Goal: Contribute content: Contribute content

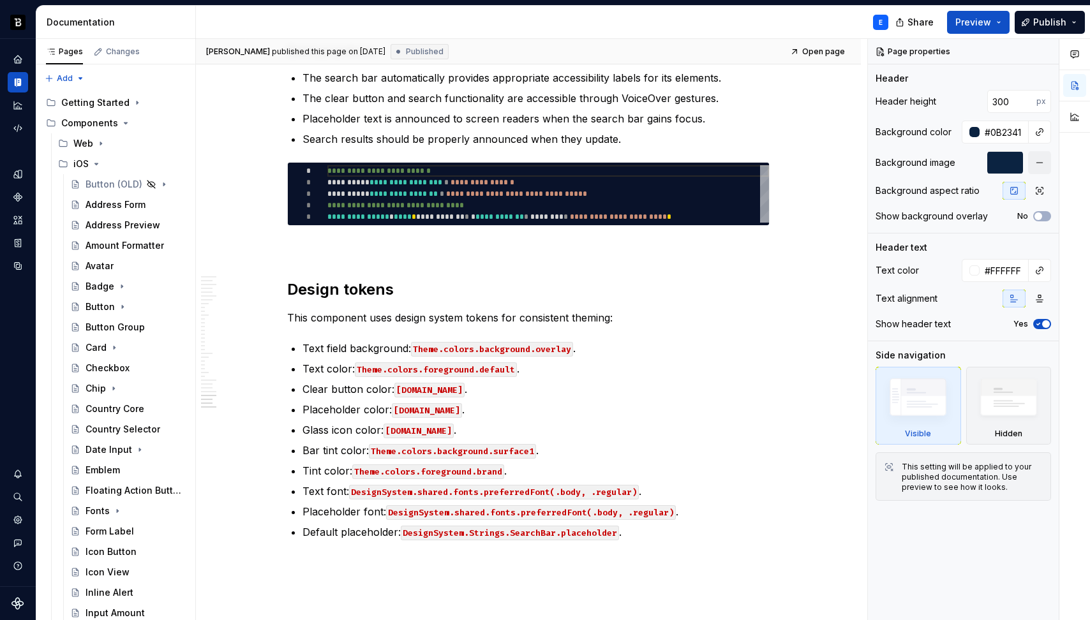
scroll to position [5745, 0]
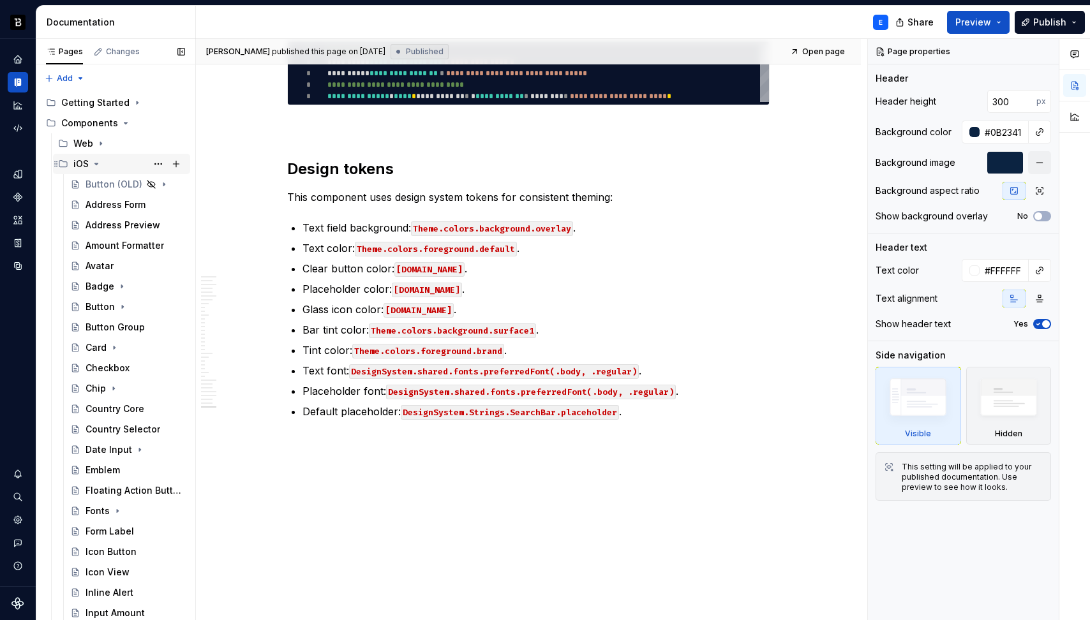
click at [95, 165] on icon "Page tree" at bounding box center [96, 164] width 10 height 10
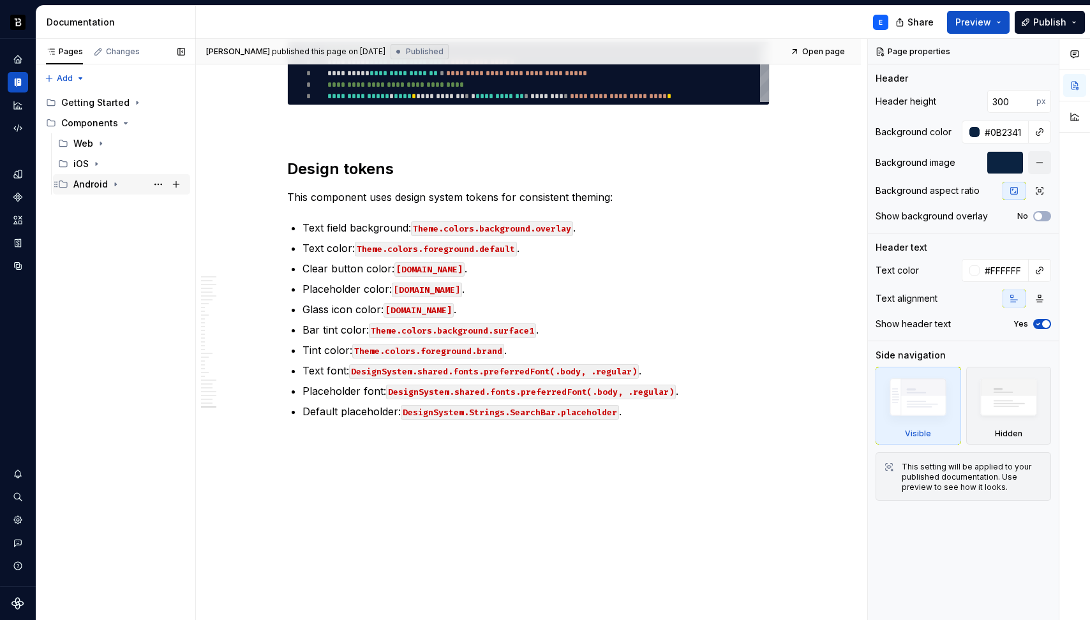
click at [114, 187] on icon "Page tree" at bounding box center [115, 184] width 10 height 10
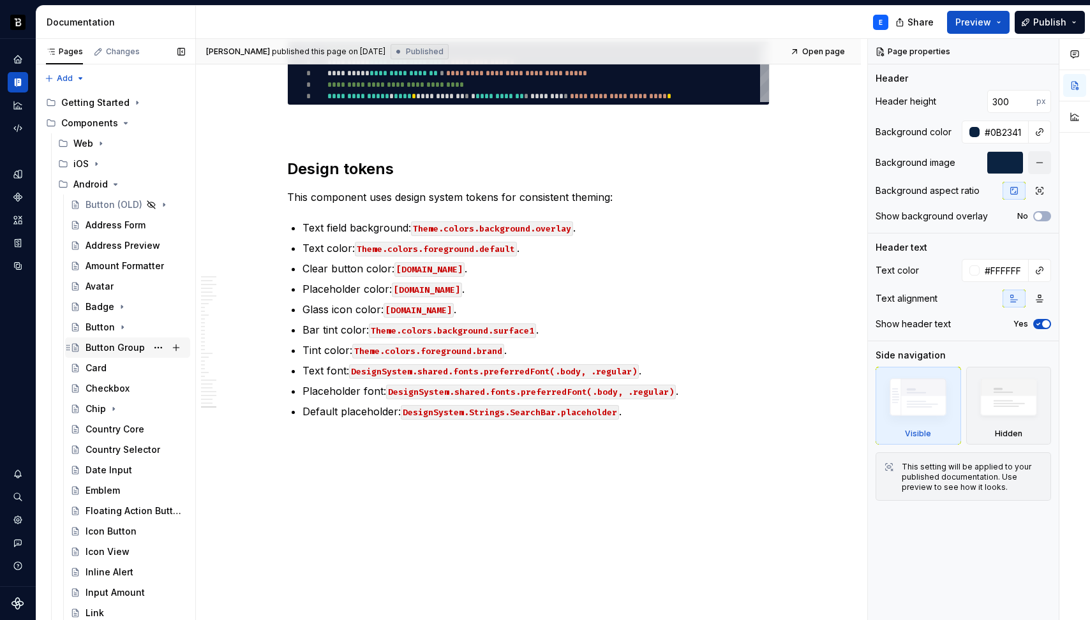
scroll to position [122, 0]
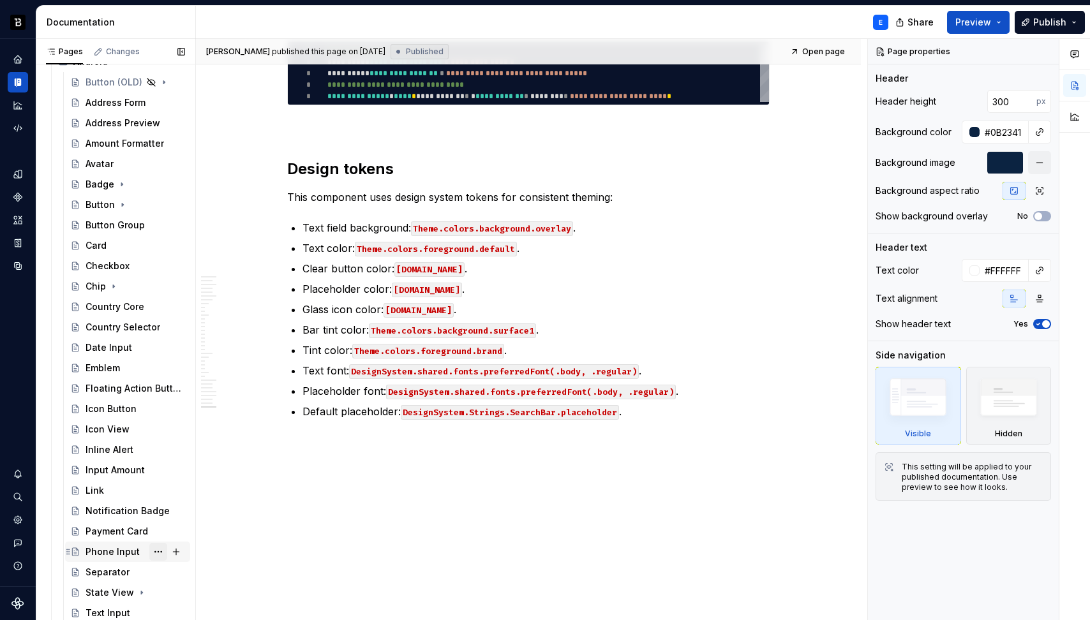
click at [149, 551] on button "Page tree" at bounding box center [158, 552] width 18 height 18
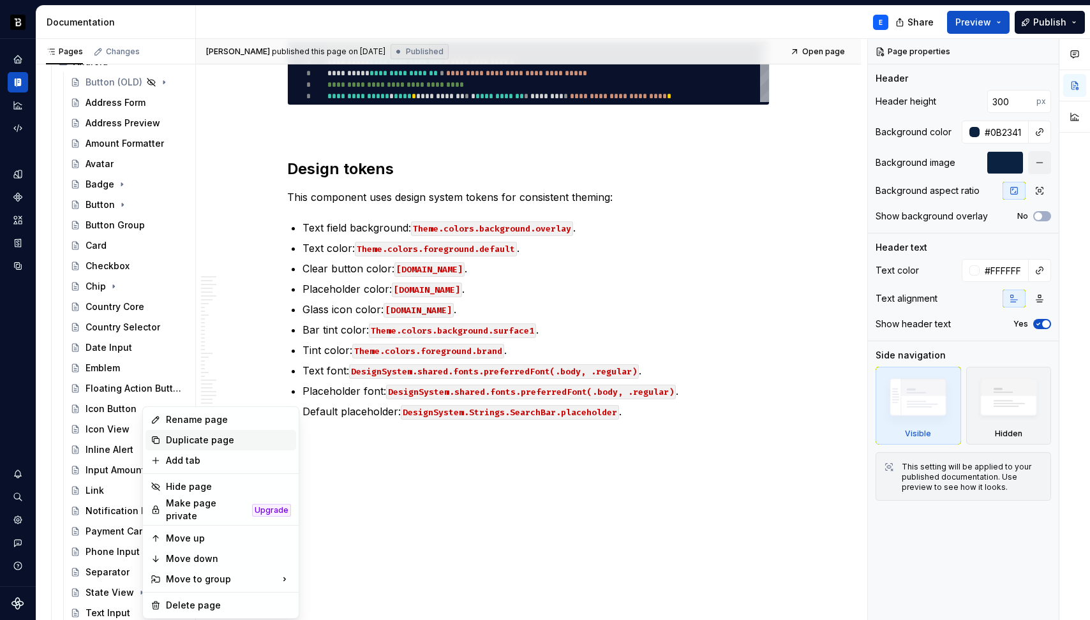
click at [185, 436] on div "Duplicate page" at bounding box center [228, 440] width 125 height 13
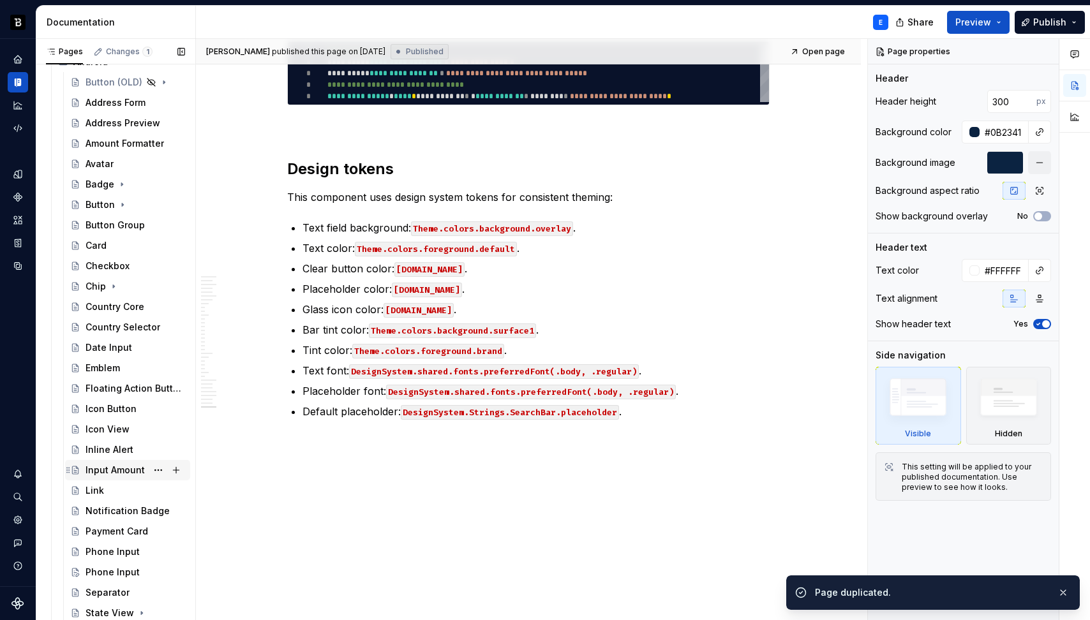
scroll to position [143, 0]
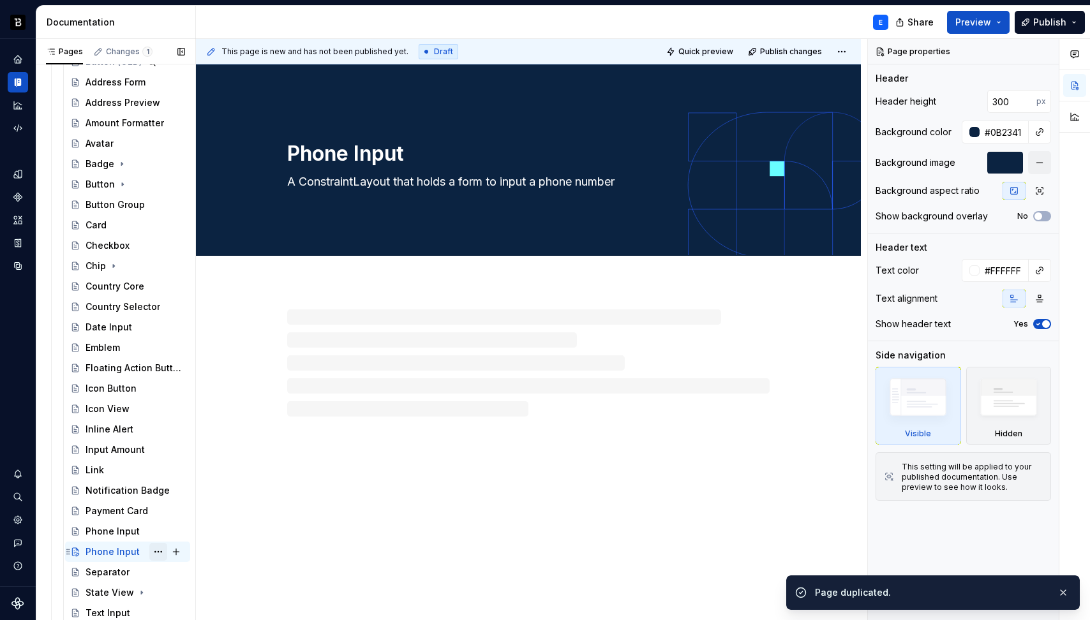
click at [149, 552] on button "Page tree" at bounding box center [158, 552] width 18 height 18
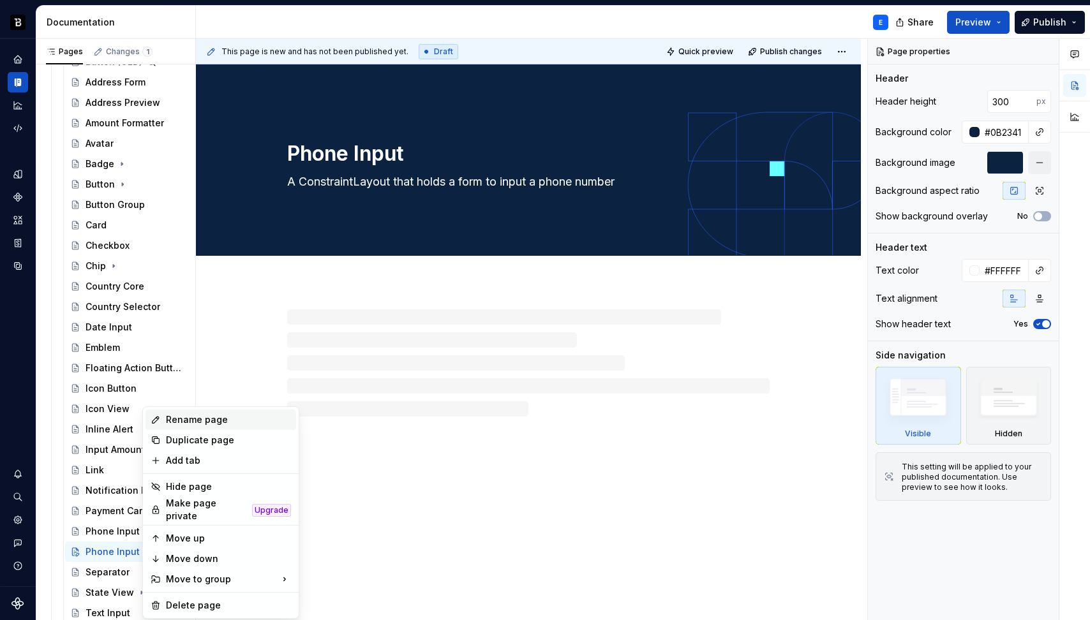
type textarea "*"
click at [184, 420] on div "Rename page" at bounding box center [228, 419] width 125 height 13
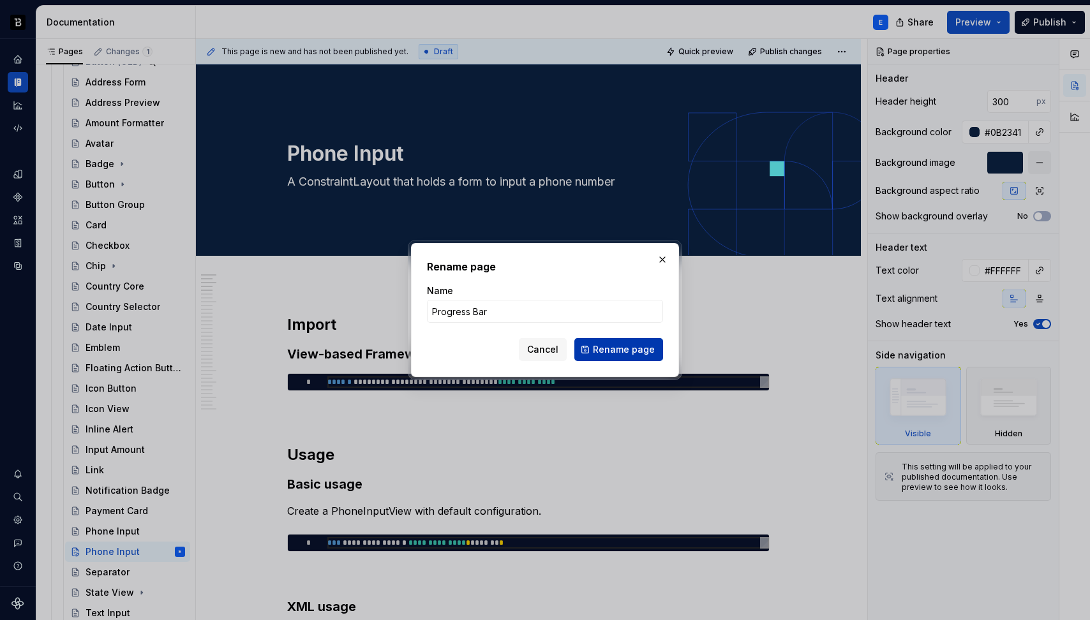
type input "Progress Bar"
click at [609, 344] on span "Rename page" at bounding box center [624, 349] width 62 height 13
type textarea "*"
type textarea "Progress Bar"
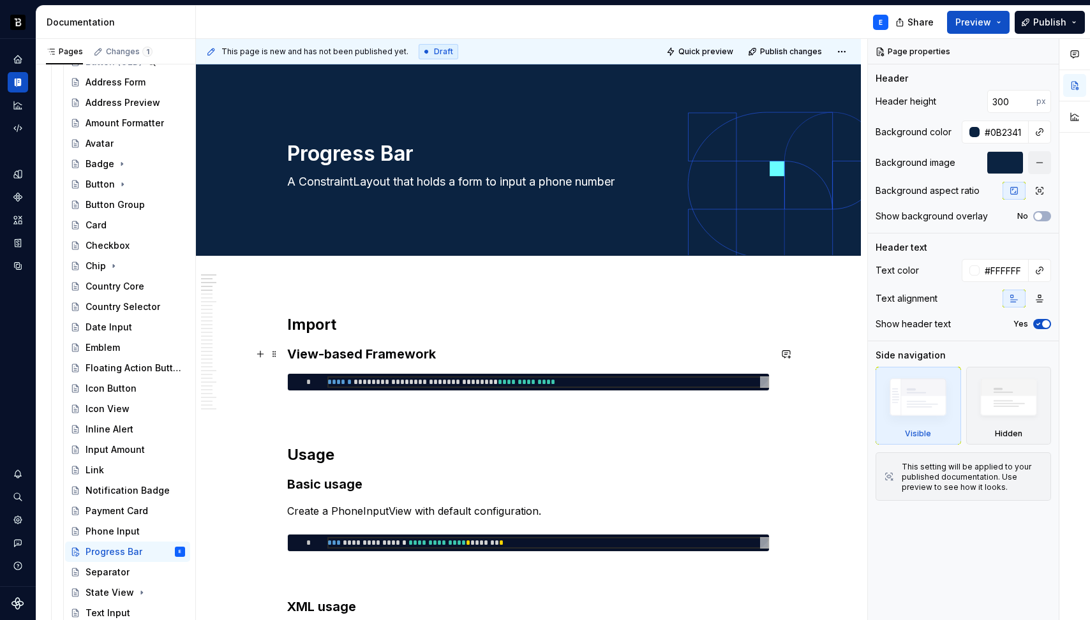
click at [447, 353] on h3 "View-based Framework" at bounding box center [528, 354] width 482 height 18
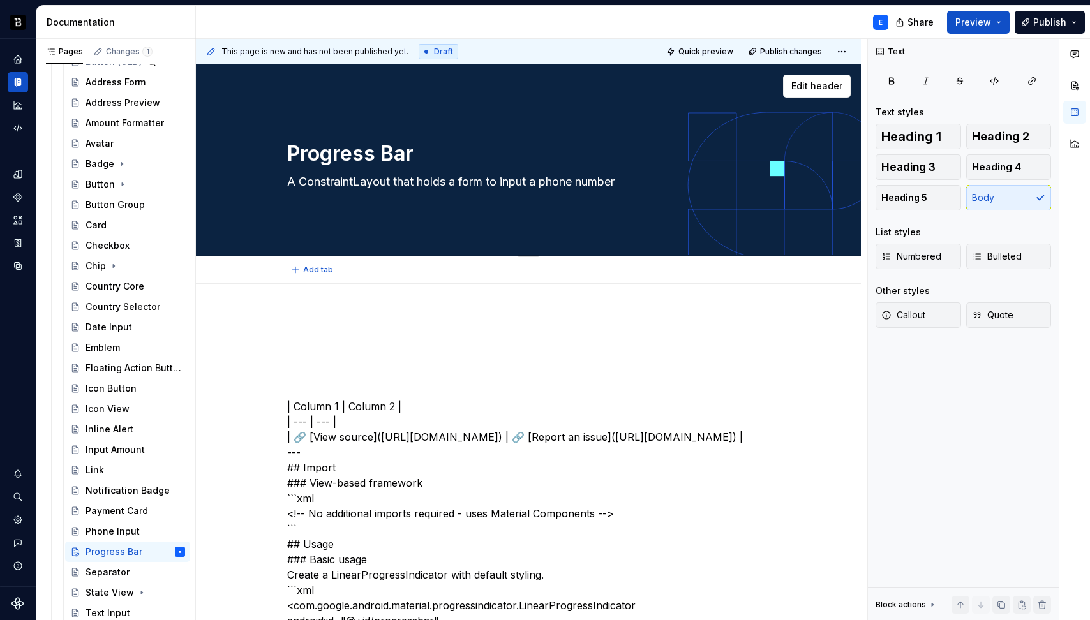
click at [479, 182] on textarea "A ConstraintLayout that holds a form to input a phone number" at bounding box center [526, 182] width 482 height 20
paste textarea "Native Android progress indicators styled with themeable colors for showing com…"
type textarea "*"
type textarea "Native Android progress indicators styled with themeable colors for showing com…"
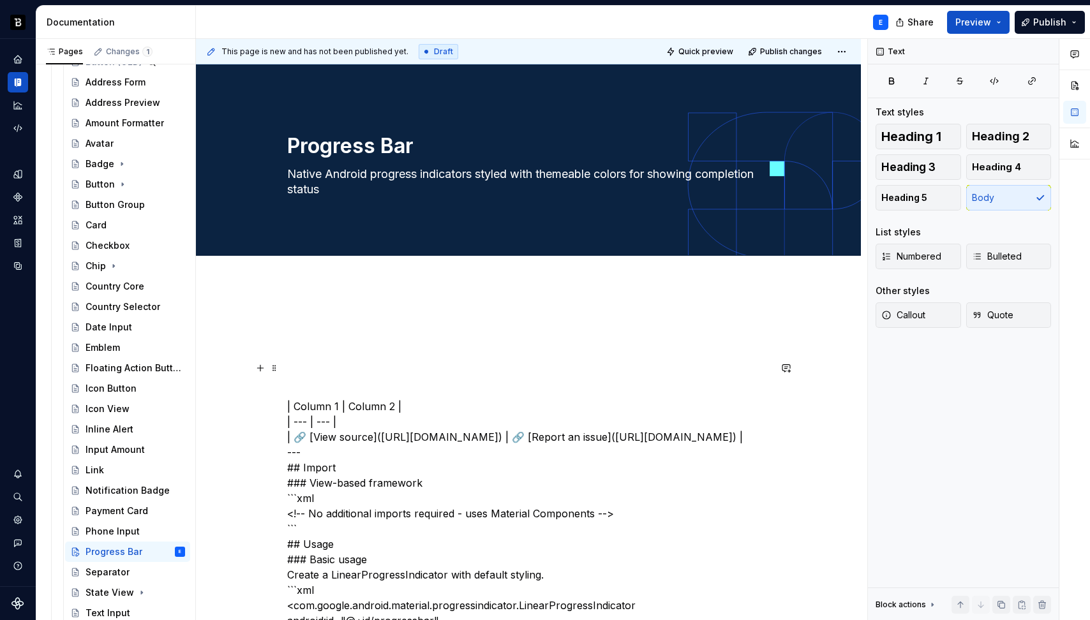
type textarea "*"
type textarea "Native Android progress indicators styled with themeable colors for showing com…"
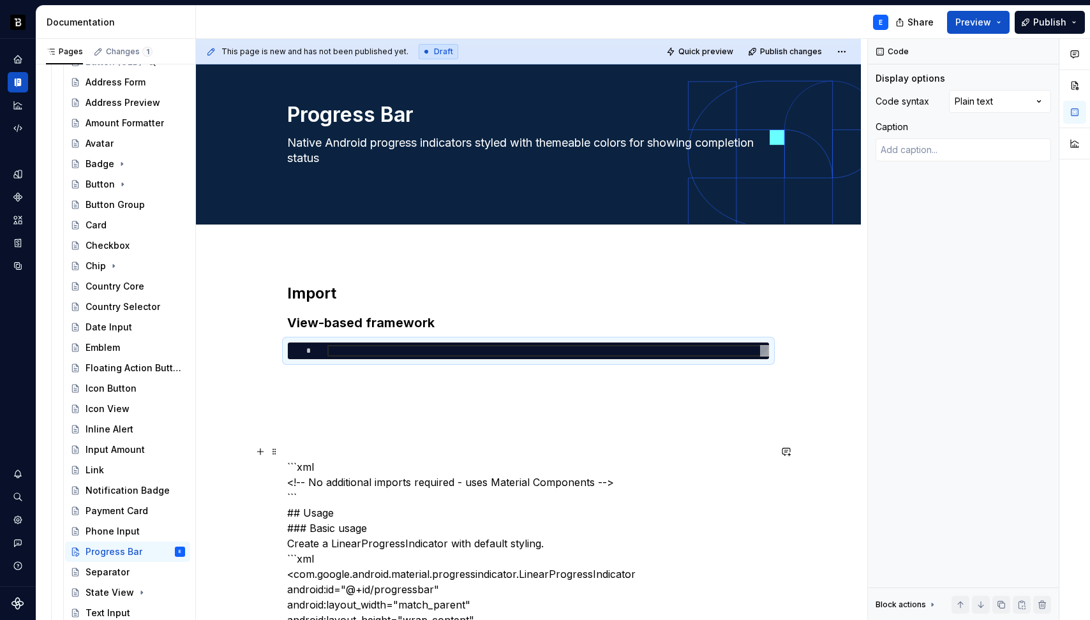
scroll to position [89, 0]
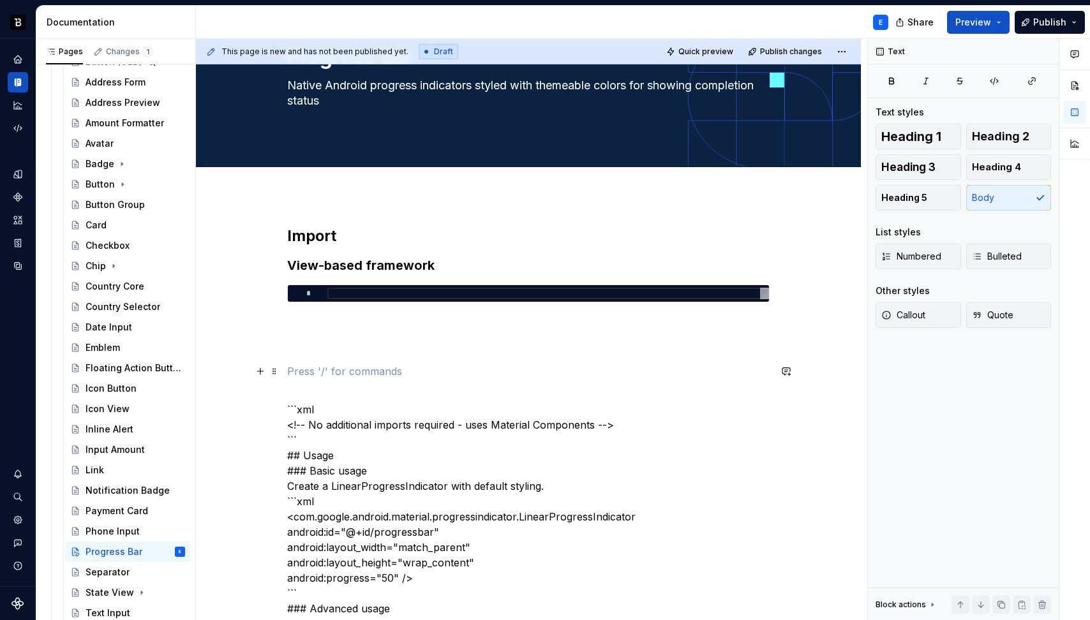
click at [338, 373] on p at bounding box center [528, 371] width 482 height 15
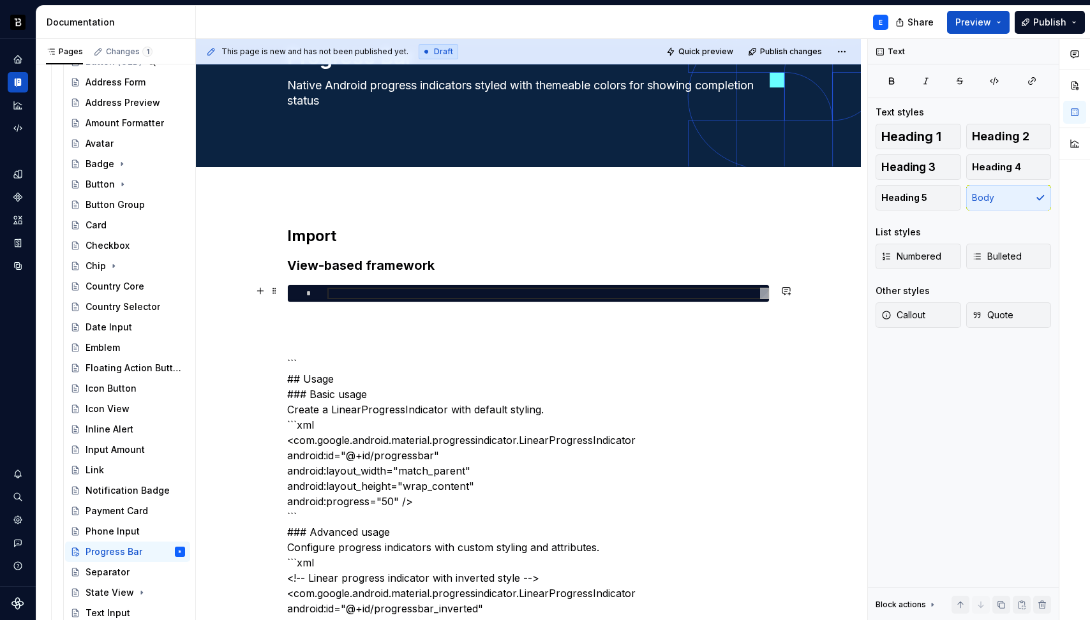
click at [354, 297] on div at bounding box center [547, 293] width 441 height 11
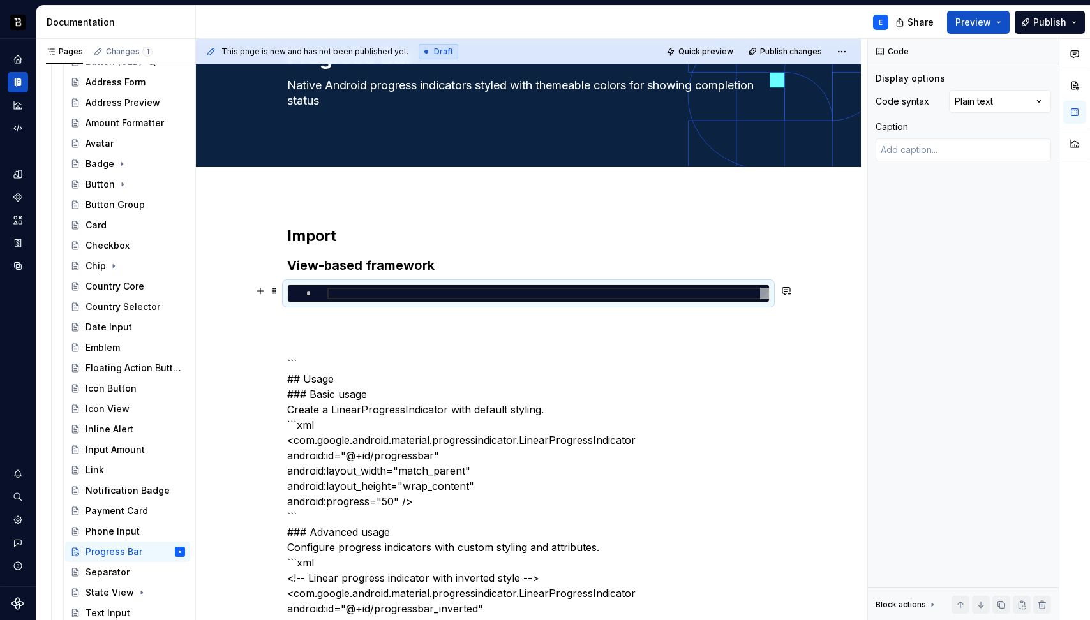
type textarea "*"
type textarea "**********"
click at [978, 106] on div "Comments Open comments No comments yet Select ‘Comment’ from the block context …" at bounding box center [979, 330] width 222 height 582
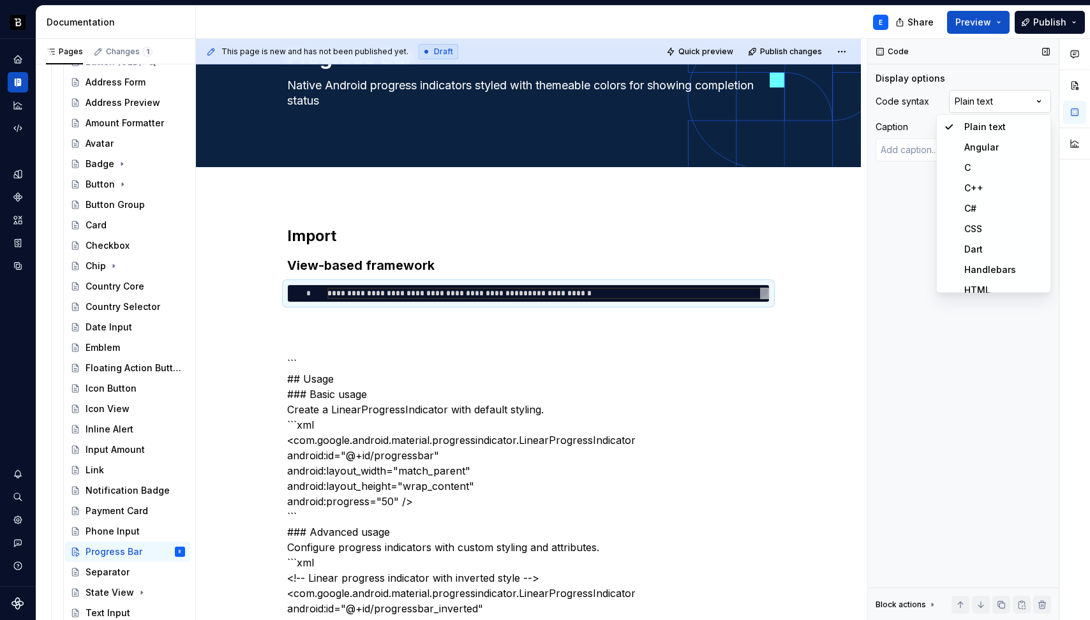
scroll to position [480, 0]
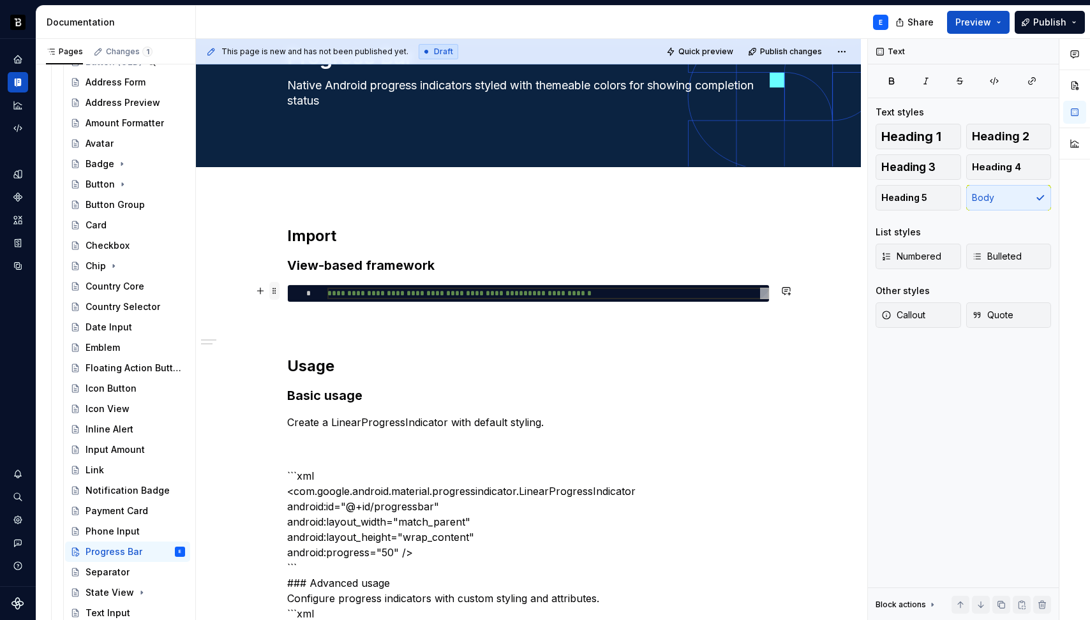
click at [272, 295] on span at bounding box center [274, 291] width 10 height 18
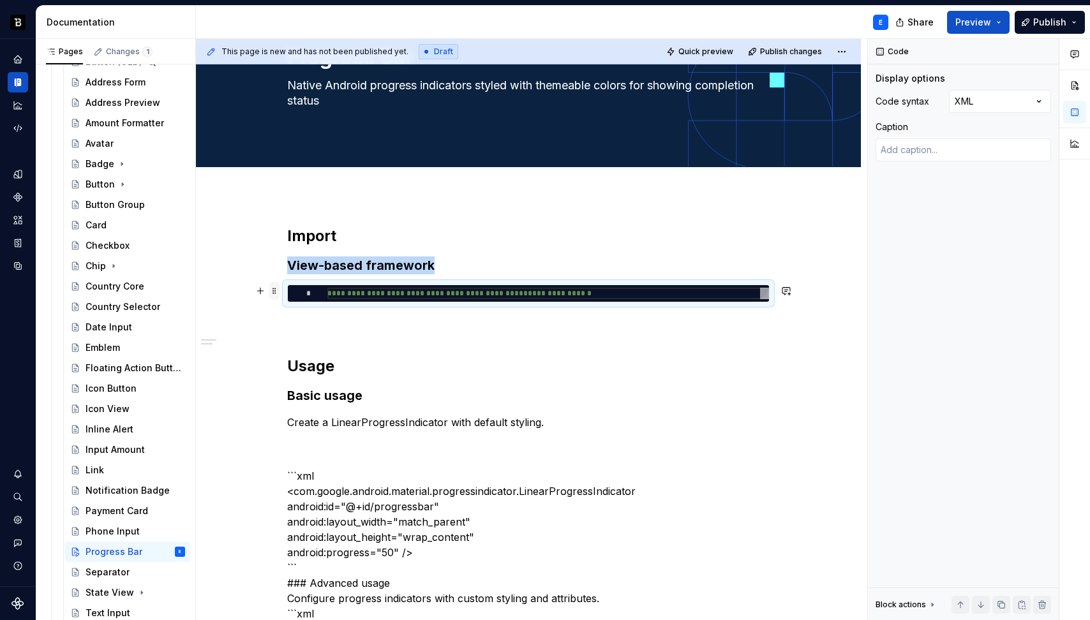
click at [272, 295] on span at bounding box center [274, 291] width 10 height 18
copy h3 "View-based framework"
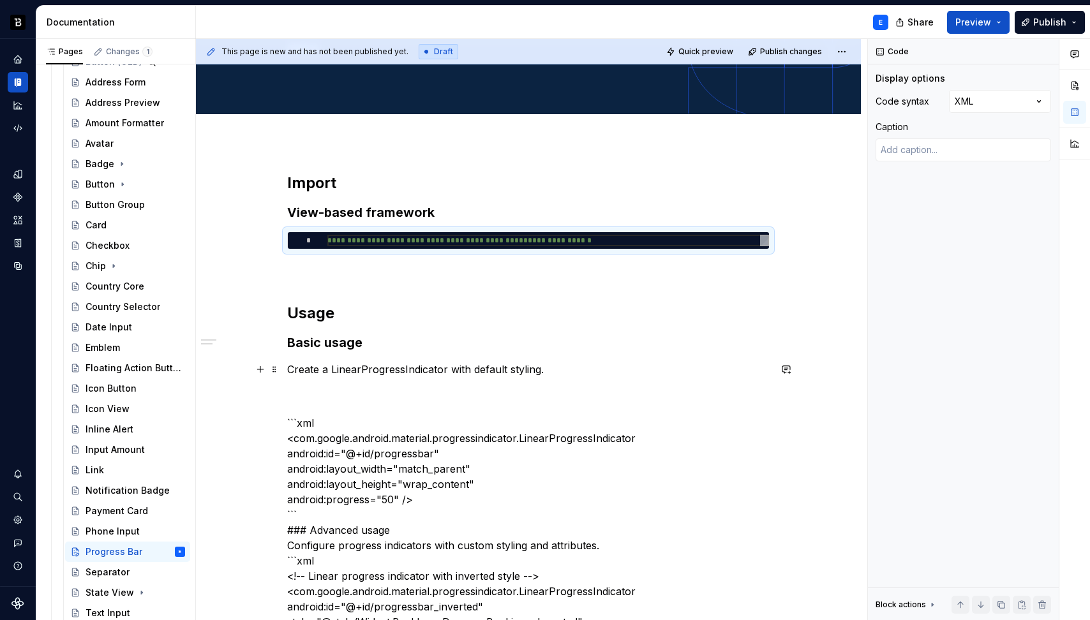
click at [546, 374] on p "Create a LinearProgressIndicator with default styling." at bounding box center [528, 369] width 482 height 15
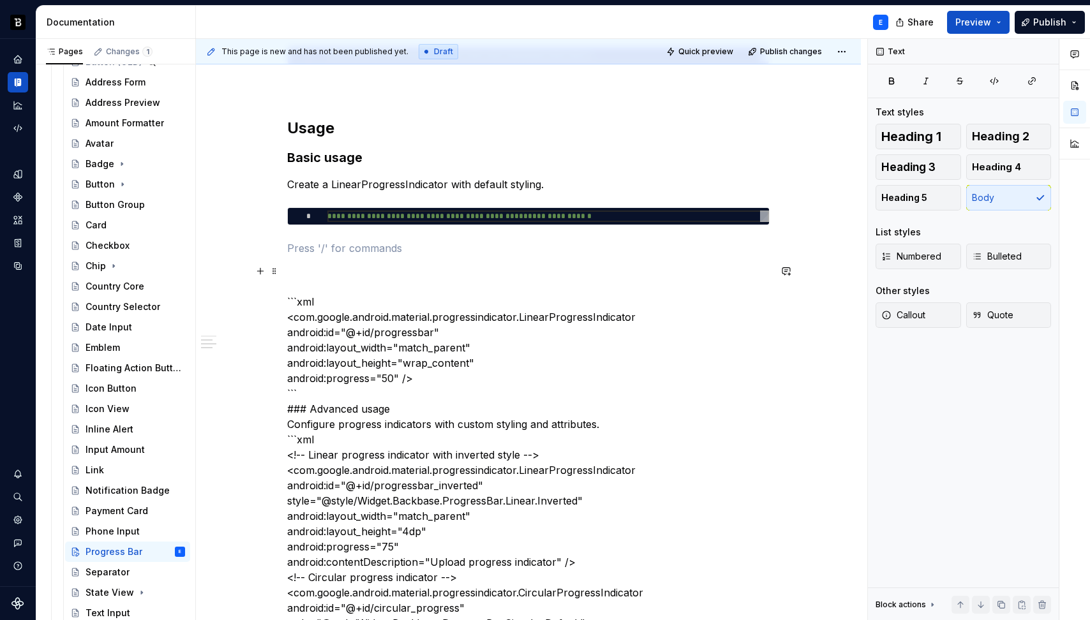
scroll to position [329, 0]
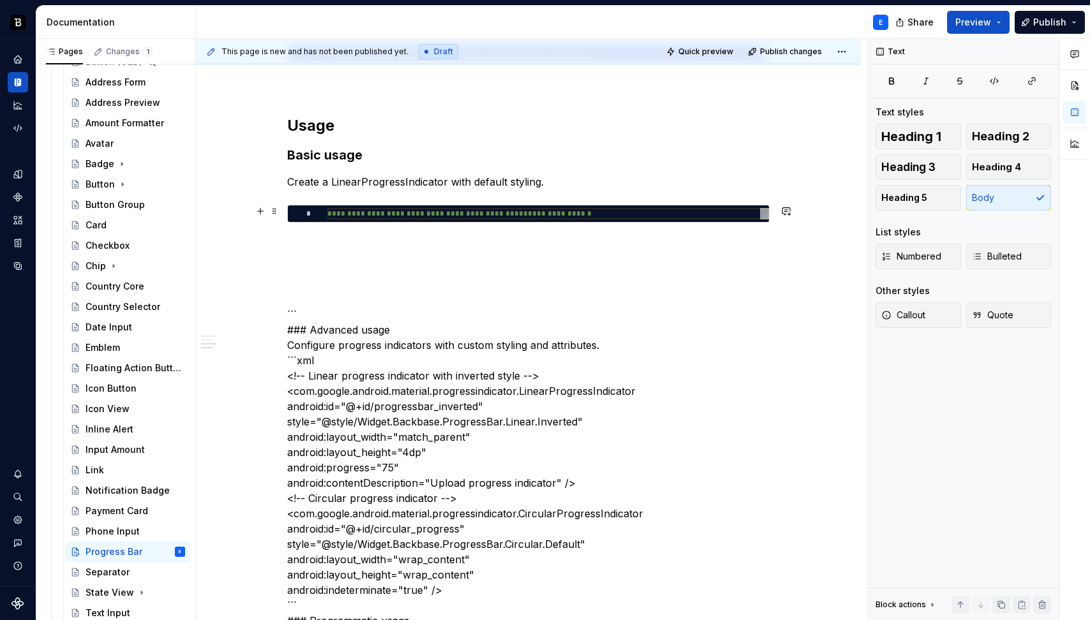
type textarea "*"
type textarea "**********"
click at [506, 212] on div "**********" at bounding box center [547, 213] width 441 height 11
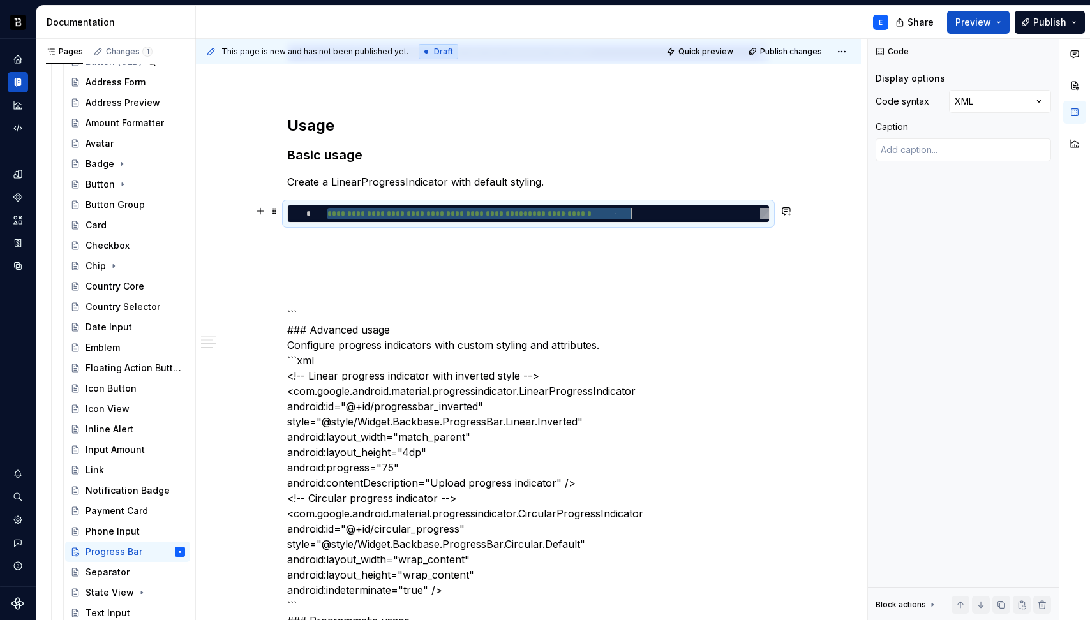
scroll to position [0, 304]
type textarea "*"
type textarea "**********"
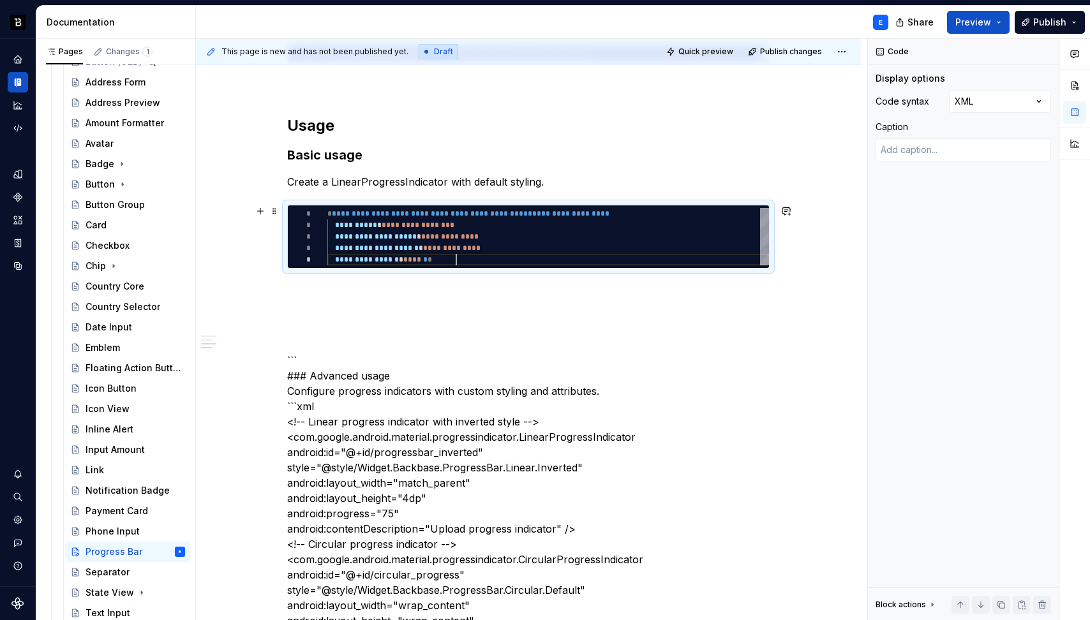
scroll to position [46, 129]
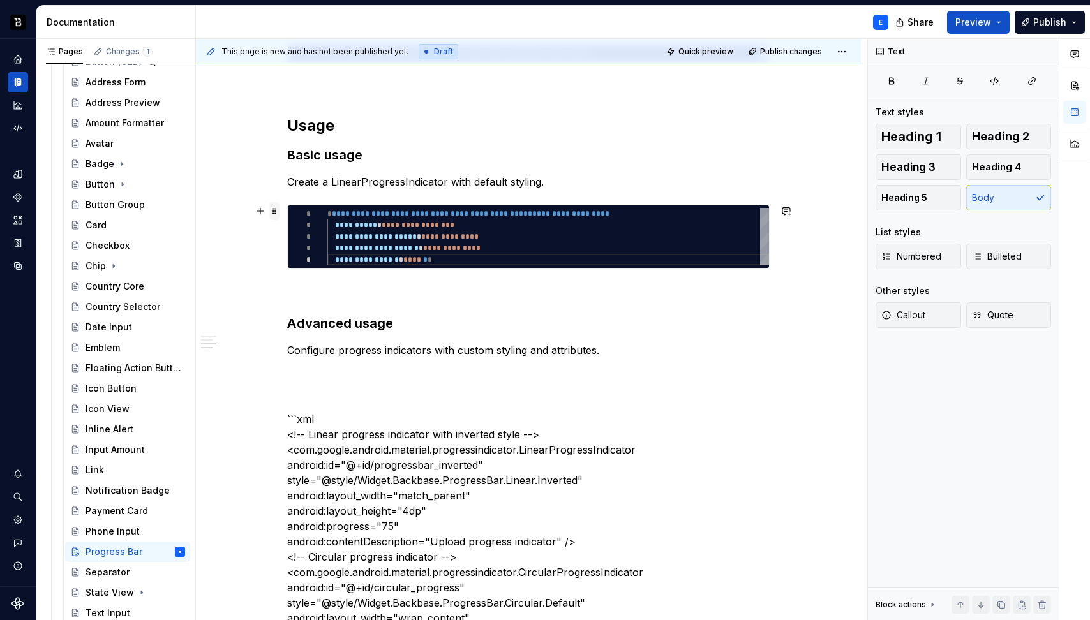
click at [275, 212] on span at bounding box center [274, 211] width 10 height 18
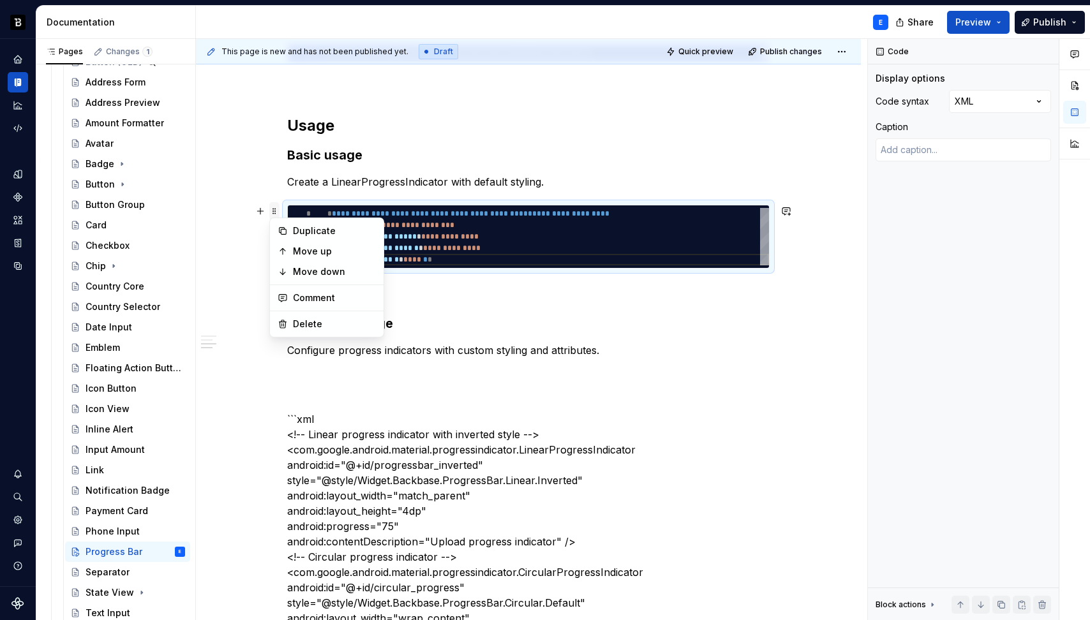
click at [275, 212] on span at bounding box center [274, 211] width 10 height 18
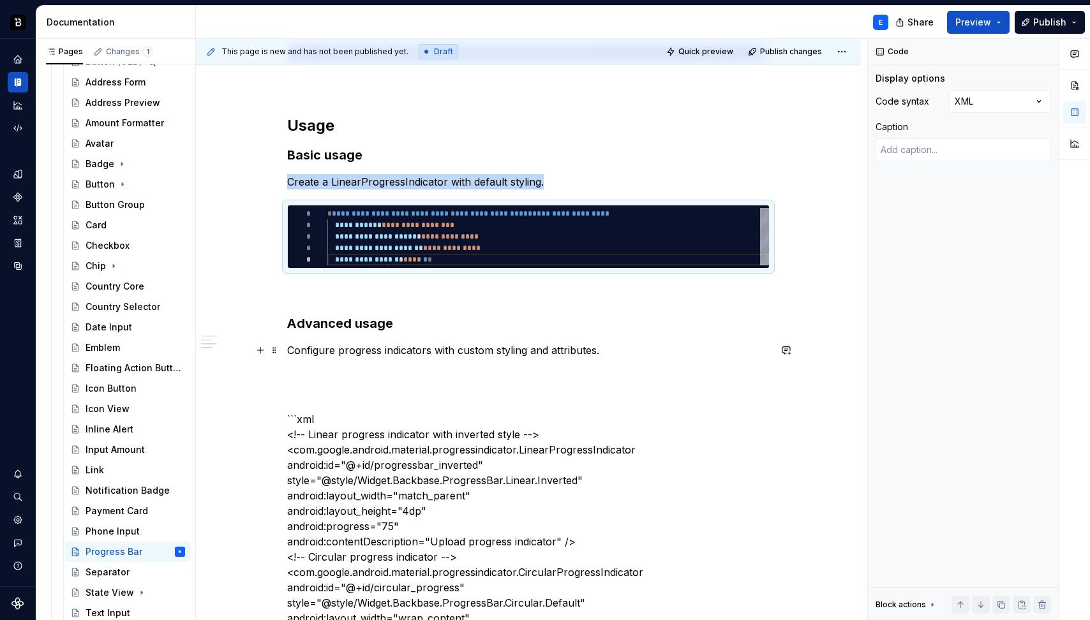
copy p "Create a LinearProgressIndicator with default styling."
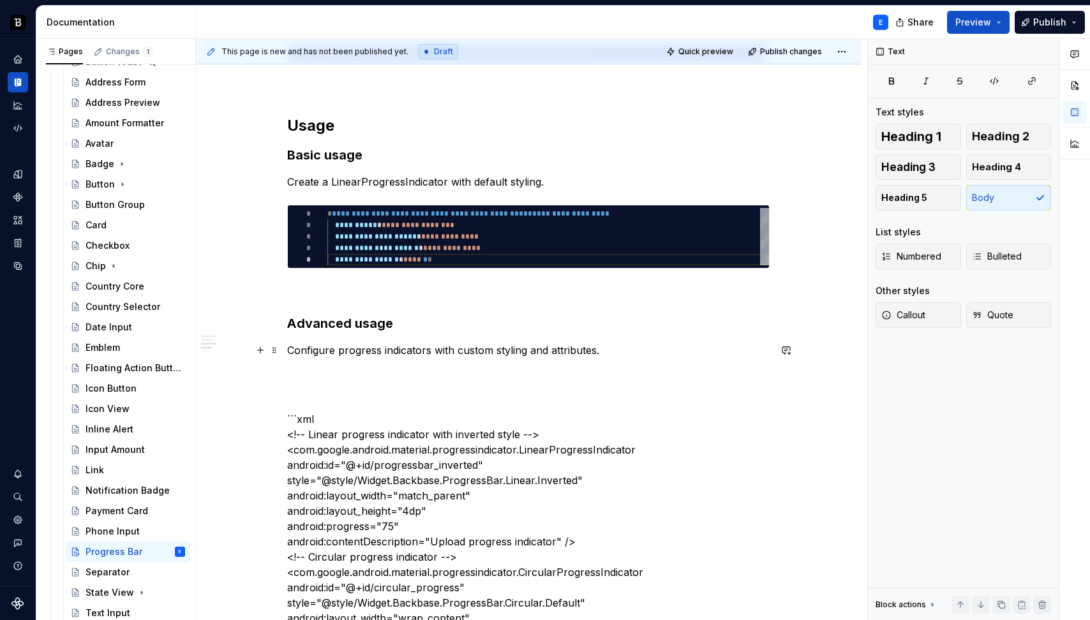
click at [633, 353] on p "Configure progress indicators with custom styling and attributes." at bounding box center [528, 350] width 482 height 15
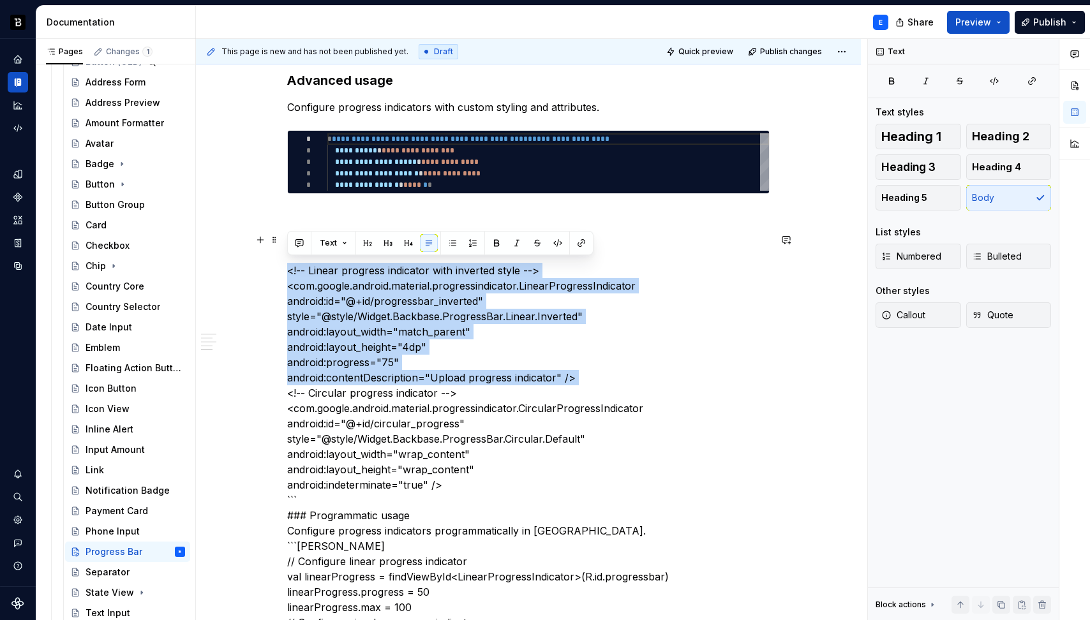
scroll to position [584, 0]
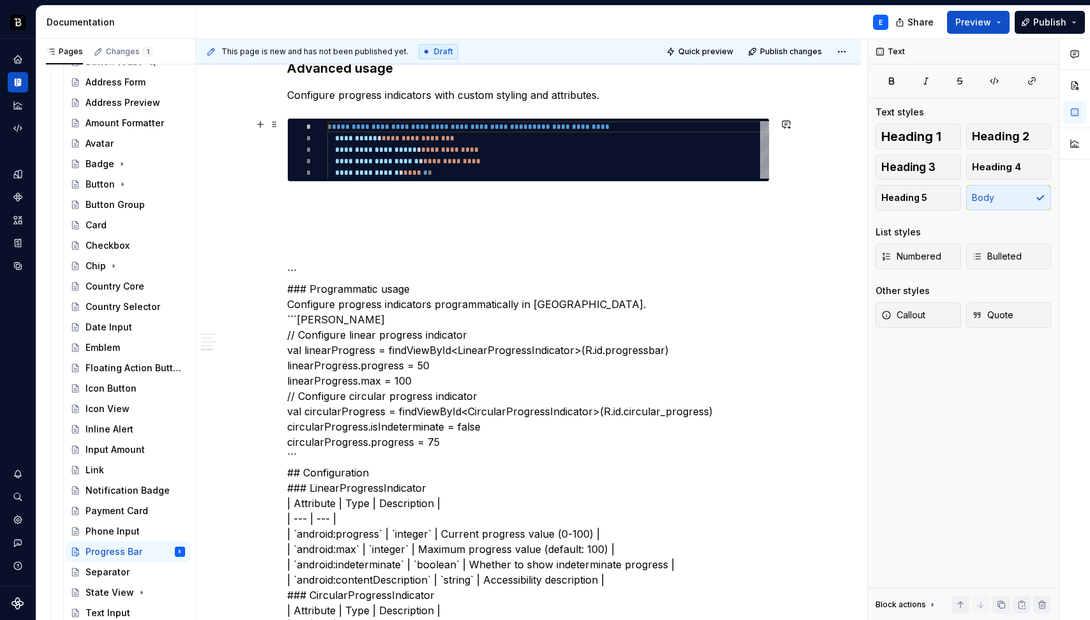
type textarea "*"
type textarea "**********"
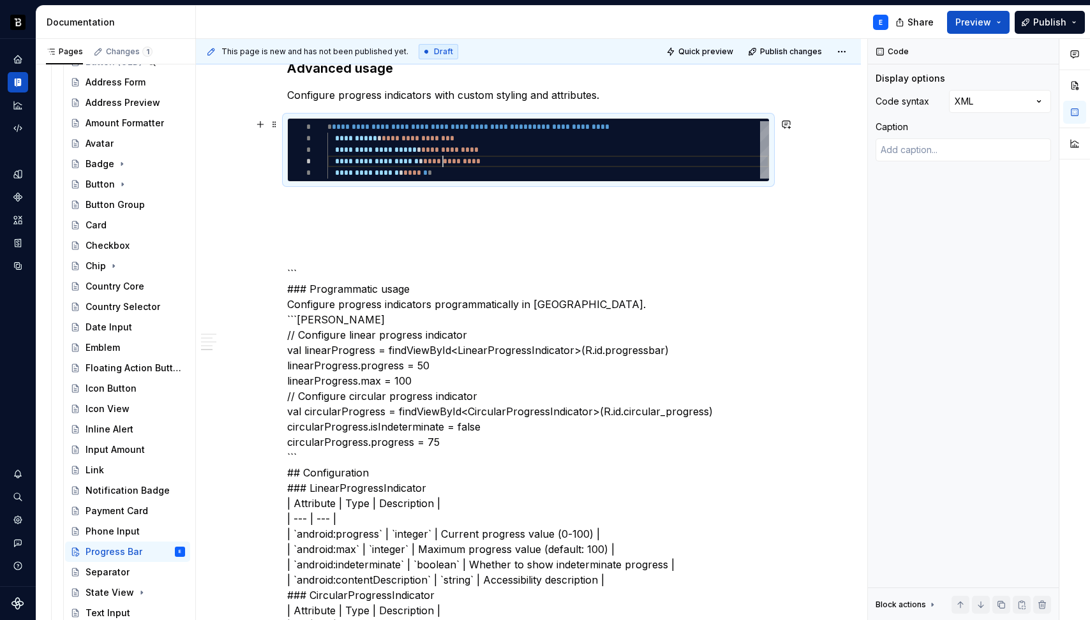
click at [443, 164] on div "**********" at bounding box center [547, 149] width 441 height 57
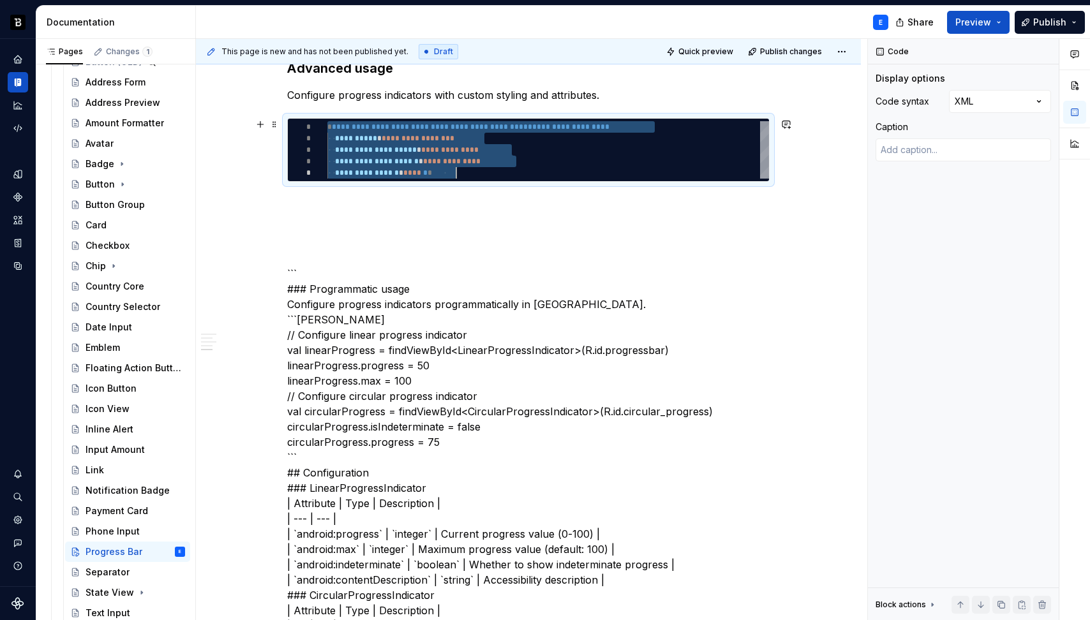
scroll to position [0, 129]
type textarea "*"
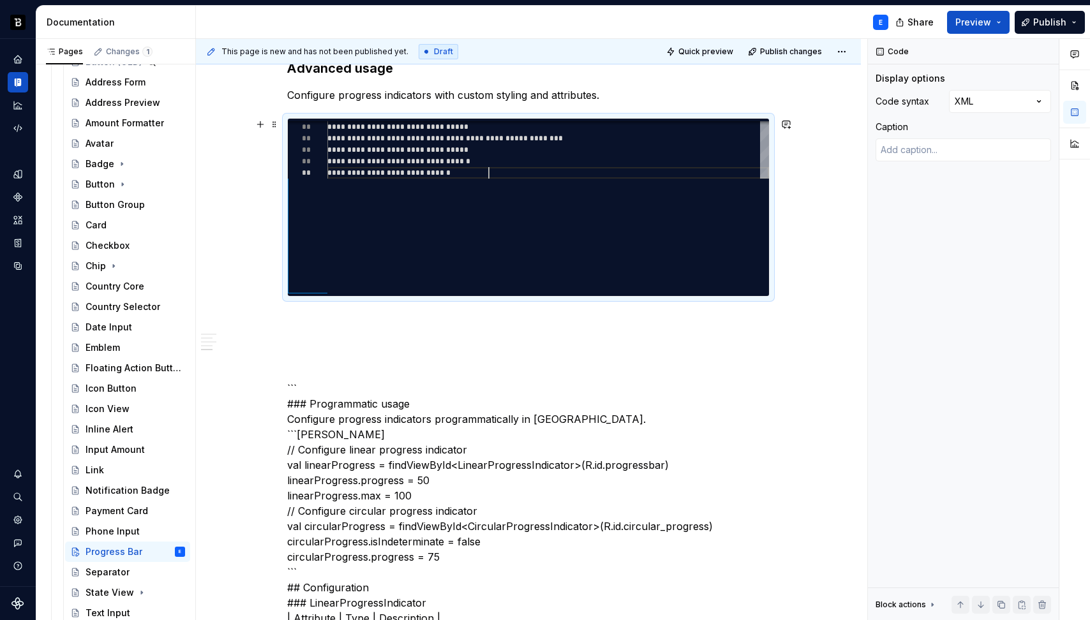
scroll to position [46, 161]
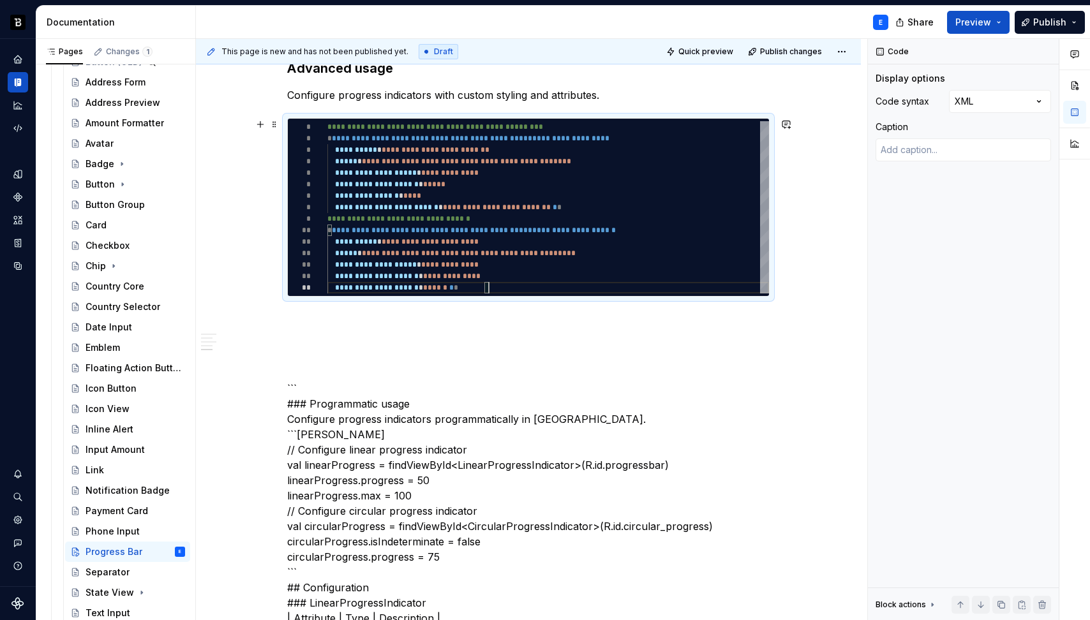
type textarea "**********"
click at [529, 206] on div "**********" at bounding box center [547, 207] width 441 height 172
type textarea "*"
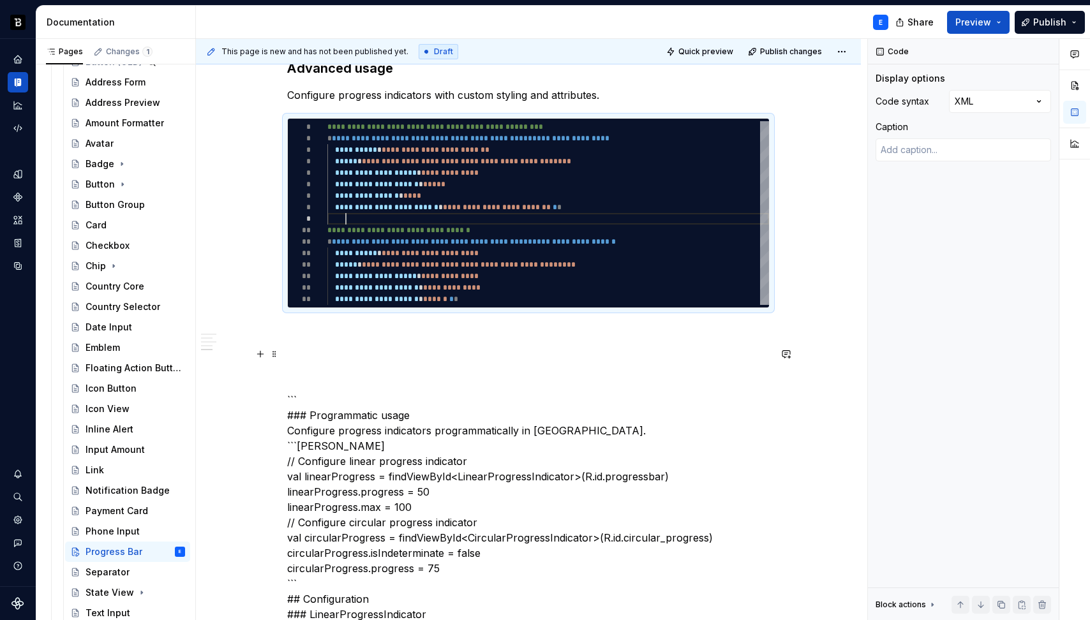
type textarea "**********"
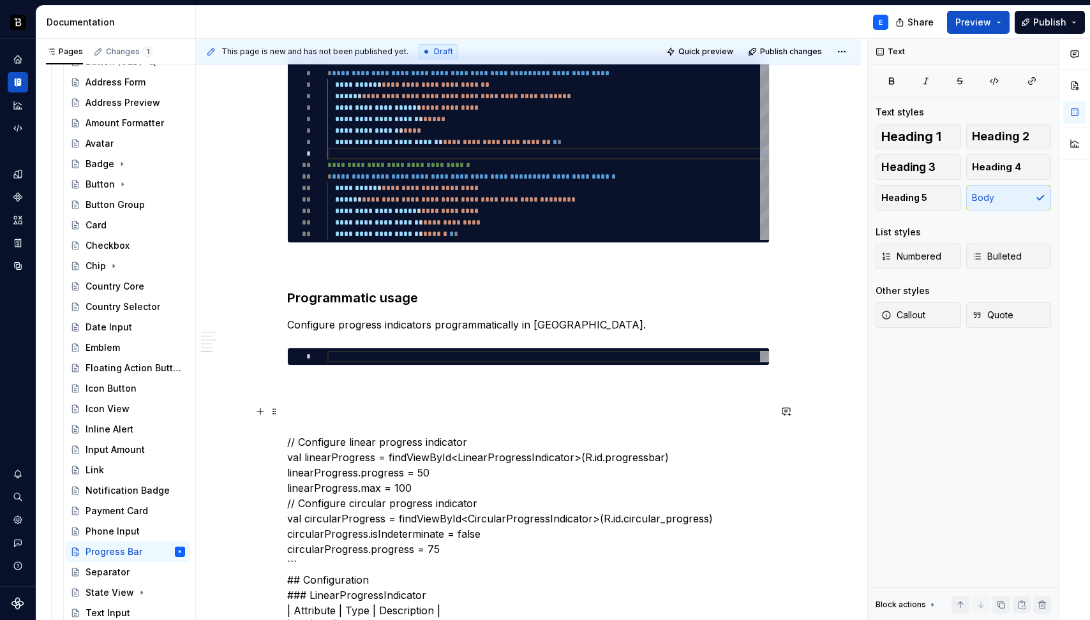
scroll to position [653, 0]
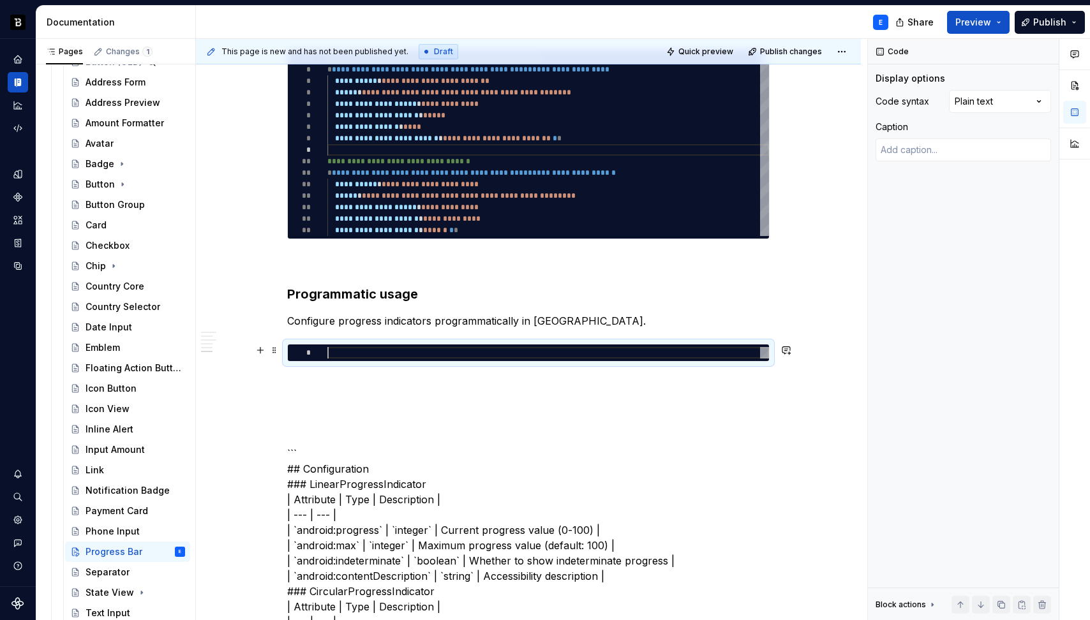
click at [416, 354] on div at bounding box center [547, 352] width 441 height 11
type textarea "*"
type textarea "**********"
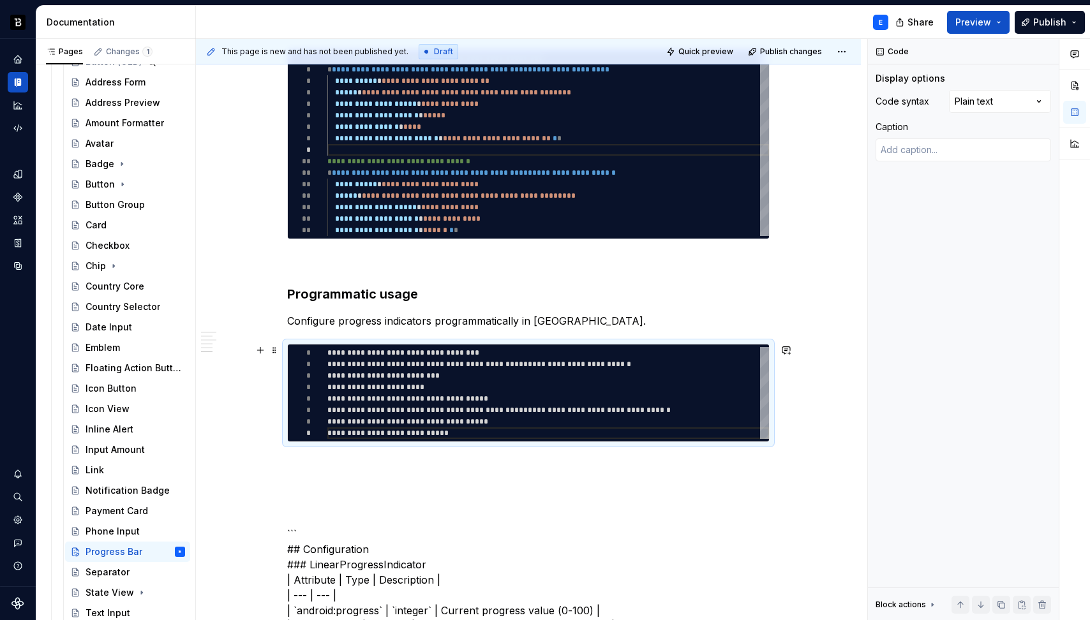
click at [444, 383] on div "**********" at bounding box center [547, 393] width 441 height 92
type textarea "*"
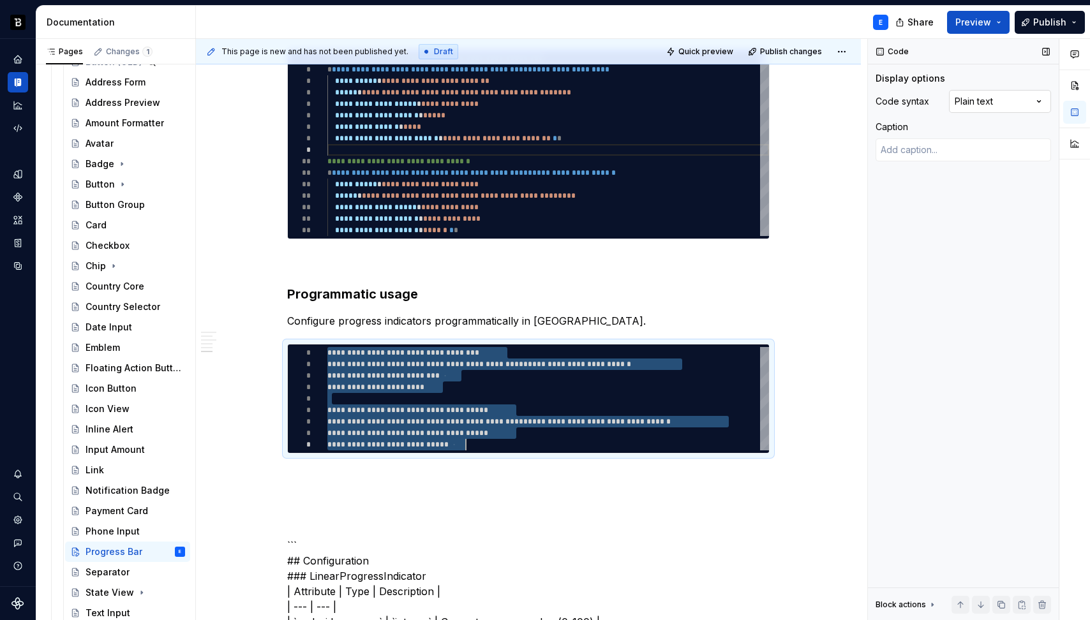
scroll to position [0, 138]
type textarea "**********"
click at [986, 101] on div "Comments Open comments No comments yet Select ‘Comment’ from the block context …" at bounding box center [979, 330] width 222 height 582
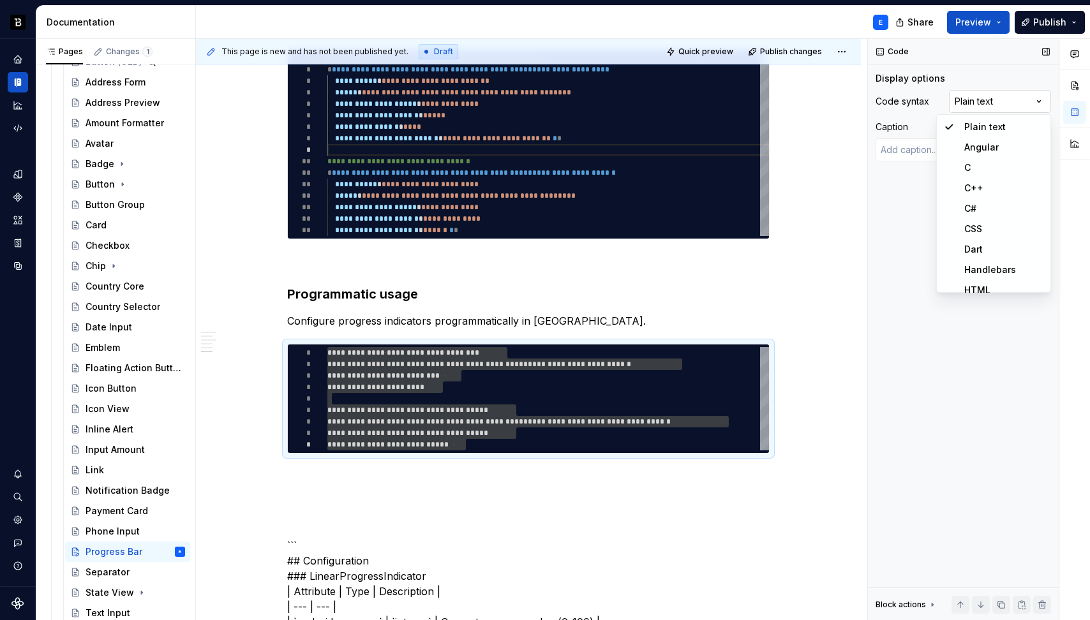
scroll to position [107, 0]
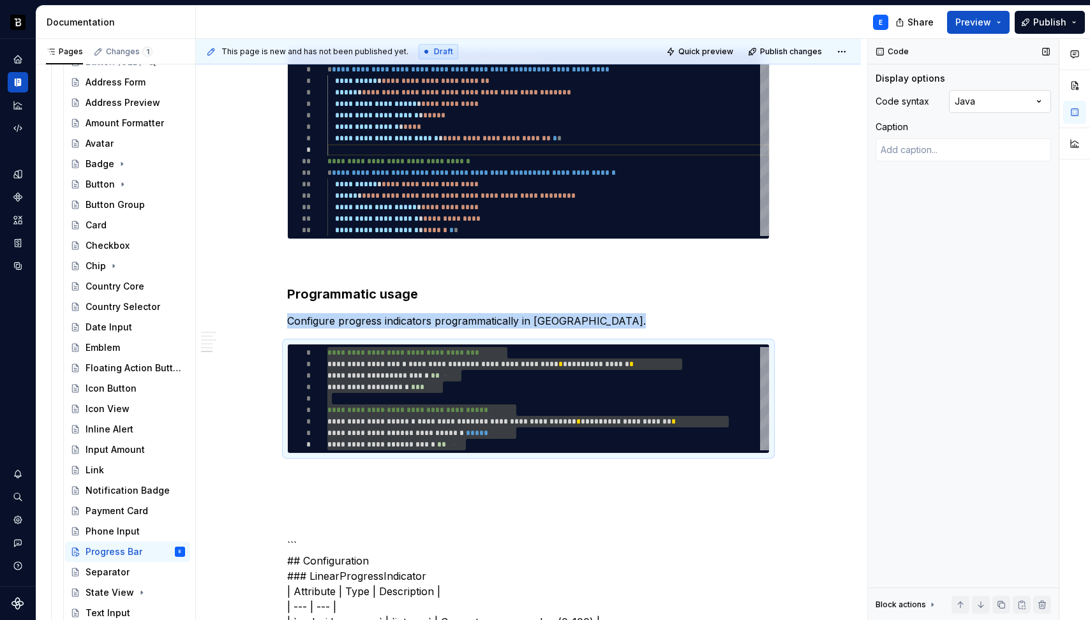
click at [986, 101] on div "Comments Open comments No comments yet Select ‘Comment’ from the block context …" at bounding box center [979, 330] width 222 height 582
type textarea "*"
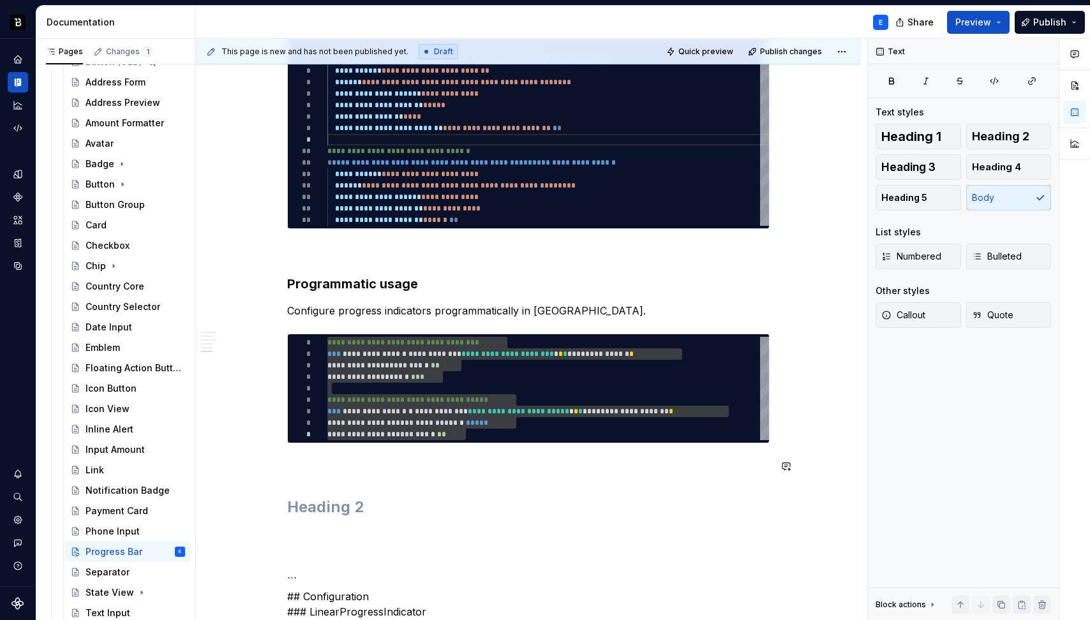
scroll to position [899, 0]
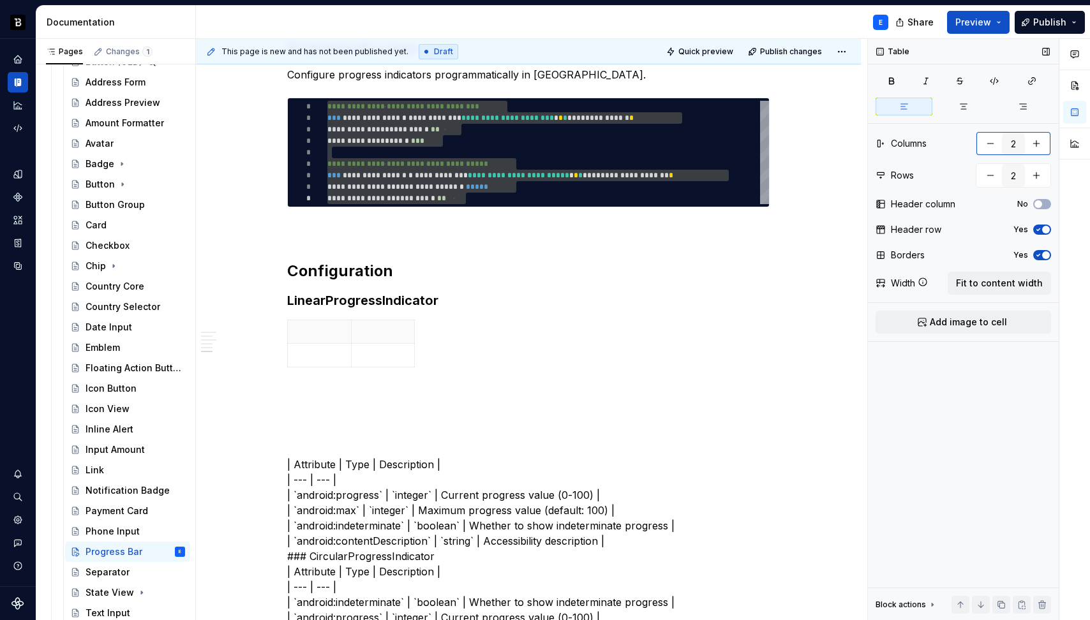
click at [1037, 142] on button "button" at bounding box center [1036, 143] width 23 height 23
type input "3"
click at [985, 279] on span "Fit to content width" at bounding box center [999, 283] width 87 height 13
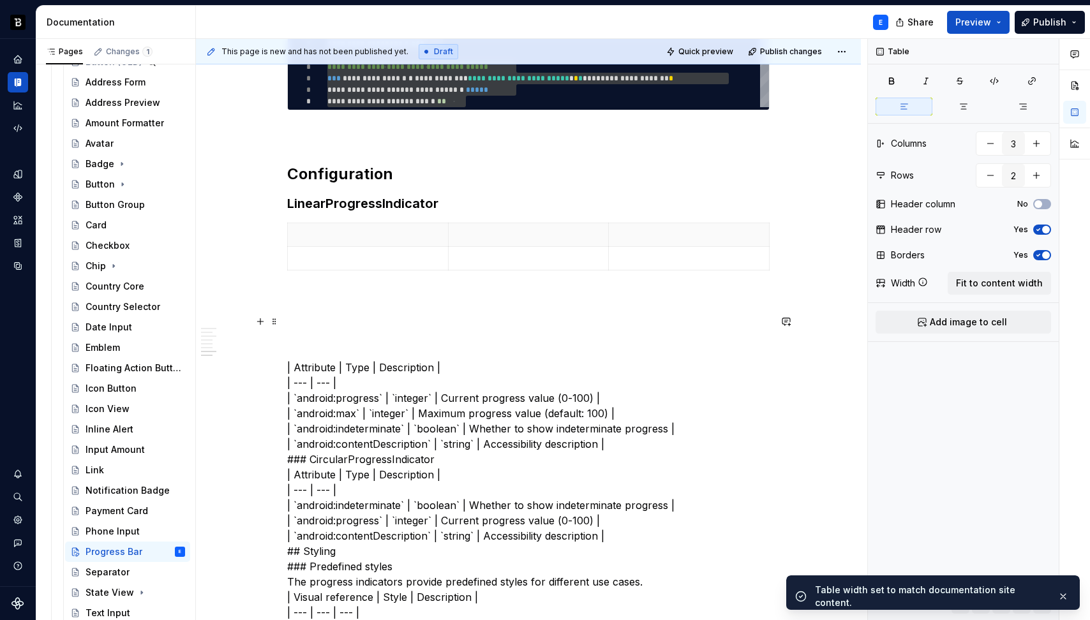
scroll to position [998, 0]
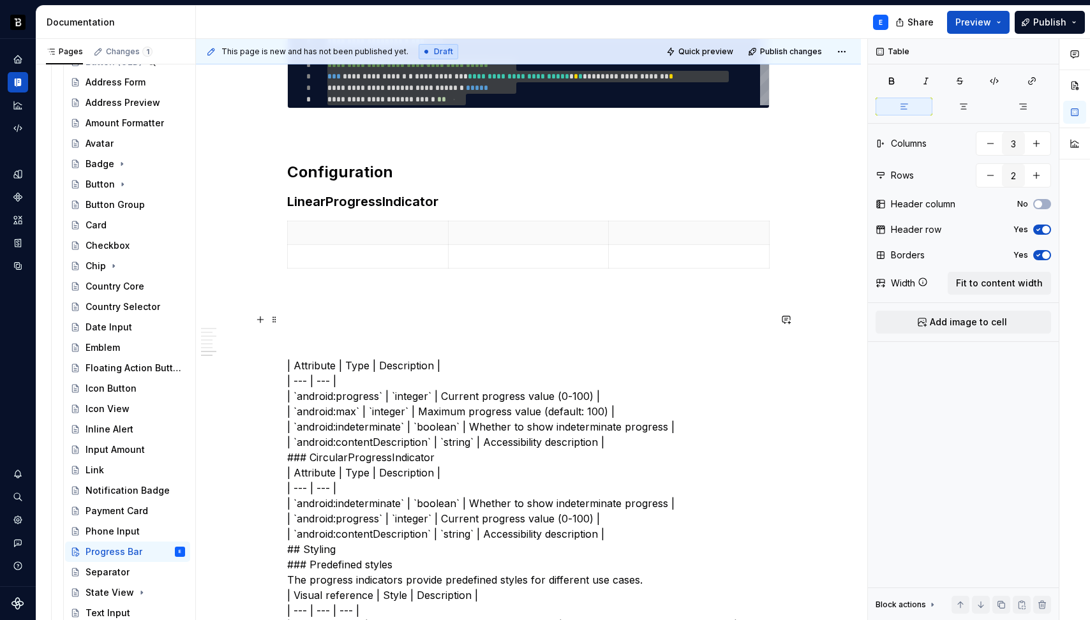
type textarea "*"
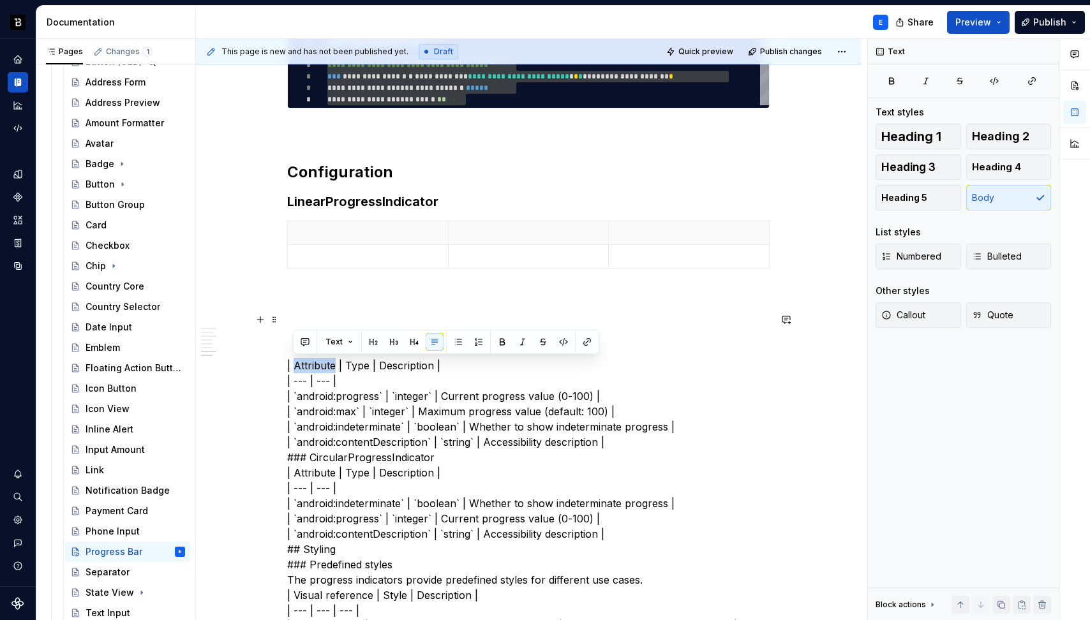
click at [329, 232] on p at bounding box center [367, 232] width 145 height 13
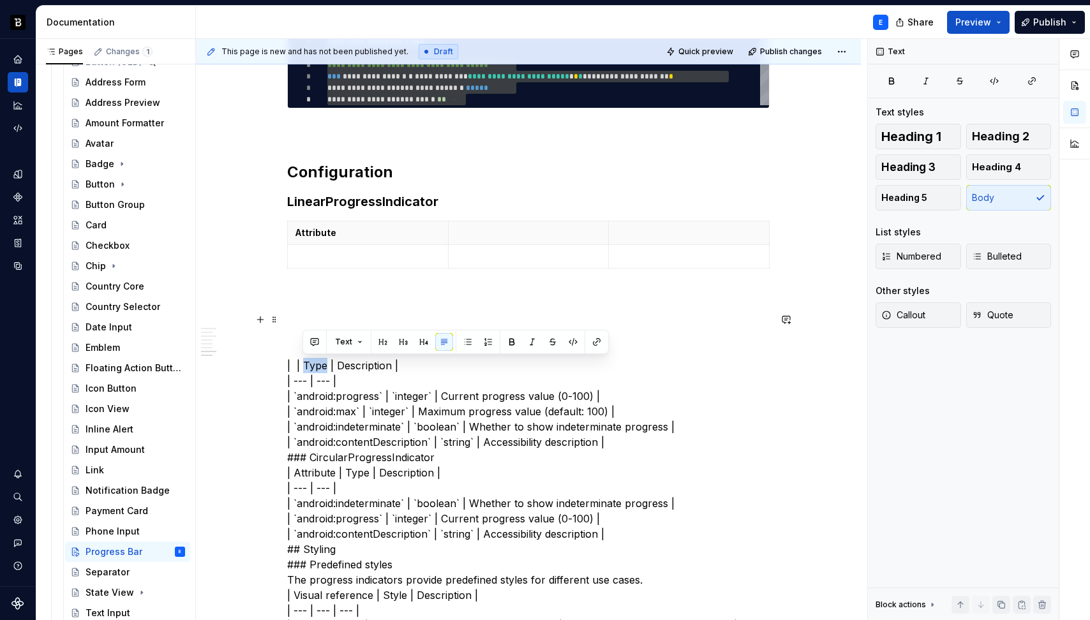
click at [507, 230] on p at bounding box center [528, 232] width 145 height 13
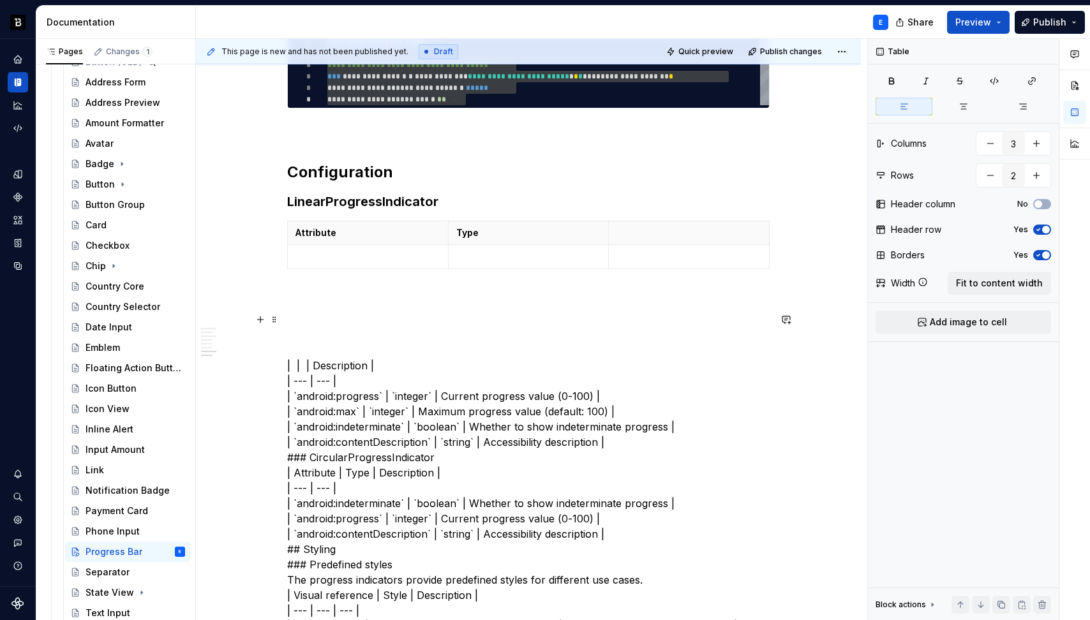
click at [637, 228] on p at bounding box center [688, 232] width 145 height 13
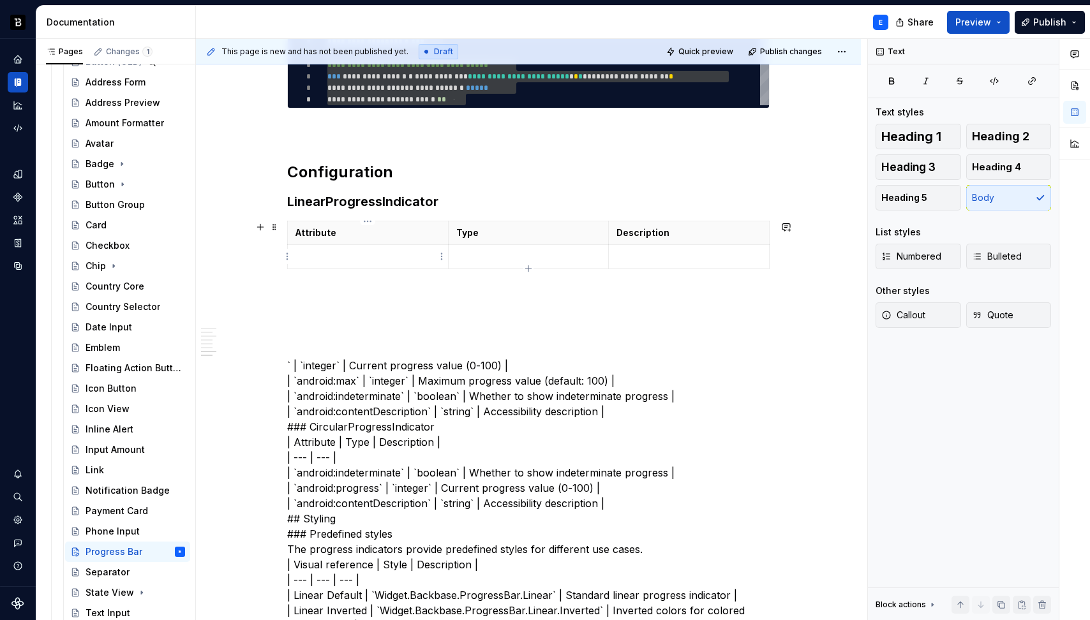
click at [411, 259] on p at bounding box center [367, 256] width 145 height 13
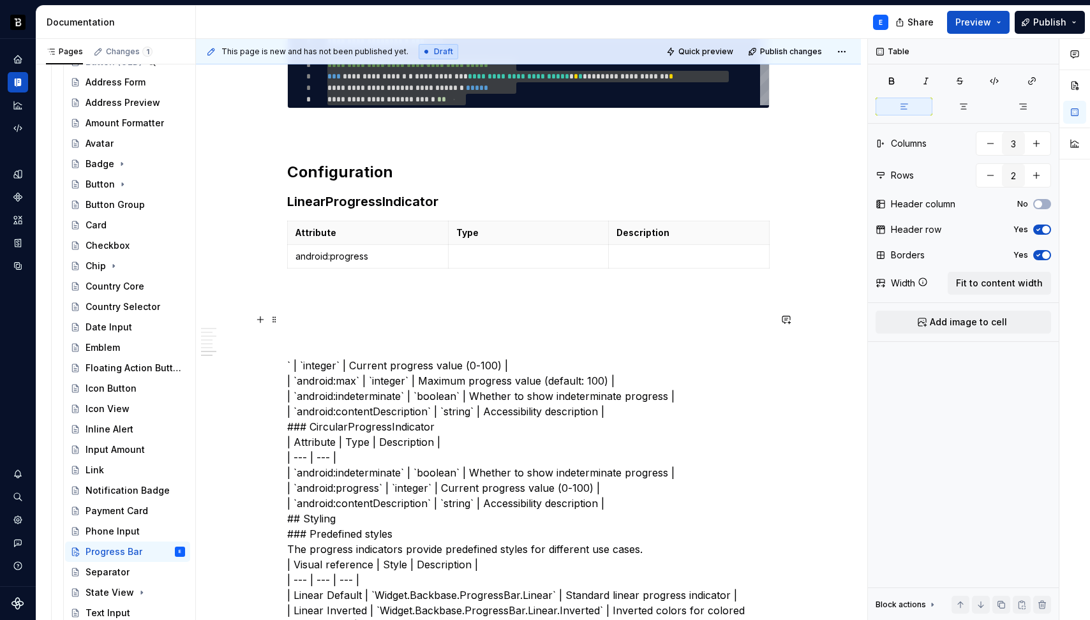
click at [503, 259] on p at bounding box center [528, 256] width 145 height 13
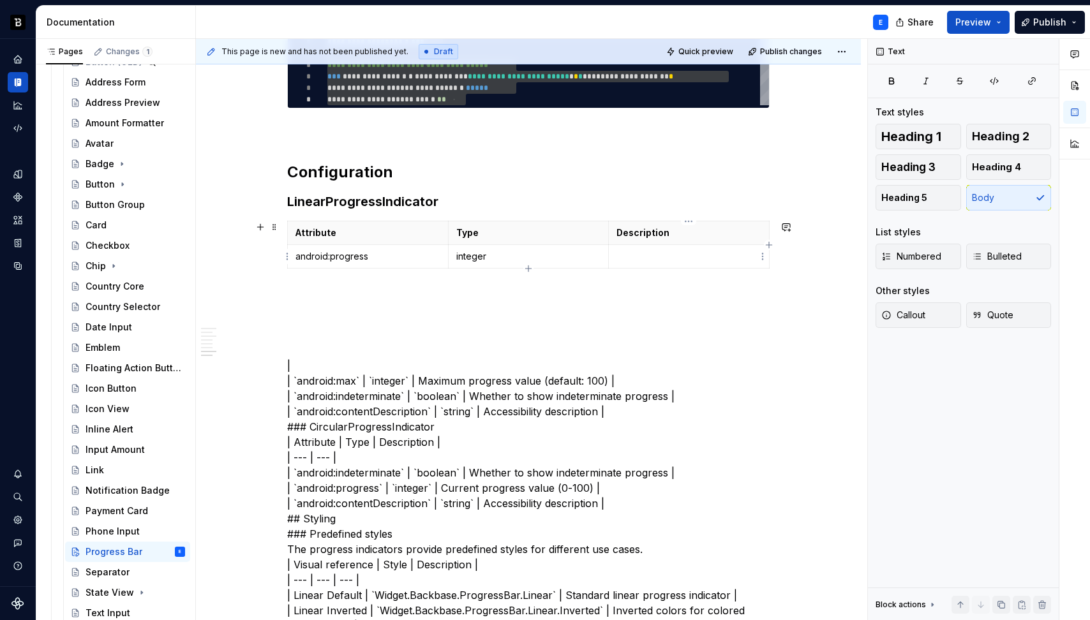
click at [639, 252] on p at bounding box center [688, 256] width 145 height 13
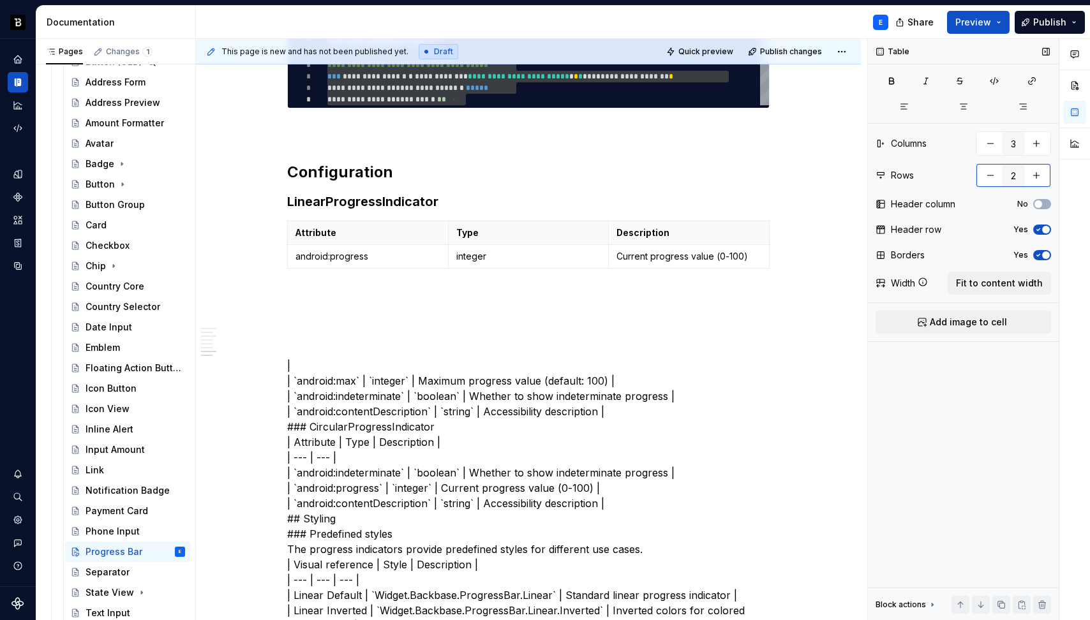
click at [1040, 175] on button "button" at bounding box center [1036, 175] width 23 height 23
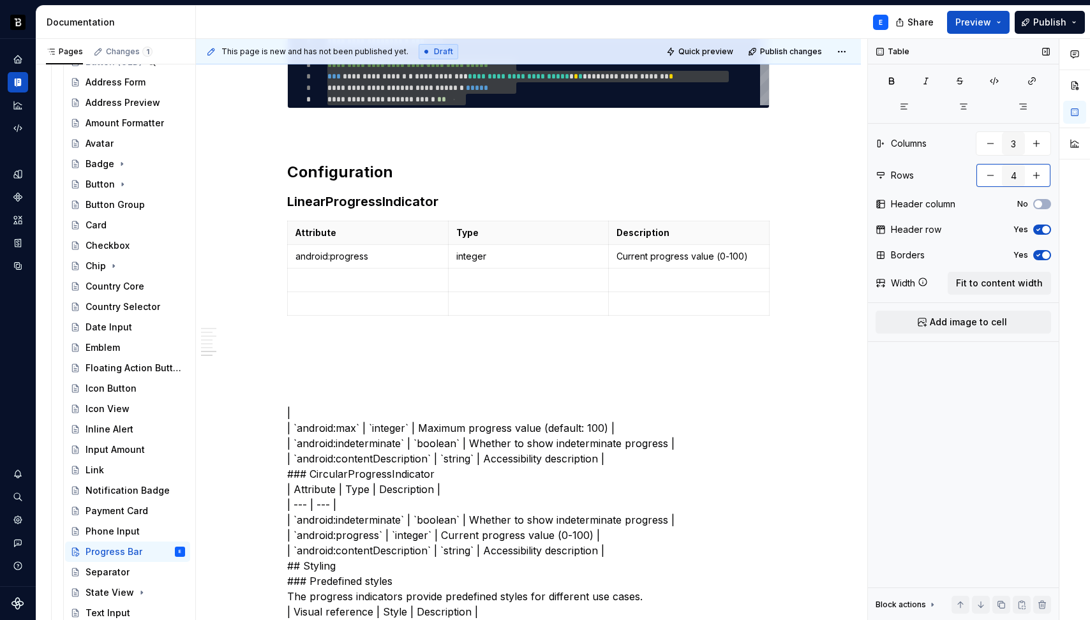
click at [1040, 175] on button "button" at bounding box center [1036, 175] width 23 height 23
type input "5"
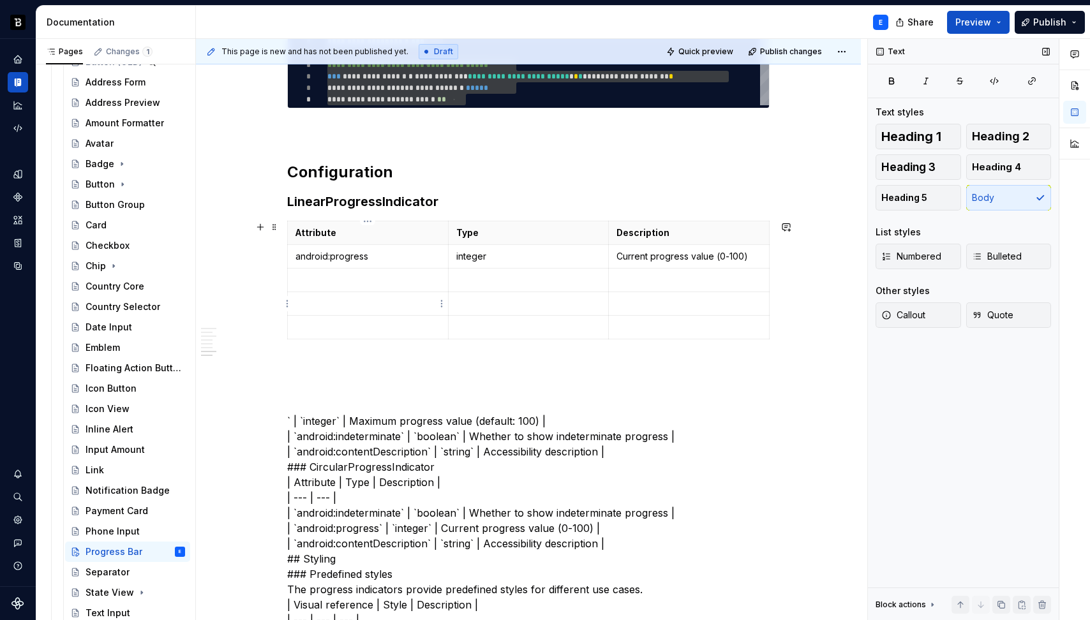
click at [309, 283] on p at bounding box center [367, 280] width 145 height 13
click at [501, 283] on p at bounding box center [528, 280] width 145 height 13
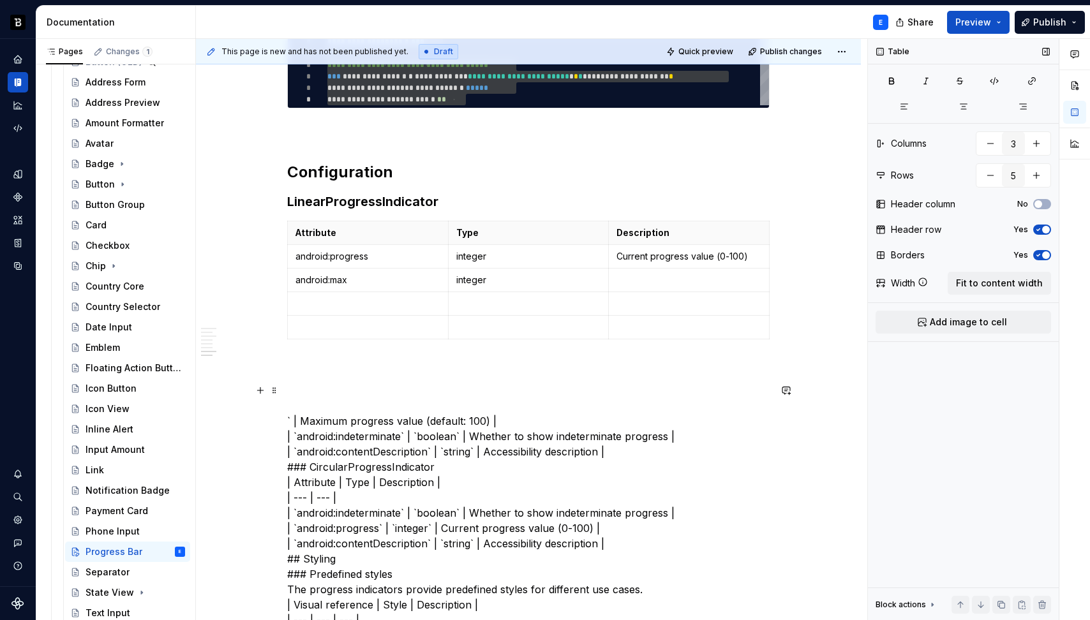
click at [630, 285] on p at bounding box center [688, 280] width 145 height 13
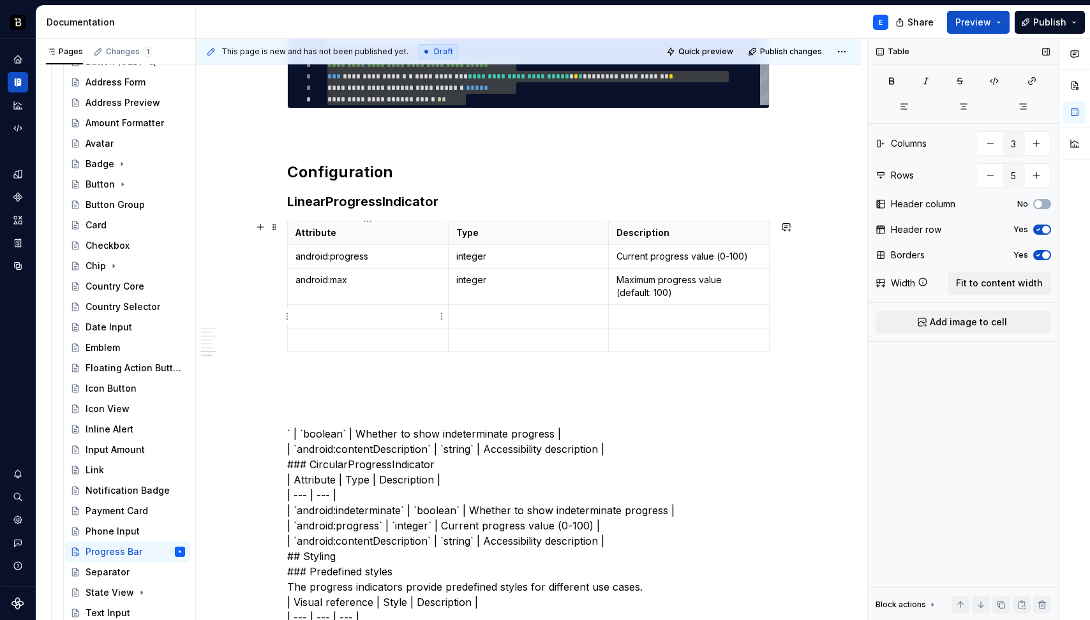
click at [342, 316] on p at bounding box center [367, 316] width 145 height 13
click at [489, 319] on p at bounding box center [528, 316] width 145 height 13
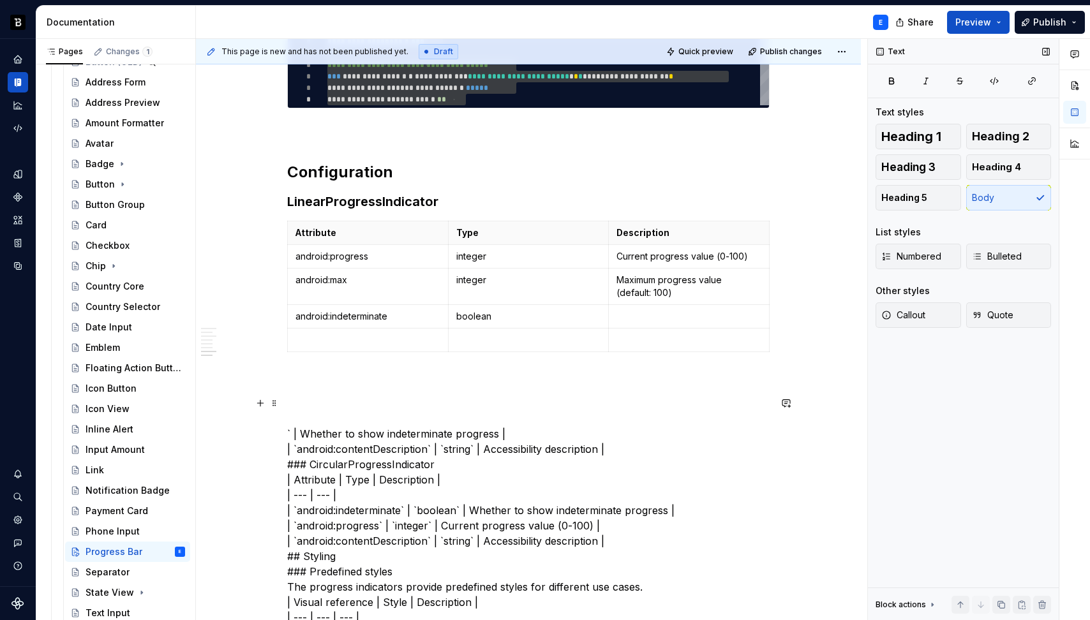
click at [628, 315] on p at bounding box center [688, 316] width 145 height 13
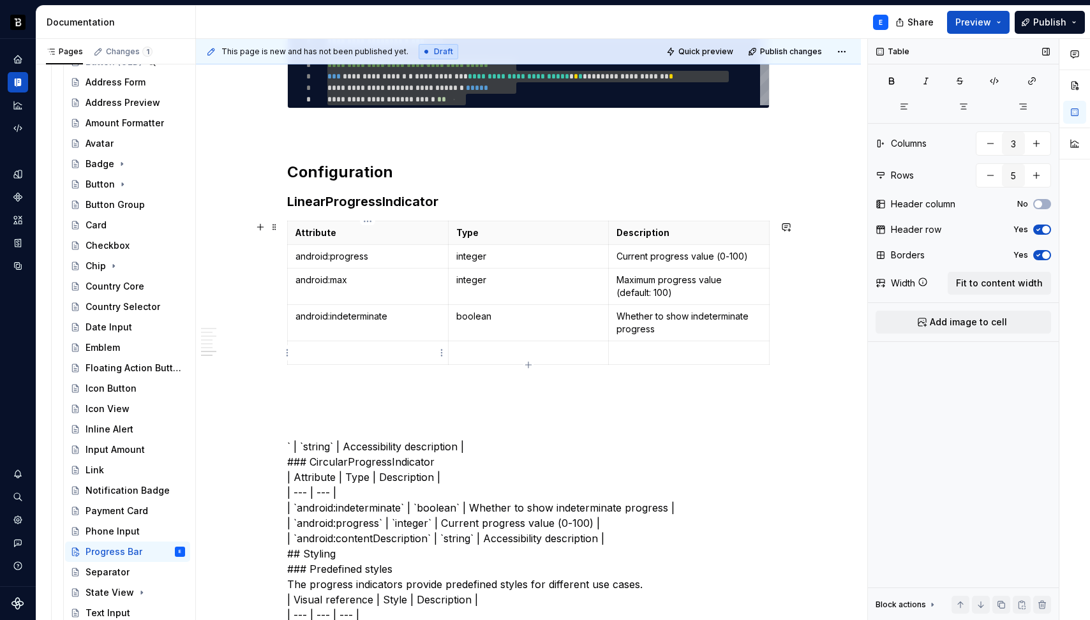
click at [352, 355] on p at bounding box center [367, 352] width 145 height 13
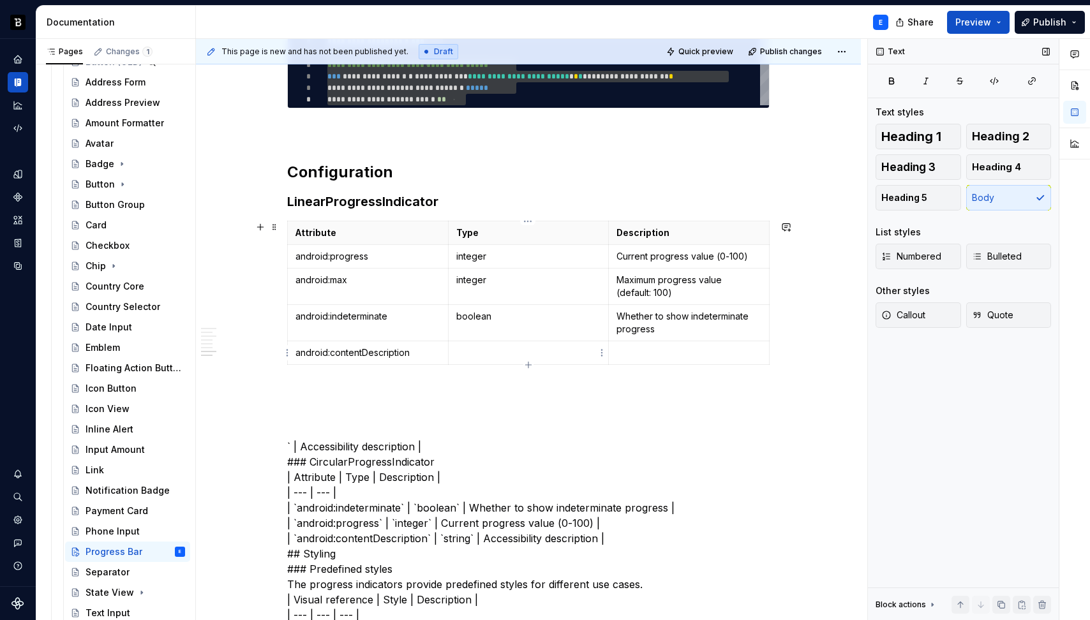
click at [494, 352] on p at bounding box center [528, 352] width 145 height 13
click at [634, 350] on p at bounding box center [688, 352] width 145 height 13
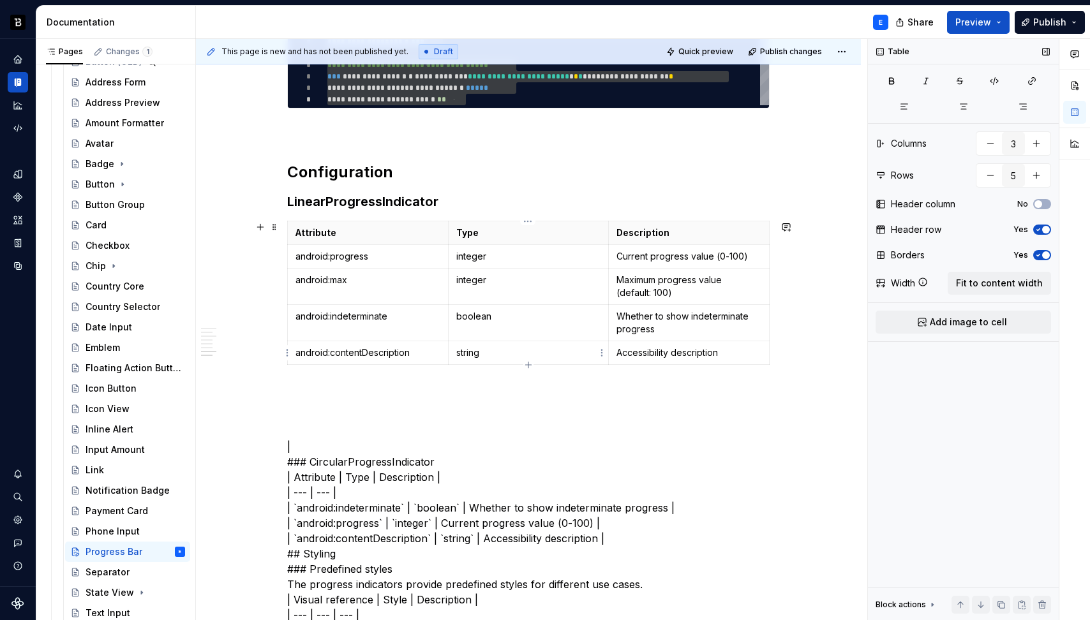
click at [507, 353] on p "string" at bounding box center [528, 352] width 145 height 13
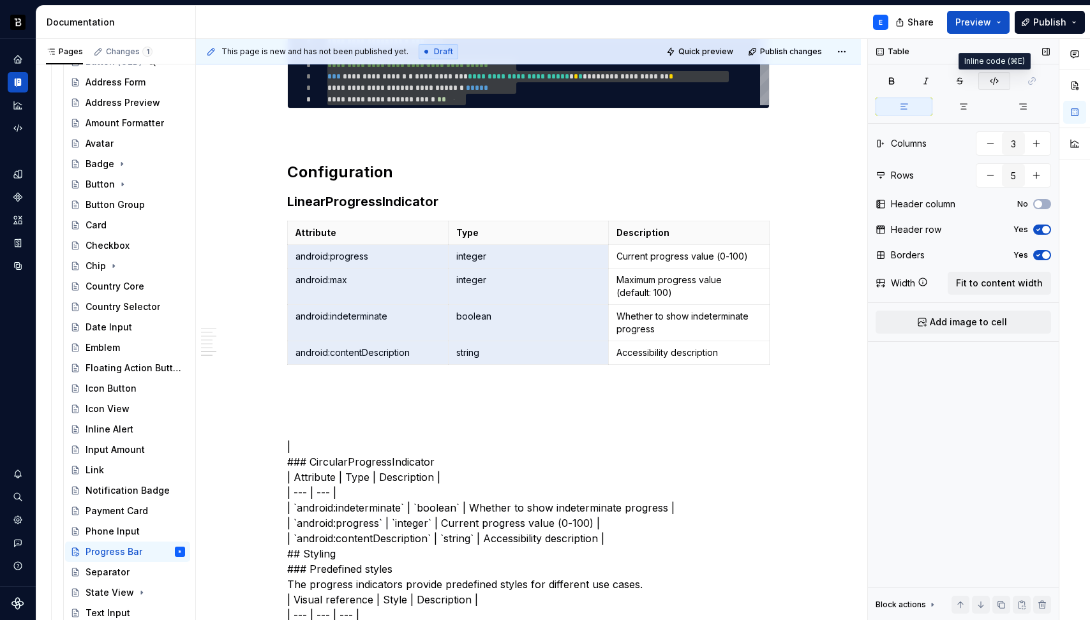
click at [993, 83] on icon "button" at bounding box center [994, 81] width 8 height 7
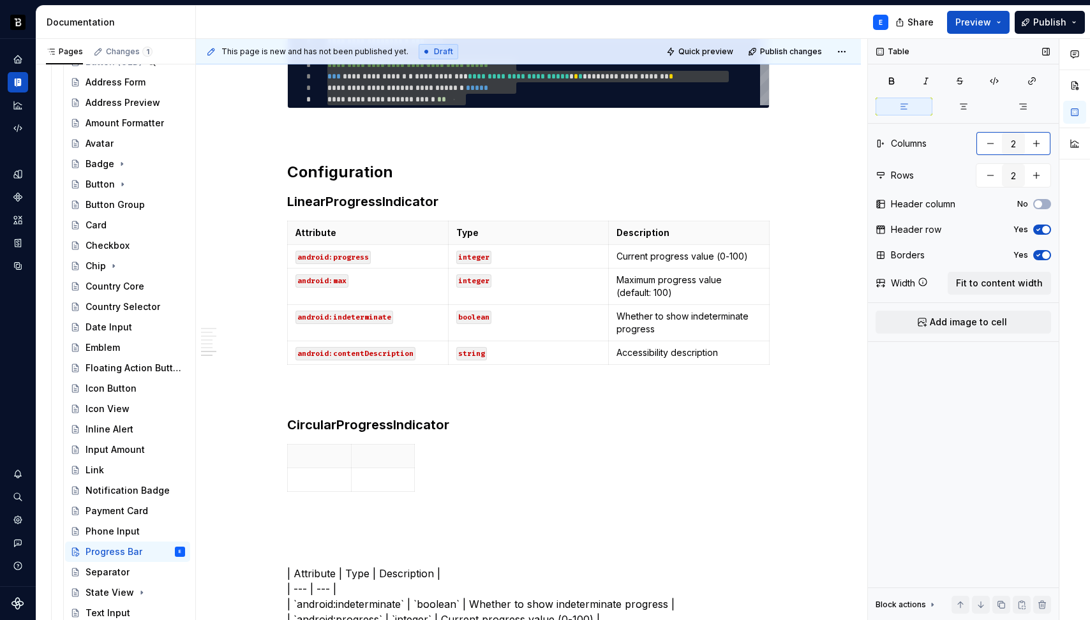
click at [1042, 144] on button "button" at bounding box center [1036, 143] width 23 height 23
type input "3"
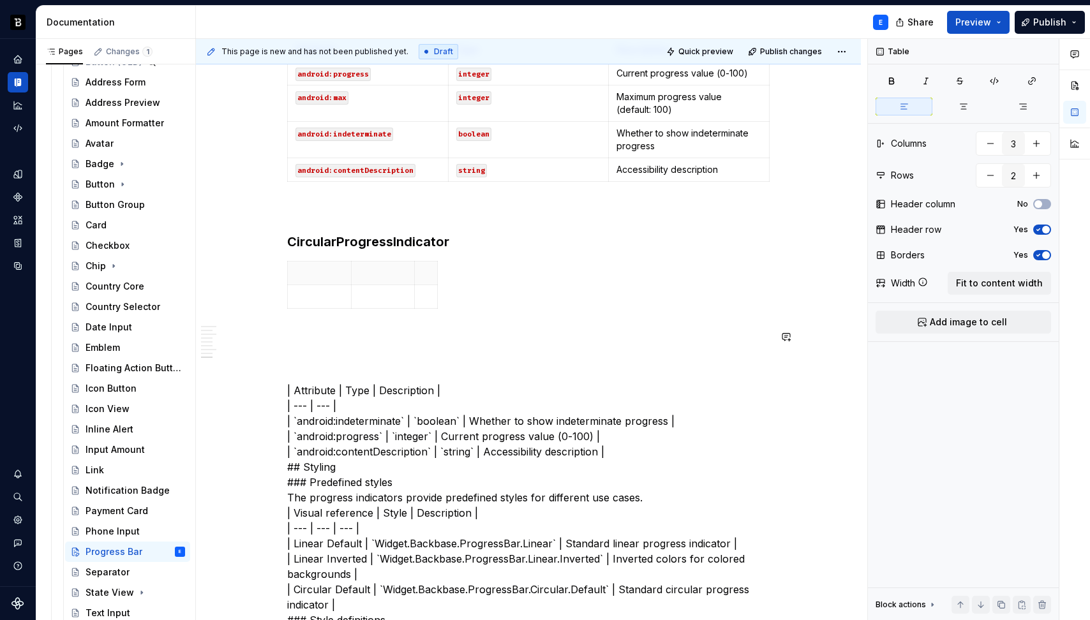
scroll to position [1196, 0]
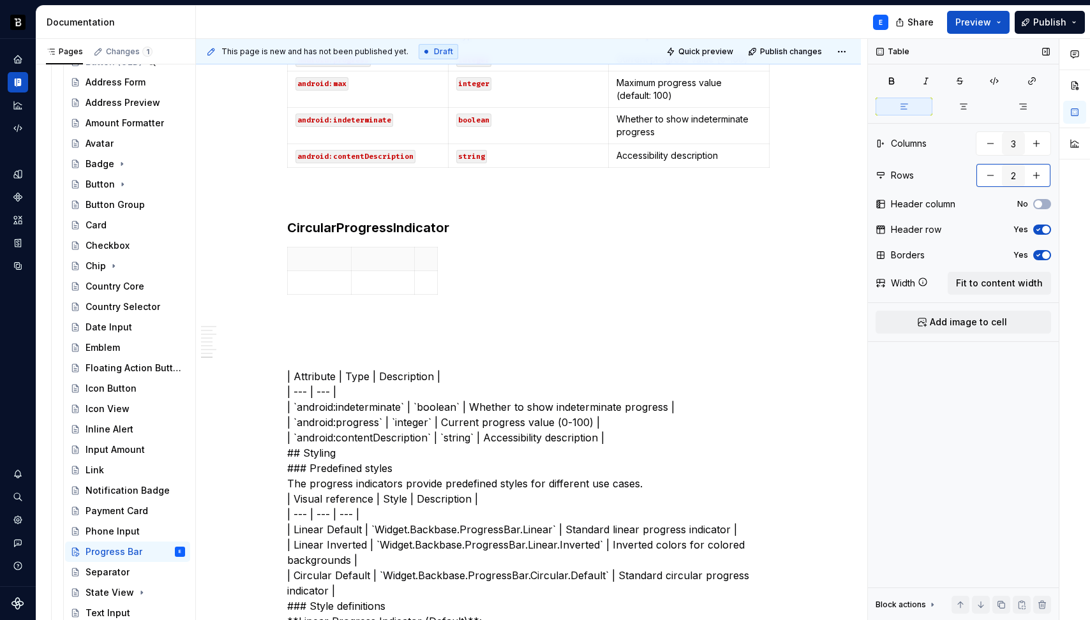
click at [1034, 175] on button "button" at bounding box center [1036, 175] width 23 height 23
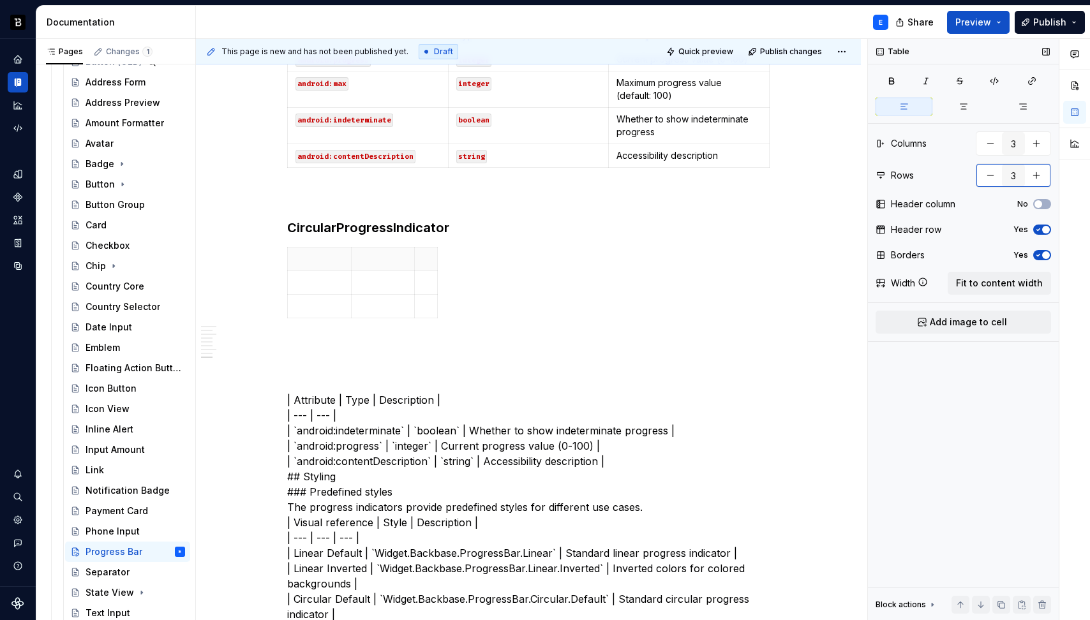
click at [1034, 175] on button "button" at bounding box center [1036, 175] width 23 height 23
type input "4"
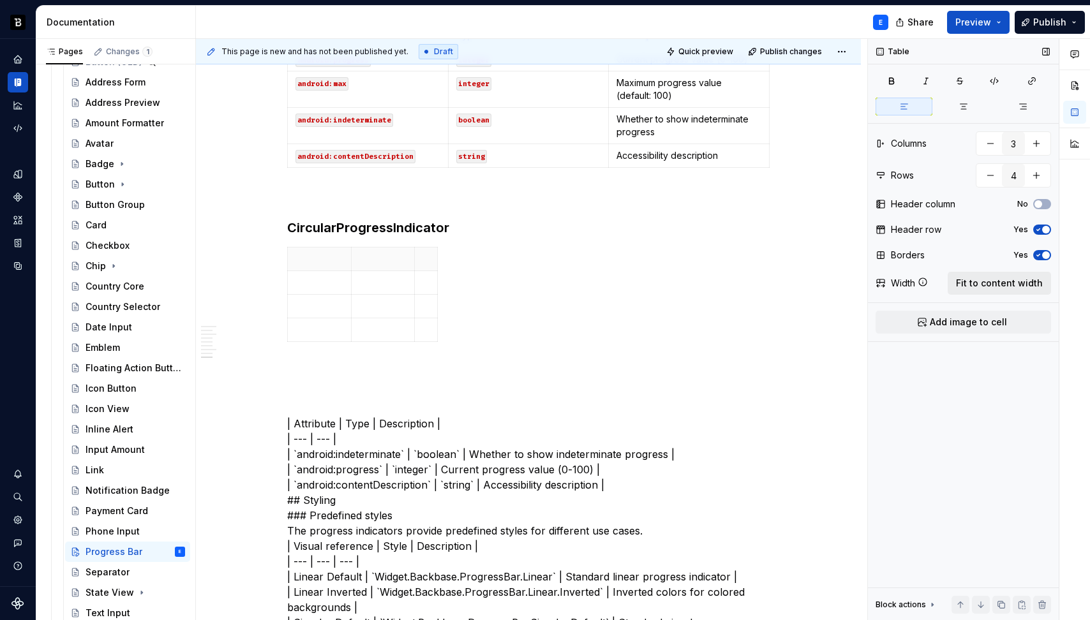
click at [988, 282] on span "Fit to content width" at bounding box center [999, 283] width 87 height 13
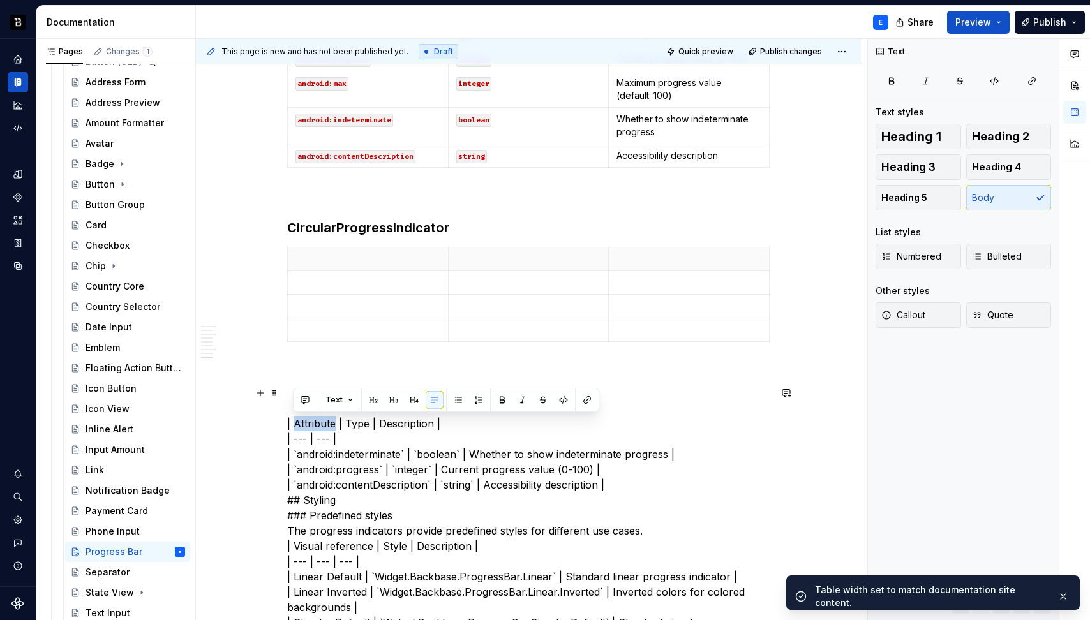
click at [327, 258] on p at bounding box center [367, 259] width 145 height 13
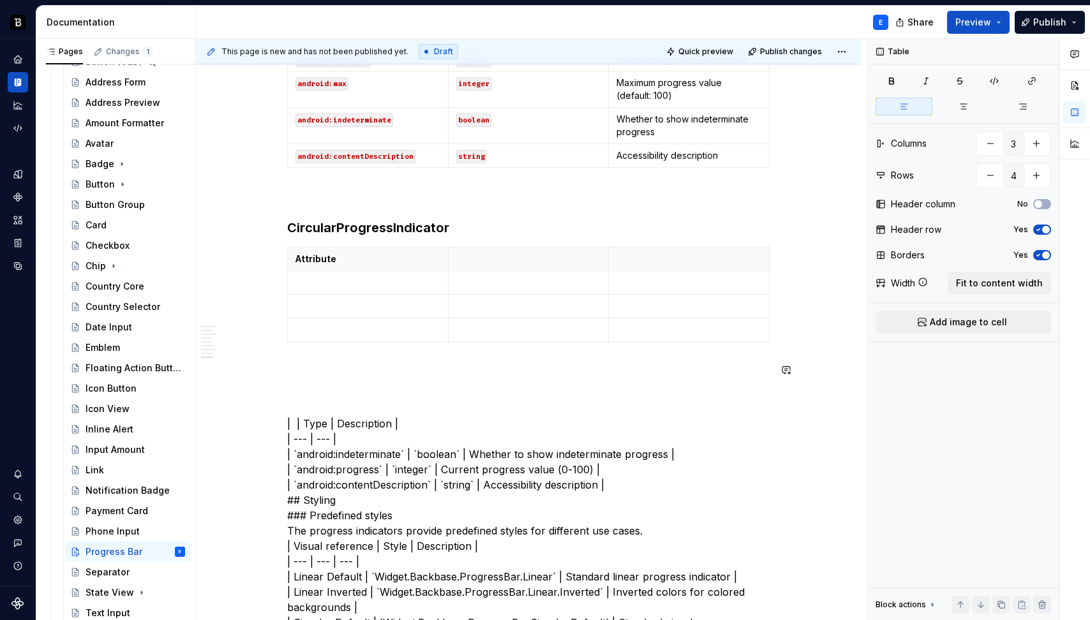
type textarea "*"
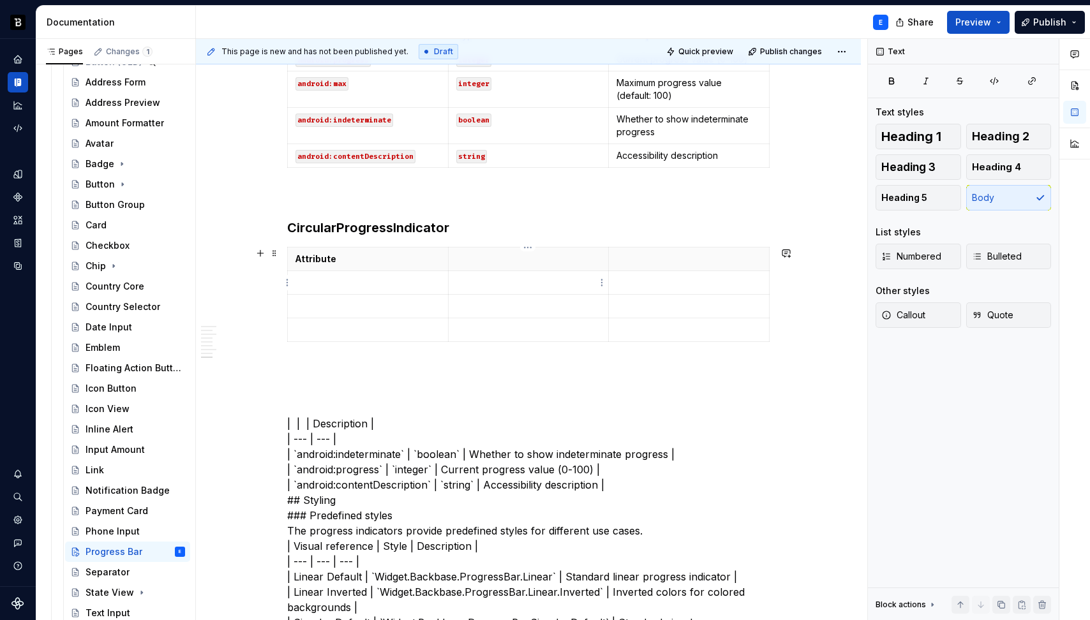
click at [497, 256] on p at bounding box center [528, 259] width 145 height 13
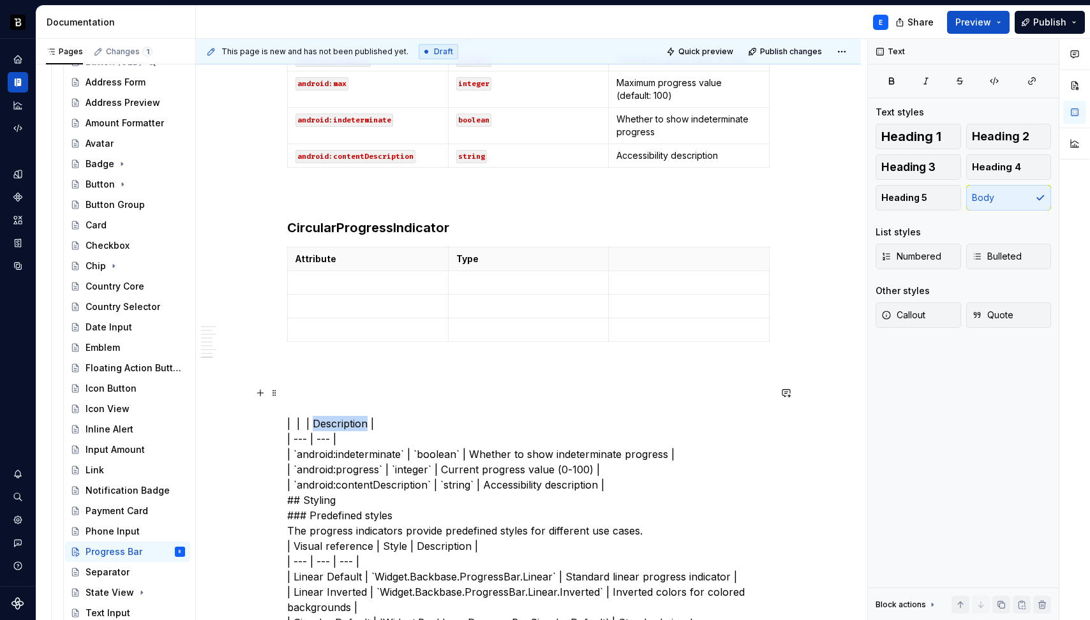
click at [646, 262] on p at bounding box center [688, 259] width 145 height 13
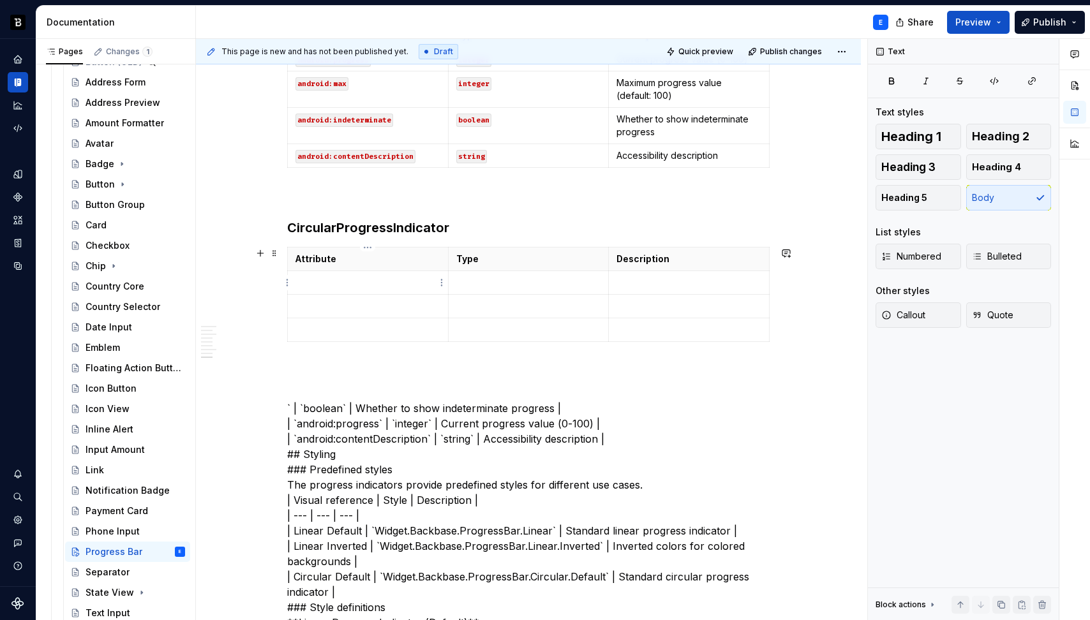
click at [358, 285] on p at bounding box center [367, 282] width 145 height 13
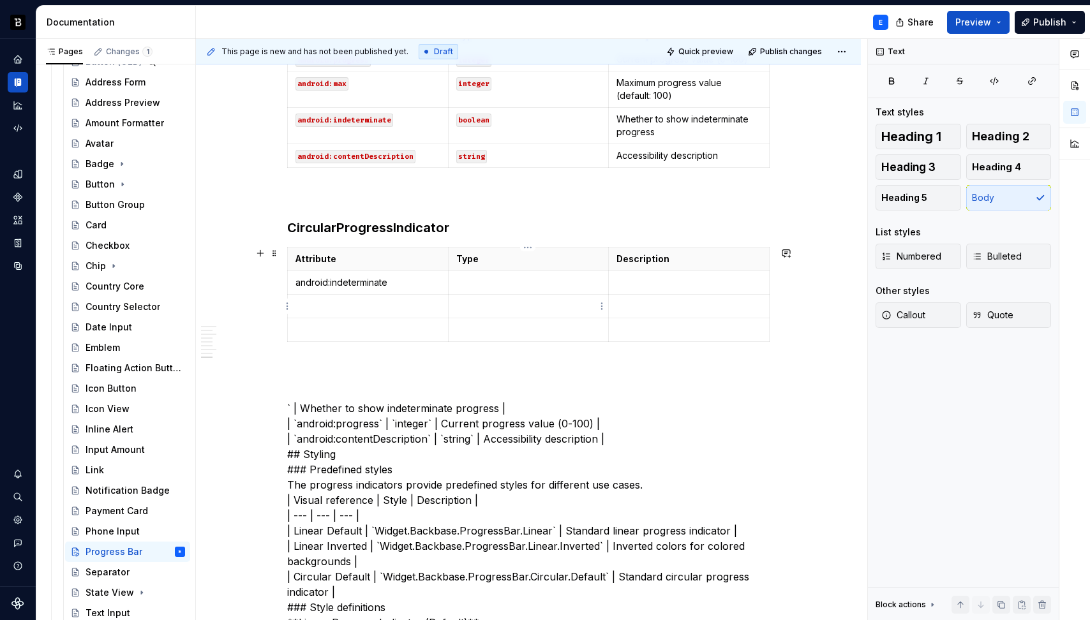
click at [489, 285] on p at bounding box center [528, 282] width 145 height 13
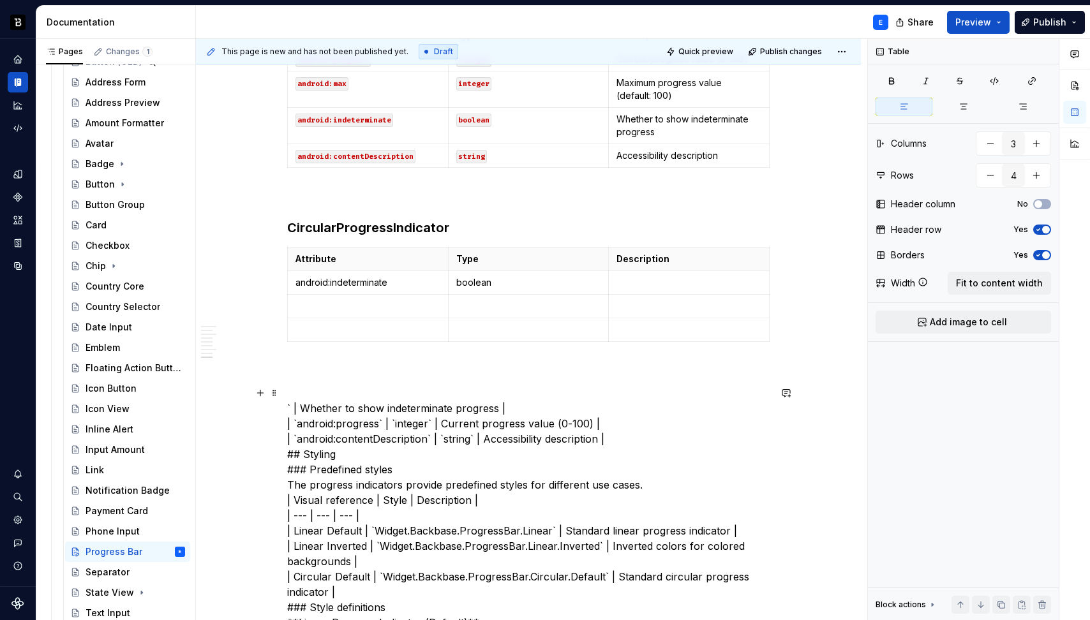
click at [626, 287] on p at bounding box center [688, 282] width 145 height 13
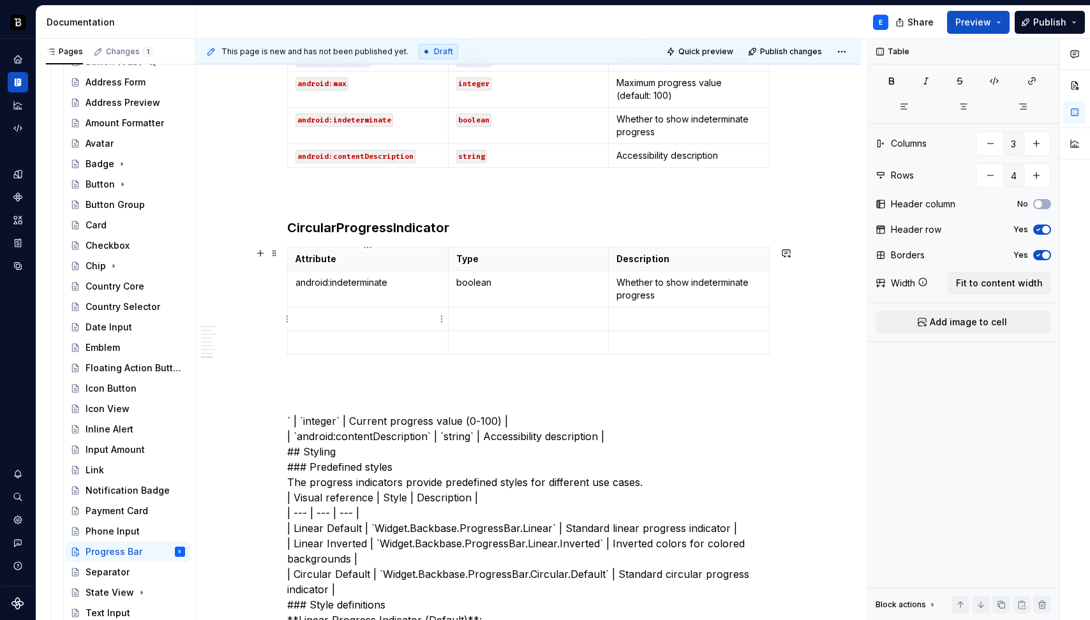
click at [327, 325] on p at bounding box center [367, 319] width 145 height 13
click at [496, 307] on td at bounding box center [528, 319] width 161 height 24
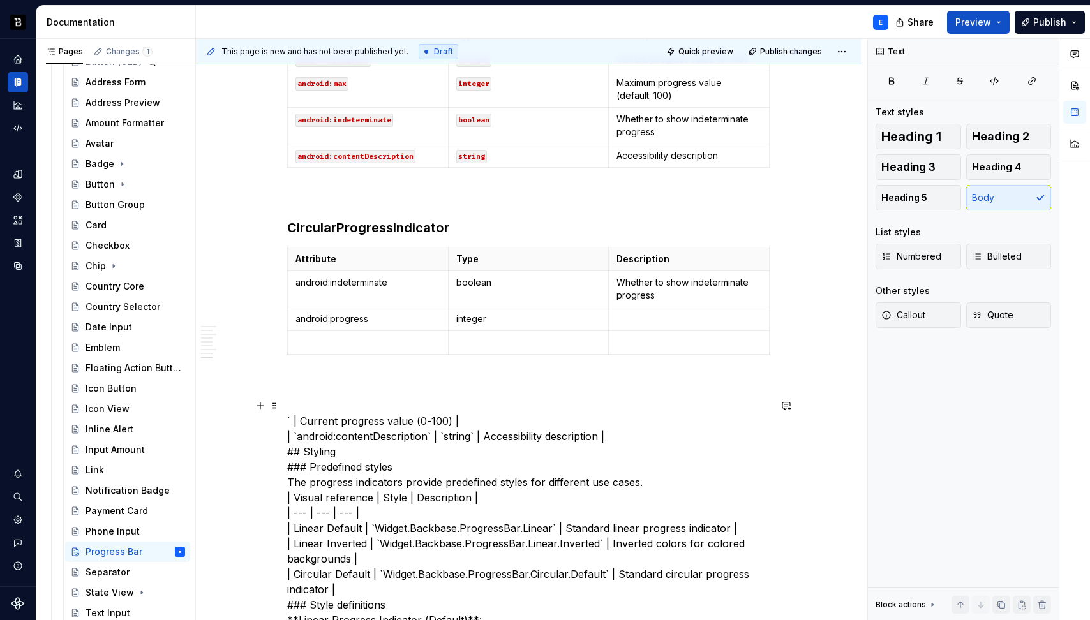
click at [639, 317] on p at bounding box center [688, 319] width 145 height 13
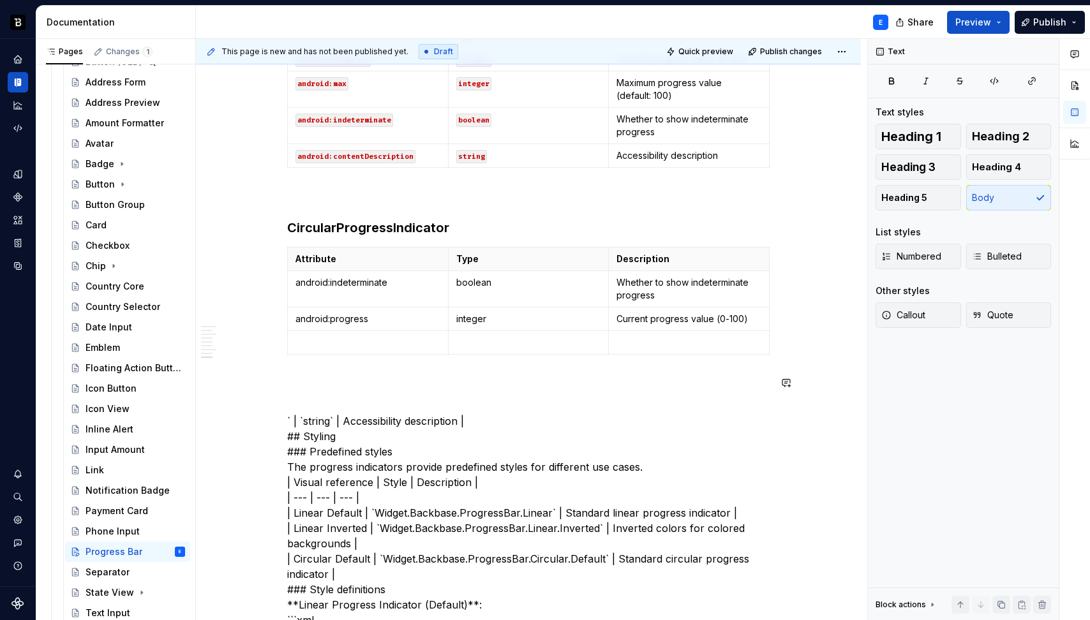
click at [357, 351] on td at bounding box center [368, 343] width 161 height 24
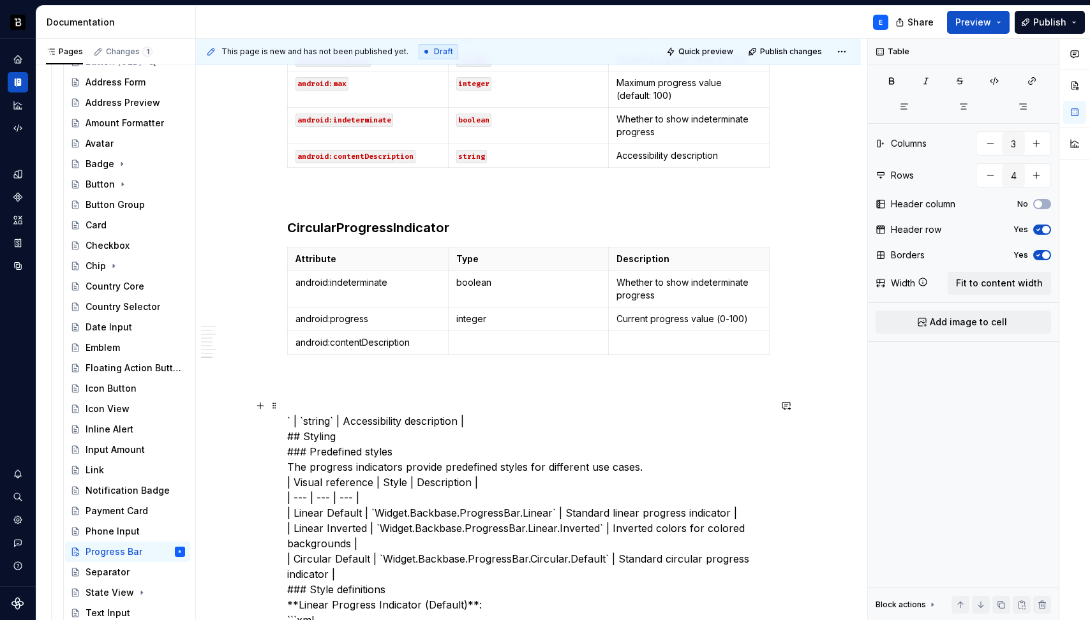
click at [518, 346] on p at bounding box center [528, 342] width 145 height 13
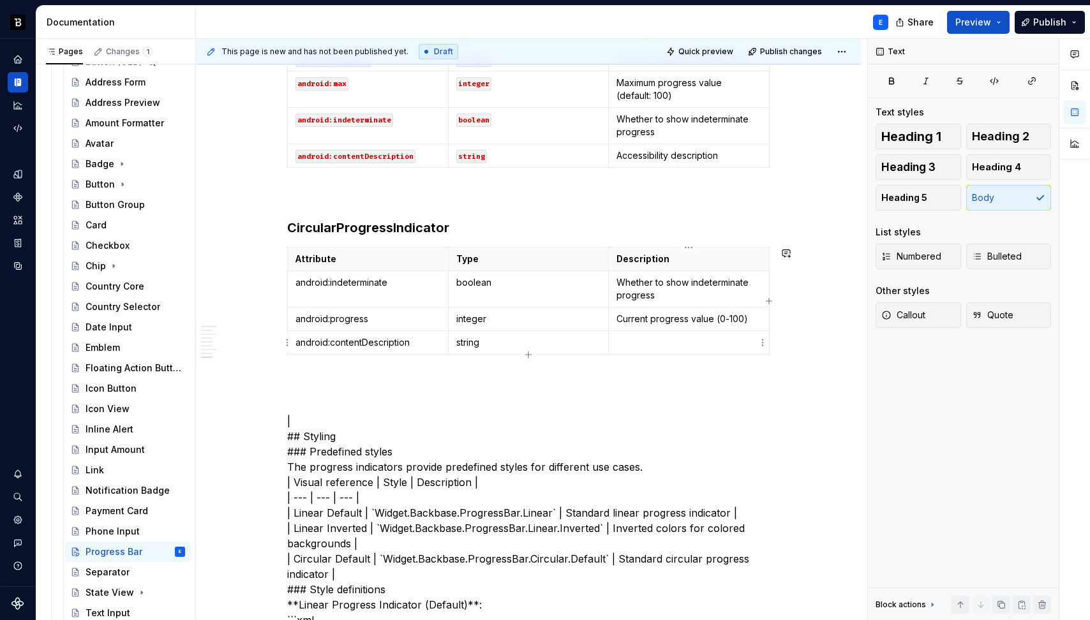
click at [644, 341] on p at bounding box center [688, 342] width 145 height 13
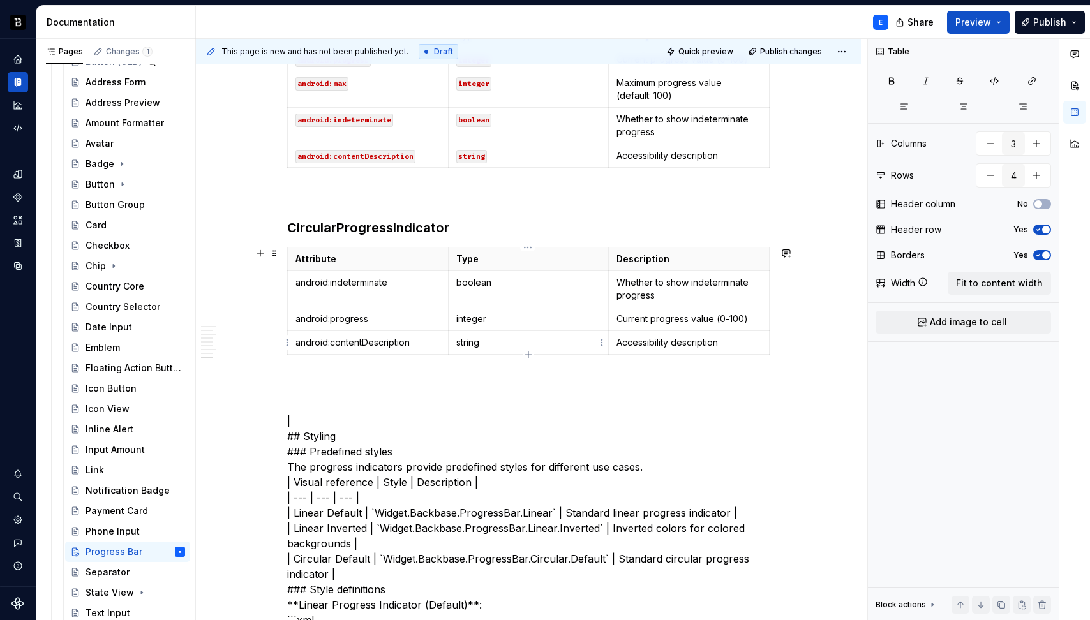
click at [544, 337] on p "string" at bounding box center [528, 342] width 145 height 13
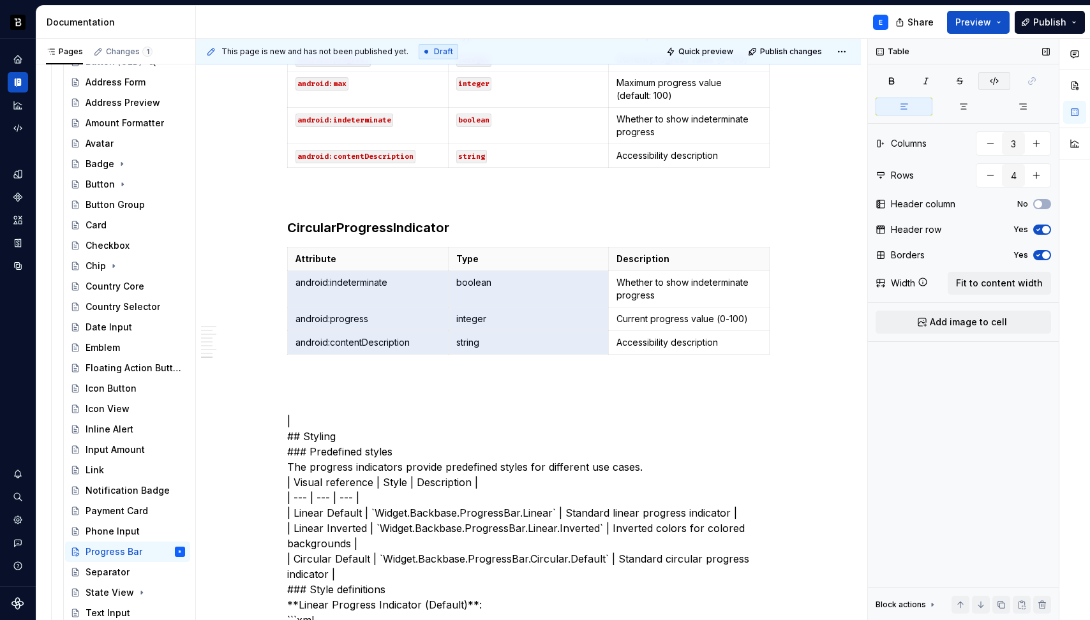
click at [997, 81] on icon "button" at bounding box center [994, 81] width 8 height 7
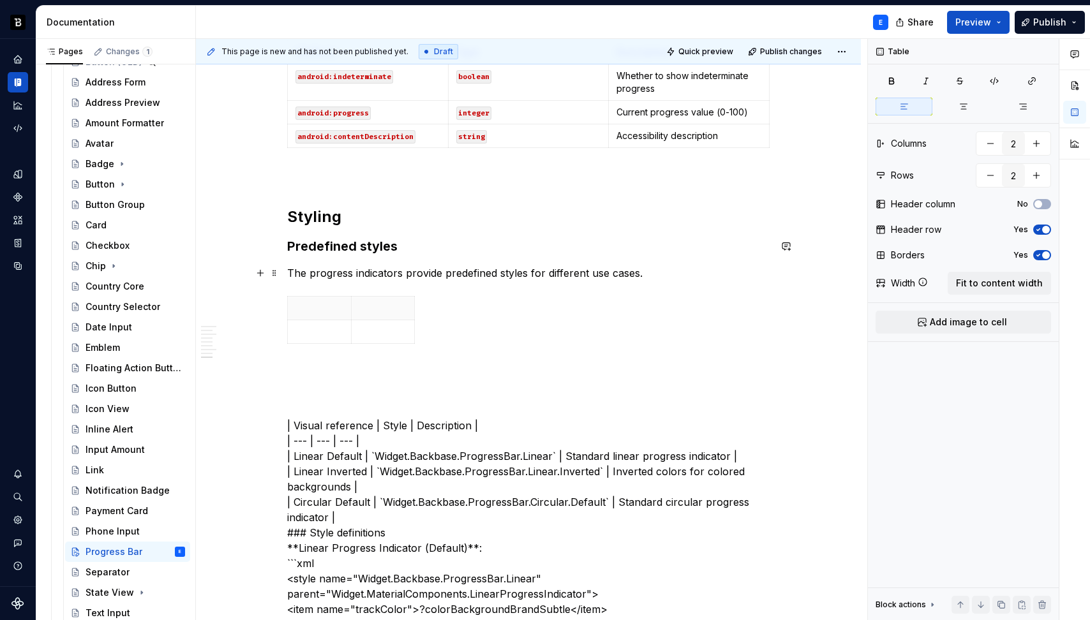
scroll to position [1465, 0]
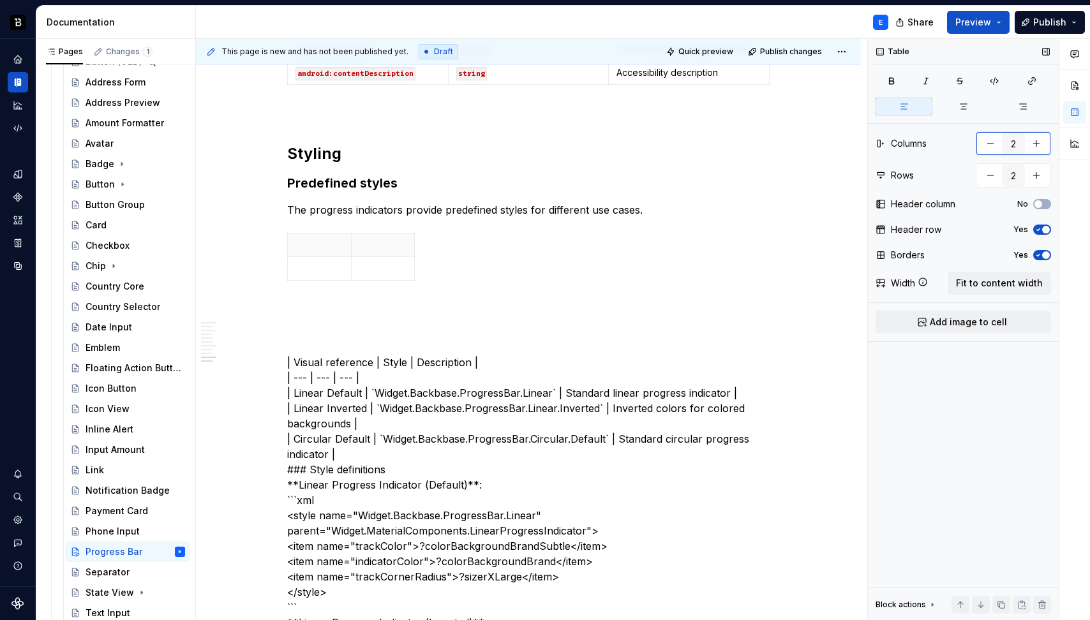
click at [1035, 143] on button "button" at bounding box center [1036, 143] width 23 height 23
type input "3"
click at [1040, 175] on button "button" at bounding box center [1036, 175] width 23 height 23
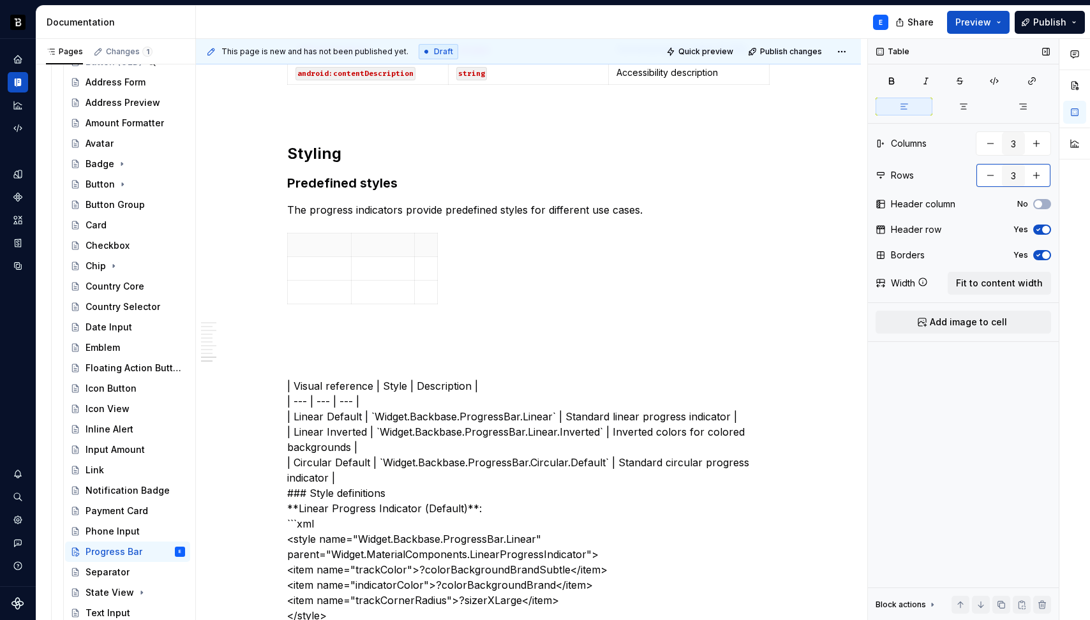
click at [1040, 175] on button "button" at bounding box center [1036, 175] width 23 height 23
type input "4"
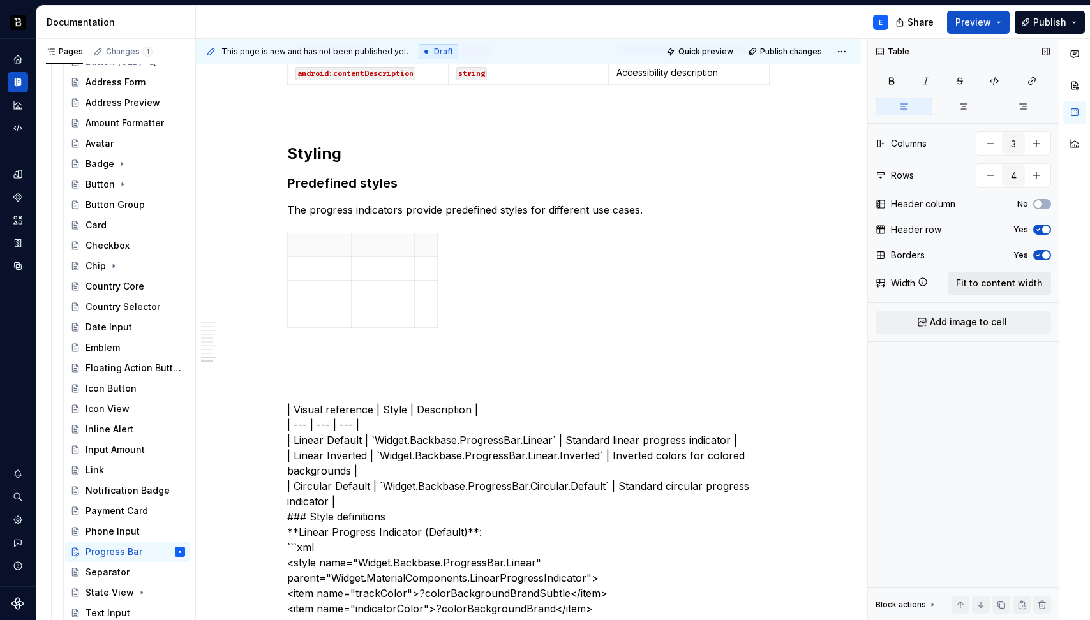
click at [1009, 285] on span "Fit to content width" at bounding box center [999, 283] width 87 height 13
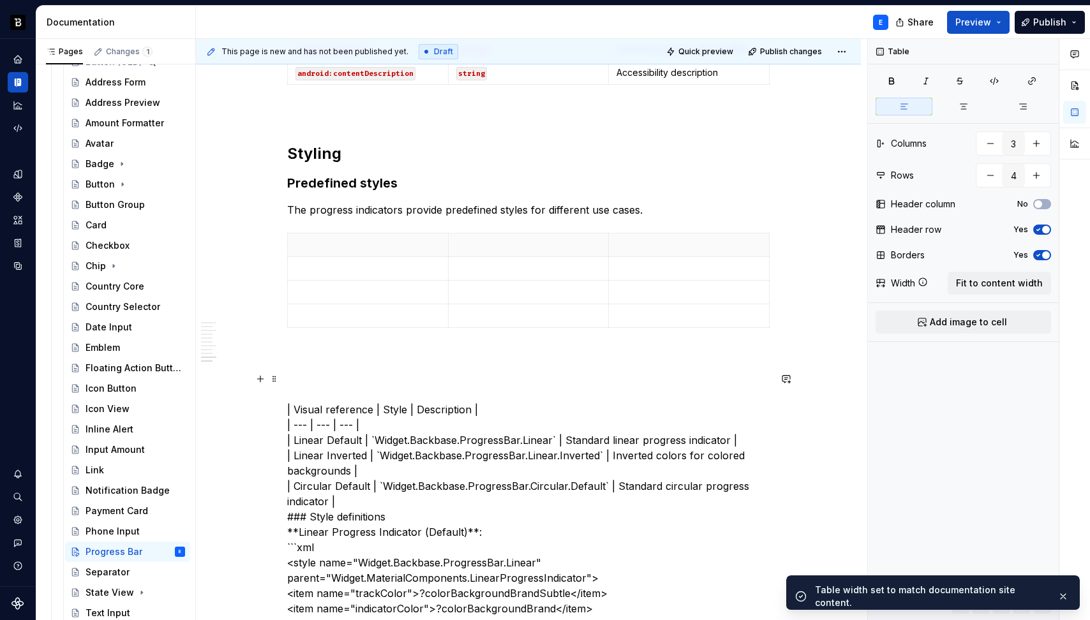
click at [349, 237] on th at bounding box center [368, 245] width 161 height 24
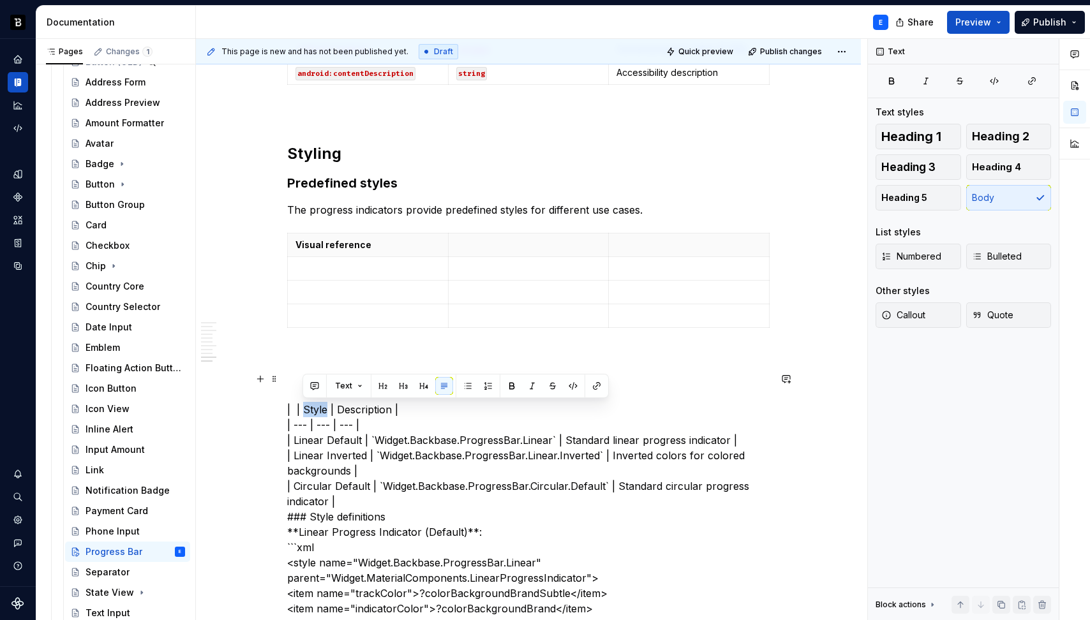
click at [494, 249] on p at bounding box center [528, 245] width 145 height 13
click at [653, 246] on p at bounding box center [688, 245] width 145 height 13
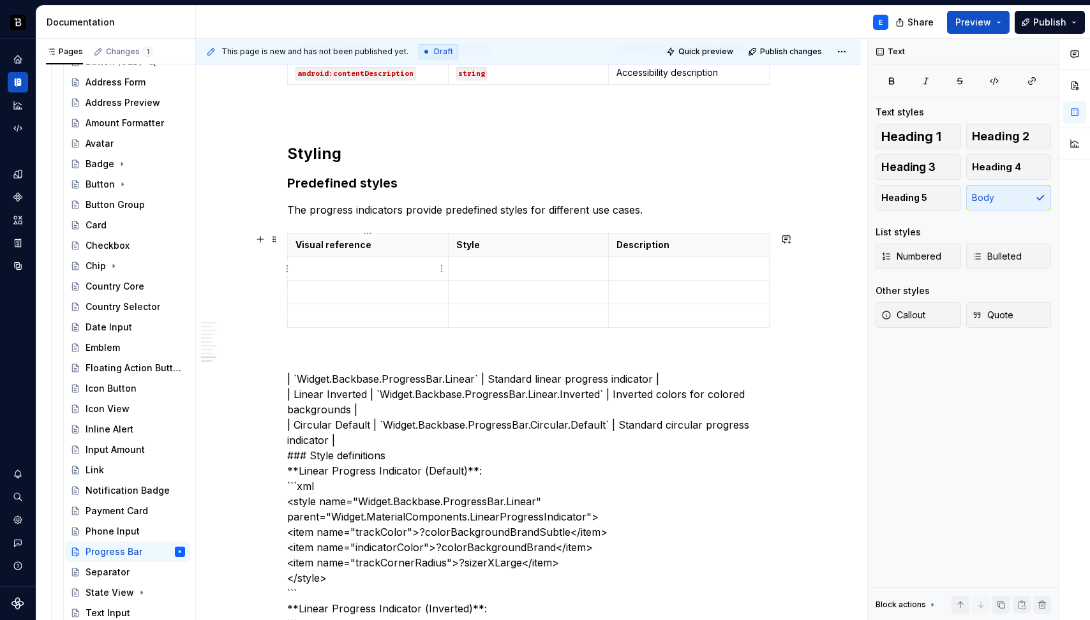
click at [391, 269] on p at bounding box center [367, 268] width 145 height 13
drag, startPoint x: 301, startPoint y: 376, endPoint x: 344, endPoint y: 369, distance: 43.3
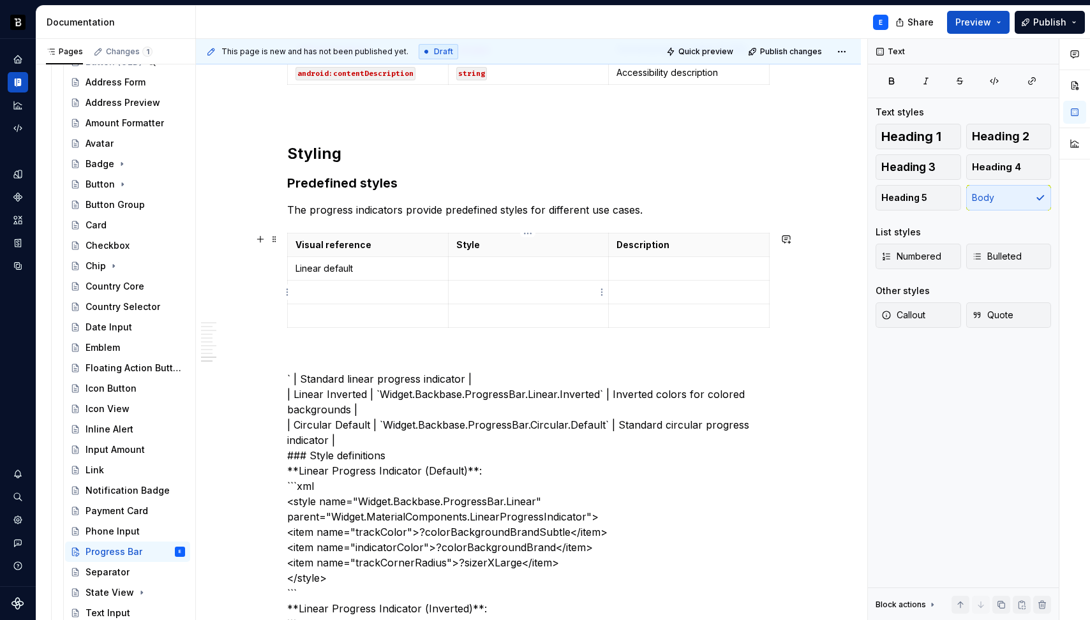
click at [466, 283] on td at bounding box center [528, 293] width 161 height 24
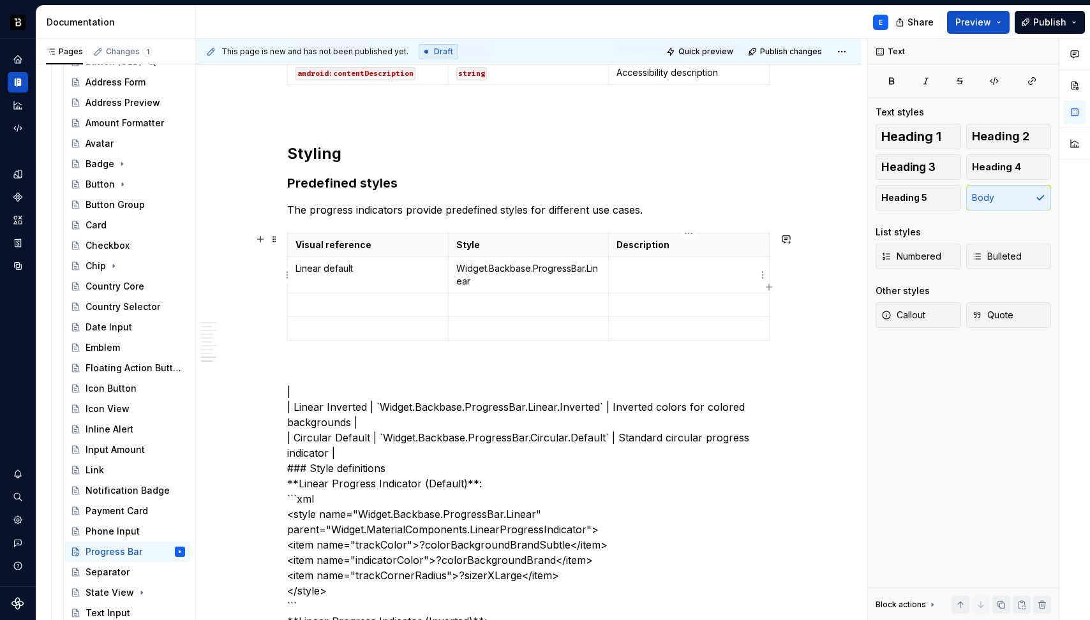
click at [644, 266] on p at bounding box center [688, 268] width 145 height 13
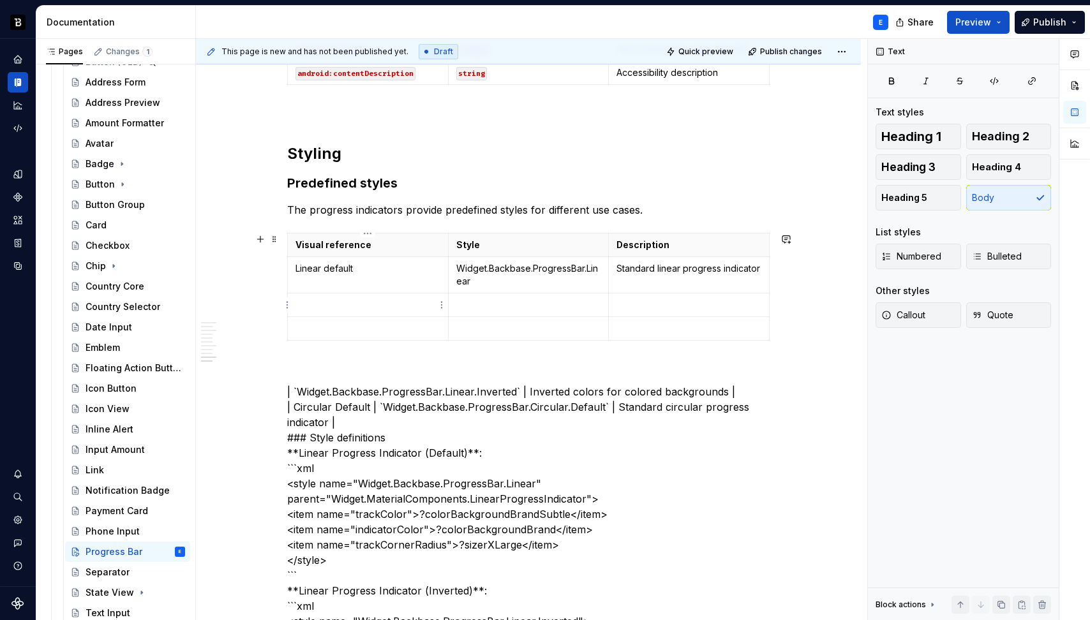
click at [365, 300] on p at bounding box center [367, 305] width 145 height 13
click at [484, 299] on p at bounding box center [528, 305] width 145 height 13
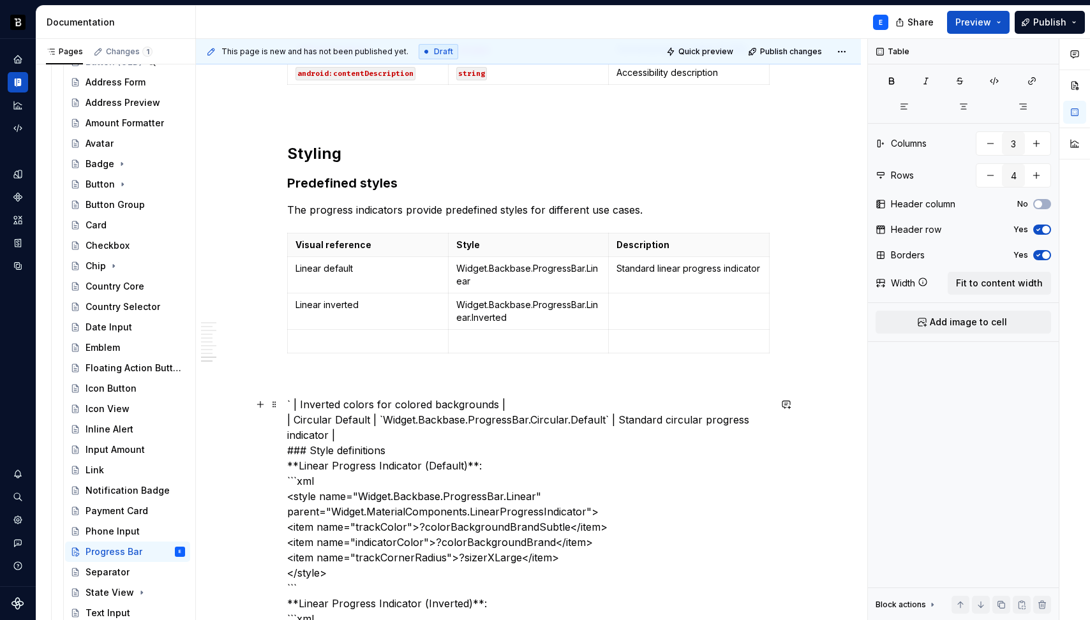
click at [624, 309] on p at bounding box center [688, 305] width 145 height 13
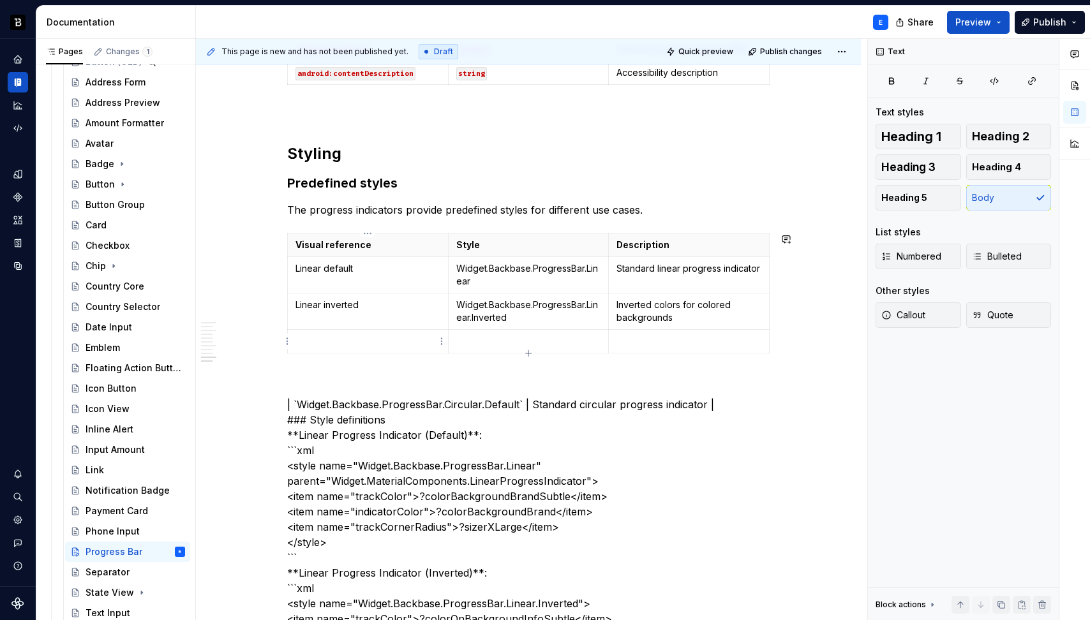
click at [354, 342] on p at bounding box center [367, 341] width 145 height 13
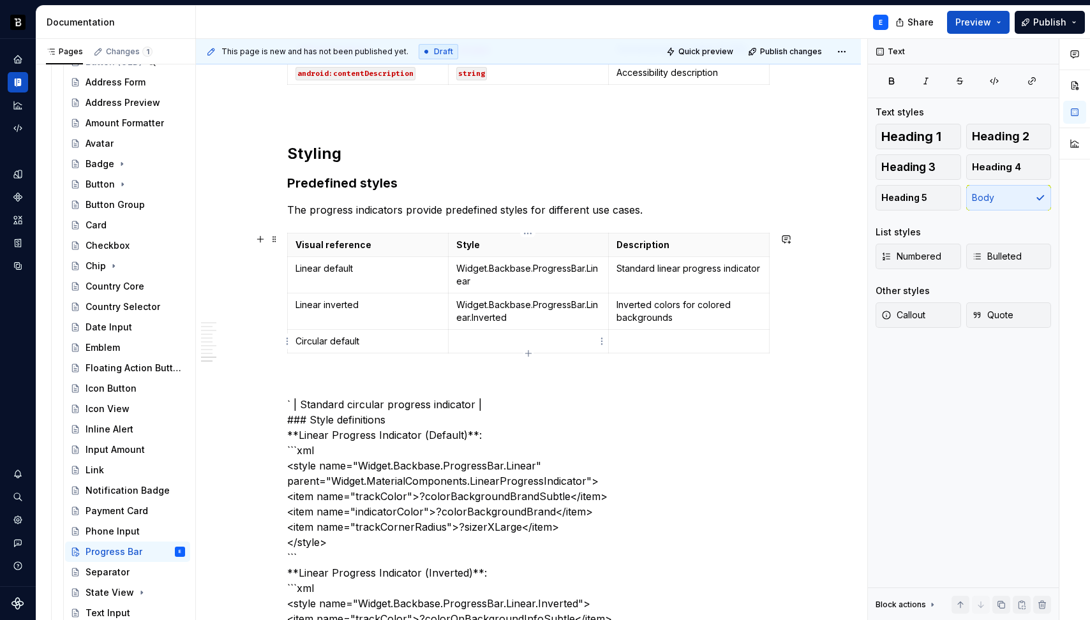
click at [473, 341] on p at bounding box center [528, 341] width 145 height 13
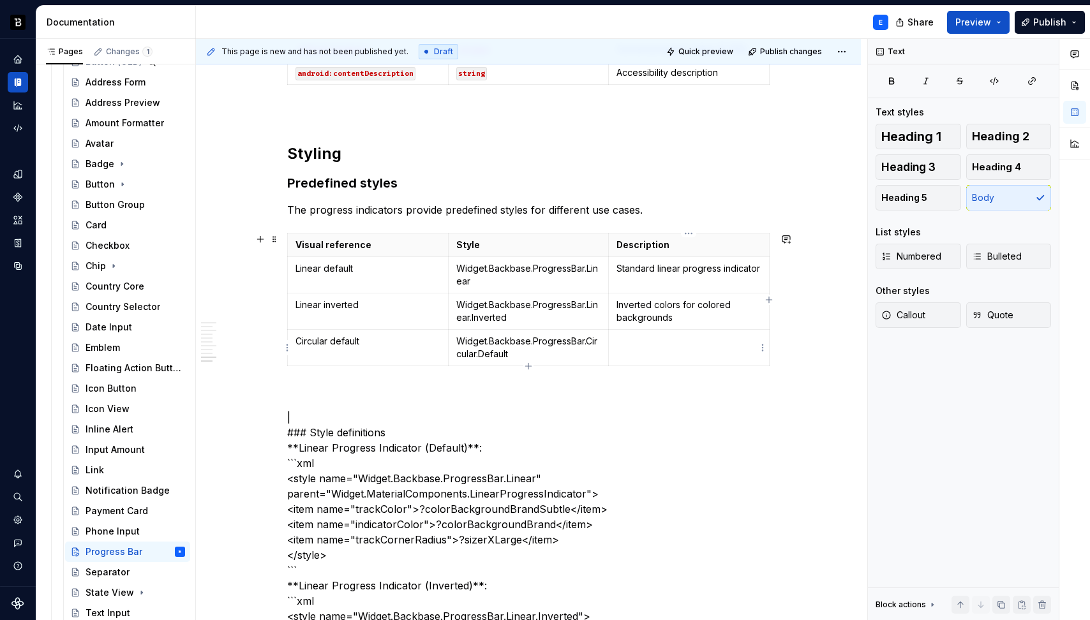
click at [637, 348] on td at bounding box center [689, 348] width 161 height 36
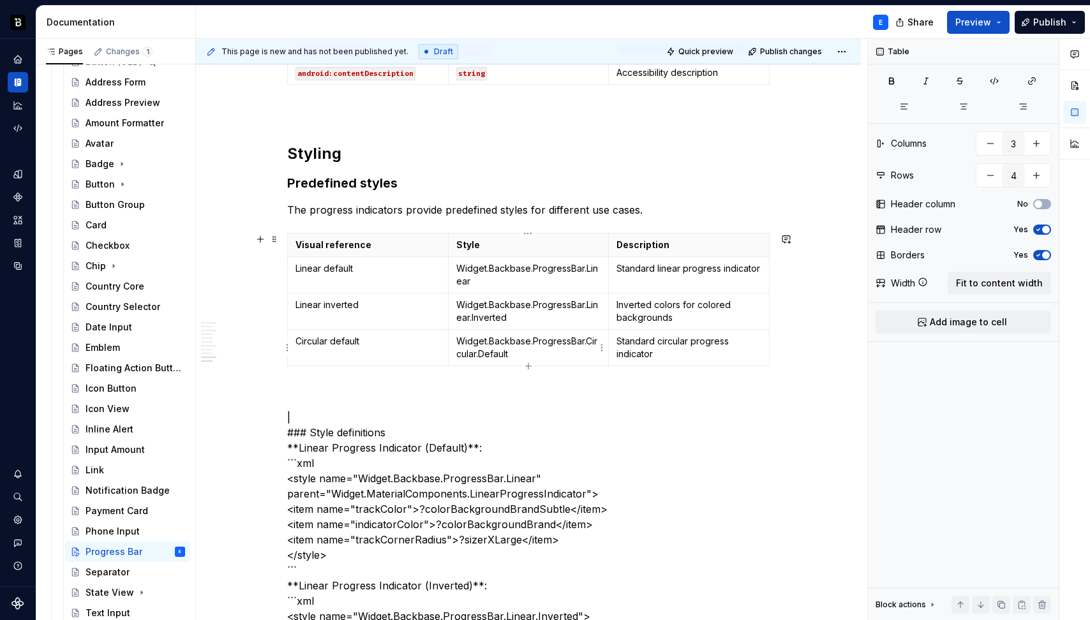
click at [565, 355] on p "Widget.Backbase.ProgressBar.Circular.Default" at bounding box center [528, 348] width 145 height 26
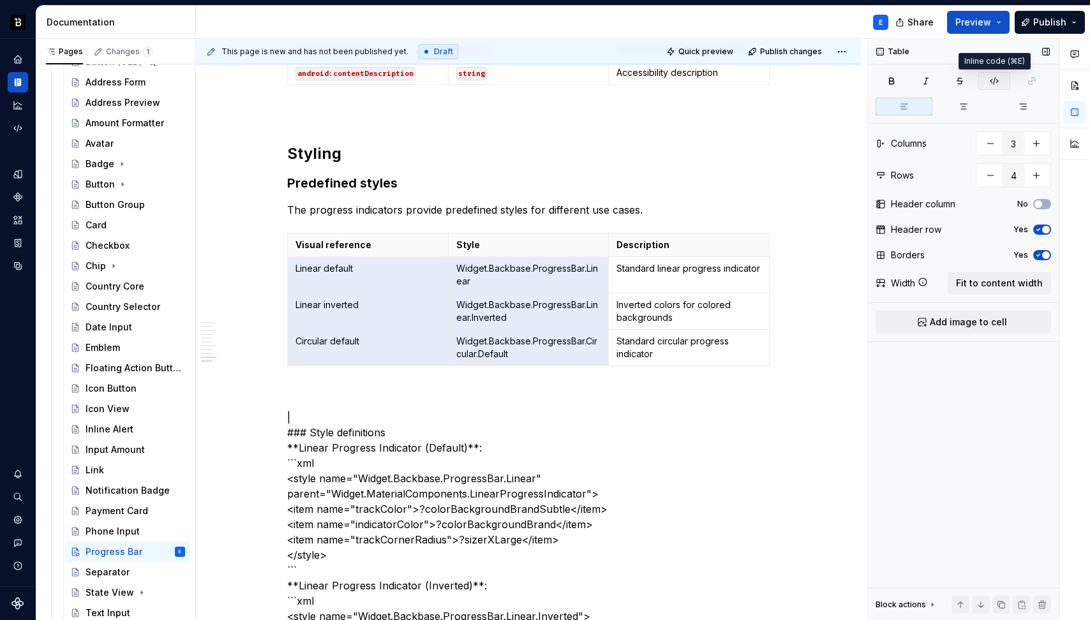
click at [992, 79] on icon "button" at bounding box center [994, 81] width 10 height 10
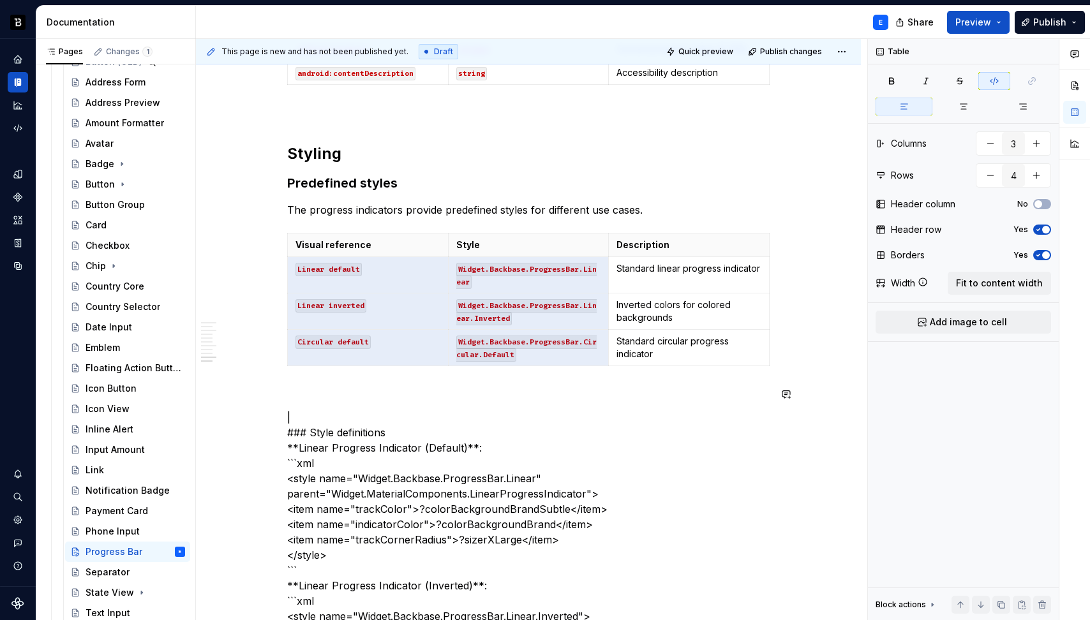
click at [342, 374] on div "**********" at bounding box center [528, 448] width 482 height 3199
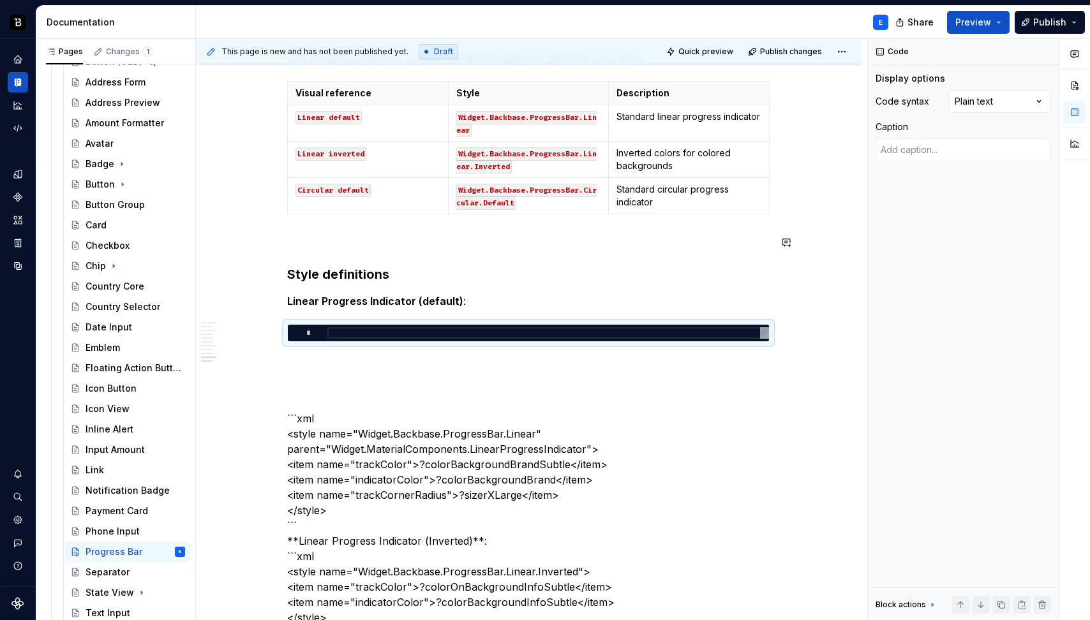
scroll to position [1640, 0]
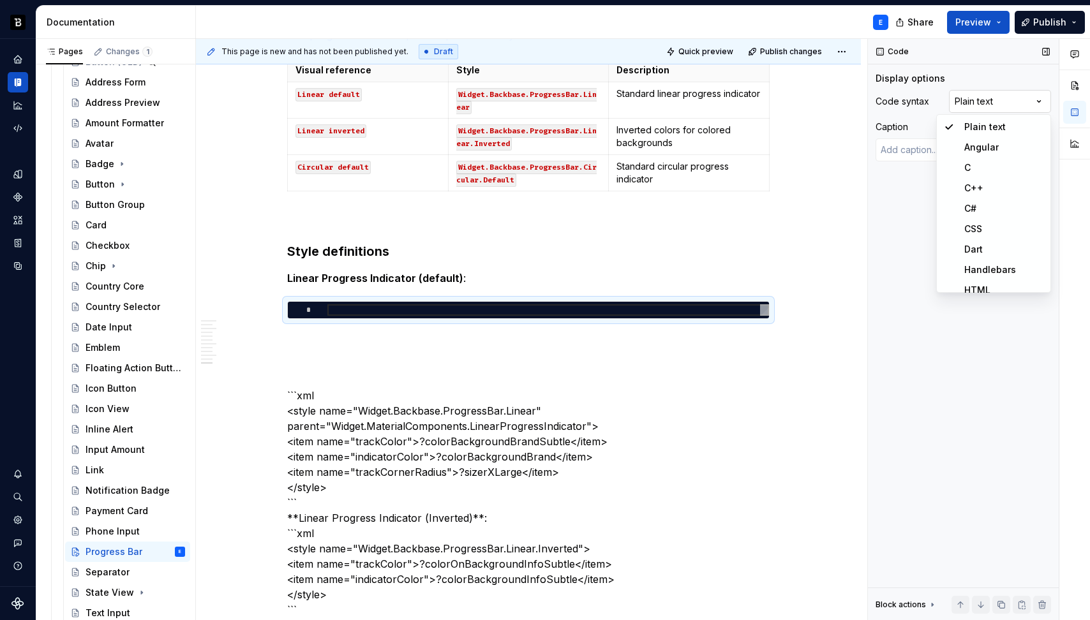
click at [969, 102] on div "Comments Open comments No comments yet Select ‘Comment’ from the block context …" at bounding box center [979, 330] width 222 height 582
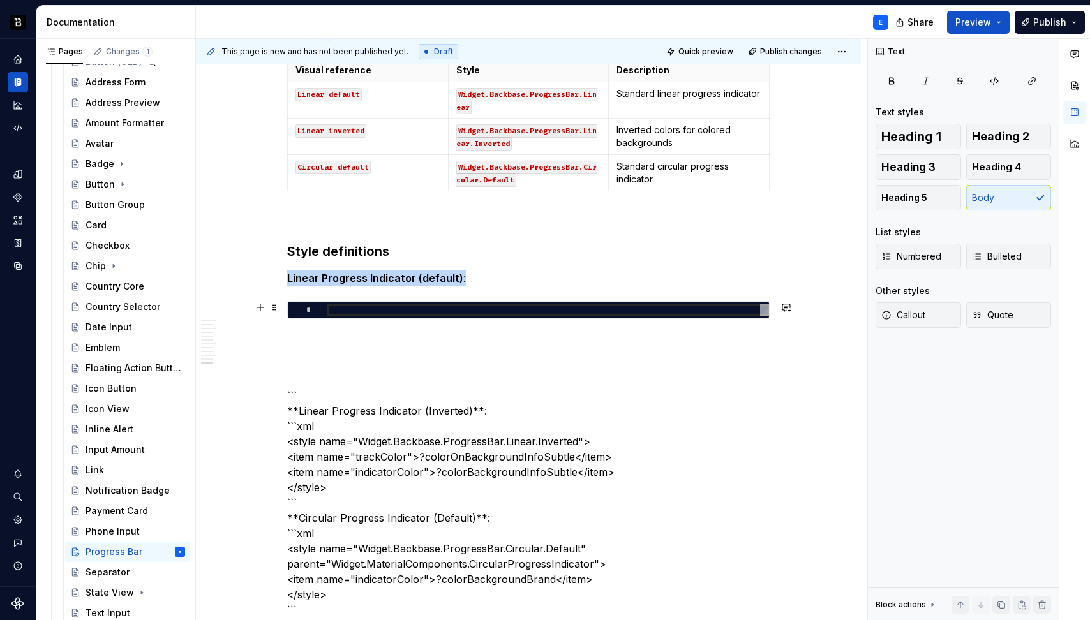
click at [367, 307] on div at bounding box center [547, 309] width 441 height 11
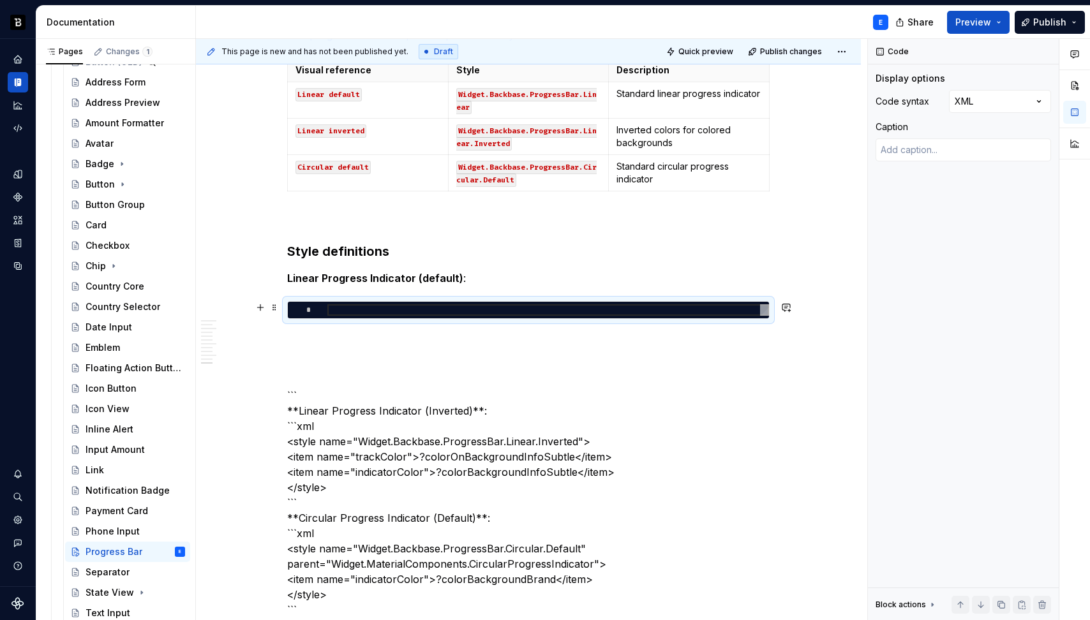
type textarea "*"
type textarea "**********"
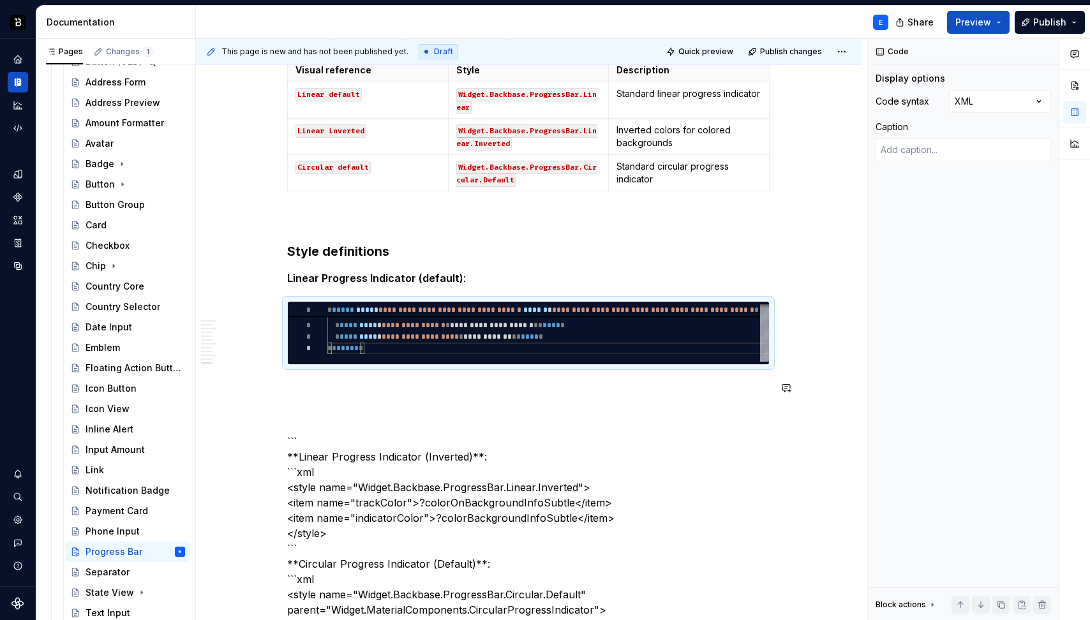
click at [363, 378] on div "**********" at bounding box center [528, 296] width 482 height 3245
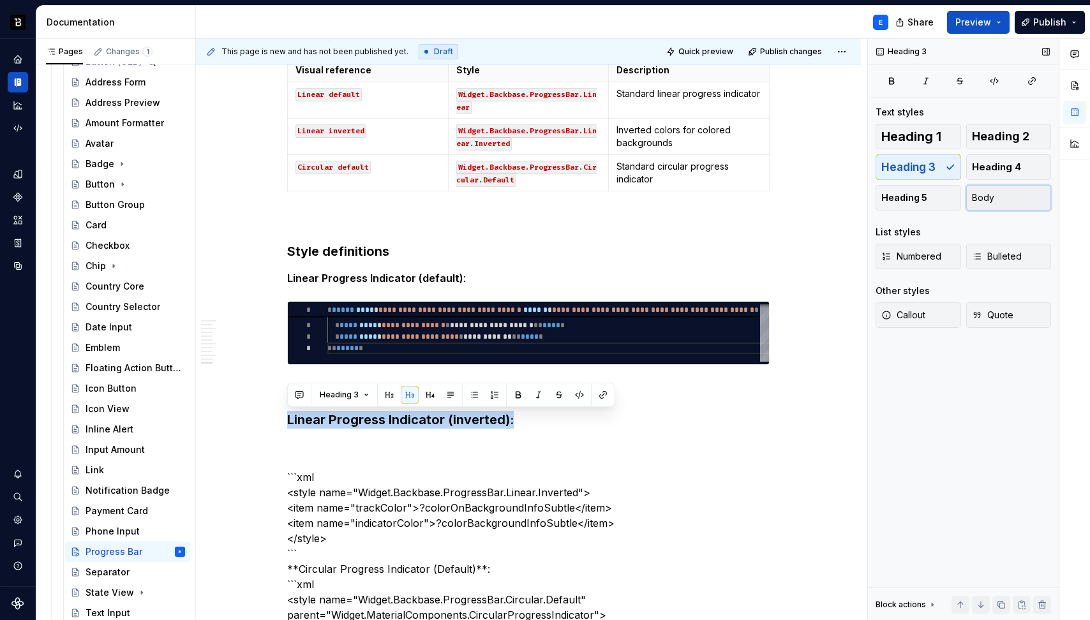
click at [1009, 198] on button "Body" at bounding box center [1008, 198] width 85 height 26
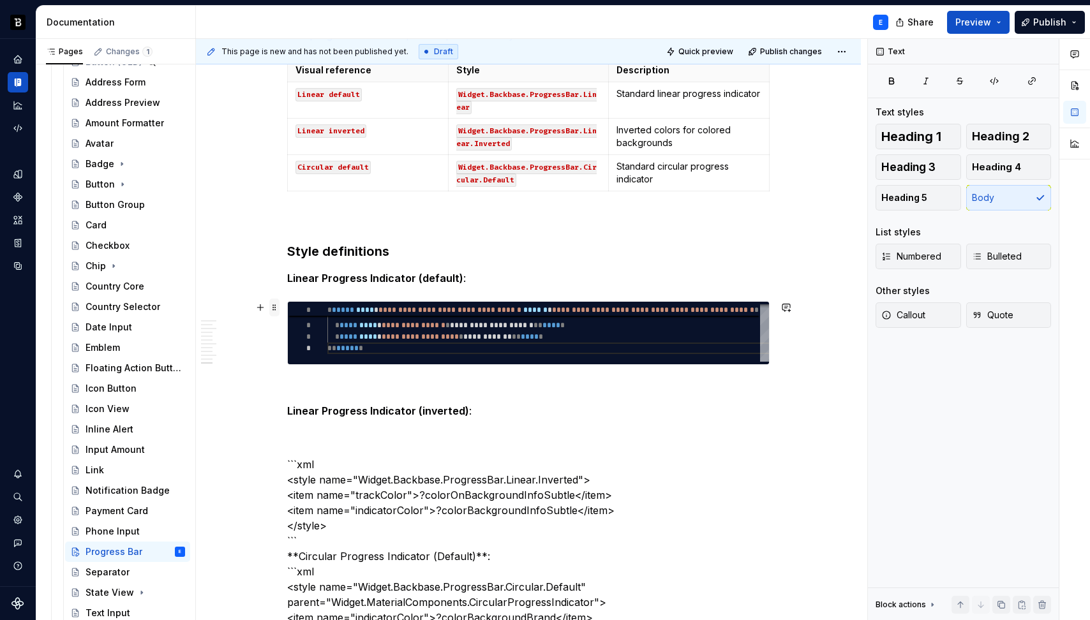
click at [271, 309] on span at bounding box center [274, 308] width 10 height 18
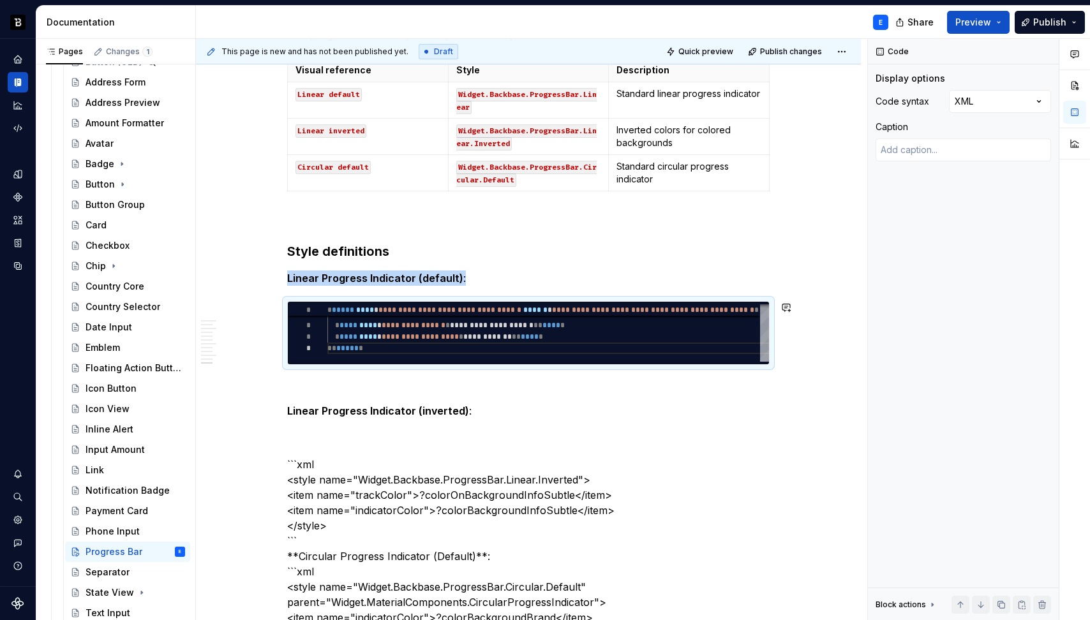
copy p "Linear Progress Indicator (default) :"
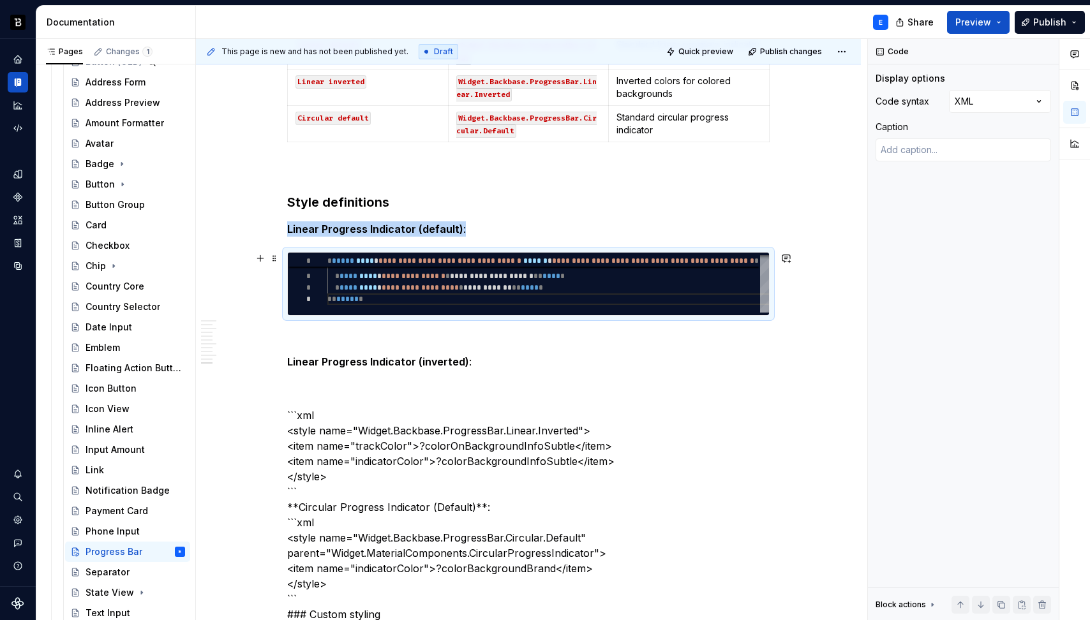
scroll to position [1721, 0]
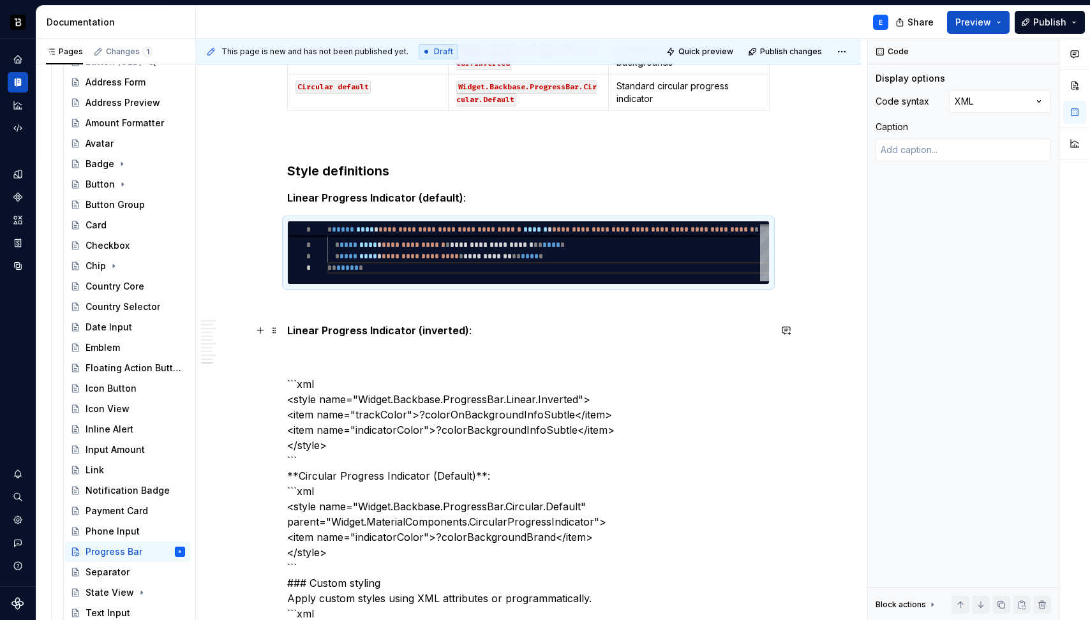
click at [482, 332] on p "Linear Progress Indicator (inverted) :" at bounding box center [528, 330] width 482 height 15
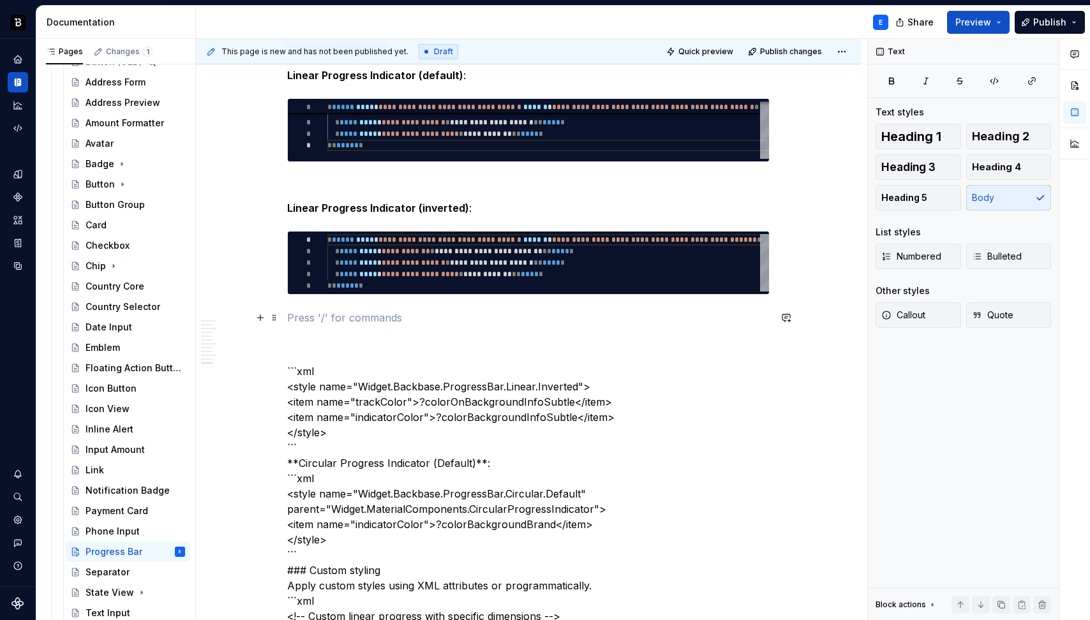
scroll to position [1856, 0]
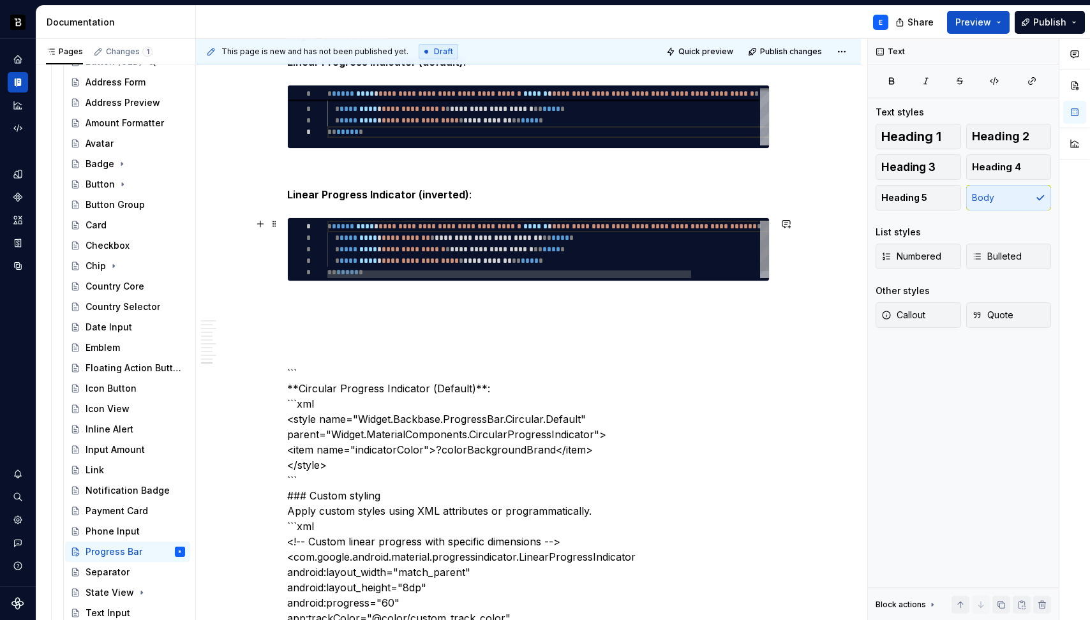
type textarea "*"
type textarea "**********"
click at [496, 246] on div "**********" at bounding box center [589, 253] width 524 height 65
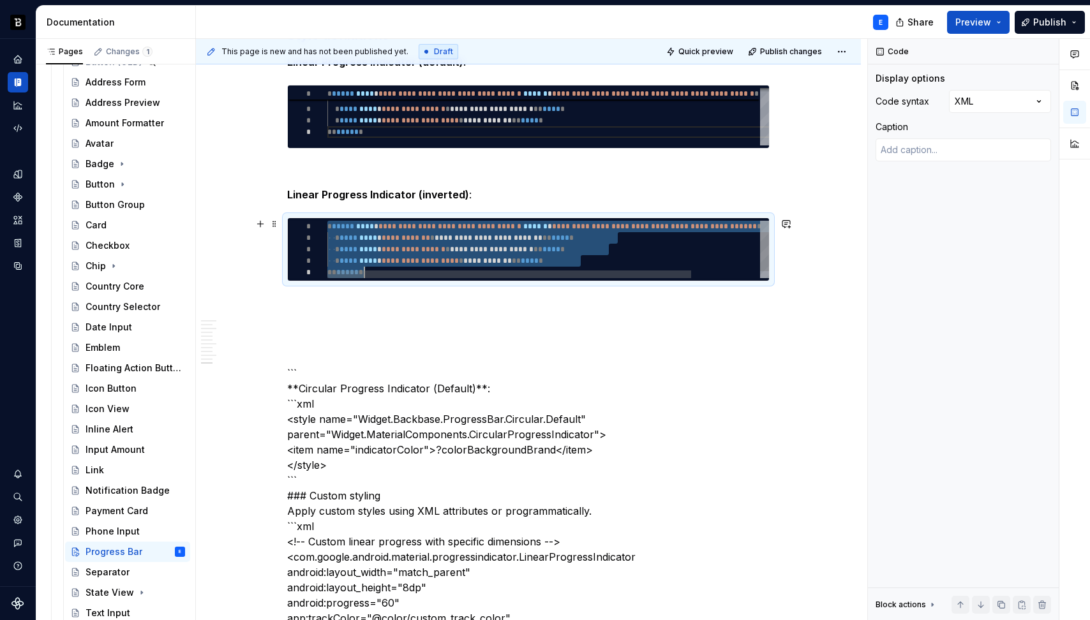
scroll to position [0, 37]
type textarea "*"
type textarea "**********"
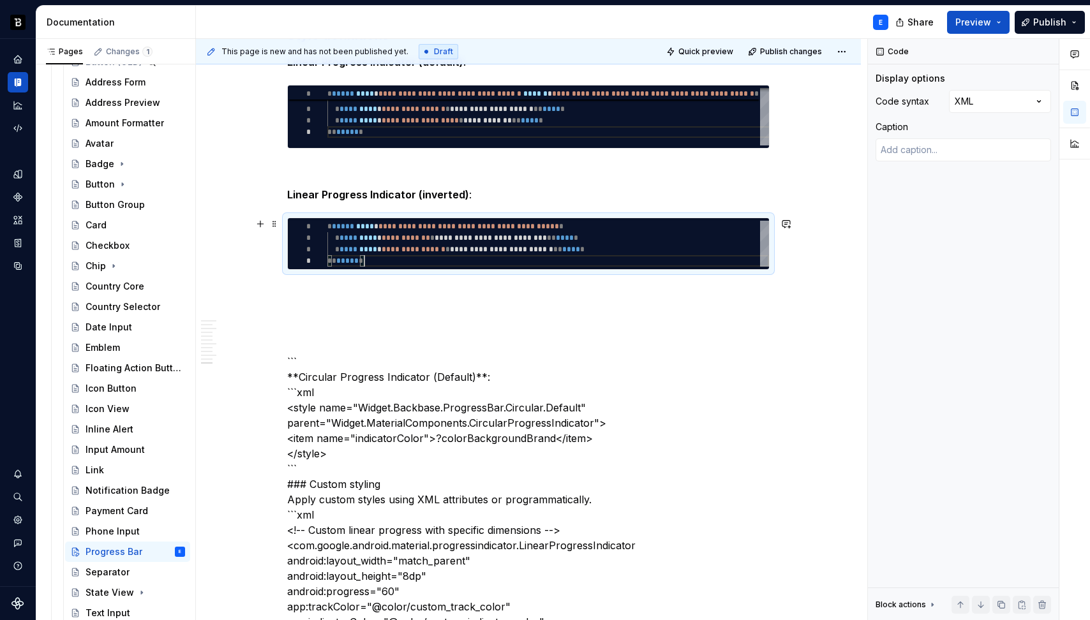
scroll to position [34, 37]
click at [464, 280] on div "**********" at bounding box center [528, 95] width 482 height 3274
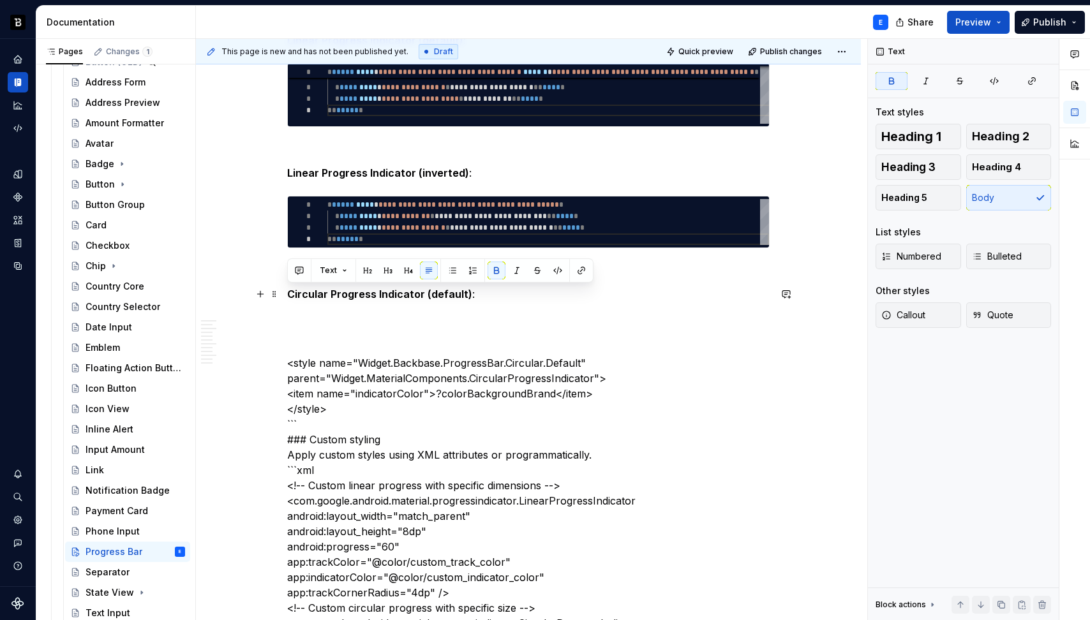
scroll to position [1892, 0]
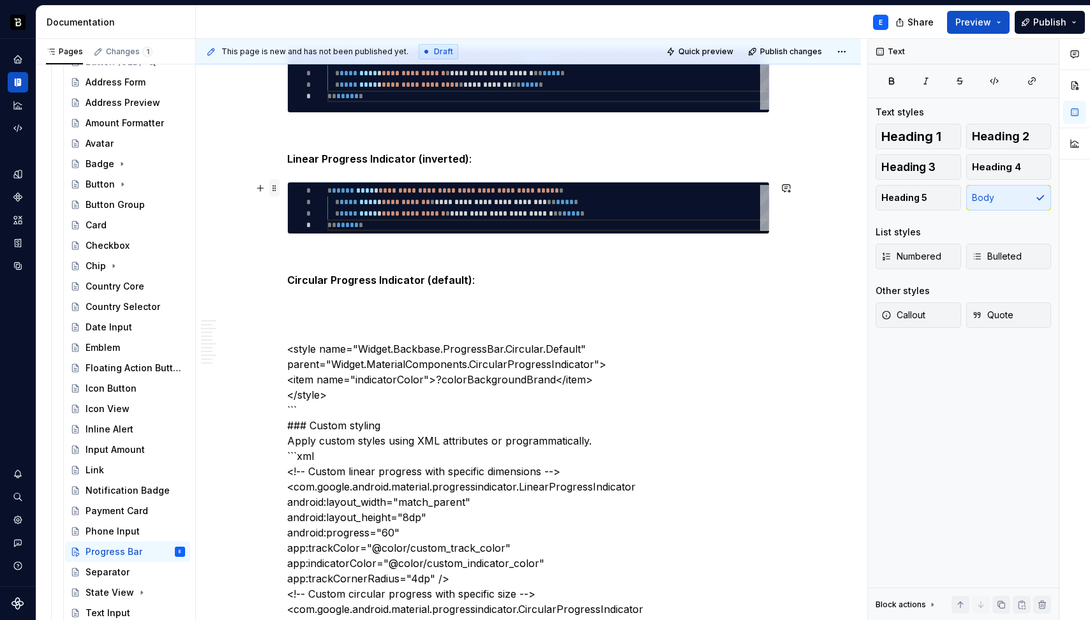
click at [274, 191] on span at bounding box center [274, 188] width 10 height 18
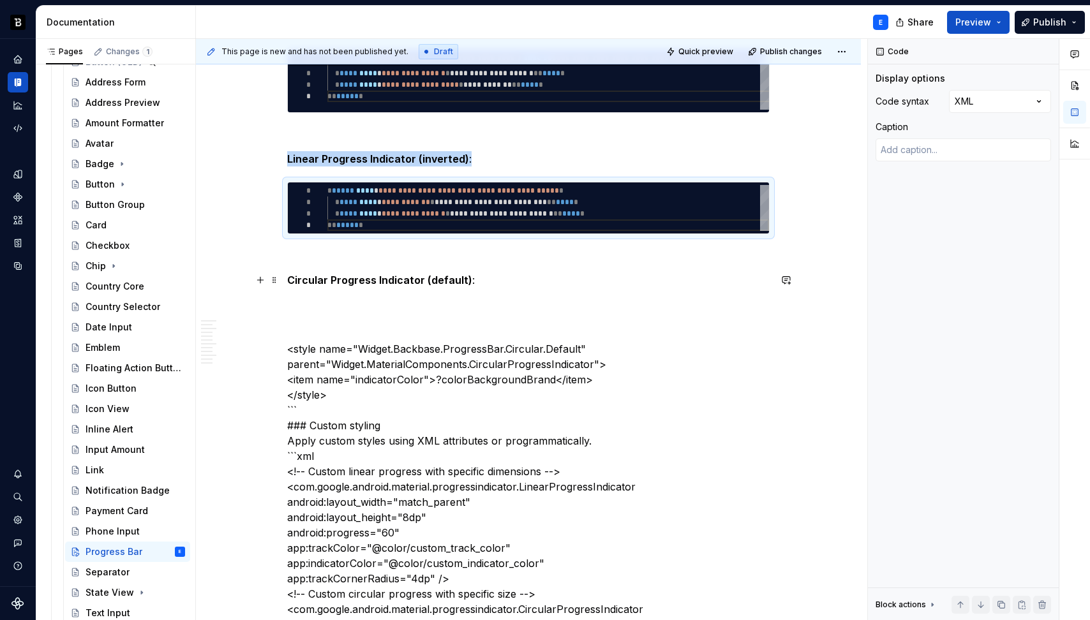
copy p "Linear Progress Indicator (inverted) :"
click at [501, 275] on p "Circular Progress Indicator (default) :" at bounding box center [528, 279] width 482 height 15
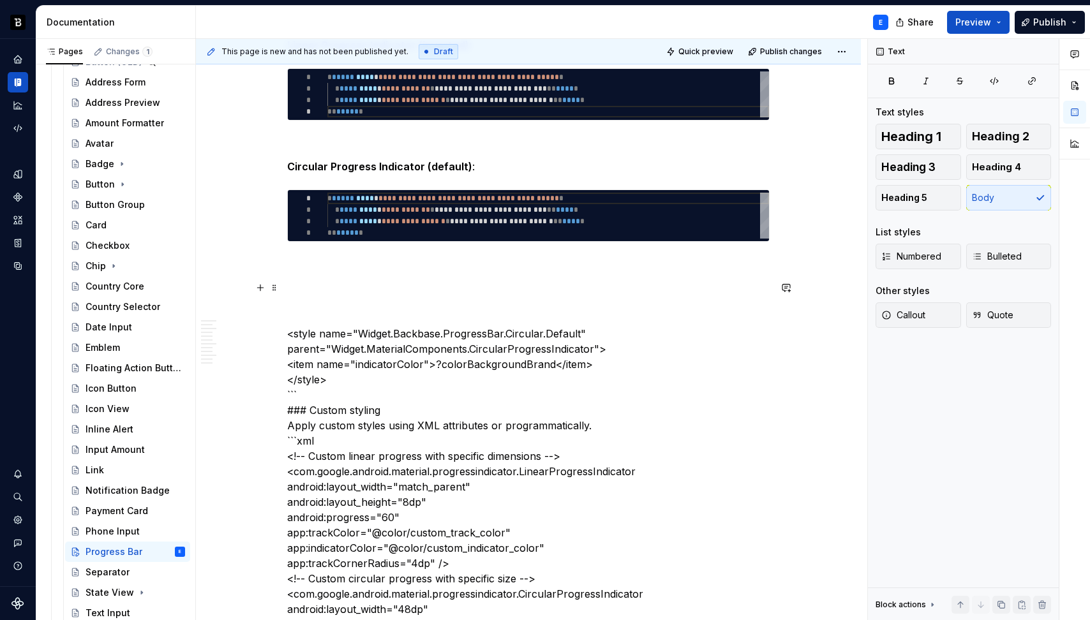
scroll to position [2013, 0]
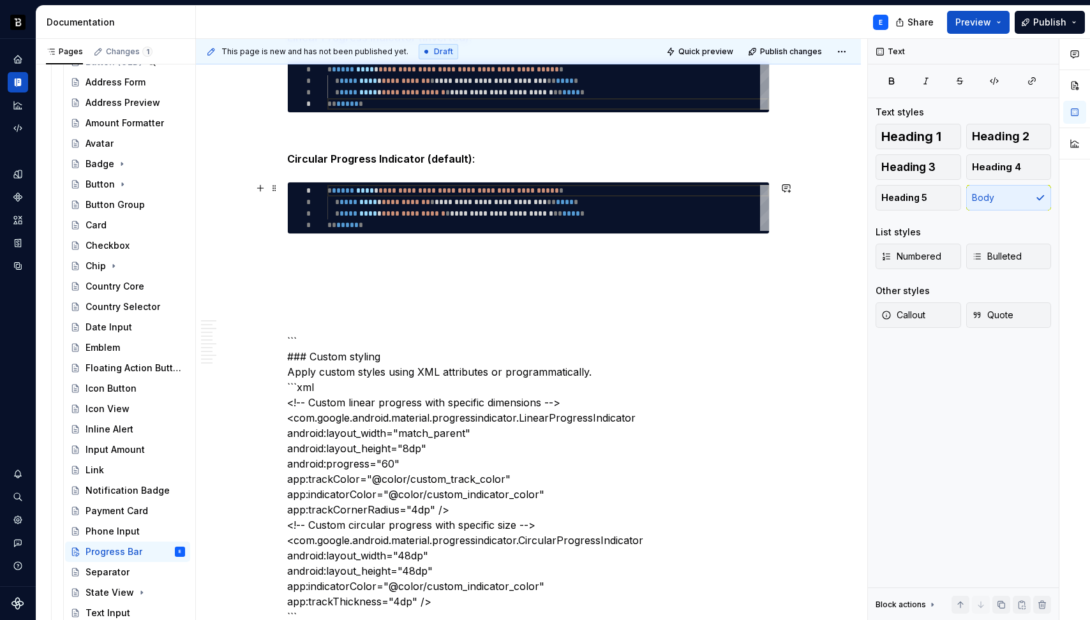
click at [435, 218] on div "**********" at bounding box center [547, 208] width 441 height 46
type textarea "*"
type textarea "**********"
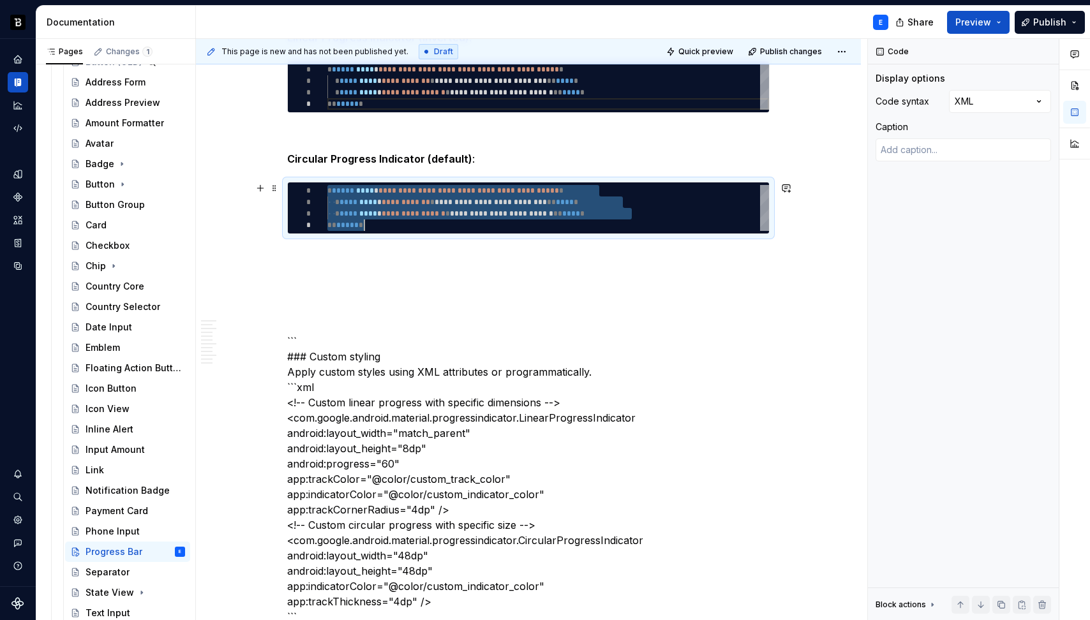
scroll to position [0, 37]
type textarea "*"
type textarea "**********"
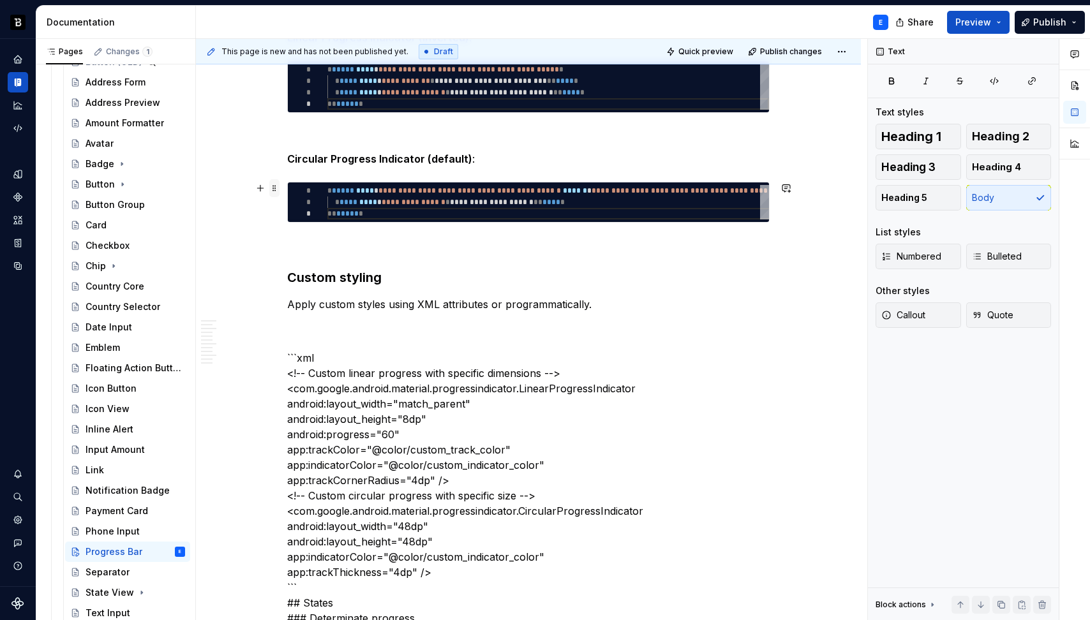
click at [271, 186] on span at bounding box center [274, 188] width 10 height 18
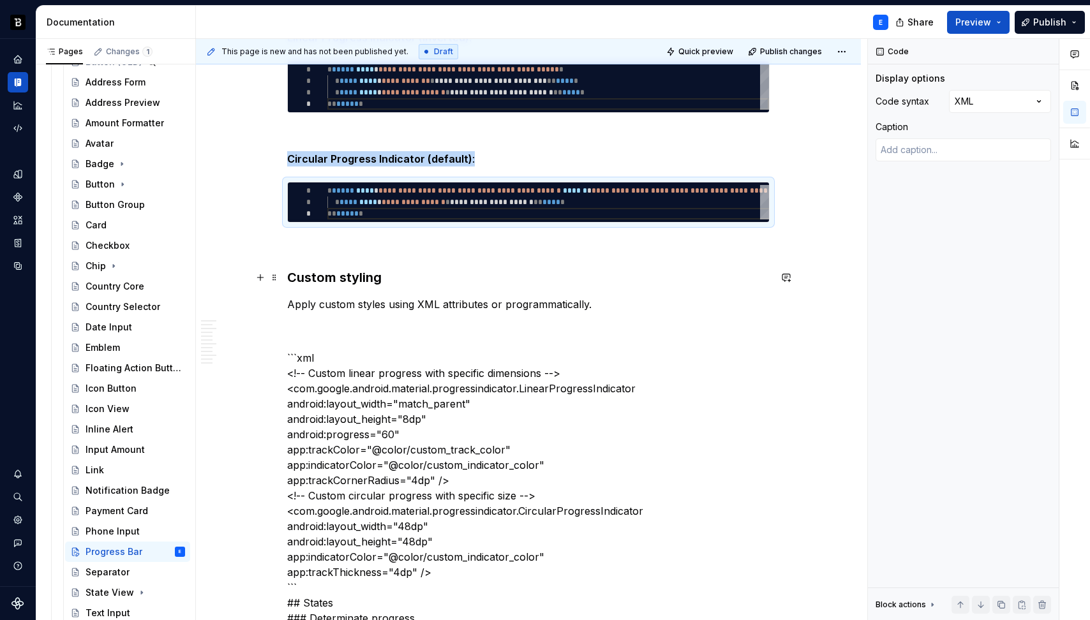
copy p "Circular Progress Indicator (default) :"
click at [602, 306] on p "Apply custom styles using XML attributes or programmatically." at bounding box center [528, 304] width 482 height 15
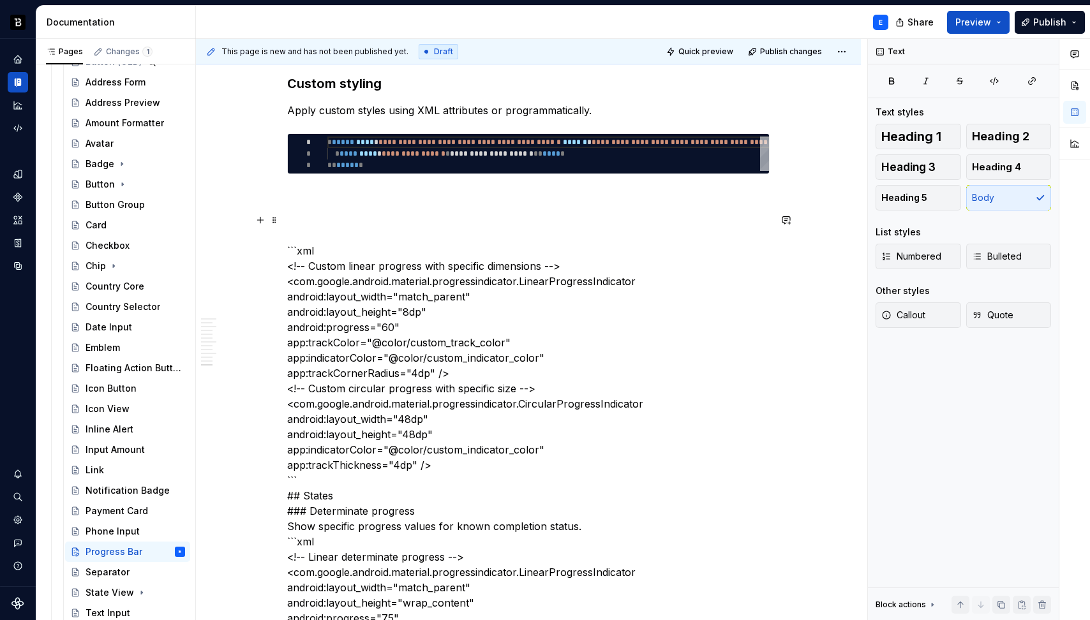
scroll to position [2209, 0]
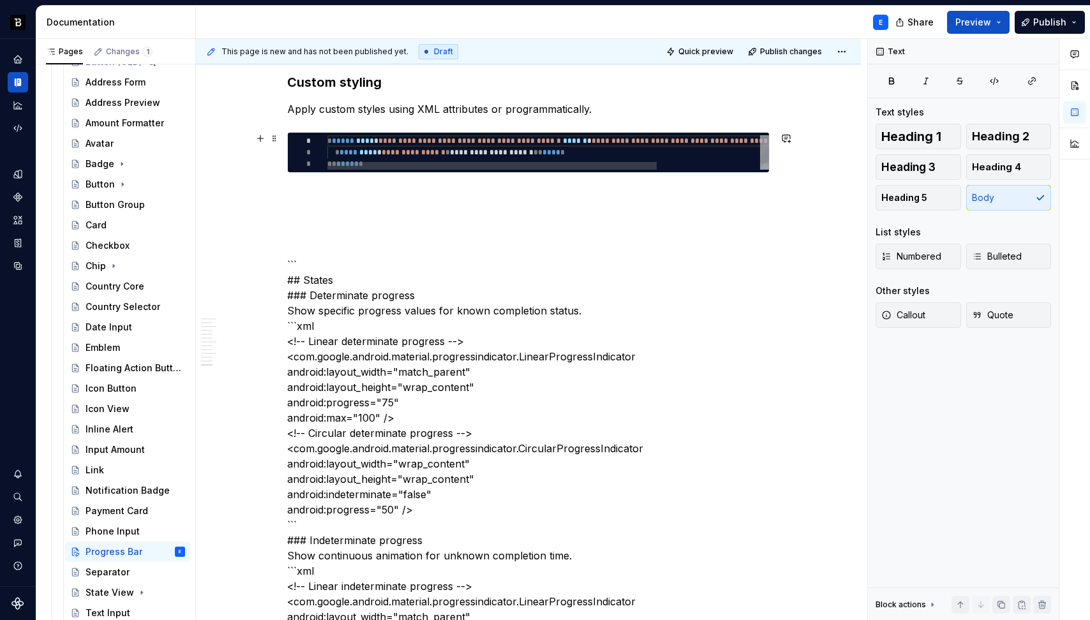
type textarea "*"
type textarea "**********"
click at [428, 161] on div "**********" at bounding box center [617, 156] width 580 height 42
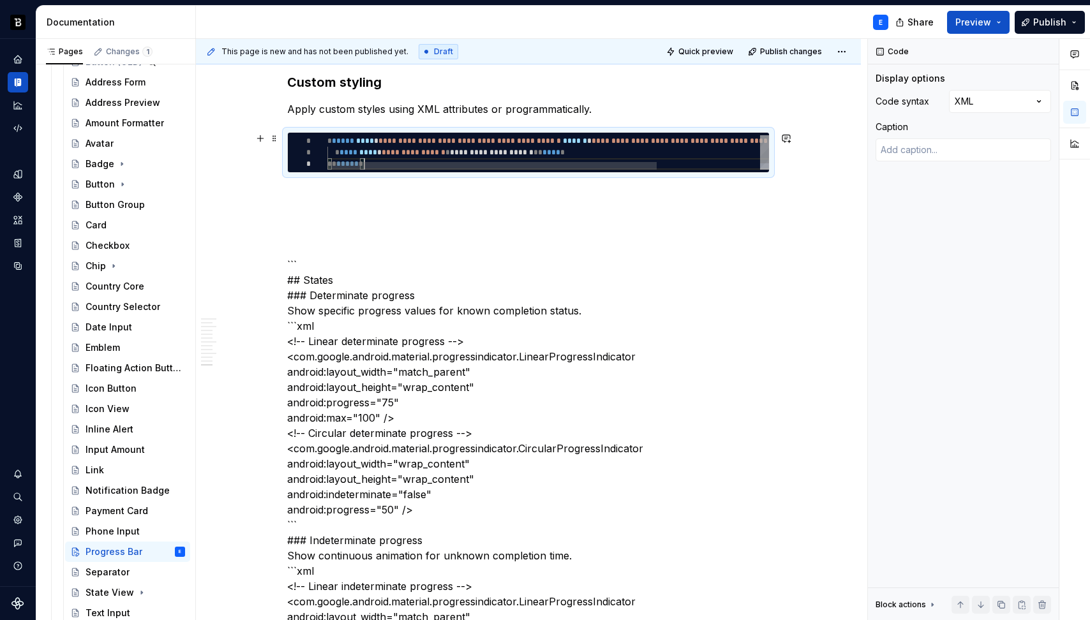
scroll to position [0, 37]
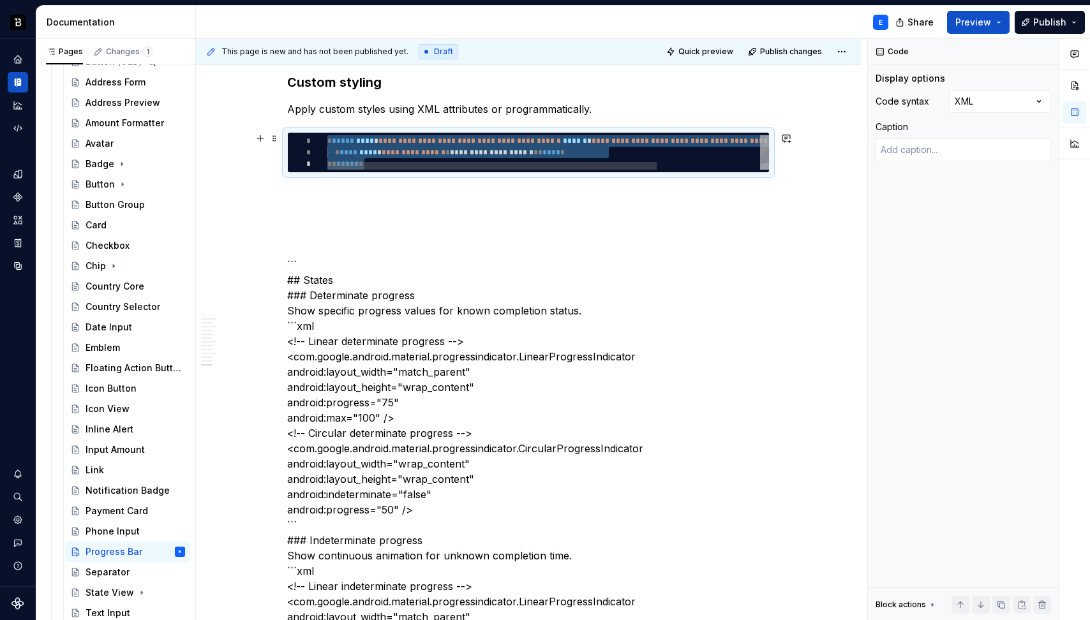
type textarea "*"
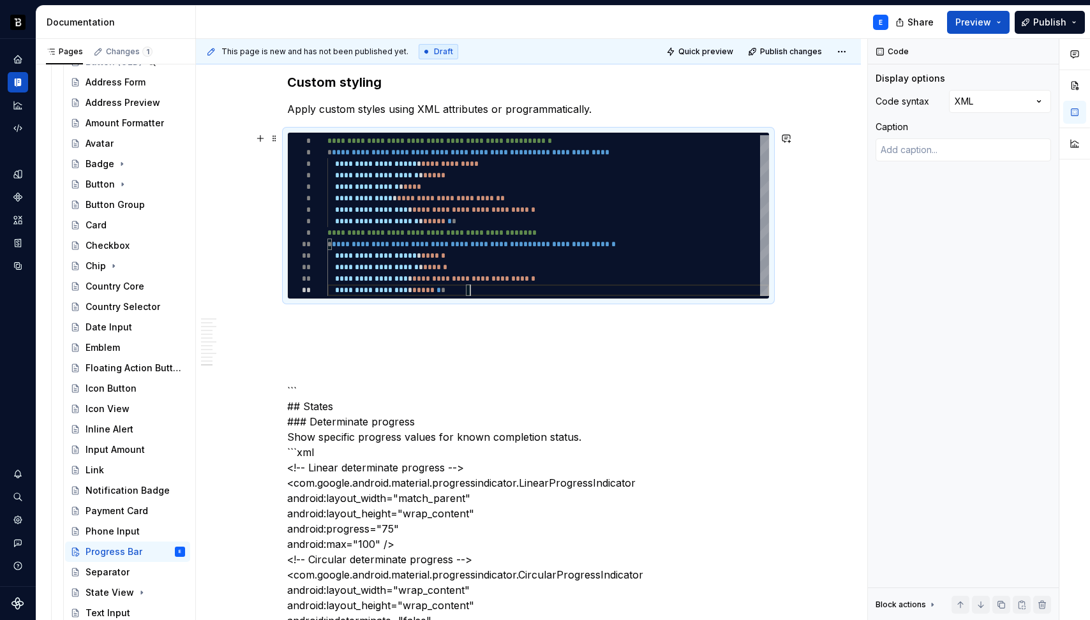
type textarea "**********"
click at [521, 220] on div "**********" at bounding box center [547, 215] width 441 height 161
type textarea "*"
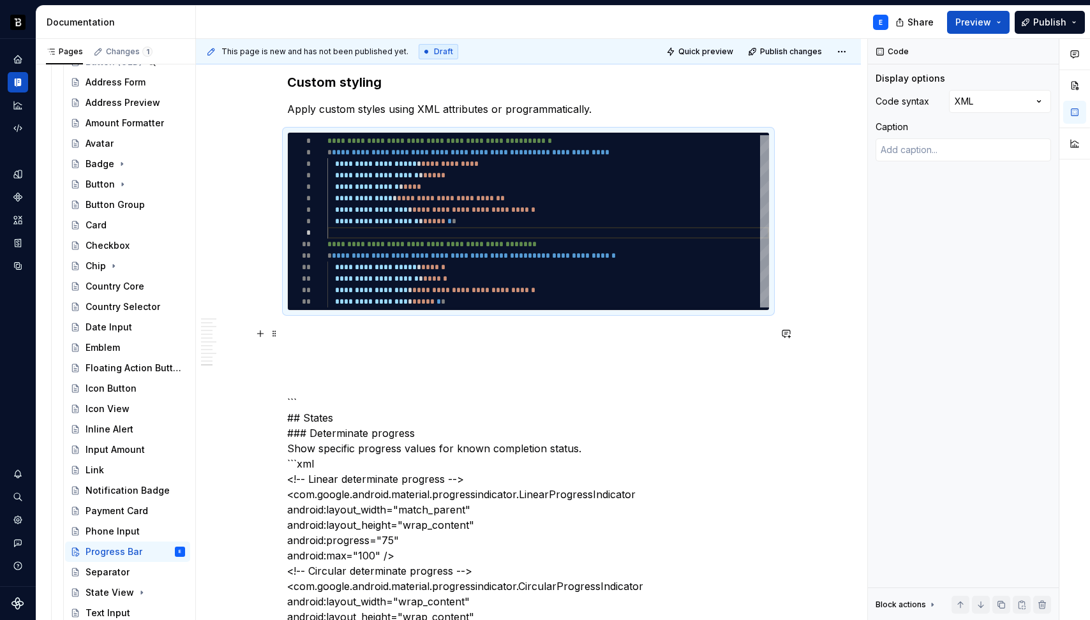
type textarea "**********"
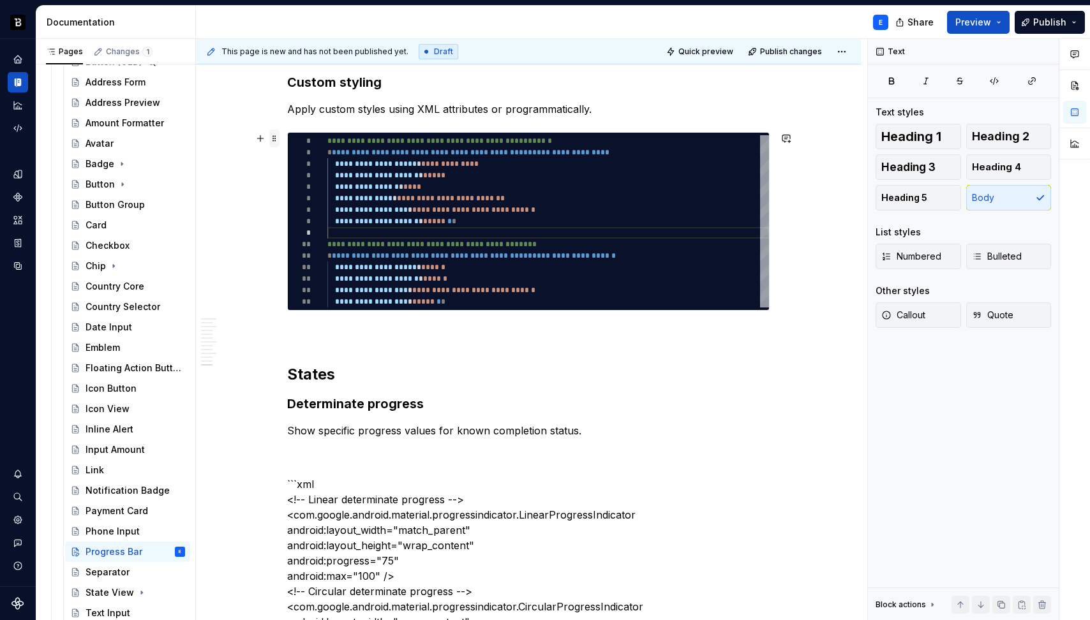
click at [271, 139] on span at bounding box center [274, 139] width 10 height 18
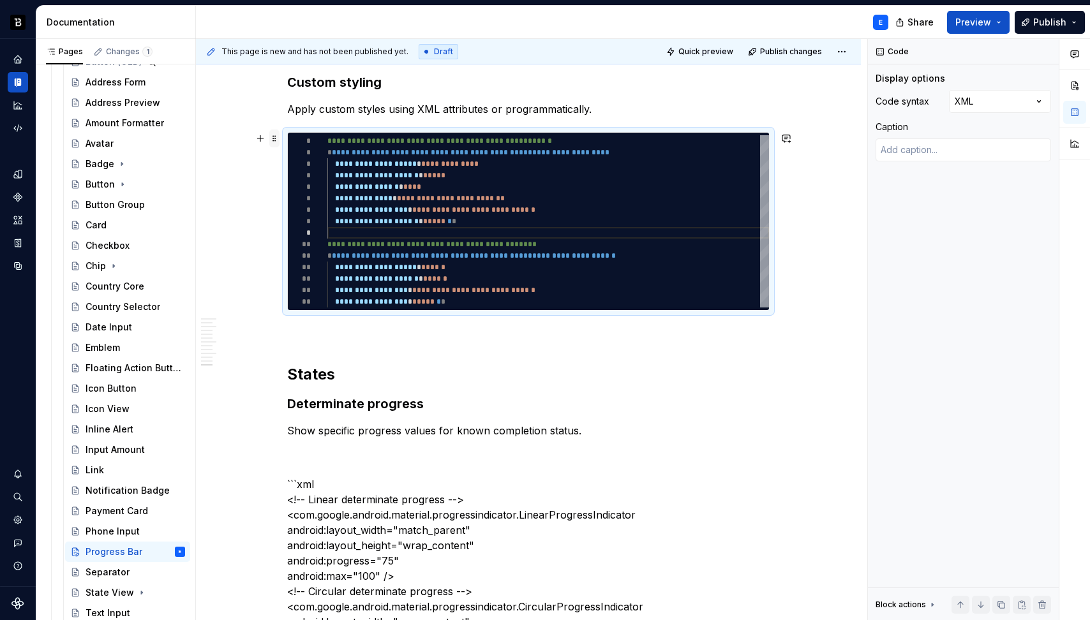
click at [271, 139] on span at bounding box center [274, 139] width 10 height 18
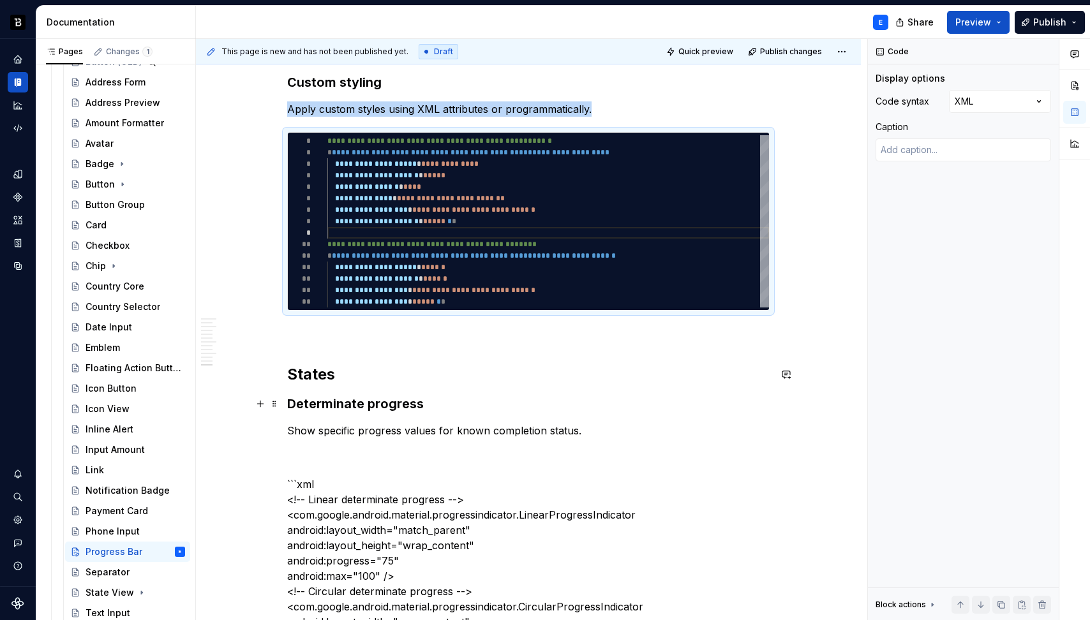
copy p "Apply custom styles using XML attributes or programmatically."
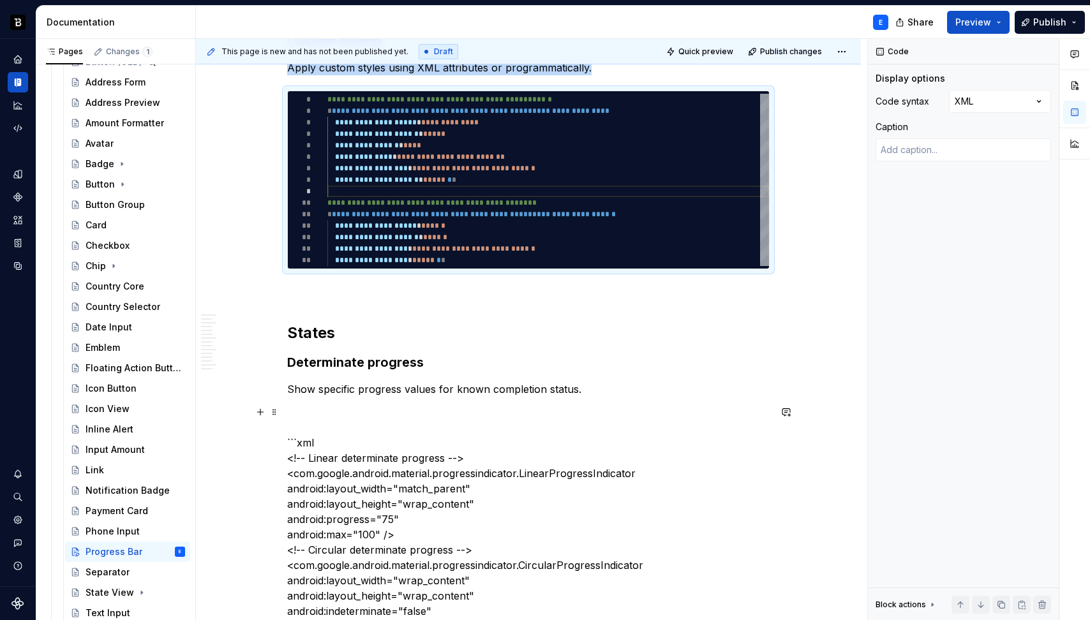
scroll to position [2288, 0]
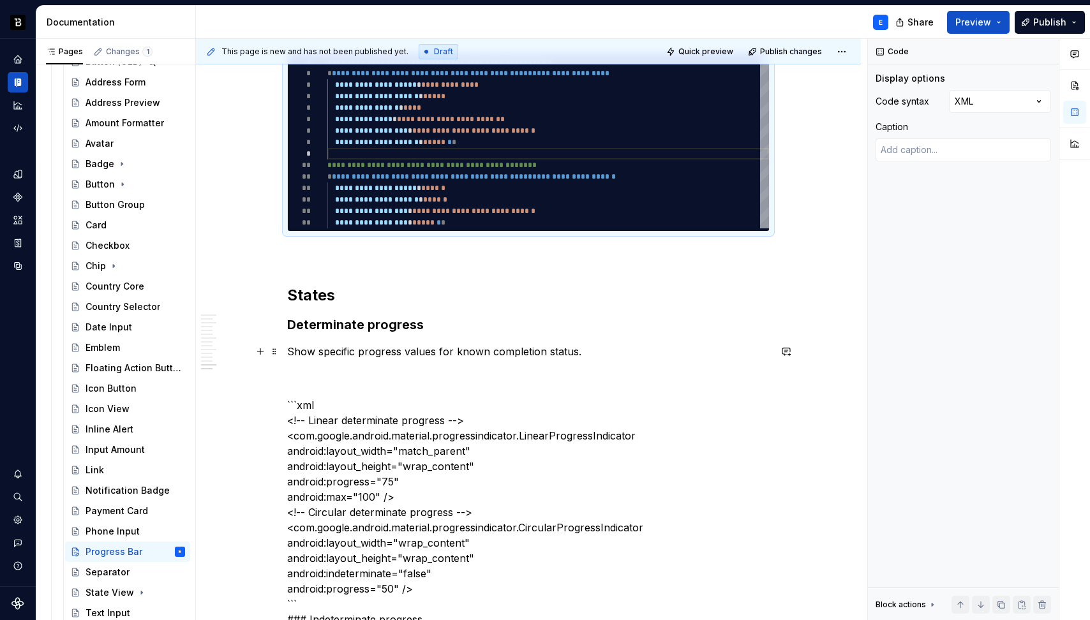
click at [593, 352] on p "Show specific progress values for known completion status." at bounding box center [528, 351] width 482 height 15
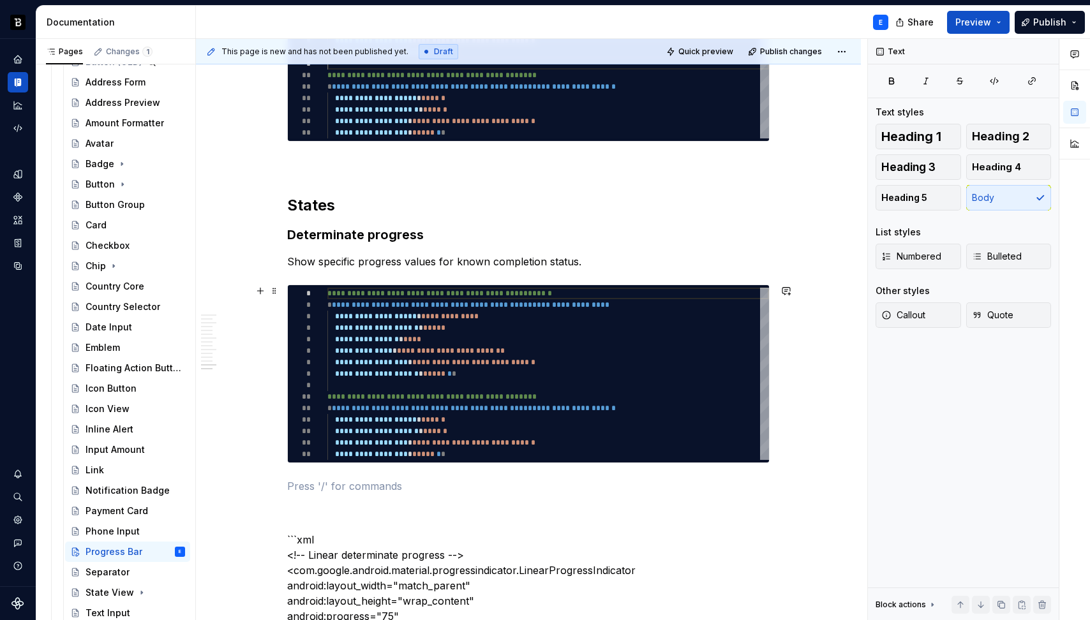
scroll to position [2457, 0]
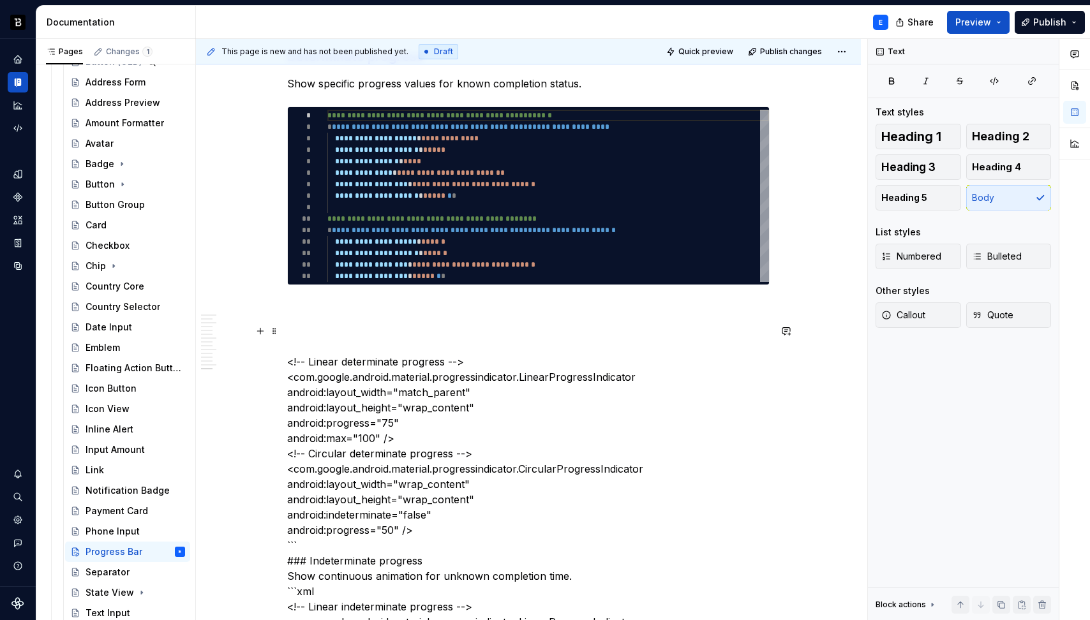
scroll to position [2565, 0]
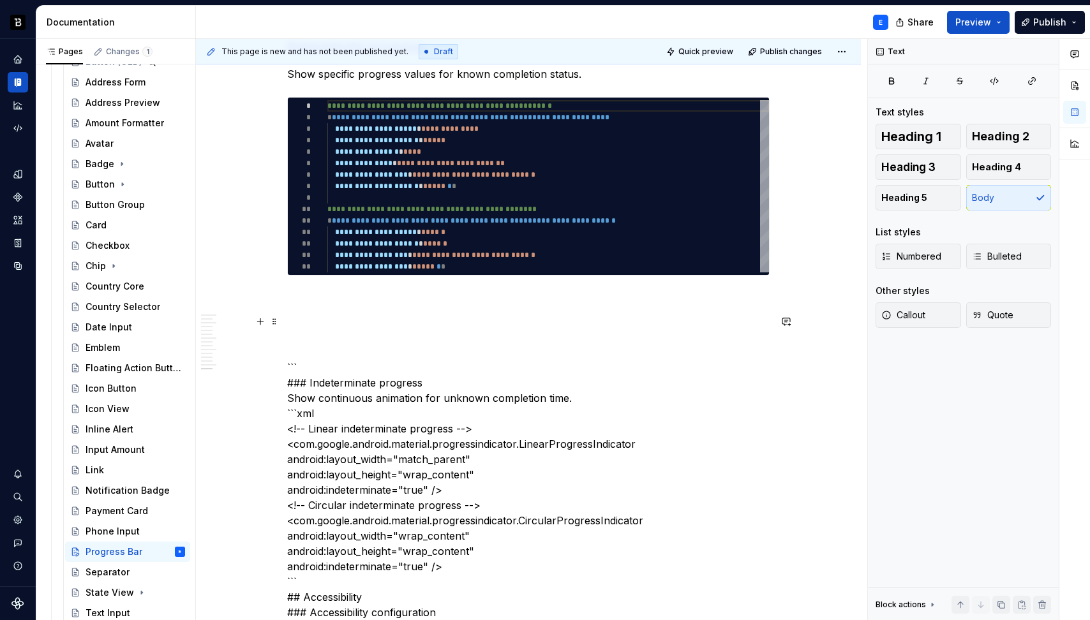
type textarea "*"
click at [420, 221] on div "**********" at bounding box center [547, 186] width 441 height 172
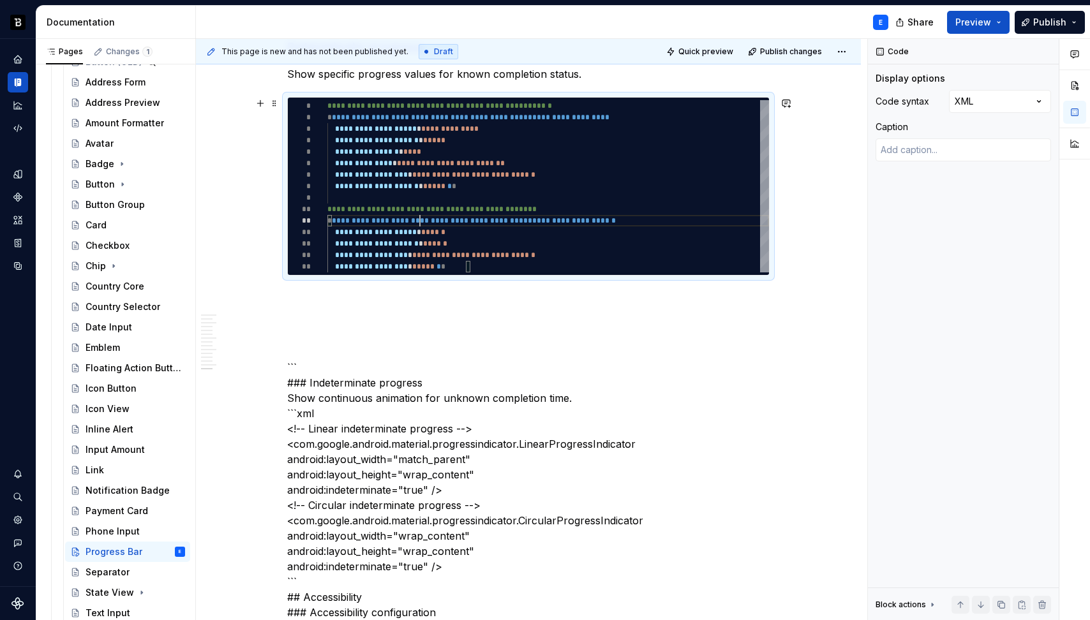
type textarea "**********"
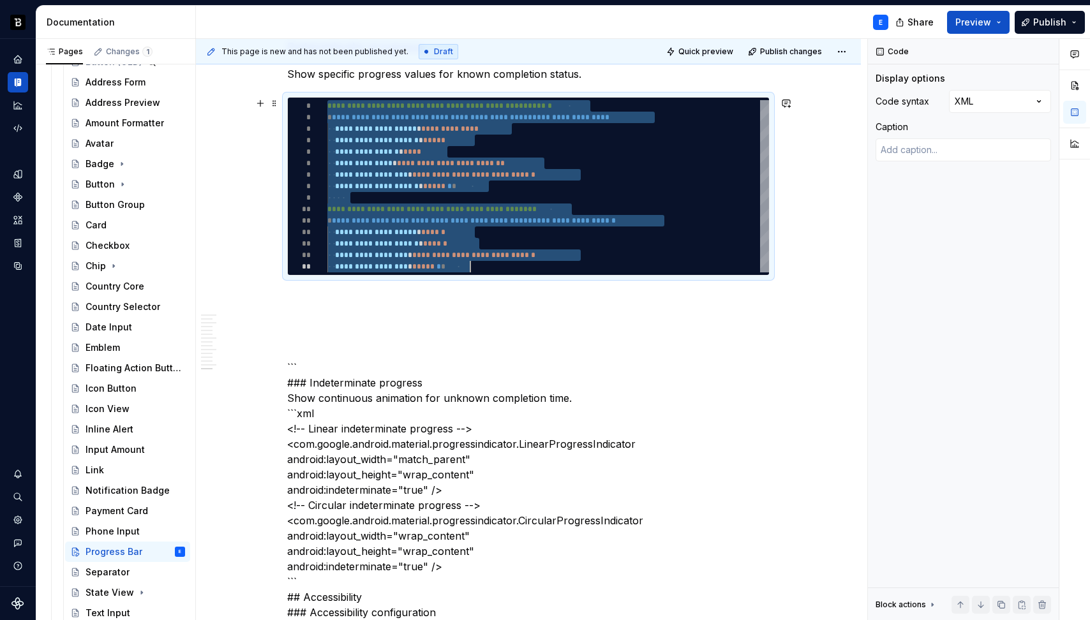
type textarea "*"
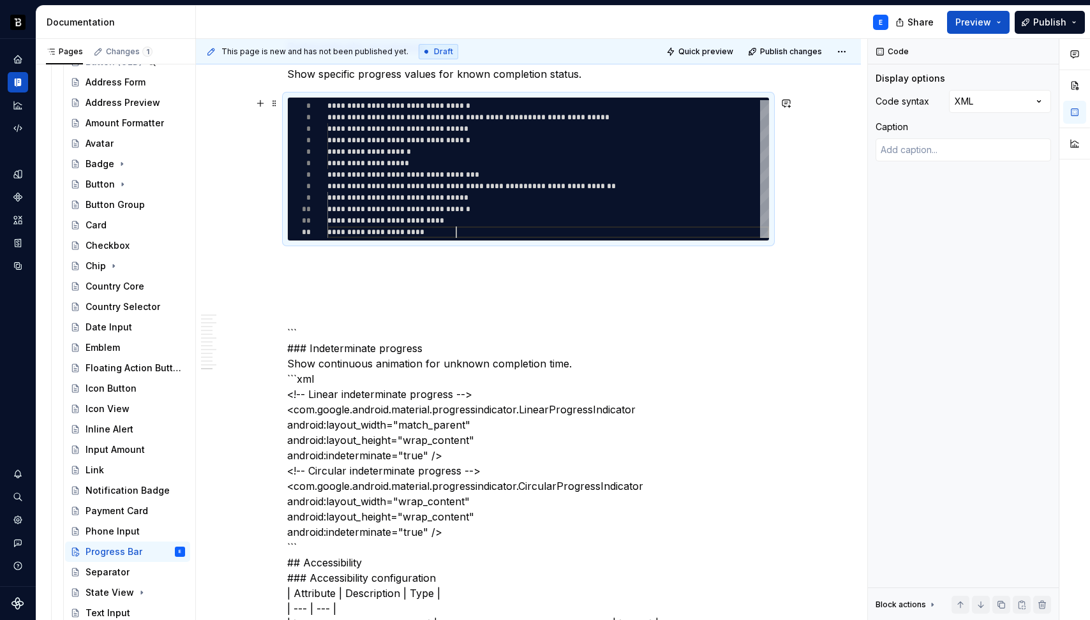
scroll to position [11, 129]
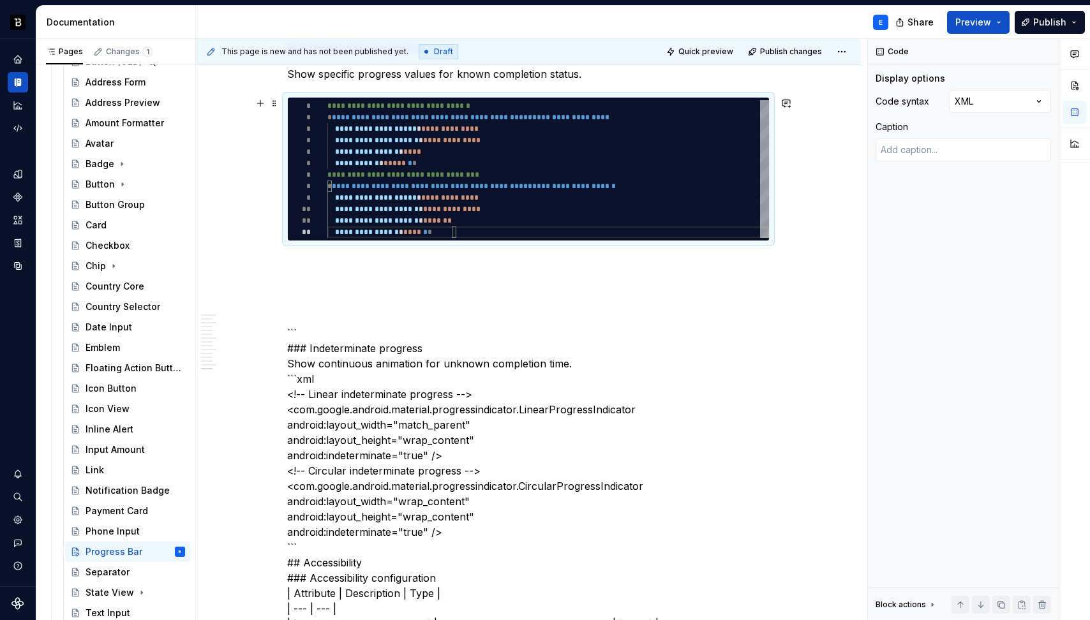
type textarea "**********"
click at [452, 159] on div "**********" at bounding box center [547, 169] width 441 height 138
type textarea "*"
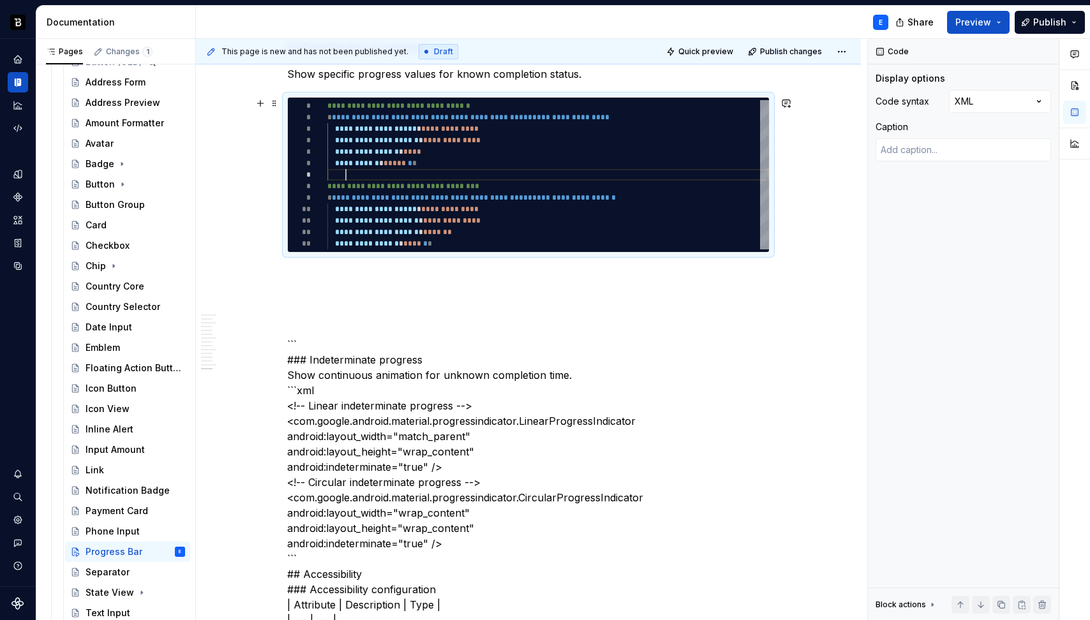
scroll to position [69, 19]
type textarea "**********"
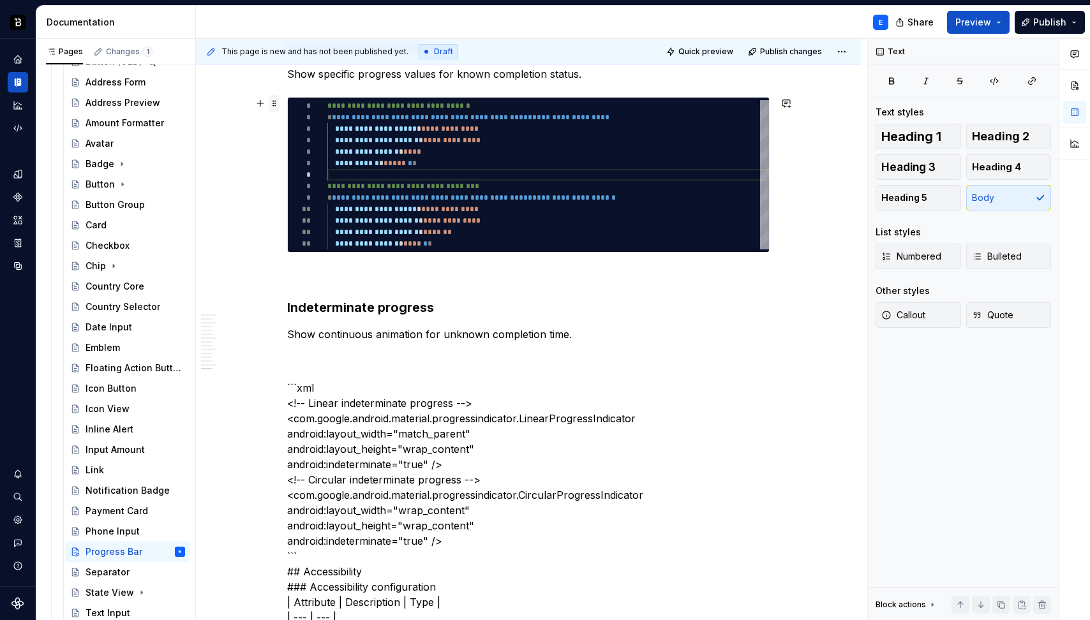
click at [275, 104] on span at bounding box center [274, 103] width 10 height 18
type textarea "*"
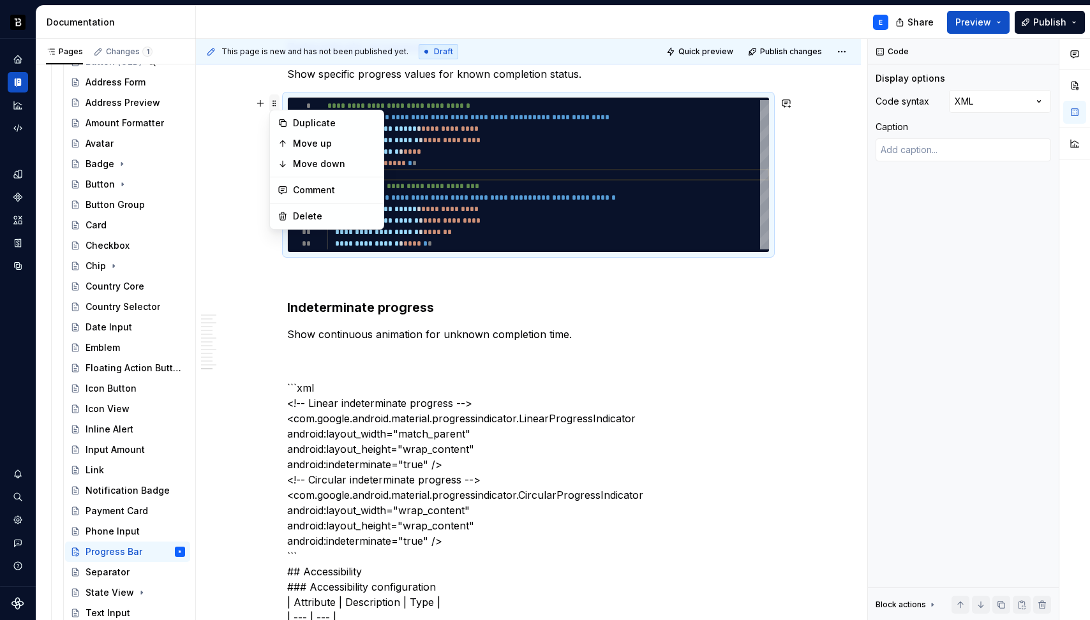
click at [275, 104] on span at bounding box center [274, 103] width 10 height 18
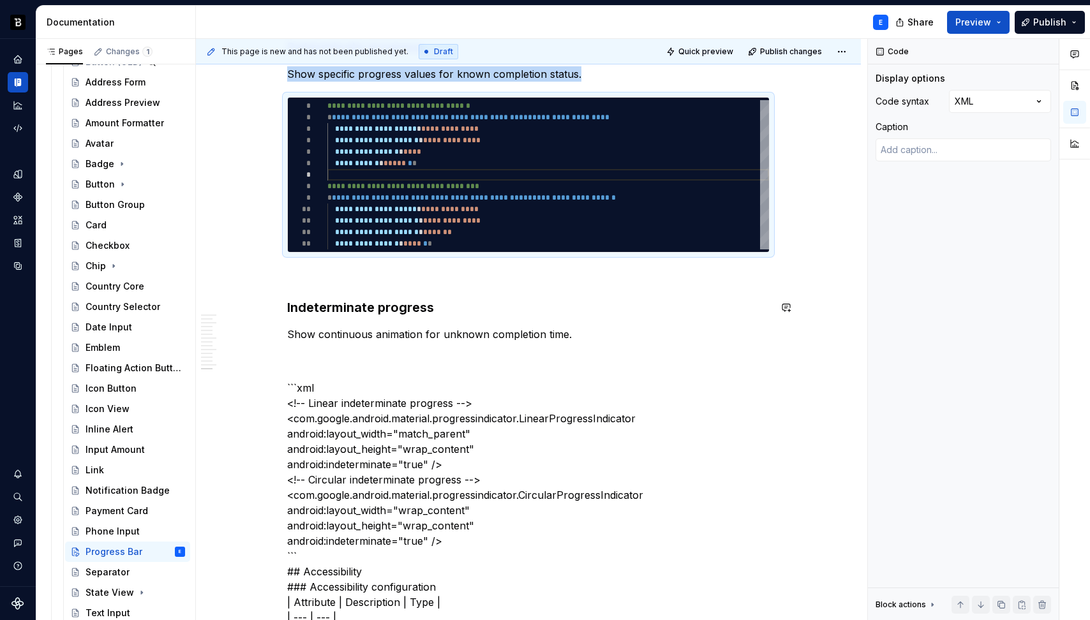
copy p "Show specific progress values for known completion status."
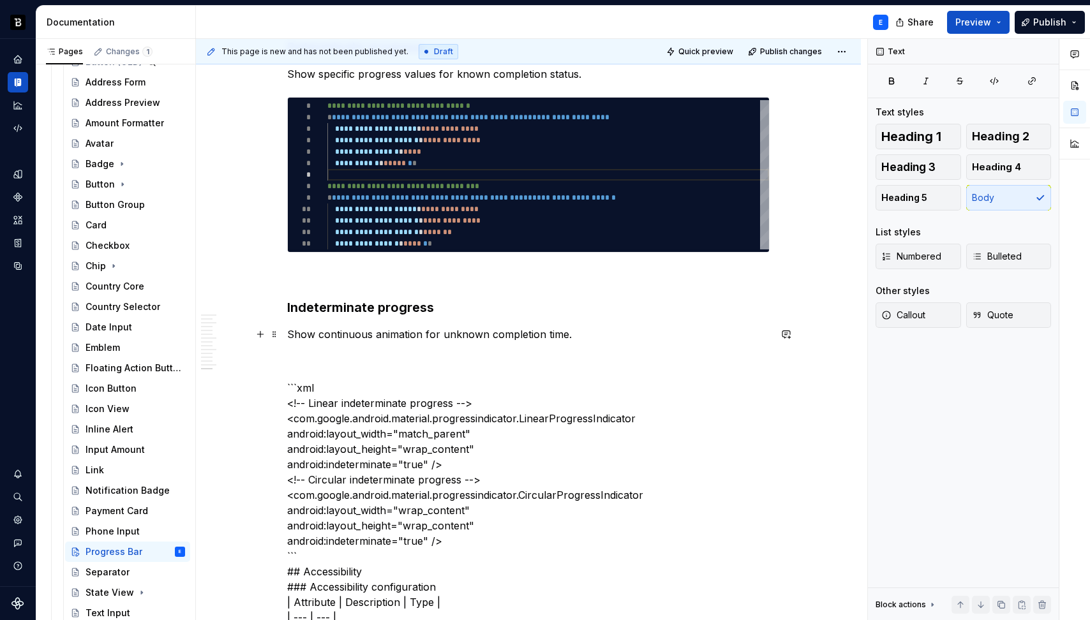
click at [591, 336] on p "Show continuous animation for unknown completion time." at bounding box center [528, 334] width 482 height 15
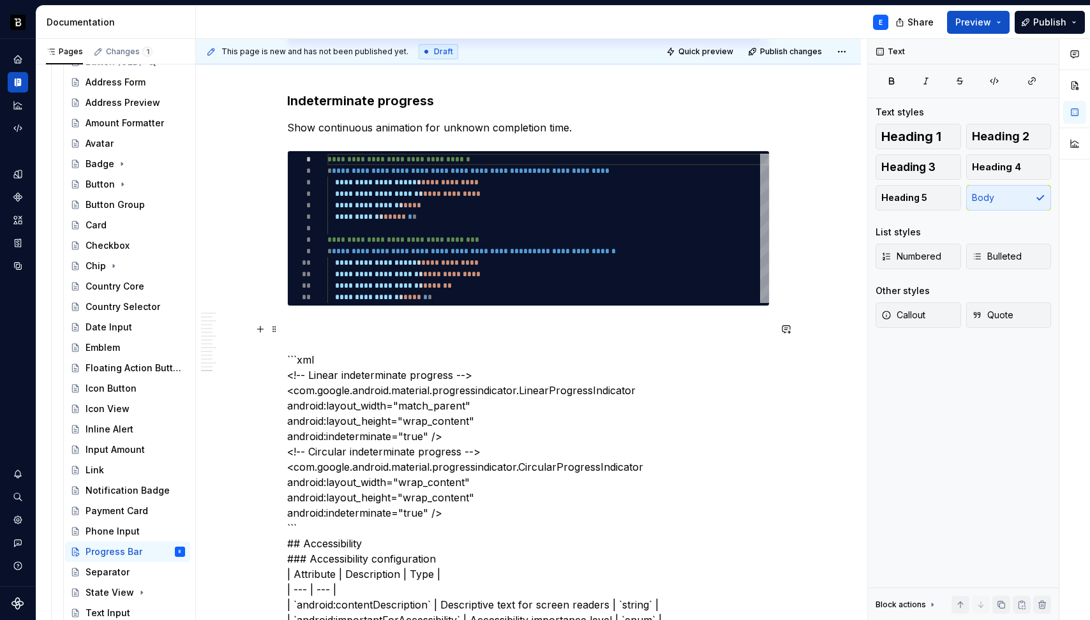
scroll to position [2773, 0]
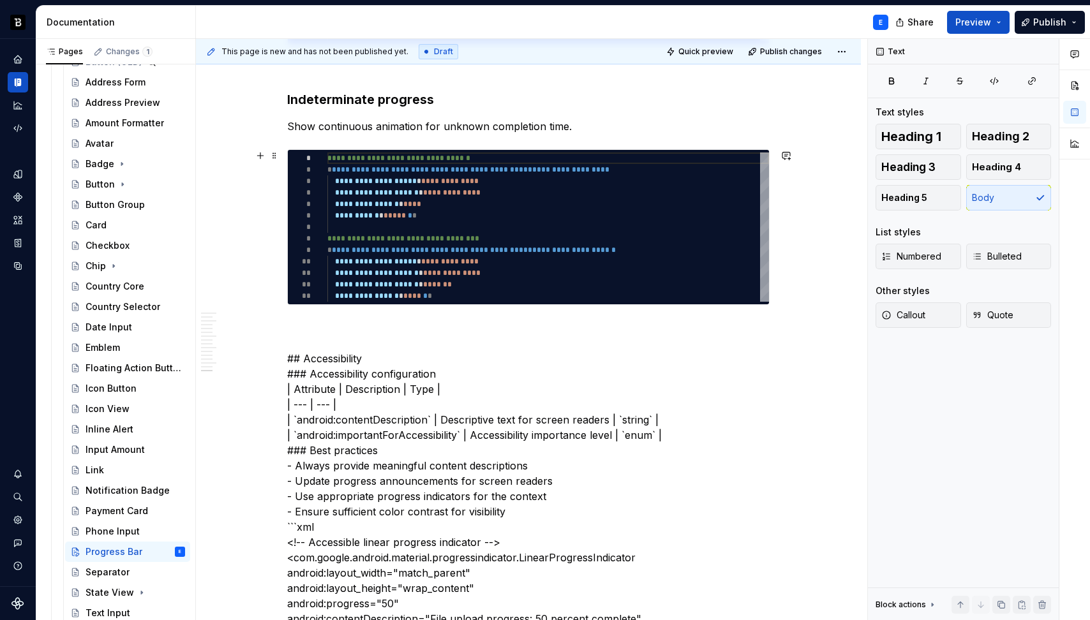
type textarea "**********"
click at [376, 211] on div "**********" at bounding box center [547, 226] width 441 height 149
type textarea "*"
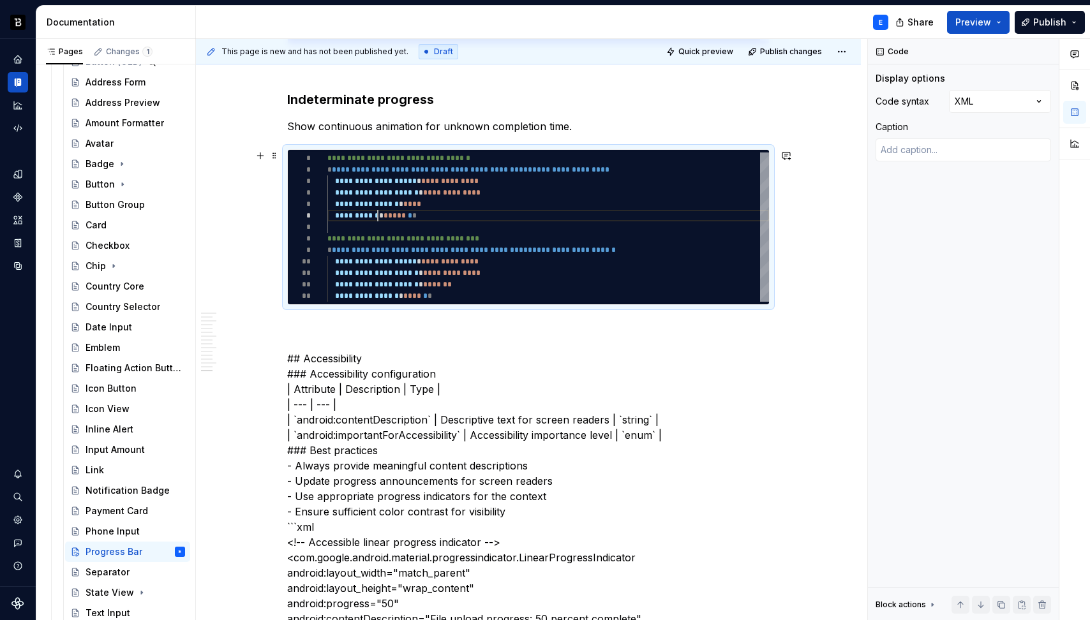
scroll to position [57, 50]
type textarea "**********"
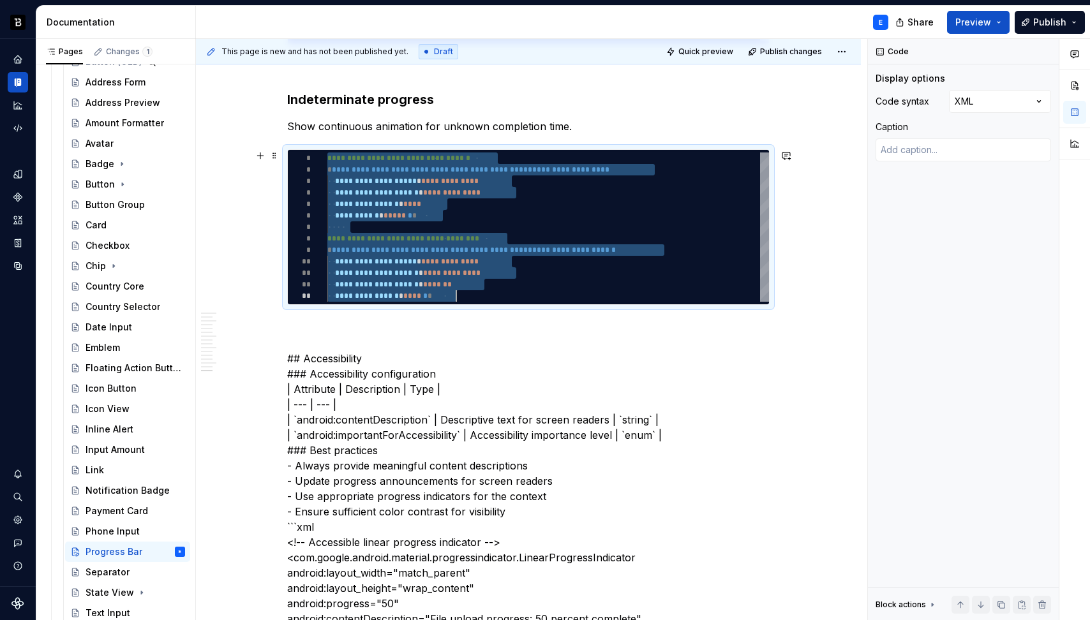
scroll to position [0, 129]
type textarea "*"
type textarea "**********"
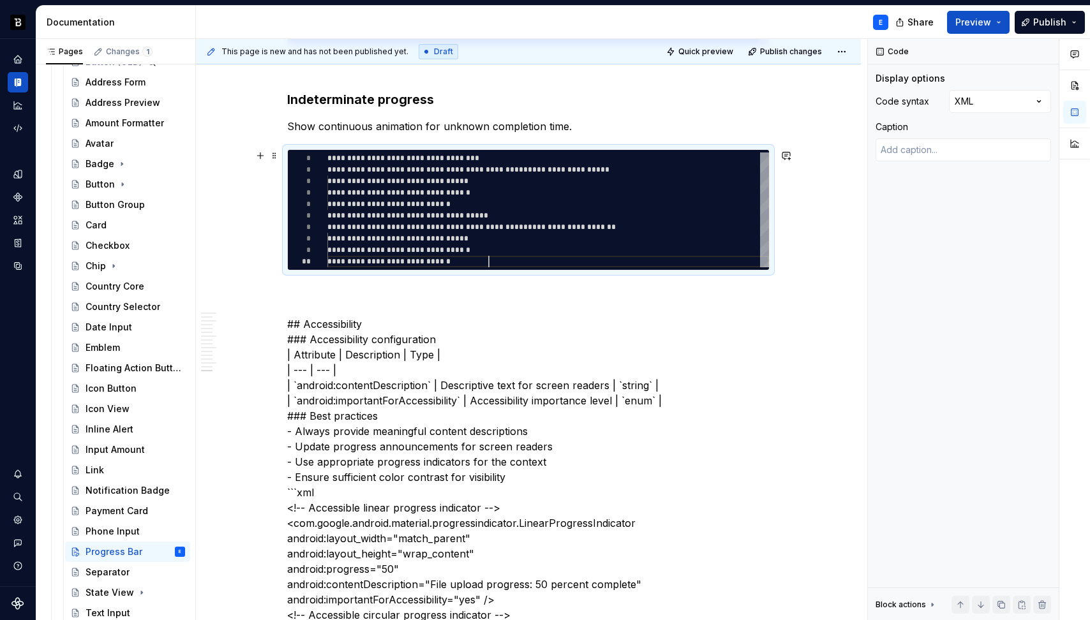
scroll to position [103, 161]
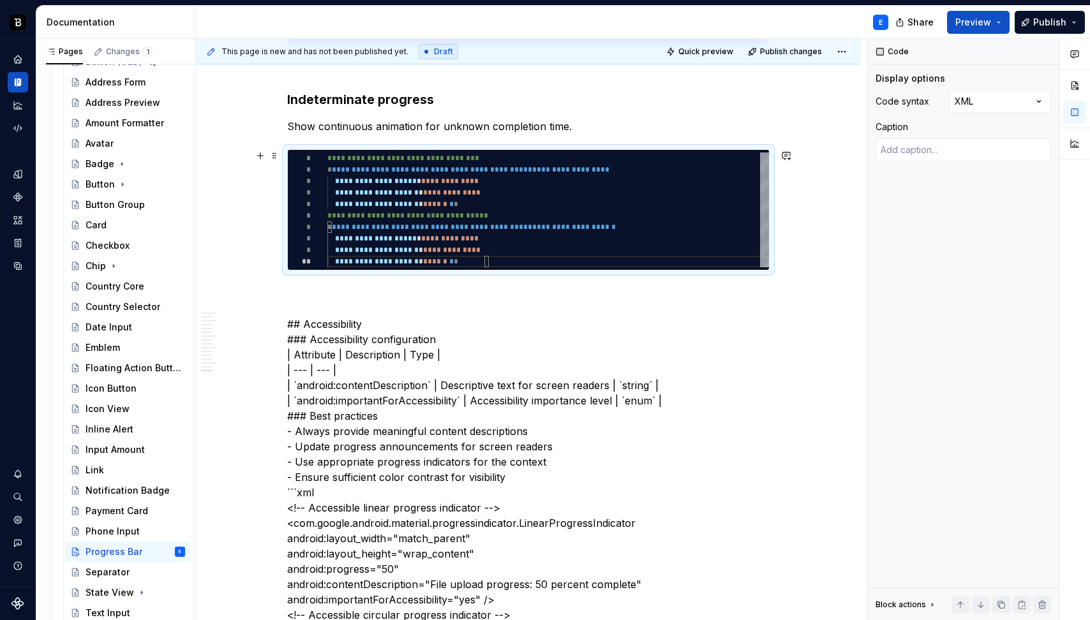
click at [499, 202] on div "**********" at bounding box center [547, 209] width 441 height 115
type textarea "*"
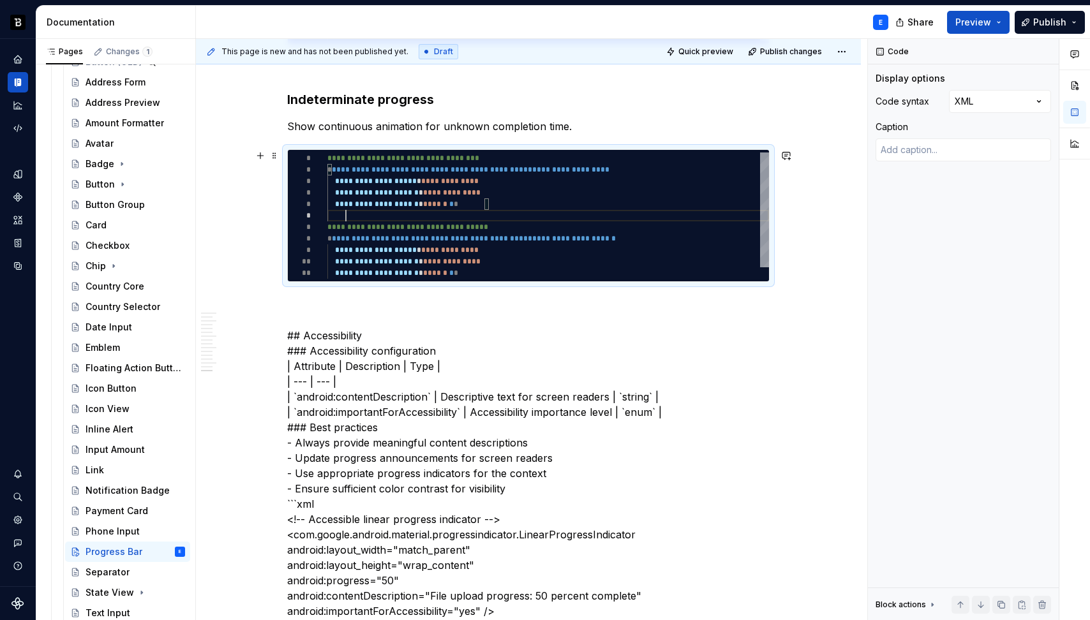
scroll to position [57, 19]
type textarea "**********"
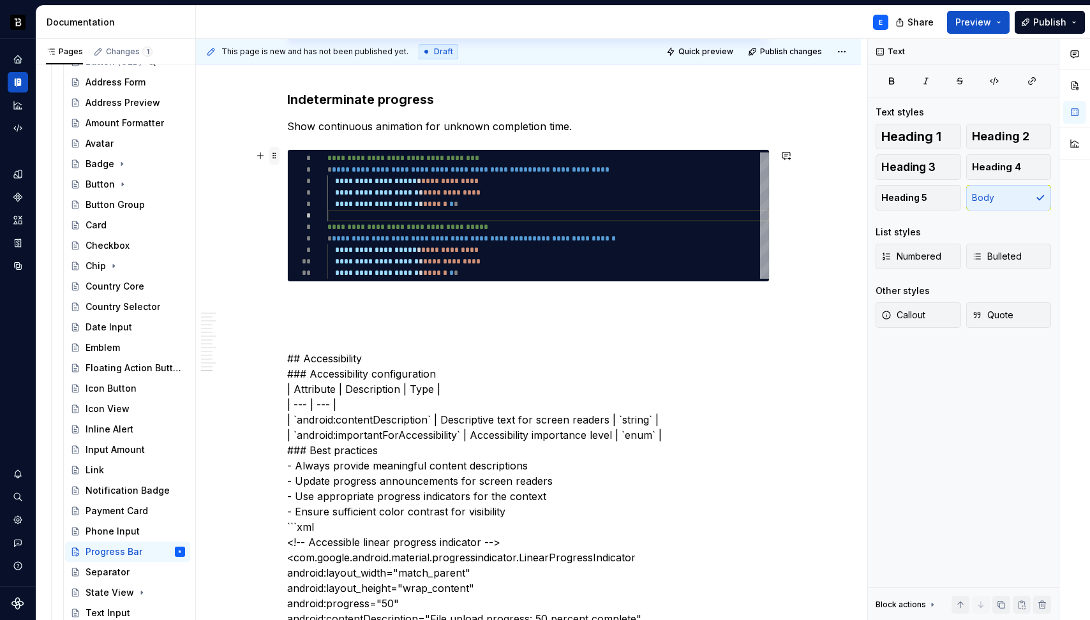
click at [273, 154] on span at bounding box center [274, 156] width 10 height 18
type textarea "*"
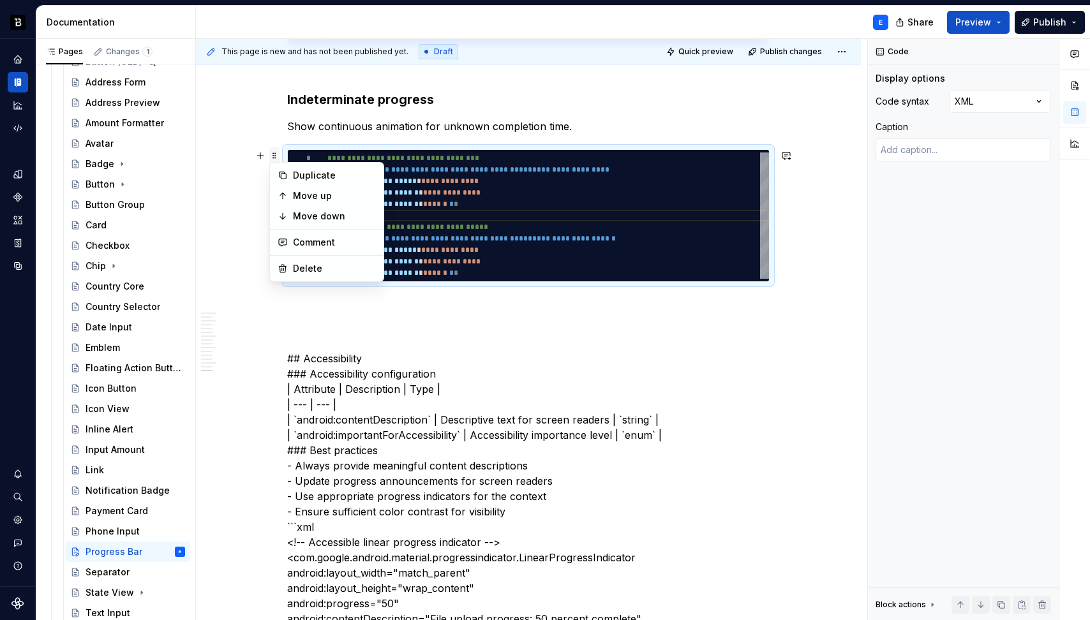
click at [273, 154] on span at bounding box center [274, 156] width 10 height 18
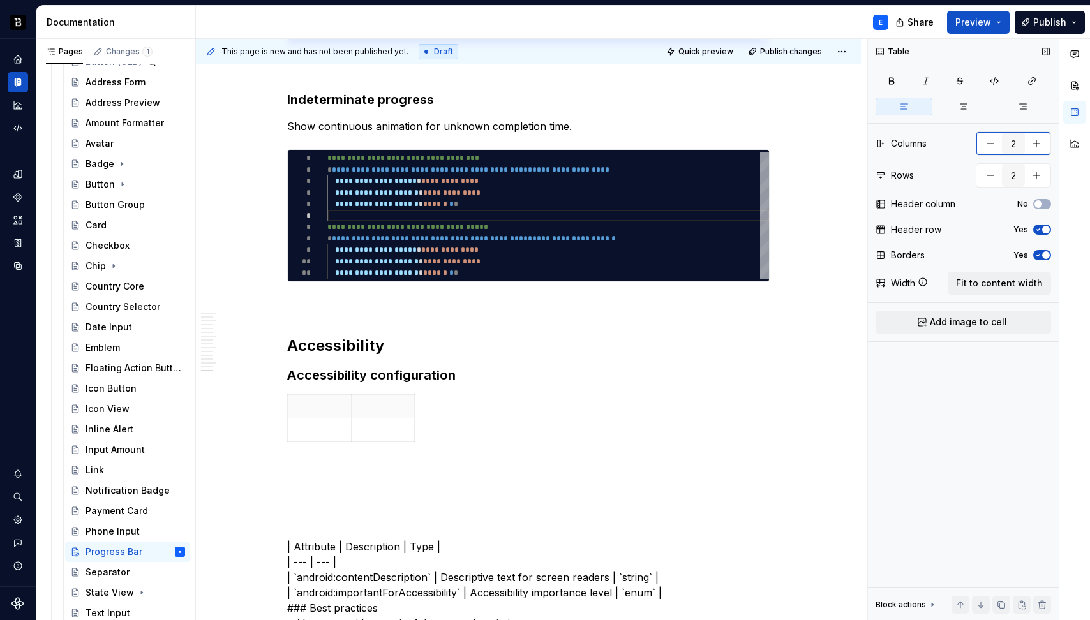
click at [1037, 143] on button "button" at bounding box center [1036, 143] width 23 height 23
type input "3"
click at [1036, 175] on button "button" at bounding box center [1036, 175] width 23 height 23
type input "3"
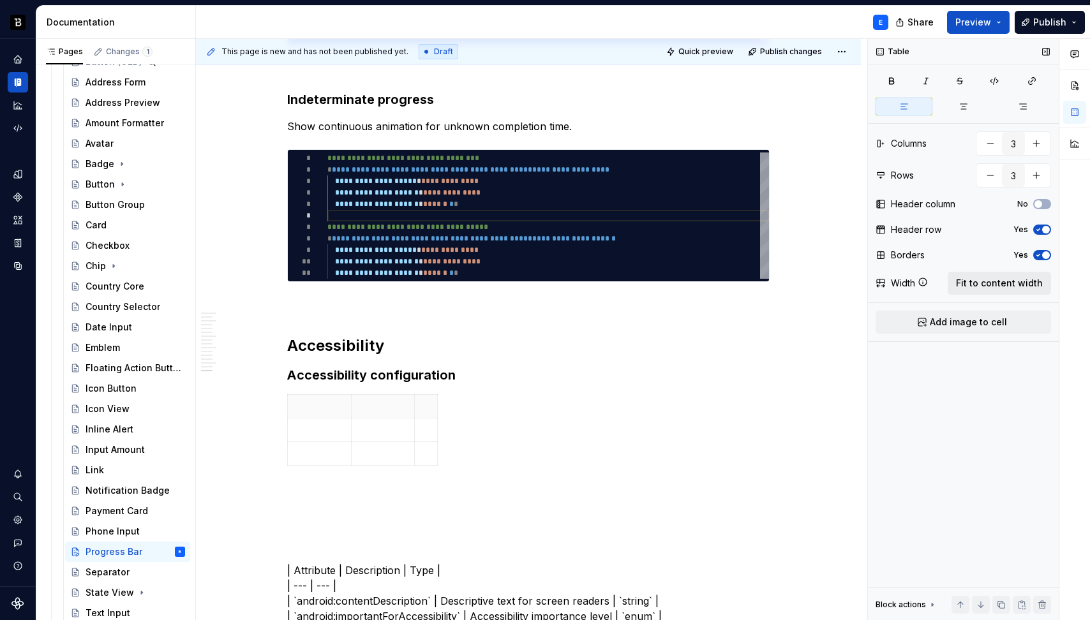
click at [1000, 279] on span "Fit to content width" at bounding box center [999, 283] width 87 height 13
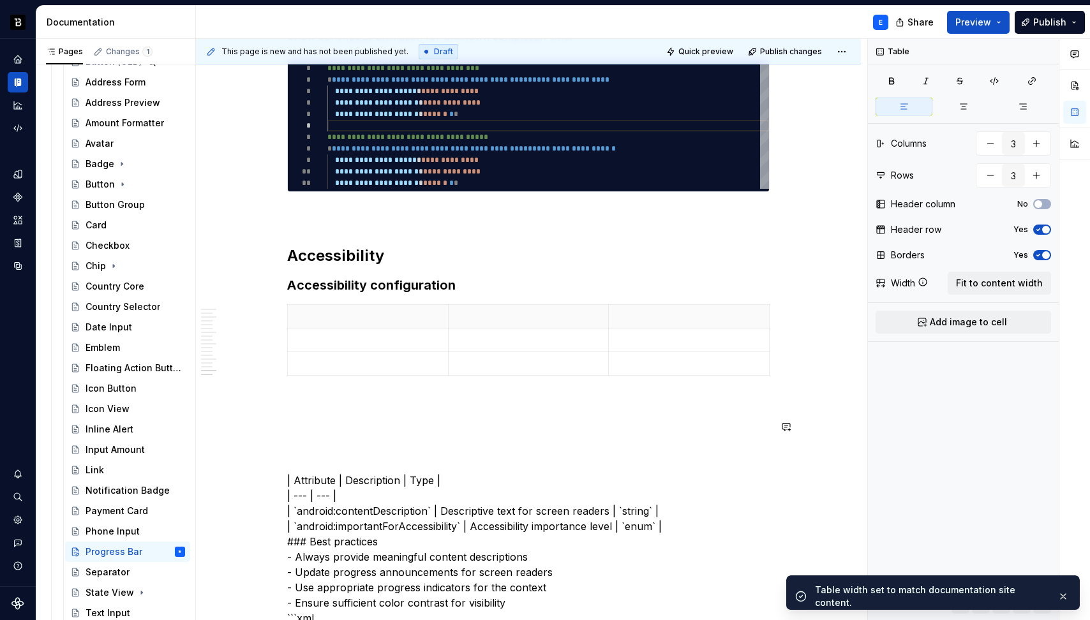
scroll to position [2875, 0]
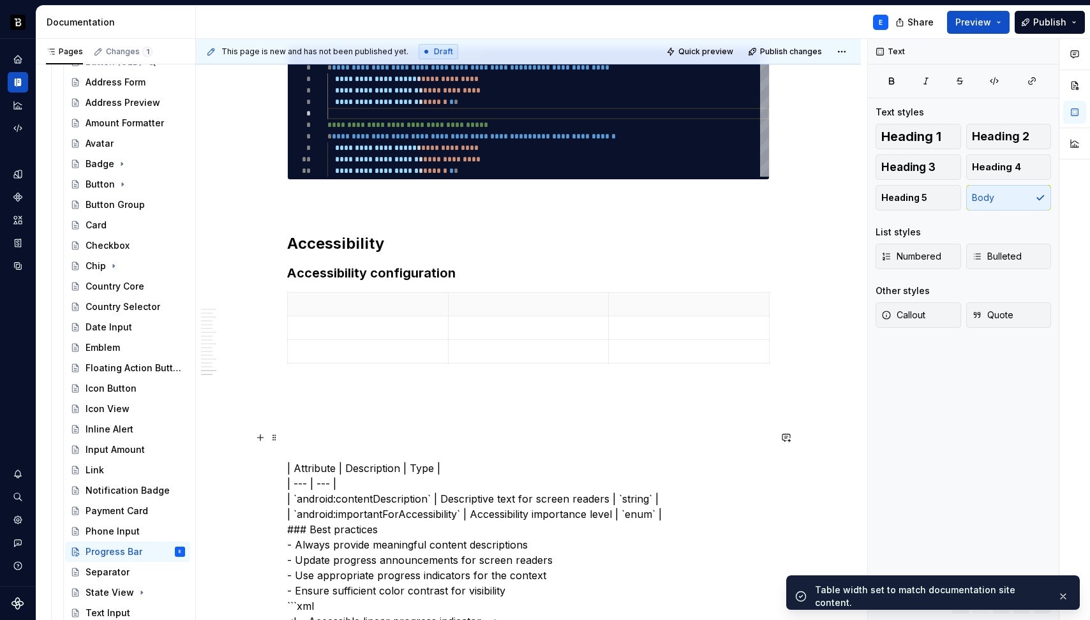
click at [332, 299] on p at bounding box center [367, 304] width 145 height 13
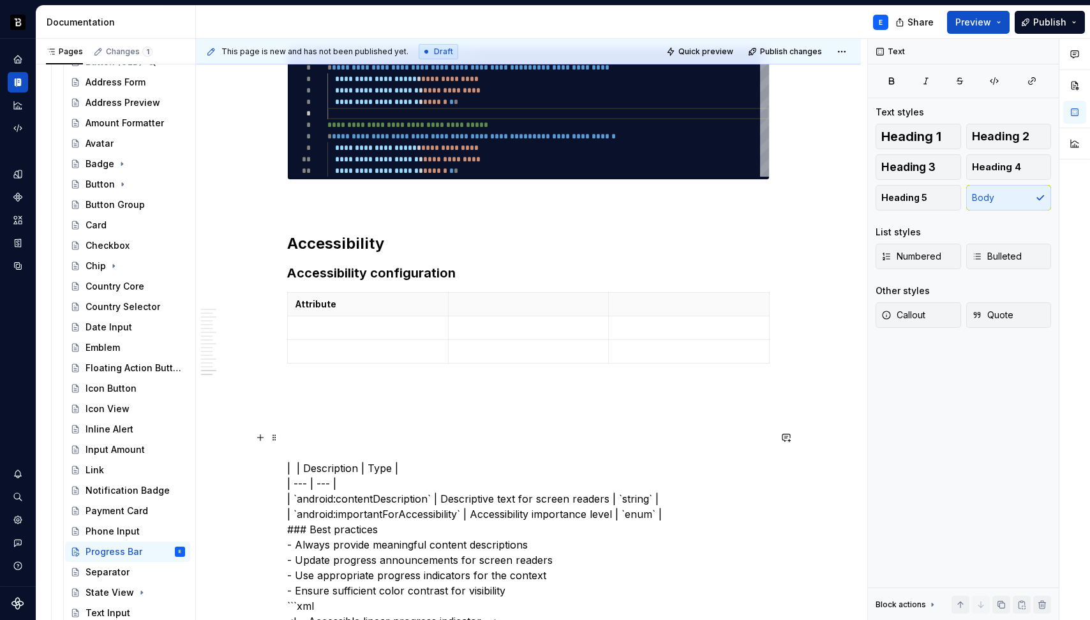
click at [513, 299] on p at bounding box center [528, 304] width 145 height 13
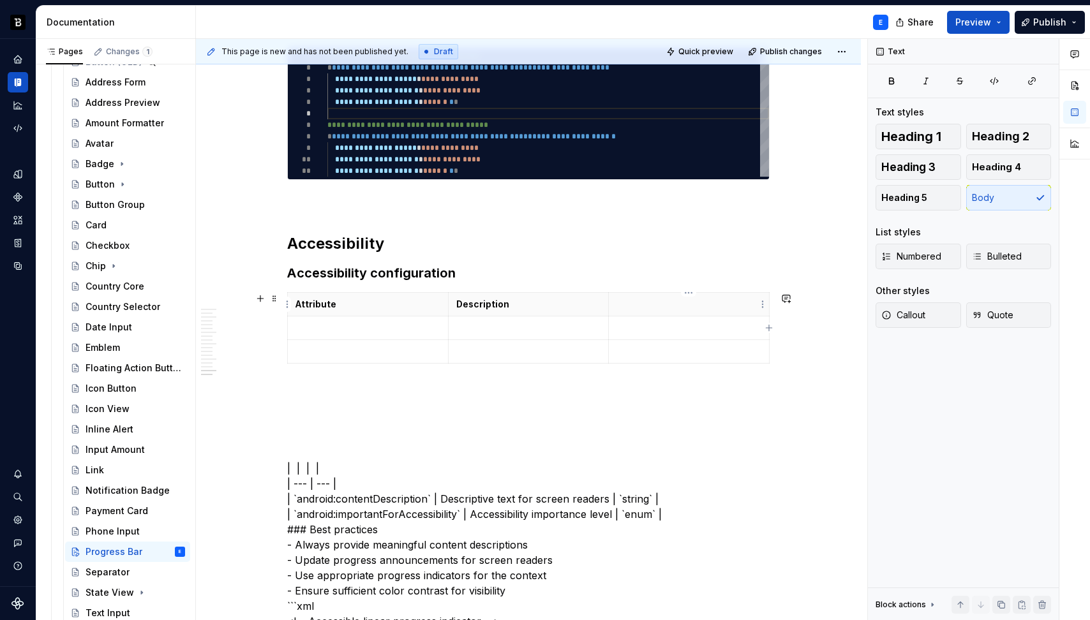
click at [688, 309] on p at bounding box center [688, 304] width 145 height 13
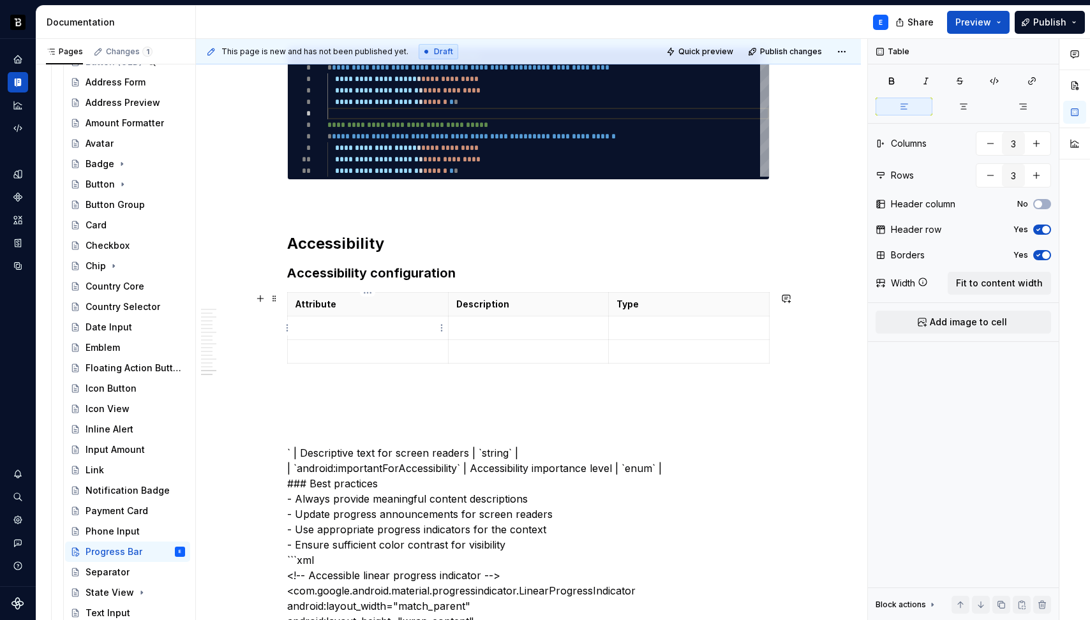
click at [339, 324] on p at bounding box center [367, 328] width 145 height 13
click at [485, 331] on p at bounding box center [528, 328] width 145 height 13
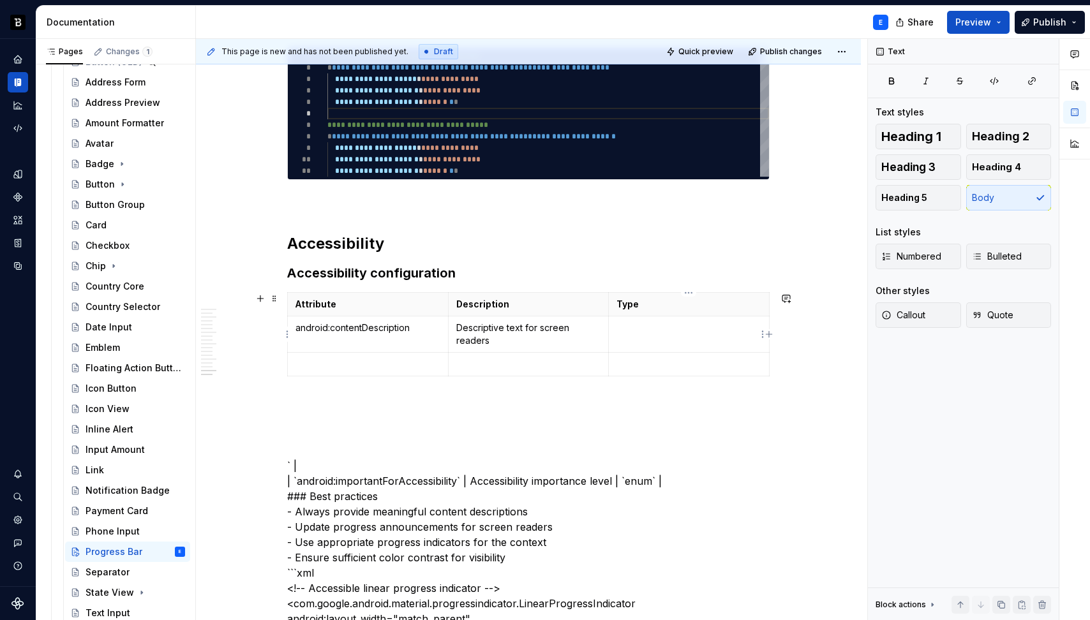
click at [635, 338] on td at bounding box center [689, 334] width 161 height 36
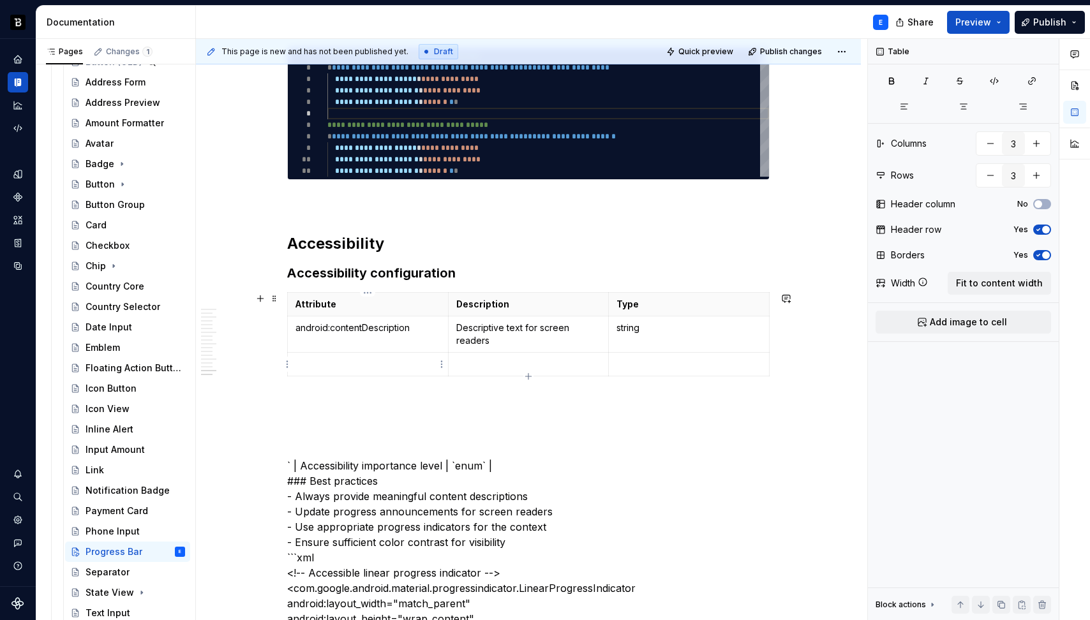
click at [338, 359] on p at bounding box center [367, 364] width 145 height 13
click at [488, 362] on p at bounding box center [528, 364] width 145 height 13
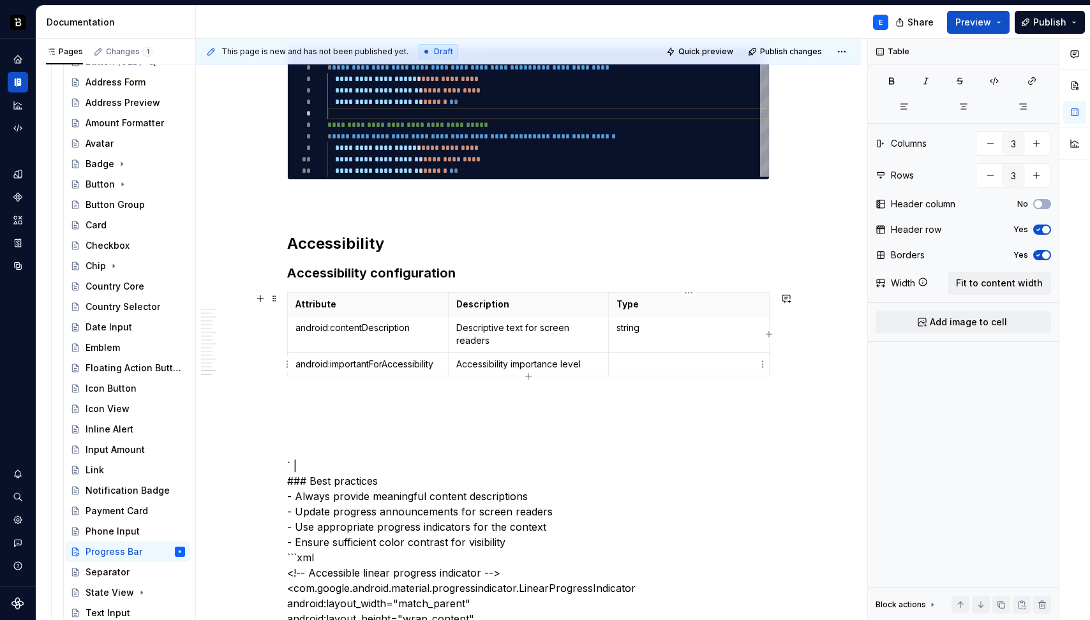
click at [640, 361] on p at bounding box center [688, 364] width 145 height 13
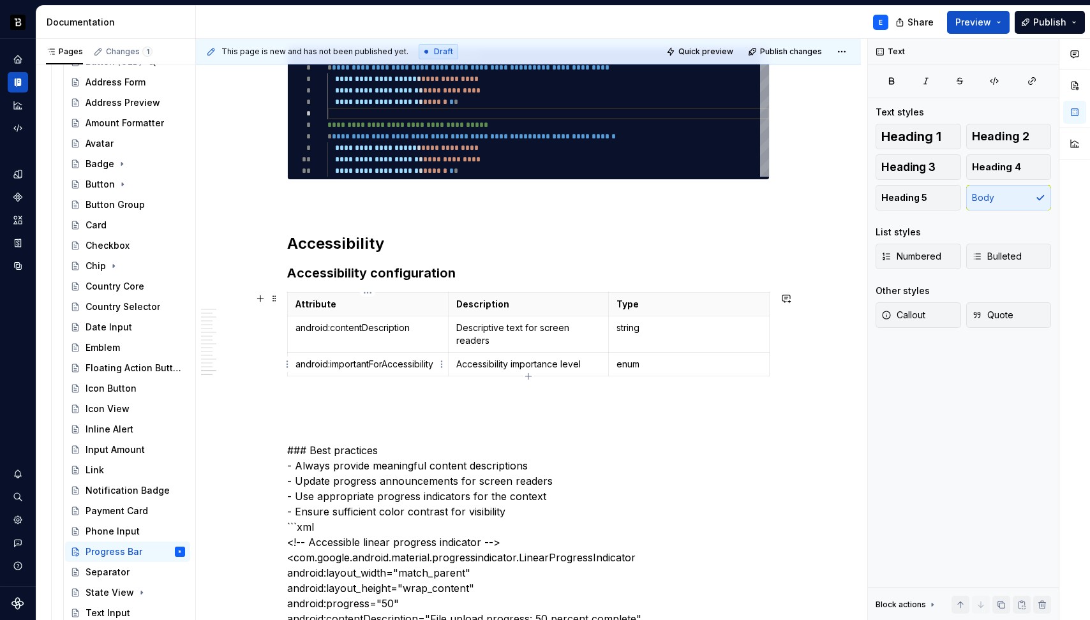
click at [370, 369] on p "android:importantForAccessibility" at bounding box center [367, 364] width 145 height 13
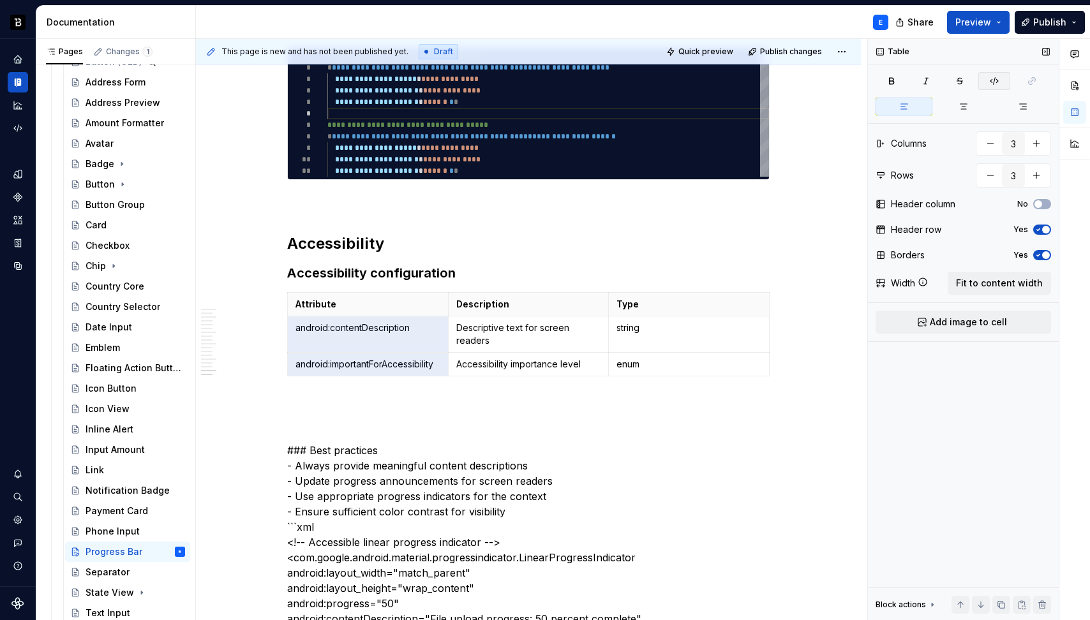
click at [991, 80] on icon "button" at bounding box center [994, 81] width 8 height 7
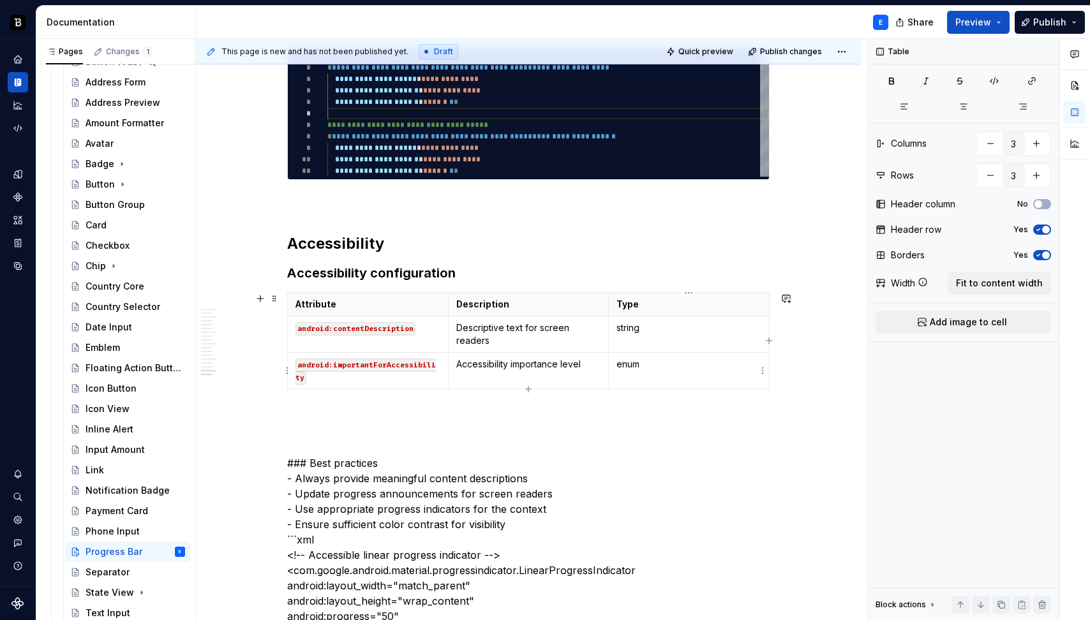
click at [703, 364] on p "enum" at bounding box center [688, 364] width 145 height 13
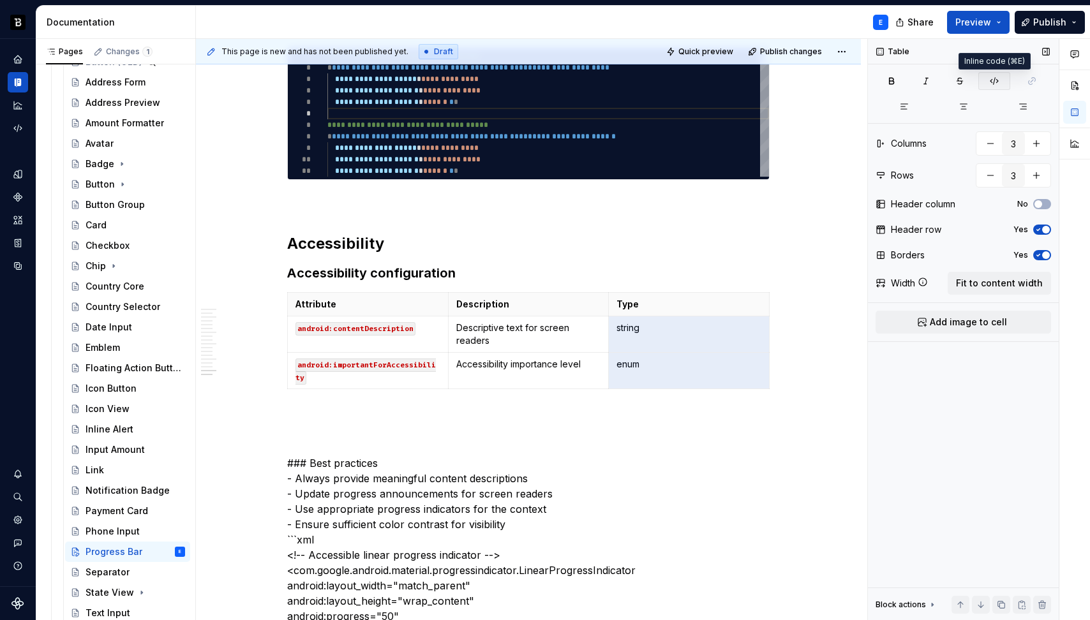
click at [993, 78] on icon "button" at bounding box center [994, 81] width 10 height 10
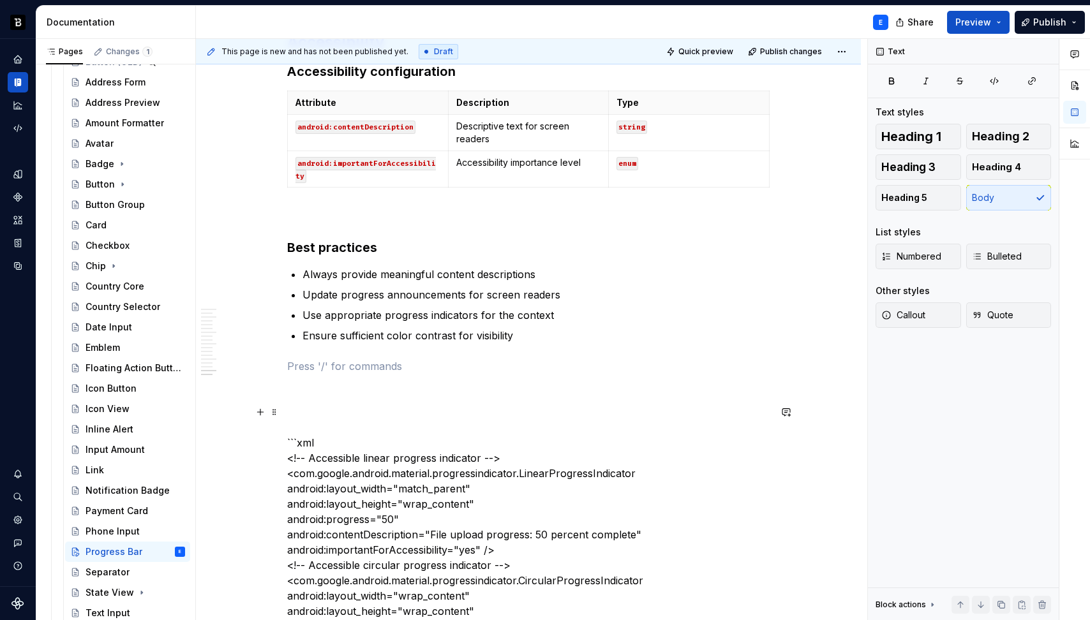
scroll to position [3081, 0]
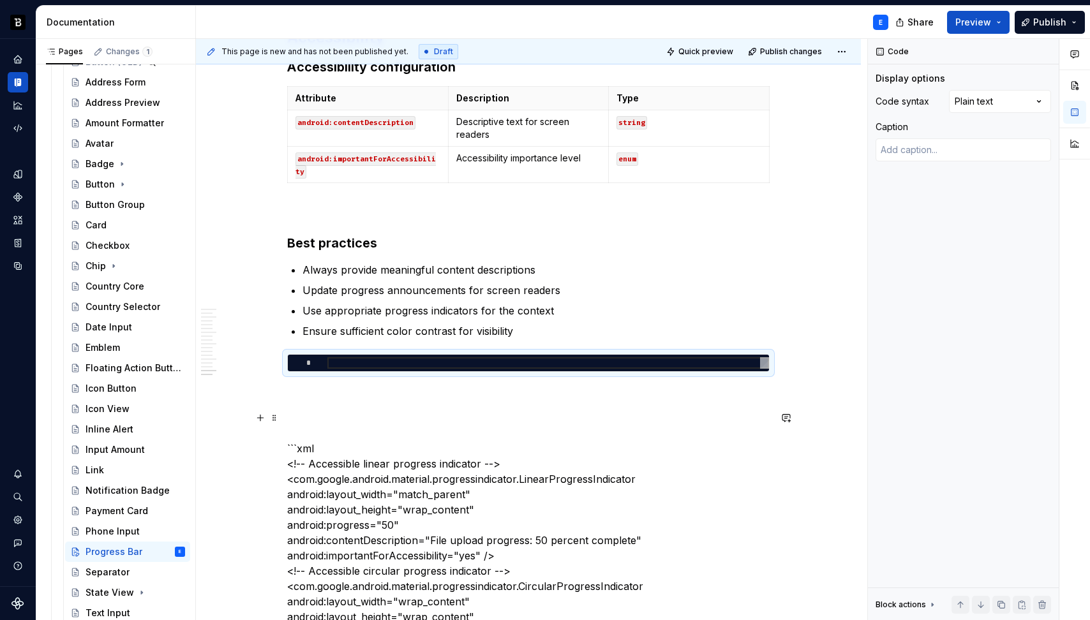
click at [460, 455] on p "```xml <!-- Accessible linear progress indicator --> <com.google.android.materi…" at bounding box center [528, 593] width 482 height 367
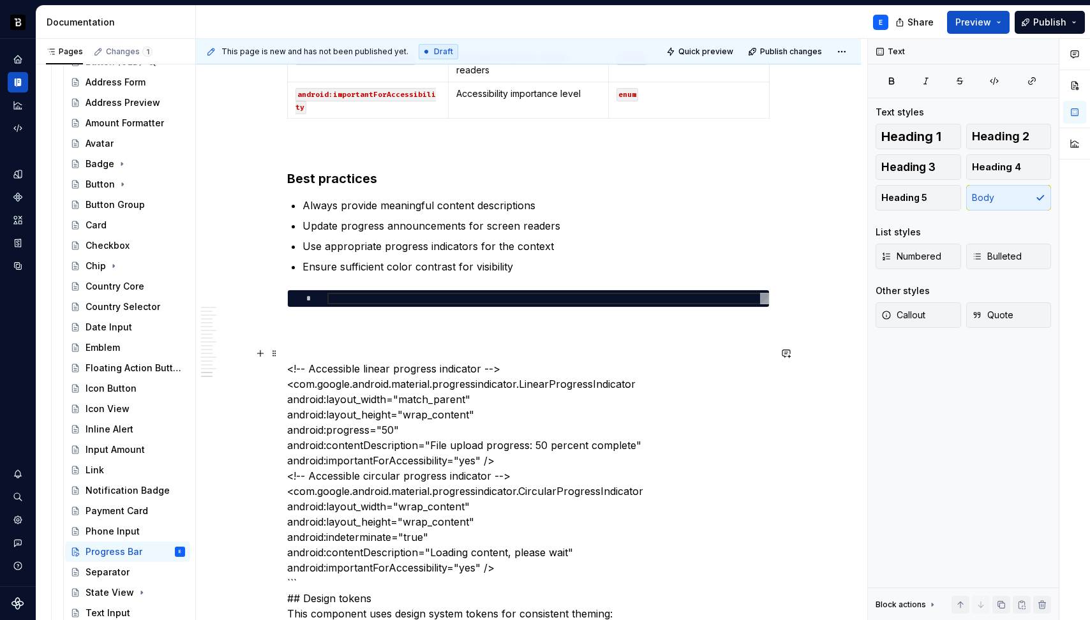
scroll to position [3172, 0]
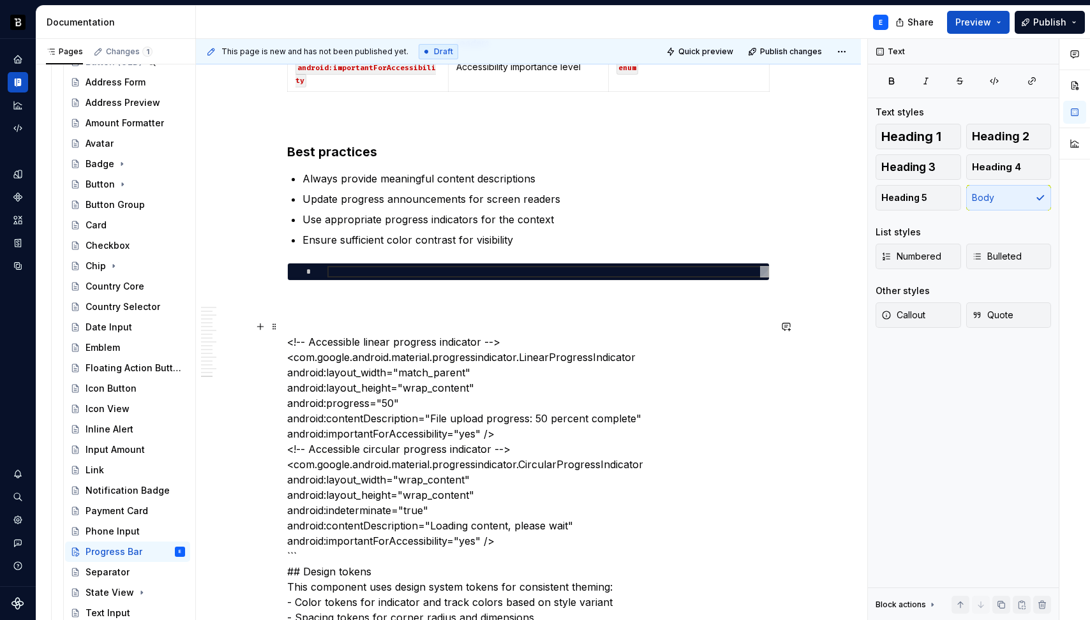
click at [515, 538] on p "<!-- Accessible linear progress indicator --> <com.google.android.material.prog…" at bounding box center [528, 487] width 482 height 337
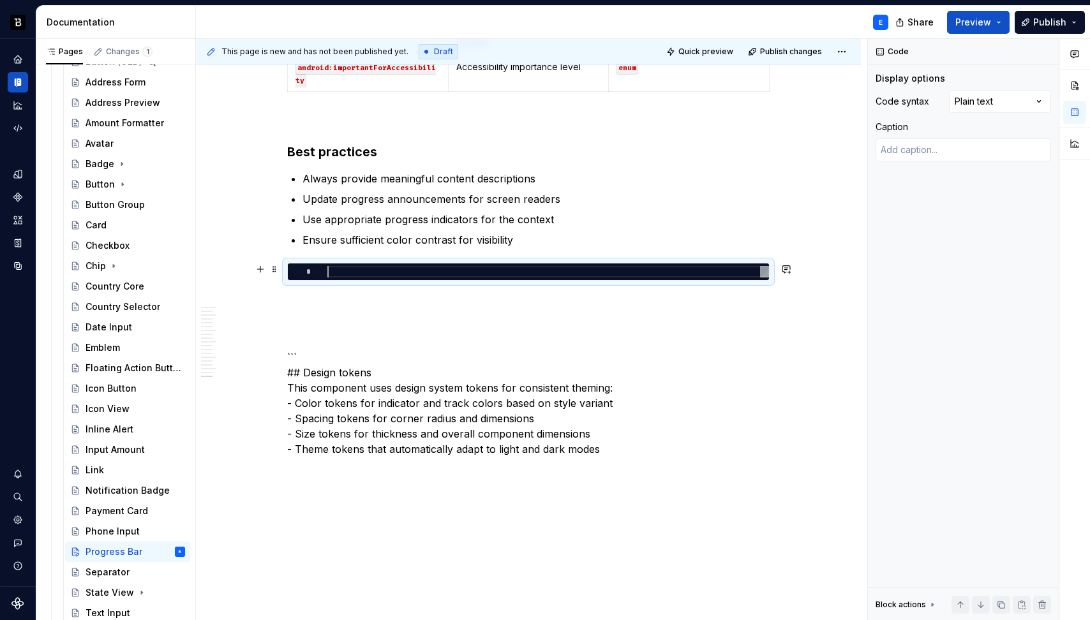
click at [424, 274] on div at bounding box center [547, 271] width 441 height 11
type textarea "*"
type textarea "**********"
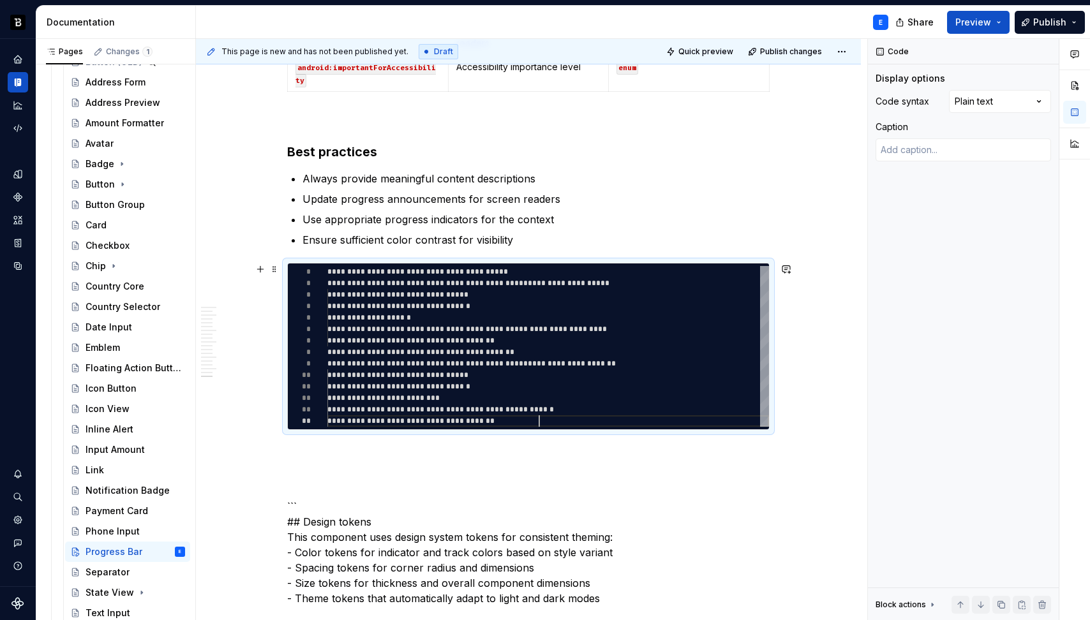
scroll to position [34, 212]
click at [987, 103] on div "Comments Open comments No comments yet Select ‘Comment’ from the block context …" at bounding box center [979, 330] width 222 height 582
type textarea "*"
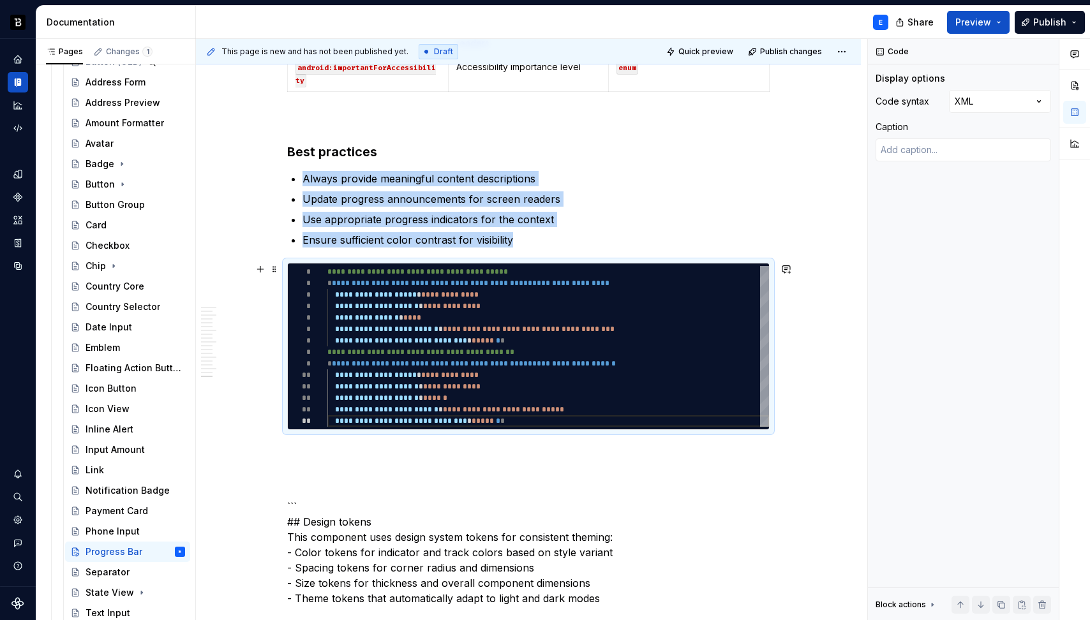
type textarea "**********"
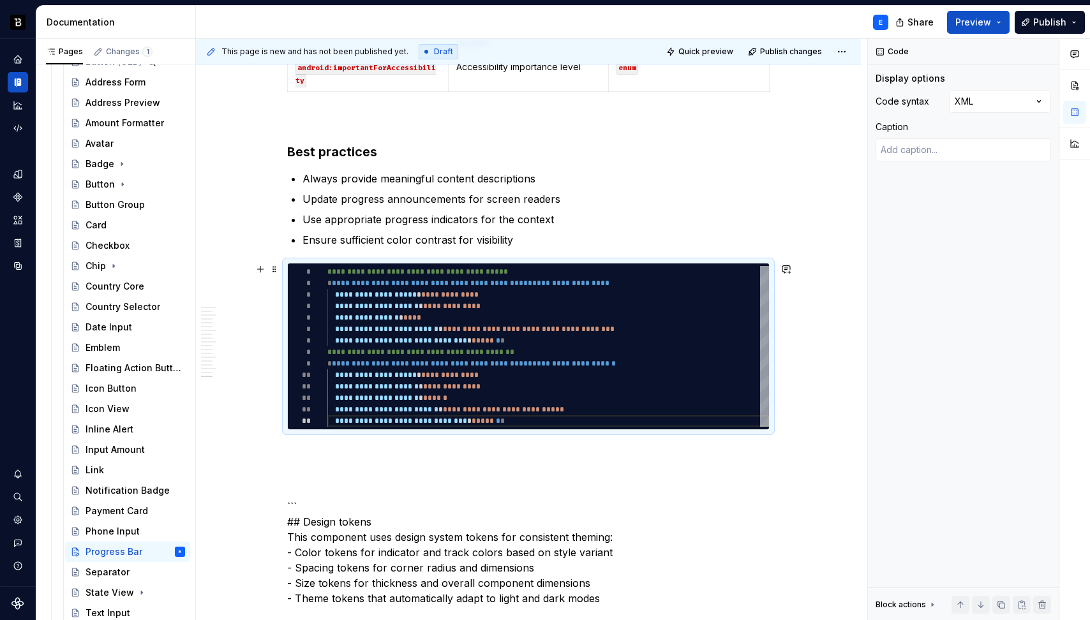
click at [555, 339] on div "**********" at bounding box center [547, 346] width 441 height 161
type textarea "*"
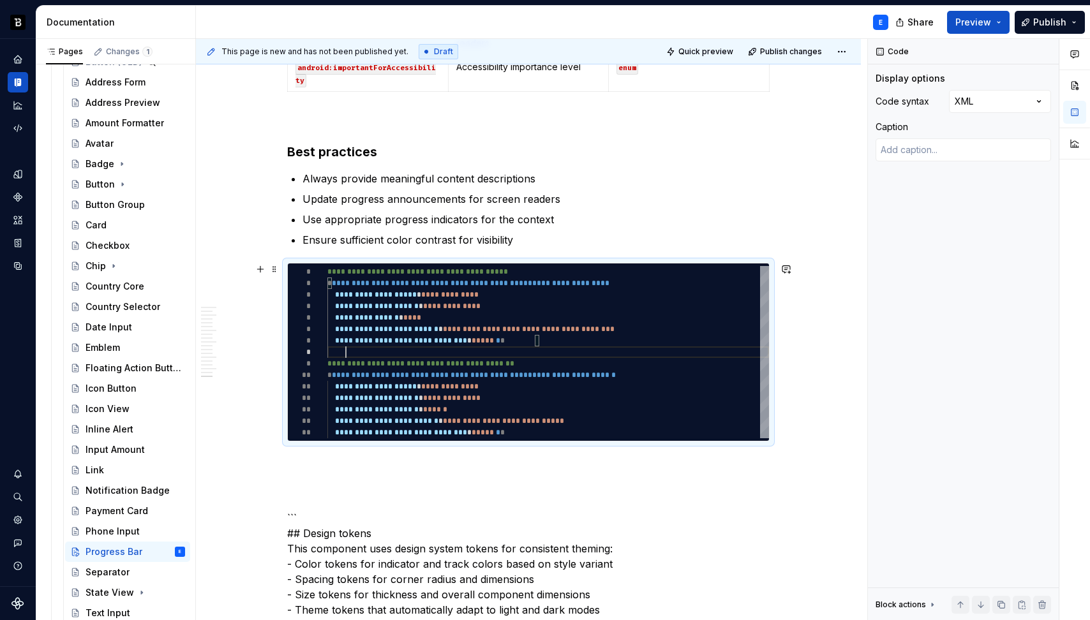
scroll to position [80, 19]
type textarea "**********"
click at [426, 459] on p at bounding box center [528, 464] width 482 height 15
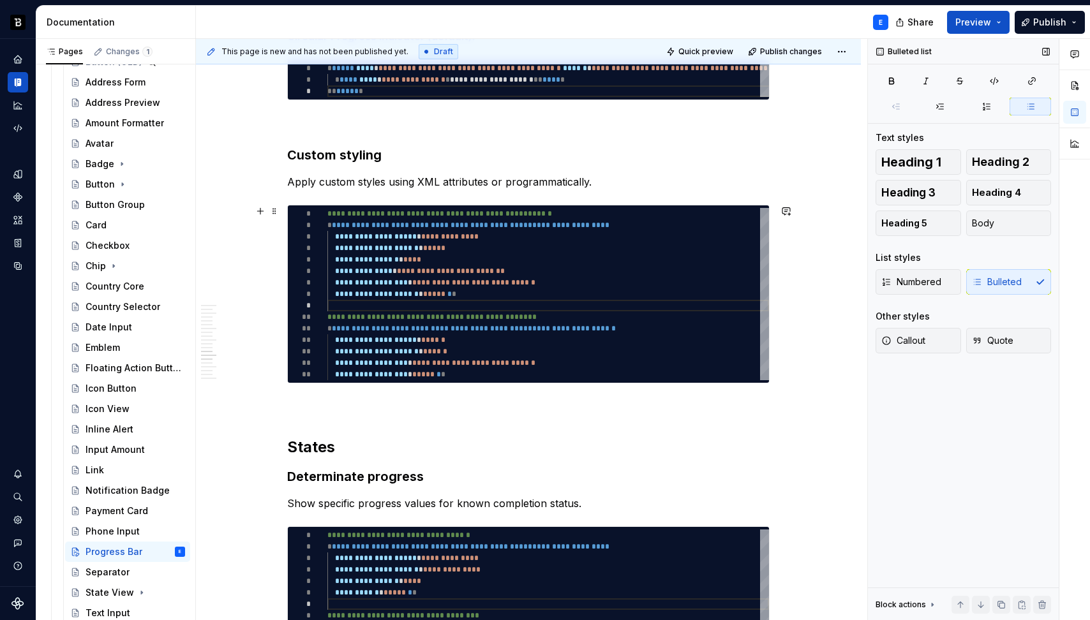
scroll to position [2071, 0]
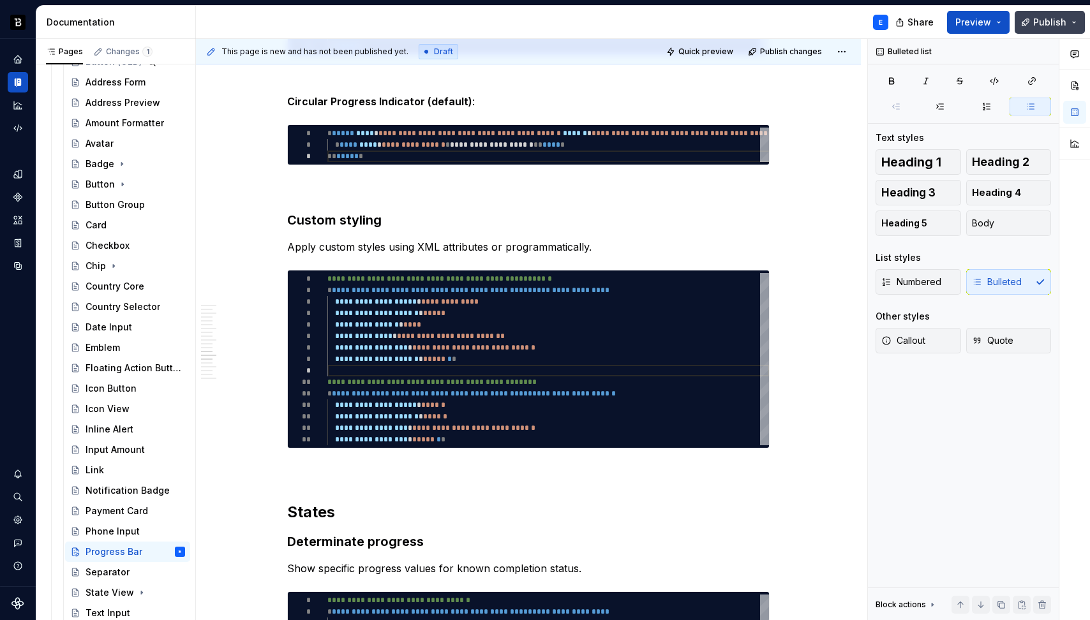
click at [1030, 22] on button "Publish" at bounding box center [1049, 22] width 70 height 23
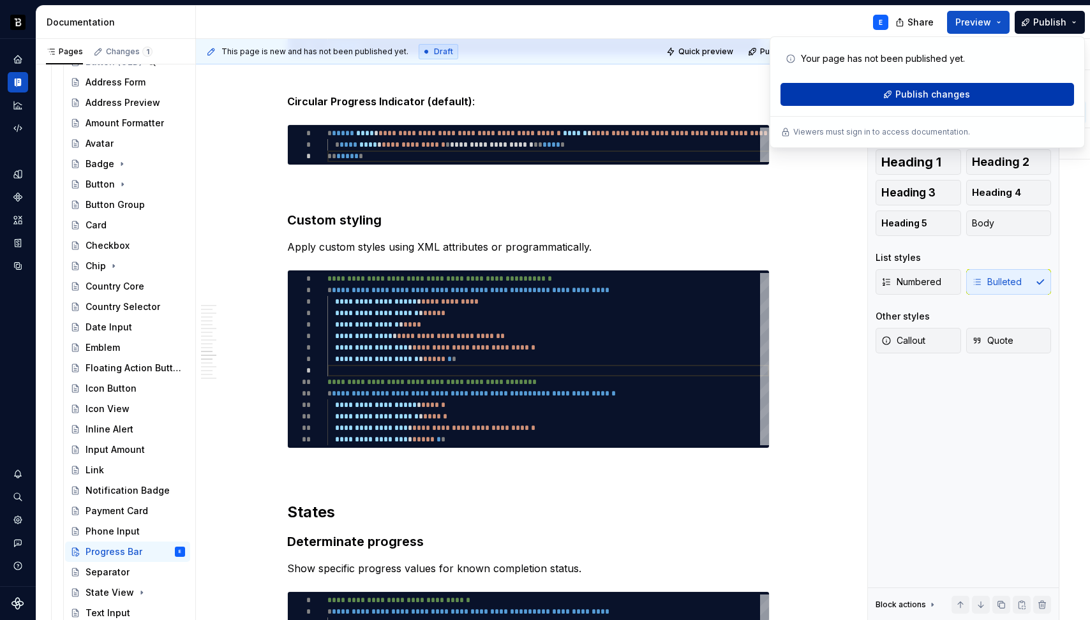
click at [914, 96] on span "Publish changes" at bounding box center [932, 94] width 75 height 13
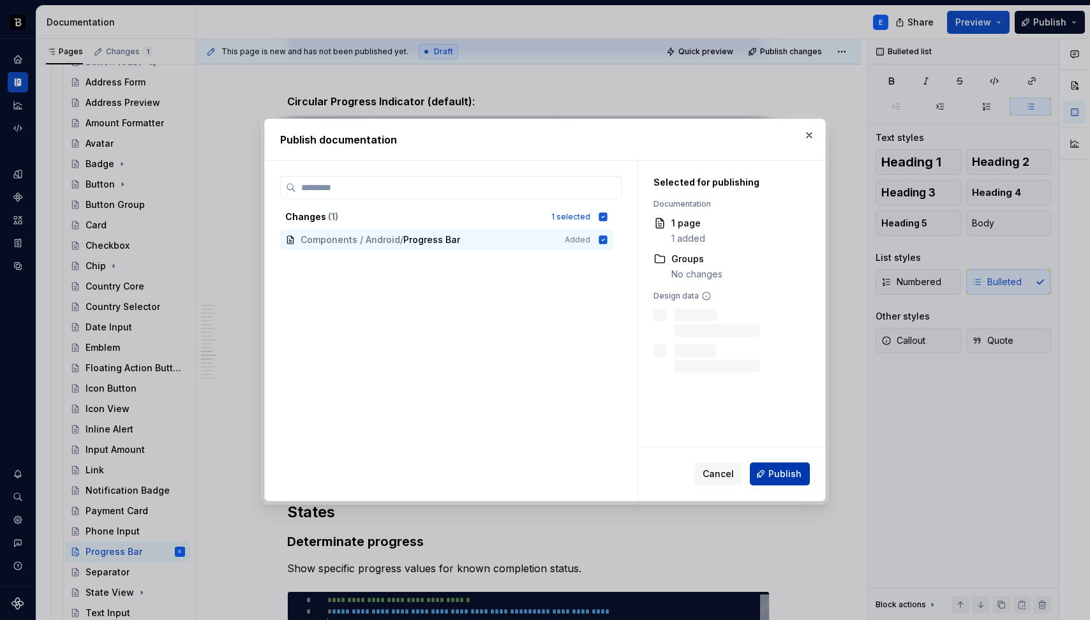
click at [773, 481] on button "Publish" at bounding box center [780, 474] width 60 height 23
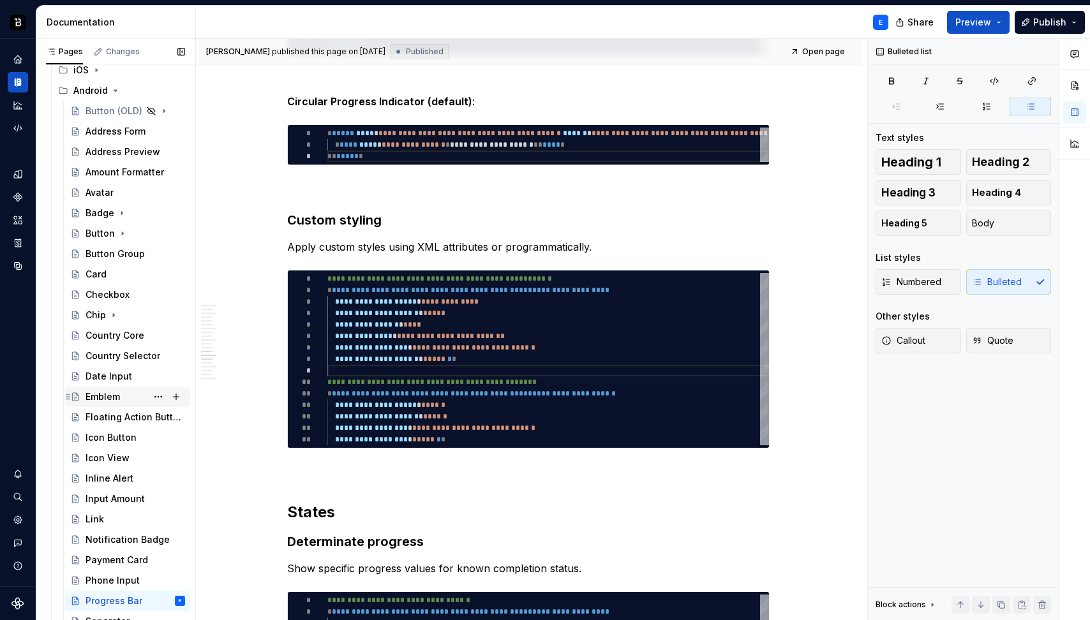
scroll to position [0, 0]
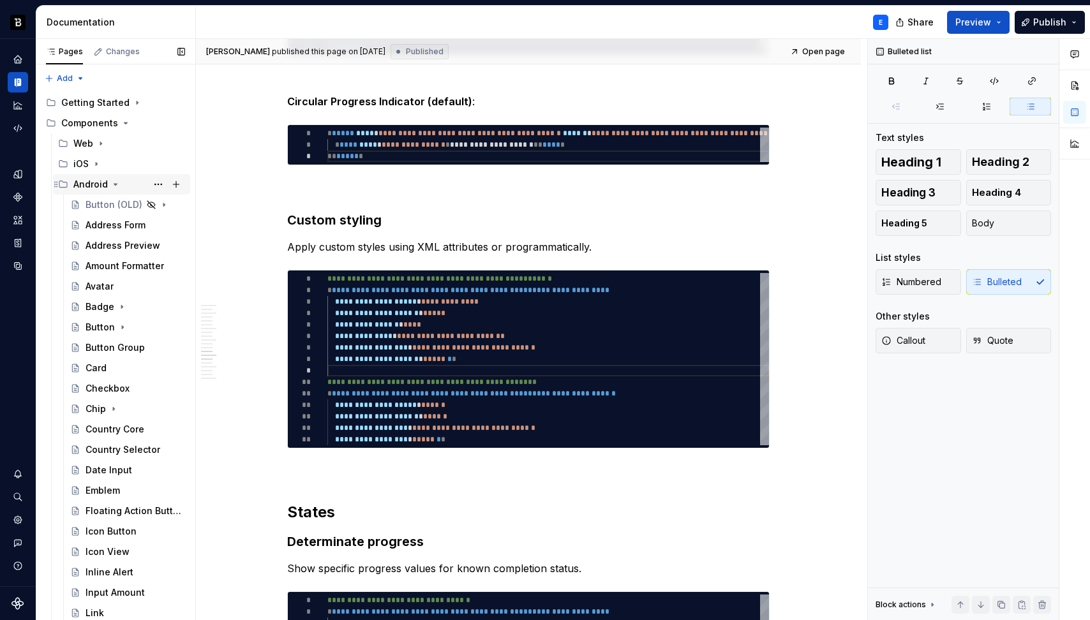
click at [112, 181] on icon "Page tree" at bounding box center [115, 184] width 10 height 10
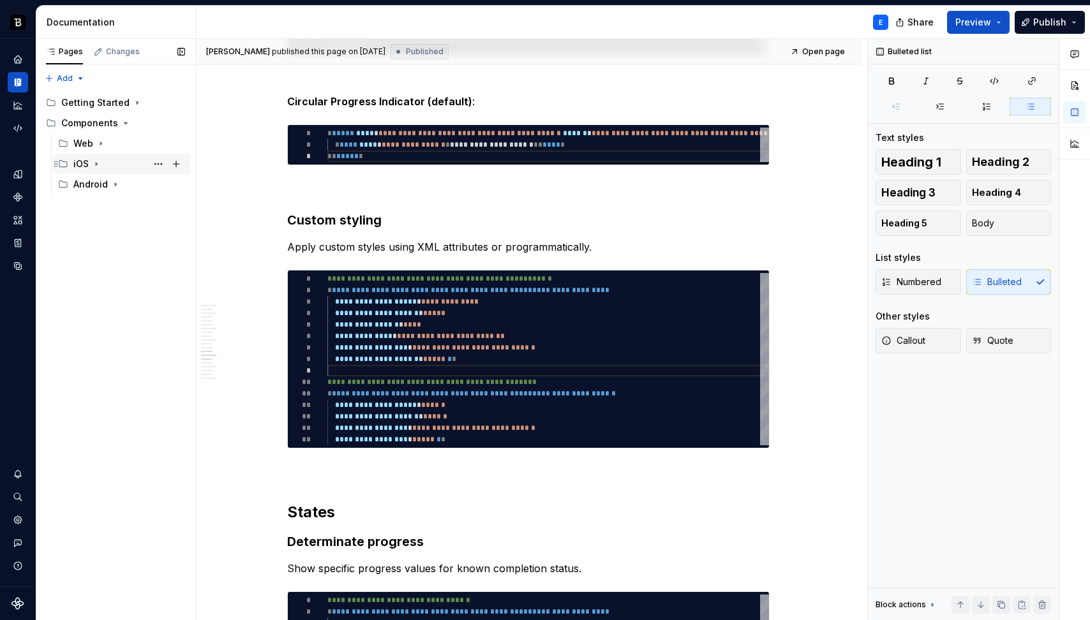
click at [96, 165] on icon "Page tree" at bounding box center [96, 164] width 1 height 3
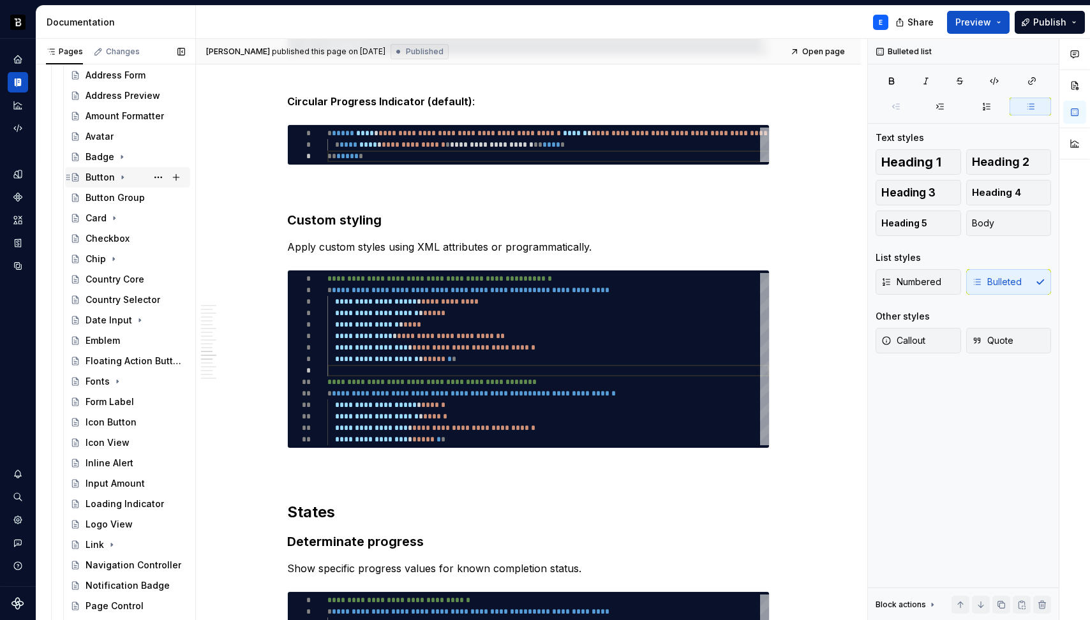
scroll to position [327, 0]
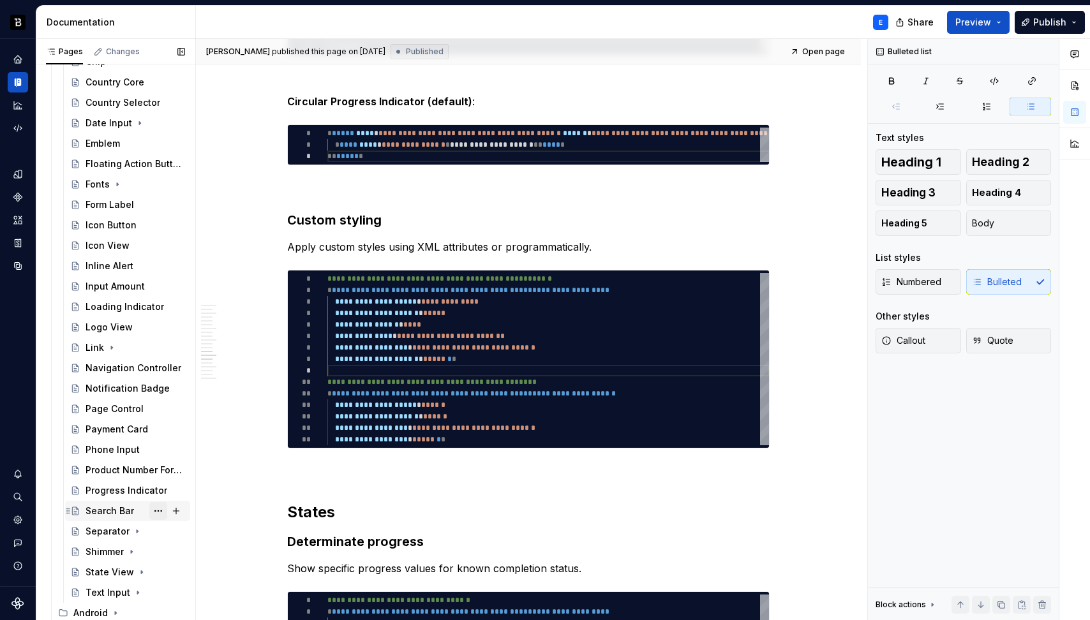
click at [149, 511] on button "Page tree" at bounding box center [158, 511] width 18 height 18
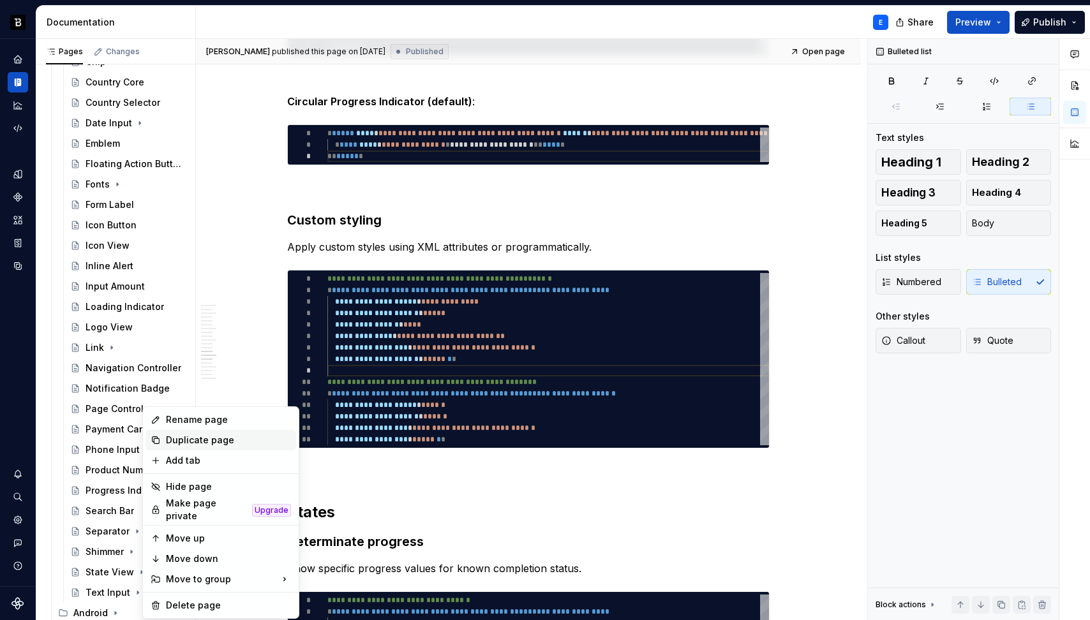
click at [184, 438] on div "Duplicate page" at bounding box center [228, 440] width 125 height 13
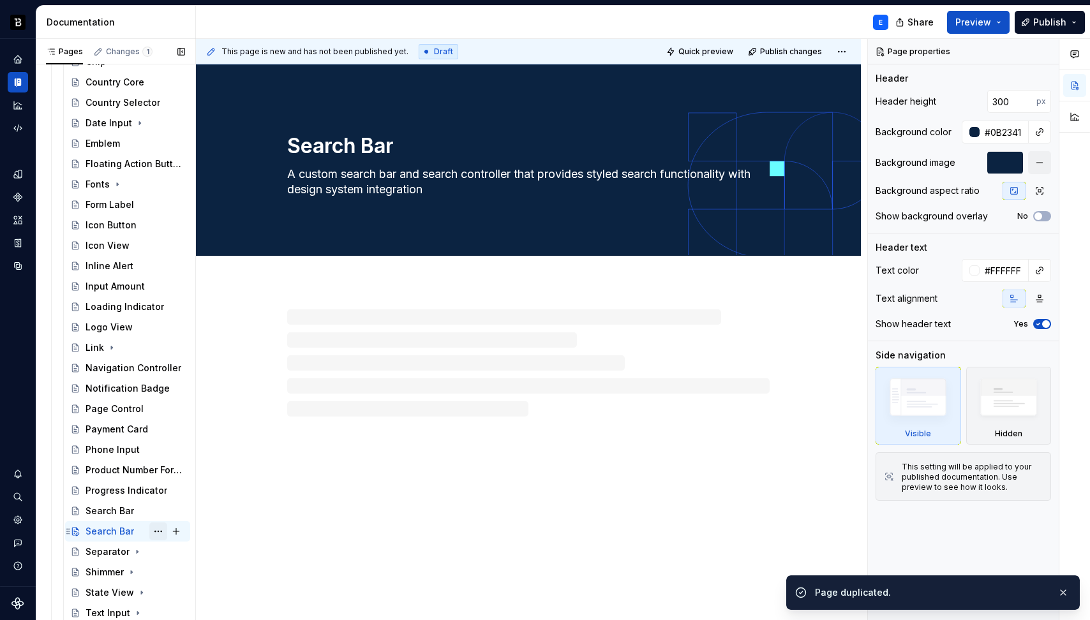
click at [149, 532] on button "Page tree" at bounding box center [158, 531] width 18 height 18
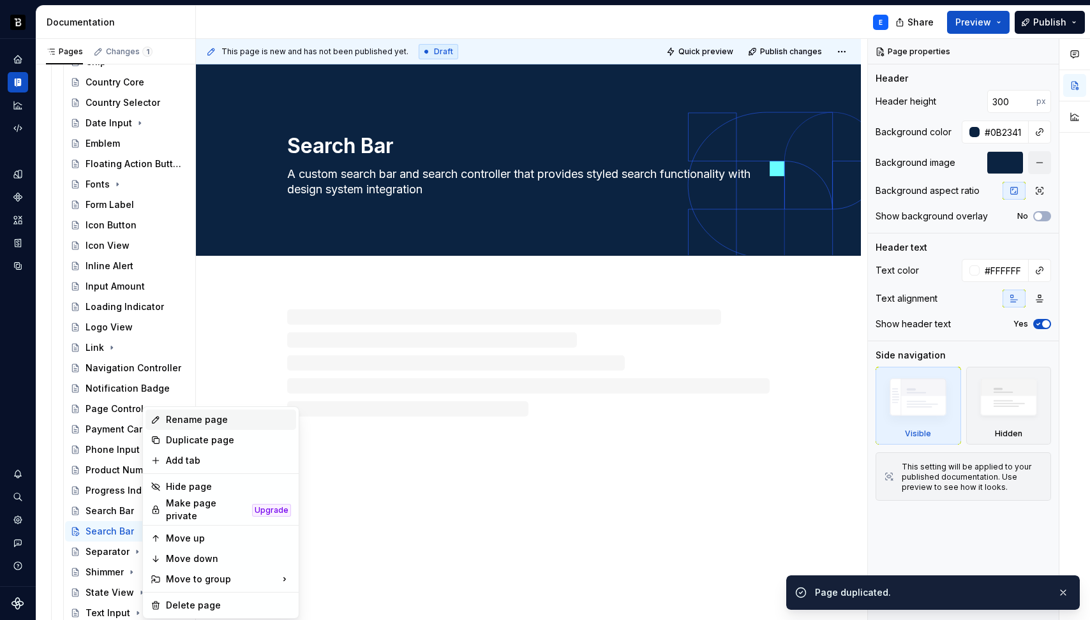
click at [183, 421] on div "Rename page" at bounding box center [228, 419] width 125 height 13
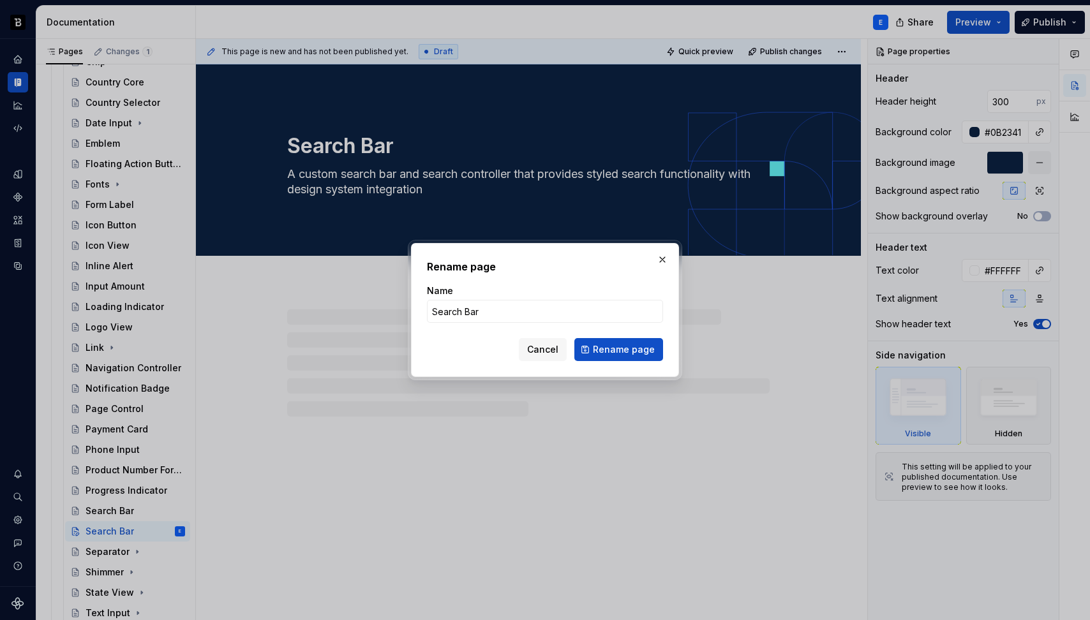
type textarea "*"
type input "S"
type textarea "*"
type input "Segmen"
type textarea "*"
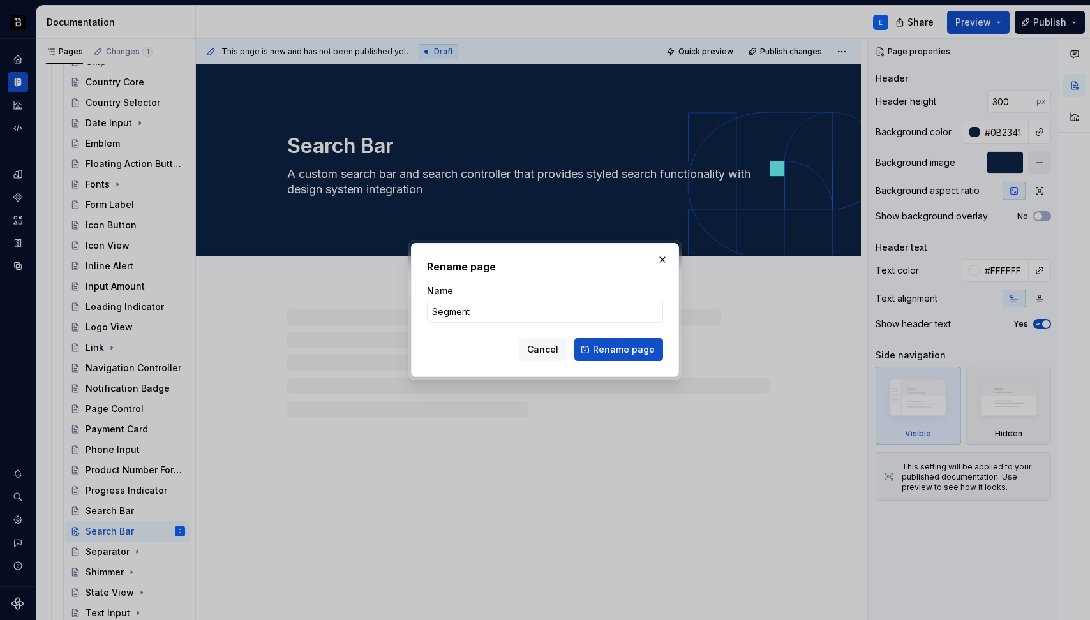
type input "Segmente"
type textarea "*"
type input "Segmented C"
type textarea "*"
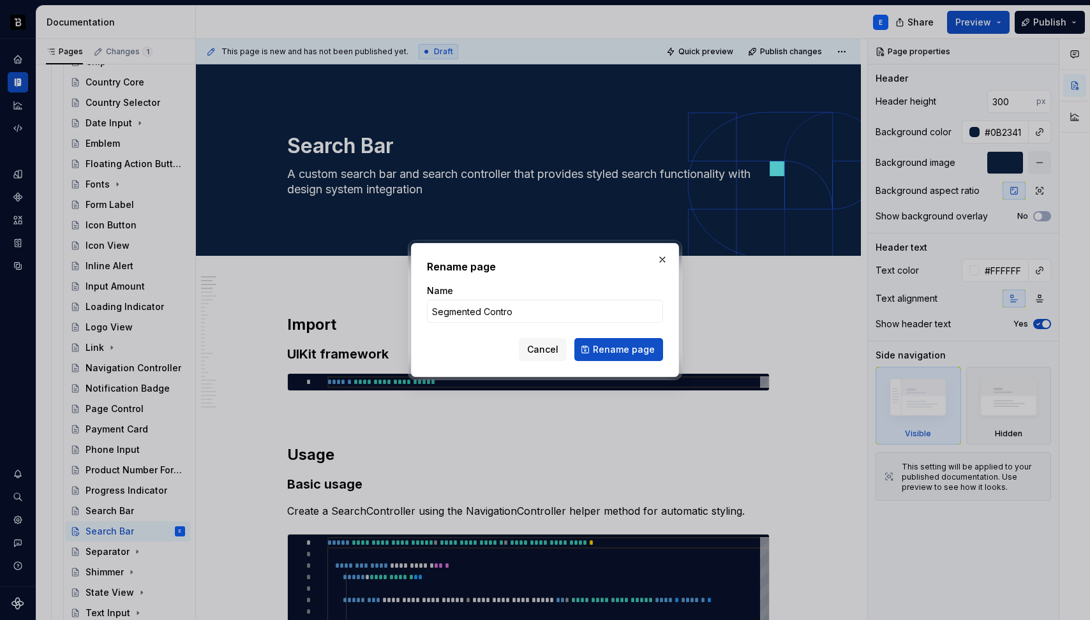
type input "Segmented Control"
click at [618, 352] on span "Rename page" at bounding box center [624, 349] width 62 height 13
type textarea "*"
type textarea "Segmented Control"
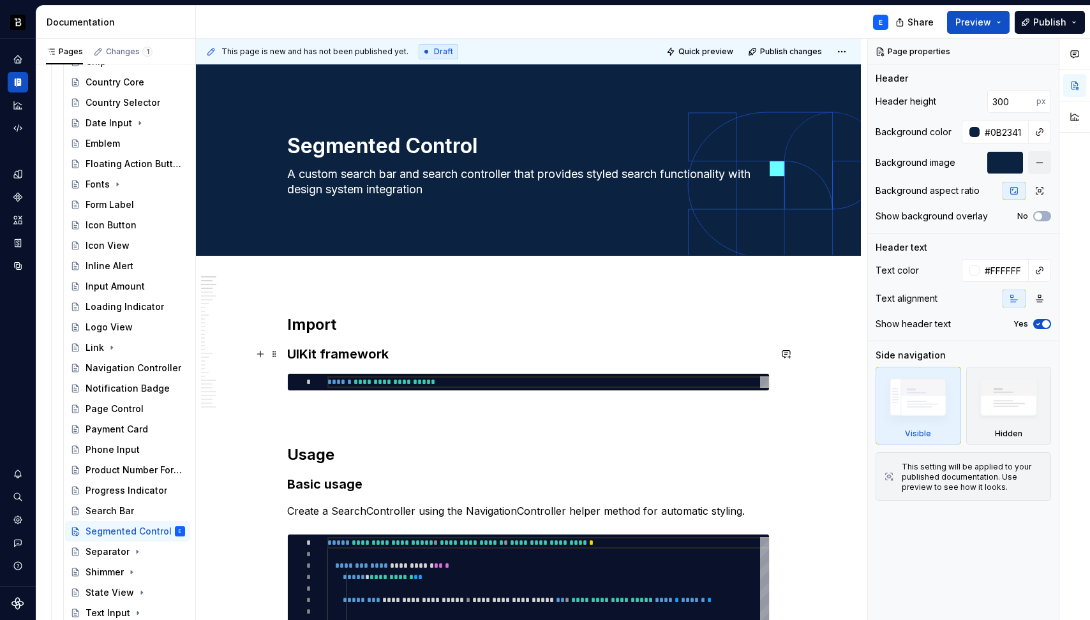
click at [401, 355] on h3 "UIKit framework" at bounding box center [528, 354] width 482 height 18
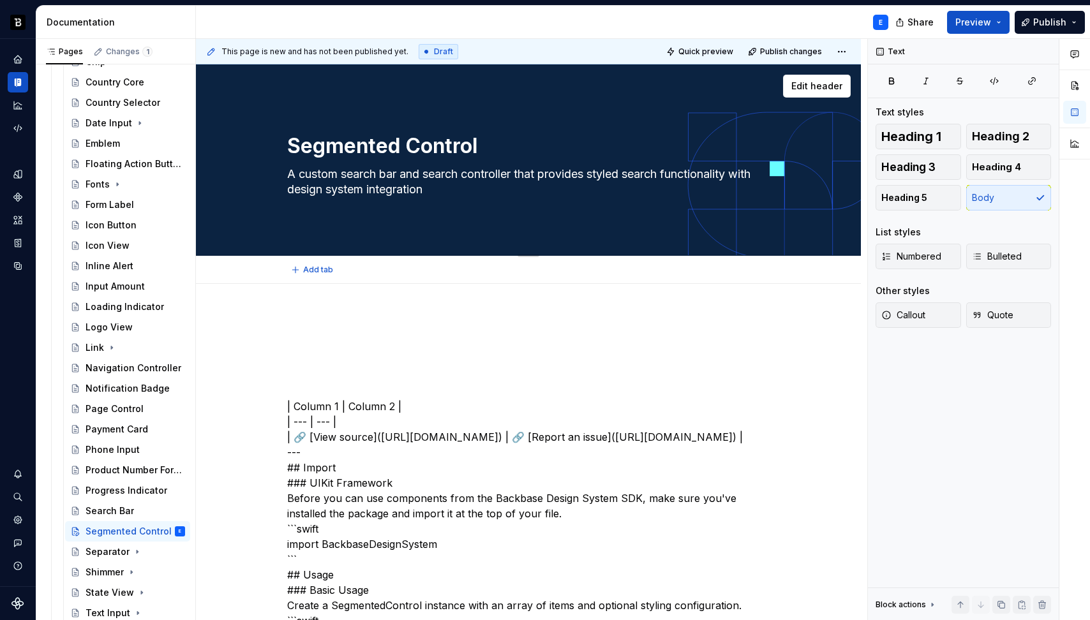
click at [390, 193] on textarea "A custom search bar and search controller that provides styled search functiona…" at bounding box center [526, 182] width 482 height 36
paste textarea "horizontal control that consists of a maximum of 5 segments, each segment funct…"
type textarea "*"
type textarea "A horizontal control that consists of a maximum of 5 segments, each segment fun…"
type textarea "*"
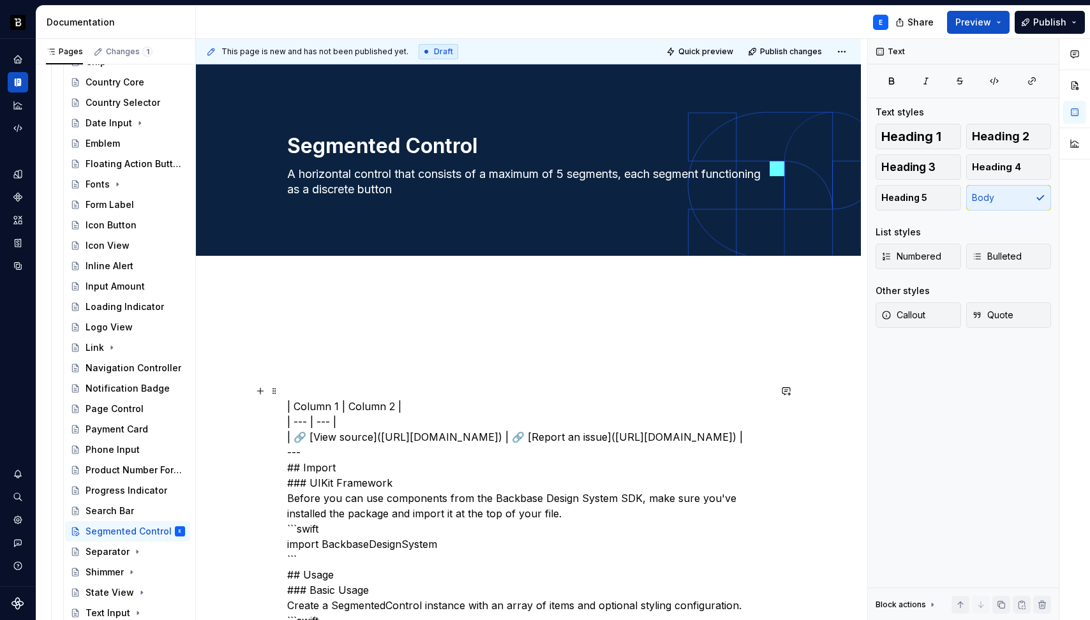
type textarea "A horizontal control that consists of a maximum of 5 segments, each segment fun…"
type textarea "*"
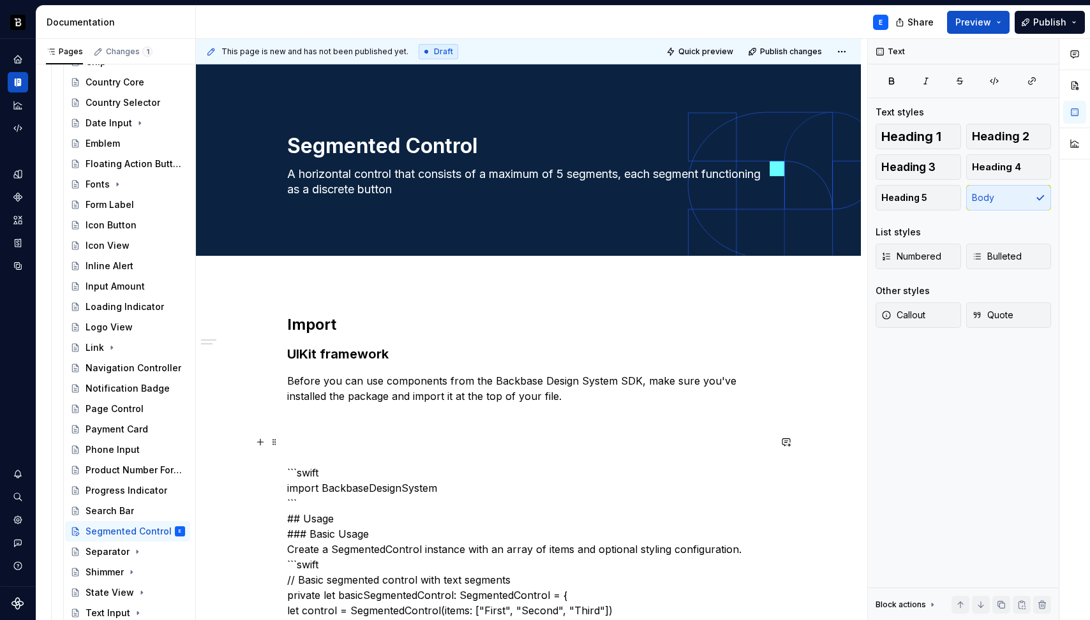
click at [273, 445] on span at bounding box center [274, 442] width 10 height 18
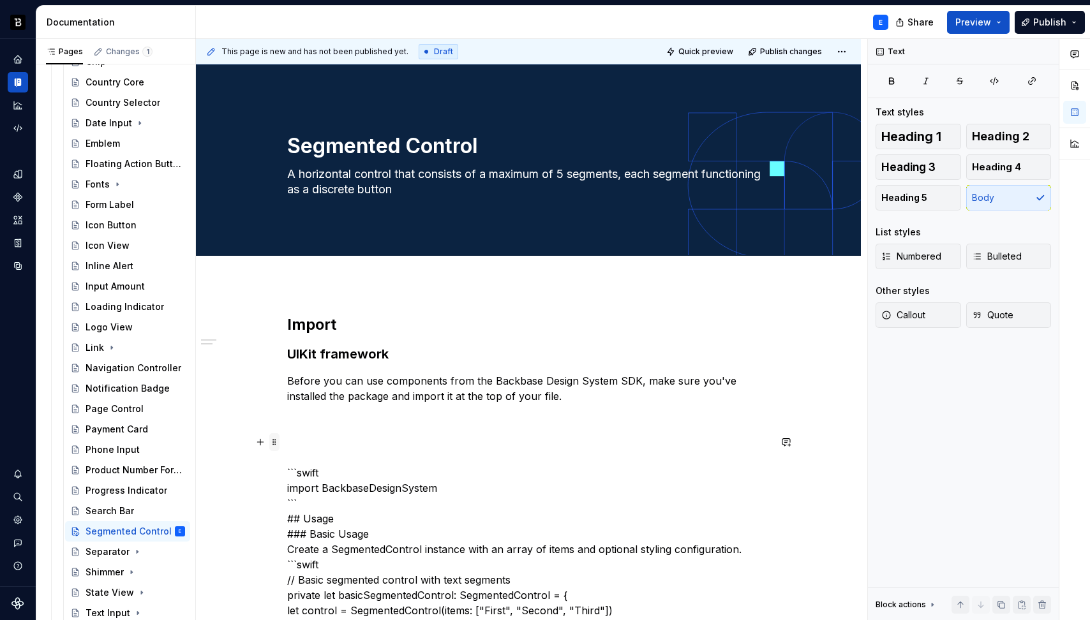
click at [274, 441] on span at bounding box center [274, 442] width 10 height 18
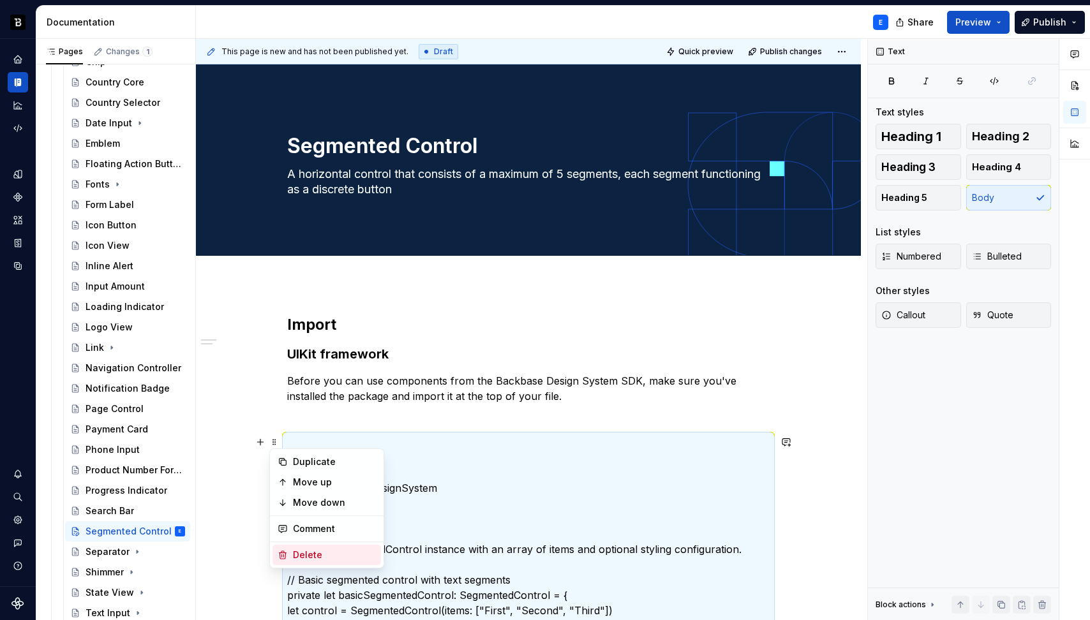
click at [295, 558] on div "Delete" at bounding box center [334, 555] width 83 height 13
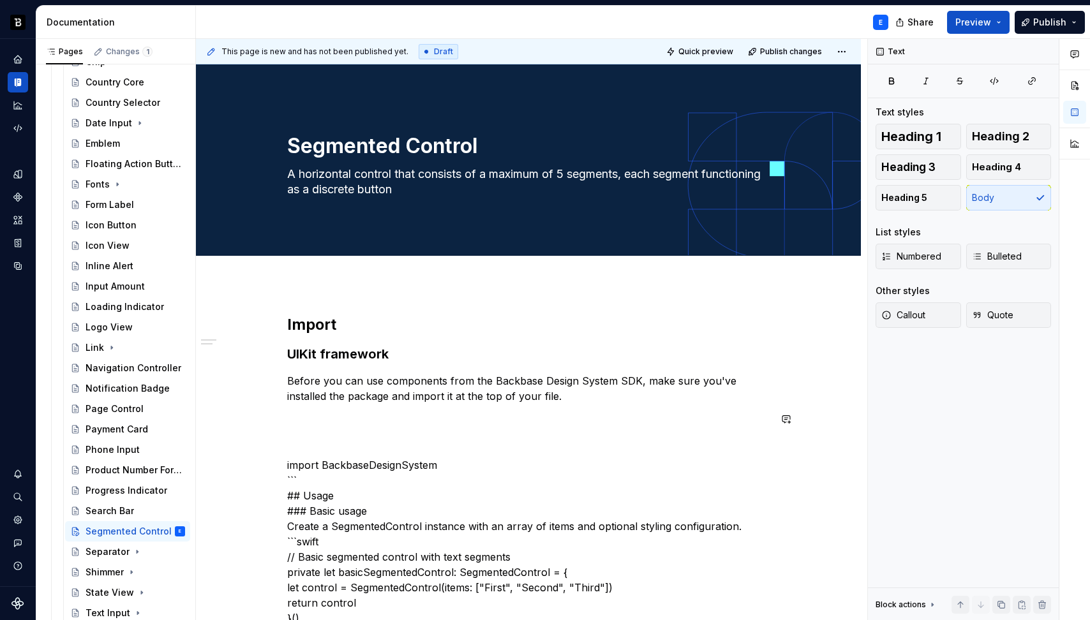
click at [572, 389] on p "Before you can use components from the Backbase Design System SDK, make sure yo…" at bounding box center [528, 388] width 482 height 31
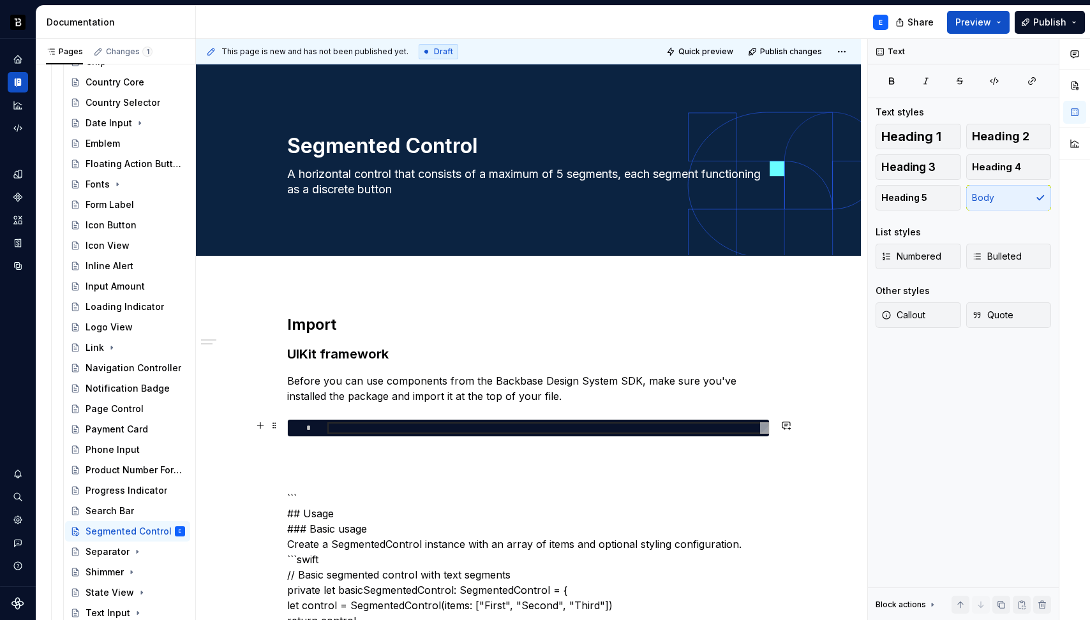
click at [446, 431] on div at bounding box center [547, 427] width 441 height 11
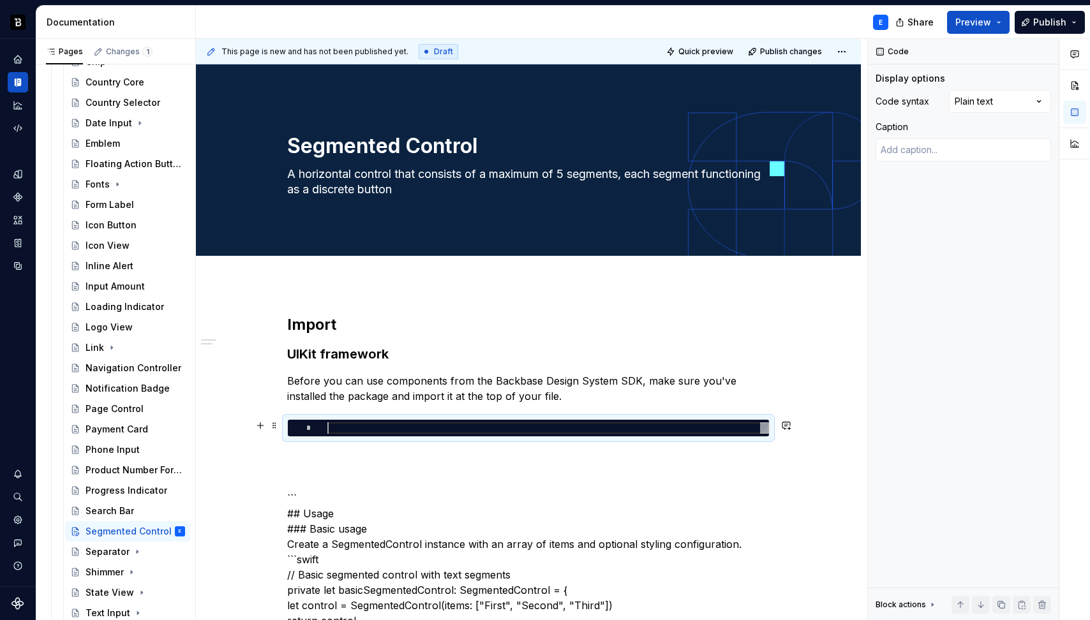
type textarea "*"
type textarea "**********"
click at [1003, 99] on div "Comments Open comments No comments yet Select ‘Comment’ from the block context …" at bounding box center [979, 330] width 222 height 582
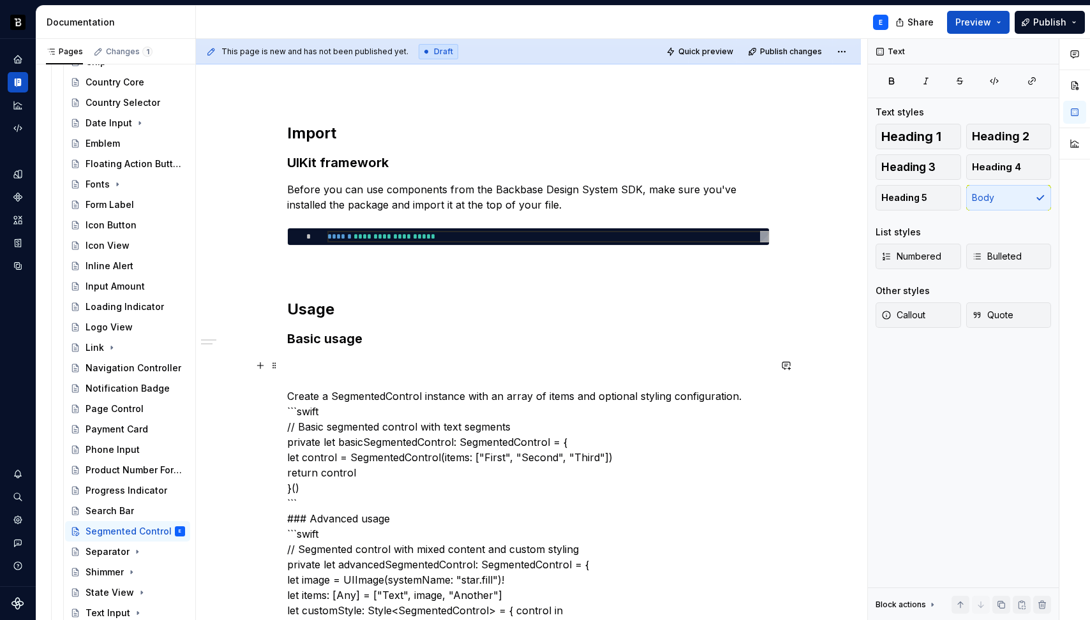
scroll to position [195, 0]
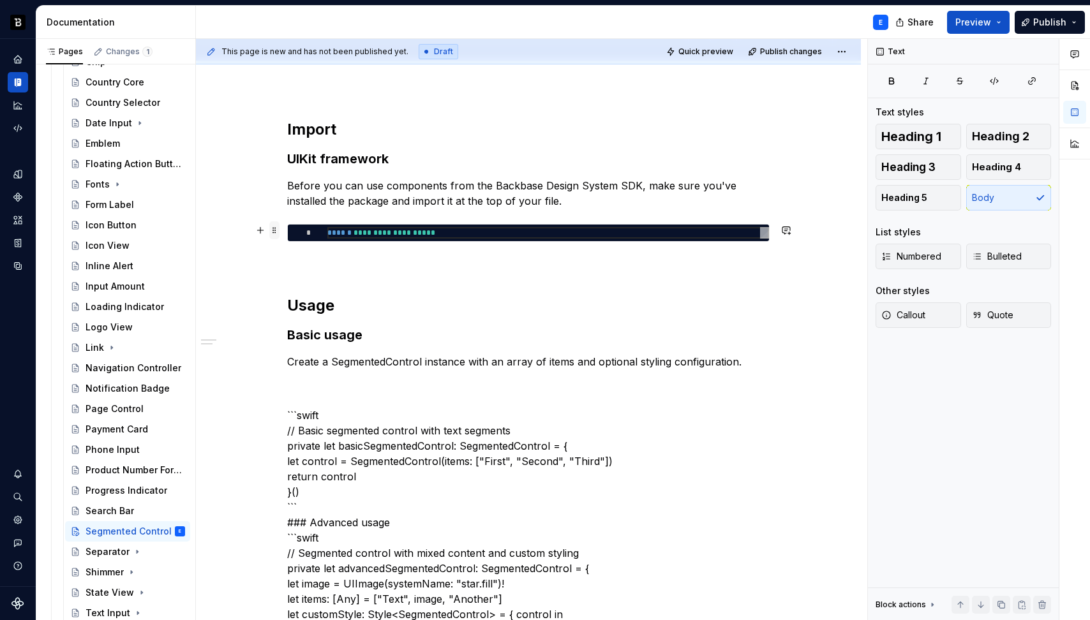
click at [276, 230] on span at bounding box center [274, 230] width 10 height 18
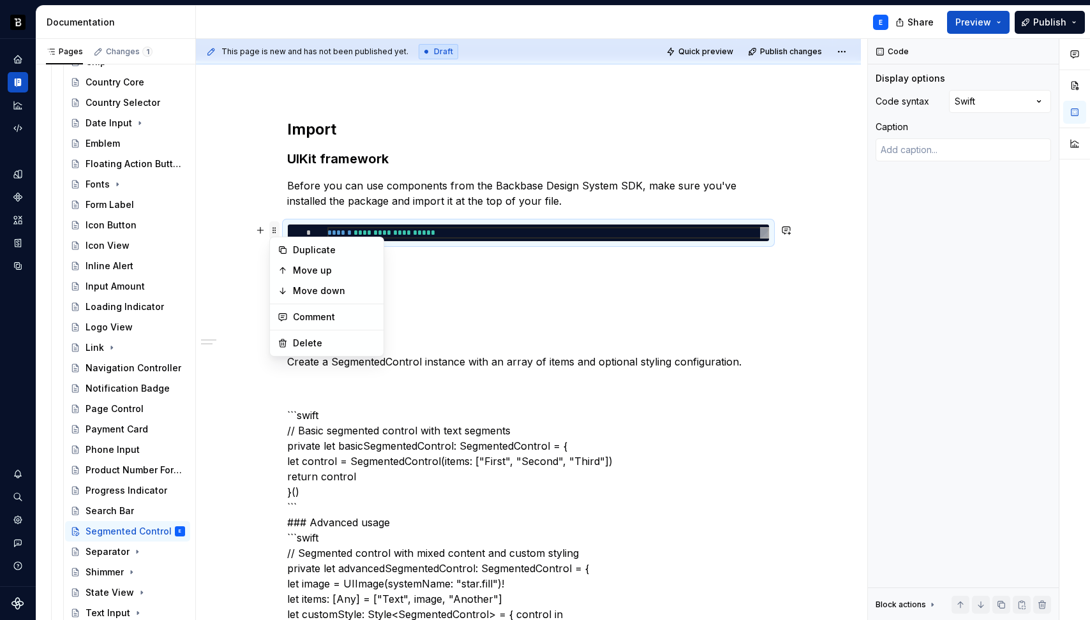
click at [276, 230] on span at bounding box center [274, 230] width 10 height 18
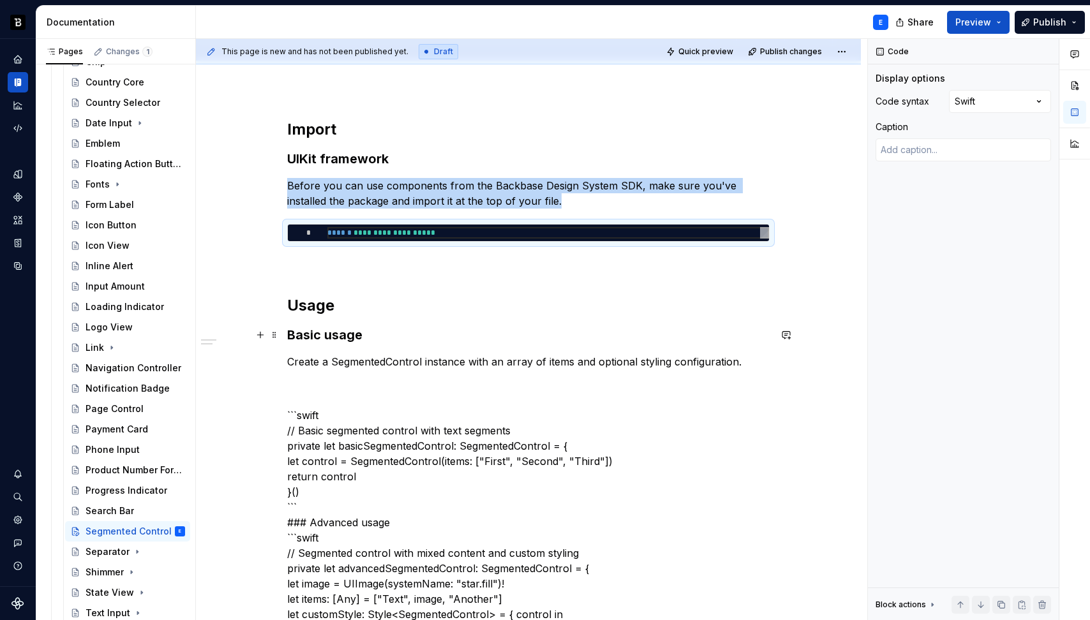
copy p "Before you can use components from the Backbase Design System SDK, make sure yo…"
click at [519, 362] on p "Create a SegmentedControl instance with an array of items and optional styling …" at bounding box center [528, 361] width 482 height 15
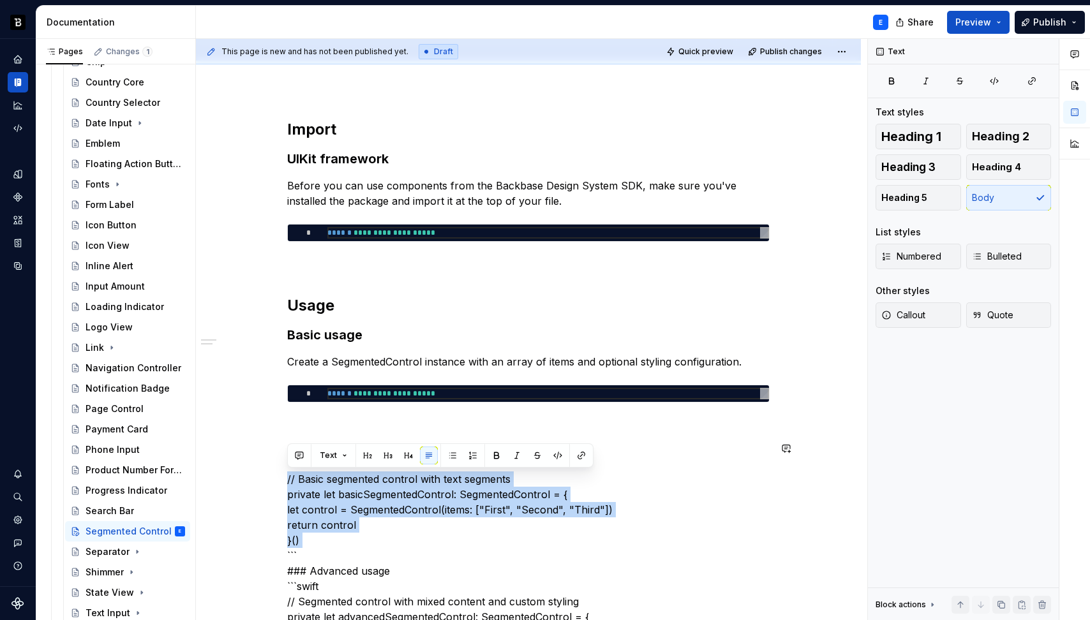
scroll to position [200, 0]
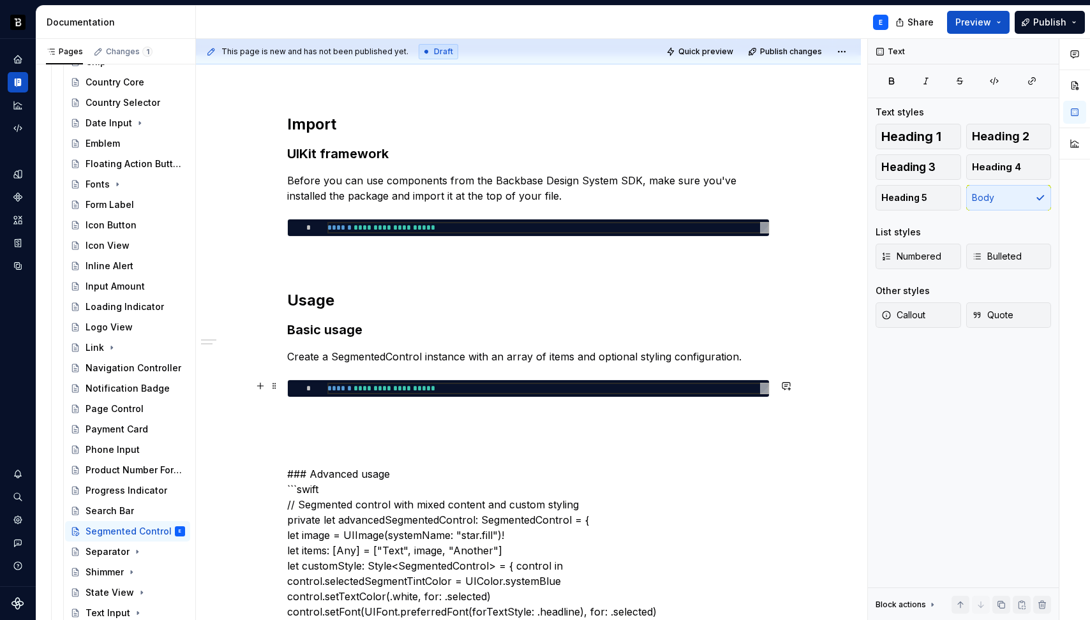
type textarea "*"
type textarea "**********"
click at [470, 388] on div "**********" at bounding box center [547, 388] width 441 height 11
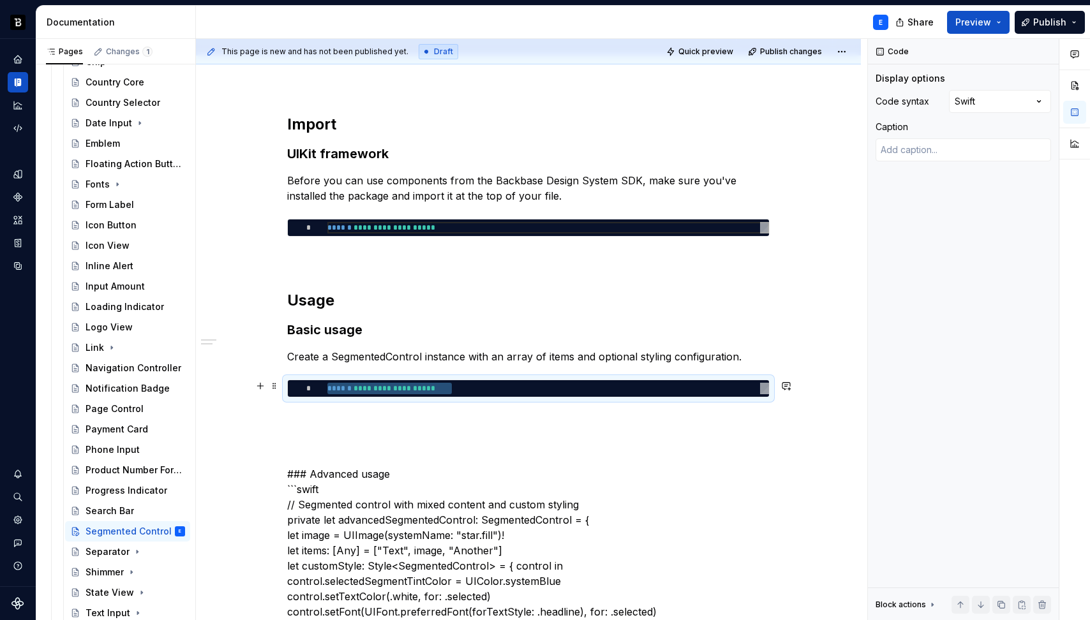
type textarea "*"
type textarea "**********"
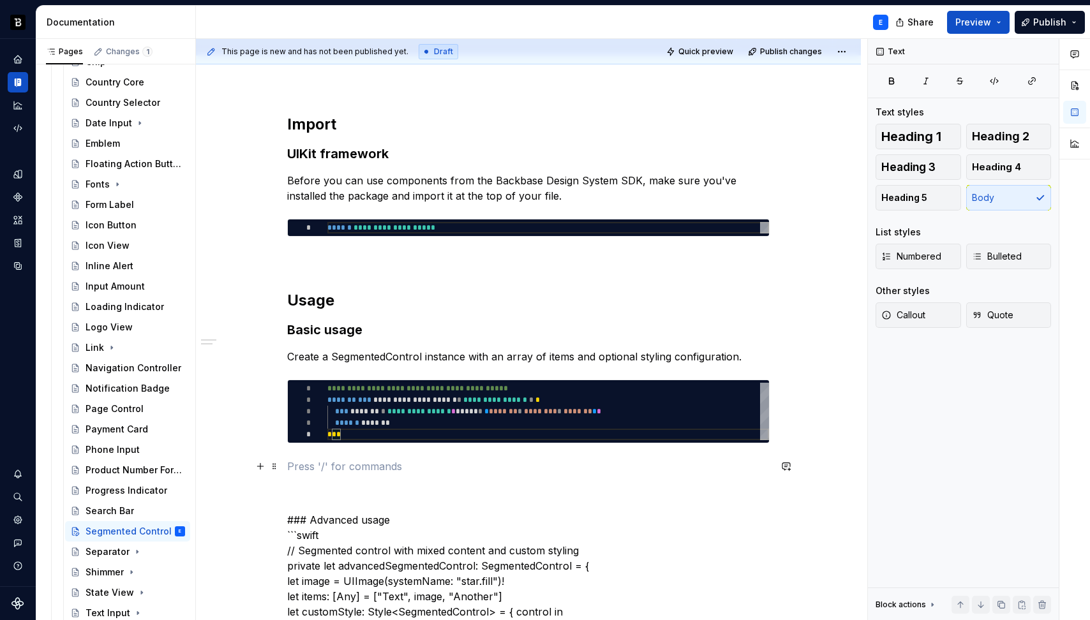
click at [444, 461] on p at bounding box center [528, 466] width 482 height 15
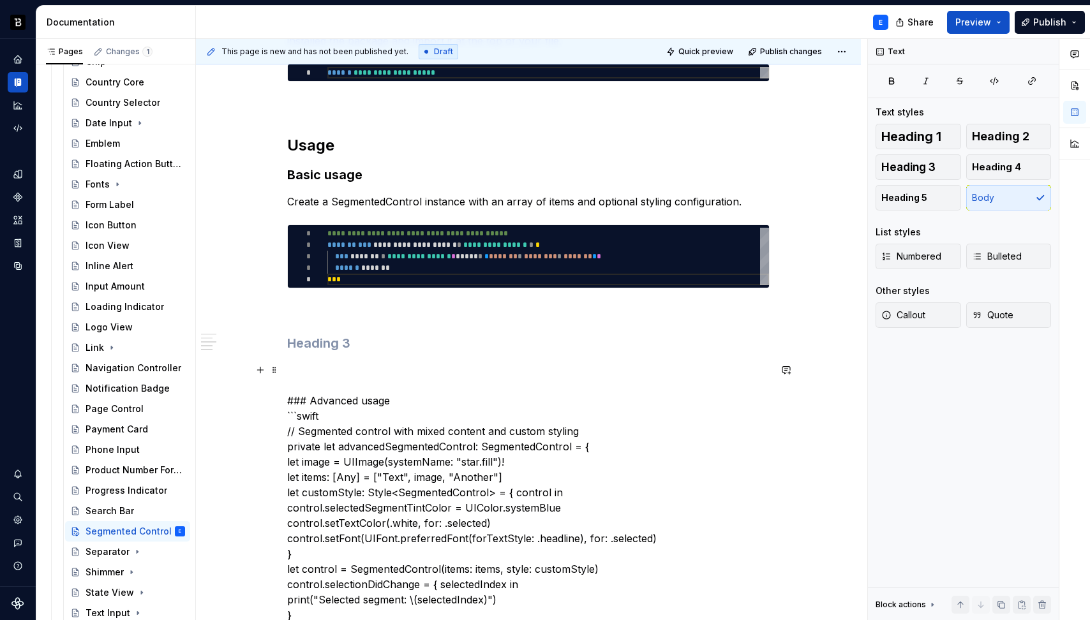
scroll to position [359, 0]
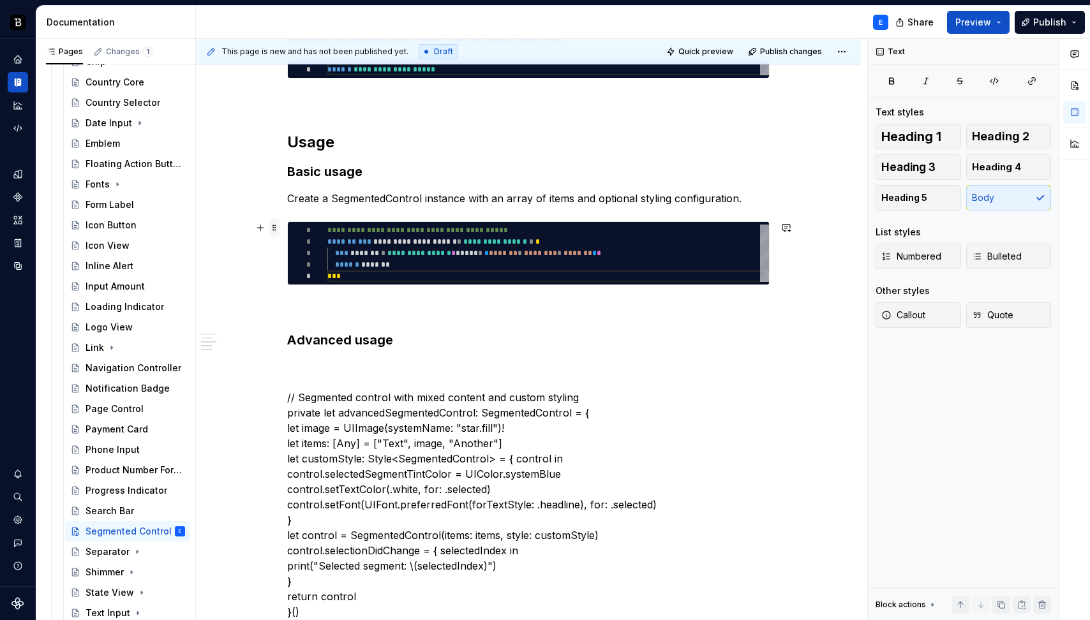
click at [273, 225] on span at bounding box center [274, 228] width 10 height 18
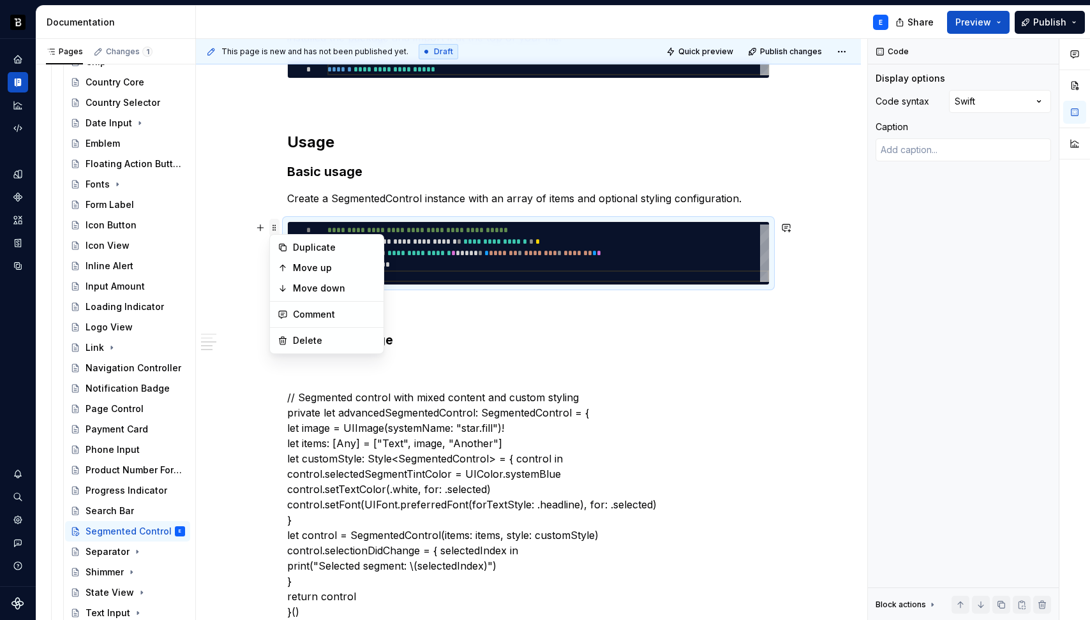
click at [273, 225] on span at bounding box center [274, 228] width 10 height 18
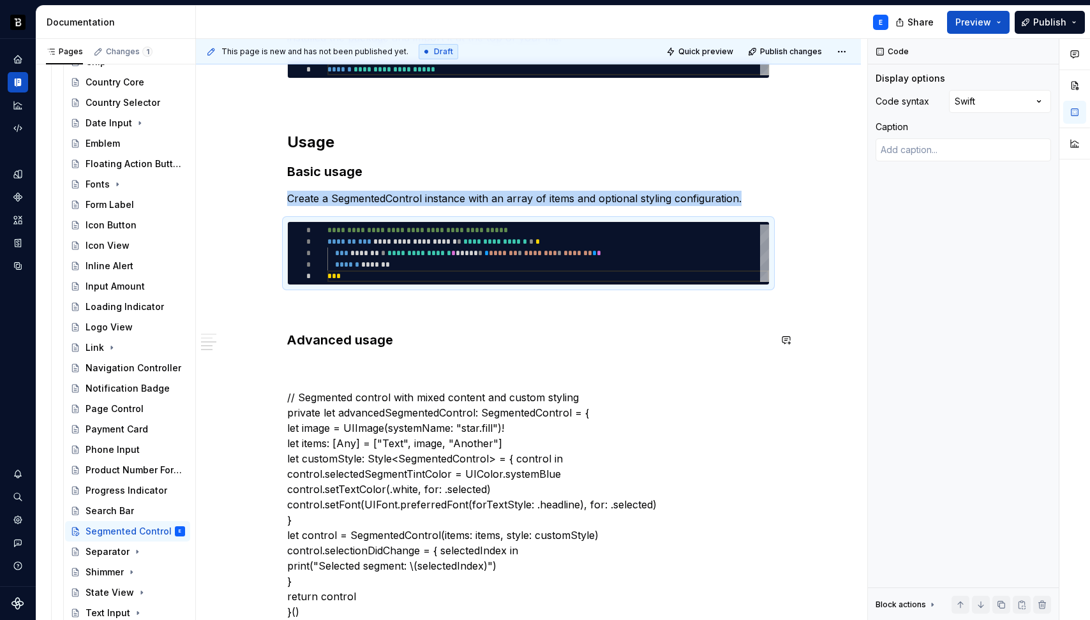
copy p "Create a SegmentedControl instance with an array of items and optional styling …"
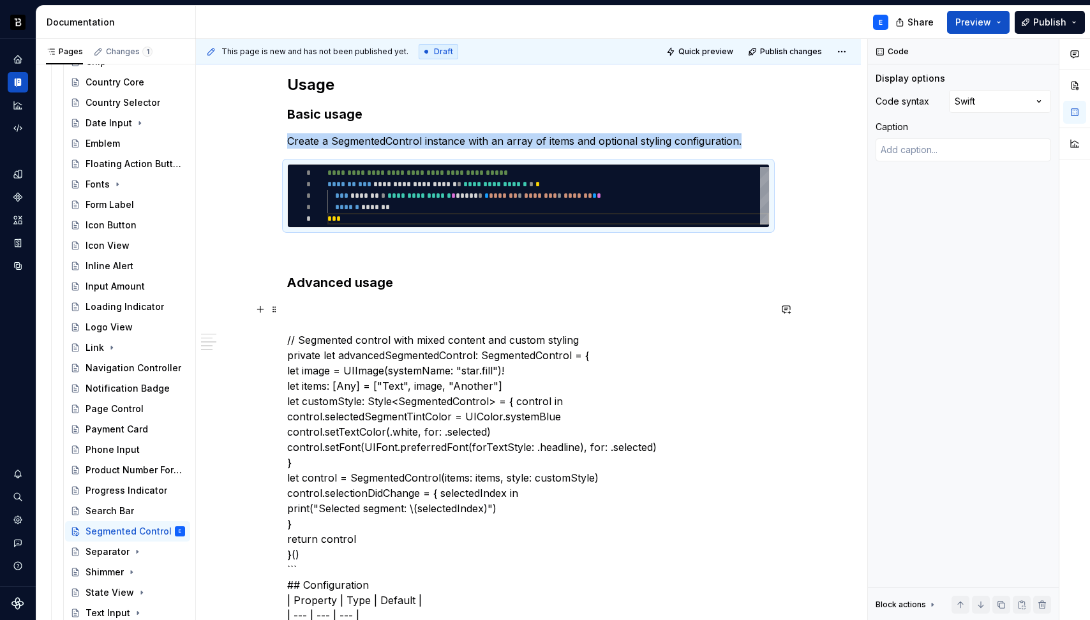
scroll to position [429, 0]
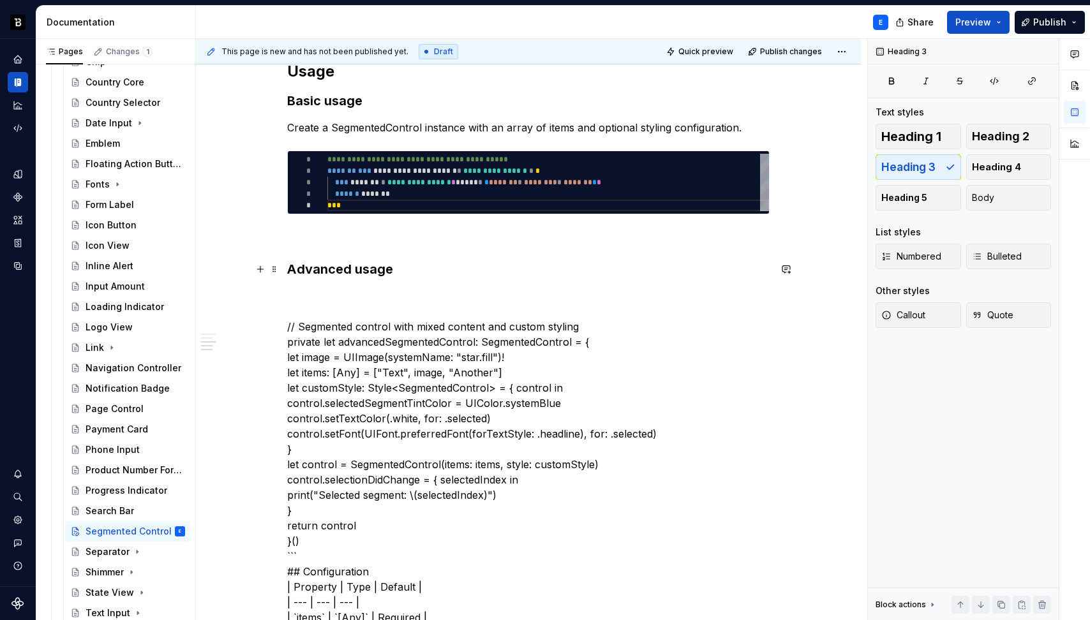
click at [424, 268] on h3 "Advanced usage" at bounding box center [528, 269] width 482 height 18
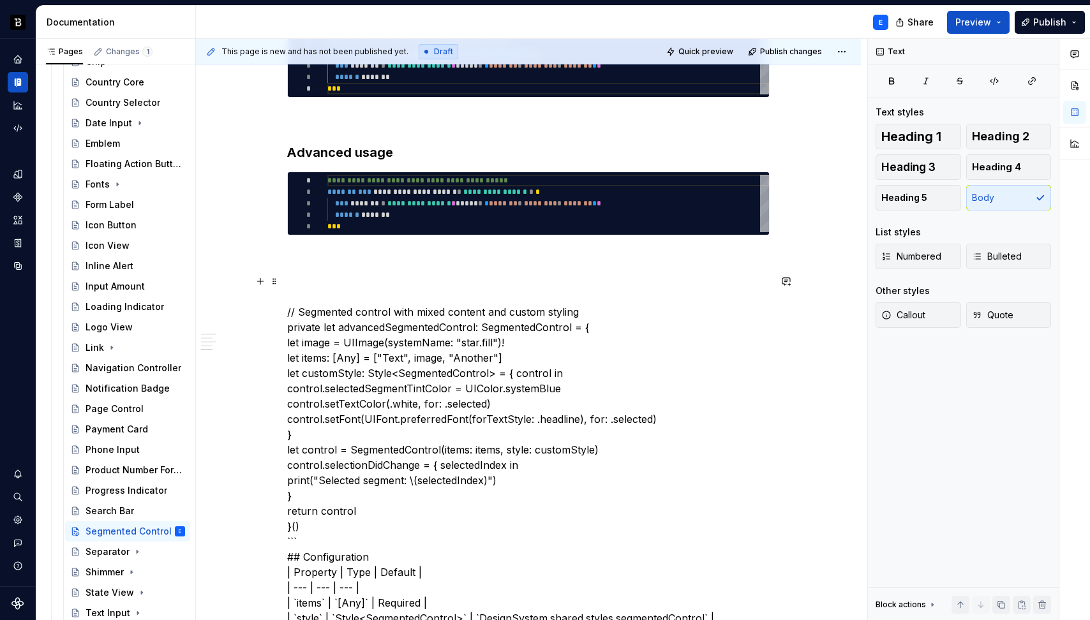
scroll to position [547, 0]
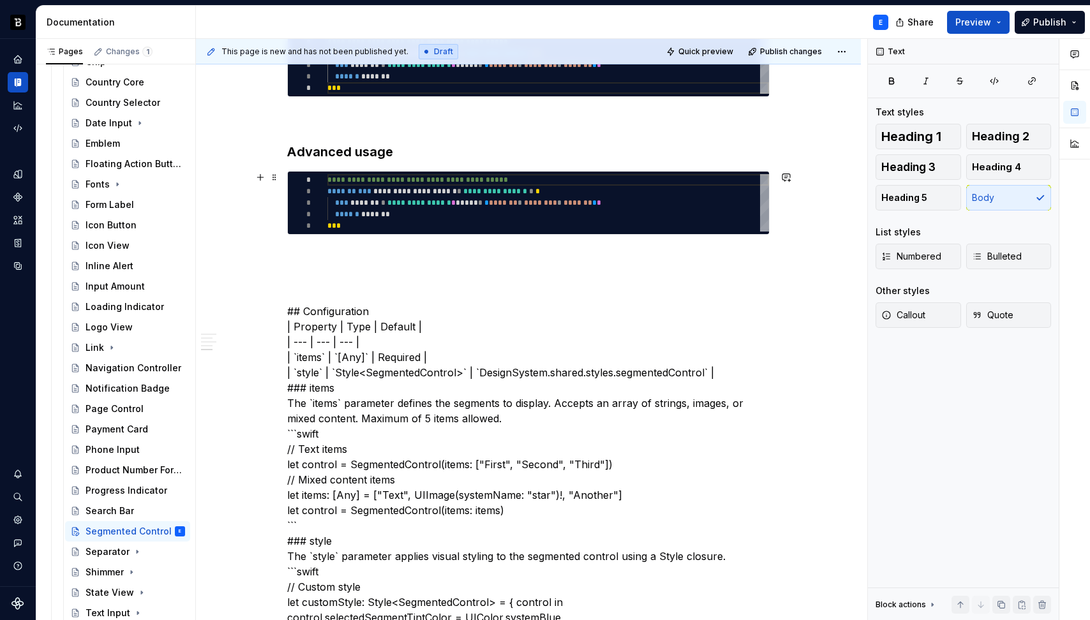
type textarea "*"
type textarea "**********"
click at [455, 207] on div "**********" at bounding box center [547, 202] width 441 height 57
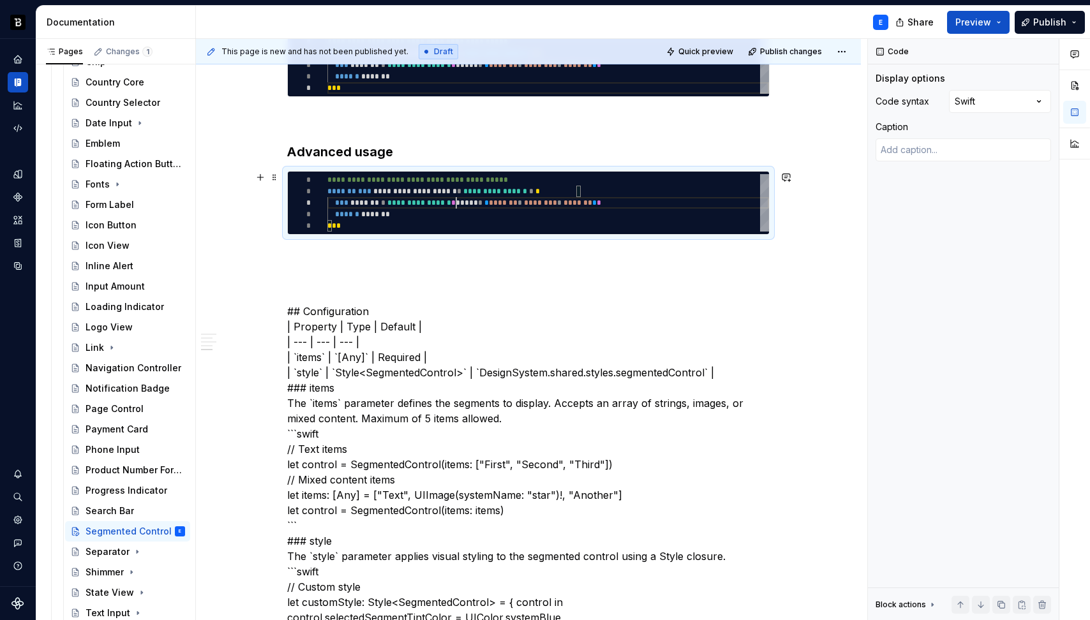
scroll to position [0, 14]
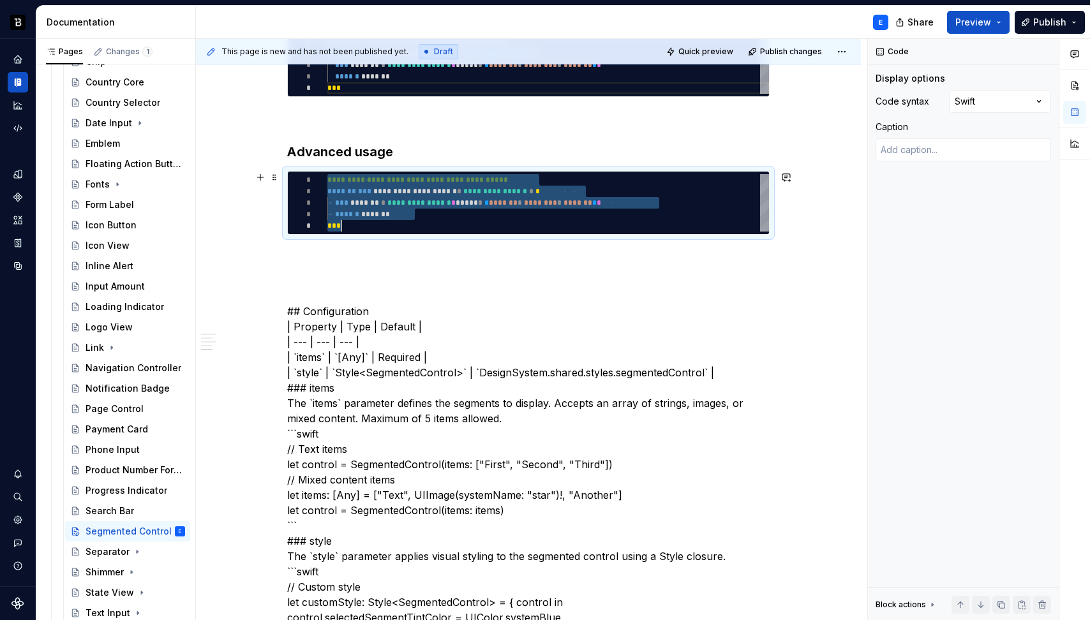
type textarea "*"
type textarea "**********"
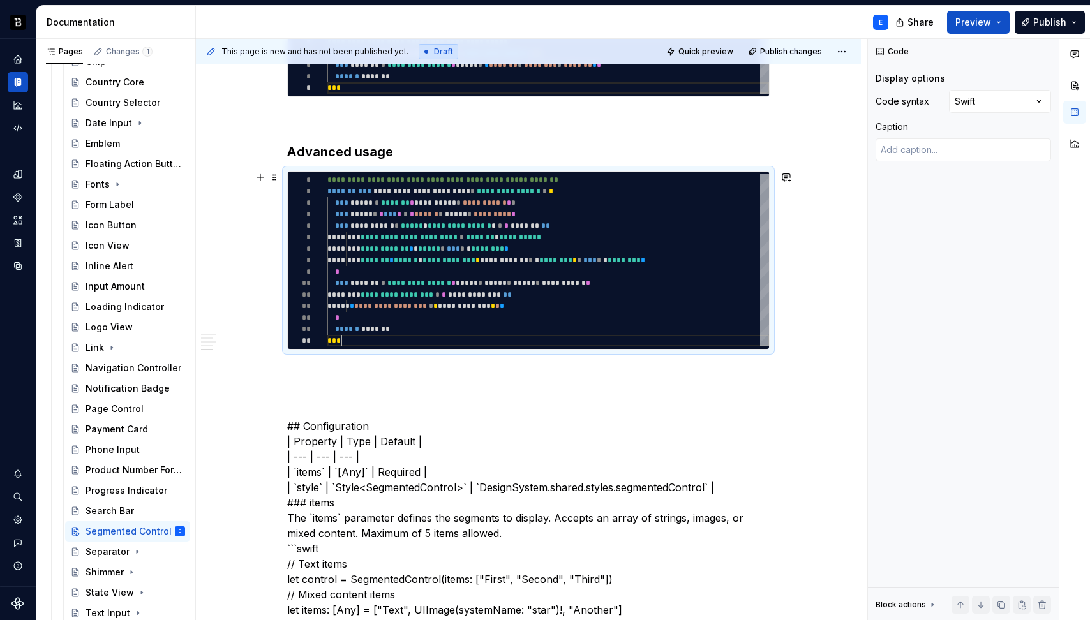
scroll to position [46, 14]
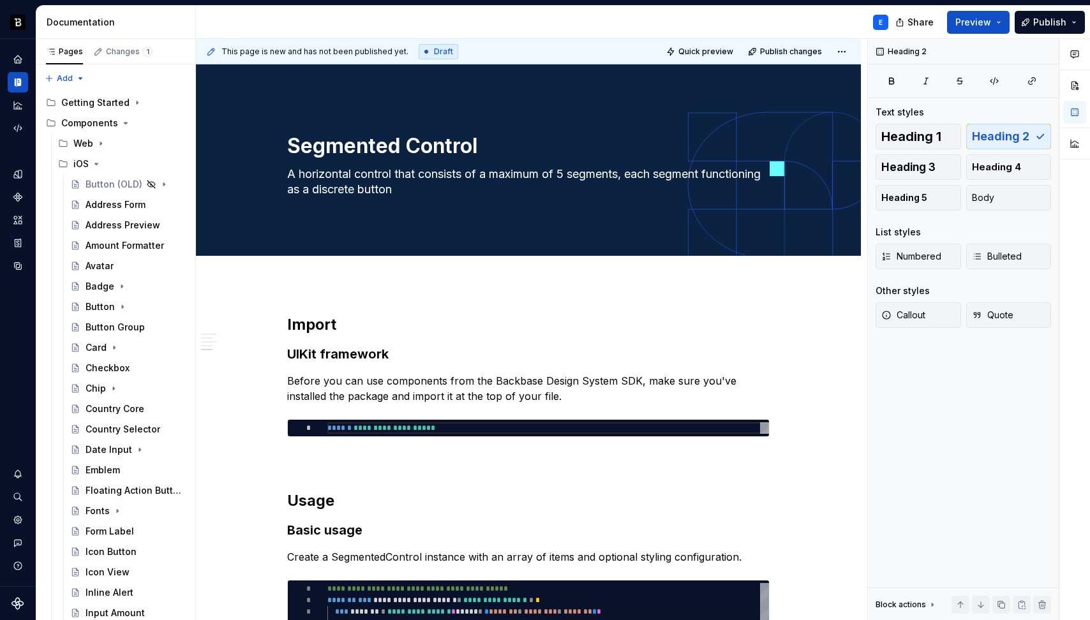
scroll to position [46, 14]
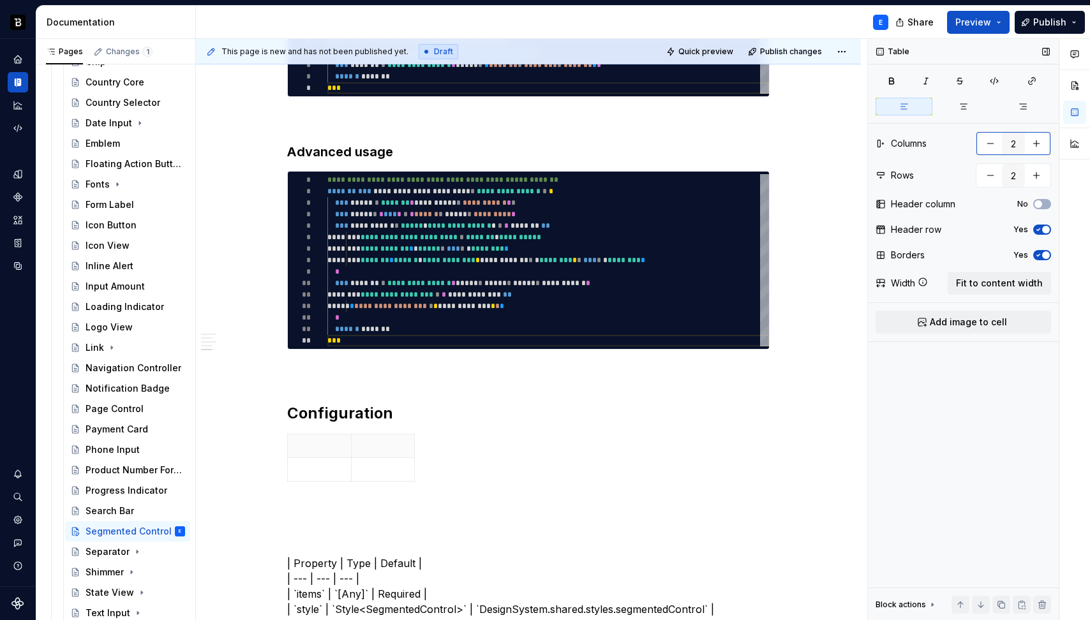
click at [1044, 142] on button "button" at bounding box center [1036, 143] width 23 height 23
type input "3"
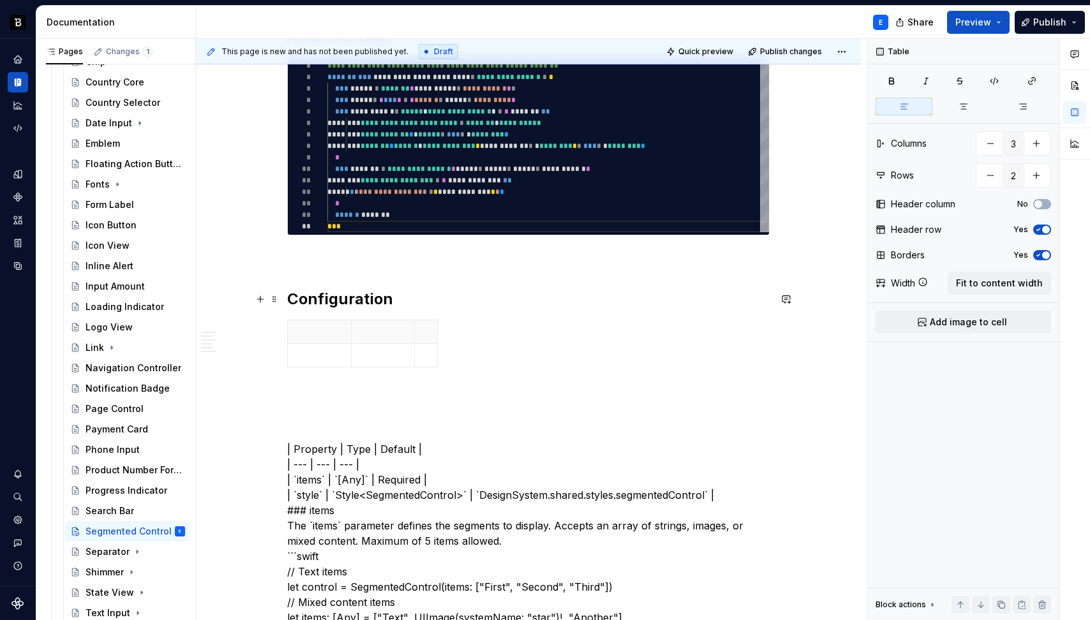
scroll to position [673, 0]
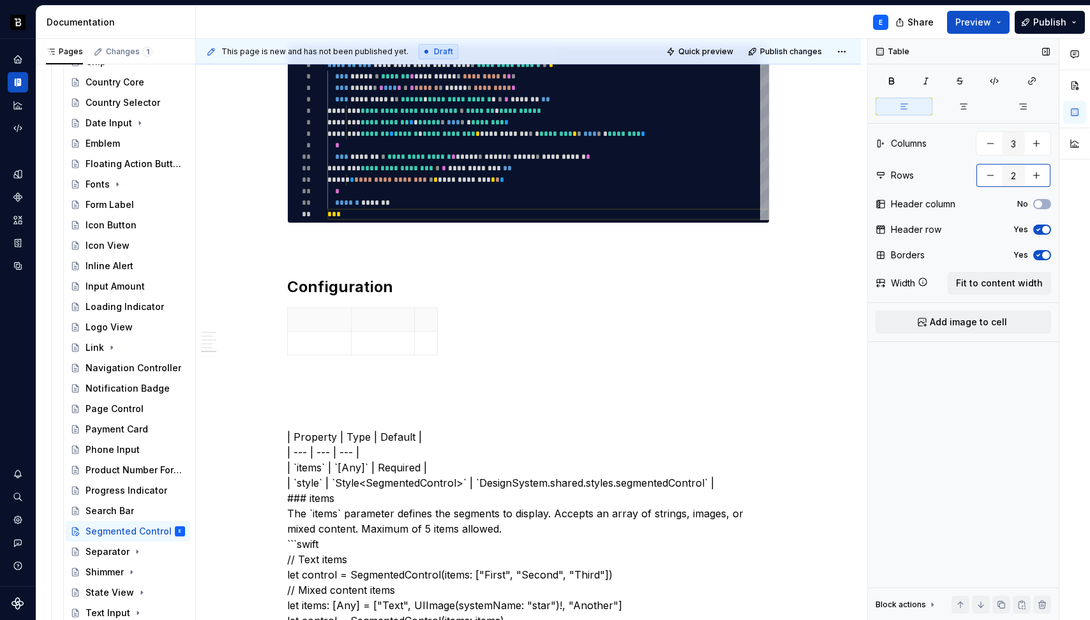
click at [1039, 174] on button "button" at bounding box center [1036, 175] width 23 height 23
type input "3"
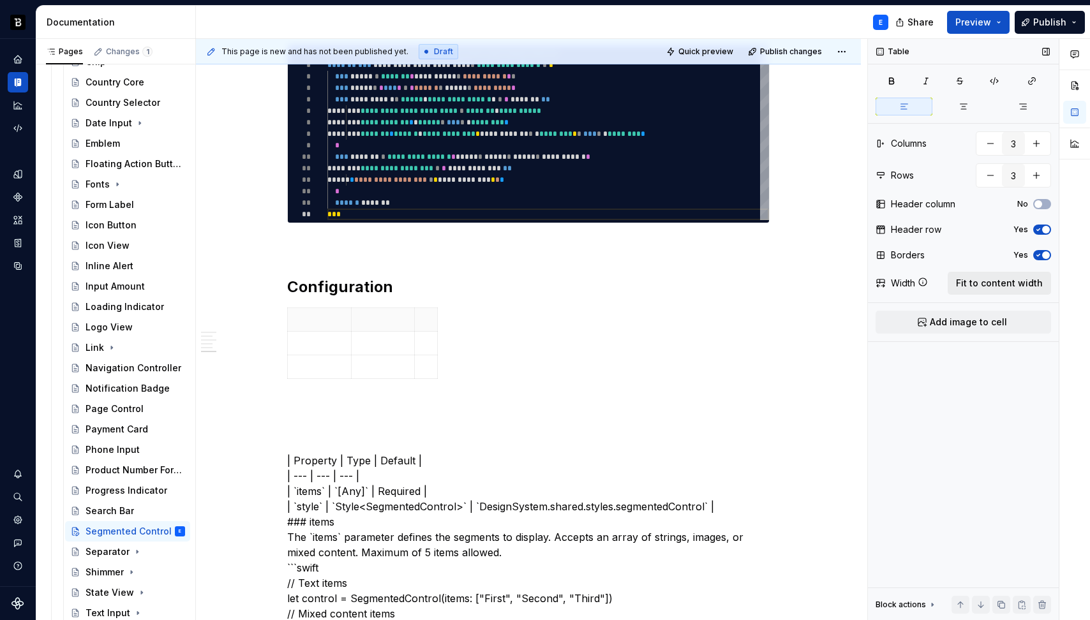
click at [1009, 288] on span "Fit to content width" at bounding box center [999, 283] width 87 height 13
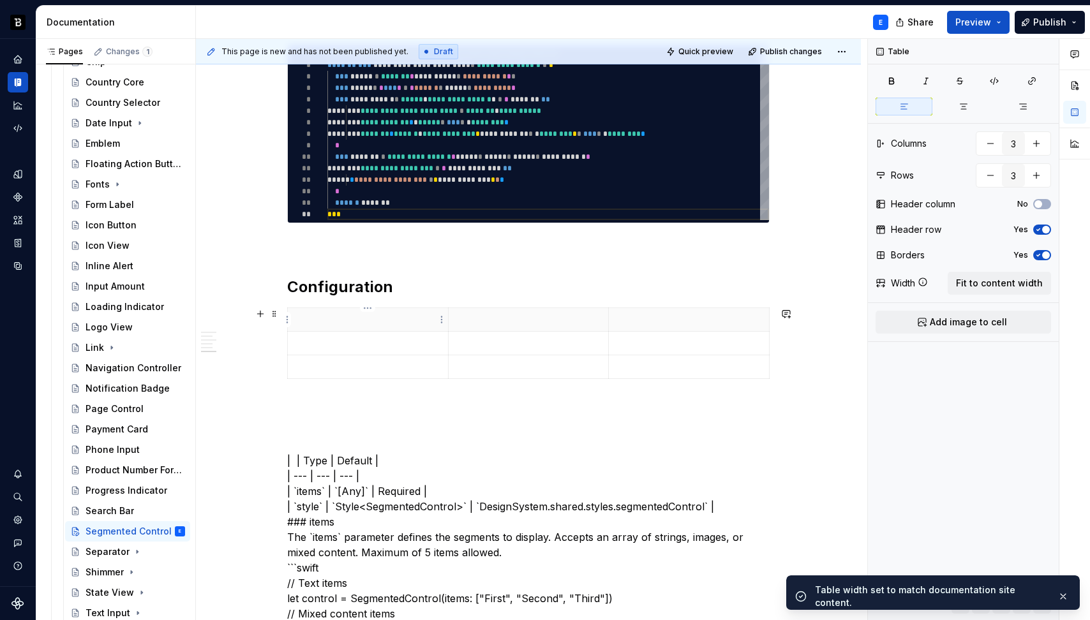
click at [352, 315] on p at bounding box center [367, 319] width 145 height 13
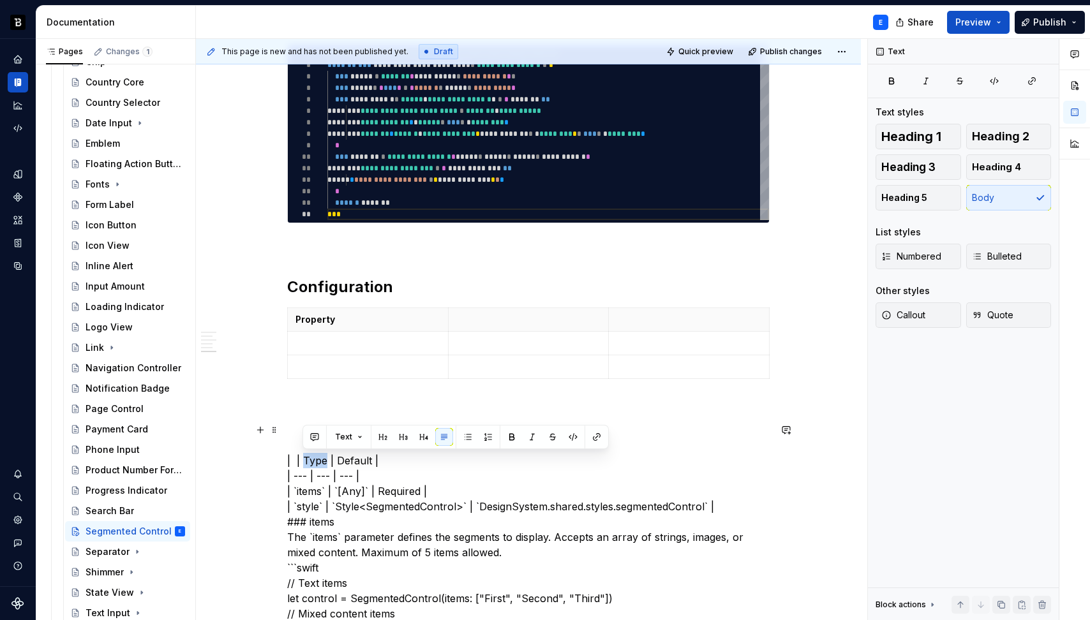
click at [518, 319] on p at bounding box center [528, 319] width 145 height 13
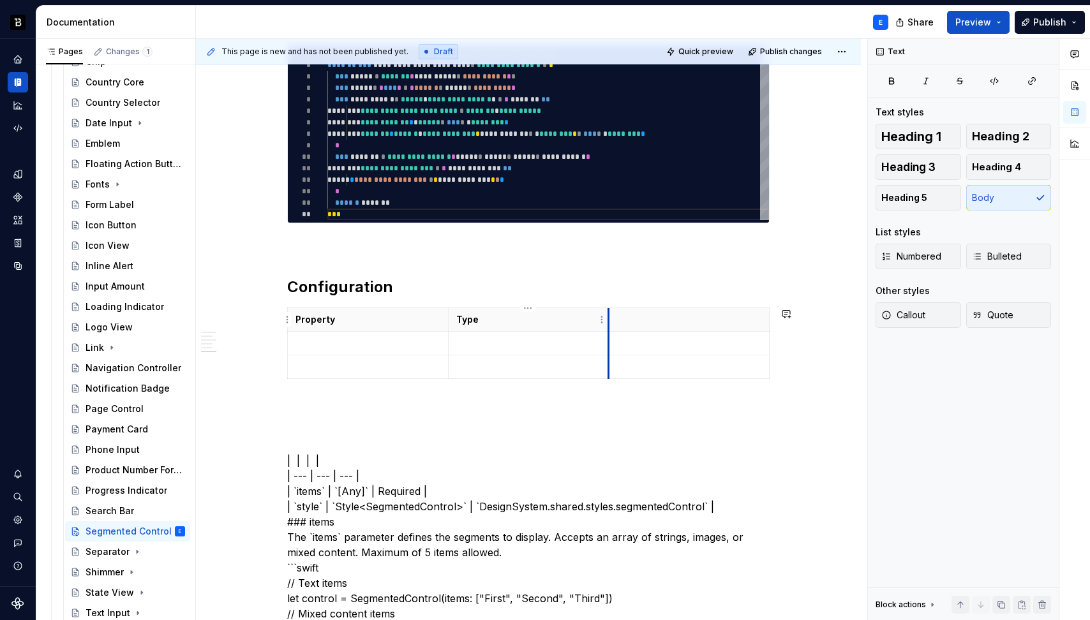
click at [619, 308] on th at bounding box center [689, 320] width 161 height 24
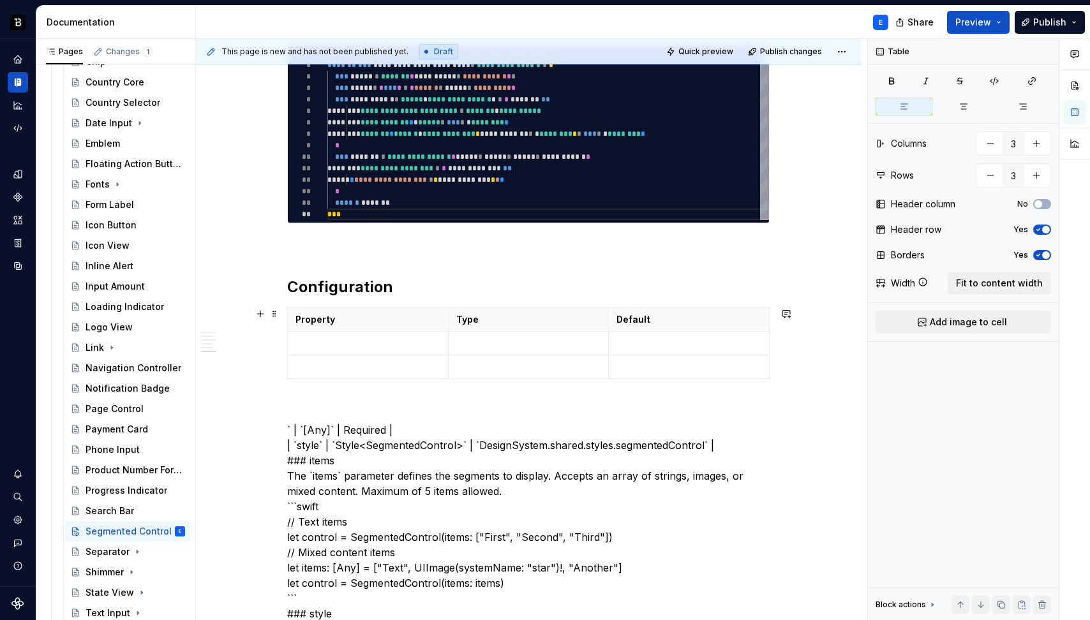
click at [378, 332] on td at bounding box center [368, 344] width 161 height 24
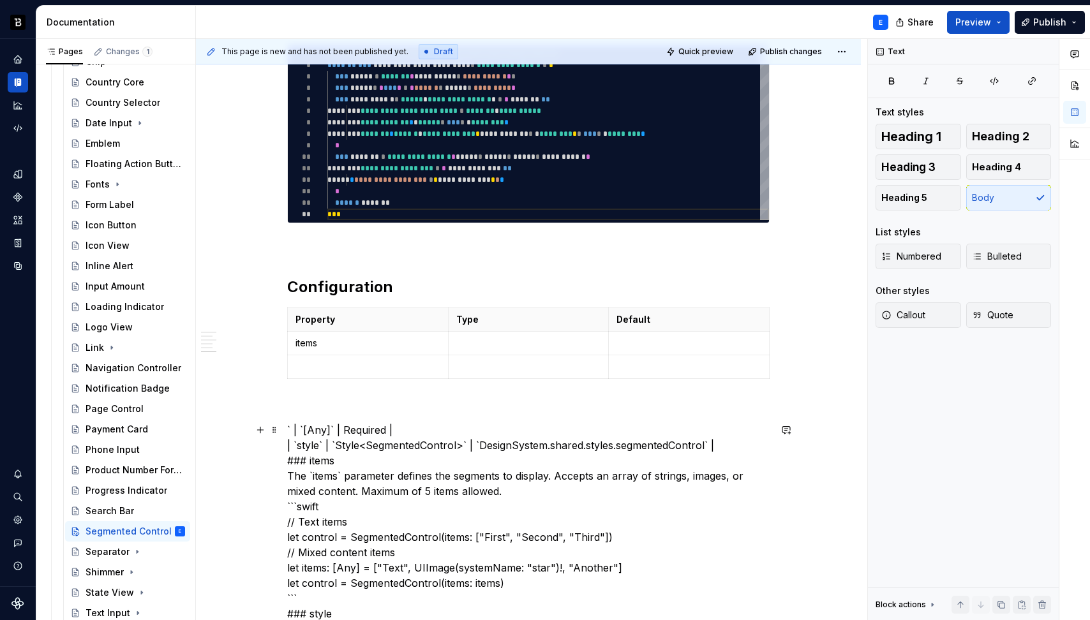
click at [475, 341] on p at bounding box center [528, 343] width 145 height 13
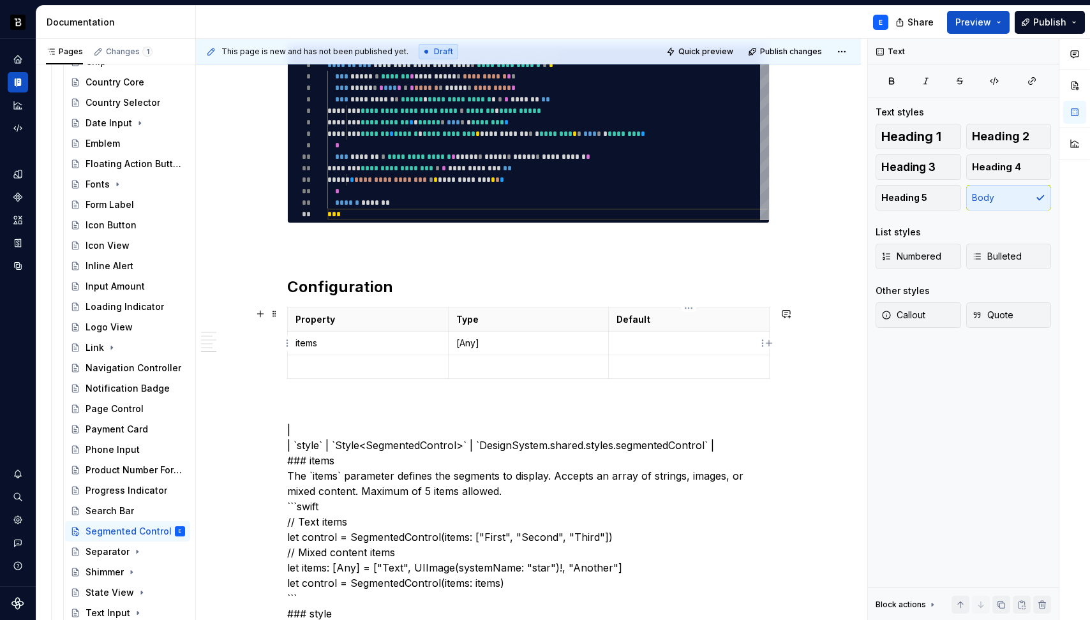
click at [630, 344] on p at bounding box center [688, 343] width 145 height 13
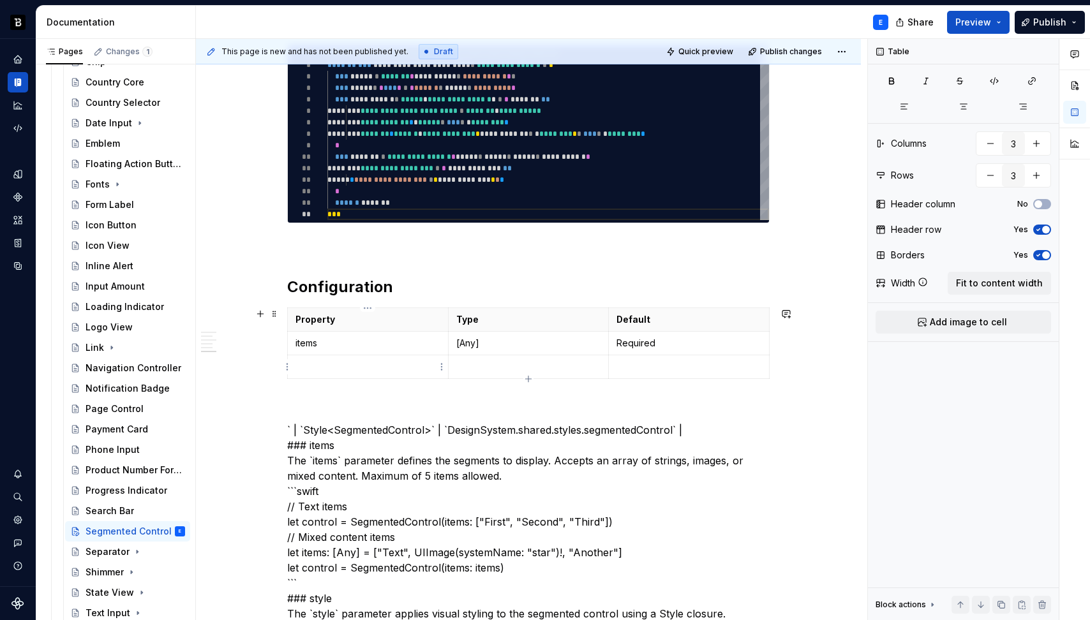
click at [336, 362] on p at bounding box center [367, 366] width 145 height 13
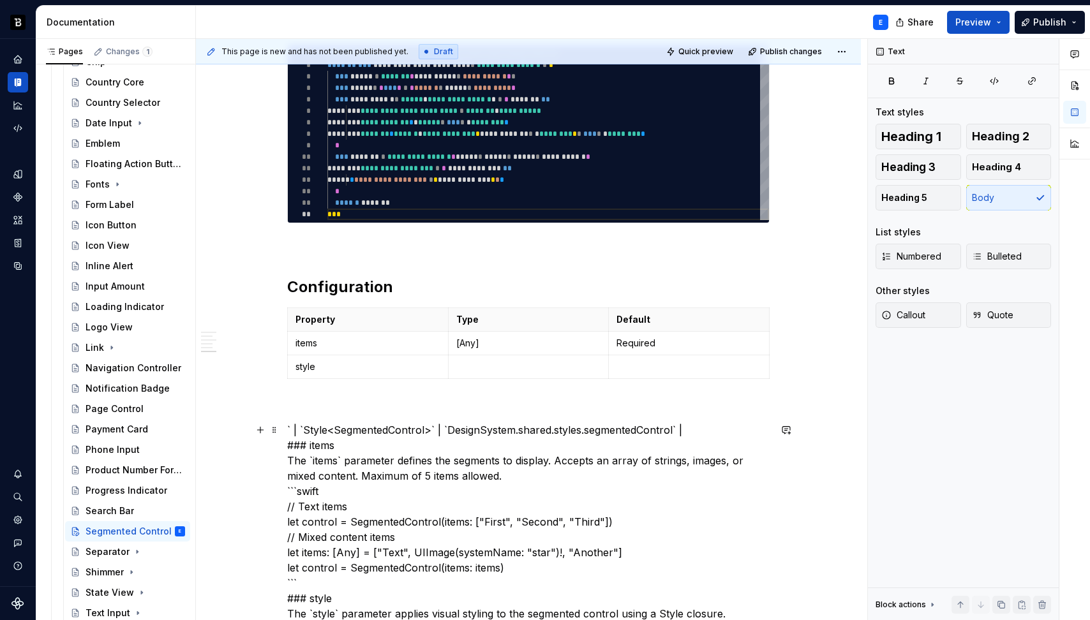
click at [468, 369] on p at bounding box center [528, 366] width 145 height 13
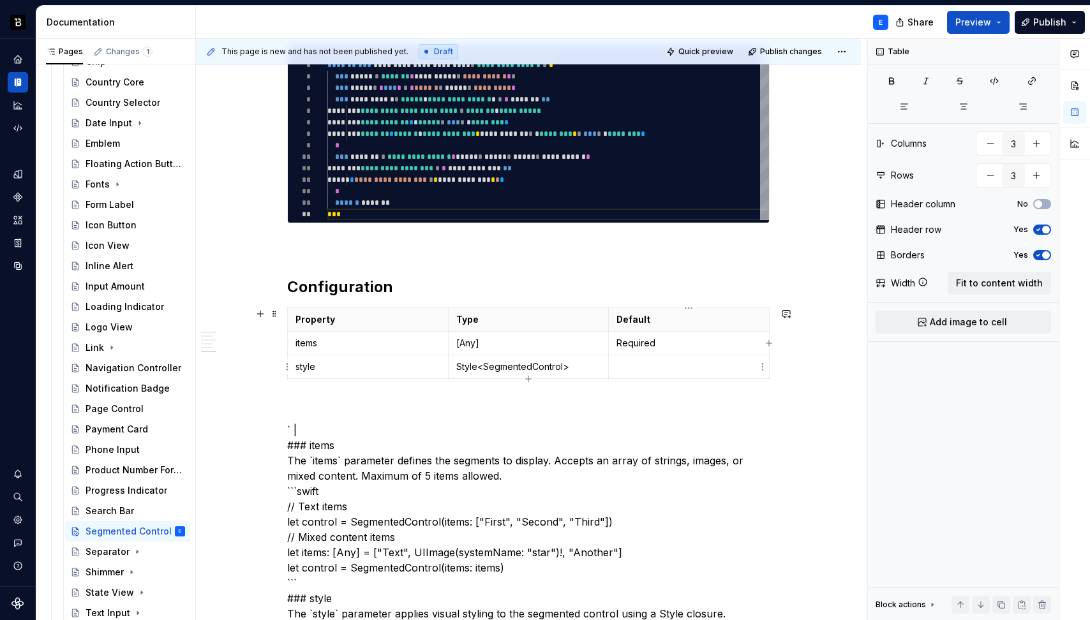
click at [623, 368] on p at bounding box center [688, 366] width 145 height 13
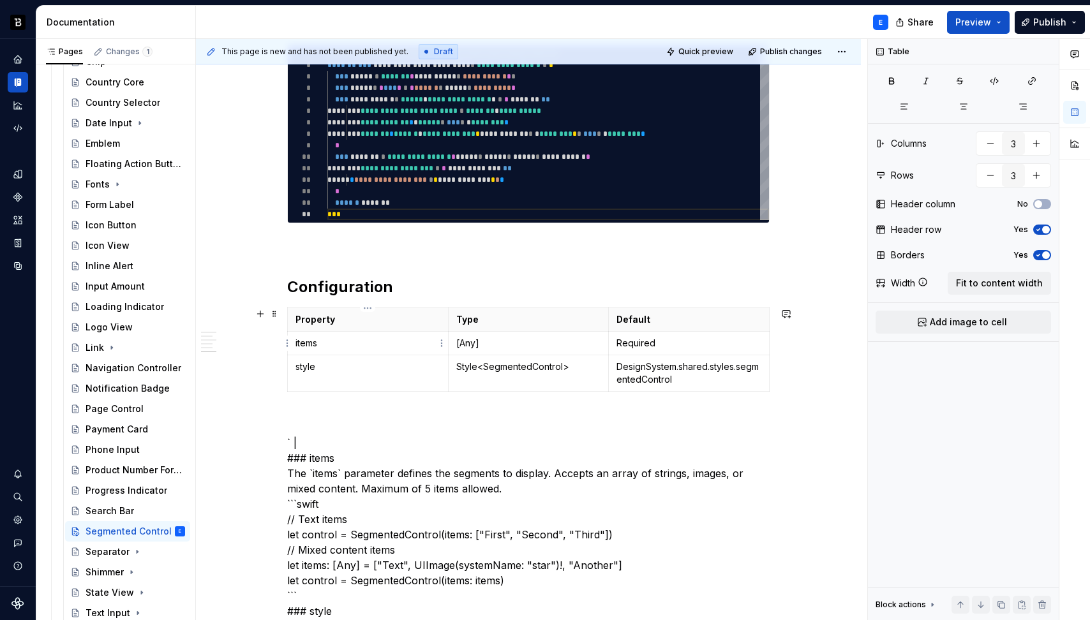
click at [390, 341] on p "items" at bounding box center [367, 343] width 145 height 13
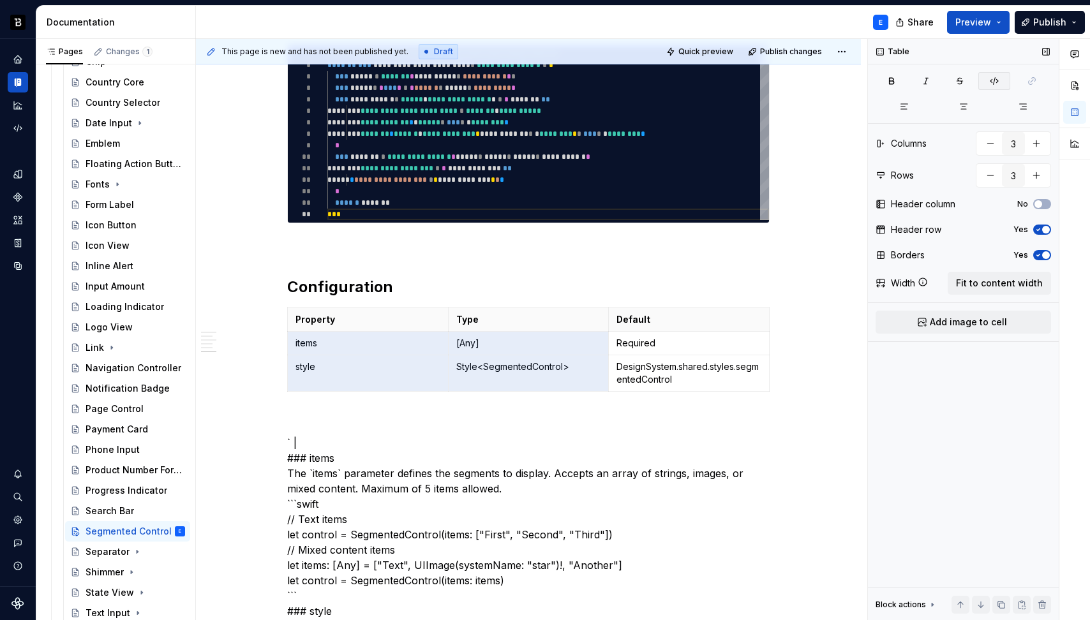
click at [996, 84] on icon "button" at bounding box center [994, 81] width 10 height 10
click at [697, 344] on p "Required" at bounding box center [688, 343] width 145 height 13
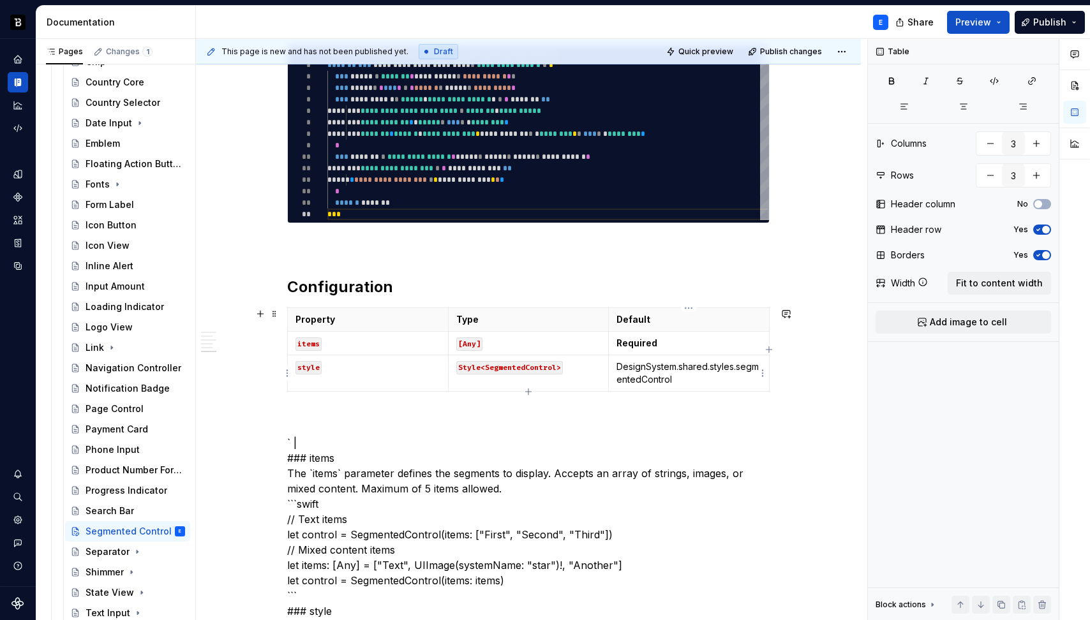
click at [669, 371] on p "DesignSystem.shared.styles.segmentedControl" at bounding box center [688, 373] width 145 height 26
click at [715, 341] on button "button" at bounding box center [713, 344] width 18 height 18
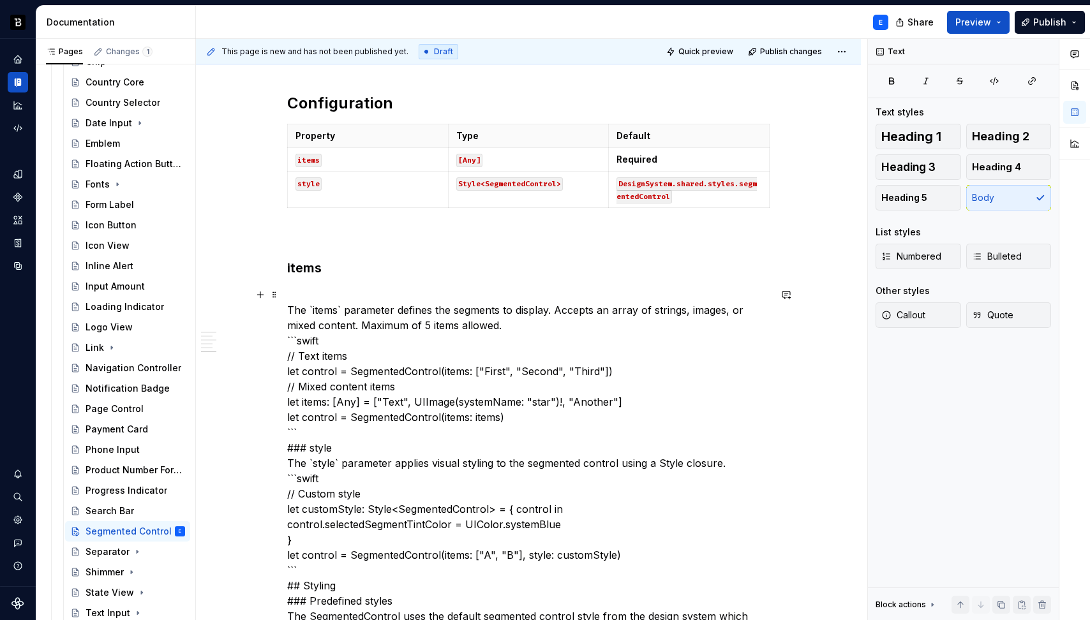
scroll to position [859, 0]
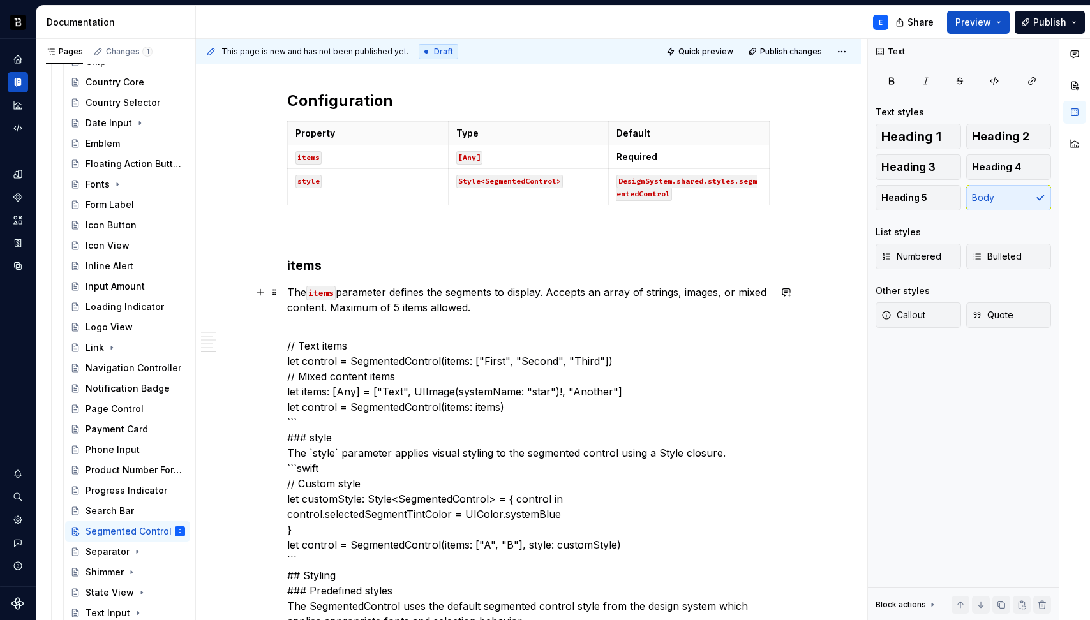
click at [546, 306] on p "The items parameter defines the segments to display. Accepts an array of string…" at bounding box center [528, 300] width 482 height 31
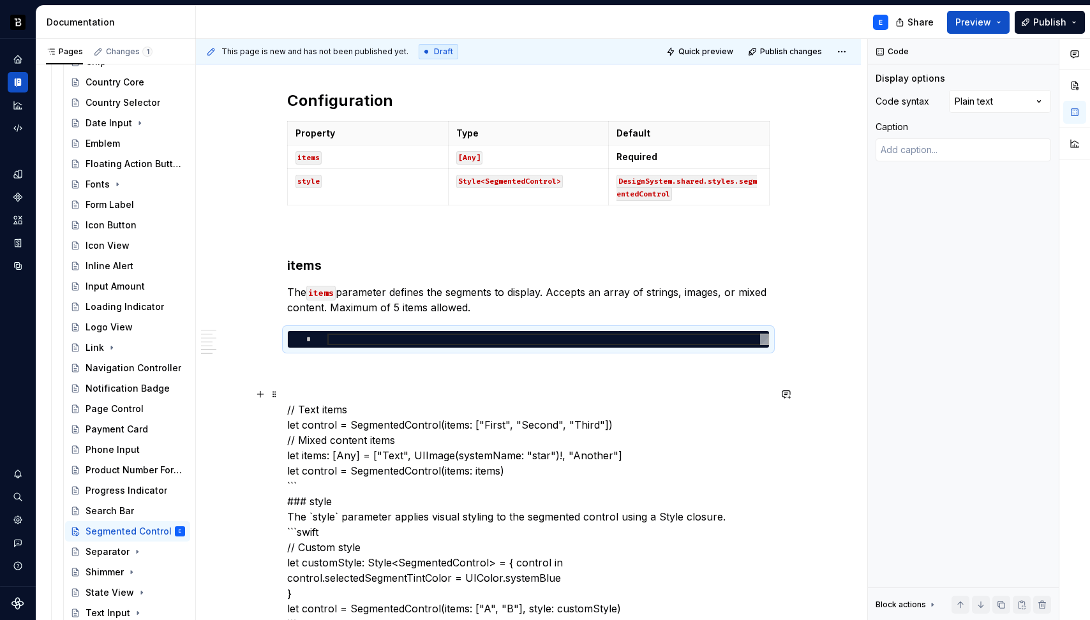
scroll to position [926, 0]
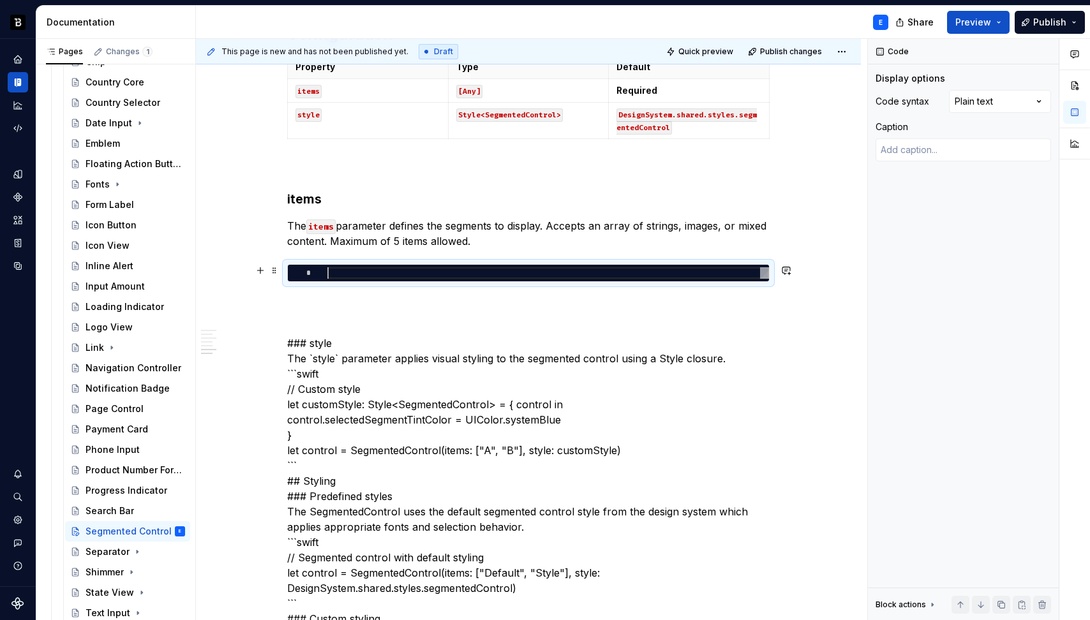
click at [492, 272] on div at bounding box center [547, 272] width 441 height 11
type textarea "*"
type textarea "**********"
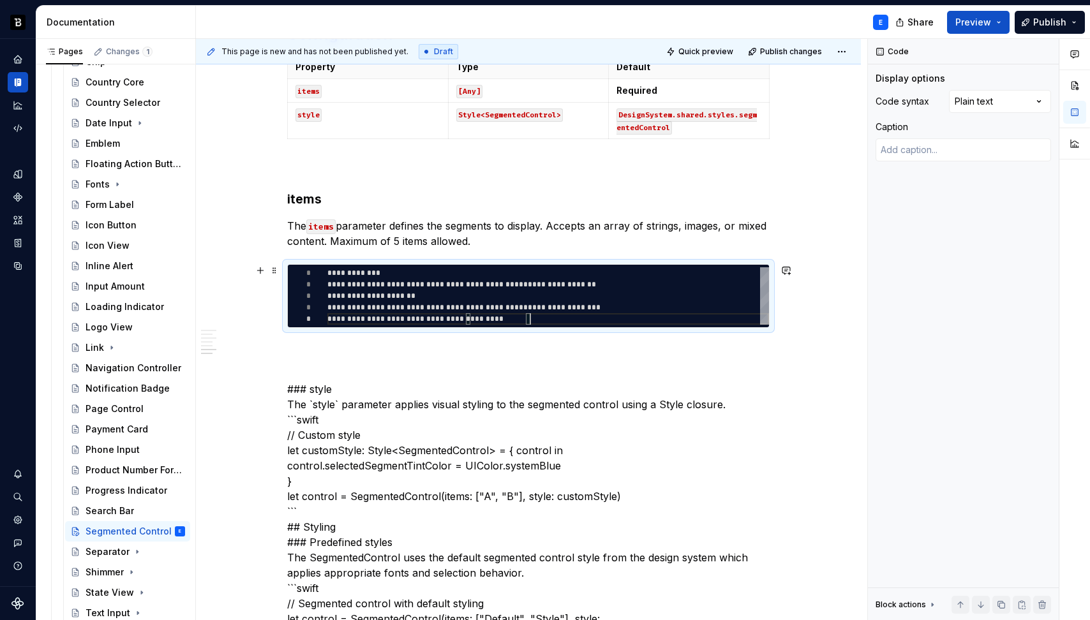
scroll to position [46, 203]
click at [982, 98] on div "Comments Open comments No comments yet Select ‘Comment’ from the block context …" at bounding box center [979, 330] width 222 height 582
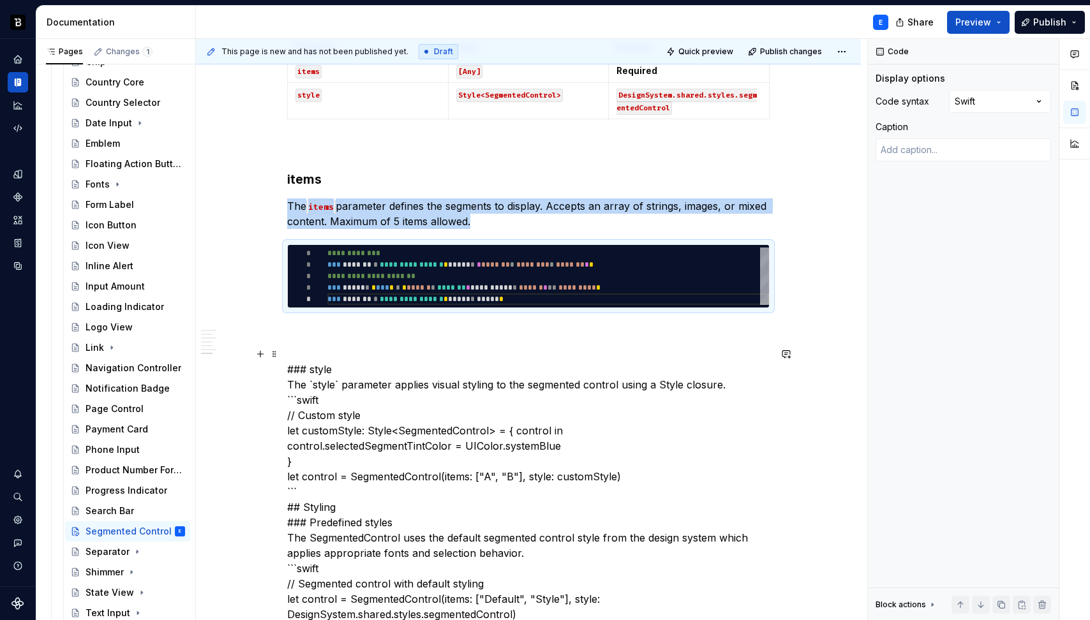
scroll to position [961, 0]
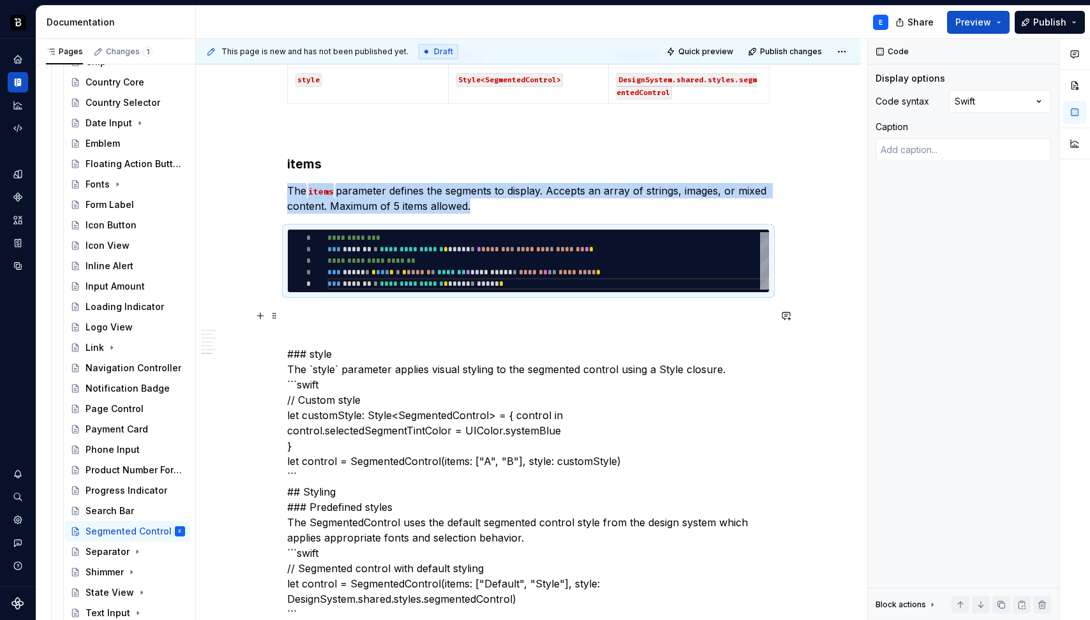
click at [382, 308] on p at bounding box center [528, 315] width 482 height 15
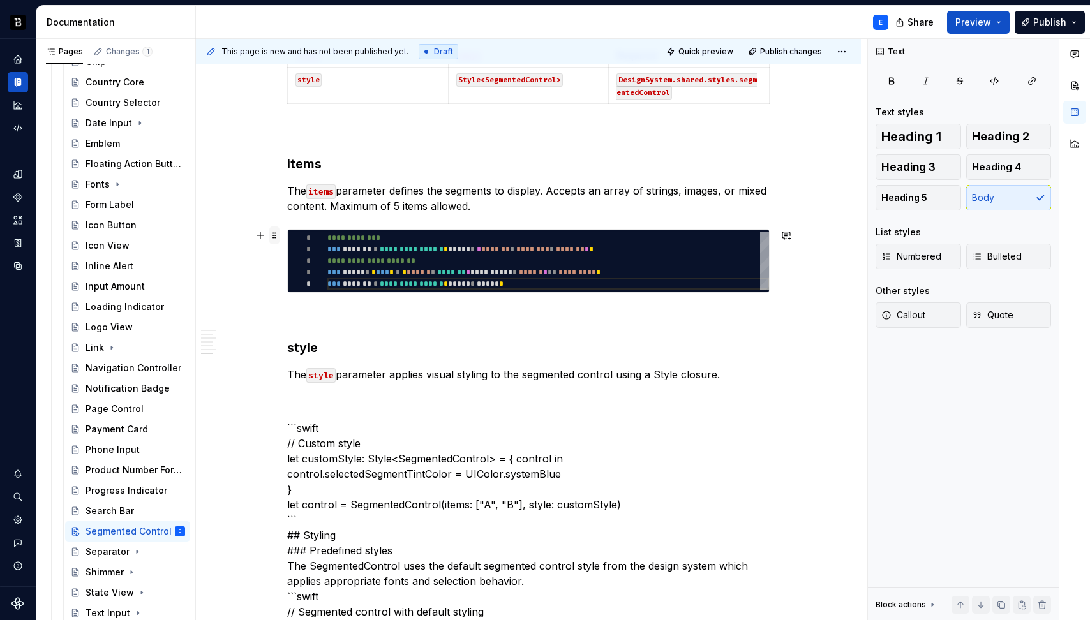
click at [272, 235] on span at bounding box center [274, 235] width 10 height 18
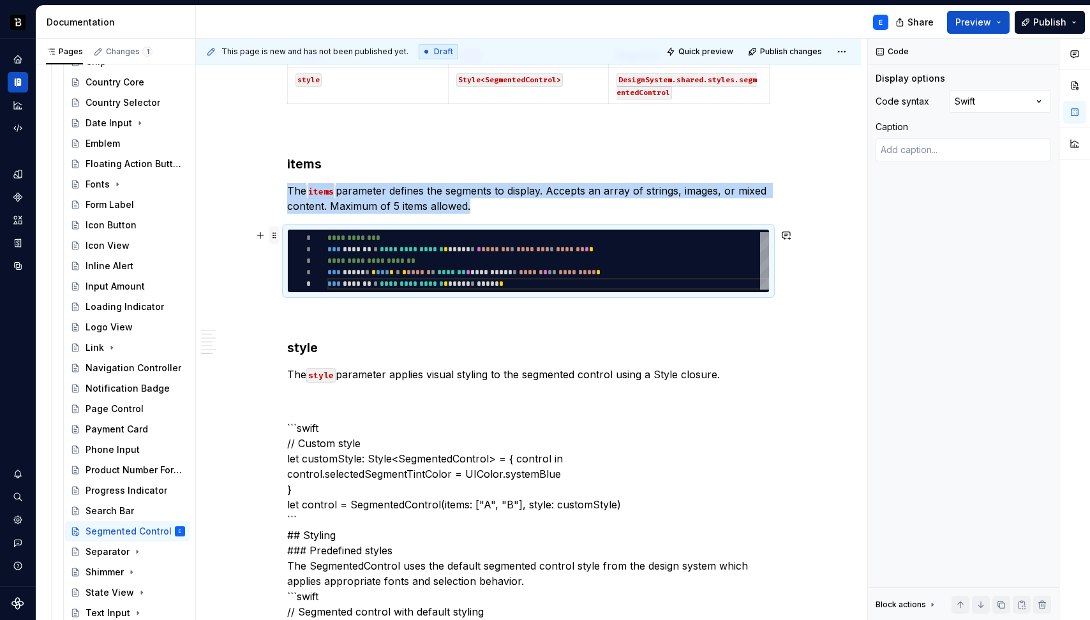
click at [272, 235] on span at bounding box center [274, 235] width 10 height 18
copy p "The items parameter defines the segments to display. Accepts an array of string…"
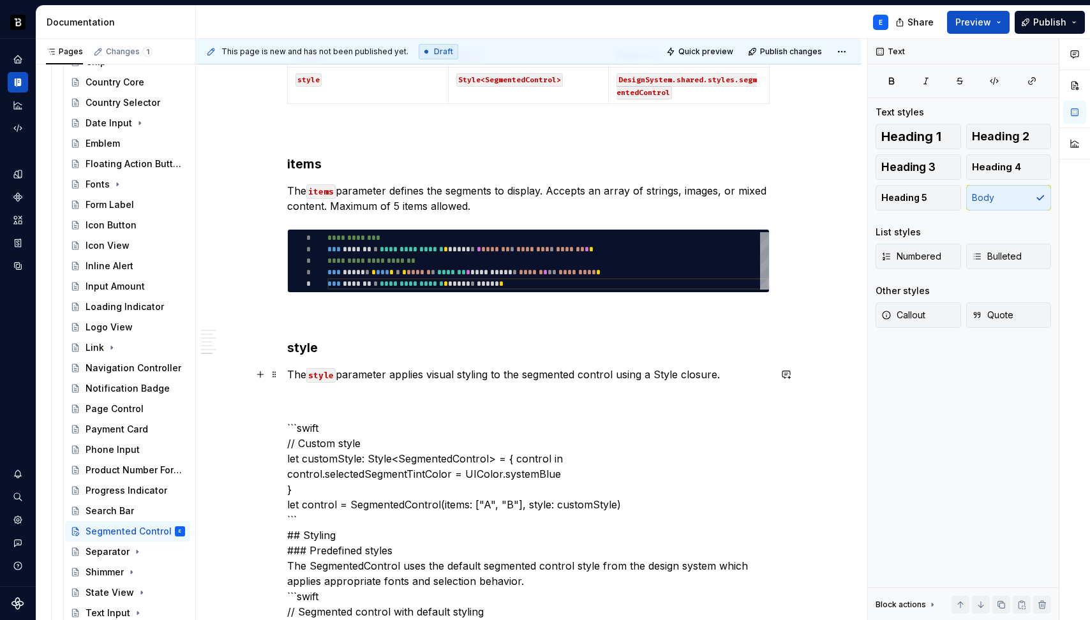
click at [508, 376] on p "The style parameter applies visual styling to the segmented control using a Sty…" at bounding box center [528, 374] width 482 height 15
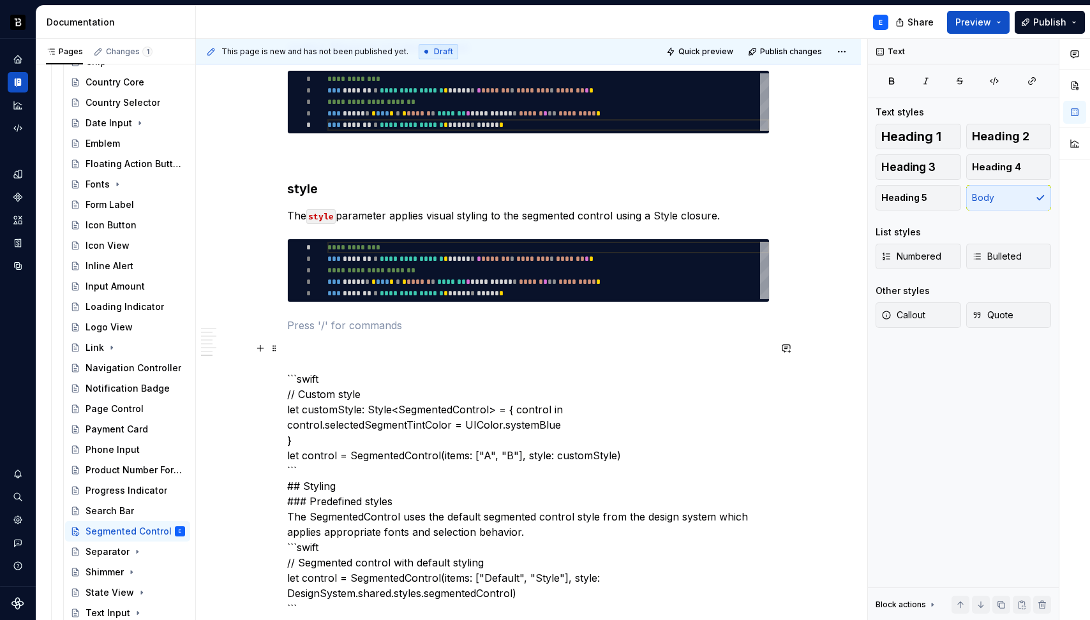
scroll to position [1121, 0]
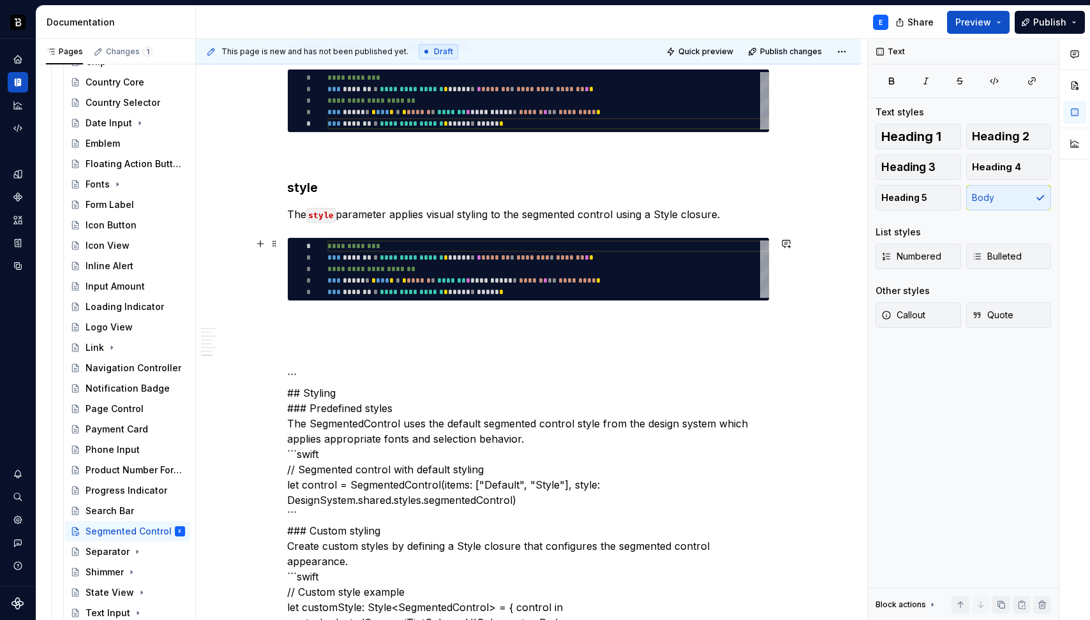
type textarea "*"
type textarea "**********"
click at [485, 259] on div "**********" at bounding box center [547, 269] width 441 height 57
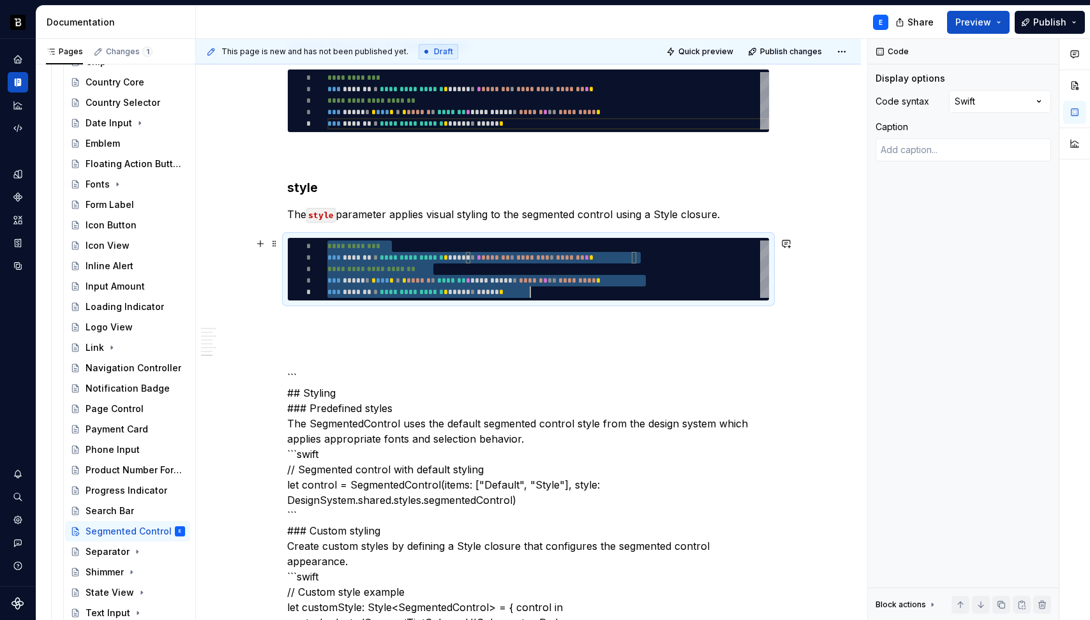
scroll to position [0, 203]
type textarea "*"
type textarea "**********"
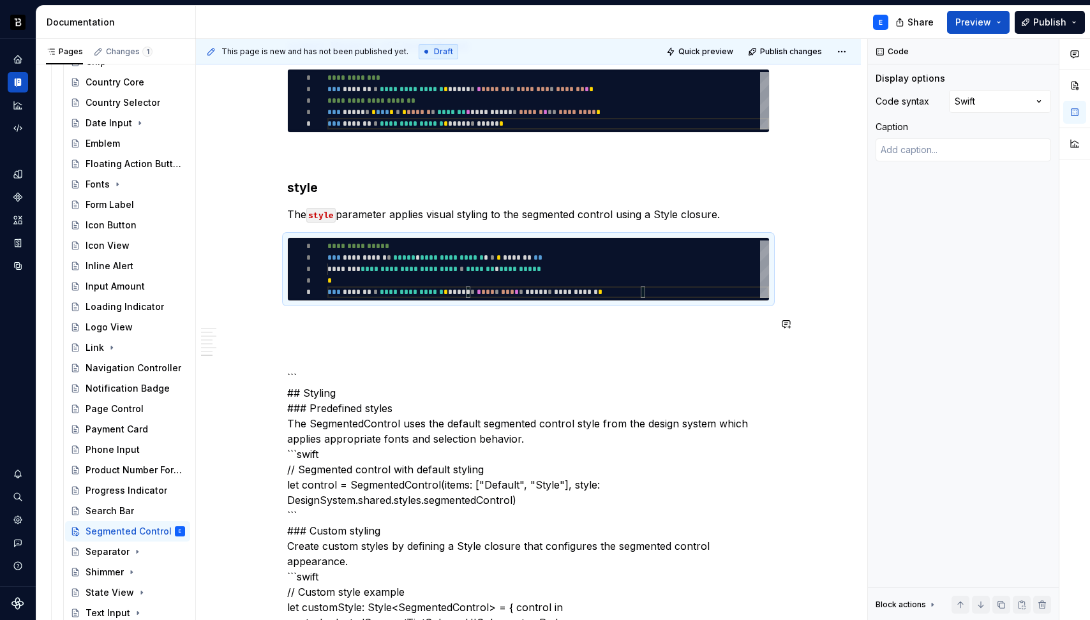
click at [438, 311] on div "**********" at bounding box center [528, 471] width 482 height 2554
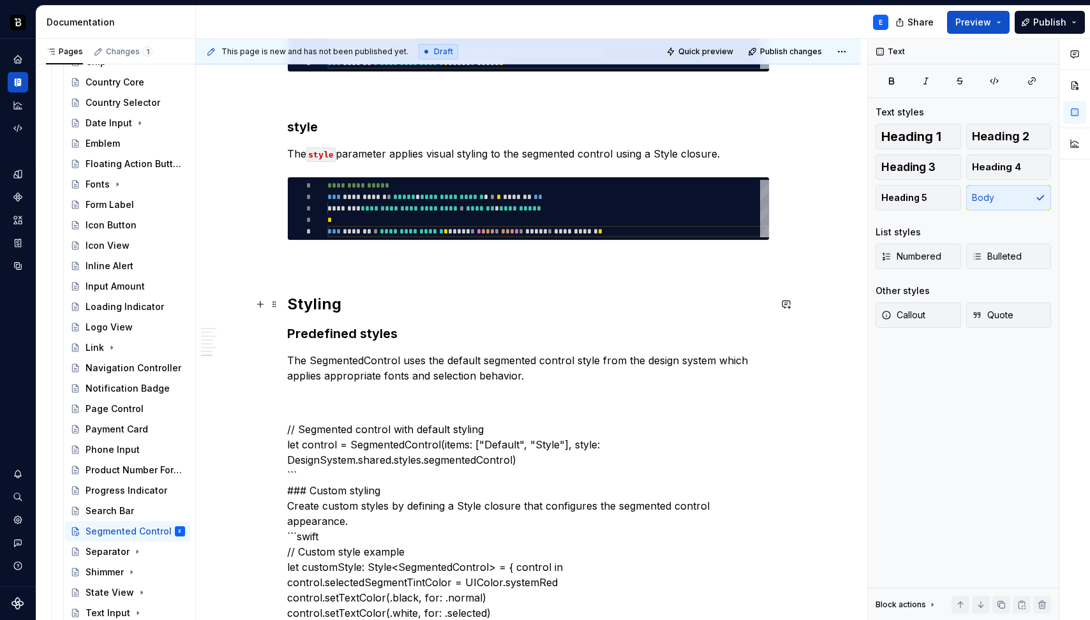
scroll to position [1204, 0]
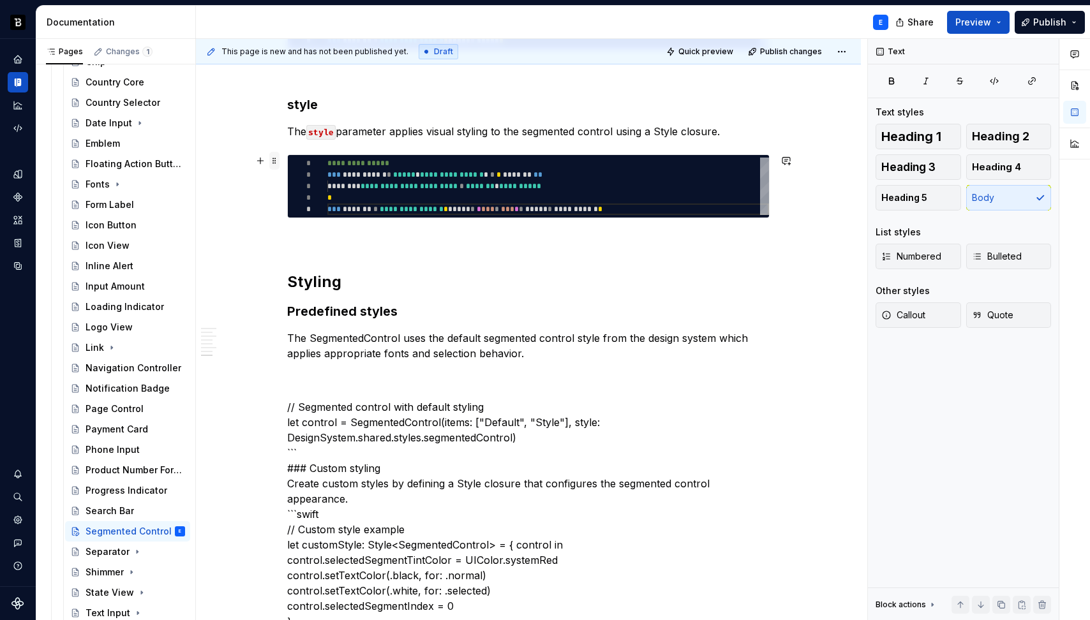
click at [274, 161] on span at bounding box center [274, 161] width 10 height 18
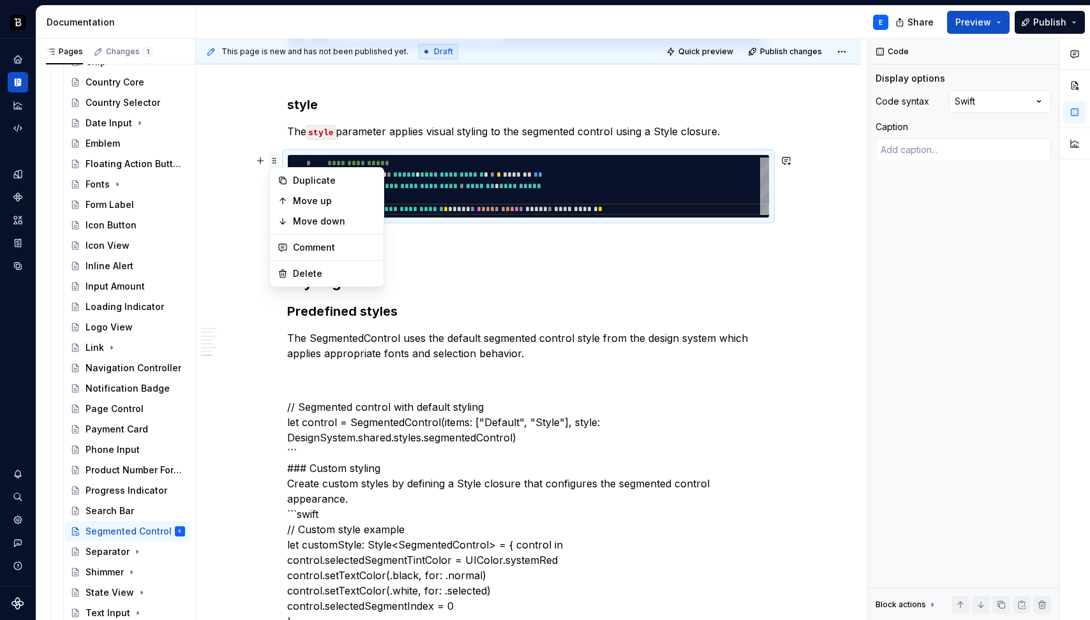
click at [274, 161] on span at bounding box center [274, 161] width 10 height 18
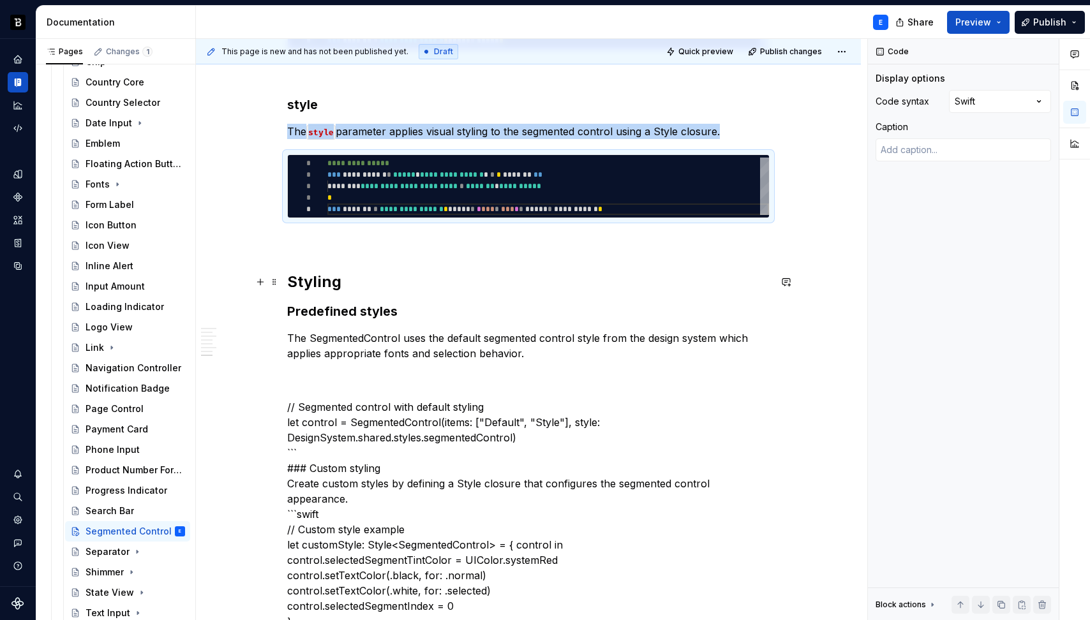
copy p "The style parameter applies visual styling to the segmented control using a Sty…"
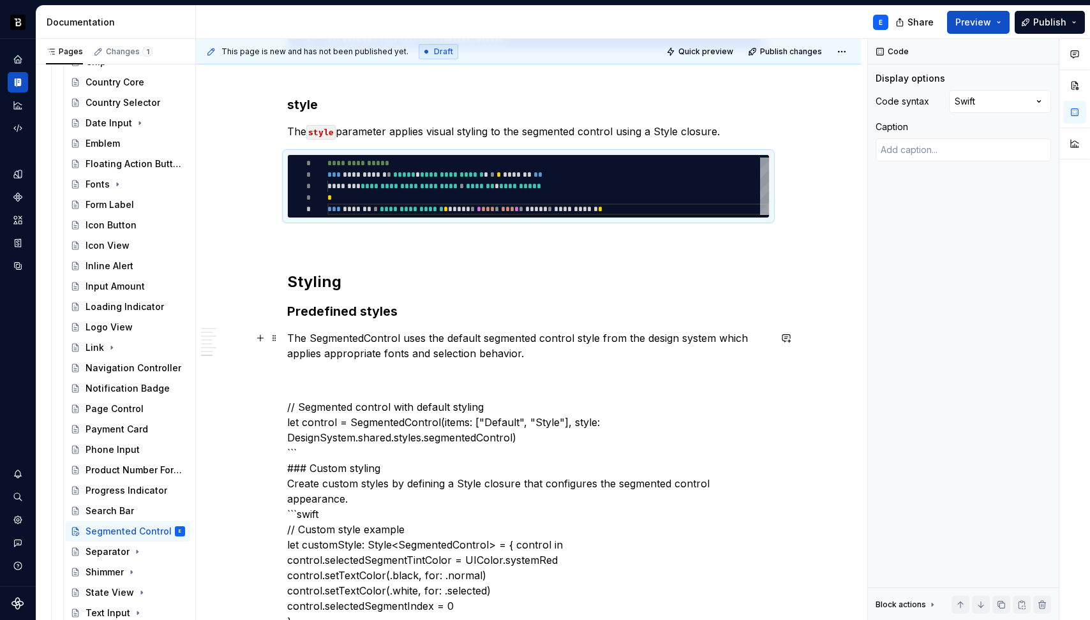
click at [552, 357] on p "The SegmentedControl uses the default segmented control style from the design s…" at bounding box center [528, 345] width 482 height 31
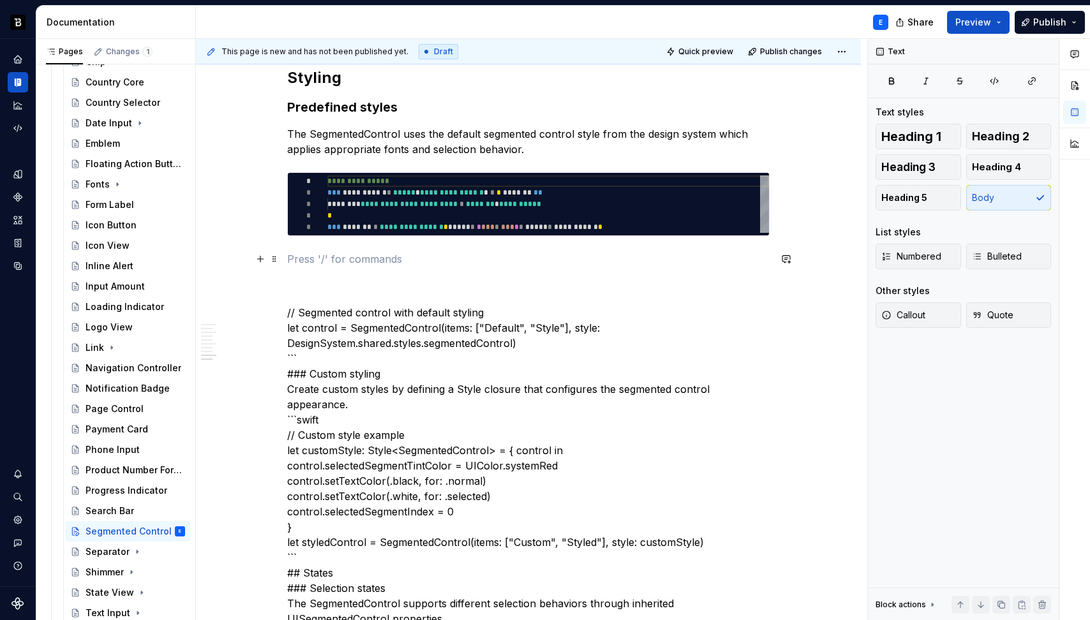
scroll to position [1412, 0]
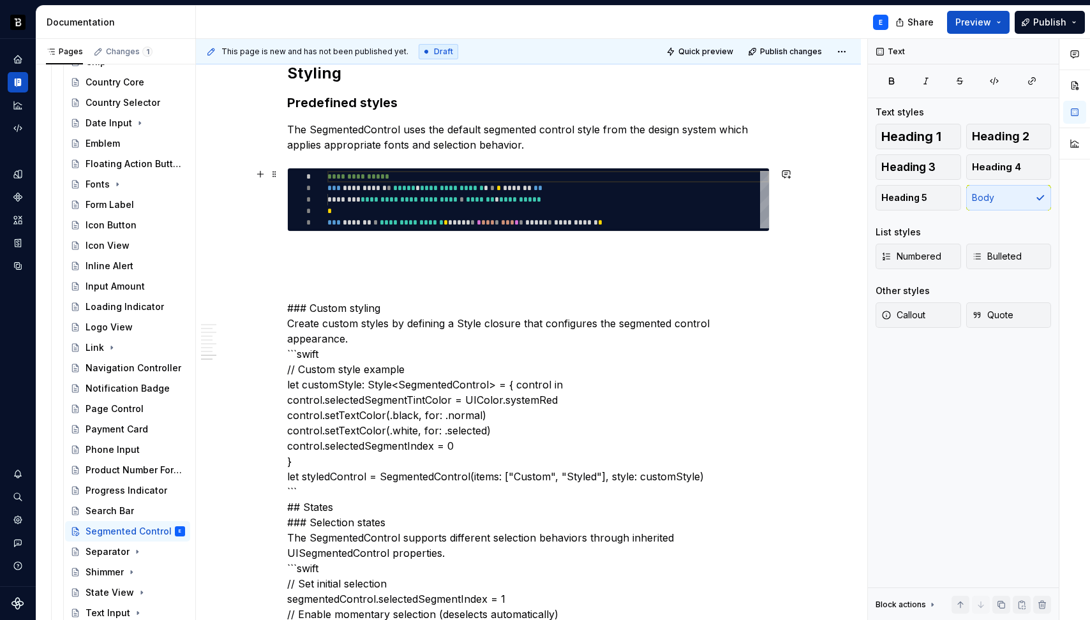
type textarea "*"
type textarea "**********"
click at [521, 191] on div "**********" at bounding box center [547, 199] width 441 height 57
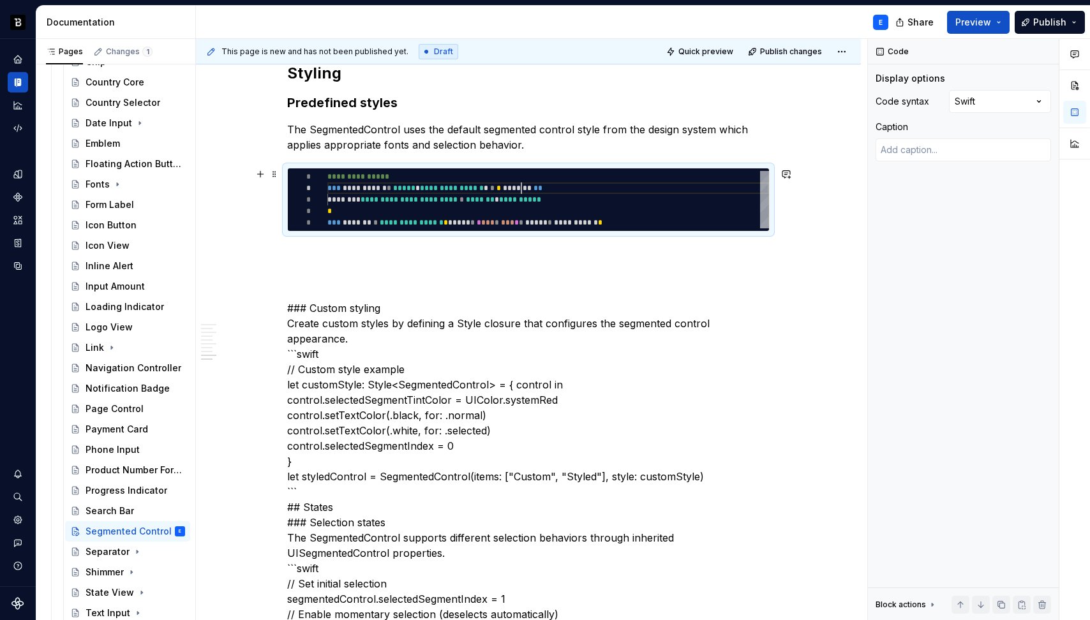
scroll to position [0, 318]
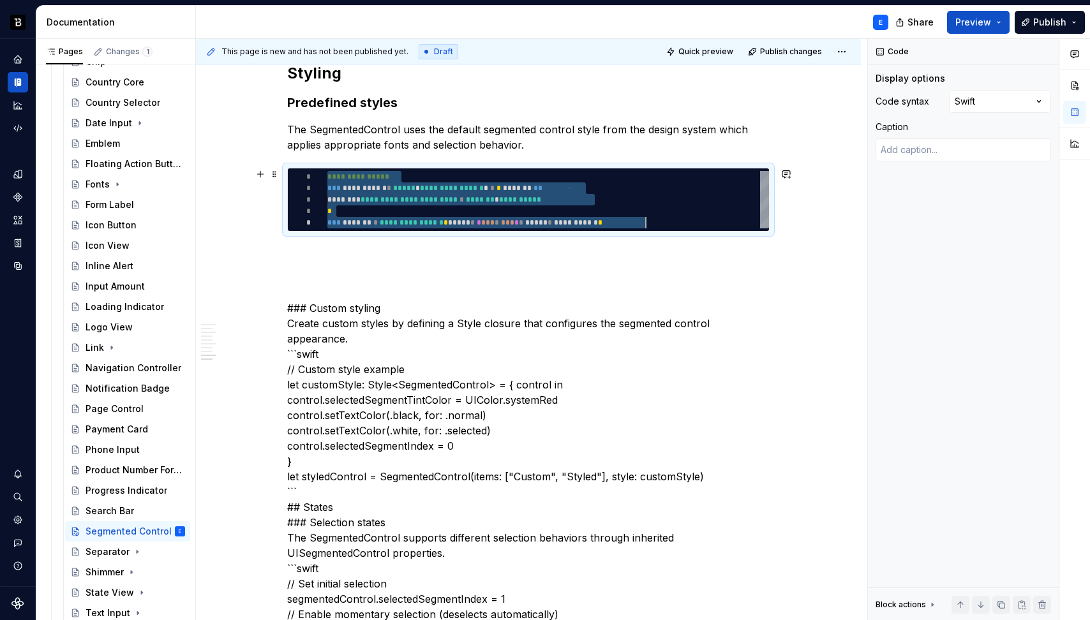
type textarea "*"
type textarea "**********"
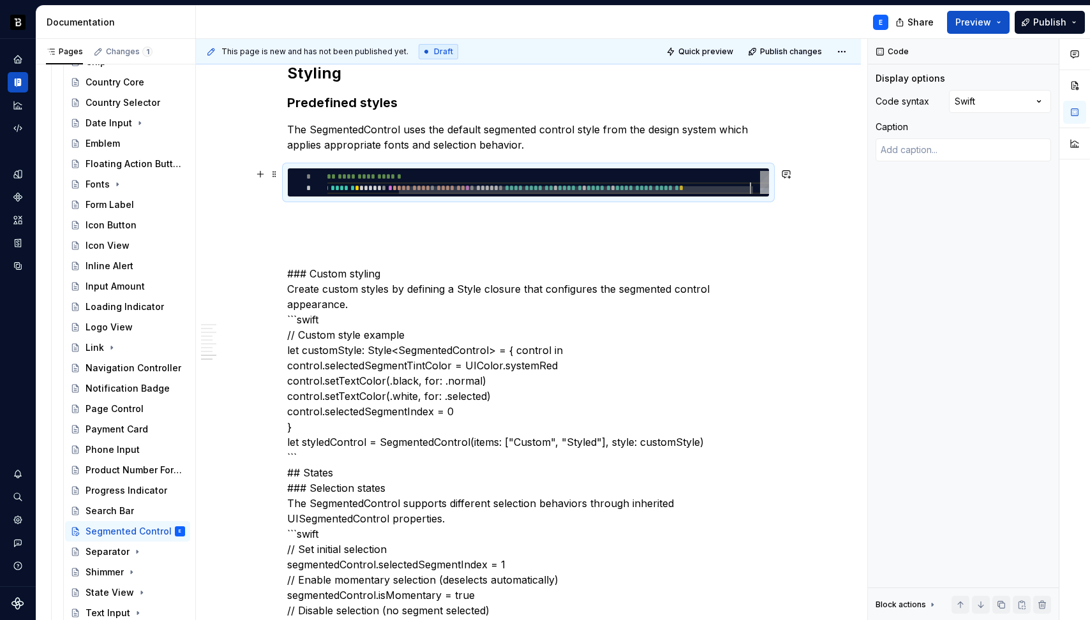
scroll to position [11, 511]
click at [504, 209] on div "**********" at bounding box center [528, 196] width 482 height 2589
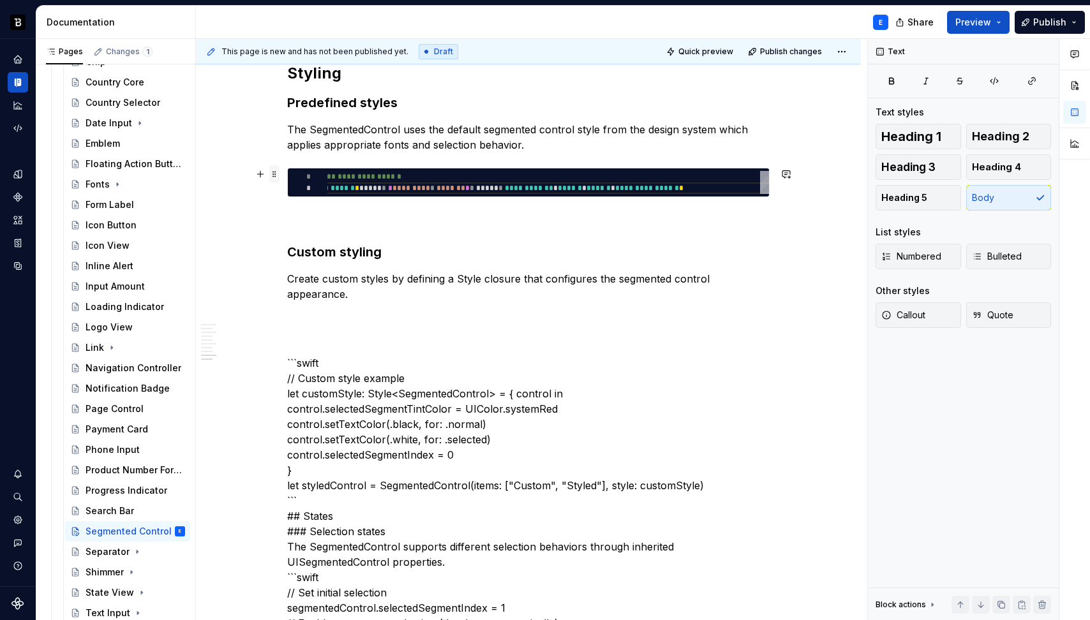
click at [271, 175] on span at bounding box center [274, 174] width 10 height 18
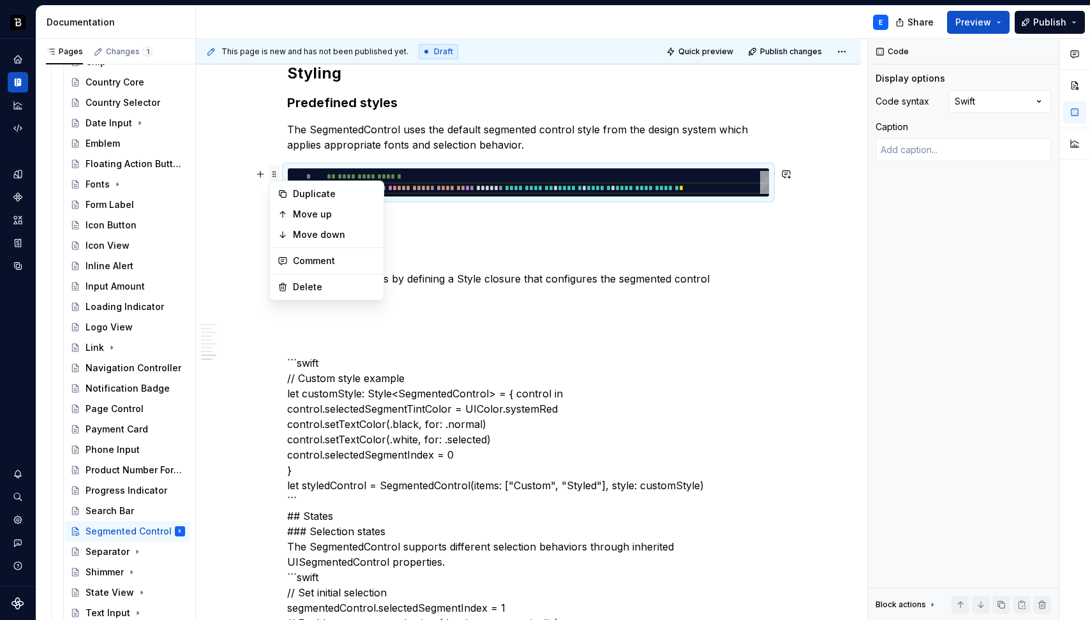
click at [271, 175] on span at bounding box center [274, 174] width 10 height 18
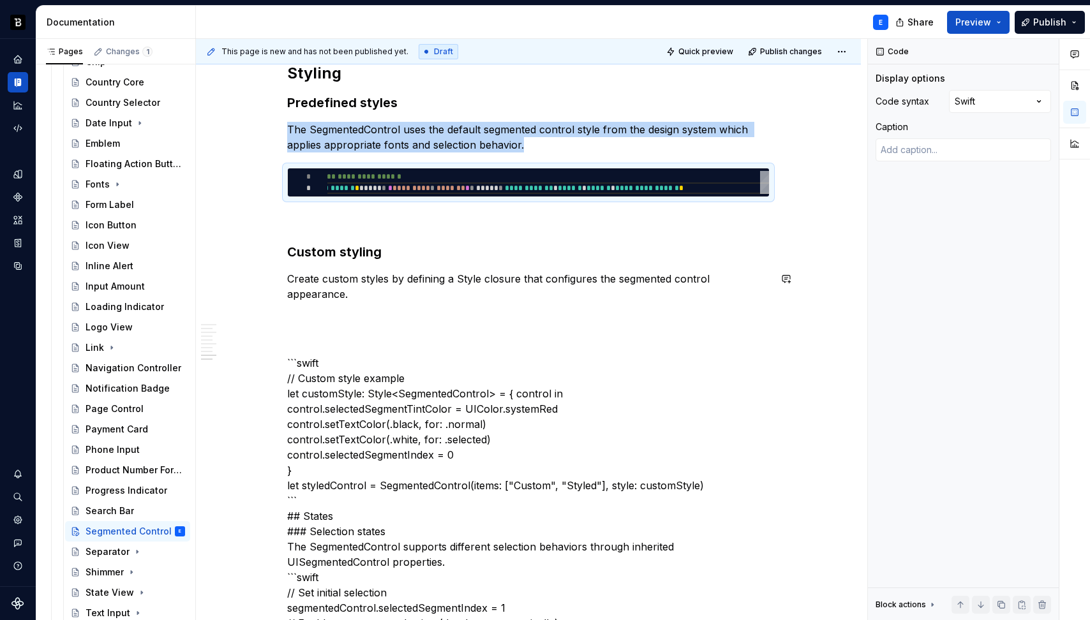
copy p "The SegmentedControl uses the default segmented control style from the design s…"
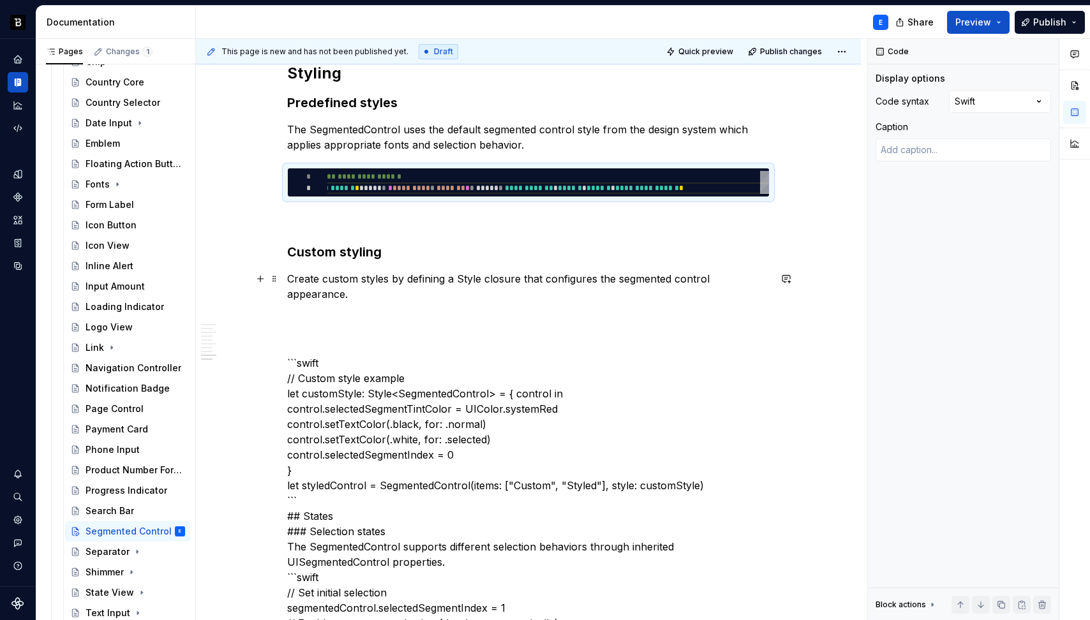
click at [423, 293] on p "Create custom styles by defining a Style closure that configures the segmented …" at bounding box center [528, 286] width 482 height 31
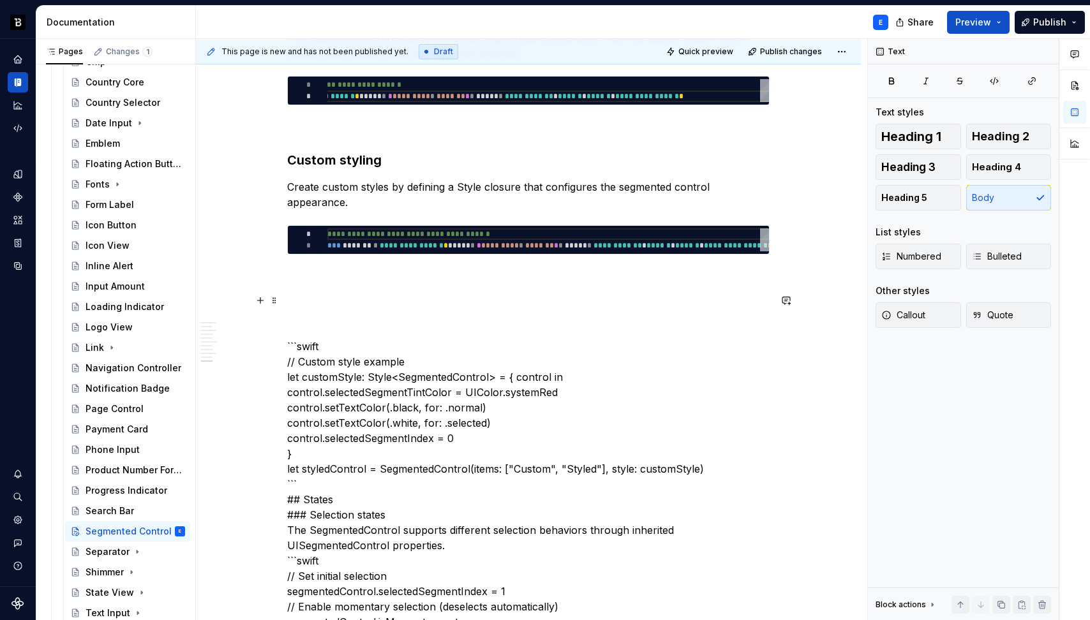
scroll to position [1507, 0]
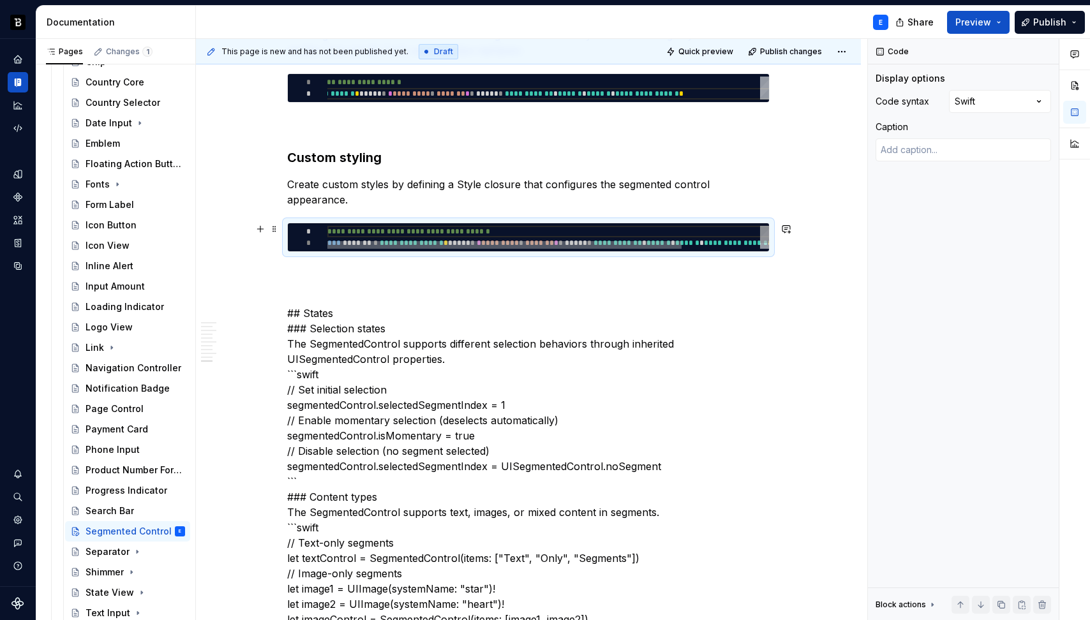
click at [441, 243] on div at bounding box center [504, 245] width 354 height 8
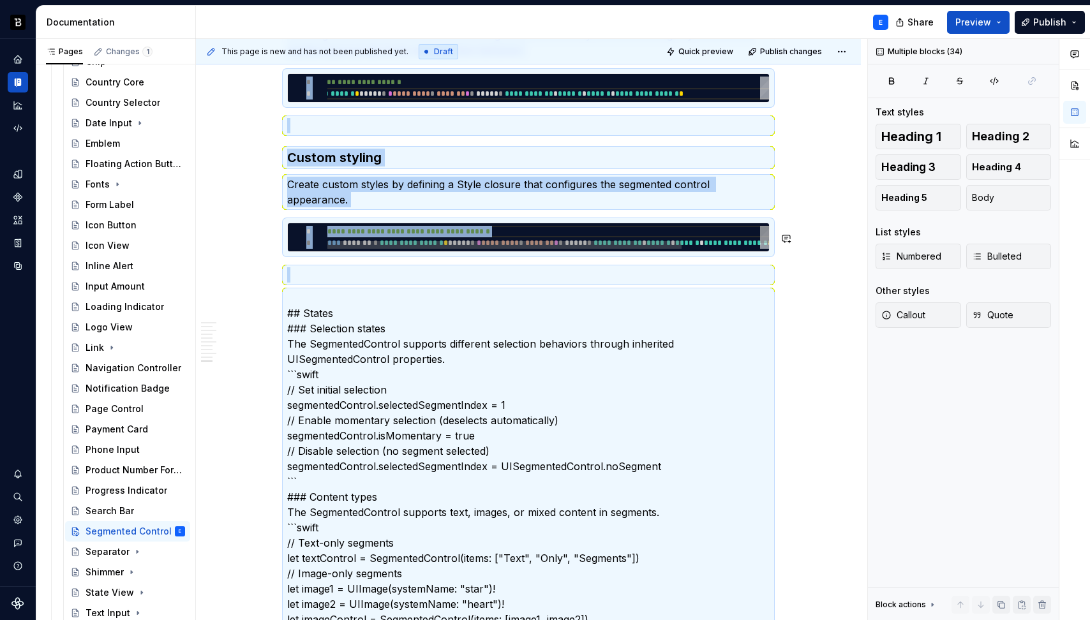
click at [446, 244] on div "**********" at bounding box center [547, 237] width 441 height 23
type textarea "*"
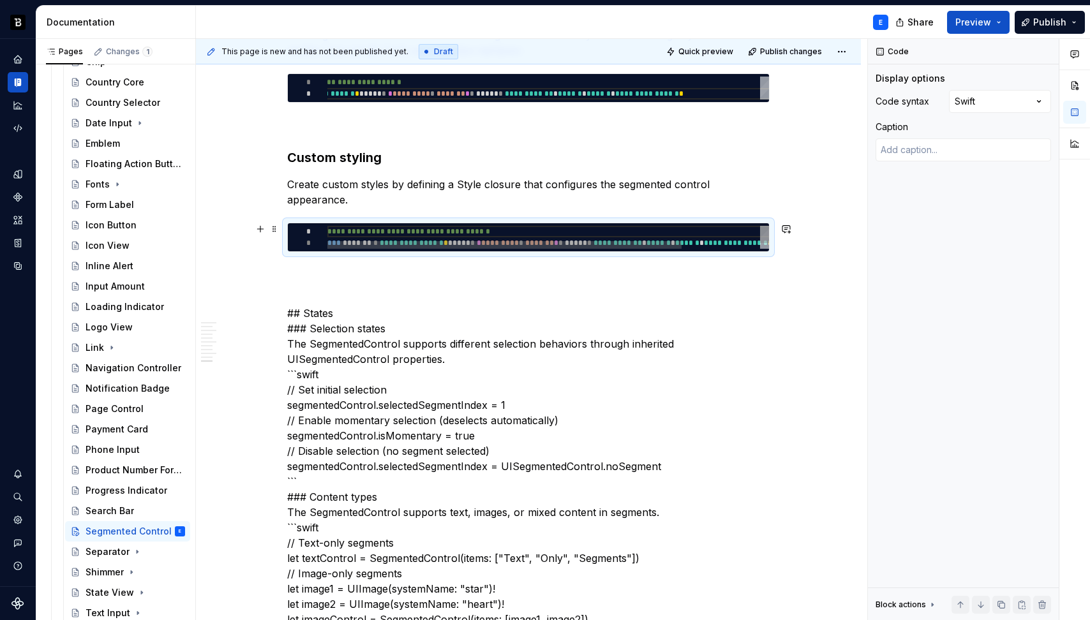
type textarea "**********"
click at [452, 235] on div "**********" at bounding box center [596, 241] width 538 height 31
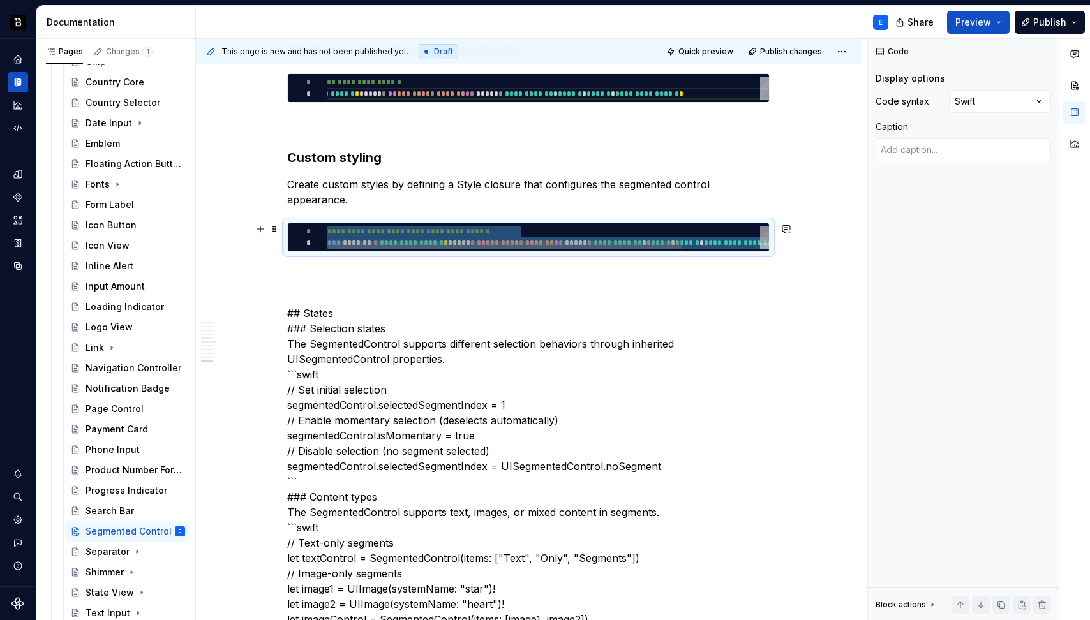
type textarea "*"
type textarea "**********"
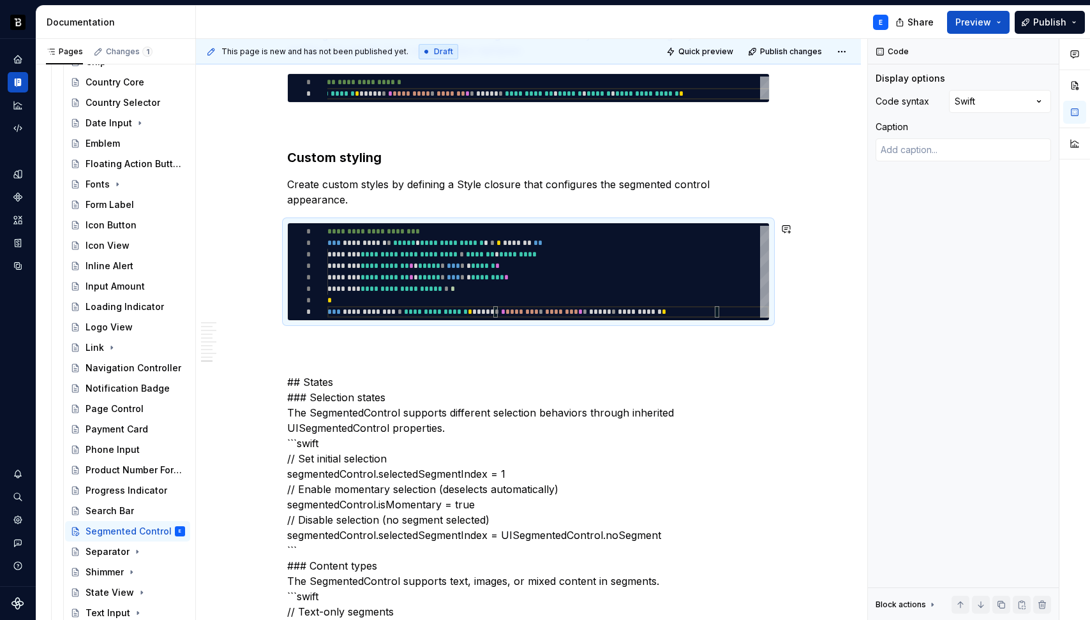
click at [405, 333] on div "**********" at bounding box center [528, 104] width 482 height 2593
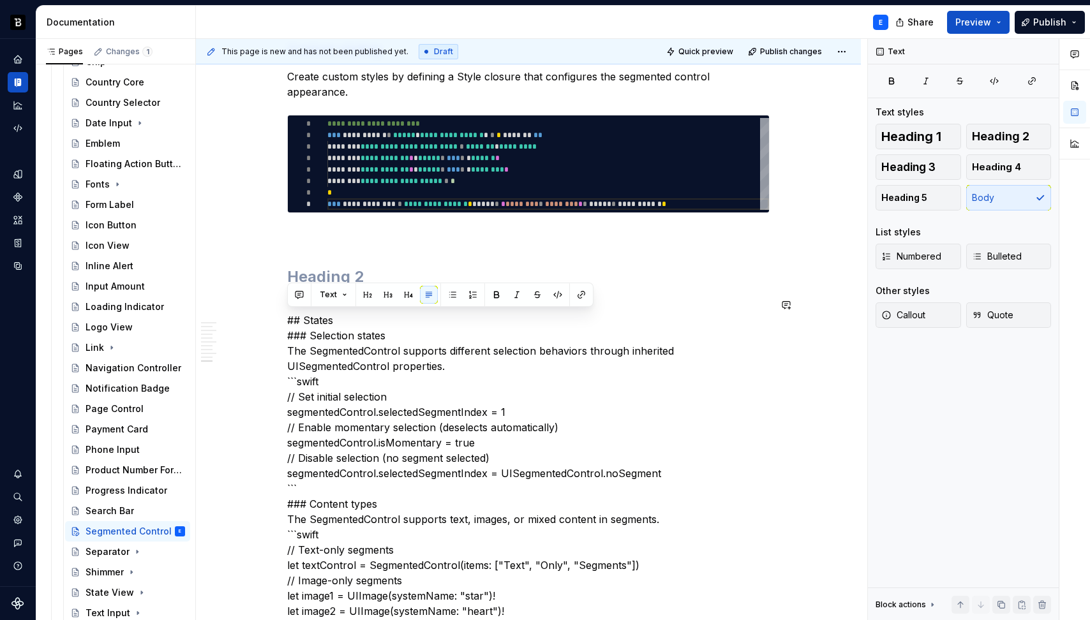
scroll to position [1617, 0]
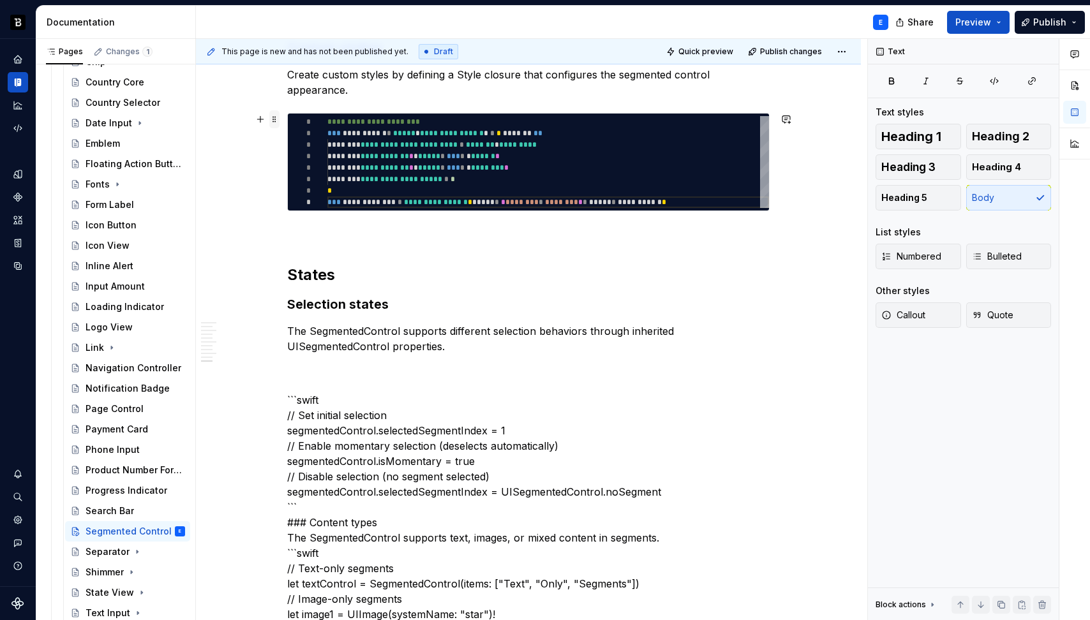
click at [274, 120] on span at bounding box center [274, 119] width 10 height 18
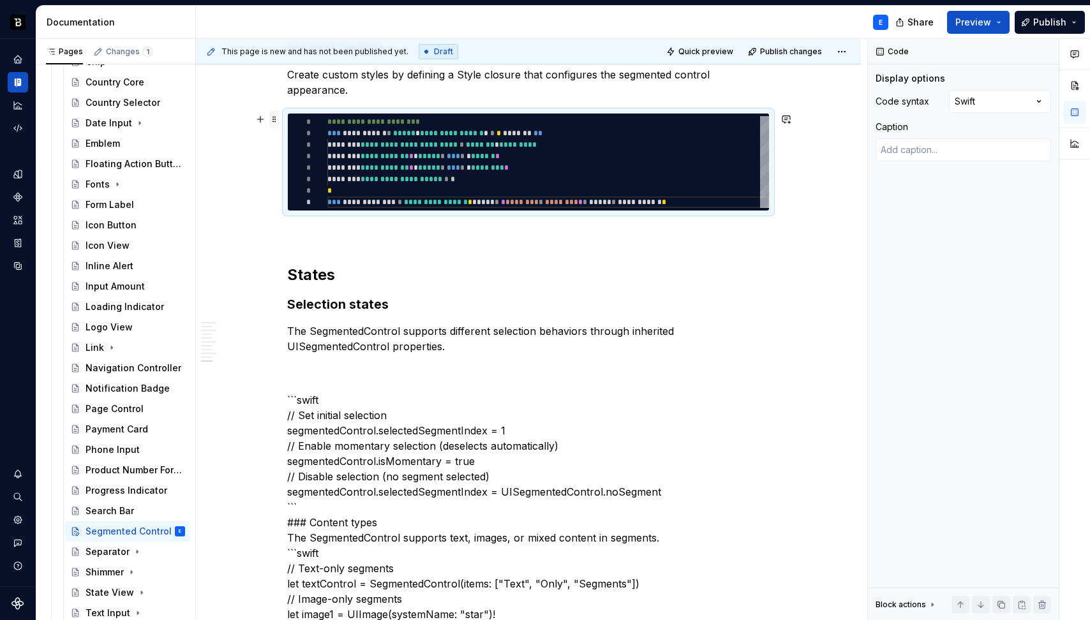
click at [274, 120] on span at bounding box center [274, 119] width 10 height 18
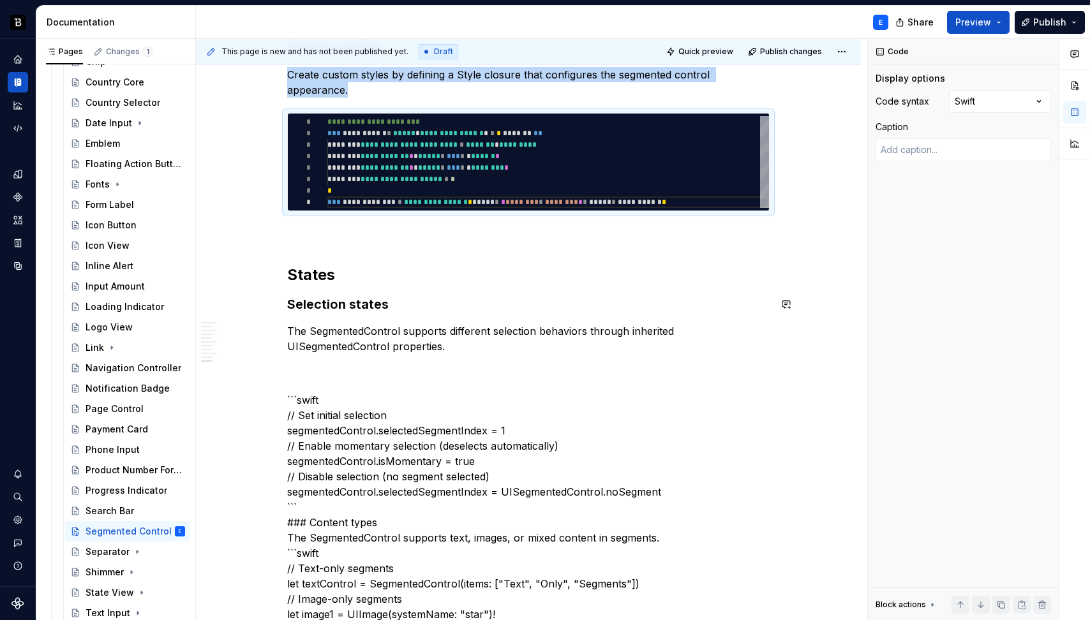
copy p "Create custom styles by defining a Style closure that configures the segmented …"
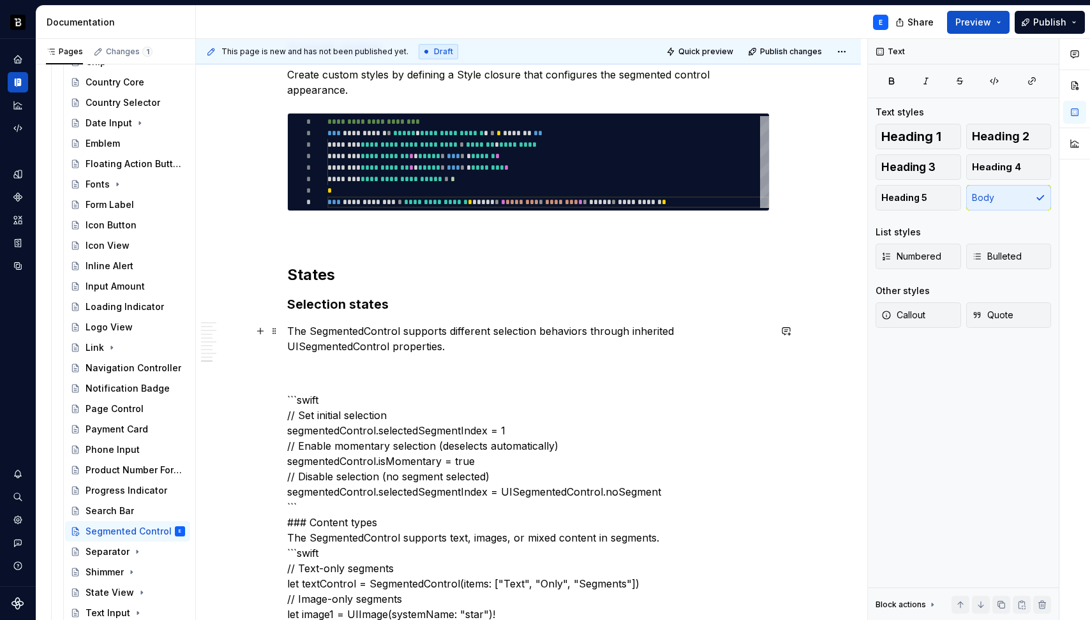
click at [530, 346] on p "The SegmentedControl supports different selection behaviors through inherited U…" at bounding box center [528, 338] width 482 height 31
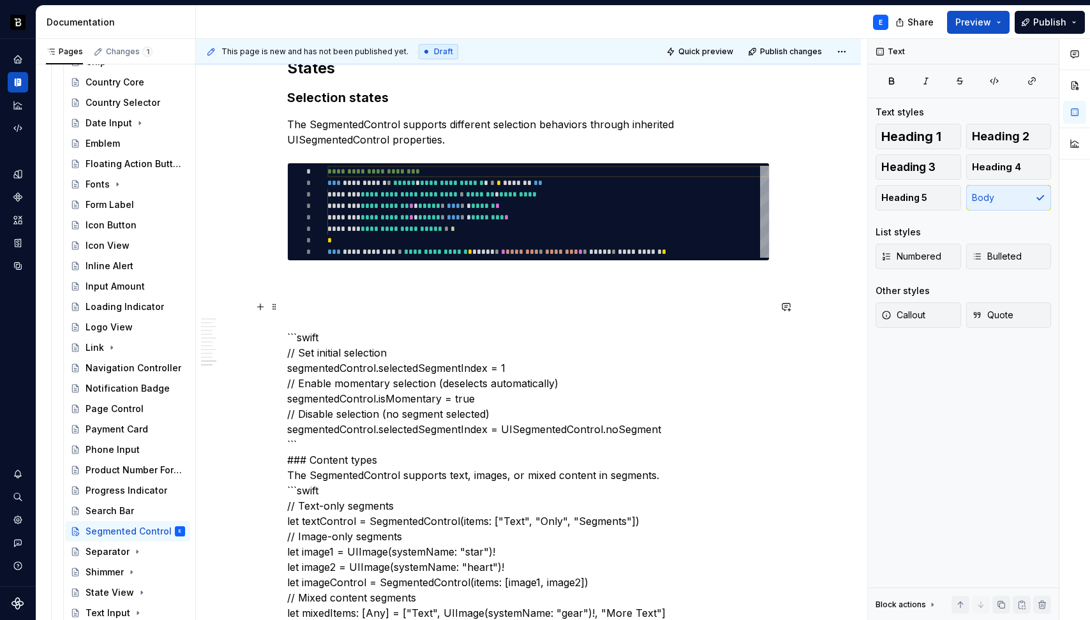
scroll to position [1824, 0]
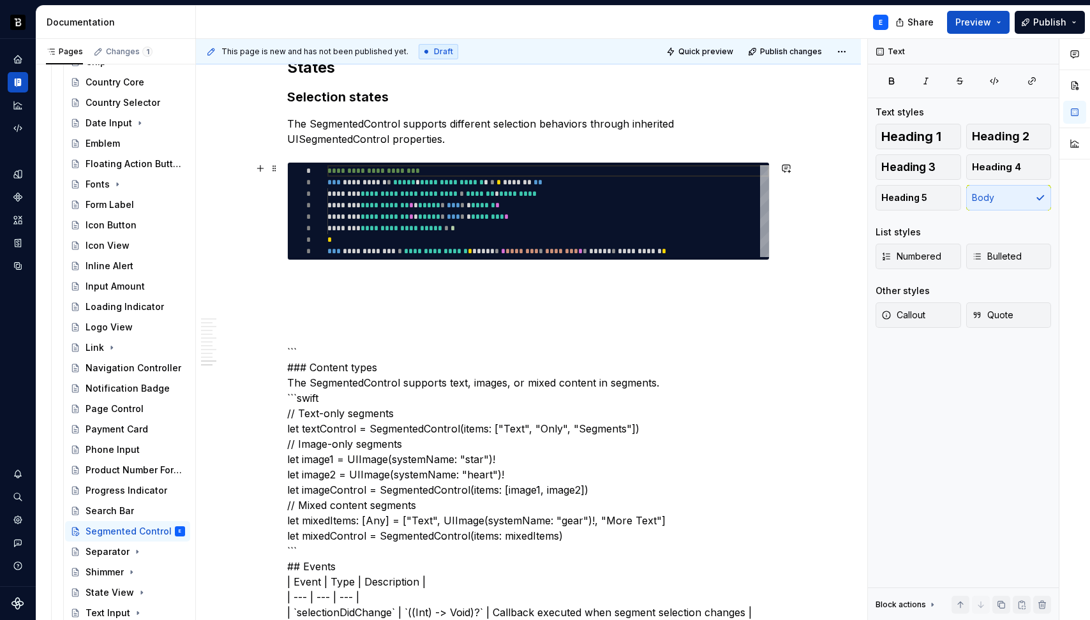
type textarea "*"
type textarea "**********"
click at [440, 182] on div "**********" at bounding box center [547, 211] width 441 height 92
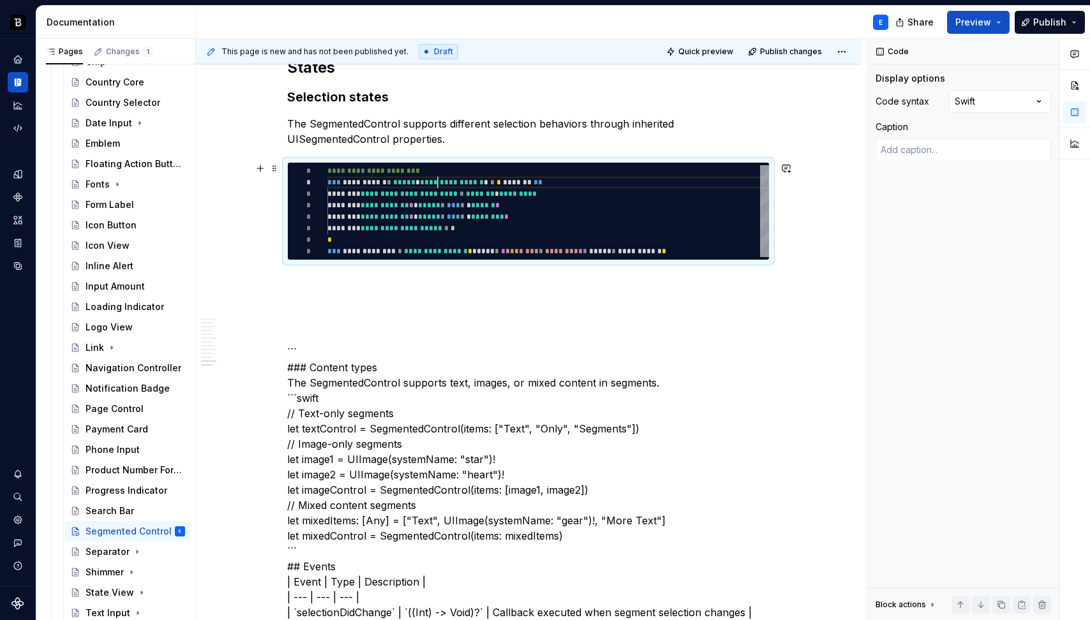
scroll to position [0, 391]
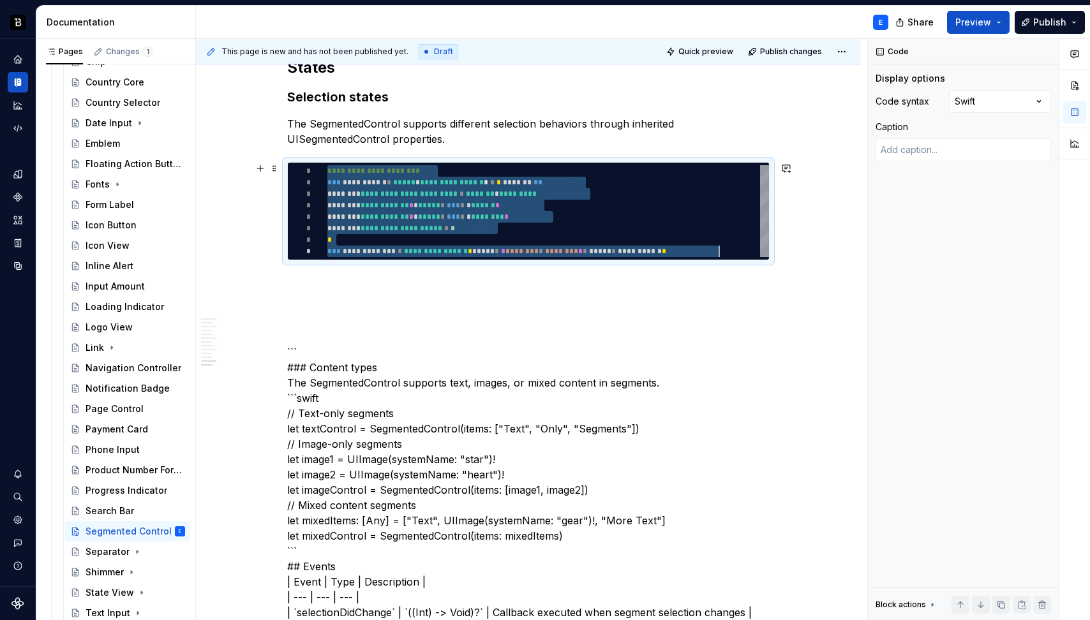
type textarea "*"
type textarea "**********"
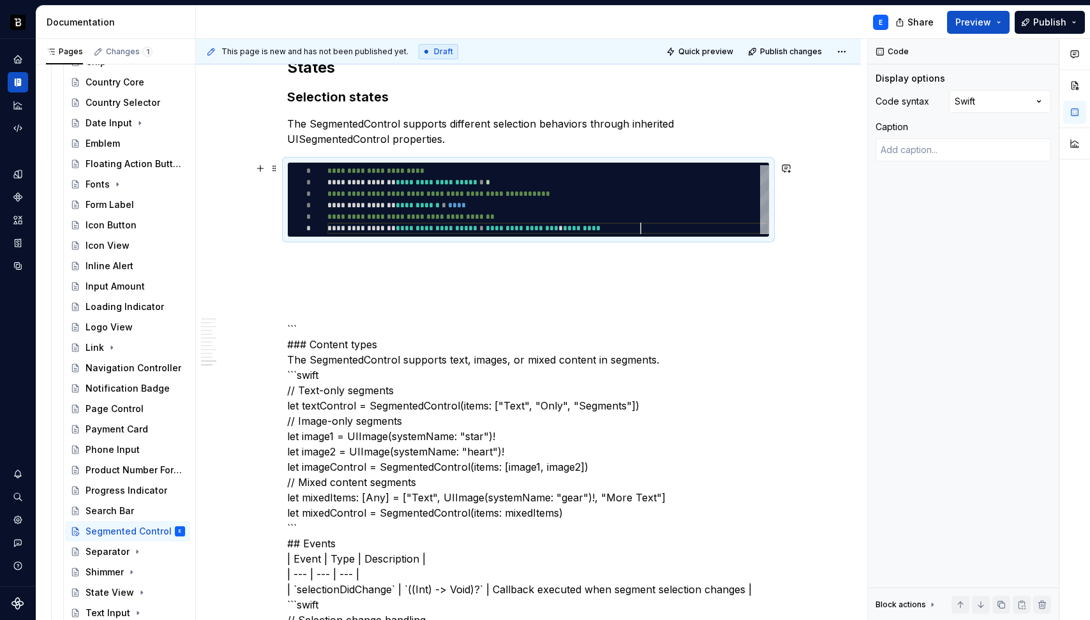
scroll to position [57, 313]
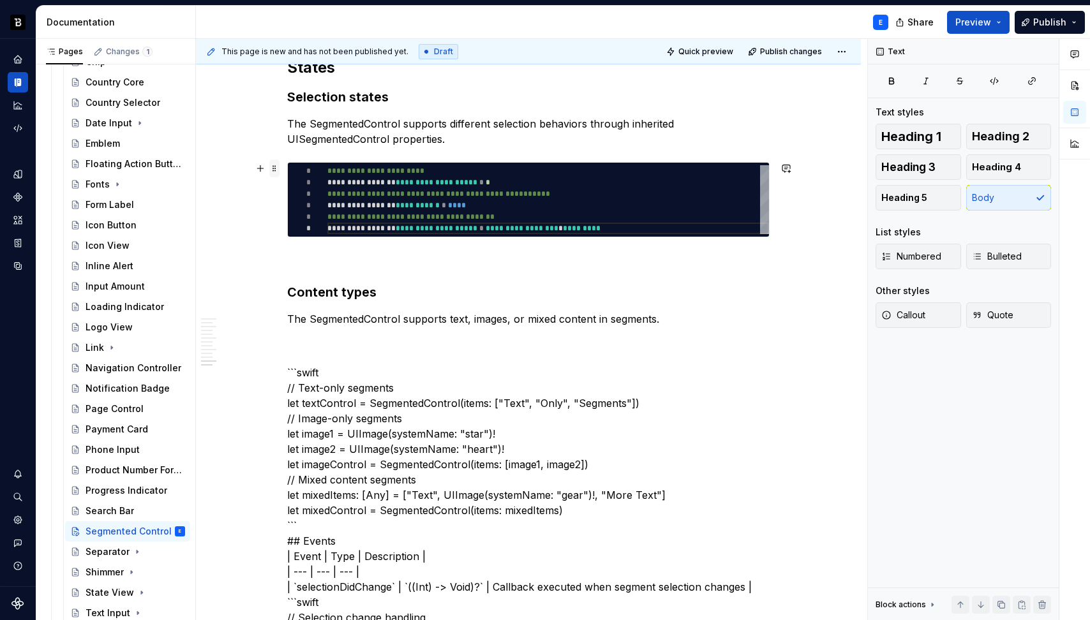
click at [274, 167] on span at bounding box center [274, 168] width 10 height 18
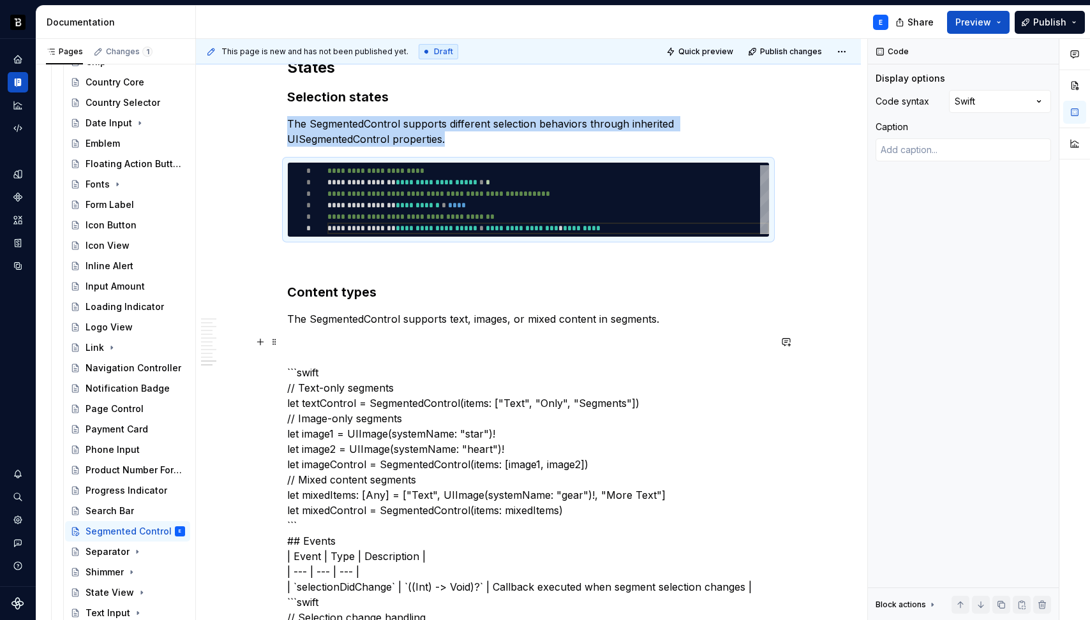
copy p "The SegmentedControl supports different selection behaviors through inherited U…"
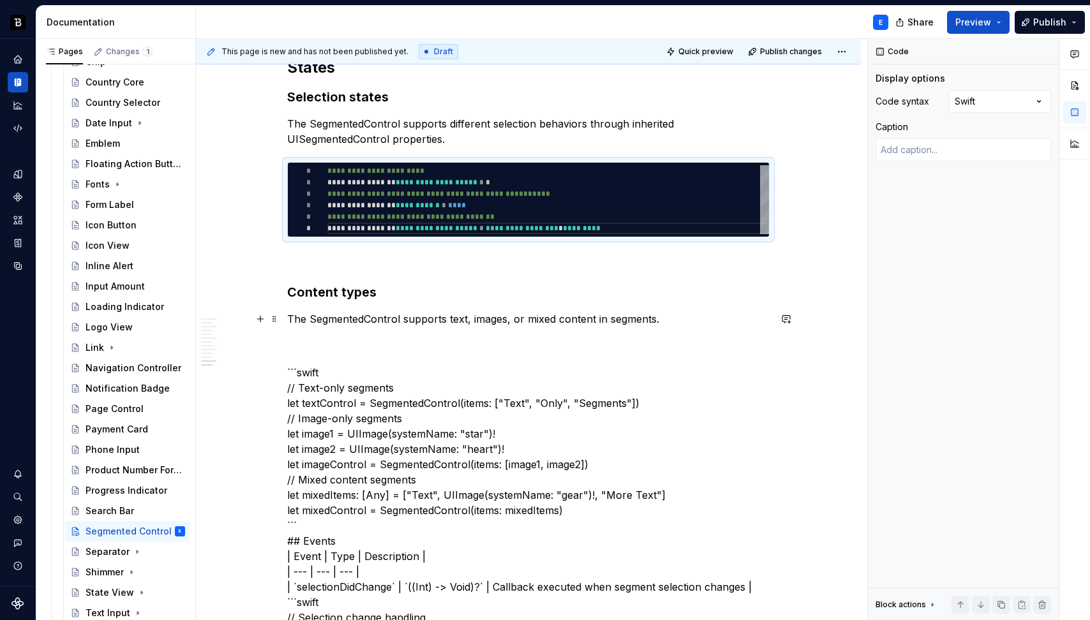
click at [620, 321] on p "The SegmentedControl supports text, images, or mixed content in segments." at bounding box center [528, 318] width 482 height 15
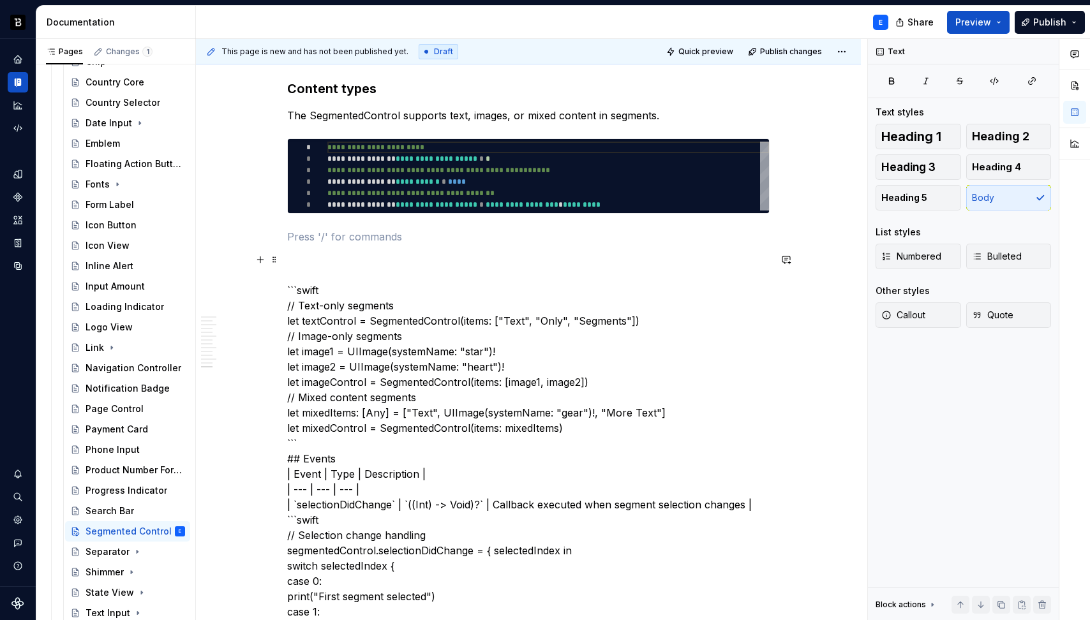
scroll to position [2031, 0]
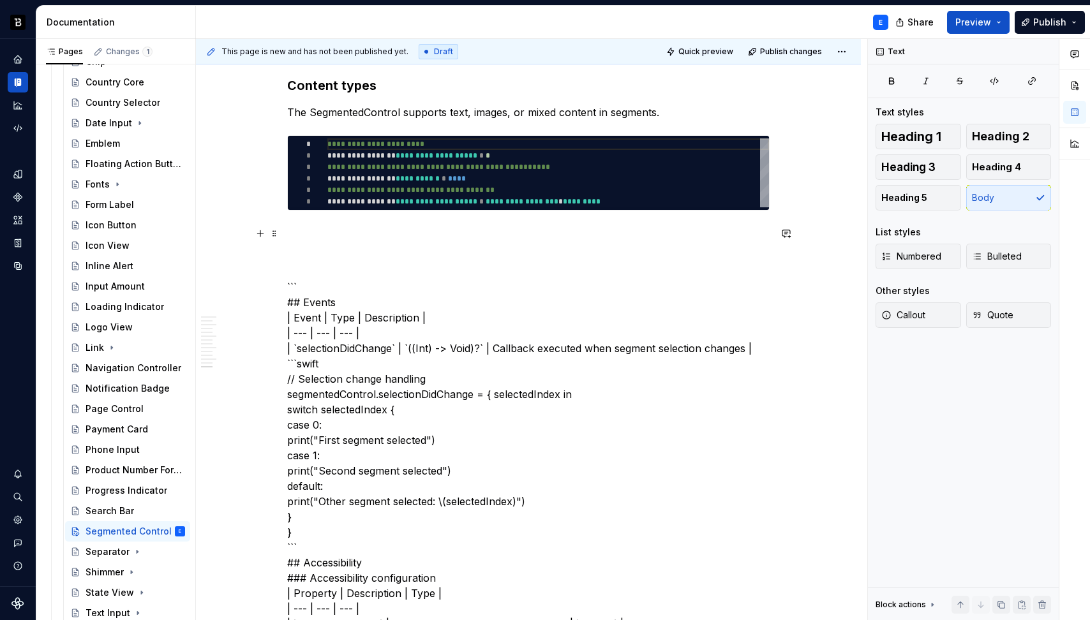
type textarea "*"
type textarea "**********"
click at [485, 178] on div "**********" at bounding box center [547, 172] width 441 height 69
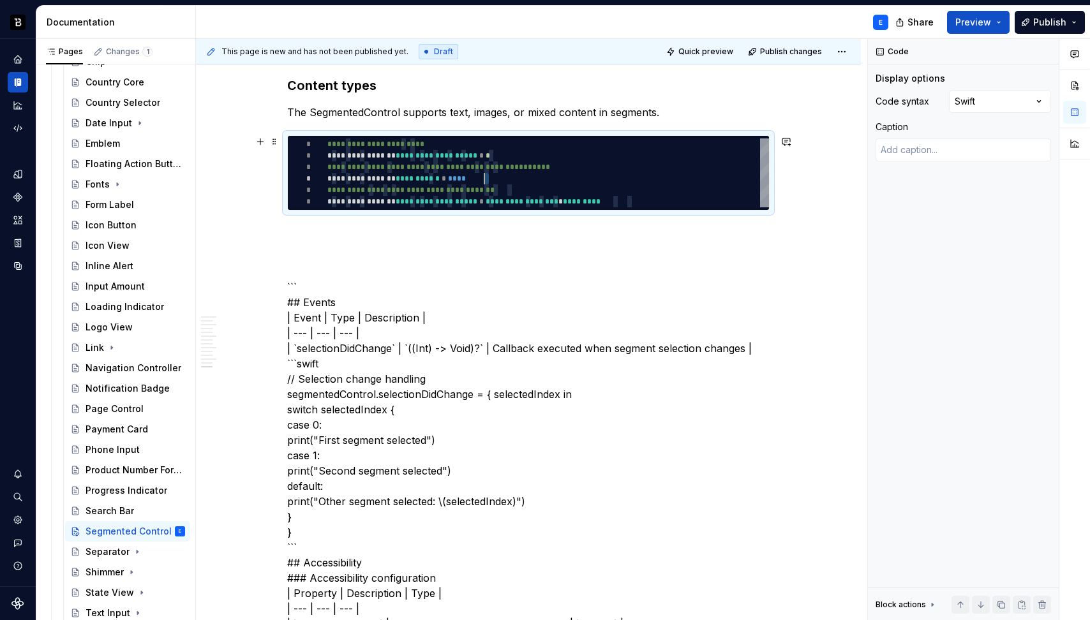
scroll to position [0, 313]
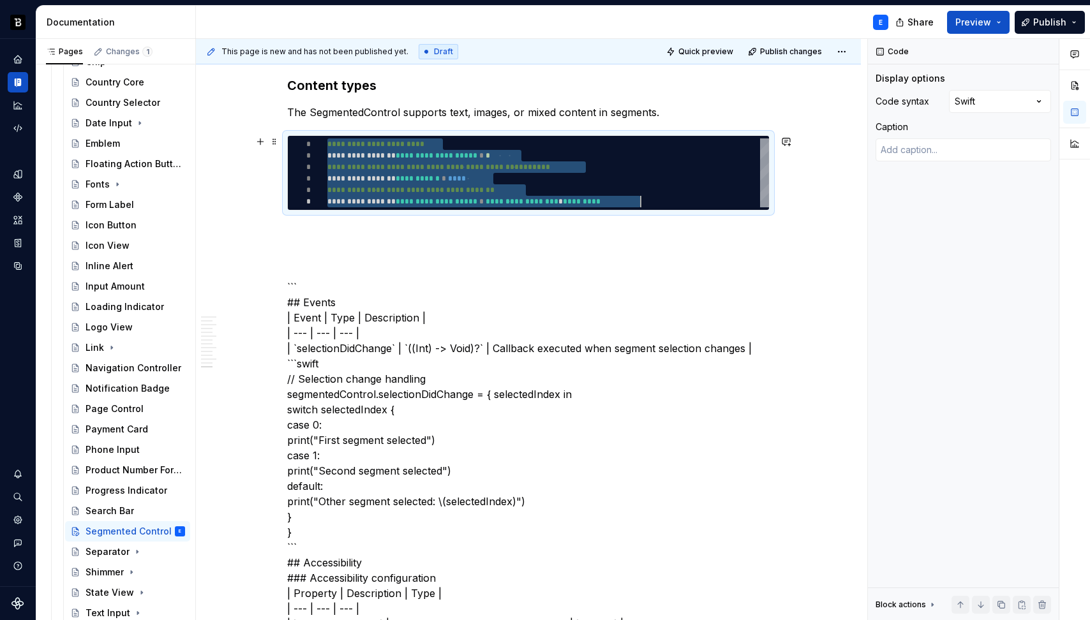
type textarea "*"
type textarea "**********"
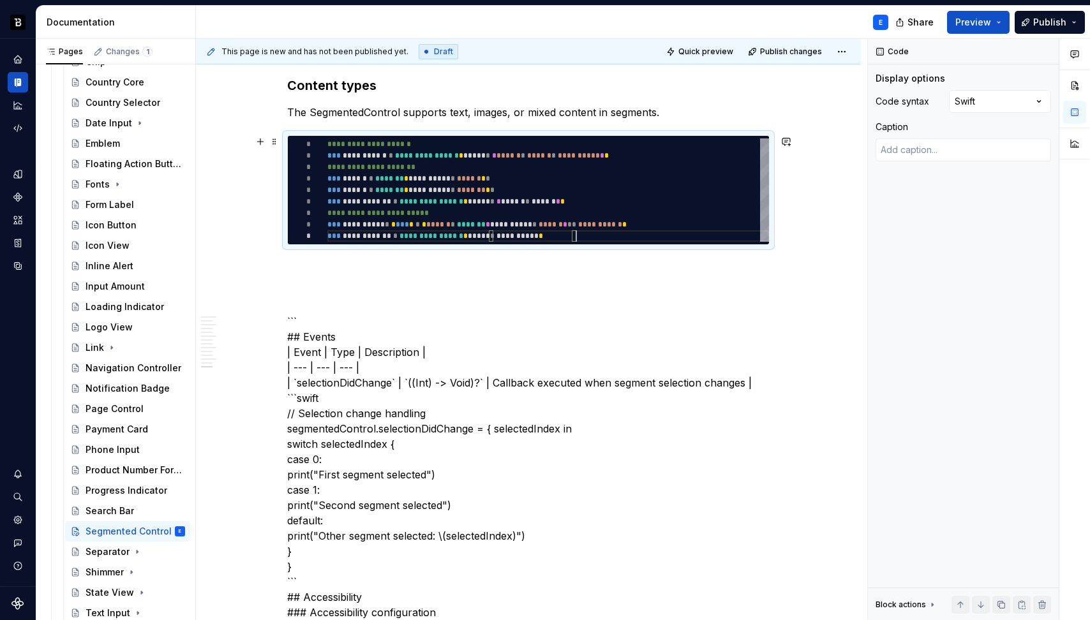
scroll to position [92, 249]
click at [419, 260] on p at bounding box center [528, 267] width 482 height 15
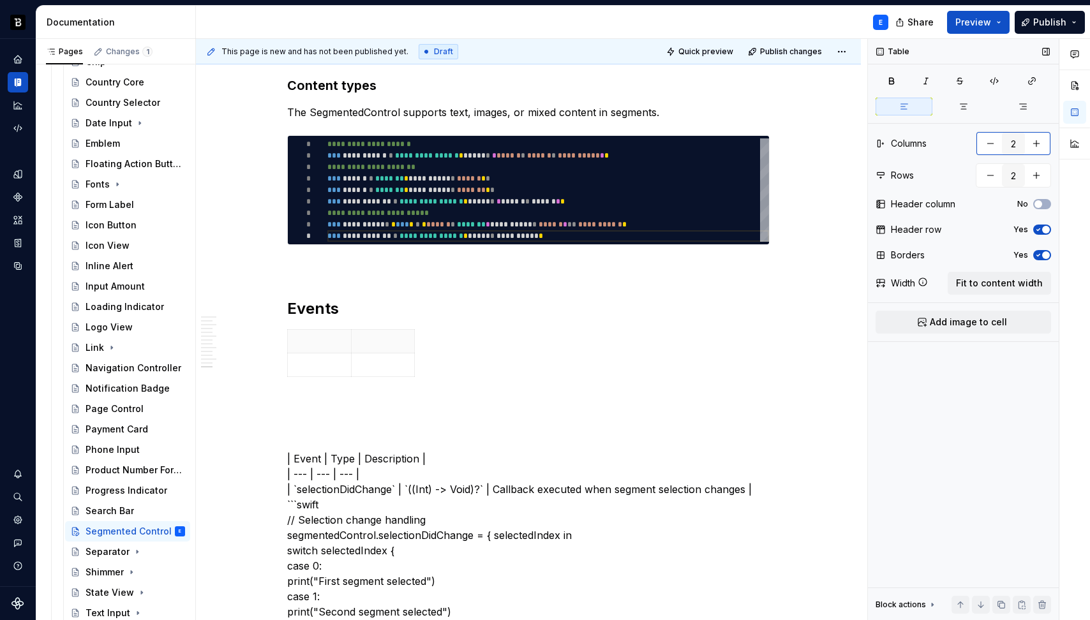
click at [1042, 142] on button "button" at bounding box center [1036, 143] width 23 height 23
type input "3"
click at [984, 283] on span "Fit to content width" at bounding box center [999, 283] width 87 height 13
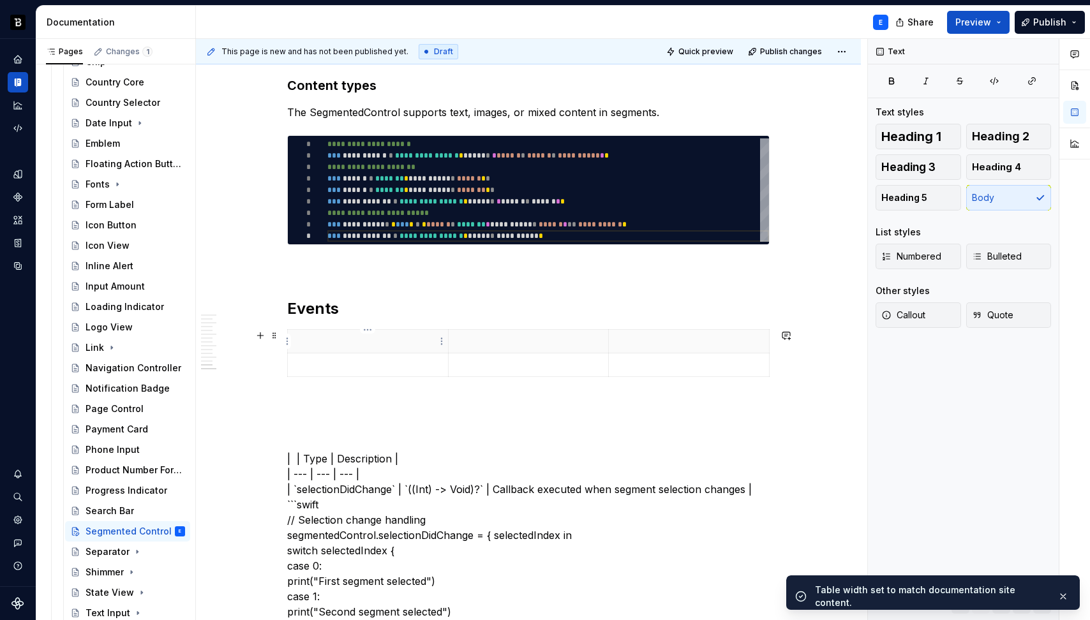
click at [343, 339] on p at bounding box center [367, 341] width 145 height 13
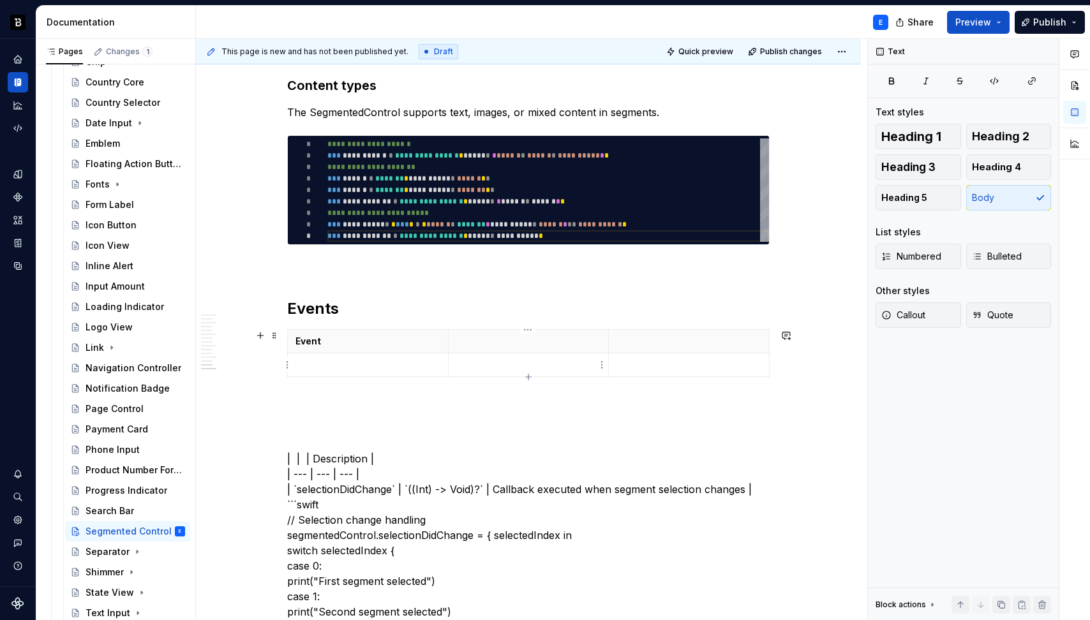
click at [503, 346] on p at bounding box center [528, 341] width 145 height 13
click at [639, 344] on p at bounding box center [688, 341] width 145 height 13
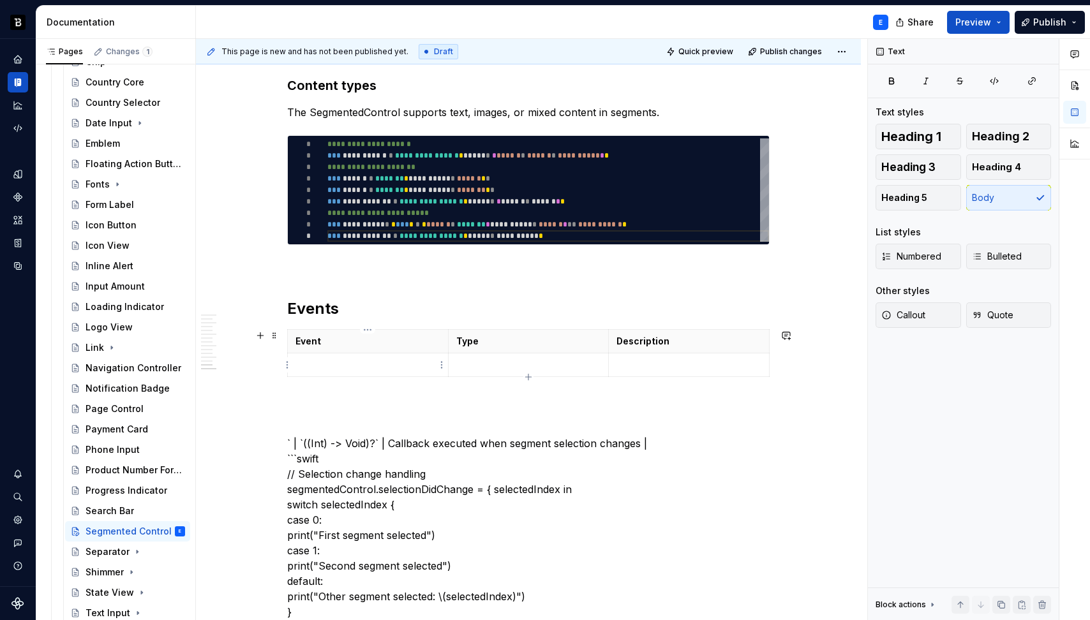
click at [332, 367] on p at bounding box center [367, 365] width 145 height 13
click at [469, 362] on p at bounding box center [528, 365] width 145 height 13
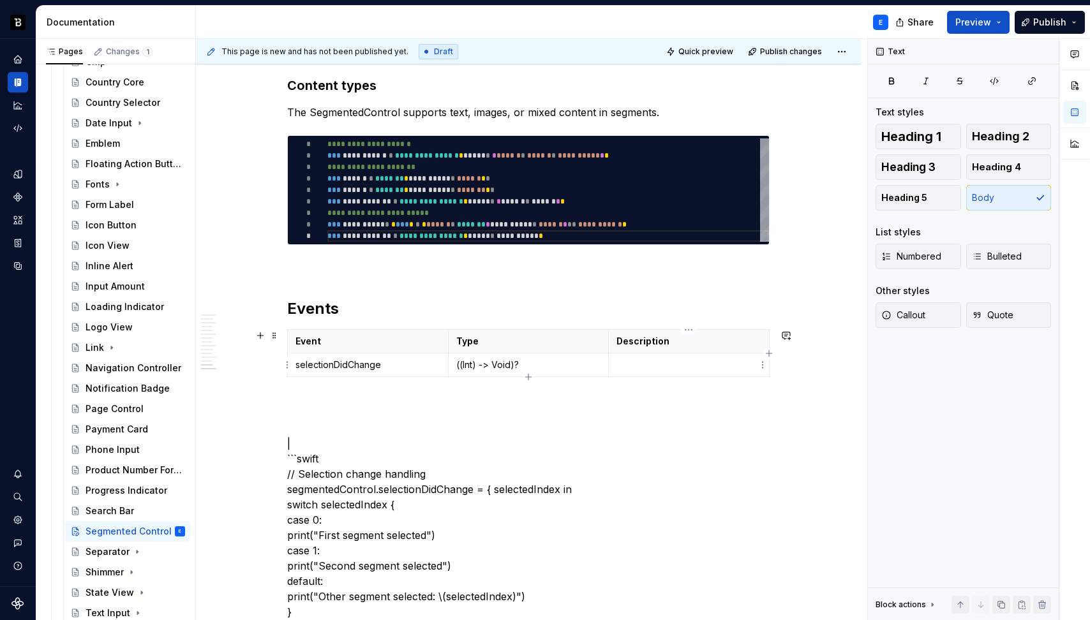
click at [624, 367] on p at bounding box center [688, 365] width 145 height 13
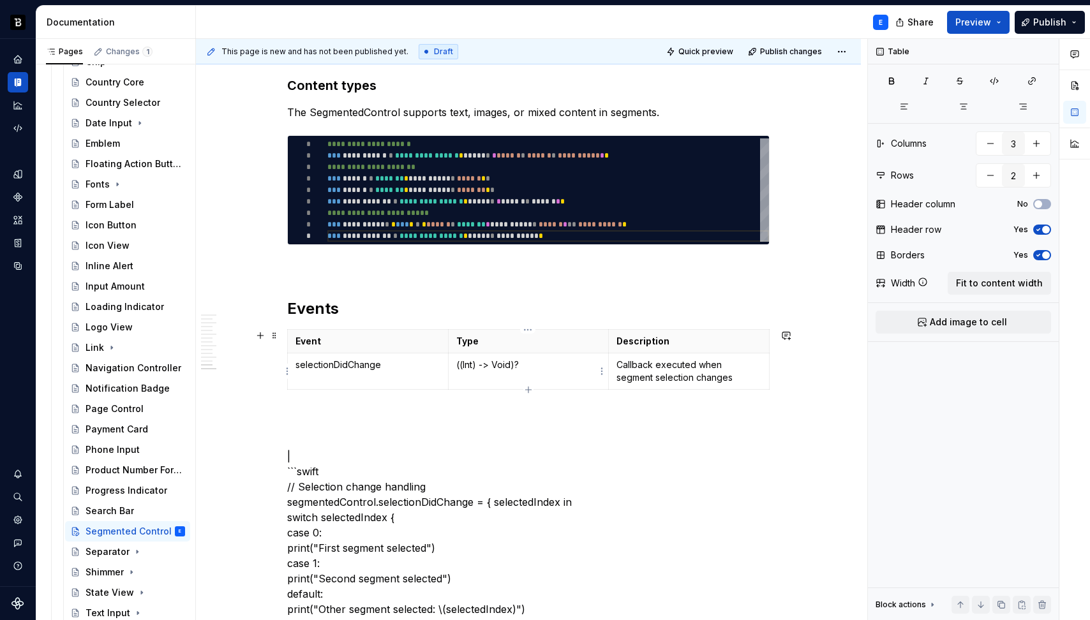
click at [540, 369] on p "((Int) -> Void)?" at bounding box center [528, 365] width 145 height 13
click at [429, 375] on td "selectionDidChange" at bounding box center [368, 371] width 161 height 36
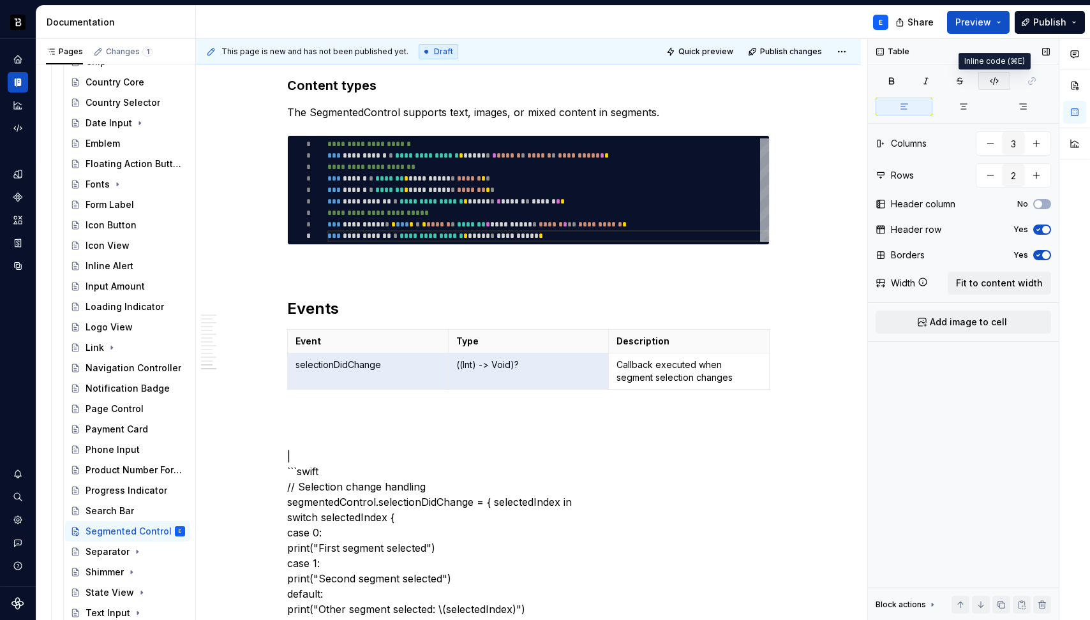
click at [995, 76] on icon "button" at bounding box center [994, 81] width 10 height 10
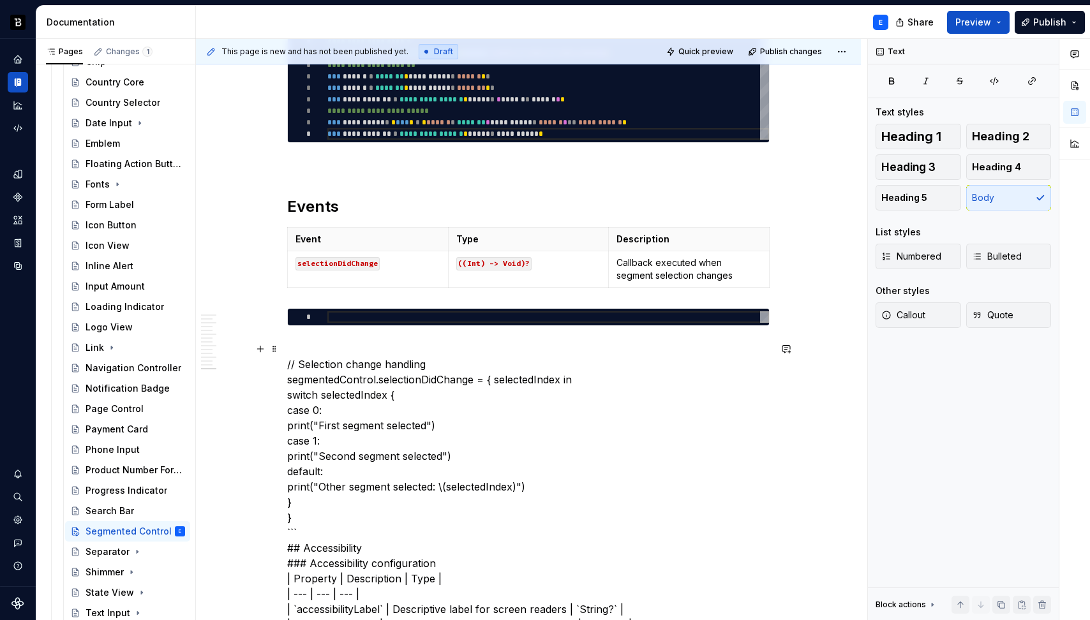
scroll to position [2135, 0]
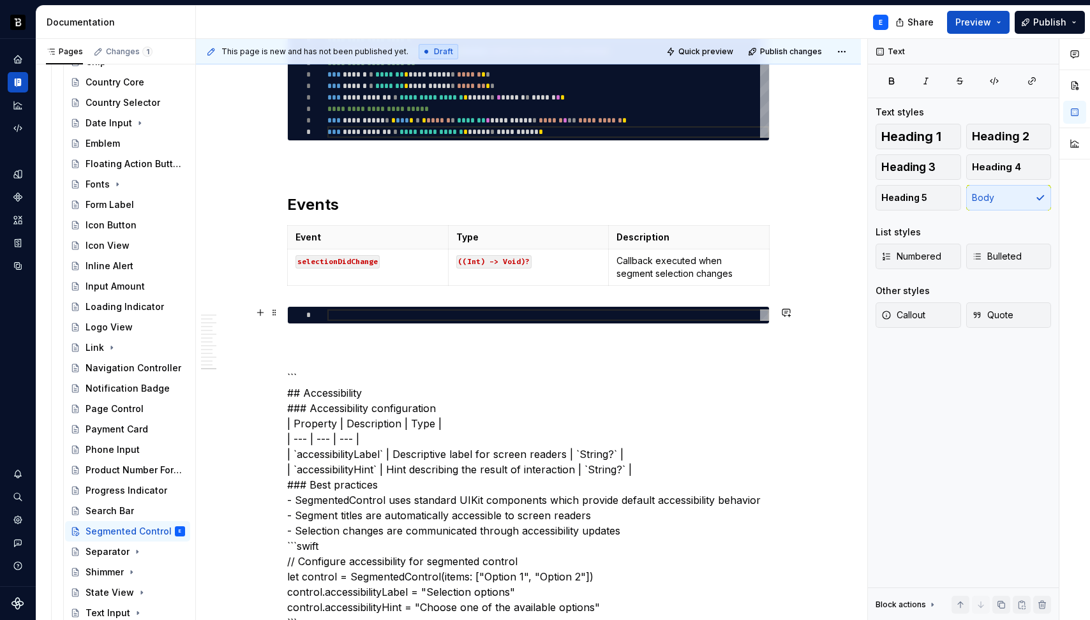
click at [406, 317] on div at bounding box center [547, 314] width 441 height 11
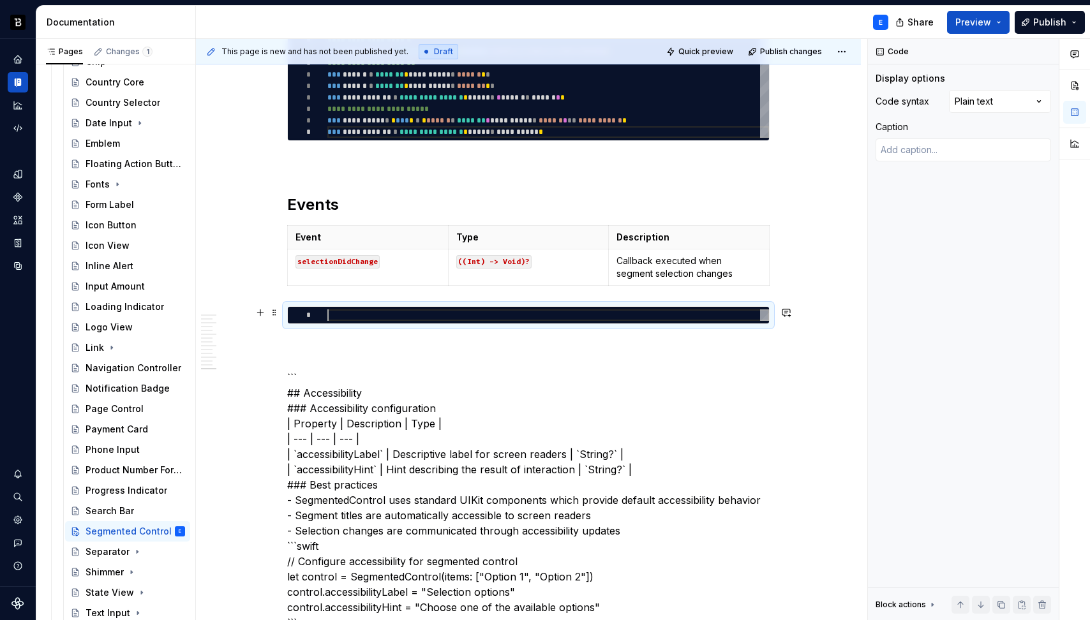
type textarea "*"
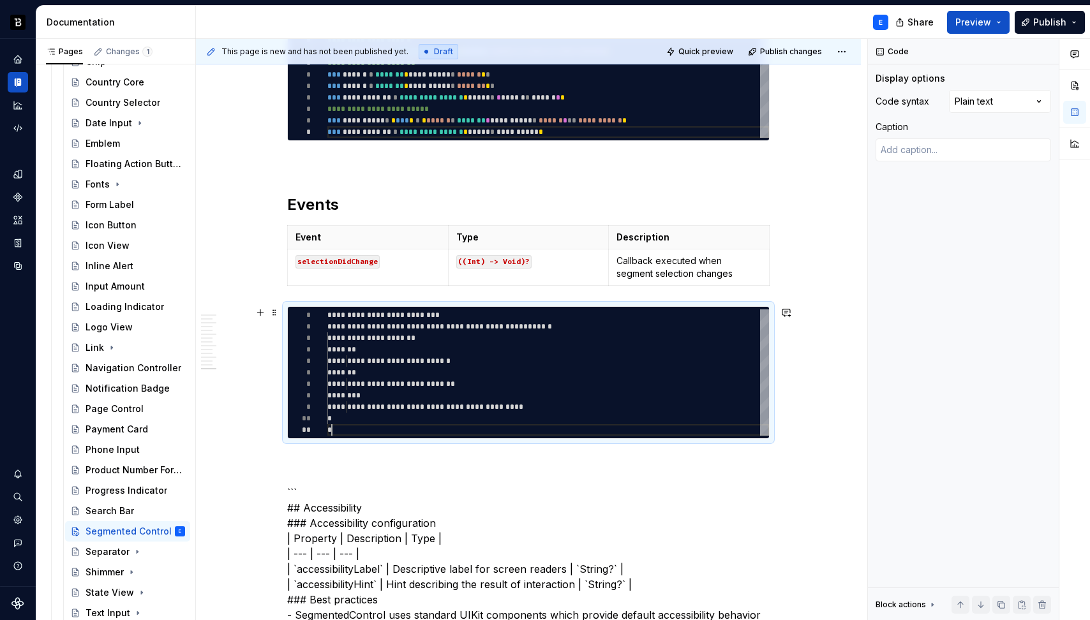
scroll to position [0, 4]
click at [1008, 100] on div "Comments Open comments No comments yet Select ‘Comment’ from the block context …" at bounding box center [979, 330] width 222 height 582
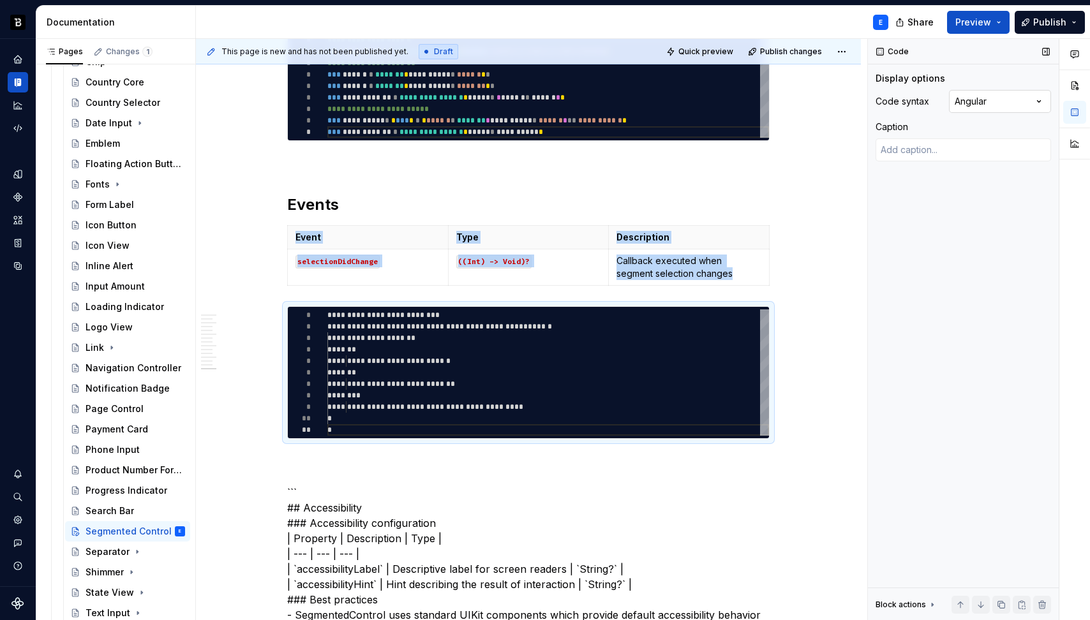
click at [1008, 100] on div "Comments Open comments No comments yet Select ‘Comment’ from the block context …" at bounding box center [979, 330] width 222 height 582
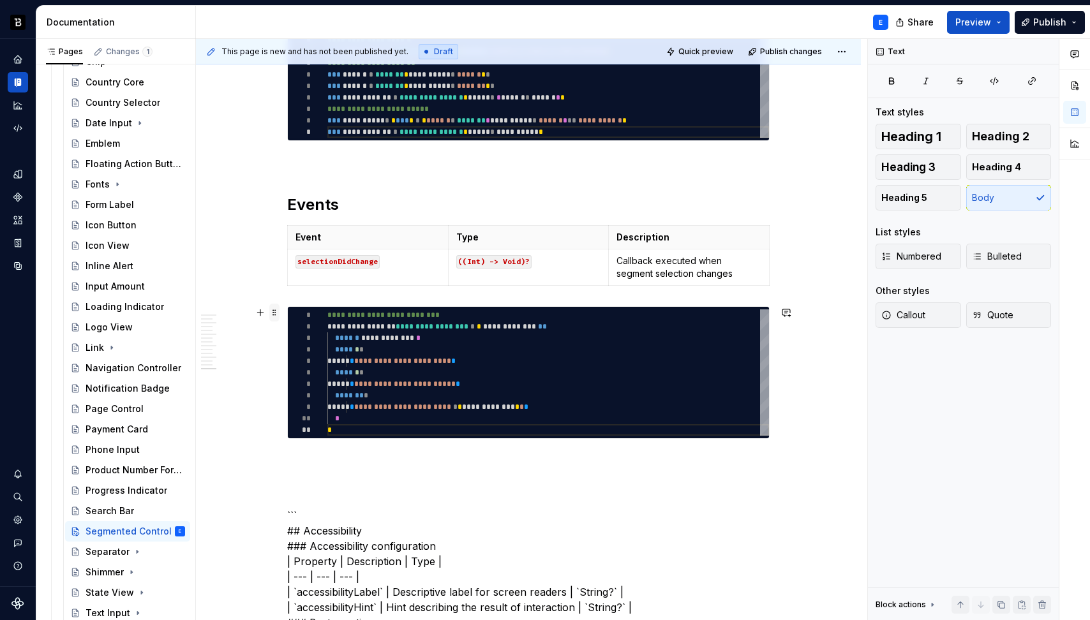
click at [274, 316] on span at bounding box center [274, 313] width 10 height 18
type textarea "*"
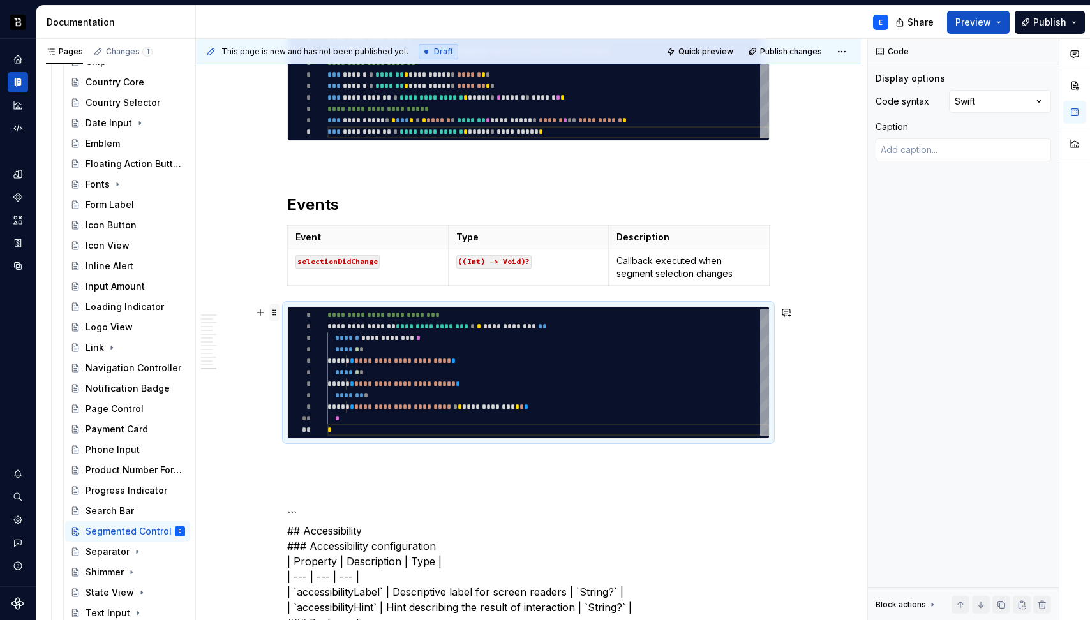
click at [274, 316] on span at bounding box center [274, 313] width 10 height 18
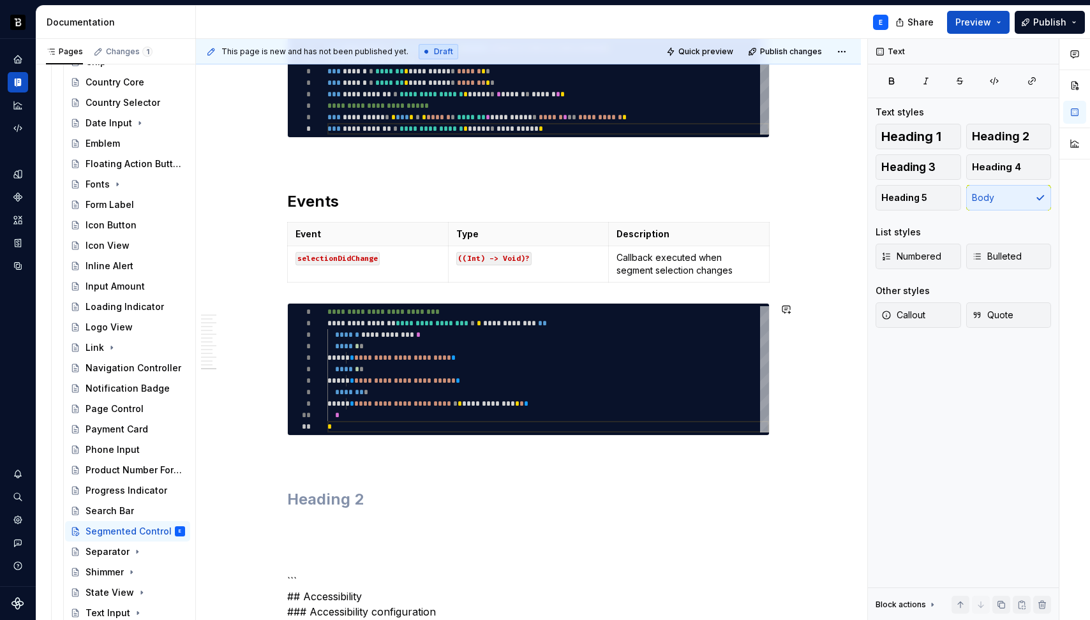
scroll to position [2374, 0]
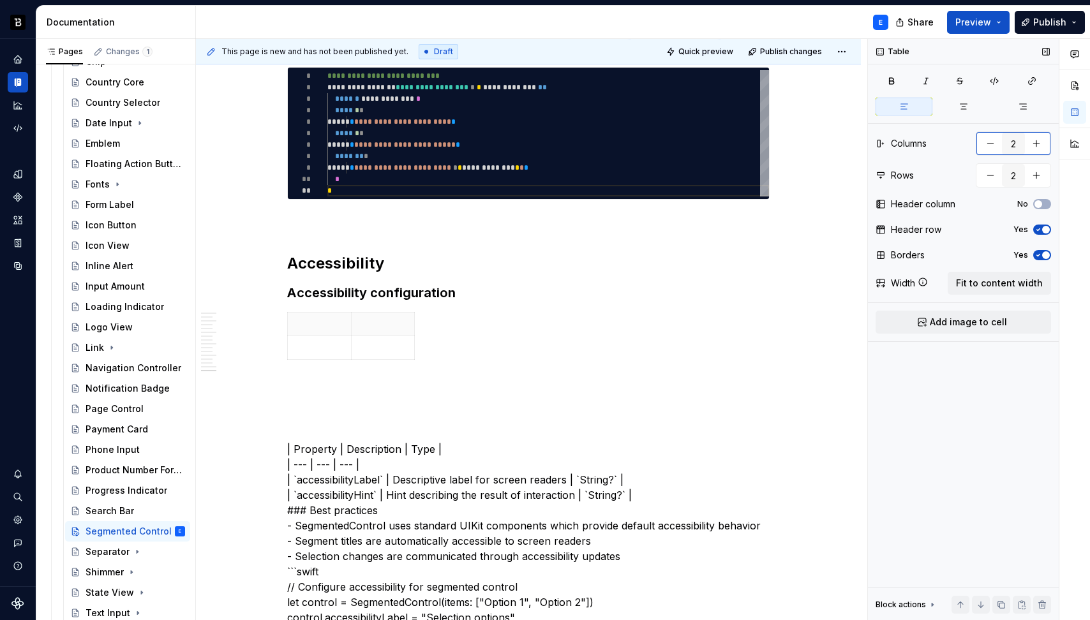
click at [1040, 145] on button "button" at bounding box center [1036, 143] width 23 height 23
type input "3"
click at [1036, 179] on button "button" at bounding box center [1036, 175] width 23 height 23
type input "3"
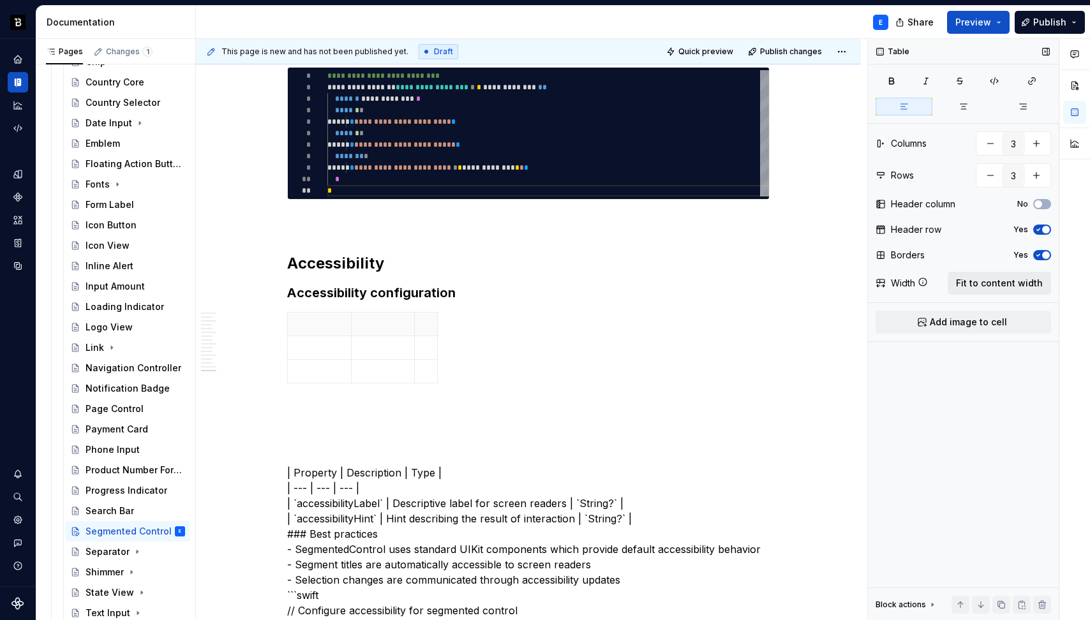
click at [995, 289] on span "Fit to content width" at bounding box center [999, 283] width 87 height 13
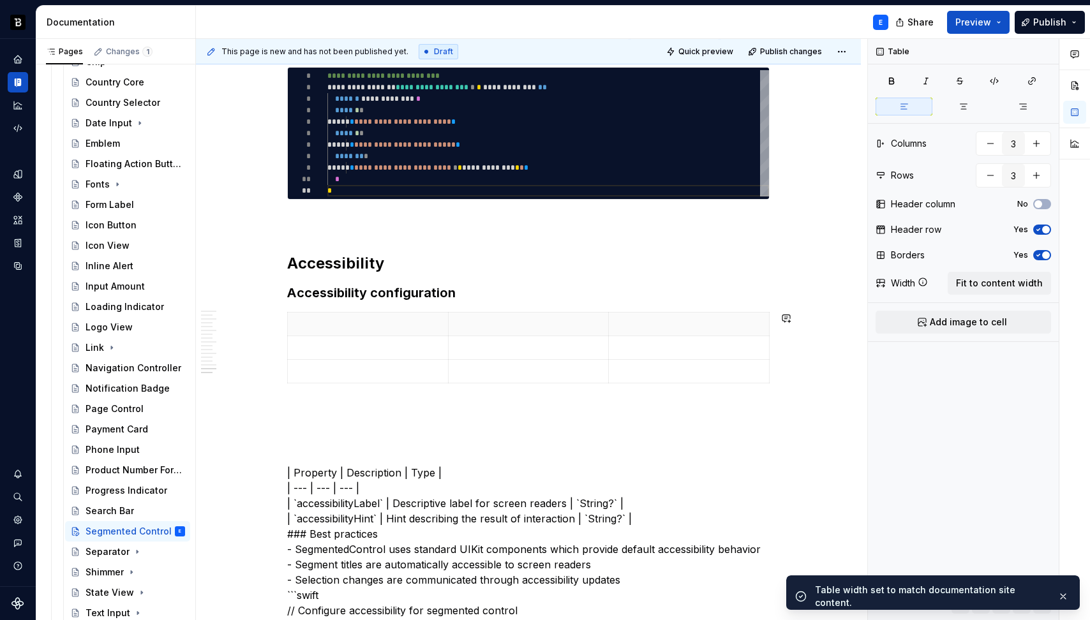
scroll to position [2485, 0]
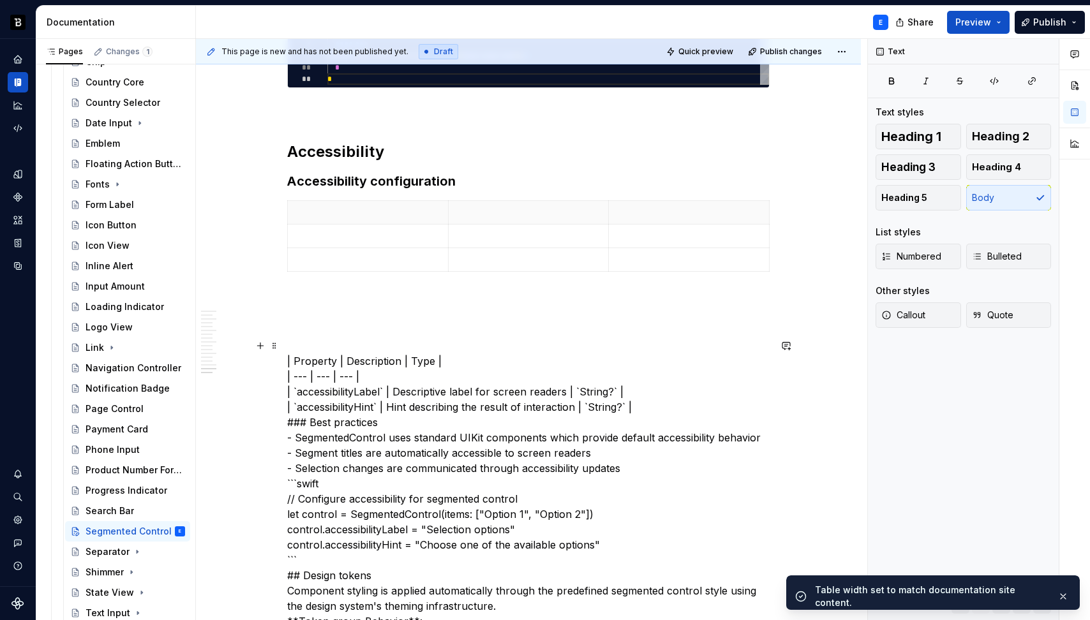
click at [318, 362] on p "| Property | Description | Type | | --- | --- | --- | | `accessibilityLabel` | …" at bounding box center [528, 521] width 482 height 367
click at [352, 211] on p at bounding box center [367, 212] width 145 height 13
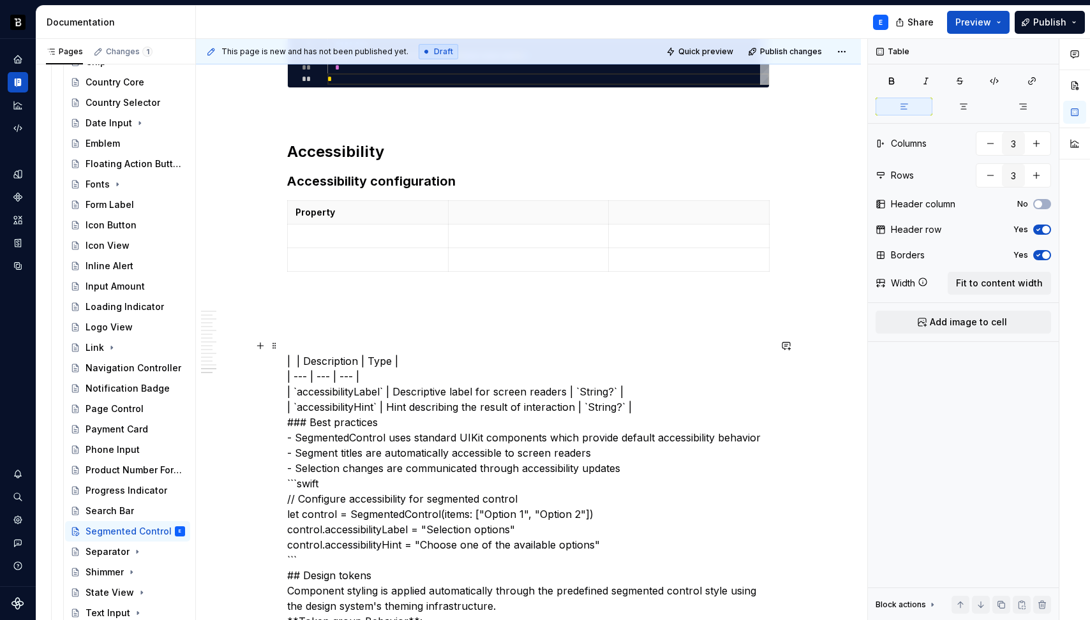
click at [324, 360] on p "| | Description | Type | | --- | --- | --- | | `accessibilityLabel` | Descripti…" at bounding box center [528, 521] width 482 height 367
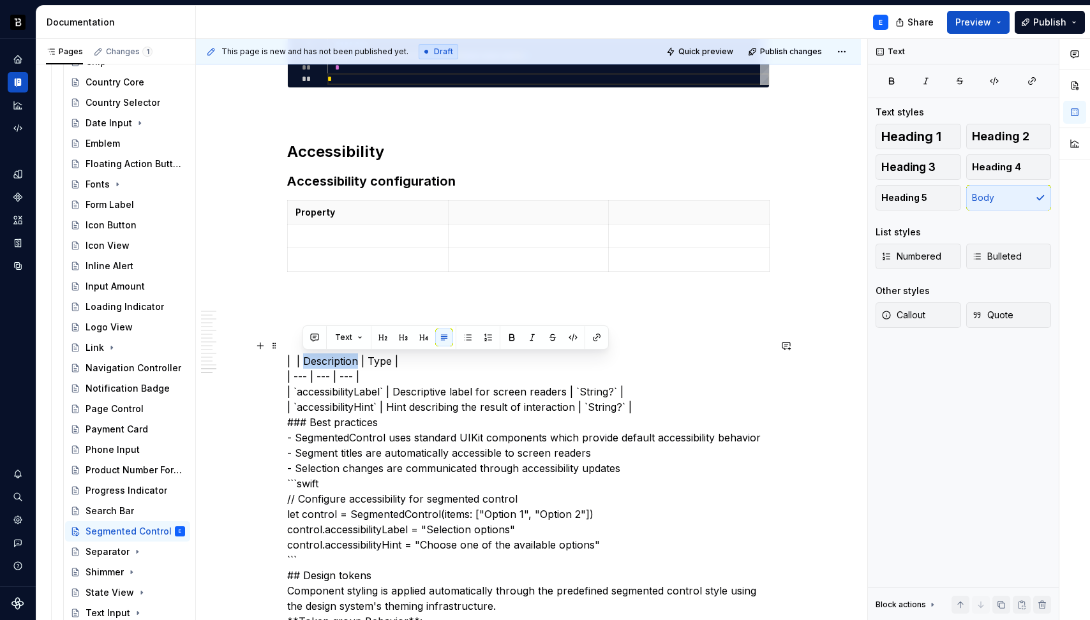
click at [324, 360] on p "| | Description | Type | | --- | --- | --- | | `accessibilityLabel` | Descripti…" at bounding box center [528, 521] width 482 height 367
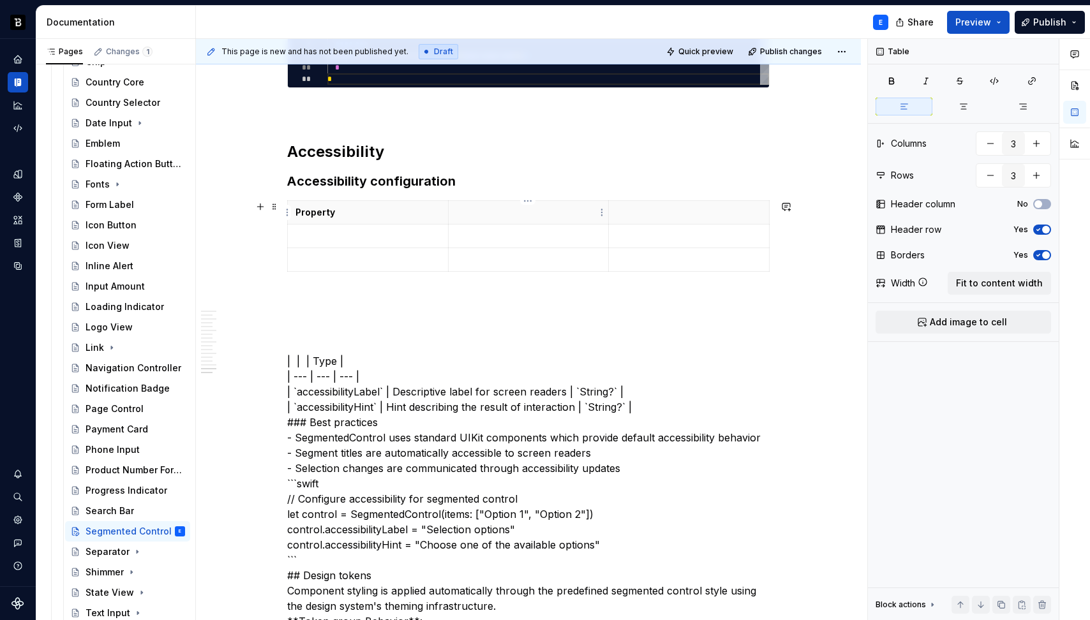
click at [473, 209] on p at bounding box center [528, 212] width 145 height 13
click at [327, 359] on p "| | | Type | | --- | --- | --- | | `accessibilityLabel` | Descriptive label for…" at bounding box center [528, 521] width 482 height 367
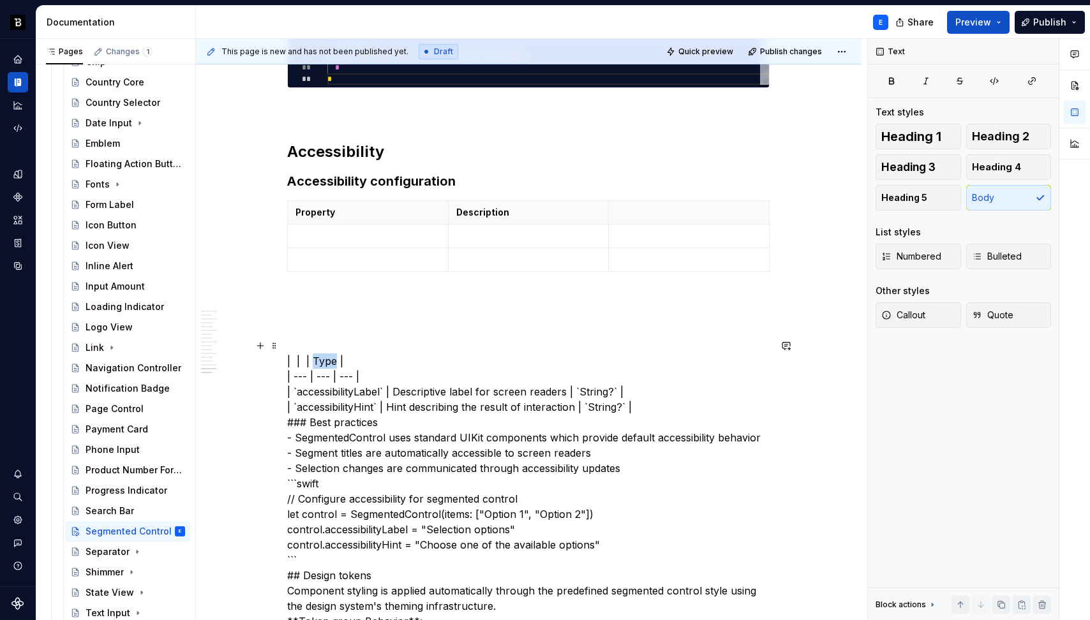
click at [327, 359] on p "| | | Type | | --- | --- | --- | | `accessibilityLabel` | Descriptive label for…" at bounding box center [528, 521] width 482 height 367
click at [618, 218] on p at bounding box center [688, 212] width 145 height 13
click at [392, 348] on p "| | | | | --- | --- | --- | | `accessibilityLabel` | Descriptive label for scre…" at bounding box center [528, 521] width 482 height 367
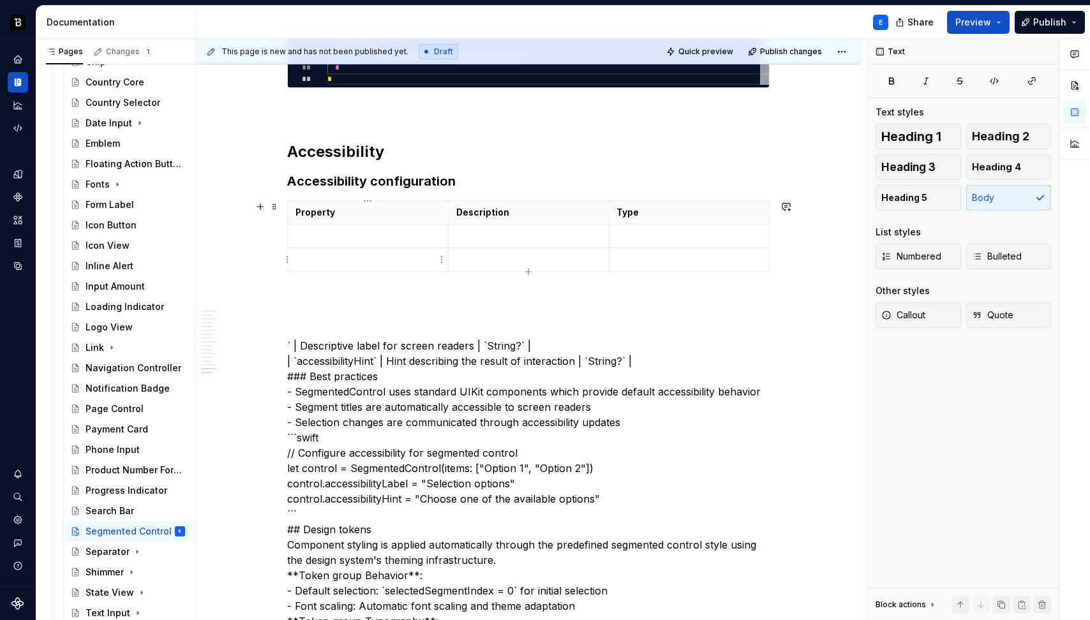
click at [376, 239] on p at bounding box center [367, 236] width 145 height 13
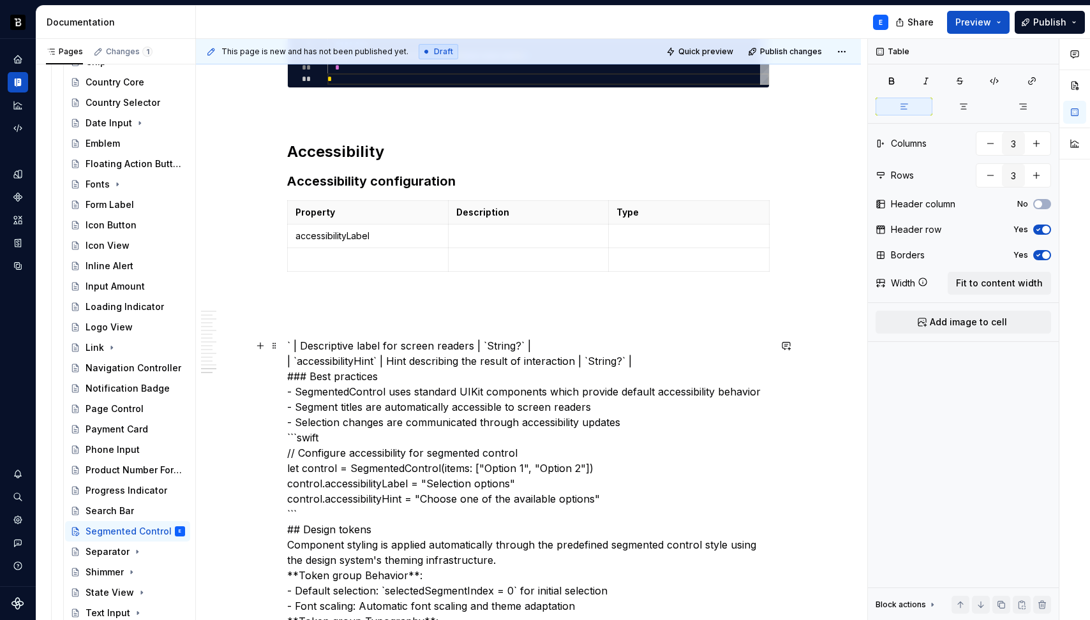
click at [300, 344] on p "` | Descriptive label for screen readers | `String?` | | `accessibilityHint` | …" at bounding box center [528, 499] width 482 height 322
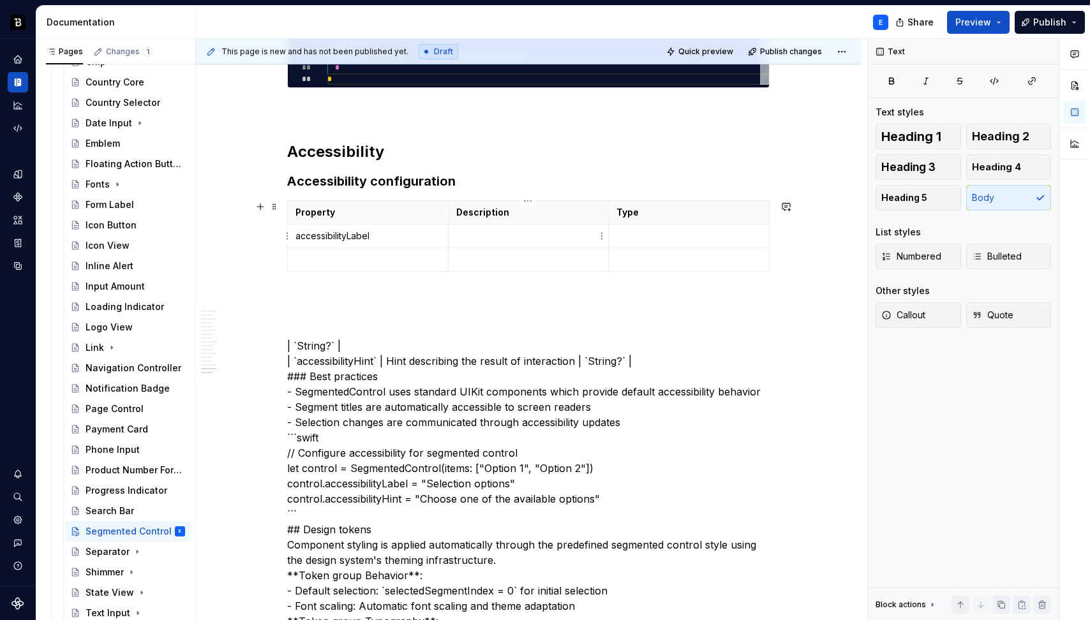
click at [469, 241] on p at bounding box center [528, 236] width 145 height 13
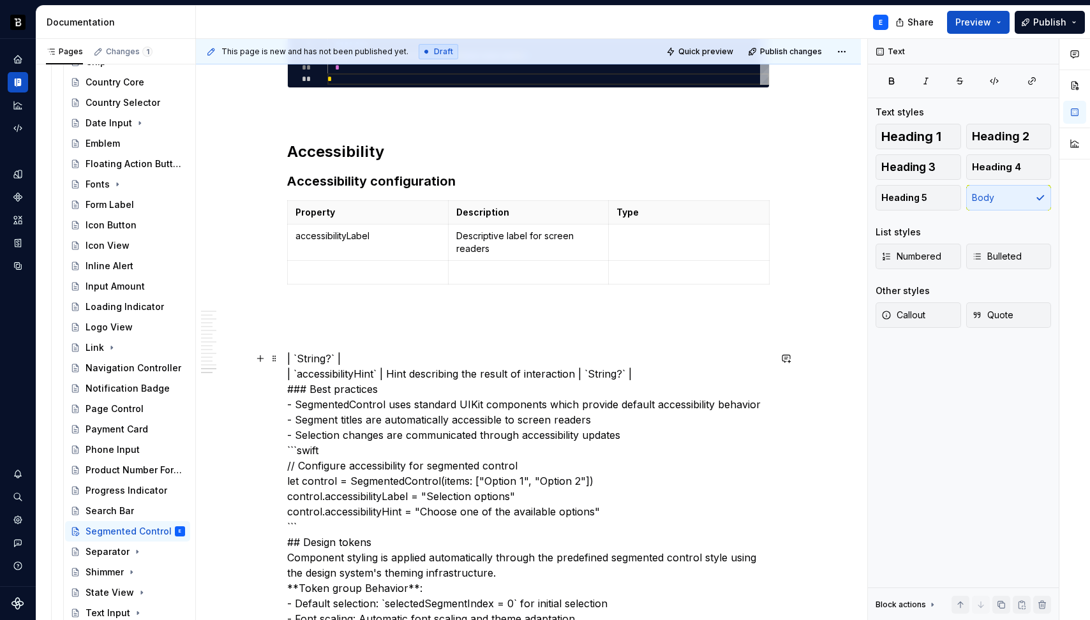
click at [301, 355] on p "| `String?` | | `accessibilityHint` | Hint describing the result of interaction…" at bounding box center [528, 512] width 482 height 322
click at [633, 244] on td at bounding box center [689, 243] width 161 height 36
click at [295, 369] on p "` | | `accessibilityHint` | Hint describing the result of interaction | `String…" at bounding box center [528, 512] width 482 height 322
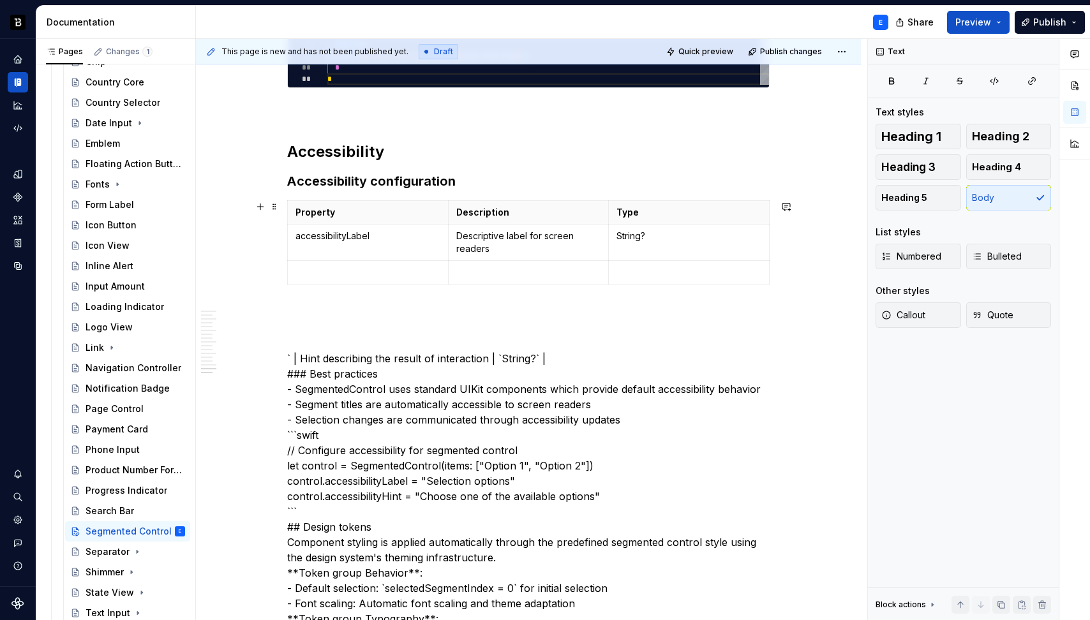
click at [345, 261] on td at bounding box center [368, 273] width 161 height 24
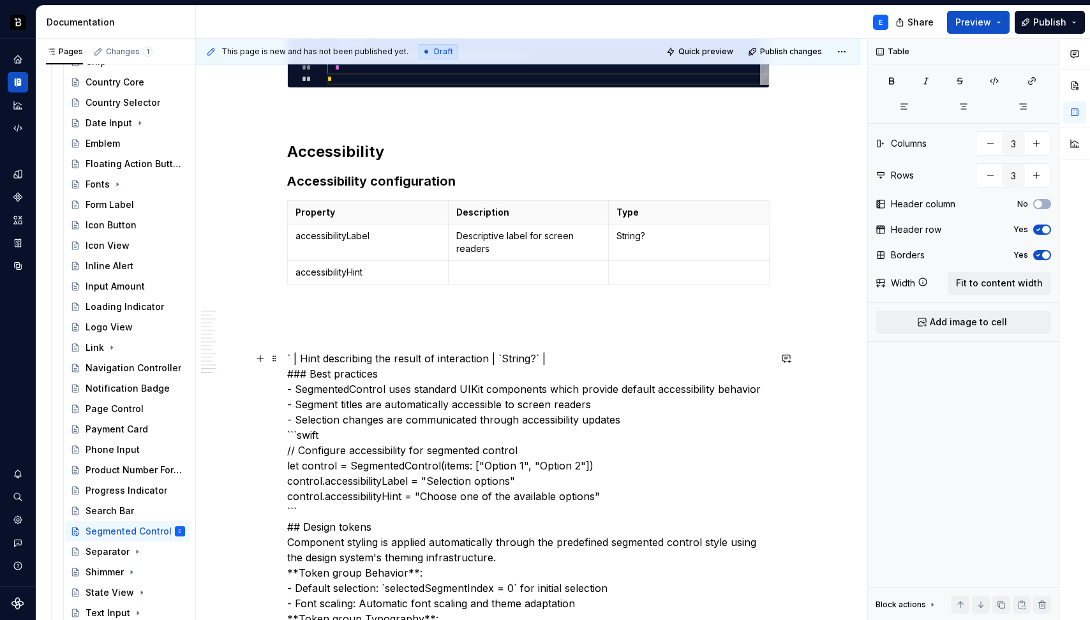
click at [299, 357] on p "` | Hint describing the result of interaction | `String?` | ### Best practices …" at bounding box center [528, 504] width 482 height 306
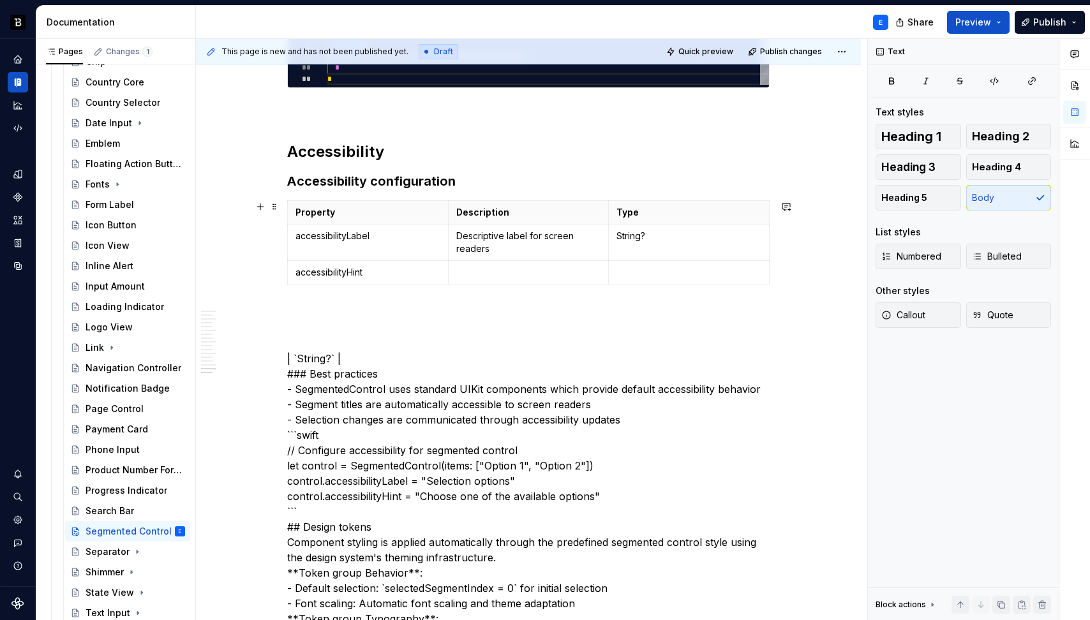
click at [474, 269] on p at bounding box center [528, 272] width 145 height 13
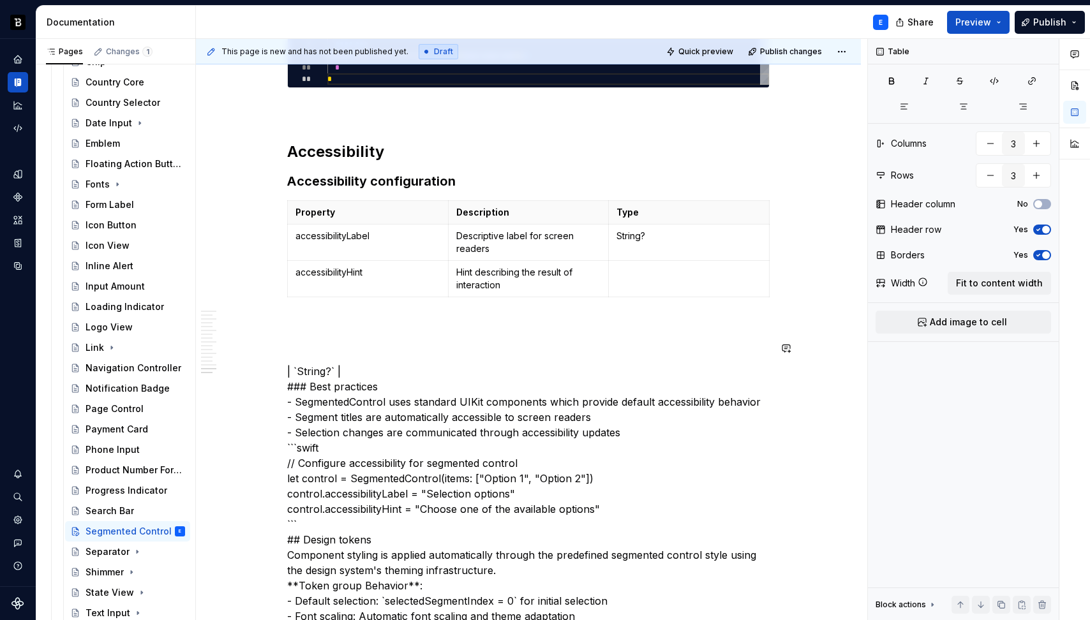
click at [300, 366] on p "| `String?` | ### Best practices - SegmentedControl uses standard UIKit compone…" at bounding box center [528, 517] width 482 height 306
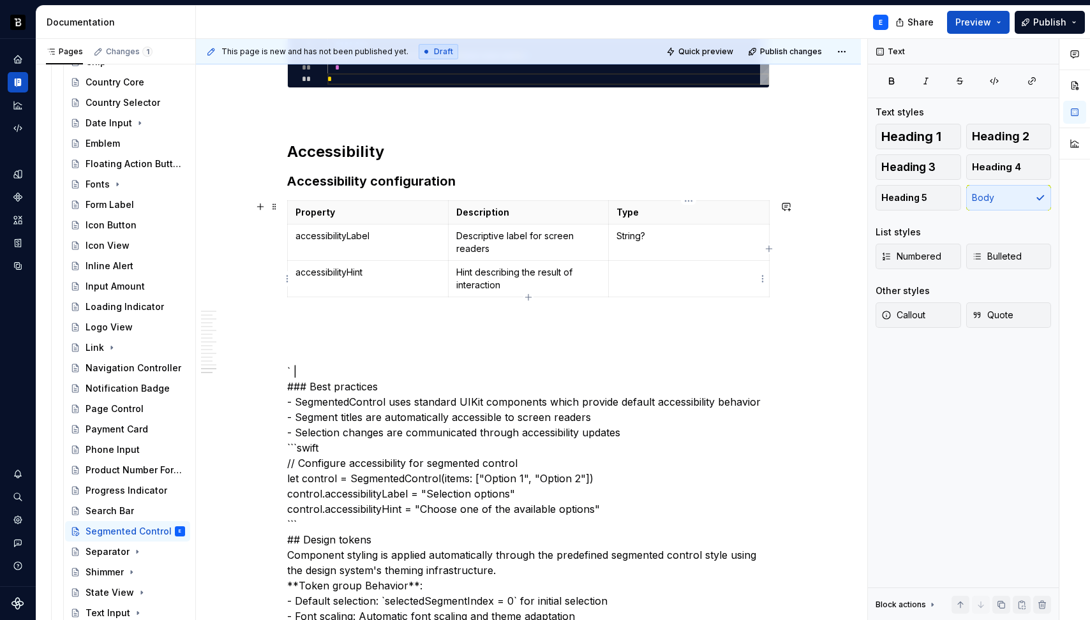
click at [656, 278] on td at bounding box center [689, 279] width 161 height 36
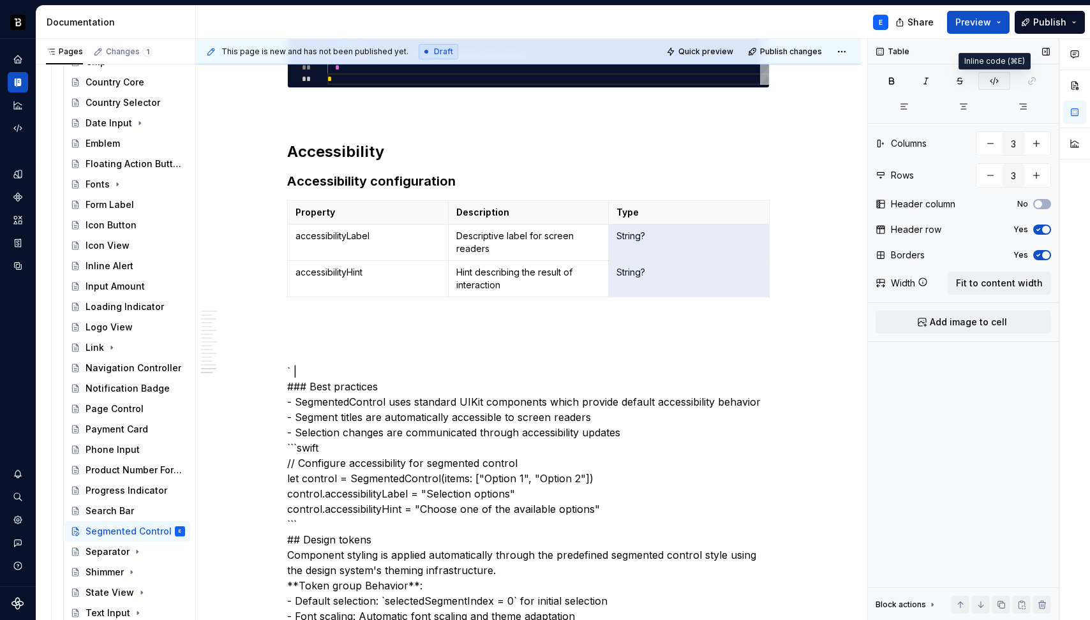
click at [997, 84] on icon "button" at bounding box center [994, 81] width 10 height 10
click at [414, 278] on p "accessibilityHint" at bounding box center [367, 272] width 145 height 13
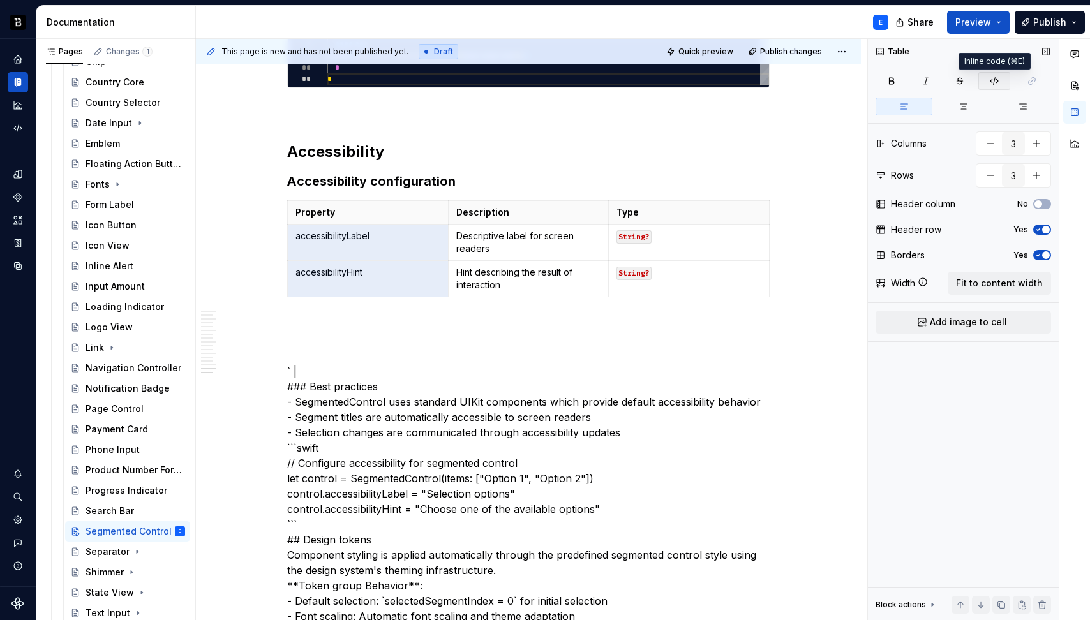
click at [992, 82] on icon "button" at bounding box center [994, 81] width 10 height 10
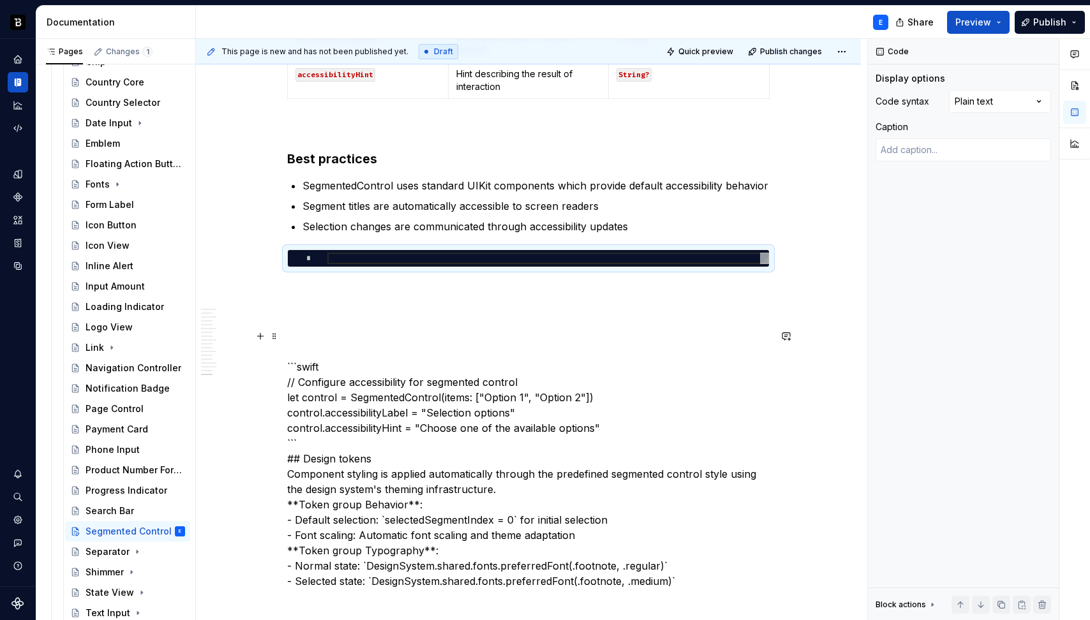
scroll to position [2762, 0]
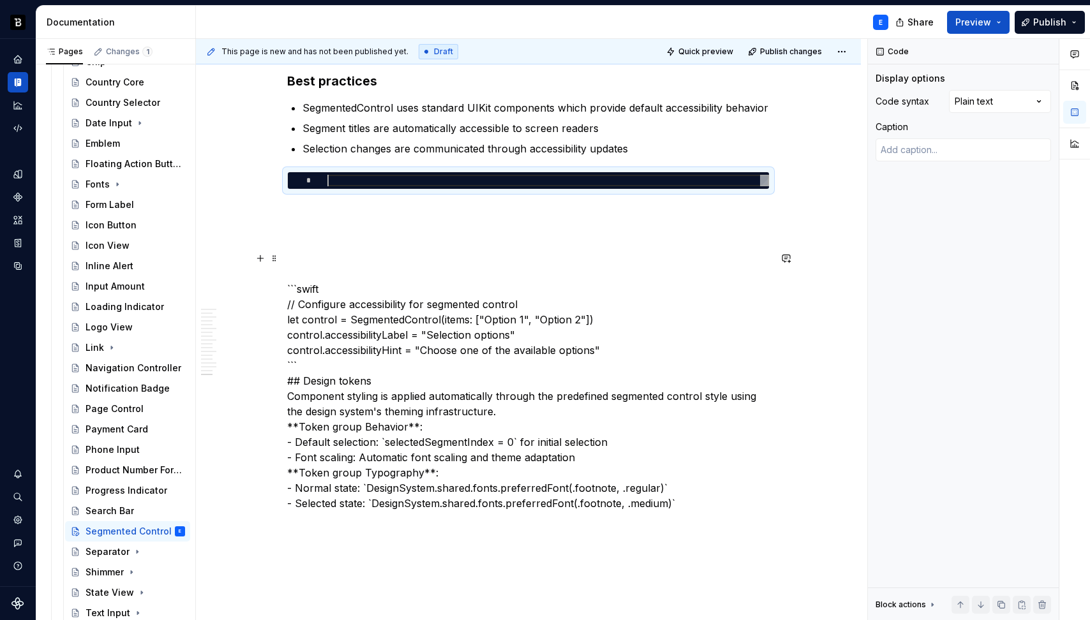
click at [360, 288] on p "```swift // Configure accessibility for segmented control let control = Segment…" at bounding box center [528, 381] width 482 height 260
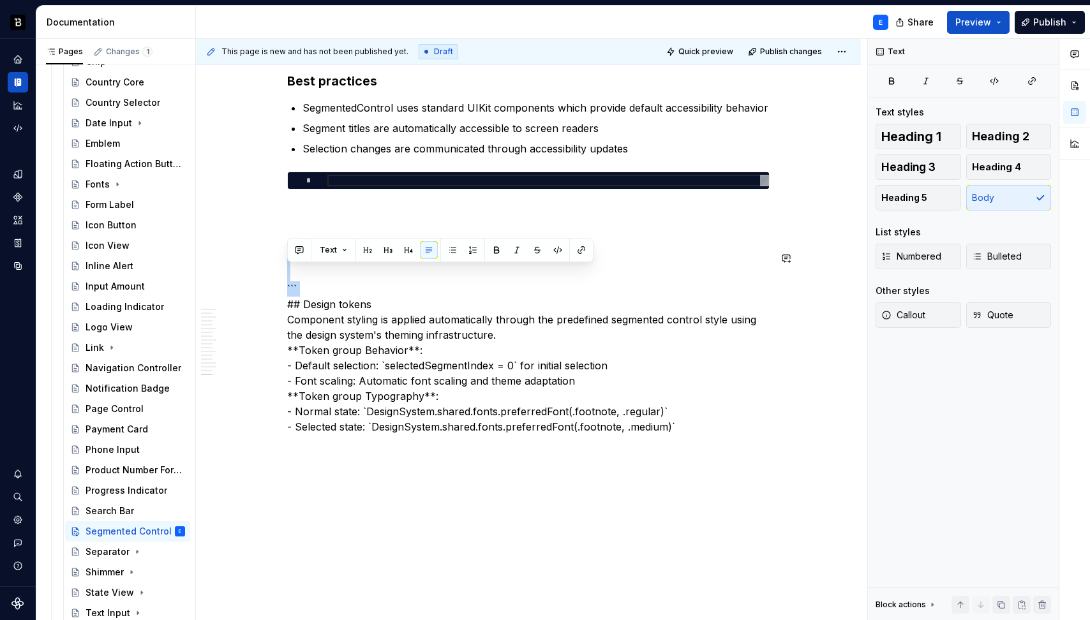
scroll to position [2746, 0]
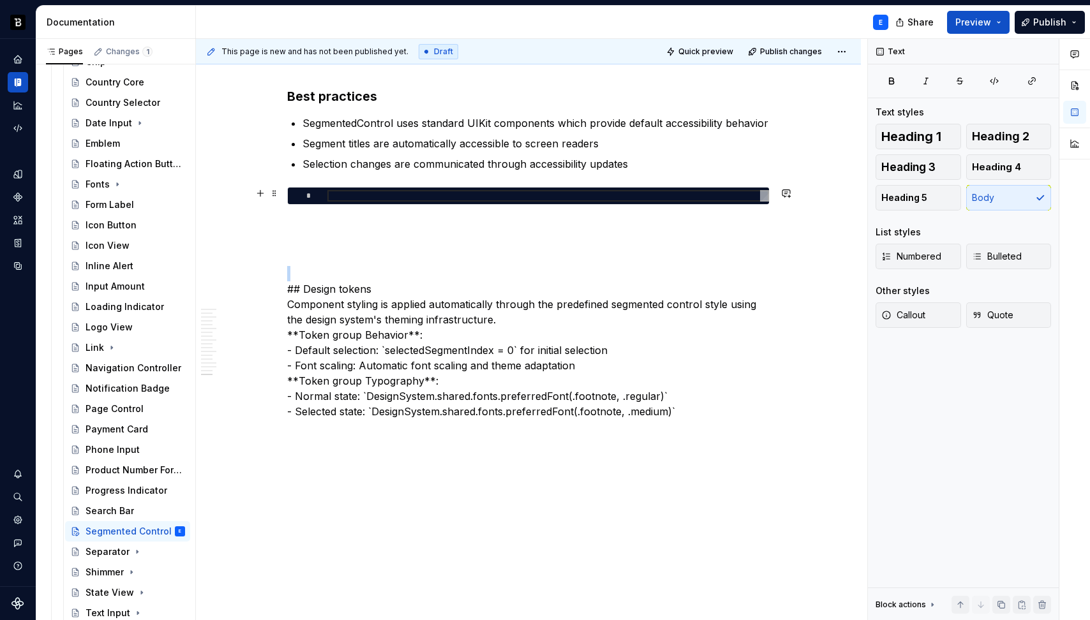
click at [376, 198] on div at bounding box center [547, 195] width 441 height 11
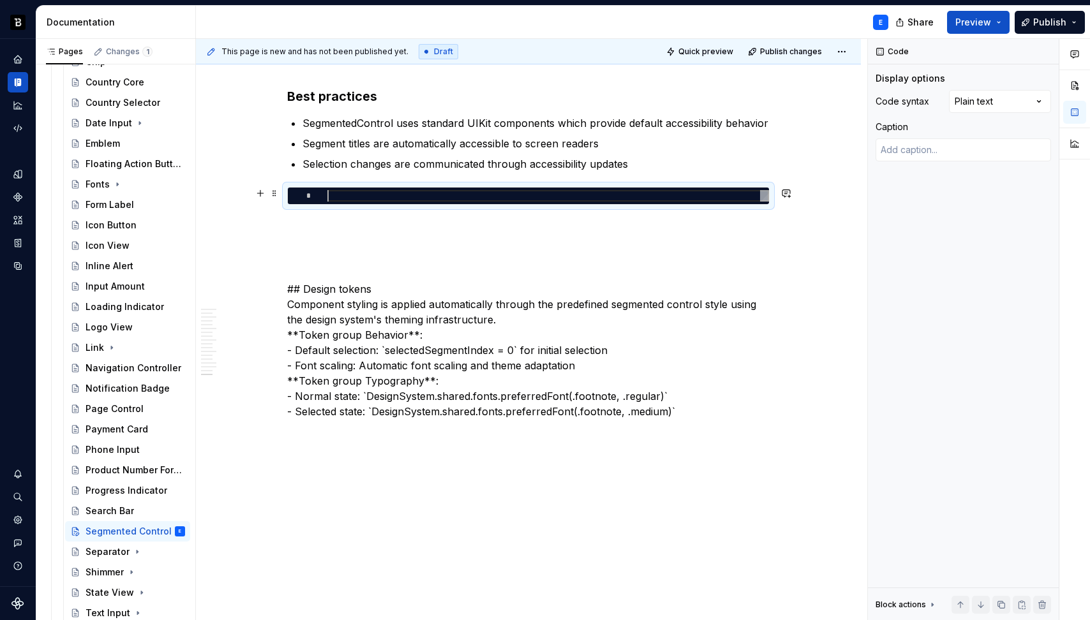
type textarea "*"
type textarea "**********"
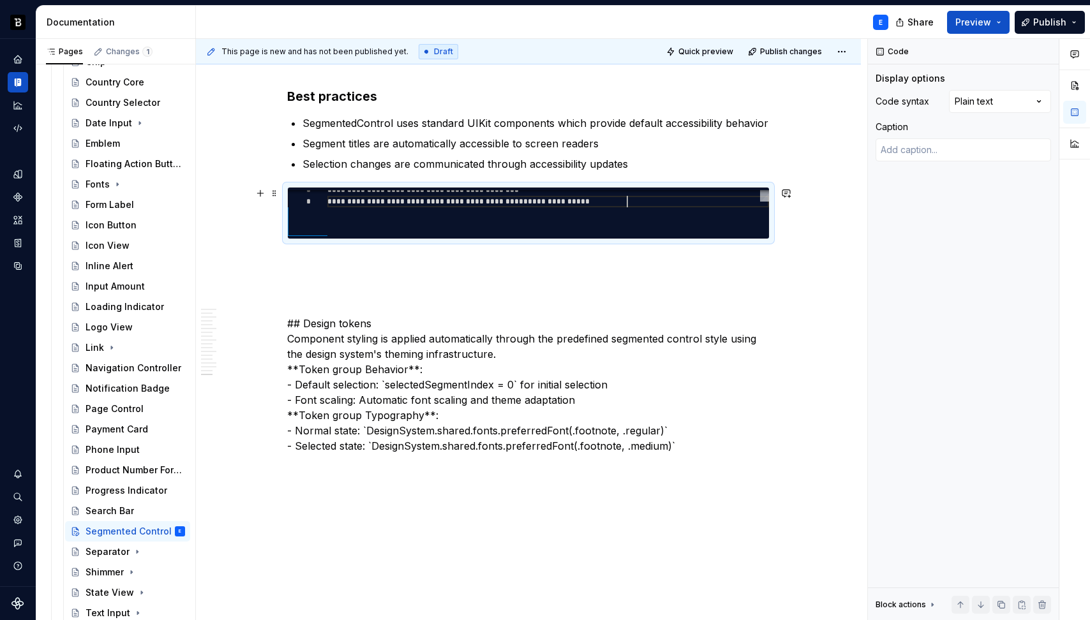
scroll to position [34, 299]
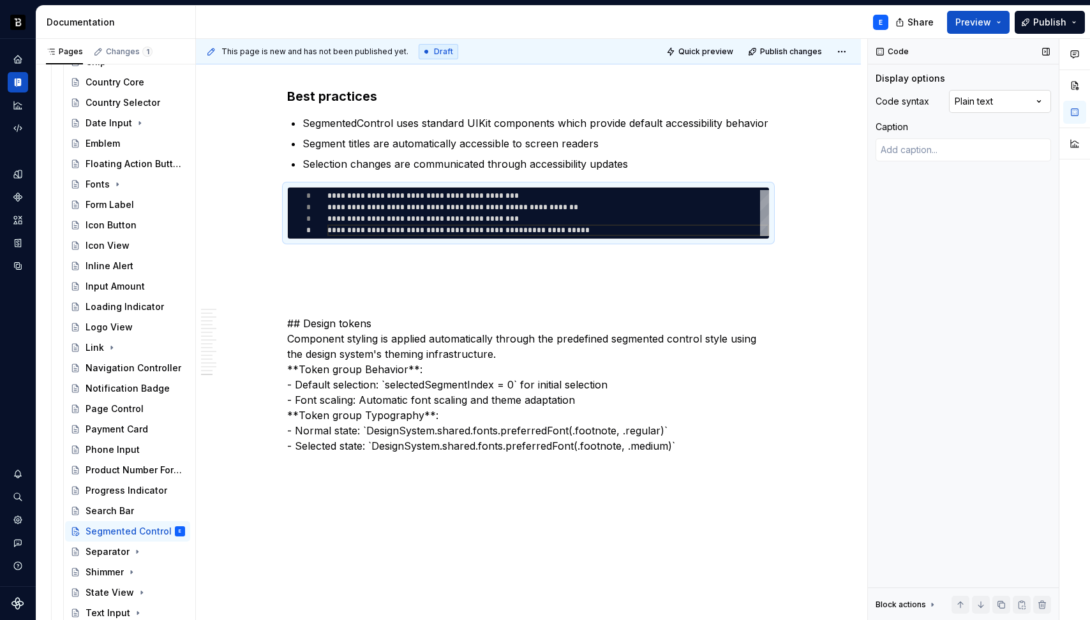
click at [995, 101] on div "Comments Open comments No comments yet Select ‘Comment’ from the block context …" at bounding box center [979, 330] width 222 height 582
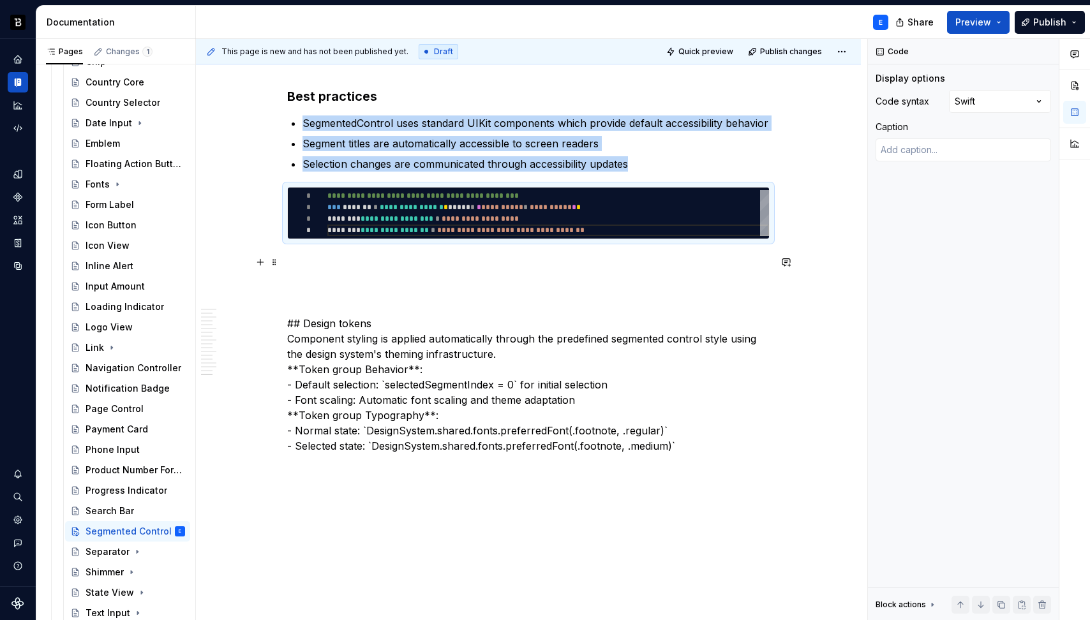
click at [432, 258] on p at bounding box center [528, 262] width 482 height 15
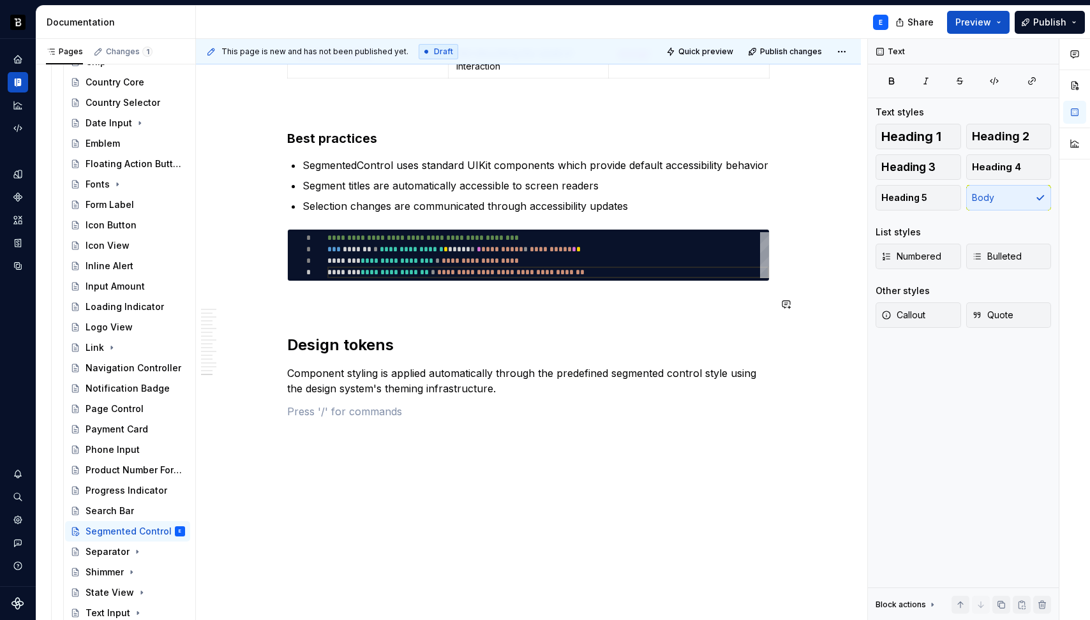
scroll to position [2746, 0]
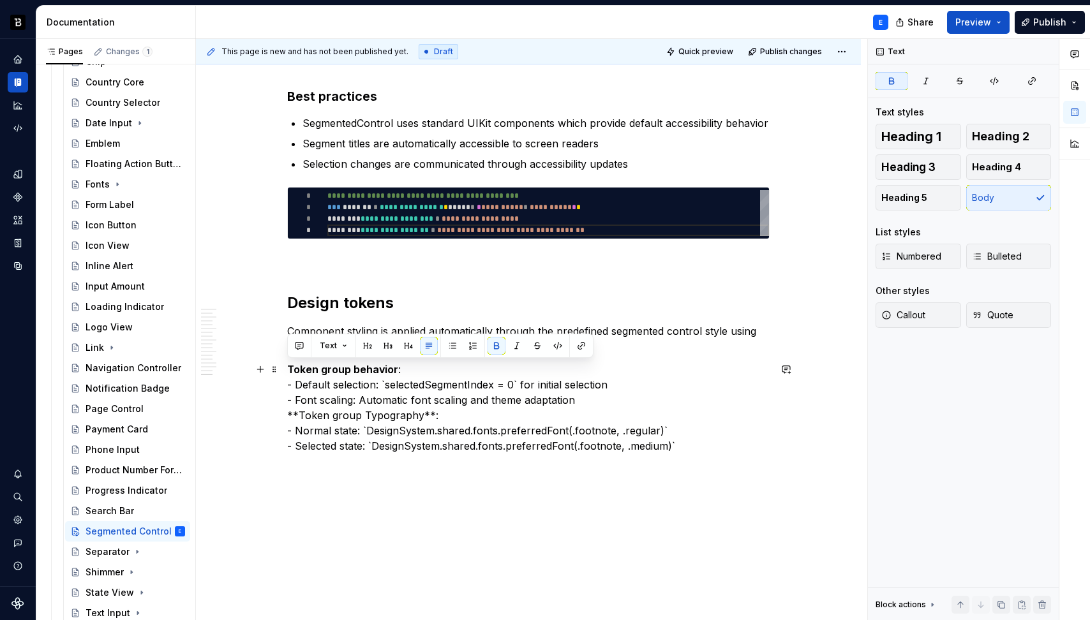
click at [357, 367] on strong "Token group behavior" at bounding box center [342, 369] width 111 height 13
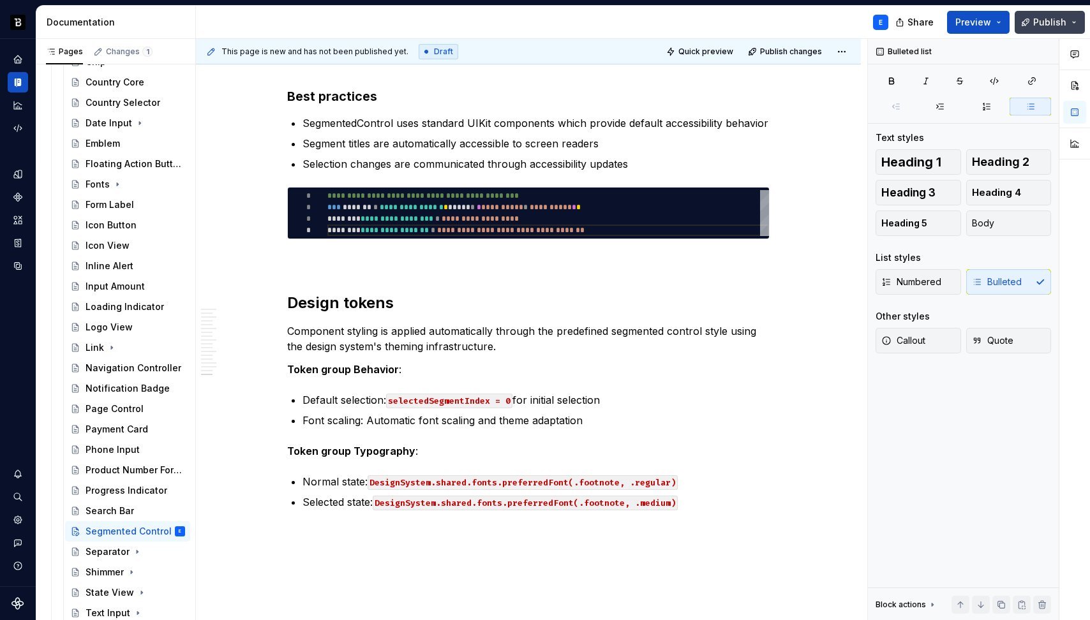
click at [1053, 26] on span "Publish" at bounding box center [1049, 22] width 33 height 13
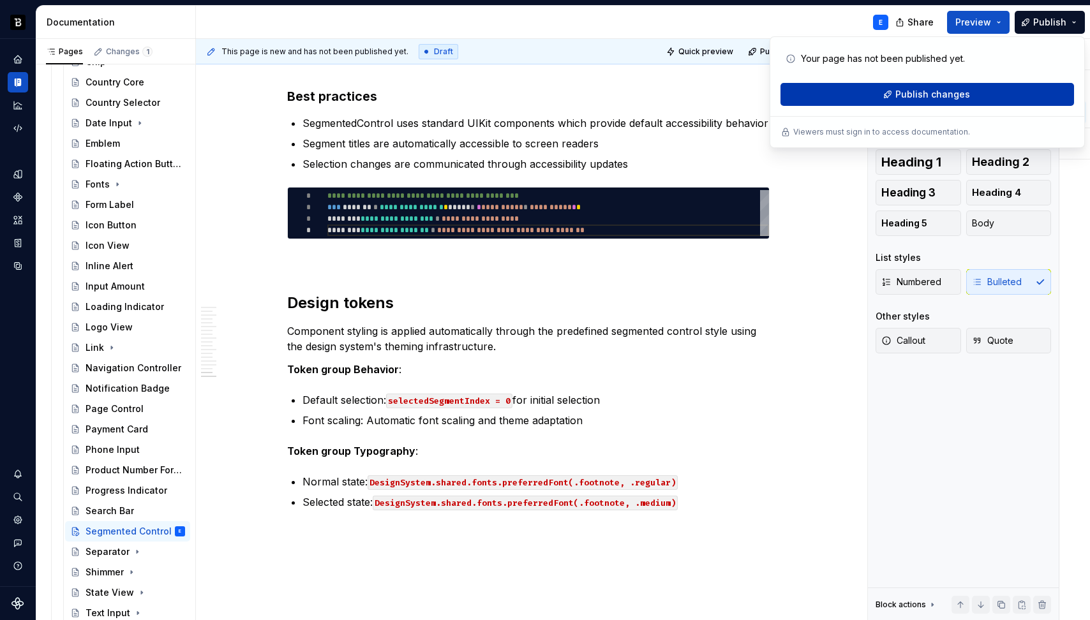
click at [922, 96] on span "Publish changes" at bounding box center [932, 94] width 75 height 13
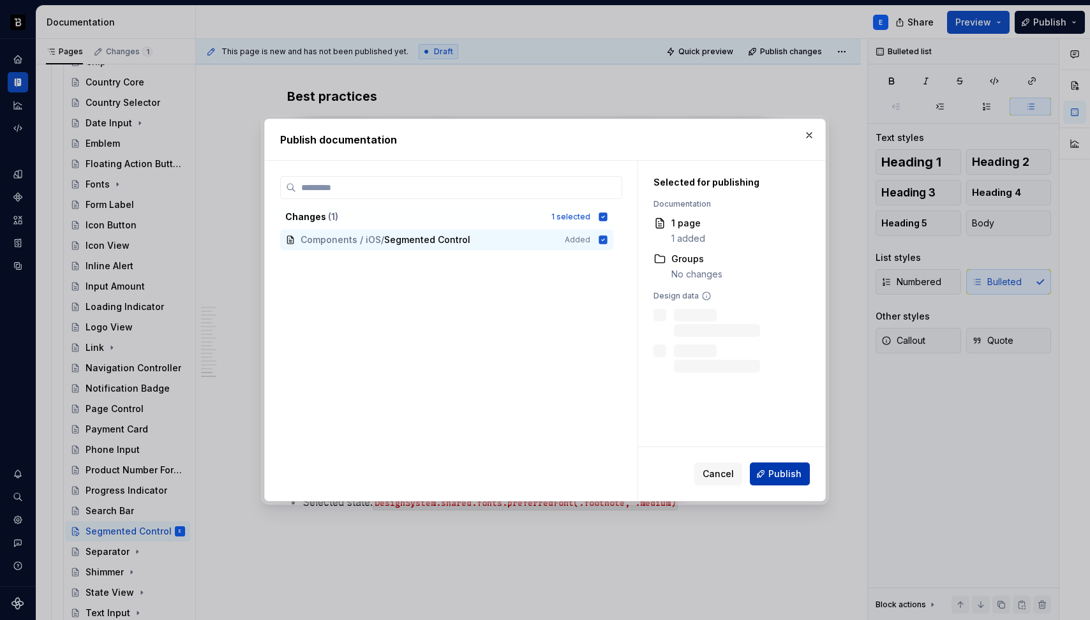
click at [774, 478] on span "Publish" at bounding box center [784, 474] width 33 height 13
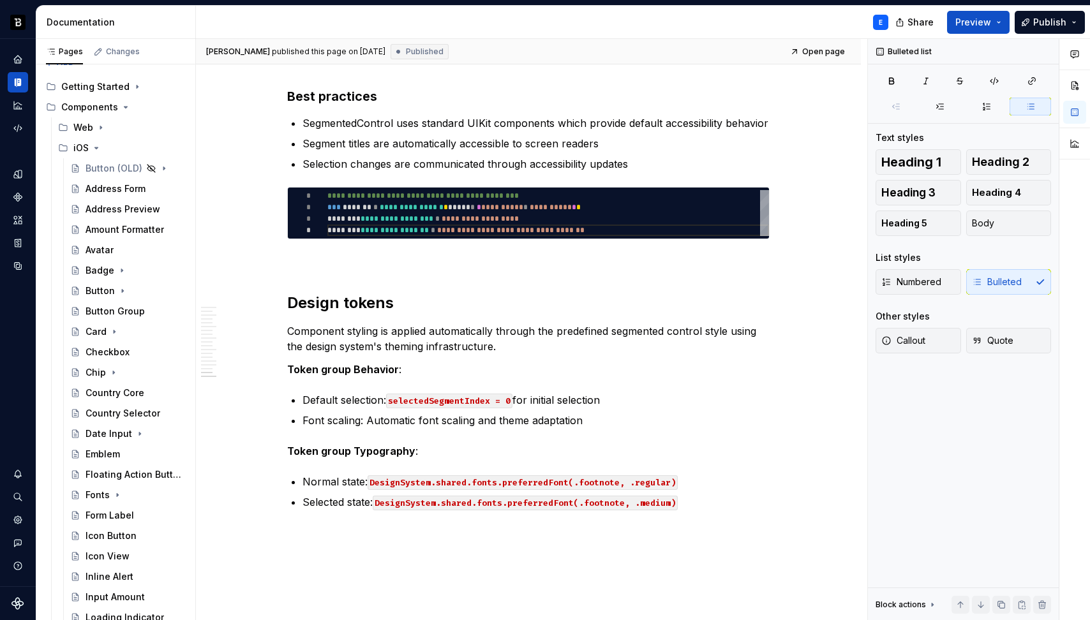
scroll to position [0, 0]
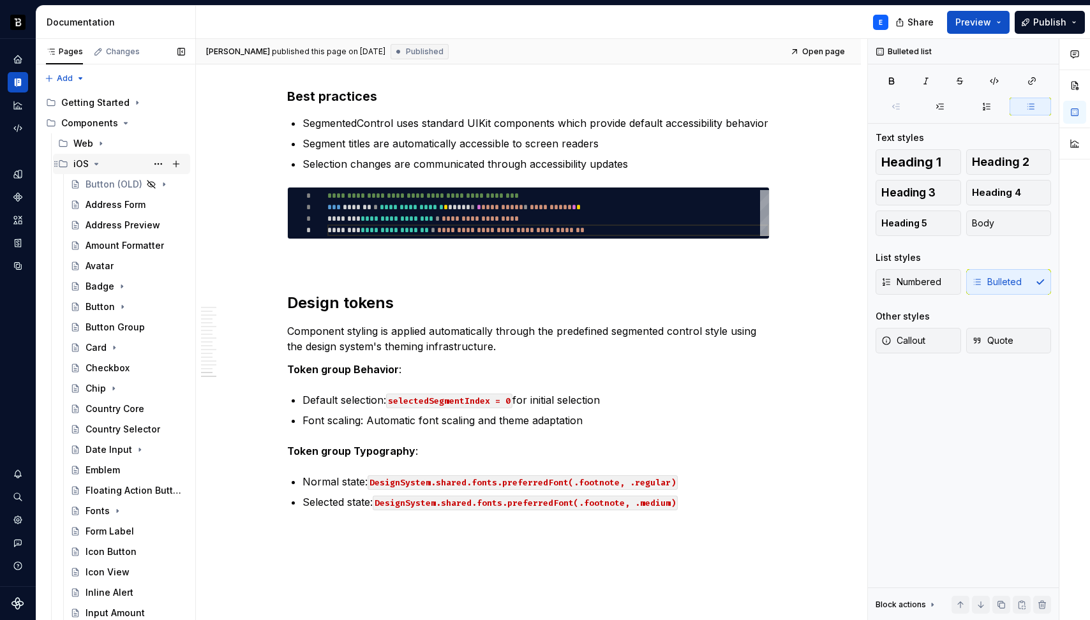
click at [96, 165] on icon "Page tree" at bounding box center [96, 164] width 10 height 10
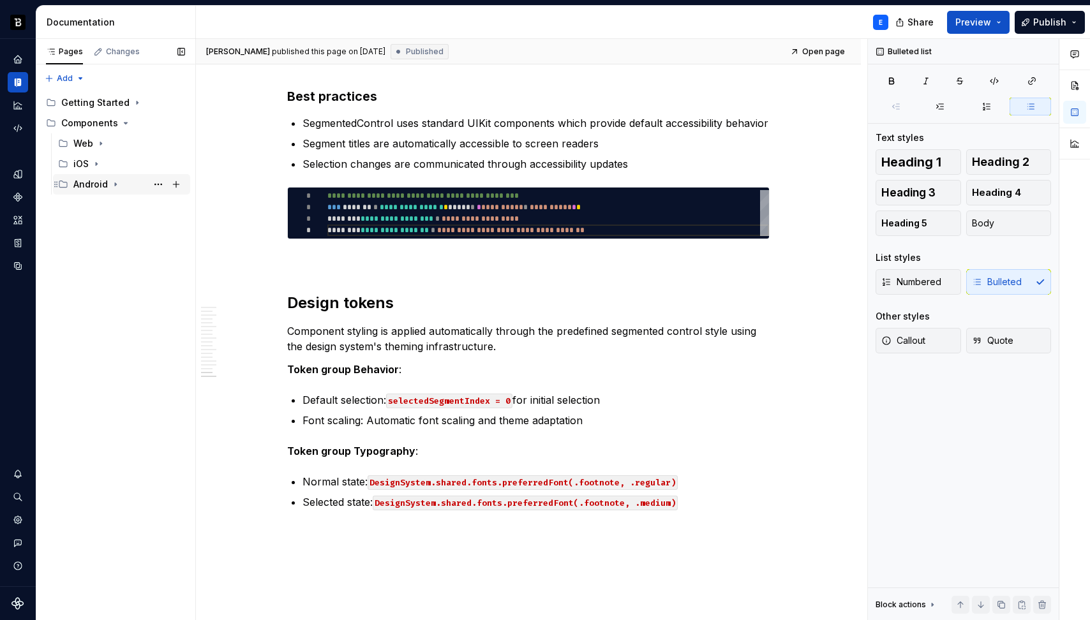
click at [114, 186] on icon "Page tree" at bounding box center [115, 184] width 10 height 10
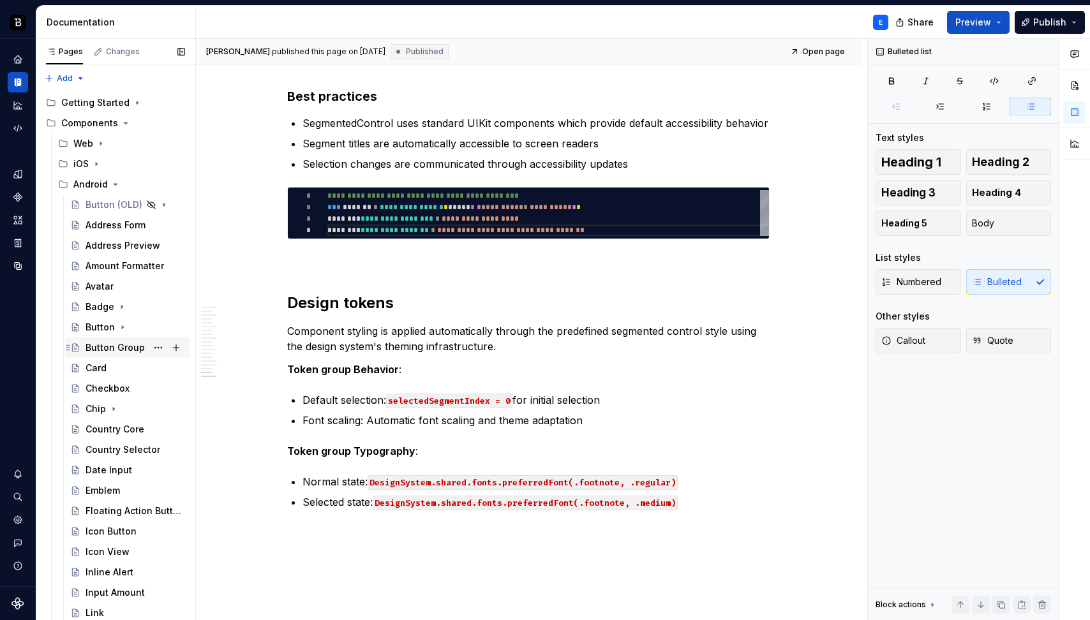
scroll to position [143, 0]
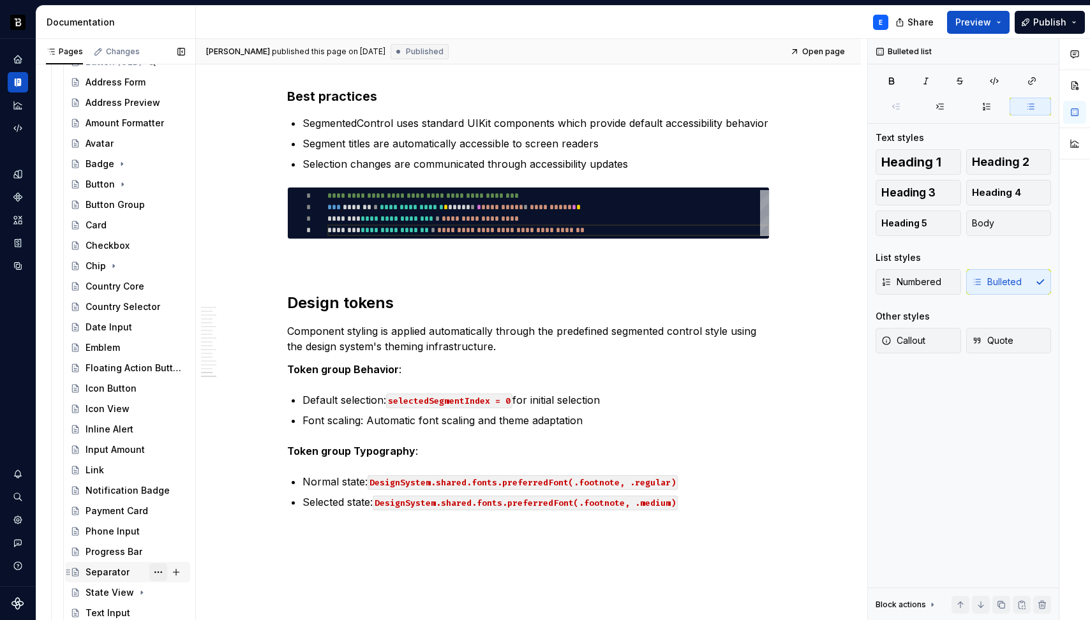
click at [150, 570] on button "Page tree" at bounding box center [158, 572] width 18 height 18
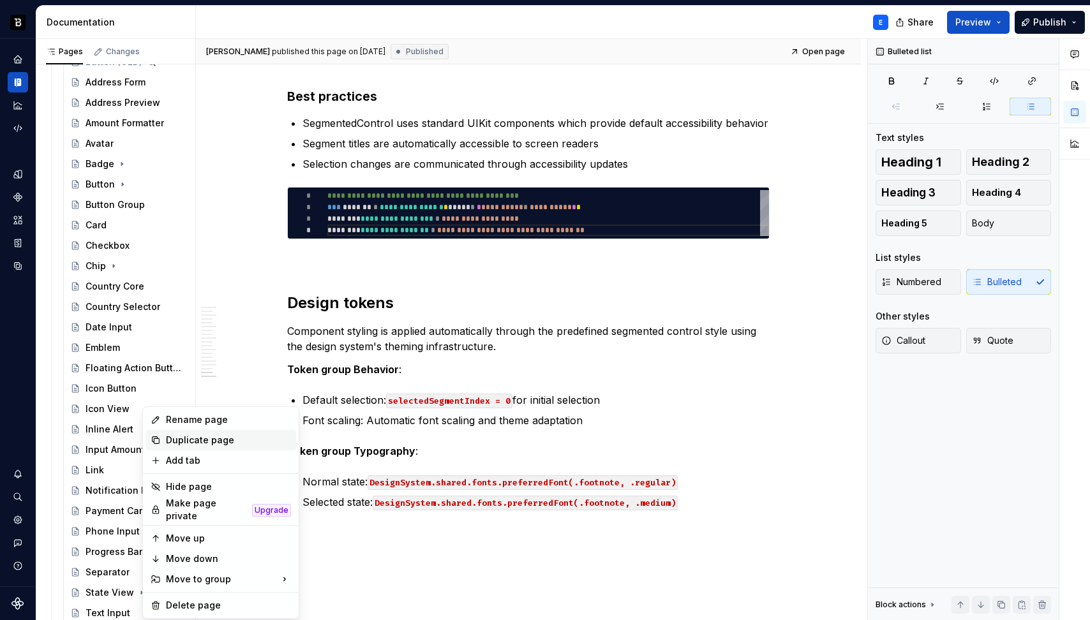
click at [188, 436] on div "Duplicate page" at bounding box center [228, 440] width 125 height 13
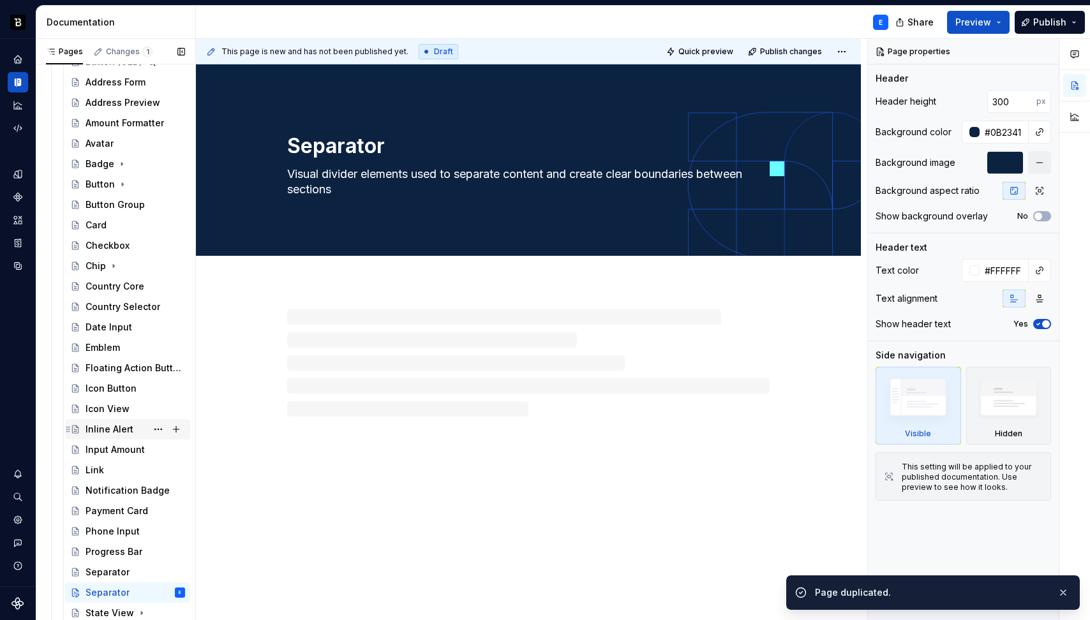
scroll to position [163, 0]
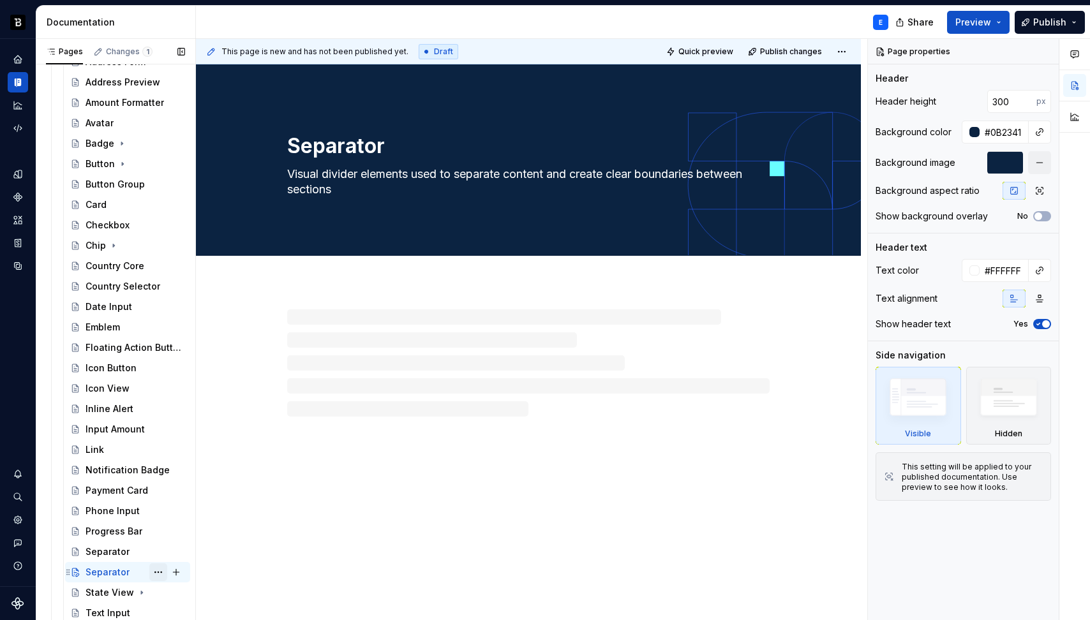
click at [149, 568] on button "Page tree" at bounding box center [158, 572] width 18 height 18
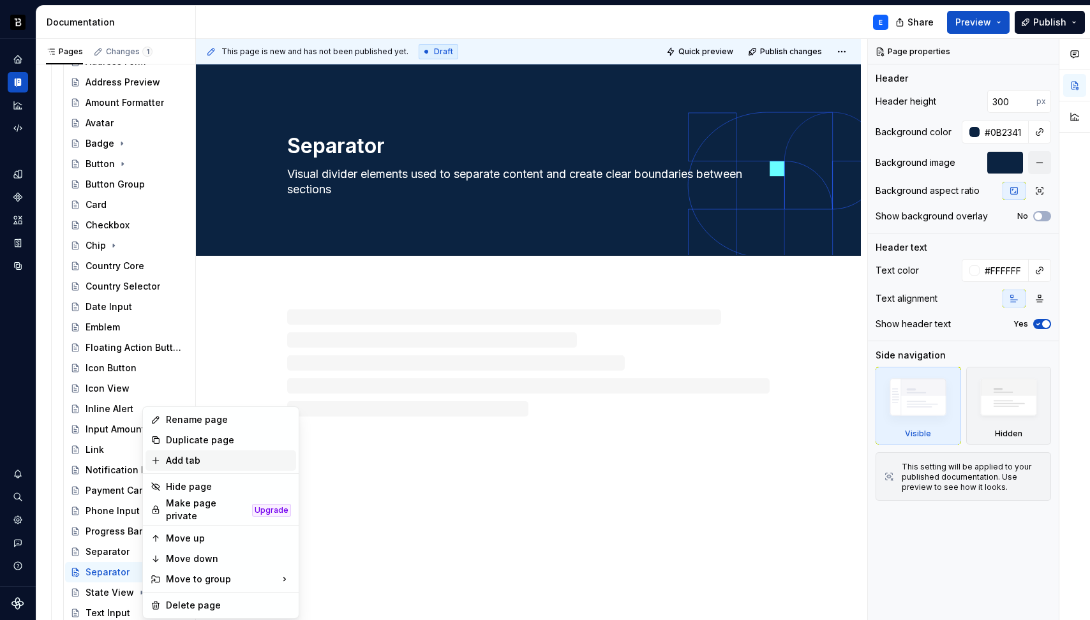
type textarea "*"
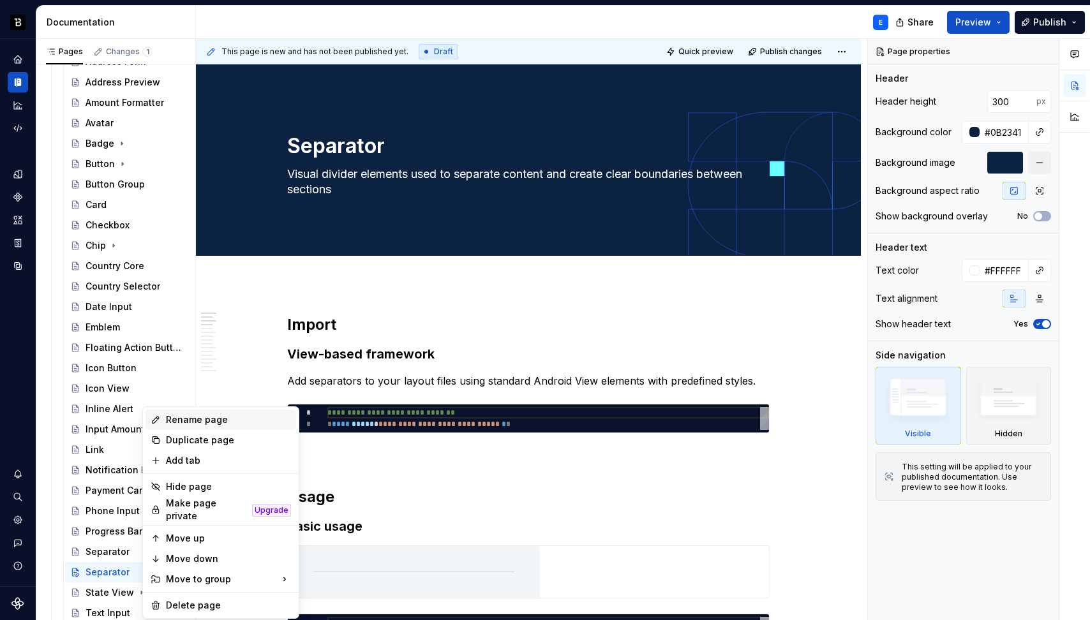
click at [178, 424] on div "Rename page" at bounding box center [228, 419] width 125 height 13
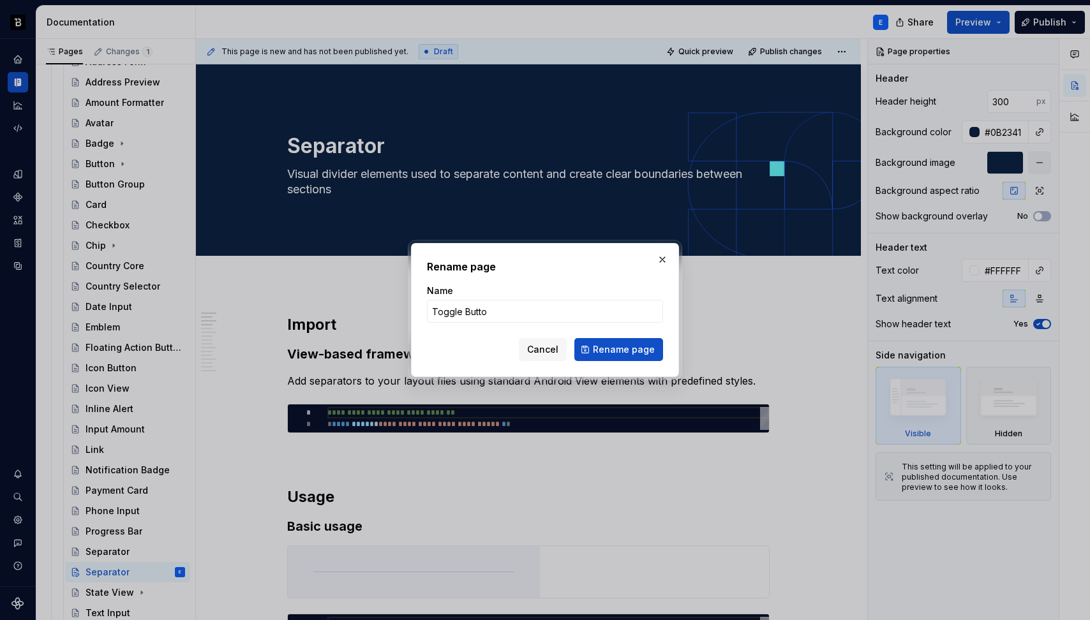
type input "Toggle Button"
click button "Rename page" at bounding box center [618, 349] width 89 height 23
type textarea "*"
type textarea "Toggle Button"
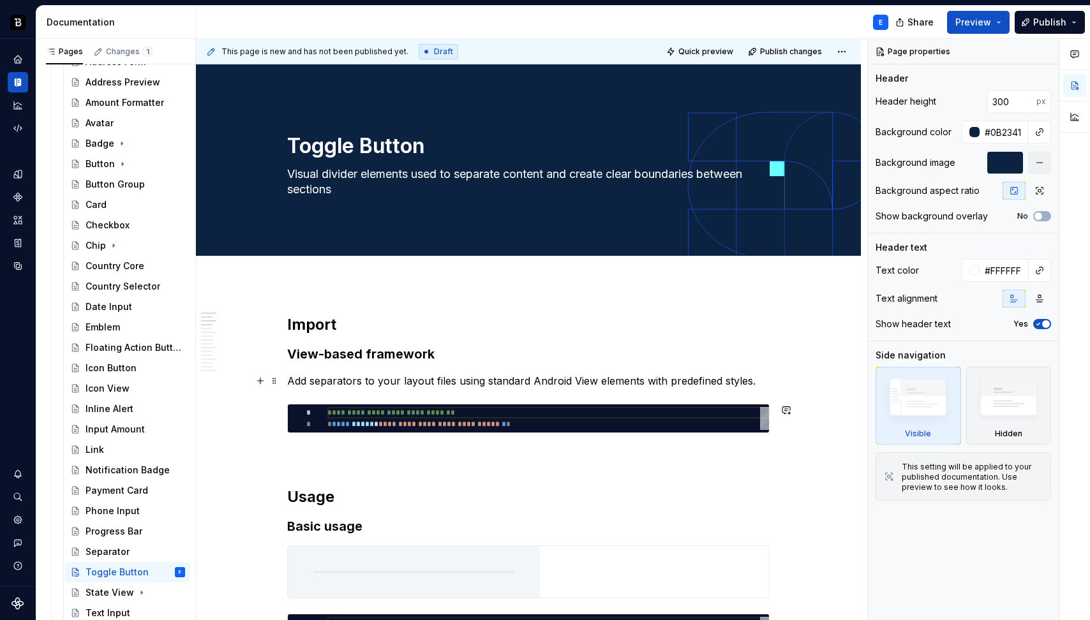
click at [291, 385] on p "Add separators to your layout files using standard Android View elements with p…" at bounding box center [528, 380] width 482 height 15
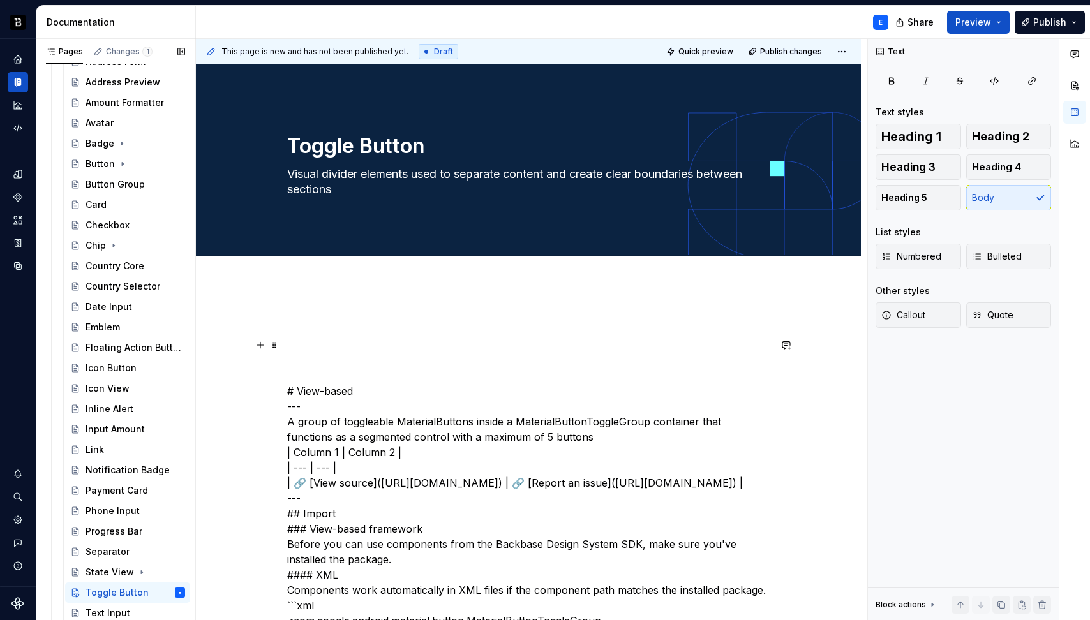
click at [359, 351] on p at bounding box center [528, 344] width 482 height 15
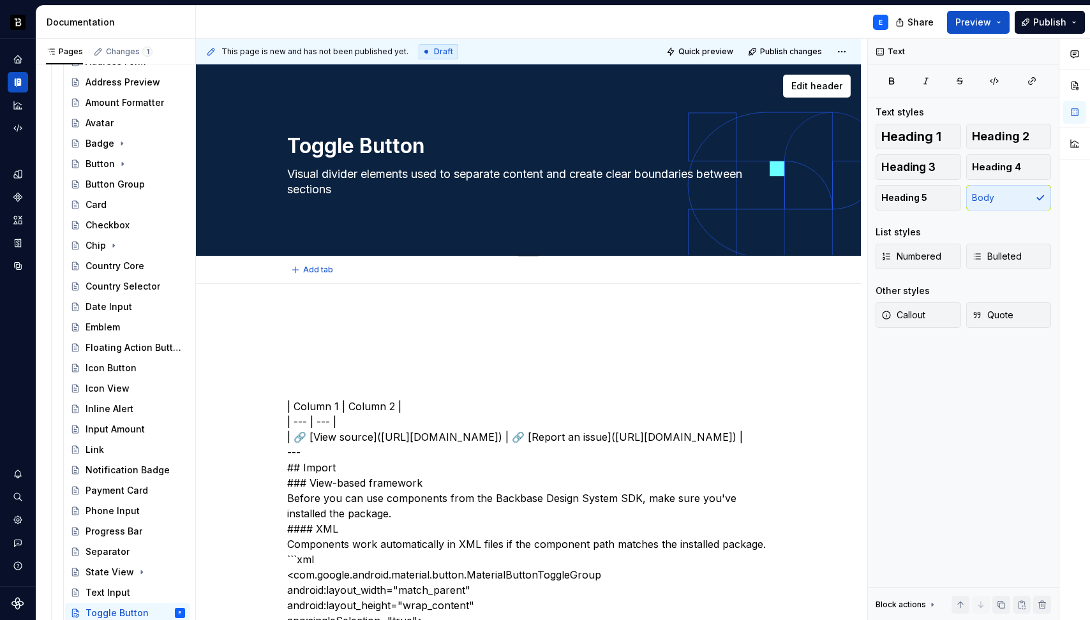
click at [343, 179] on textarea "Visual divider elements used to separate content and create clear boundaries be…" at bounding box center [526, 182] width 482 height 36
paste textarea "A group of toggleable MaterialButtons inside a MaterialButtonToggleGroup contai…"
type textarea "*"
type textarea "A group of toggleable MaterialButtons inside a MaterialButtonToggleGroup contai…"
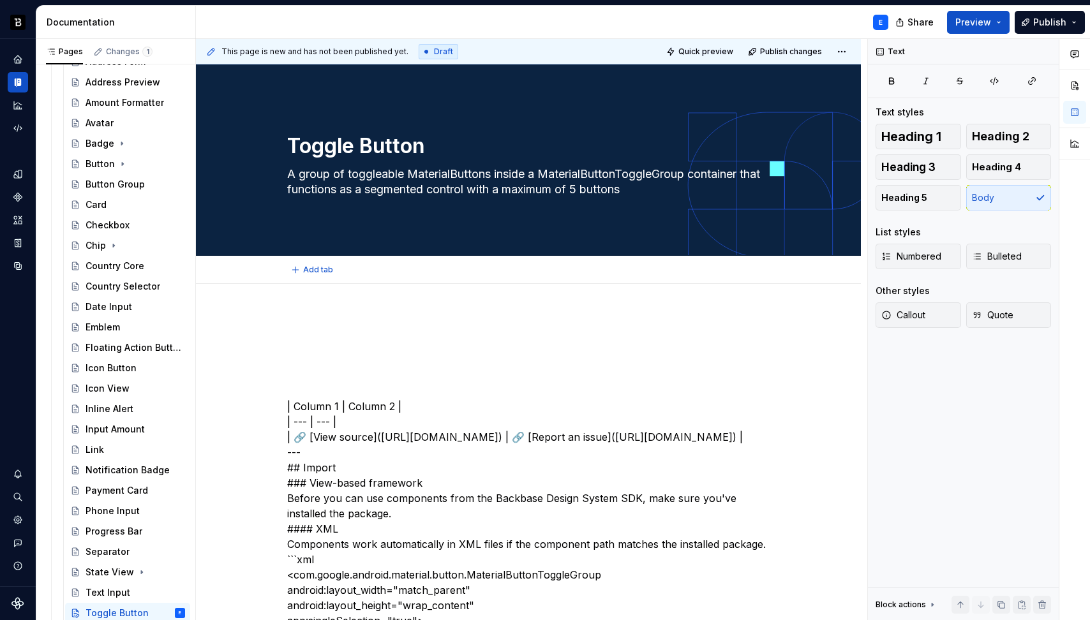
type textarea "*"
type textarea "A group of toggleable MaterialButtons inside a MaterialButtonToggleGroup contai…"
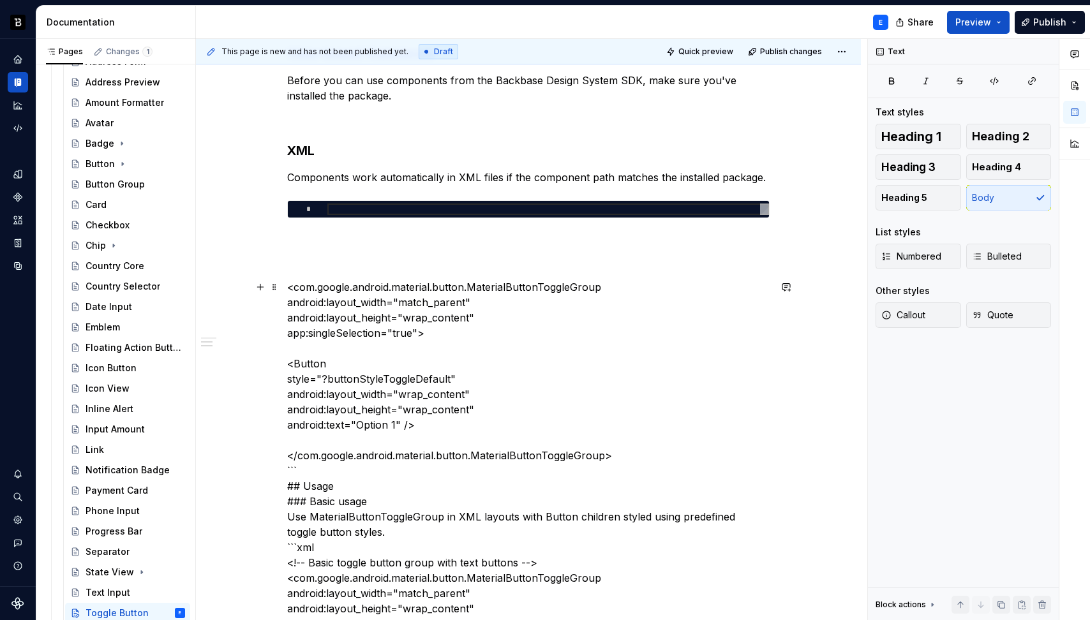
scroll to position [306, 0]
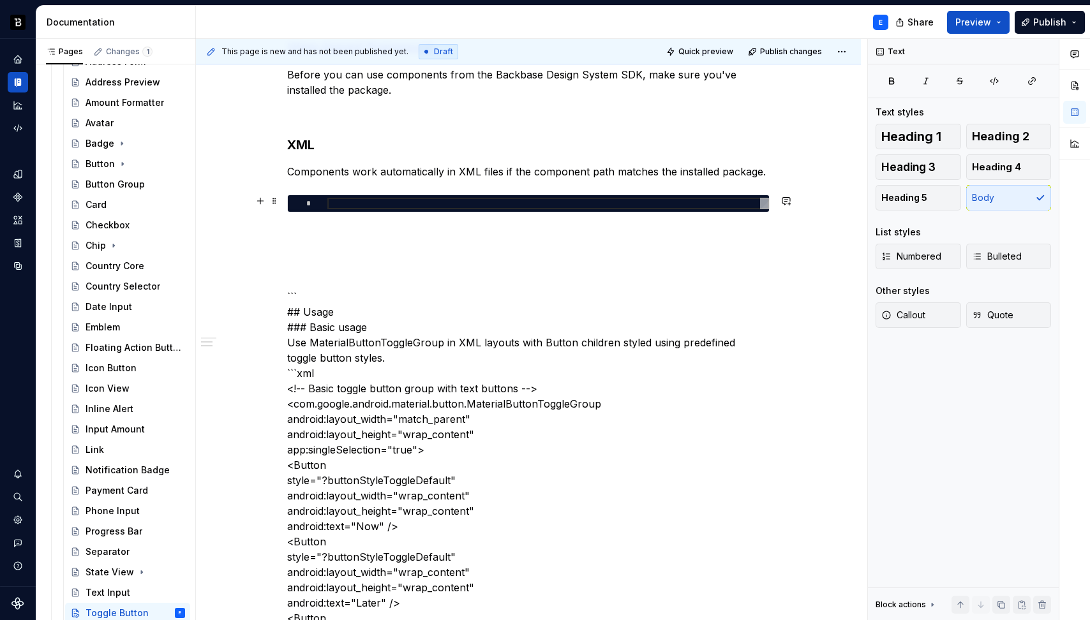
click at [366, 206] on div at bounding box center [547, 203] width 441 height 11
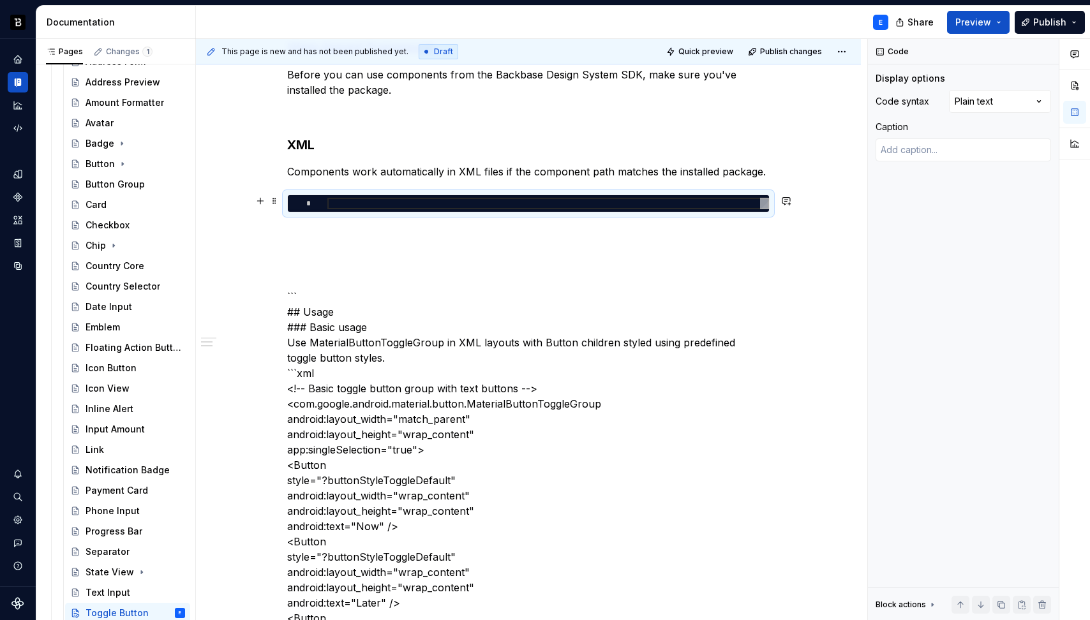
type textarea "*"
type textarea "**********"
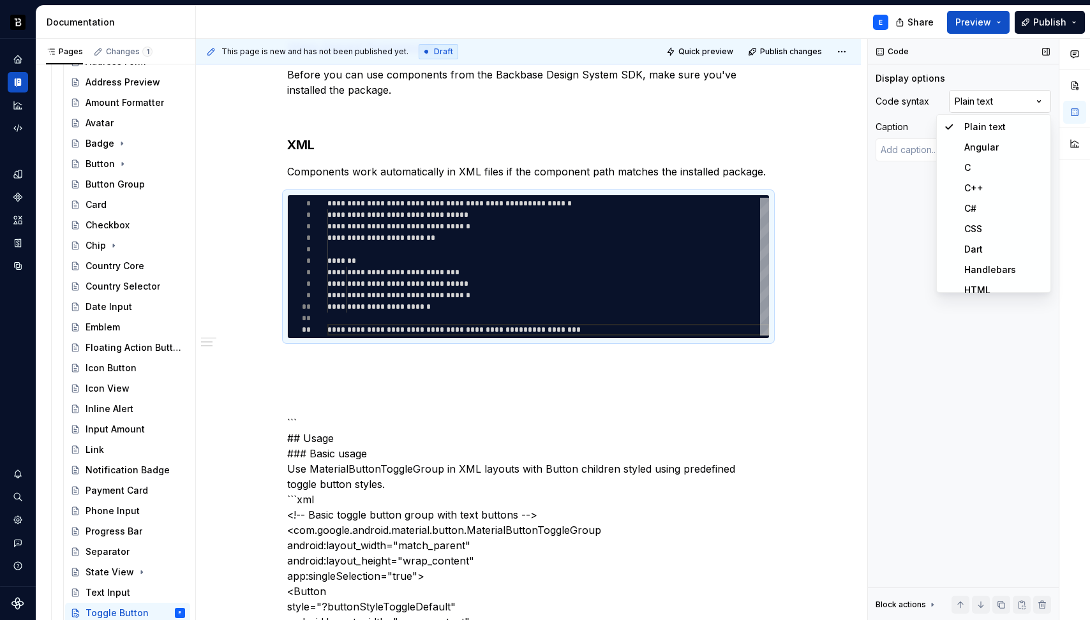
click at [958, 94] on div "Comments Open comments No comments yet Select ‘Comment’ from the block context …" at bounding box center [979, 330] width 222 height 582
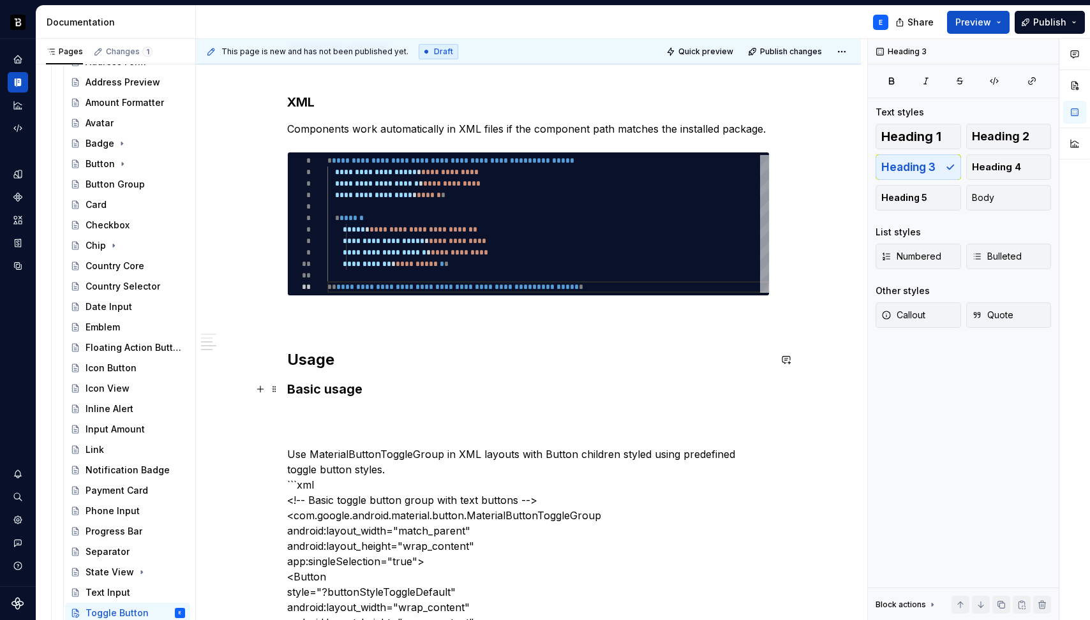
scroll to position [356, 0]
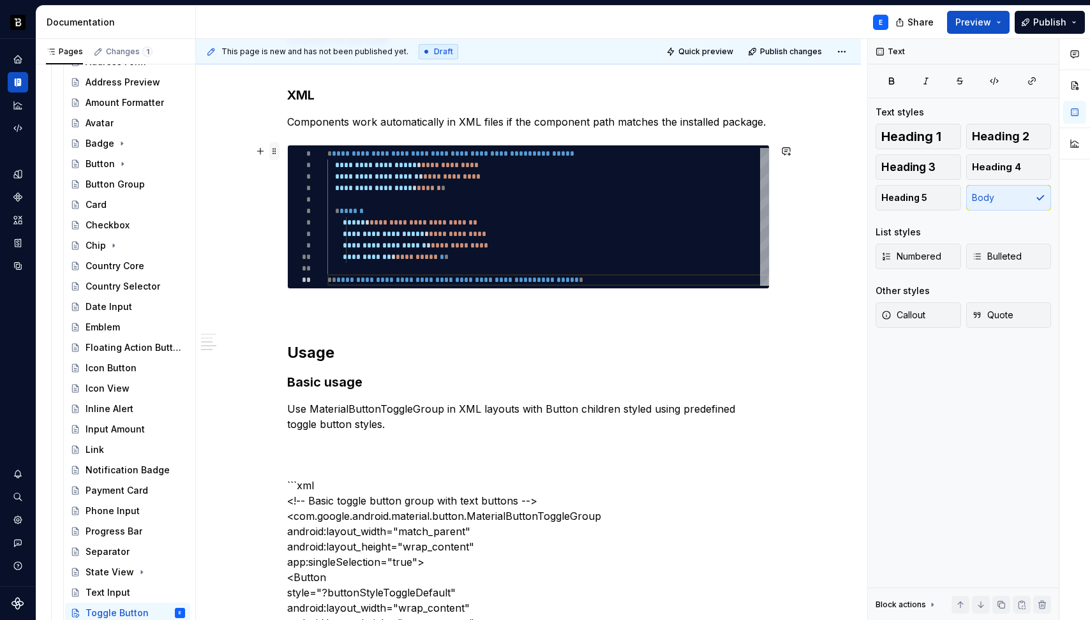
click at [274, 149] on span at bounding box center [274, 151] width 10 height 18
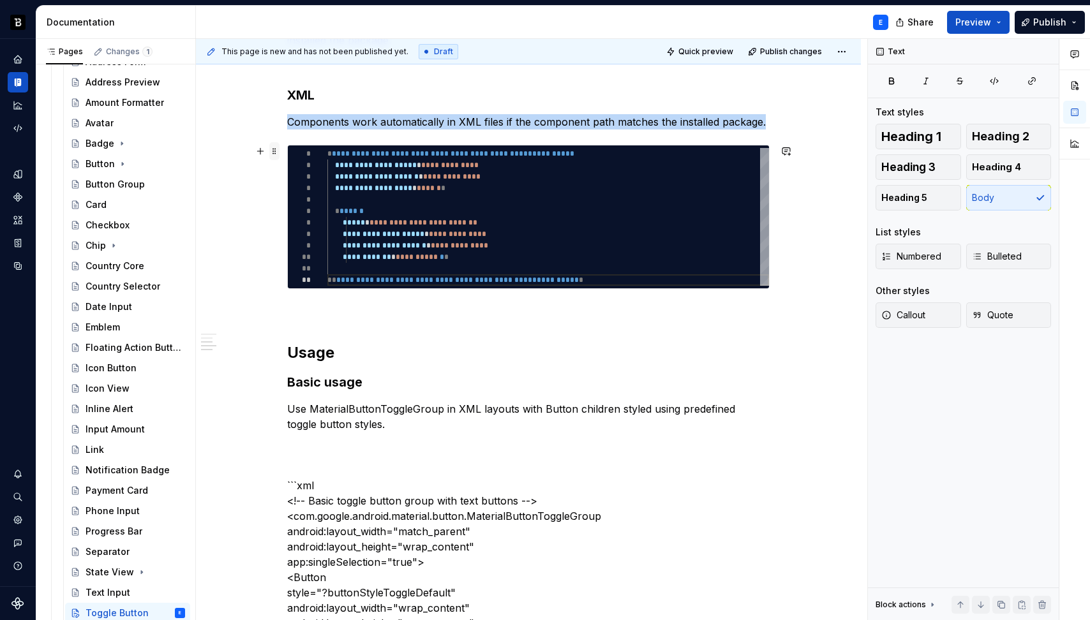
click at [274, 149] on span at bounding box center [274, 151] width 10 height 18
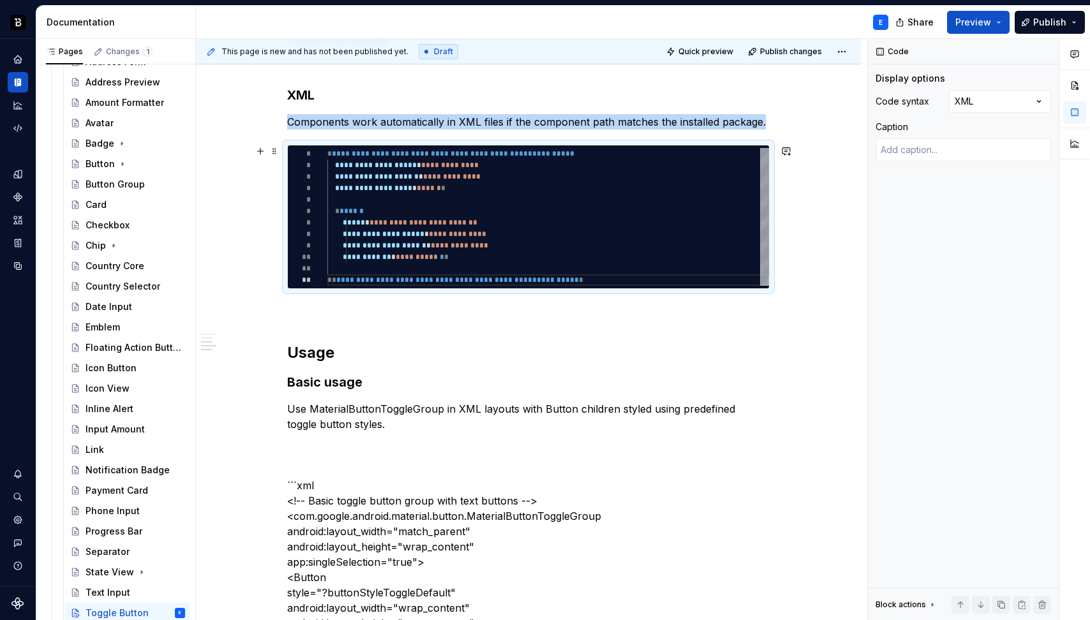
copy p "Components work automatically in XML files if the component path matches the in…"
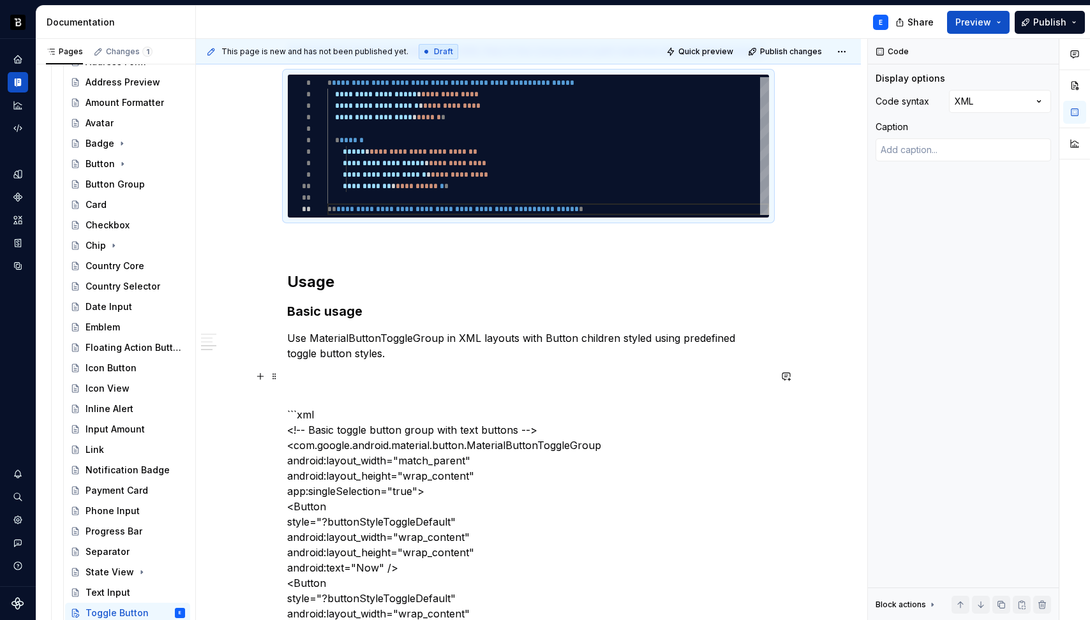
scroll to position [433, 0]
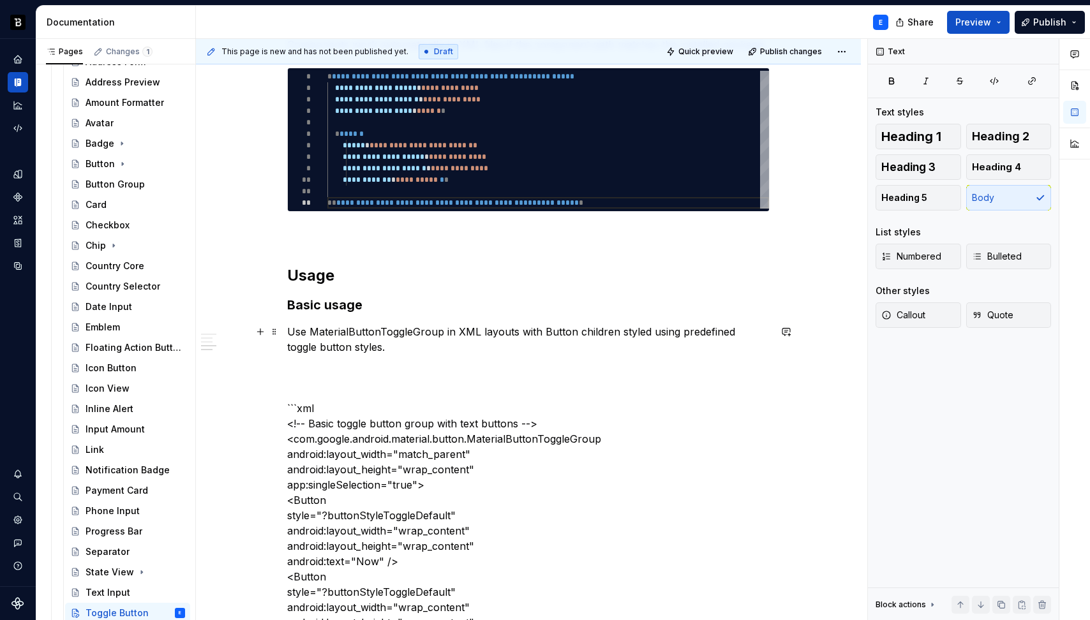
click at [407, 347] on p "Use MaterialButtonToggleGroup in XML layouts with Button children styled using …" at bounding box center [528, 339] width 482 height 31
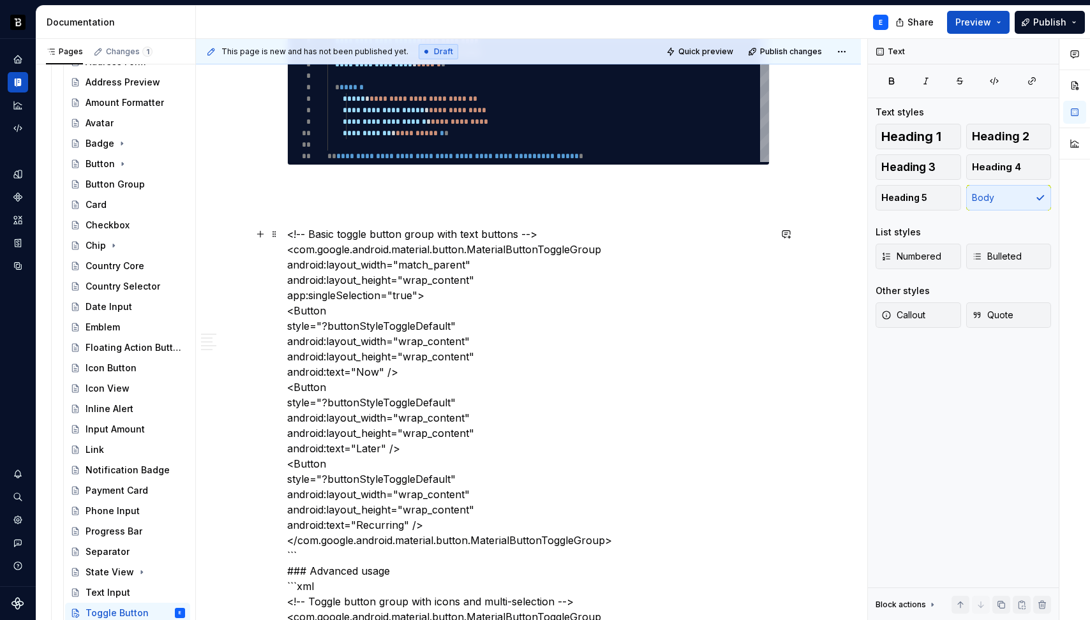
scroll to position [801, 0]
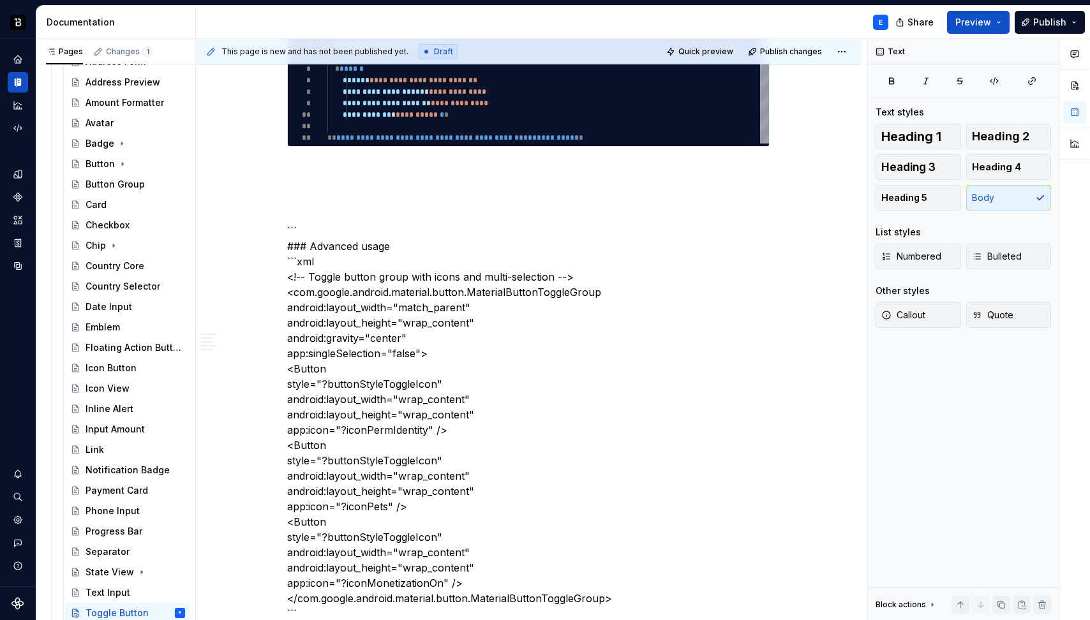
type textarea "*"
click at [407, 85] on div "**********" at bounding box center [547, 75] width 441 height 138
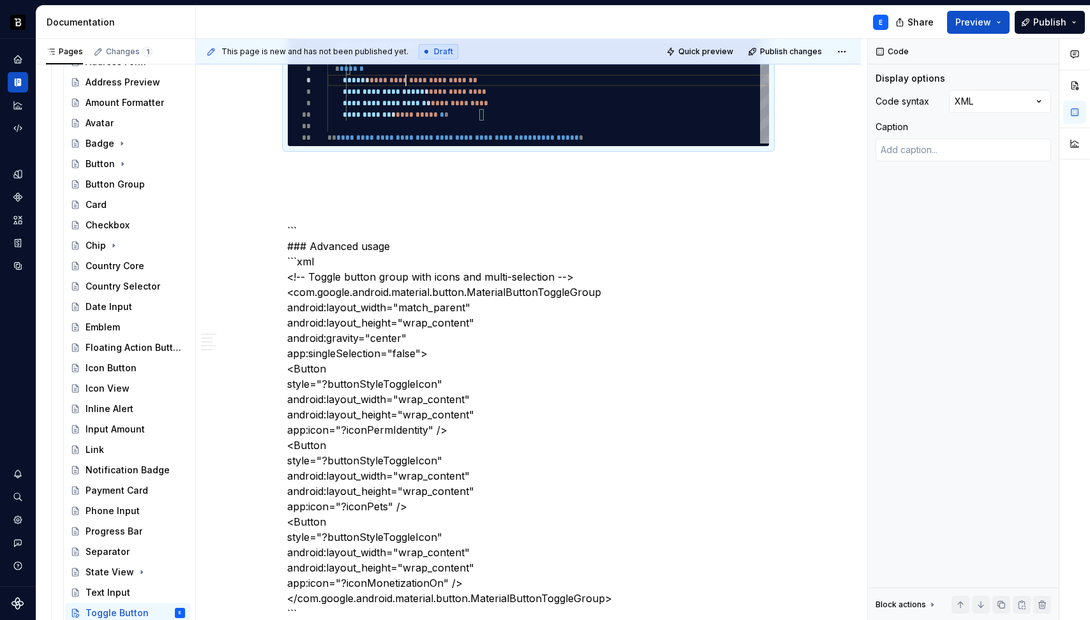
type textarea "**********"
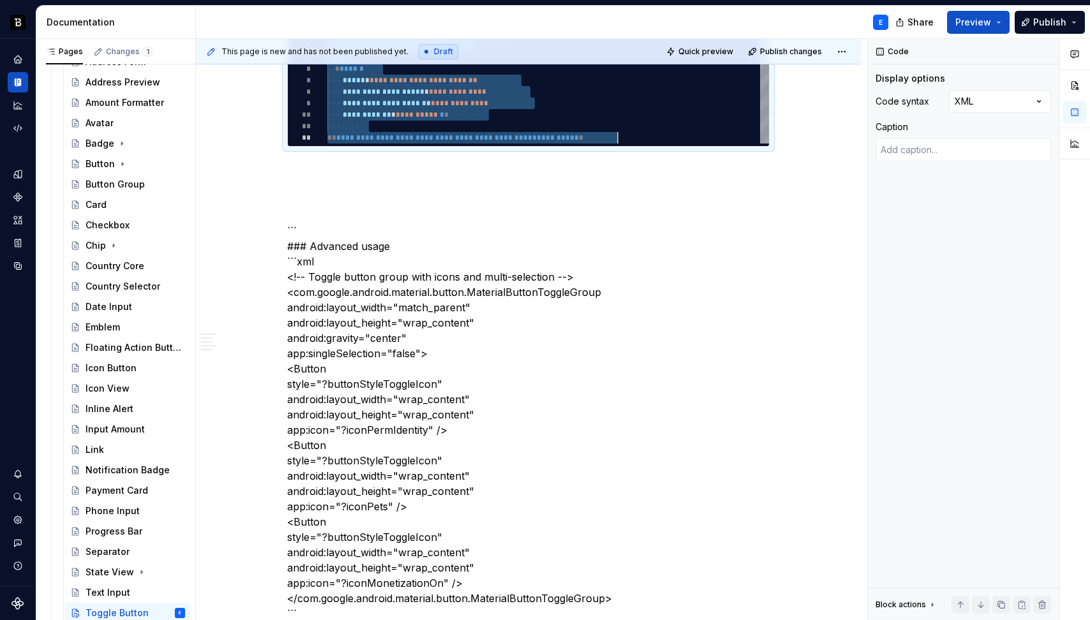
type textarea "*"
type textarea "**********"
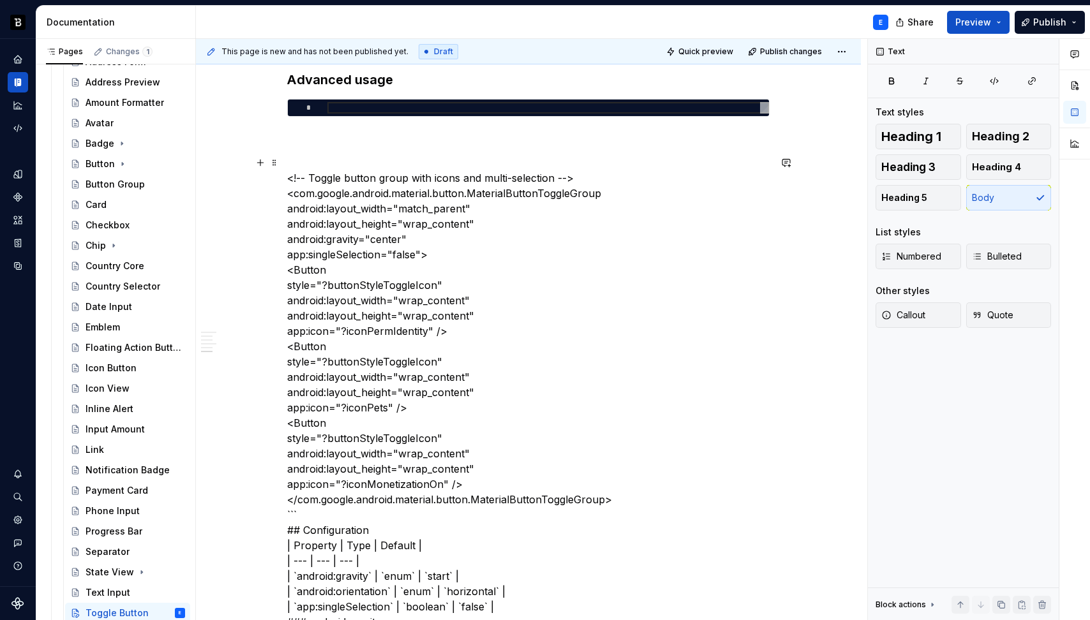
scroll to position [1029, 0]
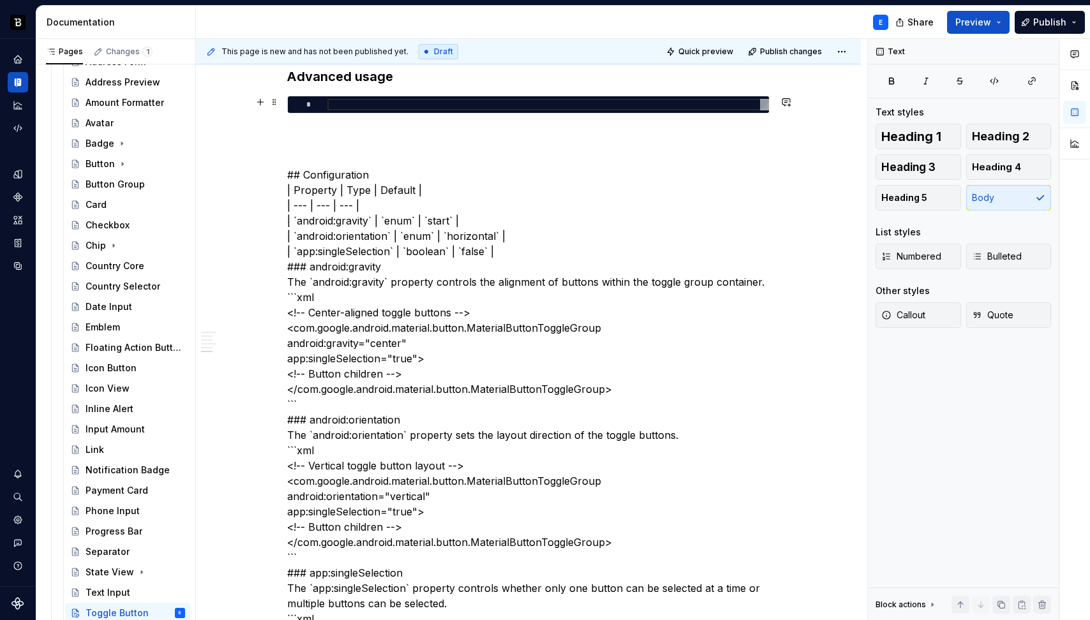
click at [424, 101] on div at bounding box center [547, 104] width 441 height 11
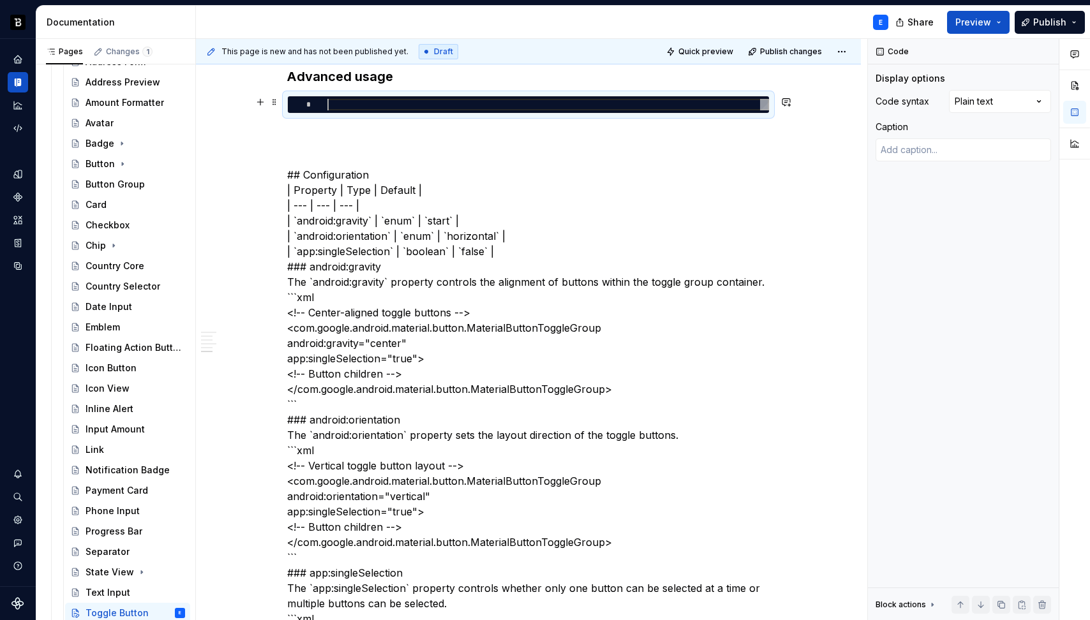
type textarea "*"
type textarea "**********"
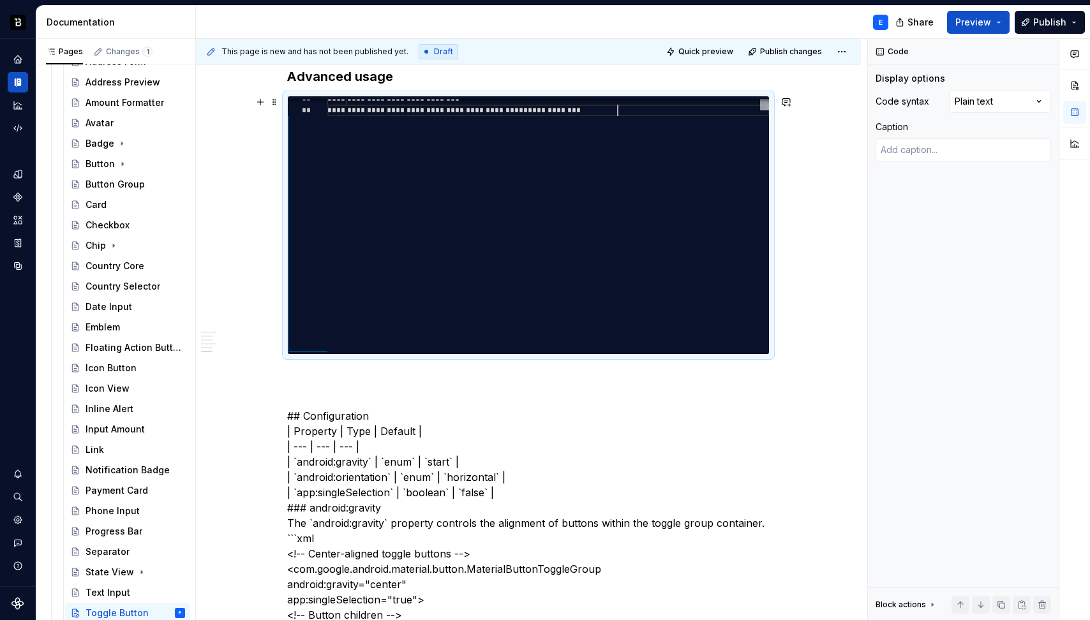
scroll to position [11, 290]
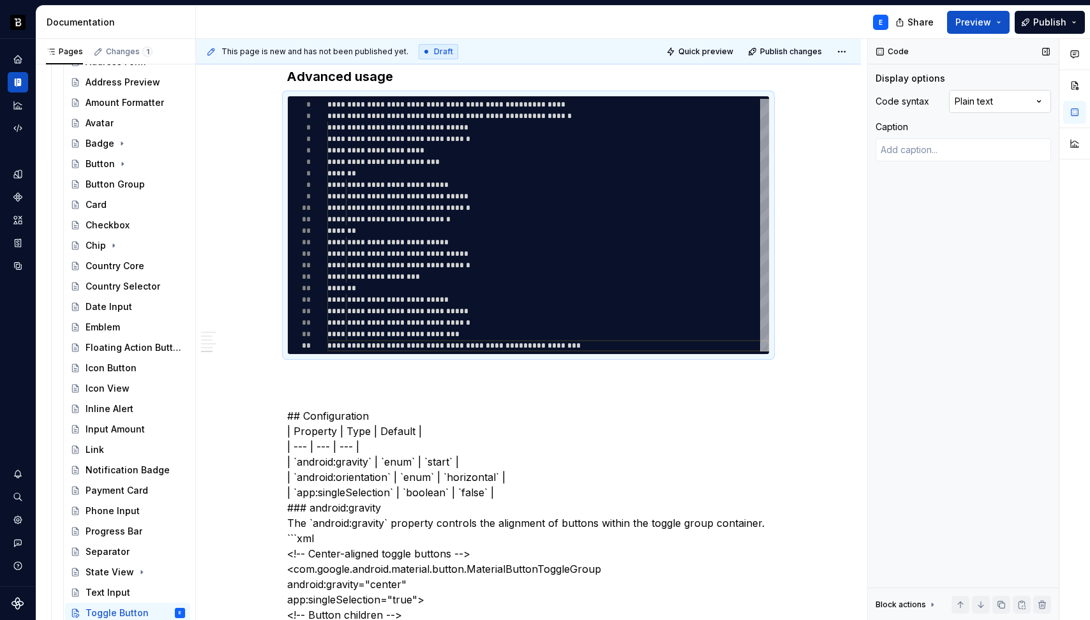
click at [991, 101] on div "Comments Open comments No comments yet Select ‘Comment’ from the block context …" at bounding box center [979, 330] width 222 height 582
type textarea "*"
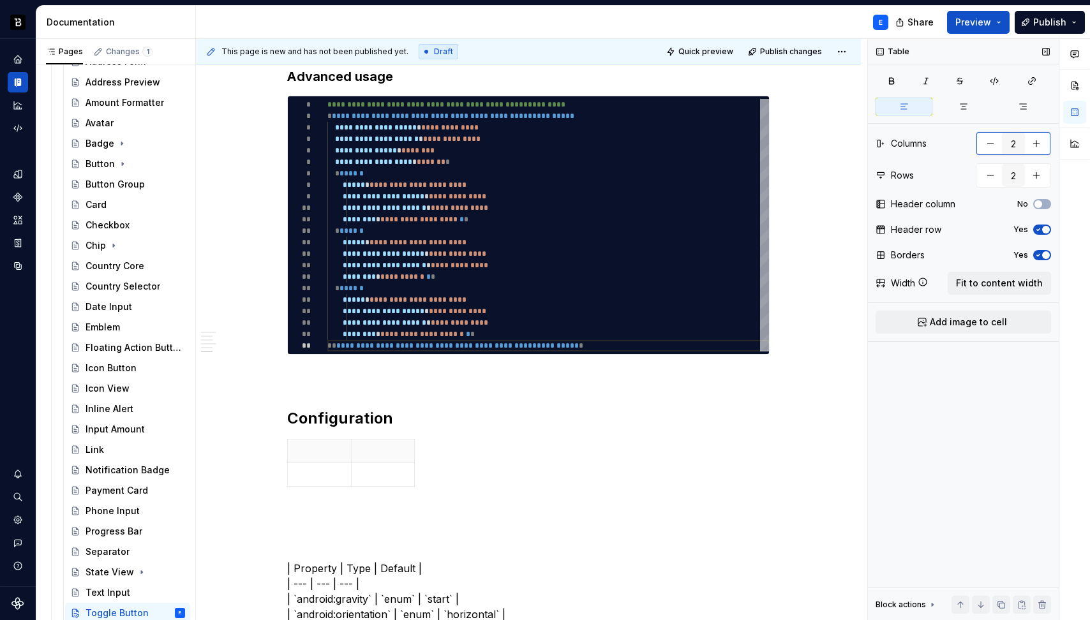
click at [1037, 142] on button "button" at bounding box center [1036, 143] width 23 height 23
type input "3"
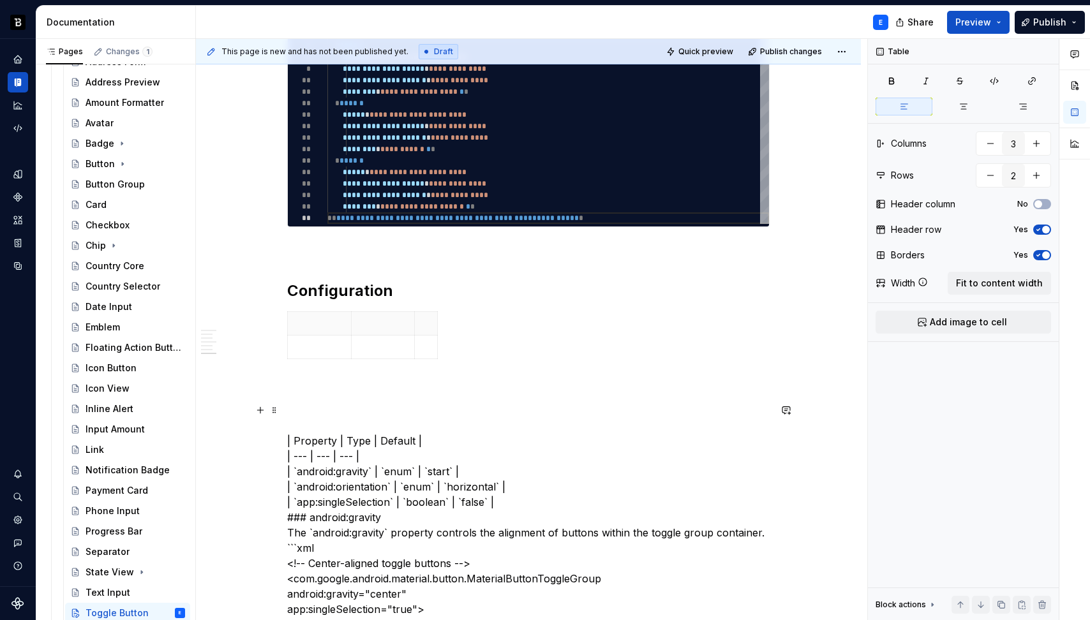
scroll to position [1169, 0]
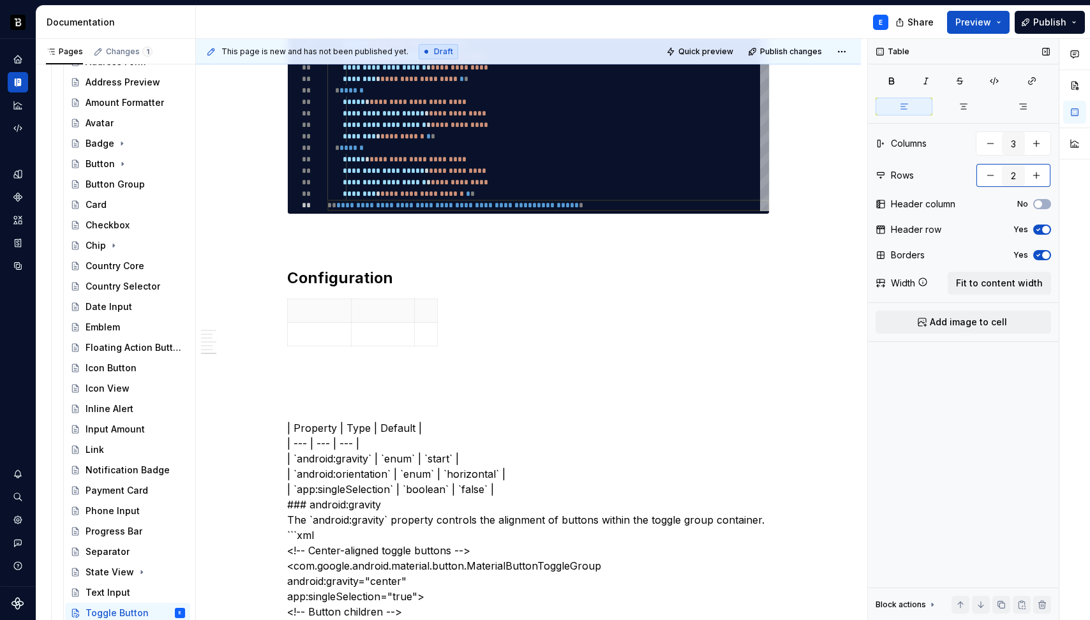
click at [1039, 173] on button "button" at bounding box center [1036, 175] width 23 height 23
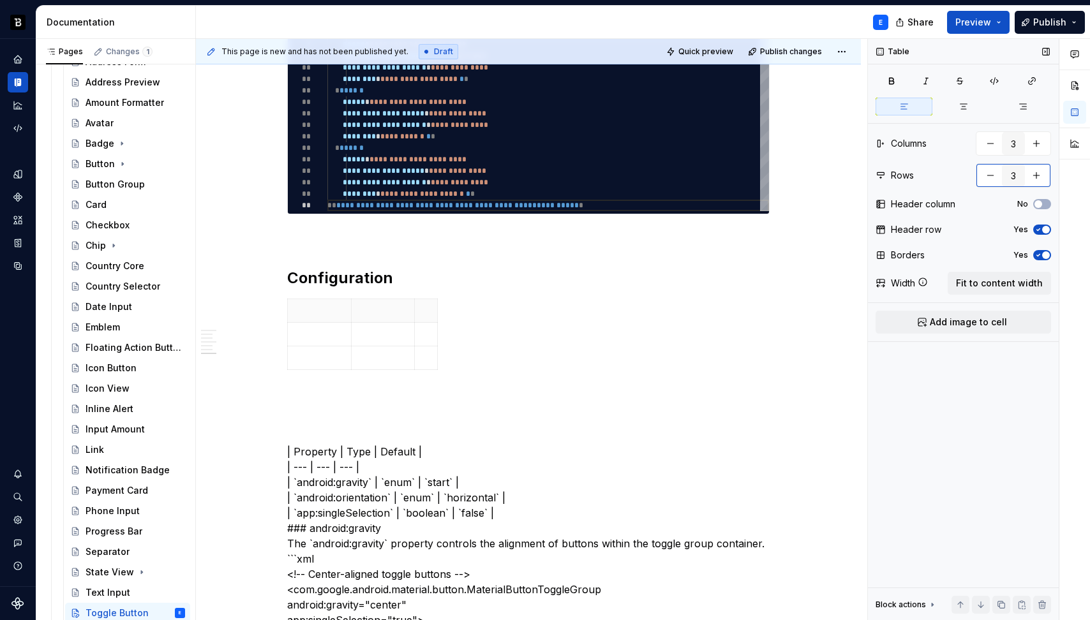
click at [1039, 173] on button "button" at bounding box center [1036, 175] width 23 height 23
type input "4"
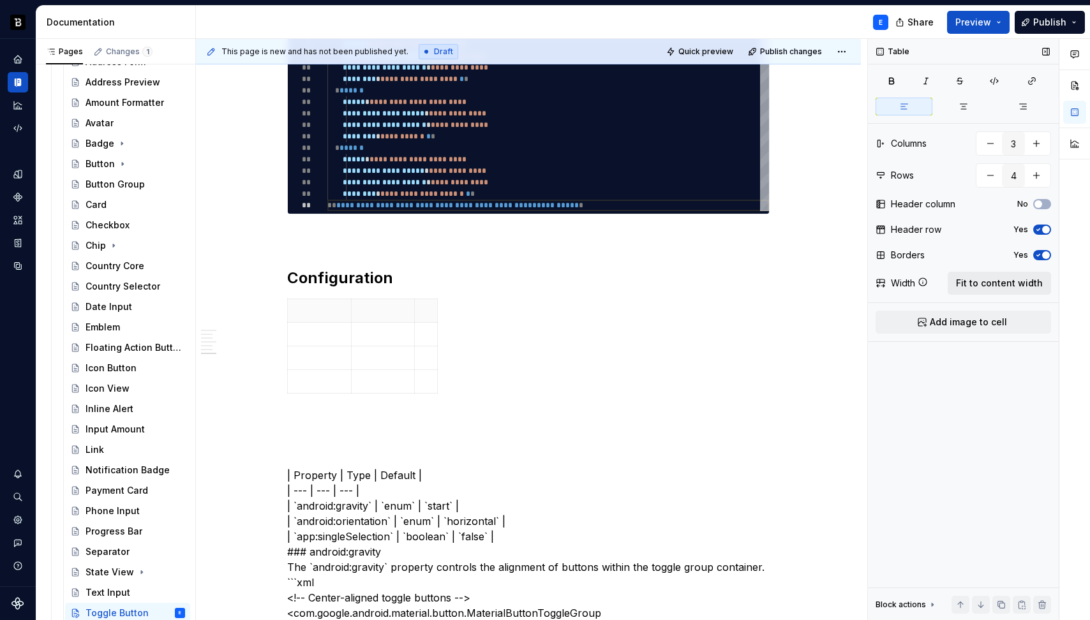
click at [989, 283] on span "Fit to content width" at bounding box center [999, 283] width 87 height 13
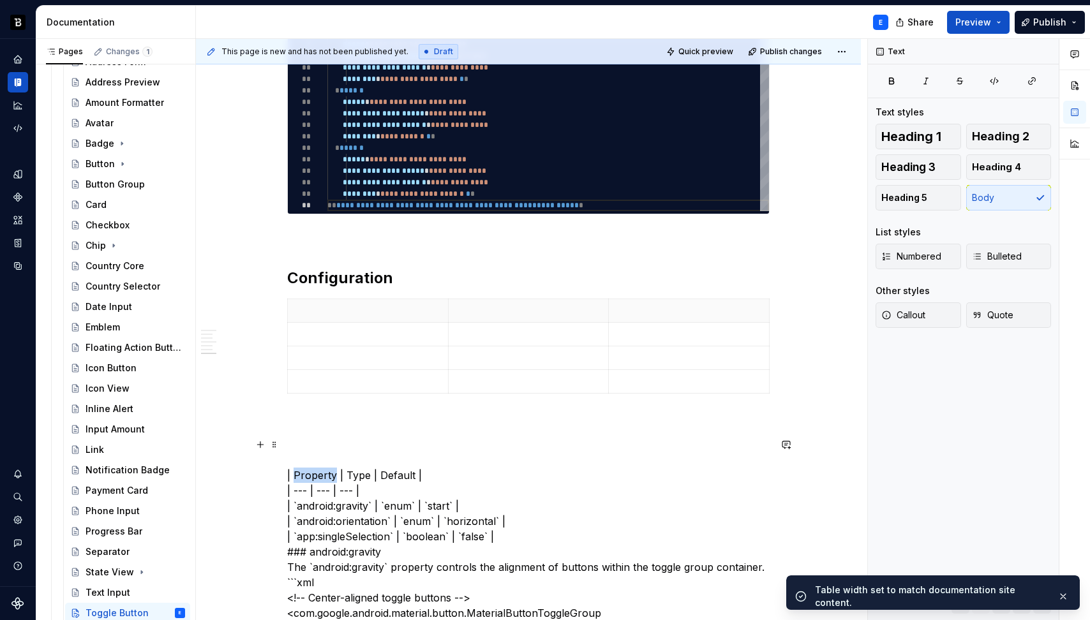
click at [359, 311] on p at bounding box center [367, 310] width 145 height 13
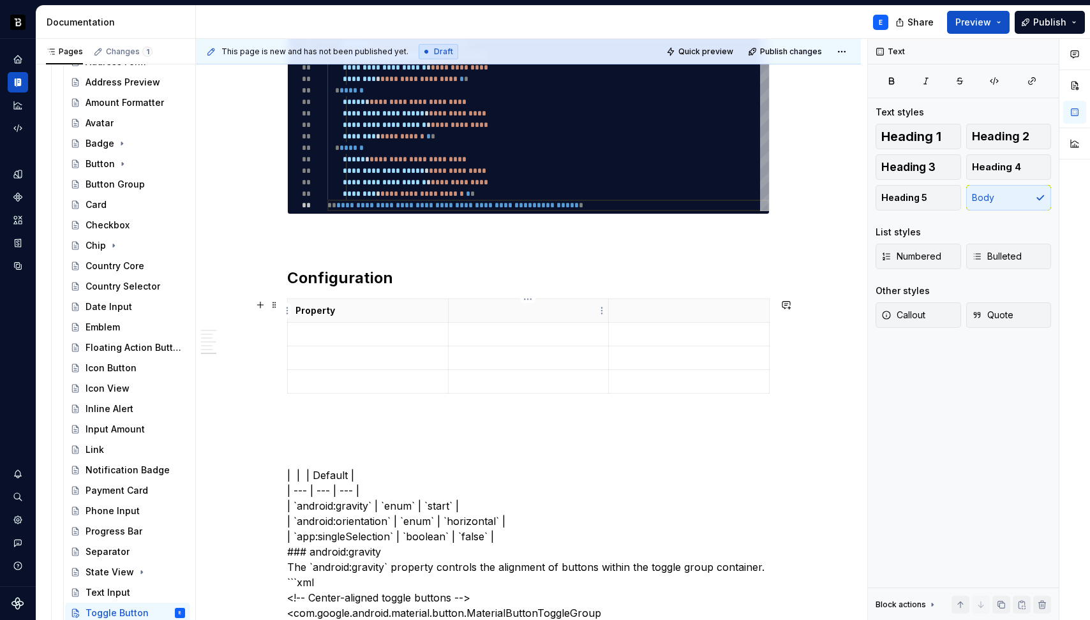
click at [494, 304] on p at bounding box center [528, 310] width 145 height 13
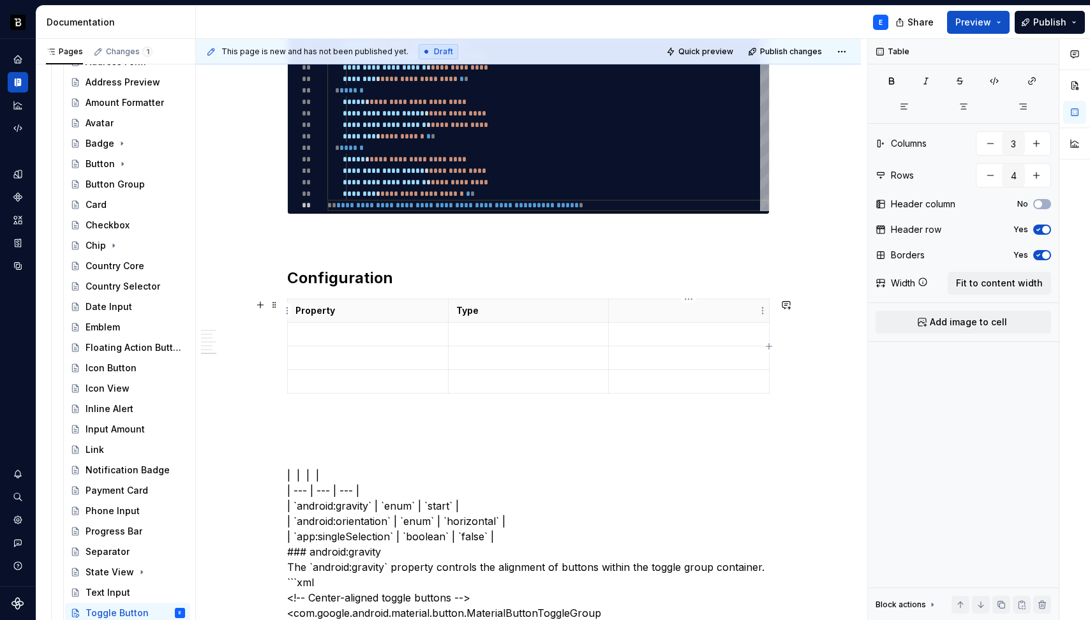
click at [627, 312] on p at bounding box center [688, 310] width 145 height 13
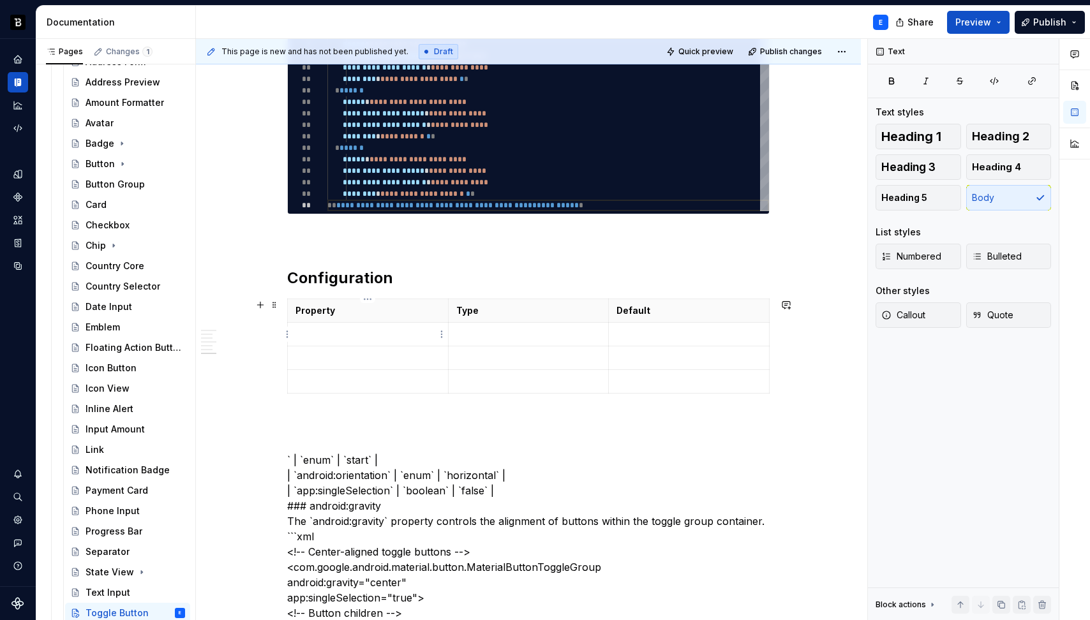
click at [346, 332] on p at bounding box center [367, 334] width 145 height 13
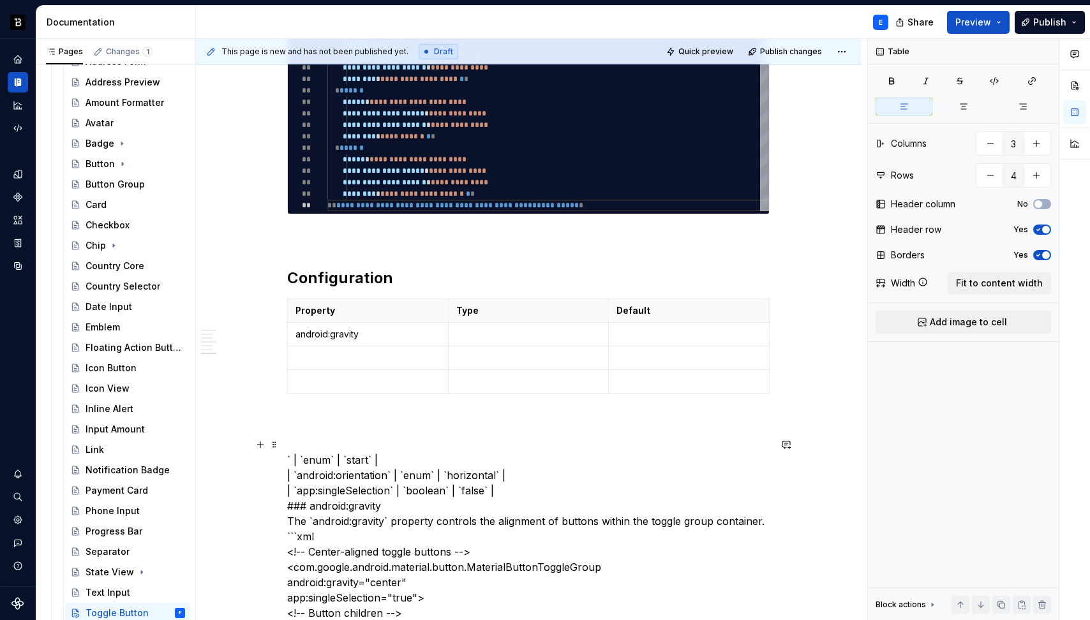
click at [489, 333] on p at bounding box center [528, 334] width 145 height 13
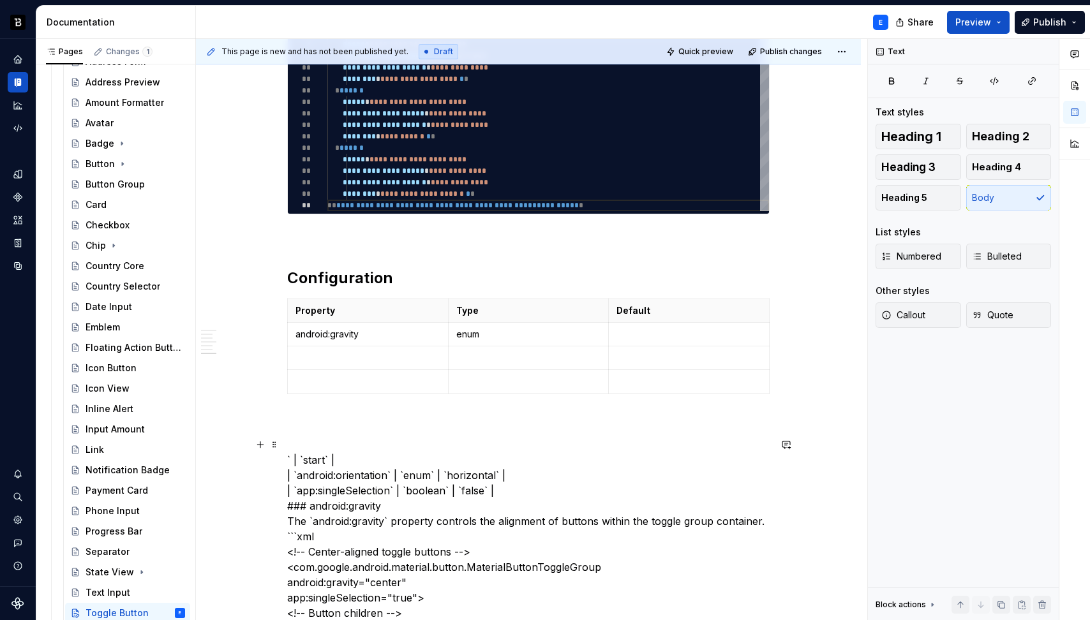
click at [630, 333] on p at bounding box center [688, 334] width 145 height 13
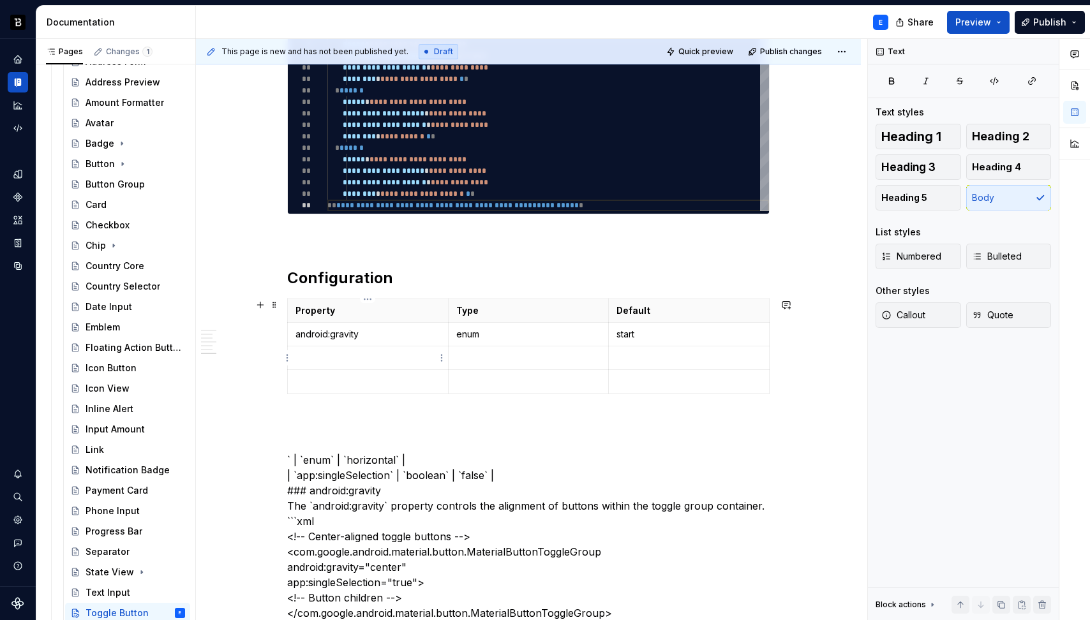
click at [335, 357] on p at bounding box center [367, 358] width 145 height 13
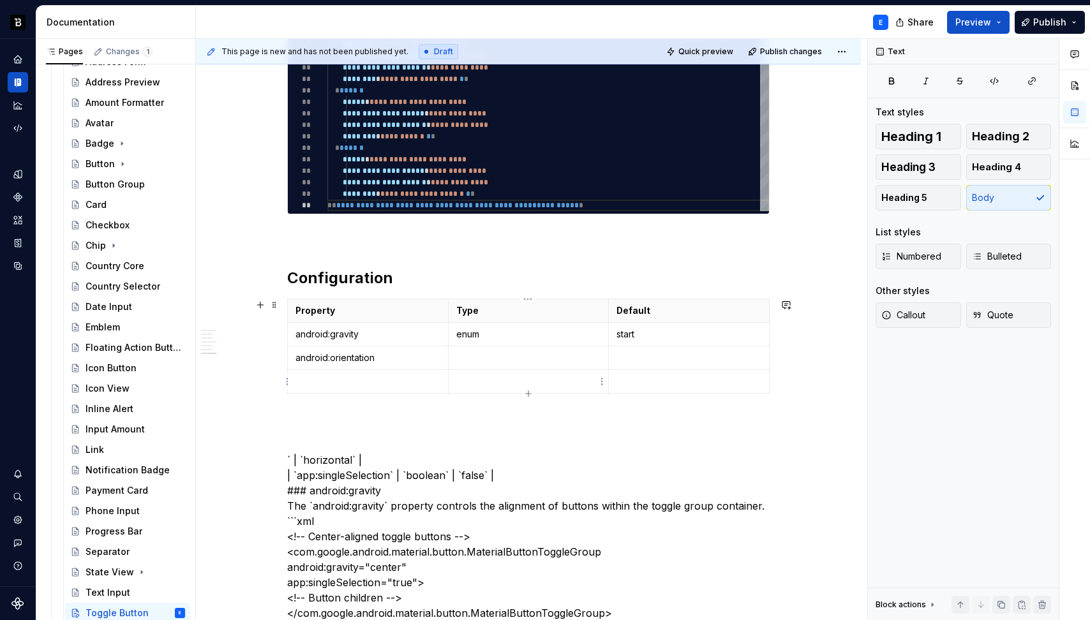
click at [480, 359] on p at bounding box center [528, 358] width 145 height 13
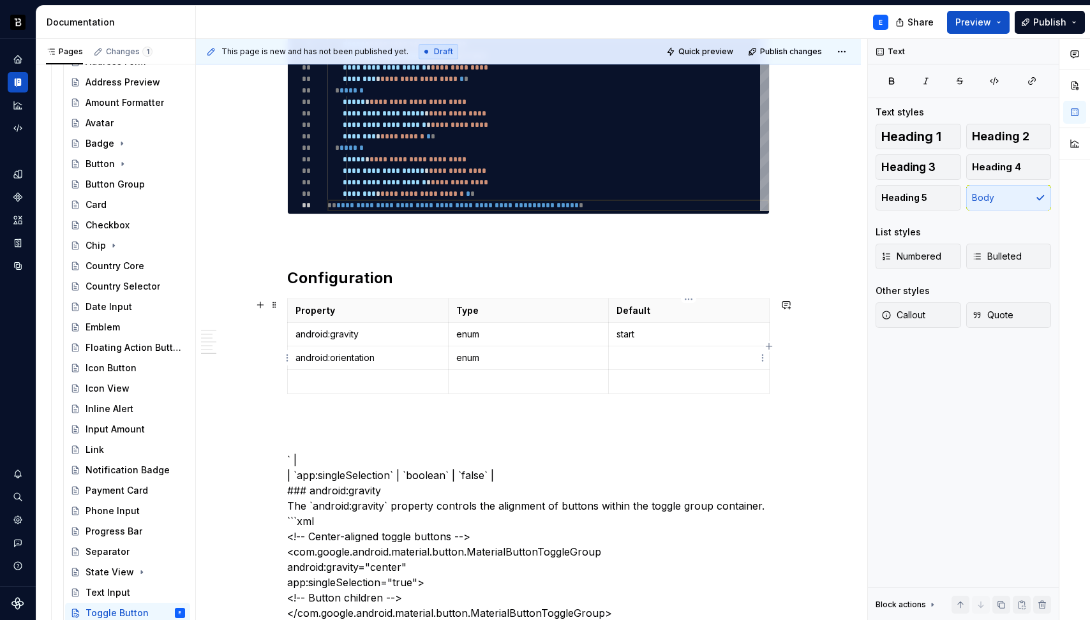
click at [631, 357] on p at bounding box center [688, 358] width 145 height 13
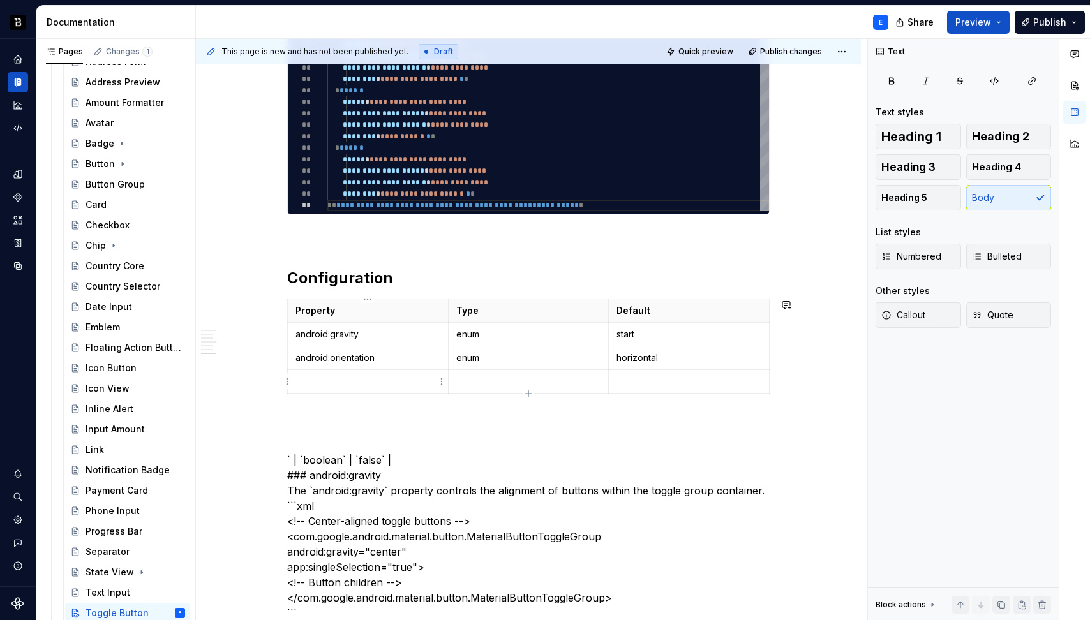
click at [335, 382] on p at bounding box center [367, 381] width 145 height 13
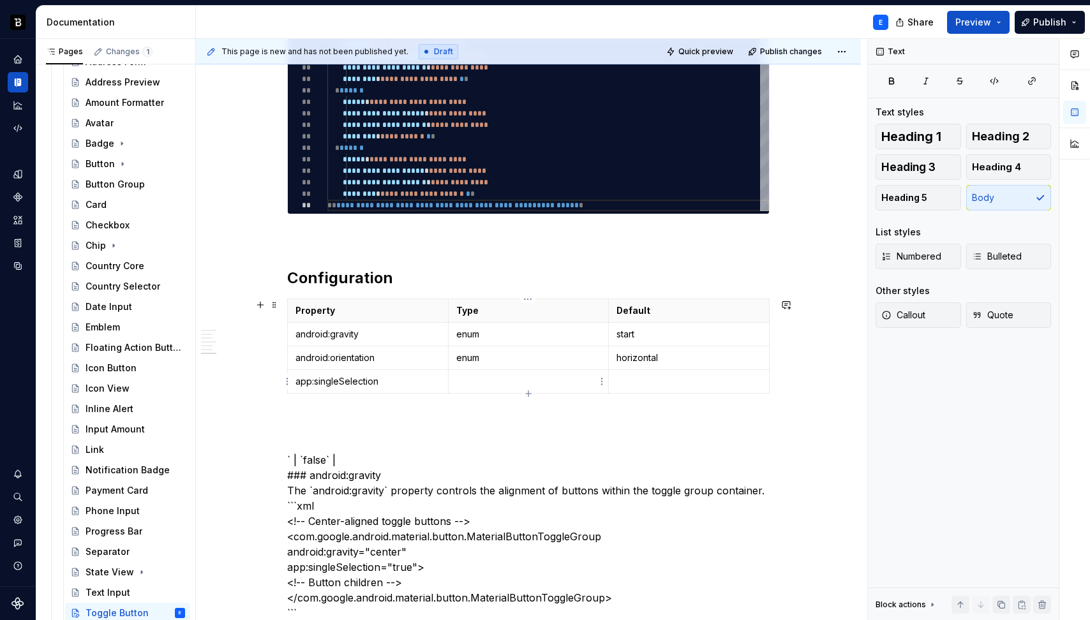
click at [467, 387] on p at bounding box center [528, 381] width 145 height 13
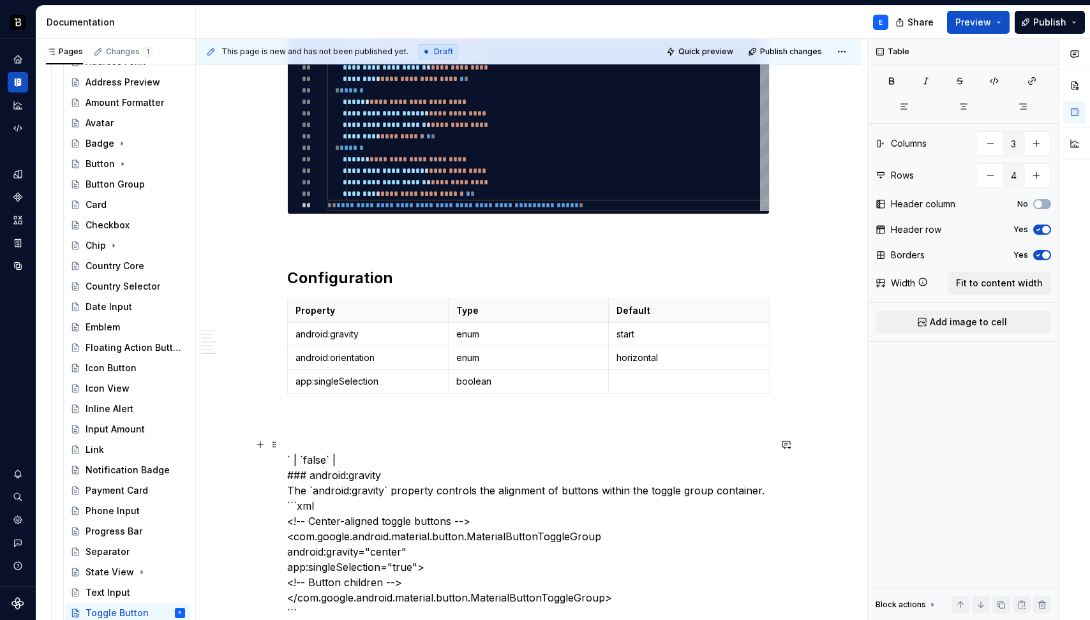
click at [637, 381] on p at bounding box center [688, 381] width 145 height 13
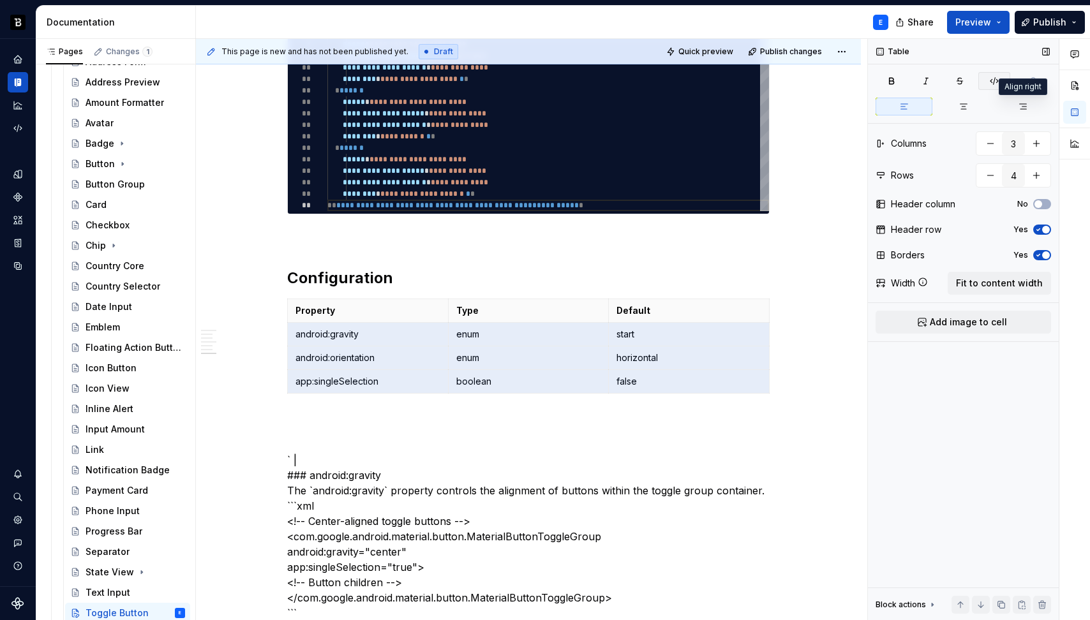
click at [998, 81] on icon "button" at bounding box center [994, 81] width 10 height 10
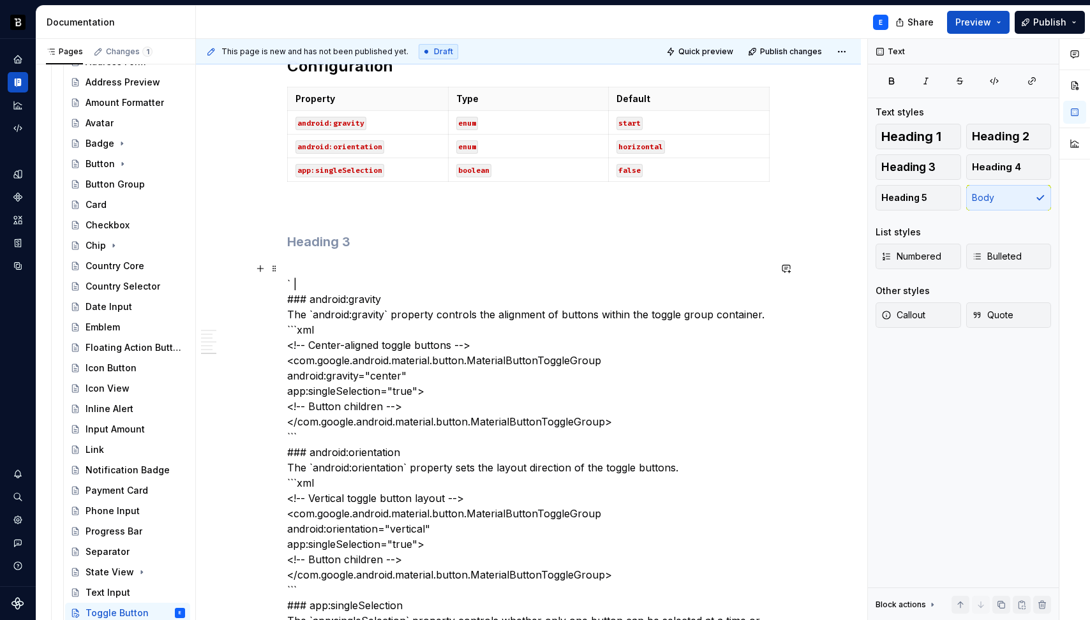
scroll to position [1382, 0]
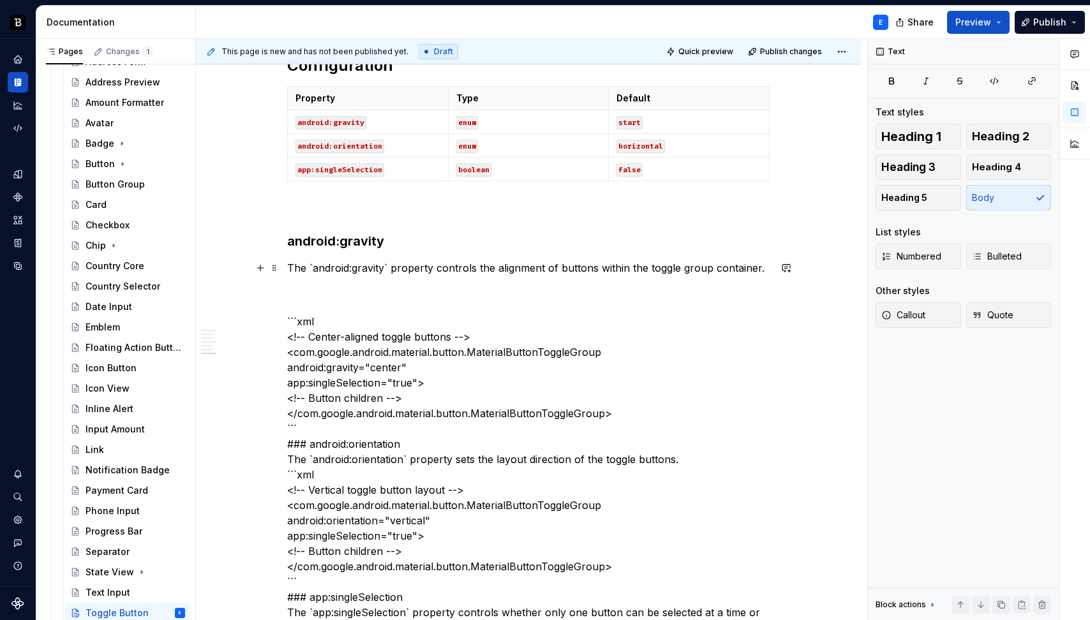
click at [387, 267] on p "The `android:gravity` property controls the alignment of buttons within the tog…" at bounding box center [528, 267] width 482 height 15
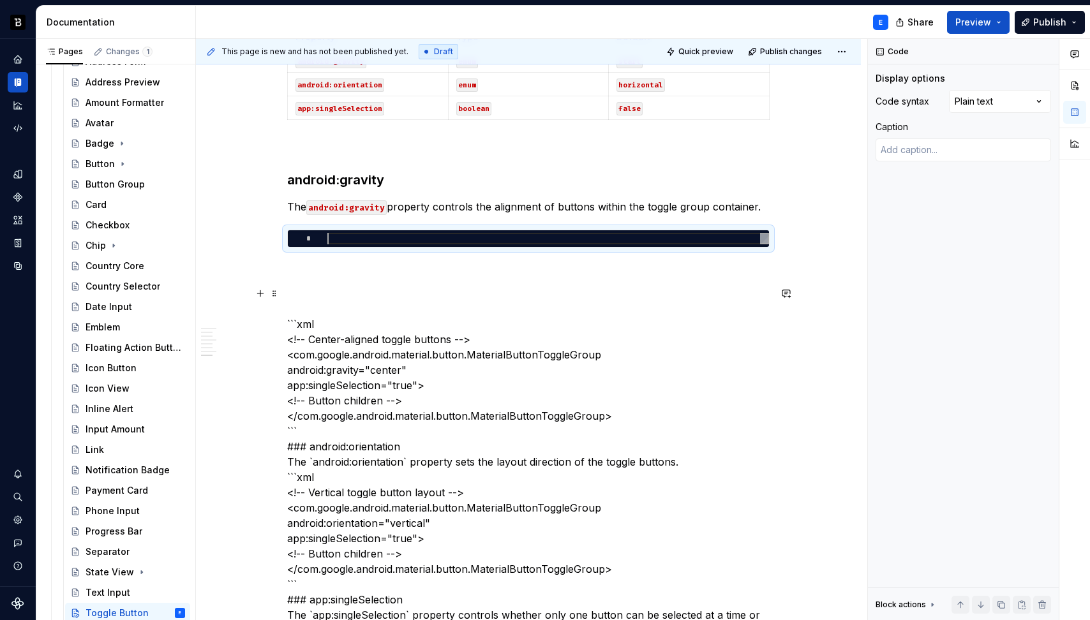
scroll to position [1446, 0]
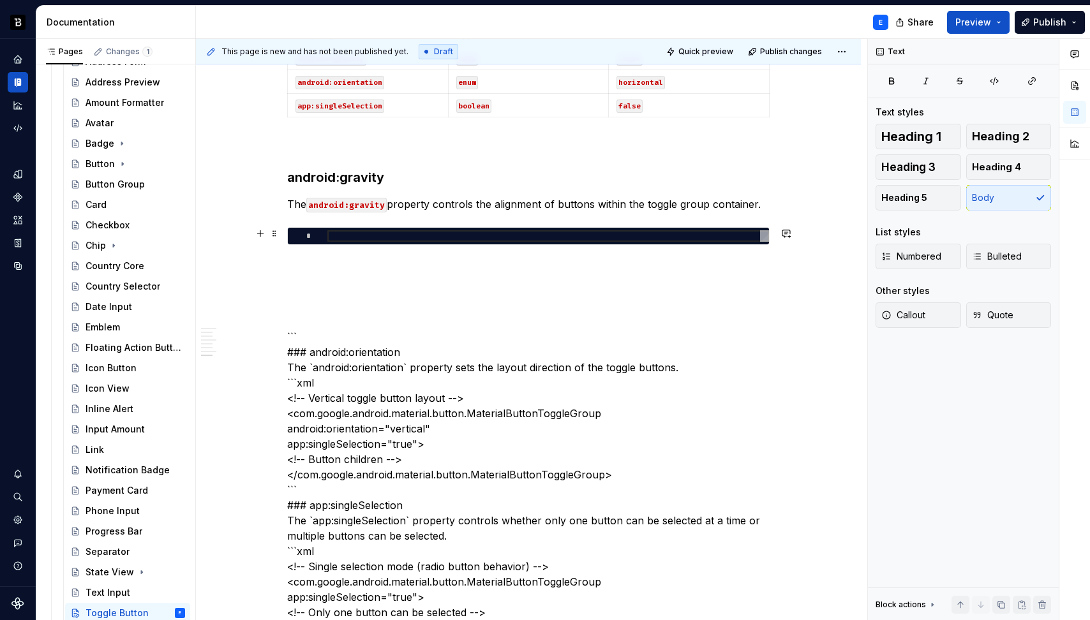
click at [424, 232] on div at bounding box center [547, 235] width 441 height 11
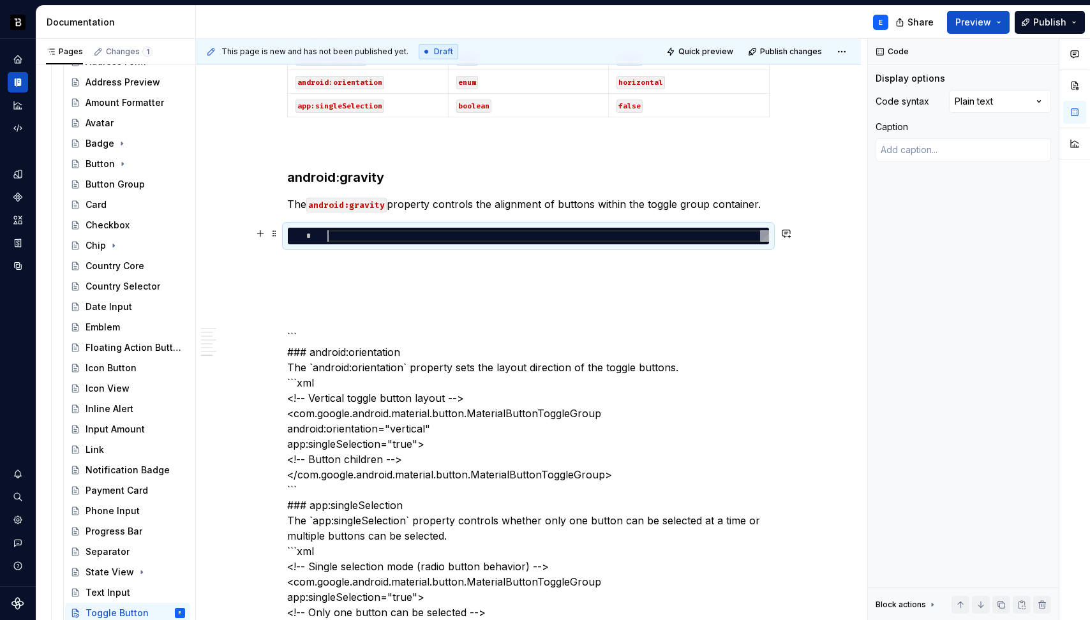
type textarea "*"
type textarea "**********"
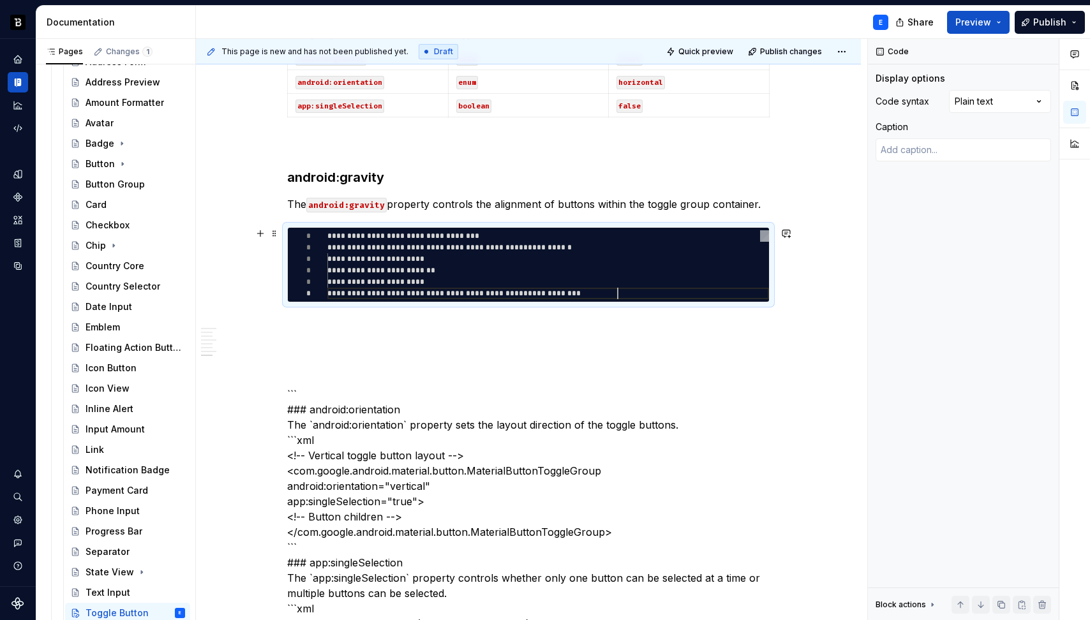
scroll to position [57, 290]
click at [970, 103] on div "Comments Open comments No comments yet Select ‘Comment’ from the block context …" at bounding box center [979, 330] width 222 height 582
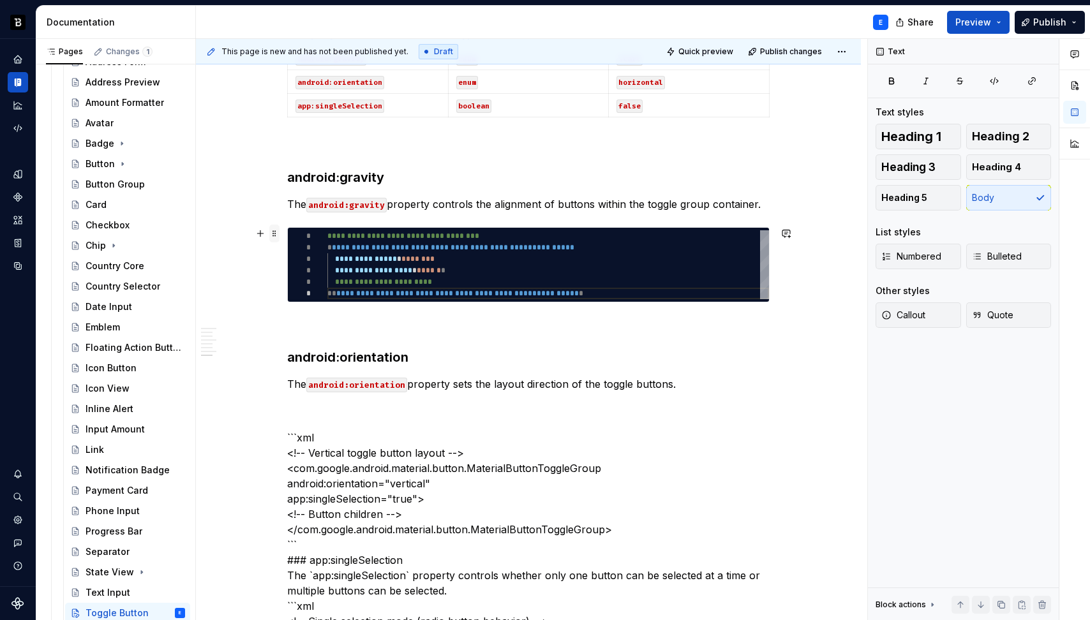
click at [276, 231] on span at bounding box center [274, 234] width 10 height 18
type textarea "*"
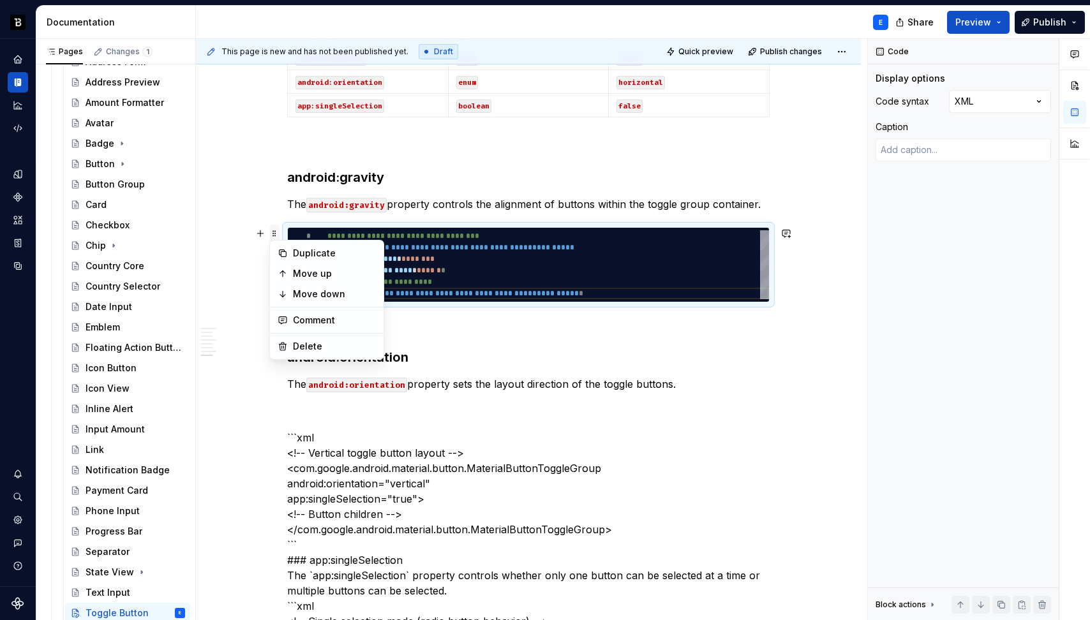
click at [276, 231] on span at bounding box center [274, 234] width 10 height 18
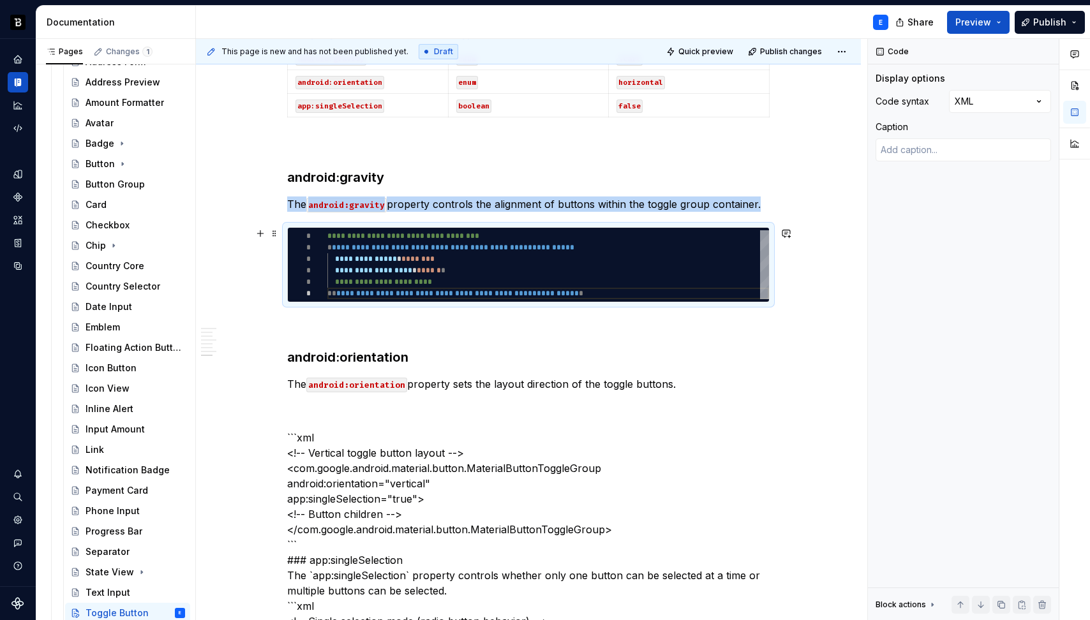
copy p "The android:gravity property controls the alignment of buttons within the toggl…"
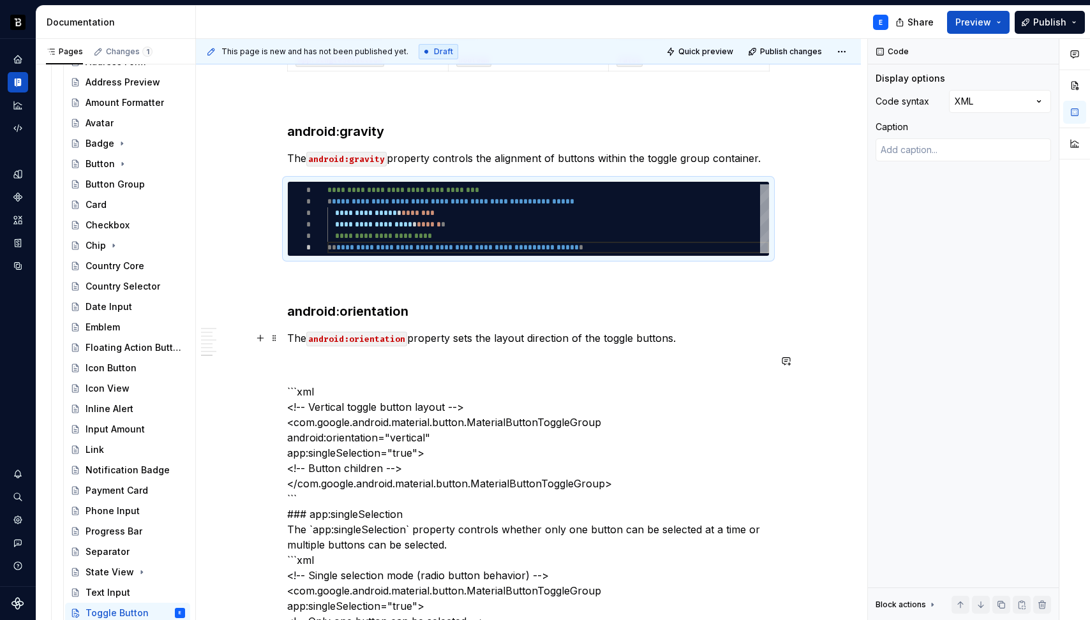
click at [681, 340] on p "The android:orientation property sets the layout direction of the toggle button…" at bounding box center [528, 337] width 482 height 15
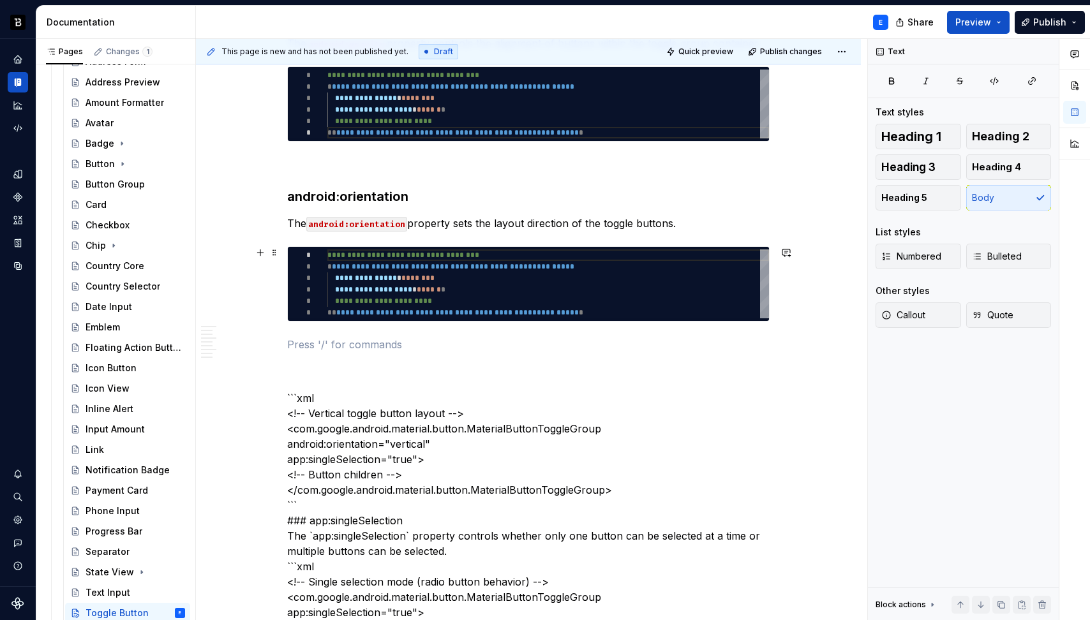
scroll to position [1641, 0]
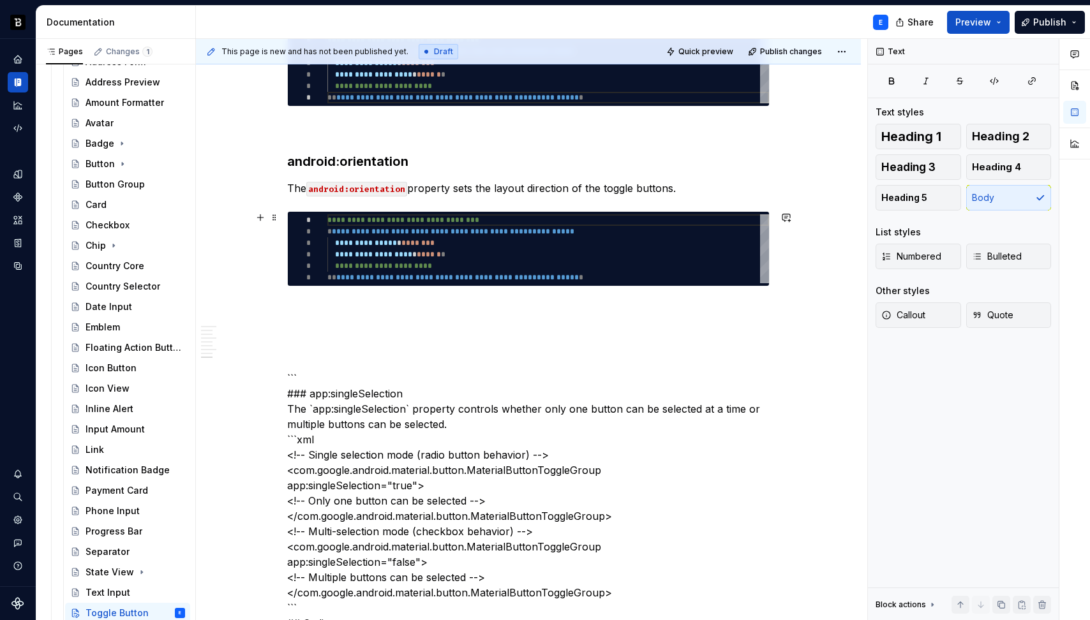
type textarea "**********"
click at [547, 242] on div "**********" at bounding box center [547, 248] width 441 height 69
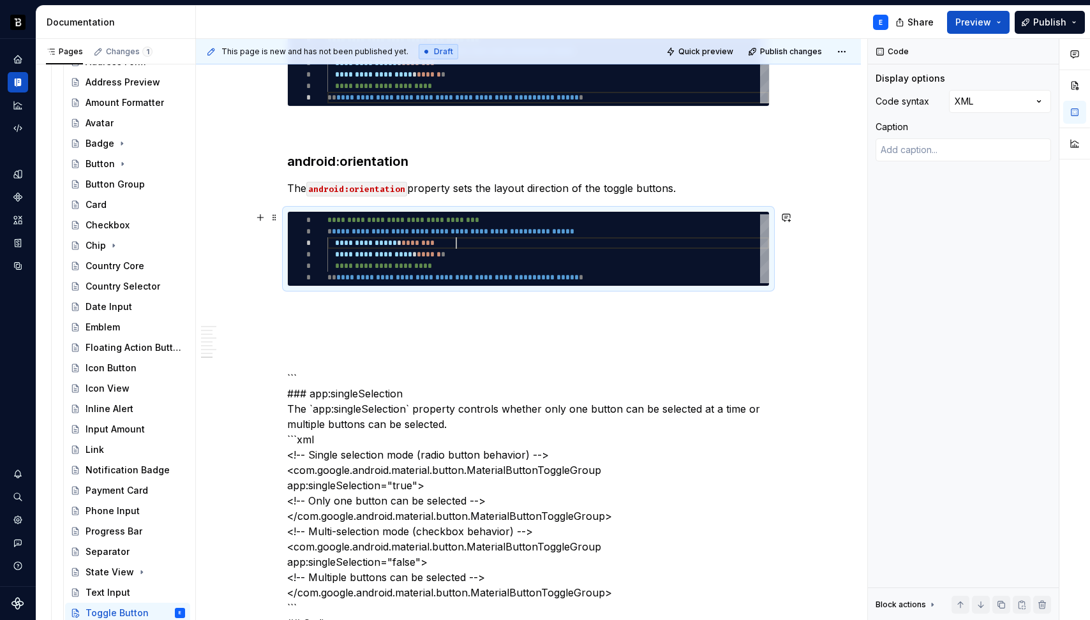
scroll to position [0, 290]
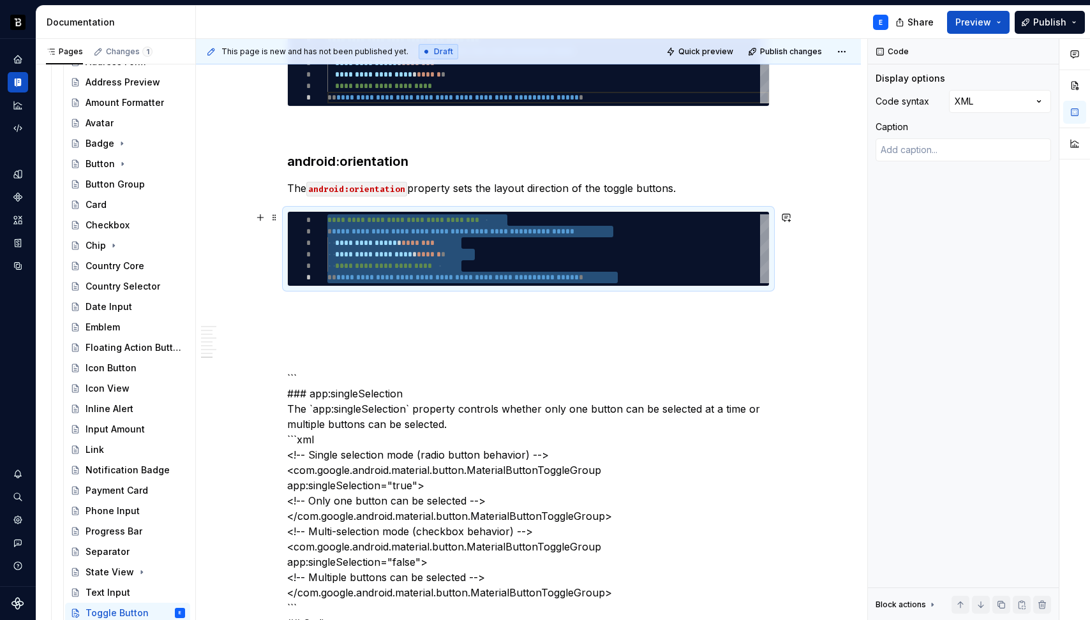
type textarea "*"
type textarea "**********"
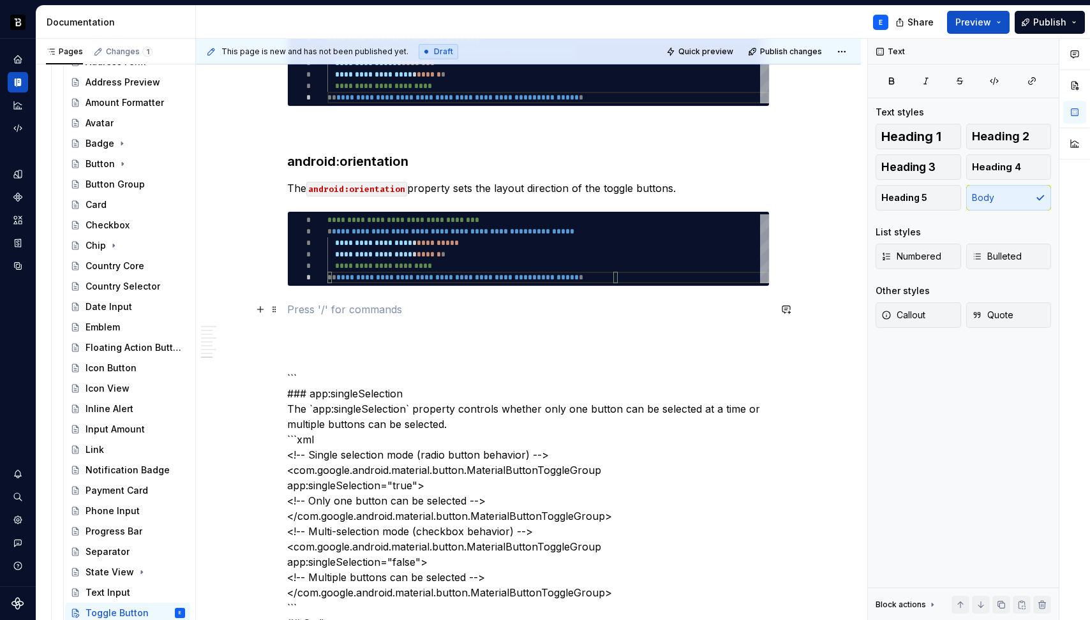
click at [477, 302] on p at bounding box center [528, 309] width 482 height 15
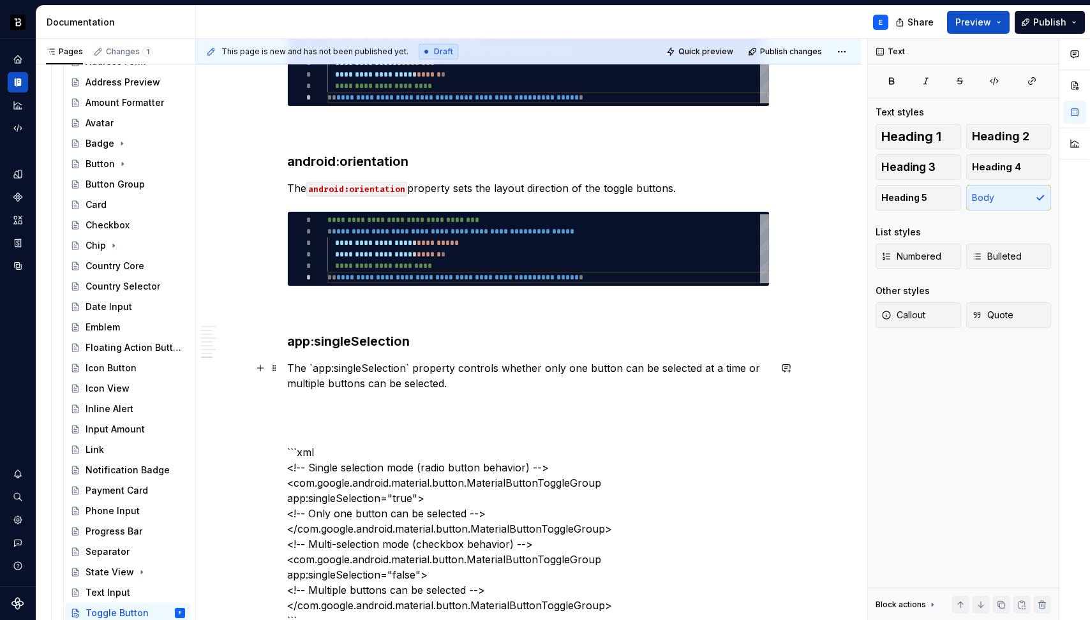
click at [406, 362] on p "The `app:singleSelection` property controls whether only one button can be sele…" at bounding box center [528, 375] width 482 height 31
click at [272, 214] on span at bounding box center [274, 218] width 10 height 18
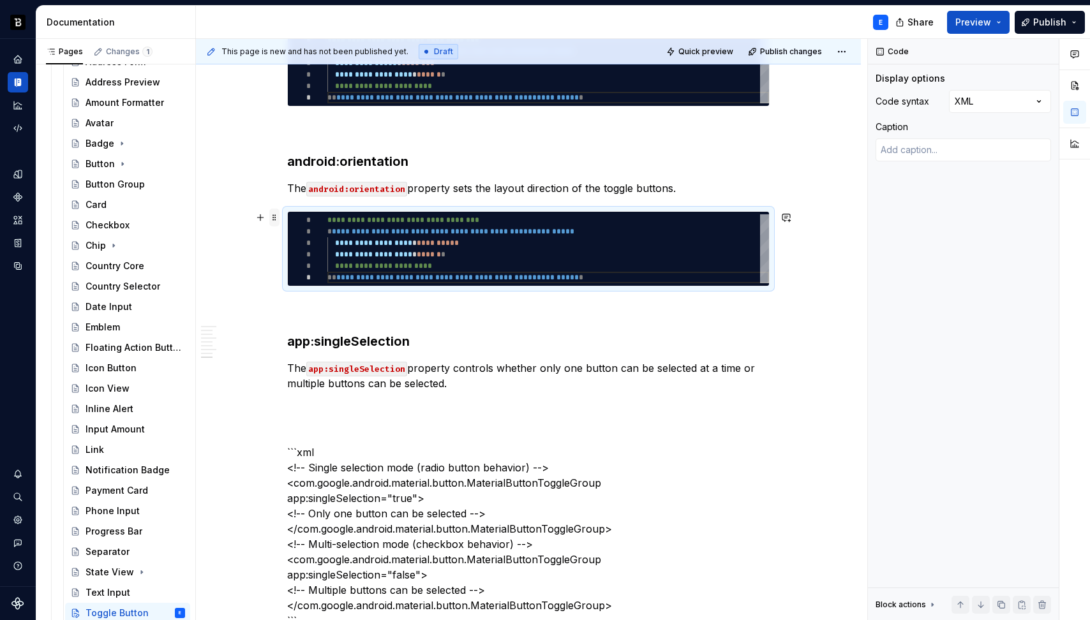
click at [272, 214] on span at bounding box center [274, 218] width 10 height 18
copy p "The android:orientation property sets the layout direction of the toggle button…"
click at [480, 381] on p "The app:singleSelection property controls whether only one button can be select…" at bounding box center [528, 375] width 482 height 31
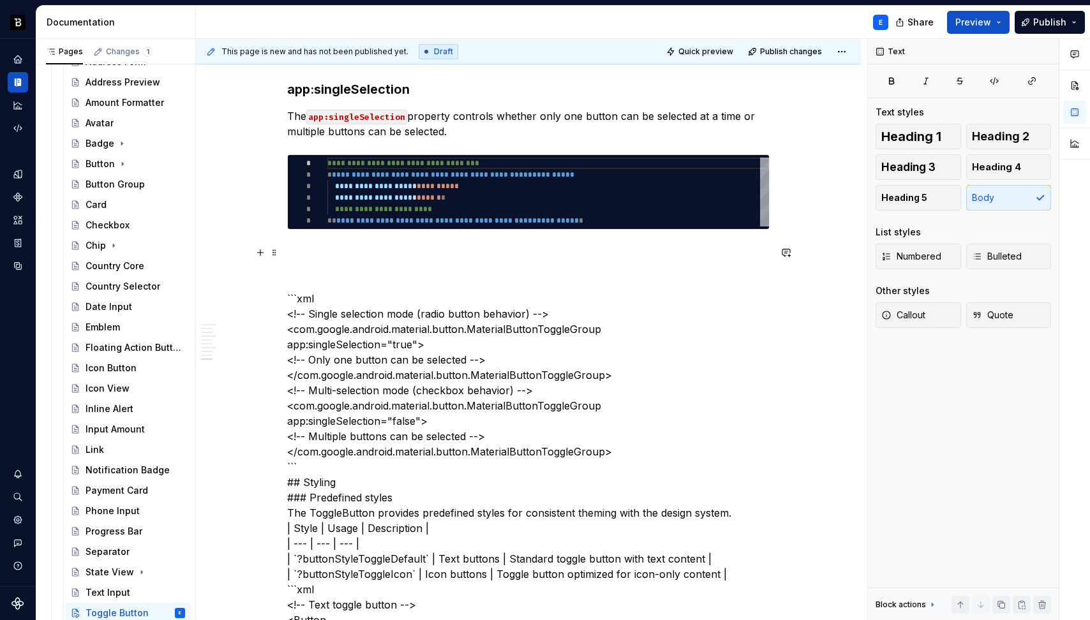
scroll to position [1899, 0]
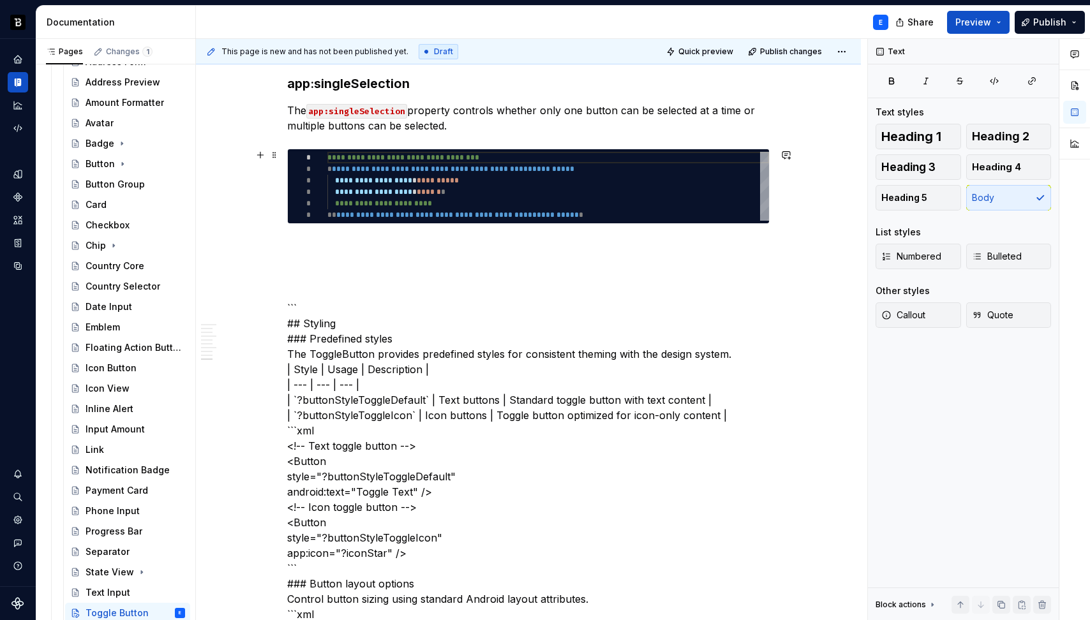
click at [470, 169] on div "**********" at bounding box center [547, 186] width 441 height 69
type textarea "*"
type textarea "**********"
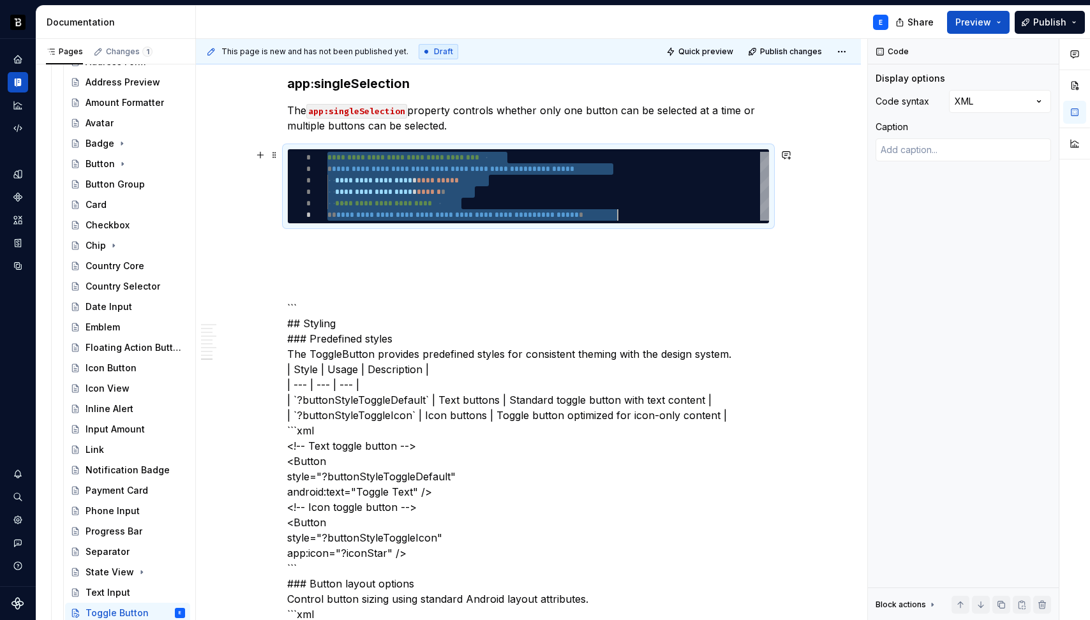
scroll to position [0, 290]
type textarea "*"
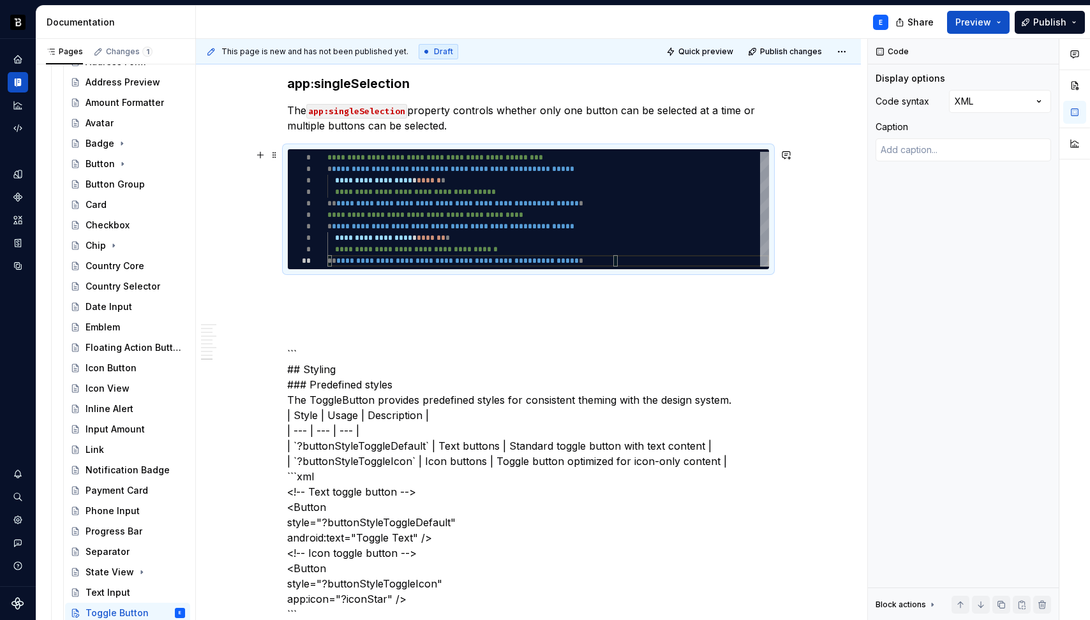
type textarea "**********"
click at [639, 201] on div "**********" at bounding box center [547, 209] width 441 height 115
type textarea "*"
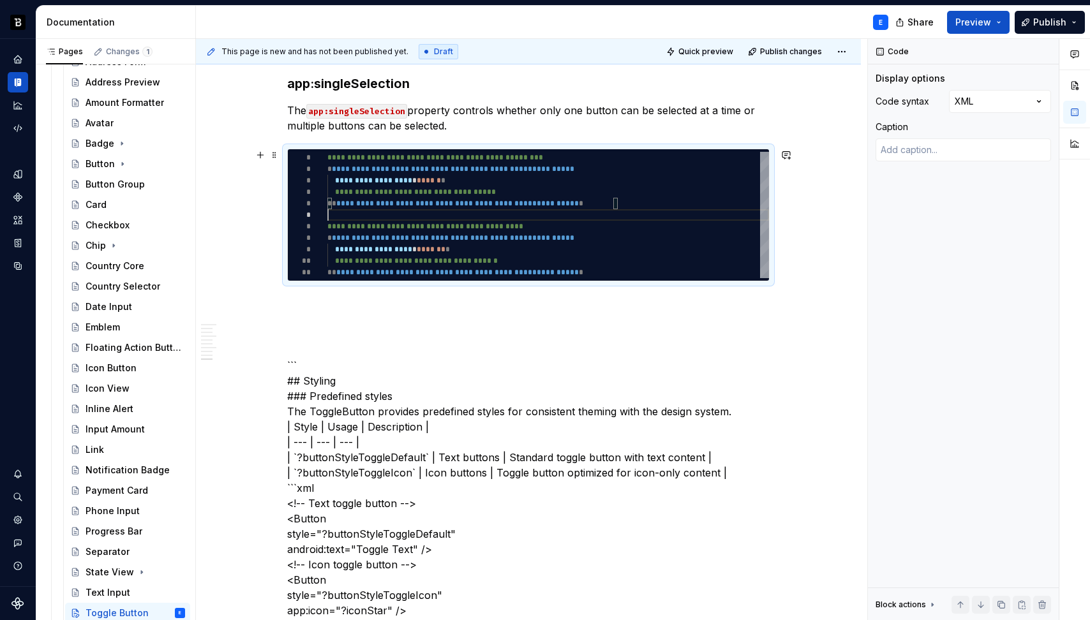
scroll to position [57, 0]
type textarea "**********"
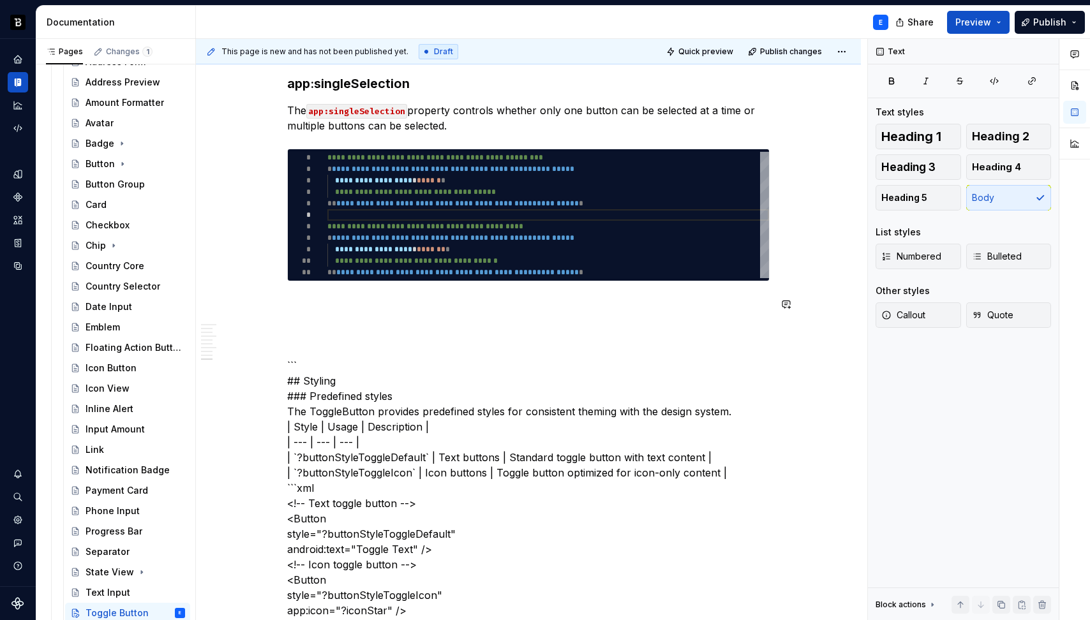
click at [418, 290] on div "**********" at bounding box center [528, 289] width 482 height 3749
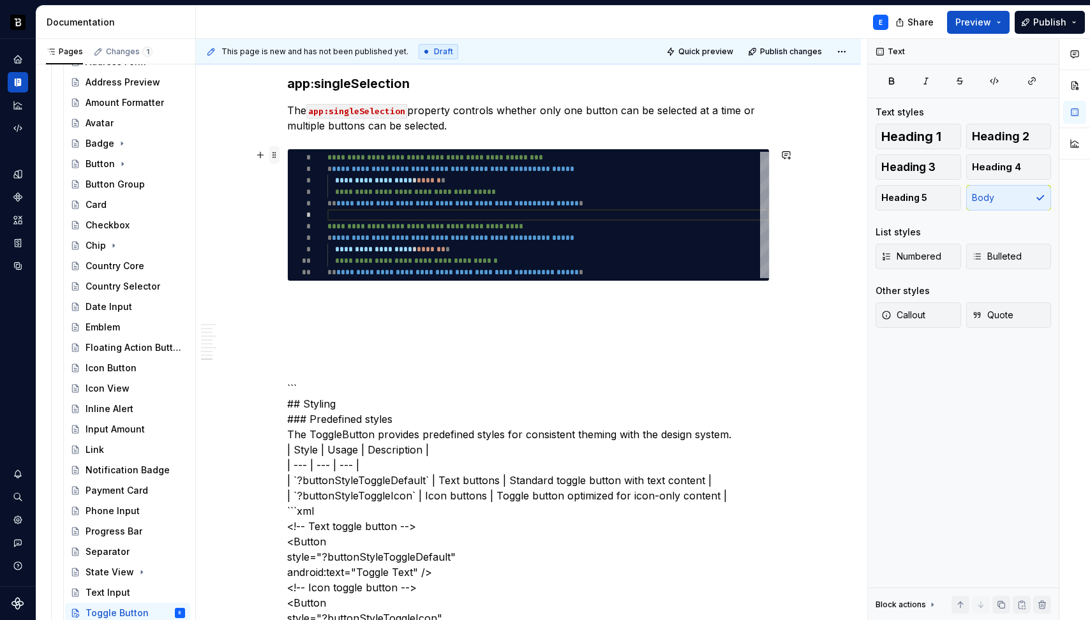
click at [274, 154] on span at bounding box center [274, 155] width 10 height 18
type textarea "*"
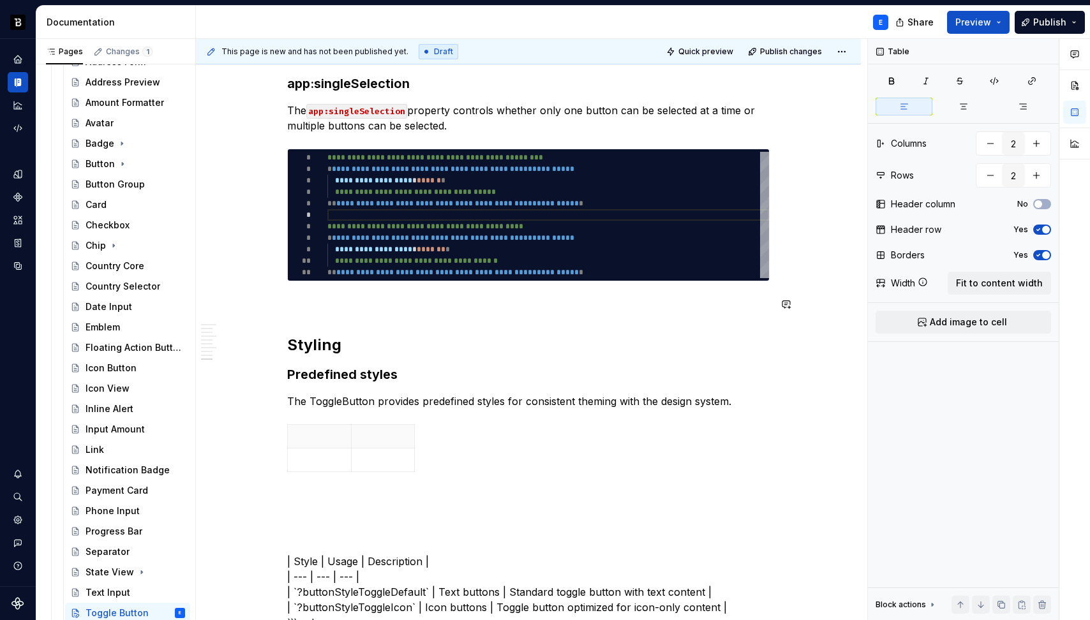
scroll to position [1950, 0]
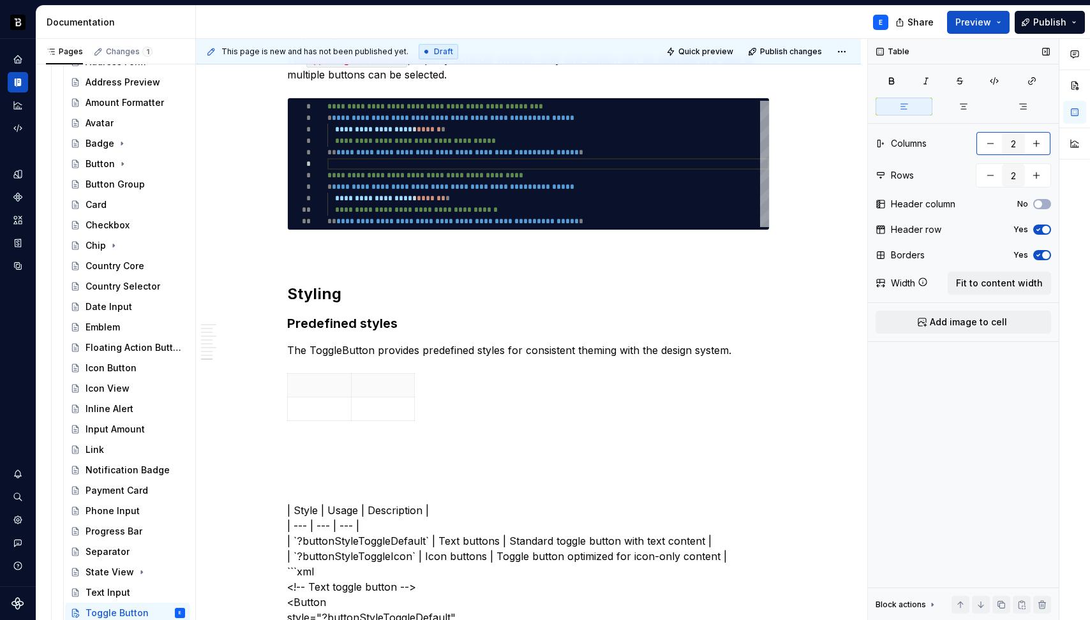
click at [1042, 142] on button "button" at bounding box center [1036, 143] width 23 height 23
type input "3"
click at [1040, 174] on button "button" at bounding box center [1036, 175] width 23 height 23
type input "3"
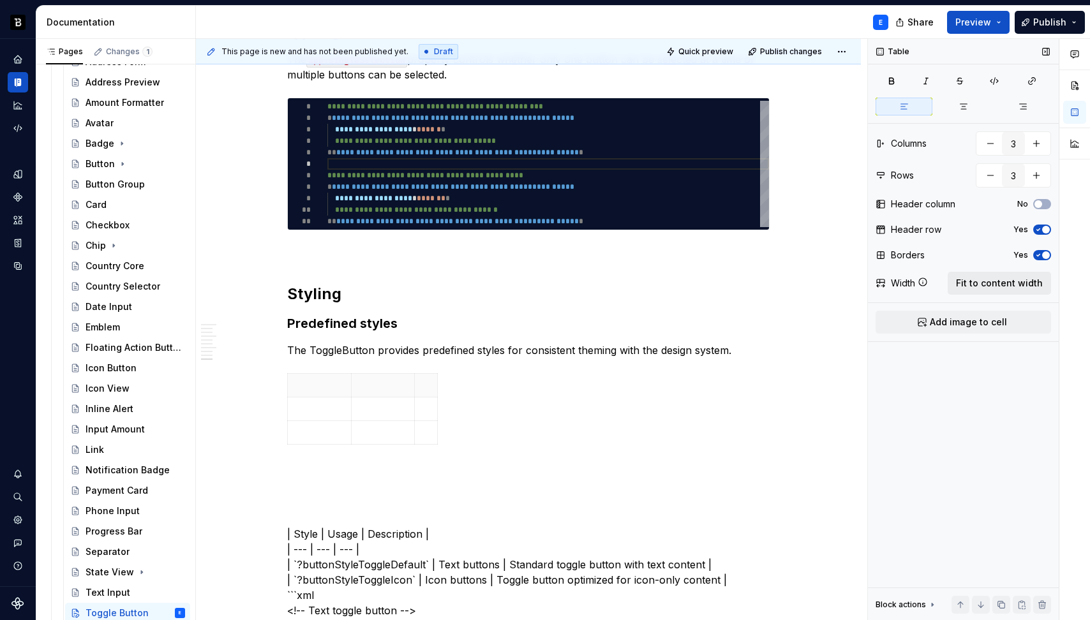
click at [989, 285] on span "Fit to content width" at bounding box center [999, 283] width 87 height 13
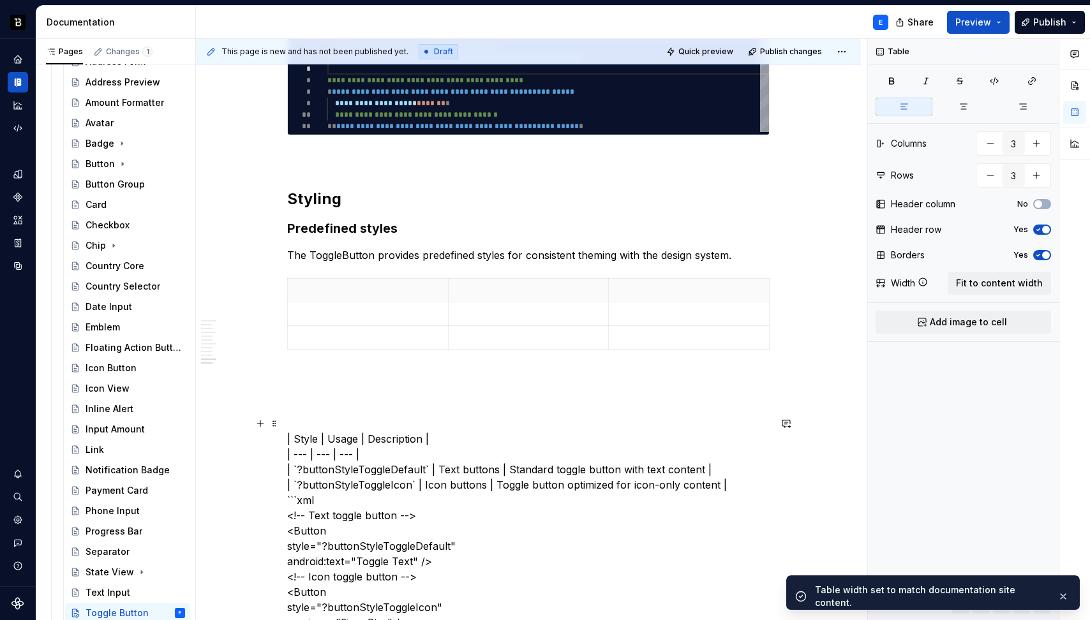
scroll to position [2052, 0]
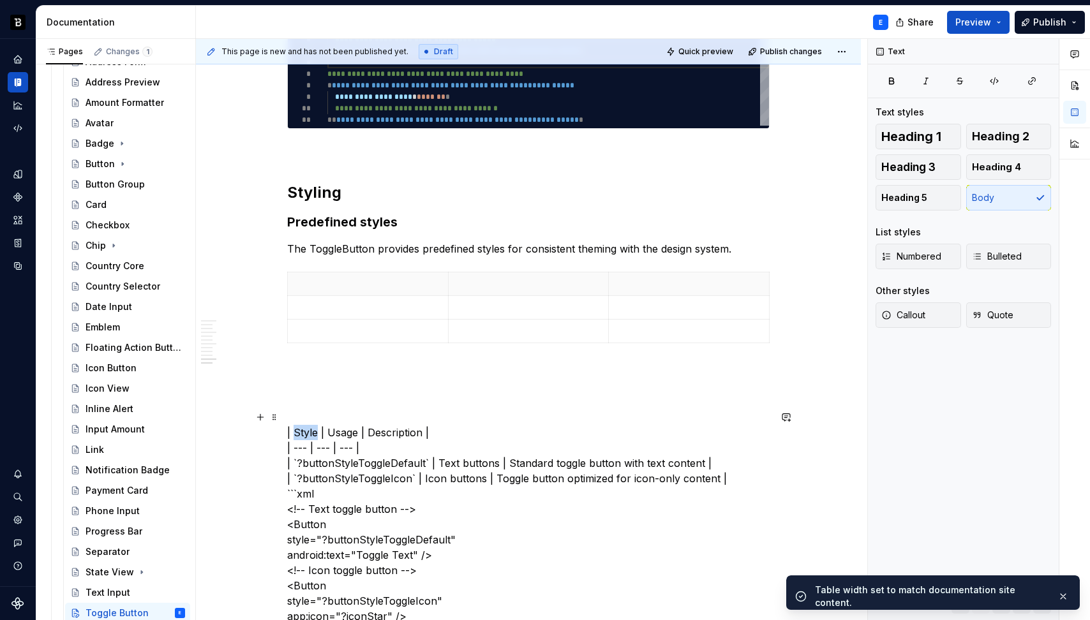
click at [344, 284] on p at bounding box center [367, 284] width 145 height 13
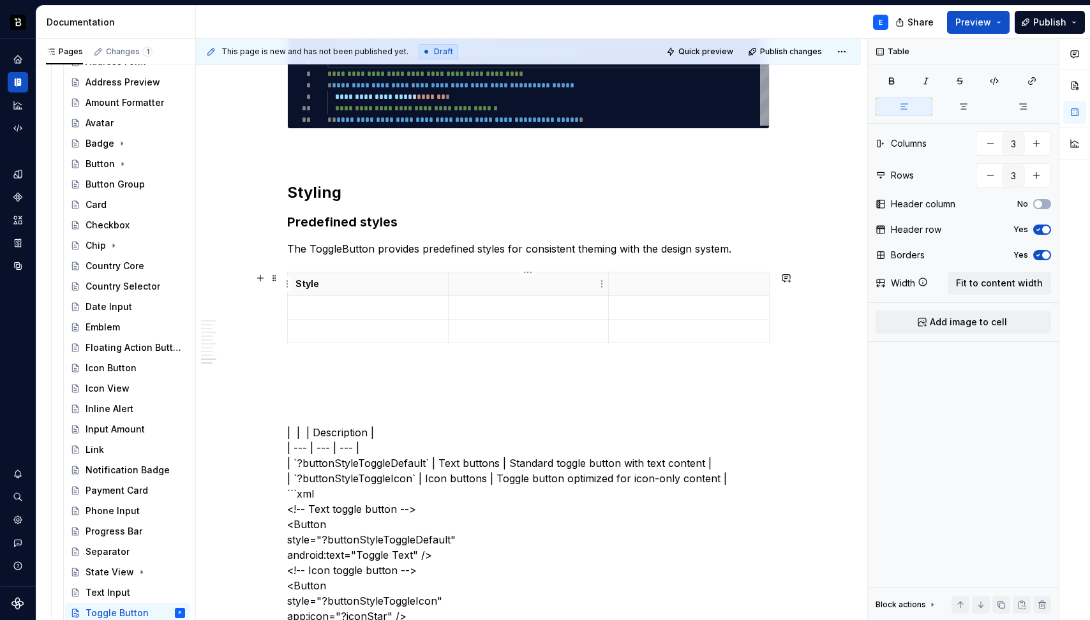
click at [466, 290] on p at bounding box center [528, 284] width 145 height 13
click at [626, 282] on p at bounding box center [688, 284] width 145 height 13
click at [387, 404] on div "**********" at bounding box center [528, 216] width 482 height 3907
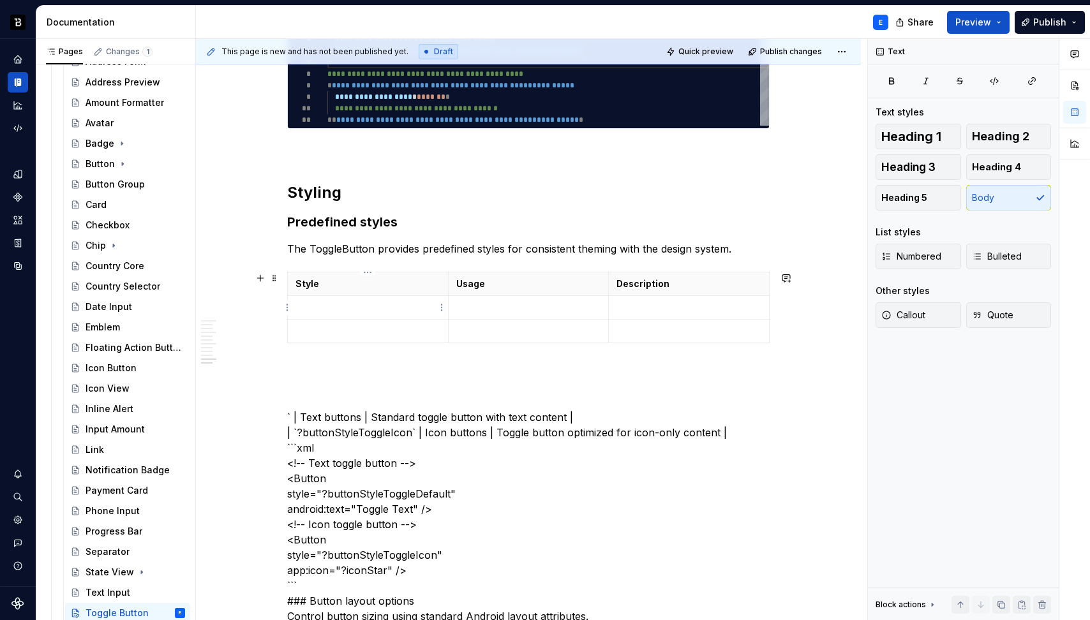
click at [385, 309] on p at bounding box center [367, 307] width 145 height 13
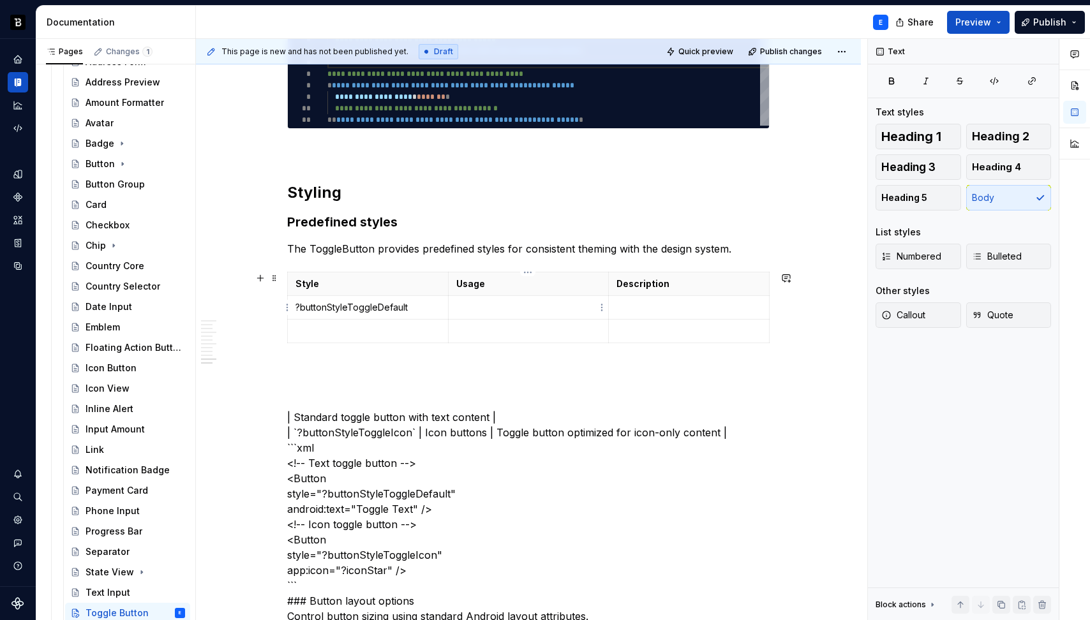
click at [468, 307] on p at bounding box center [528, 307] width 145 height 13
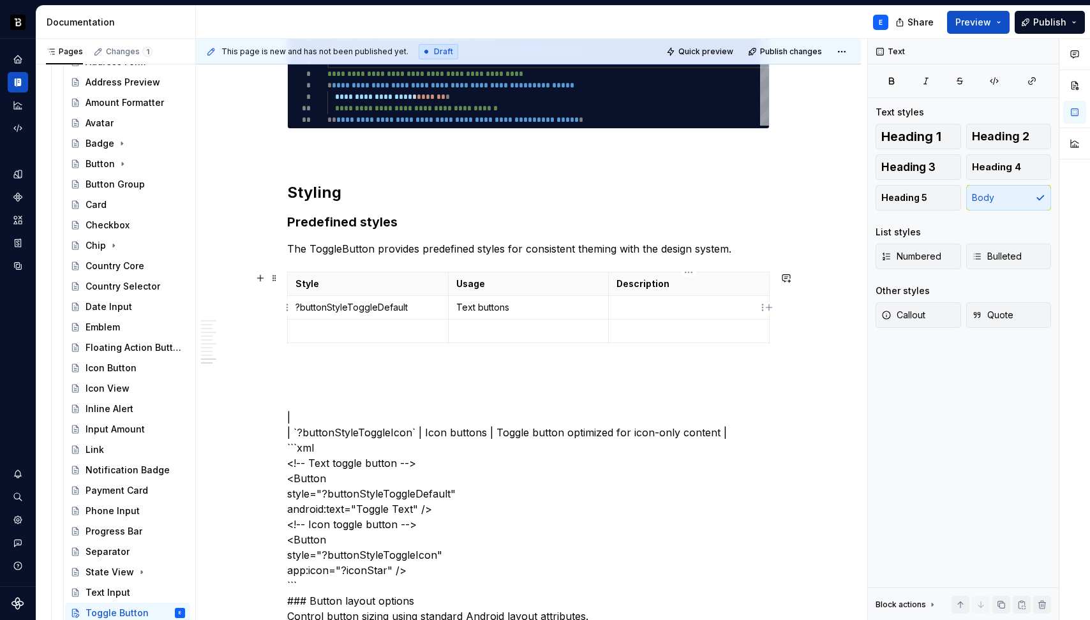
click at [637, 308] on p at bounding box center [688, 307] width 145 height 13
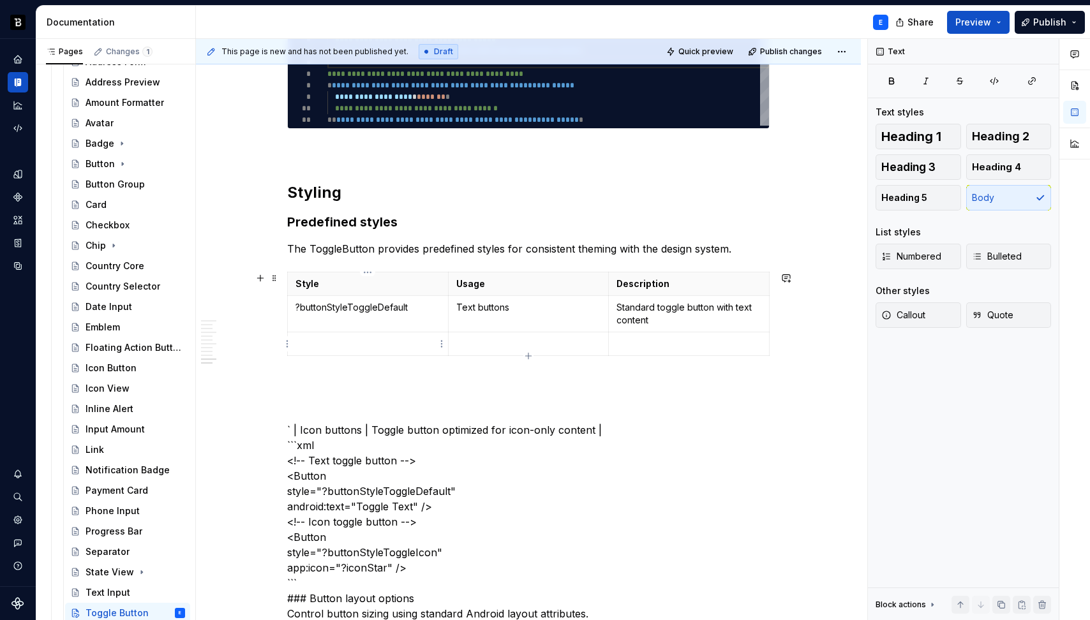
click at [391, 339] on p at bounding box center [367, 343] width 145 height 13
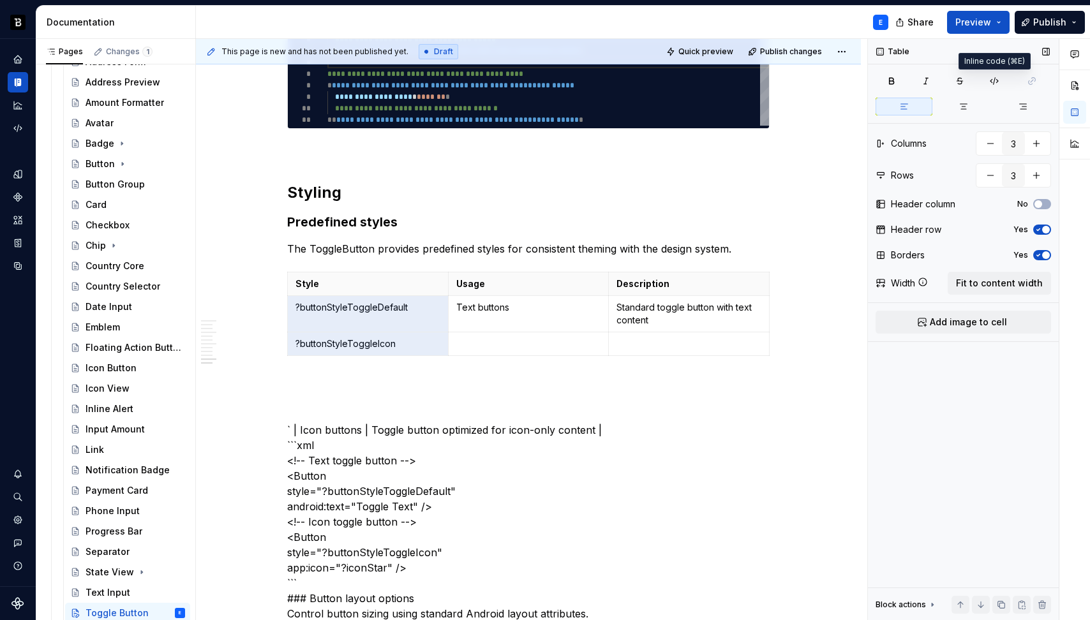
click at [992, 71] on div "Table Columns 3 Rows 3 Header column No Header row Yes Borders Yes Width Fit to…" at bounding box center [963, 330] width 191 height 582
click at [995, 80] on icon "button" at bounding box center [994, 81] width 10 height 10
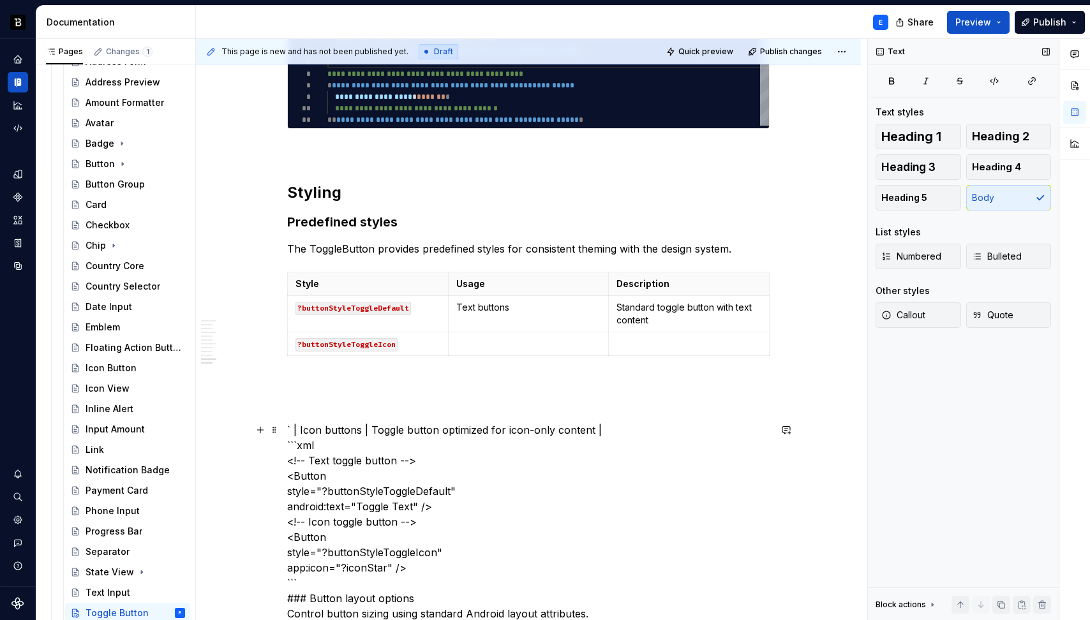
click at [492, 338] on p at bounding box center [528, 343] width 145 height 13
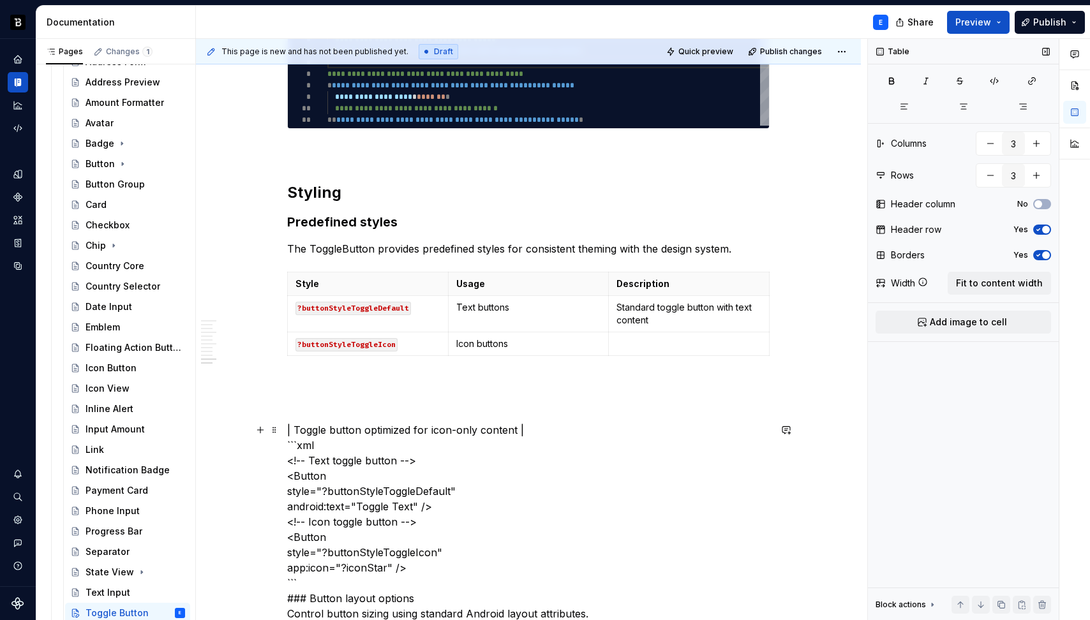
click at [636, 345] on p at bounding box center [688, 343] width 145 height 13
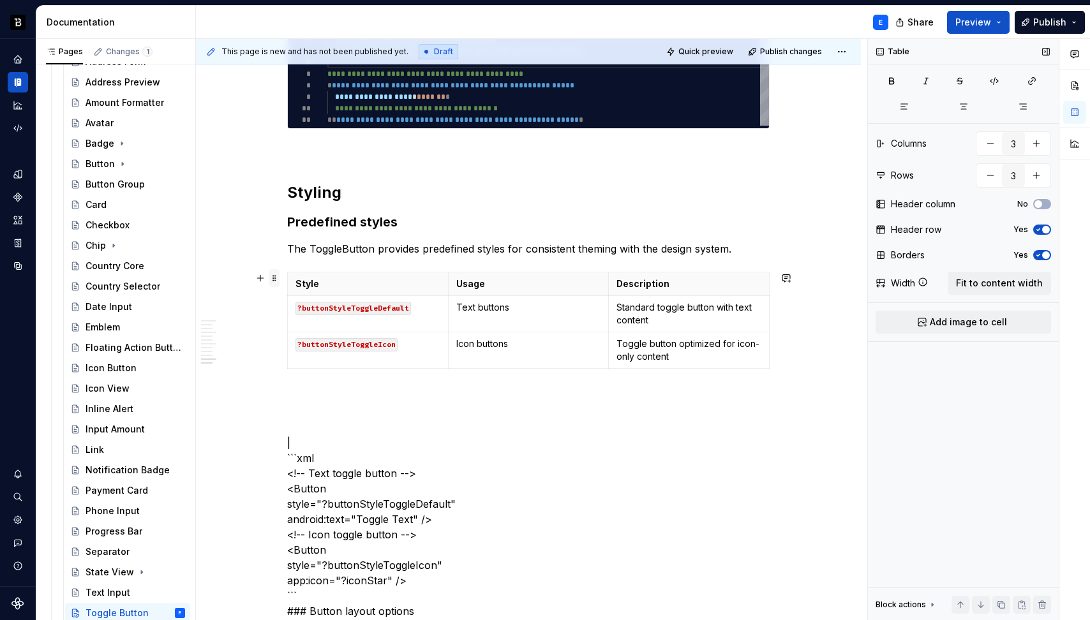
click at [271, 280] on span at bounding box center [274, 278] width 10 height 18
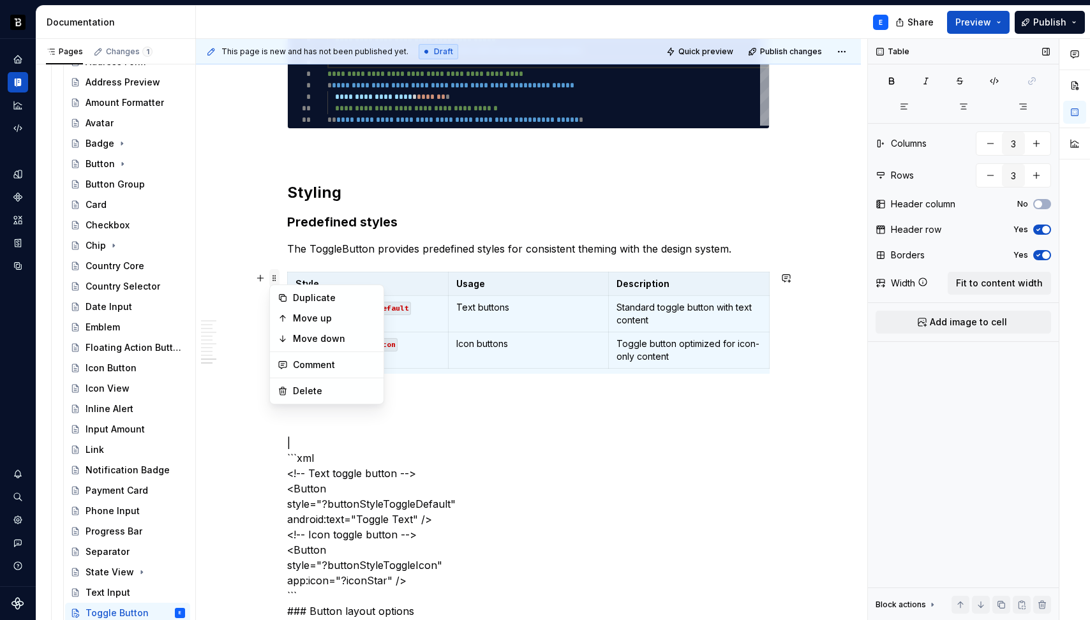
click at [271, 280] on span at bounding box center [274, 278] width 10 height 18
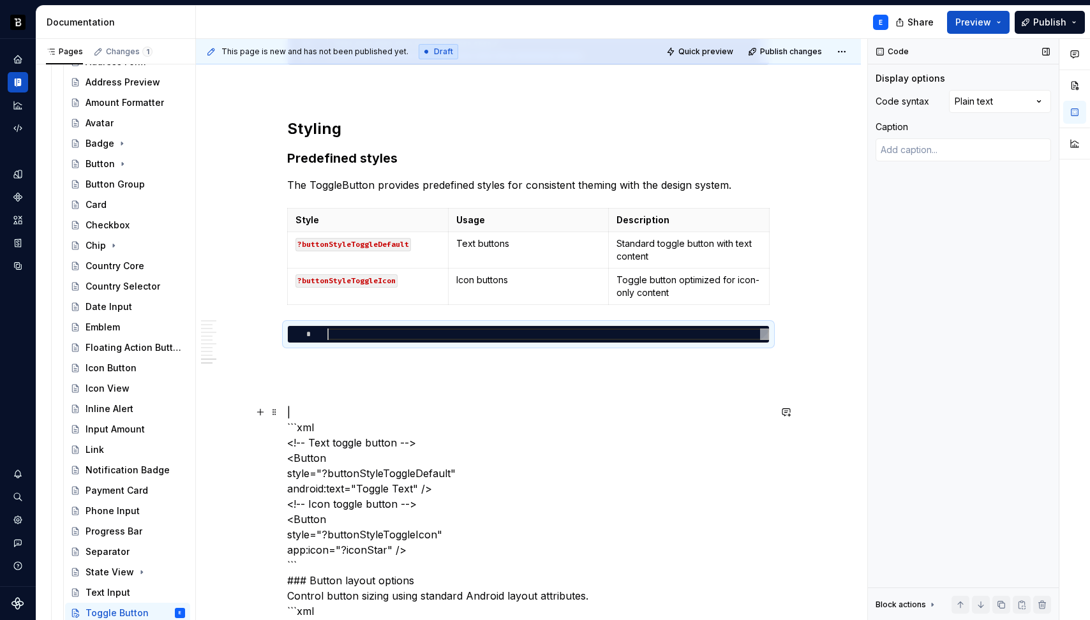
scroll to position [2121, 0]
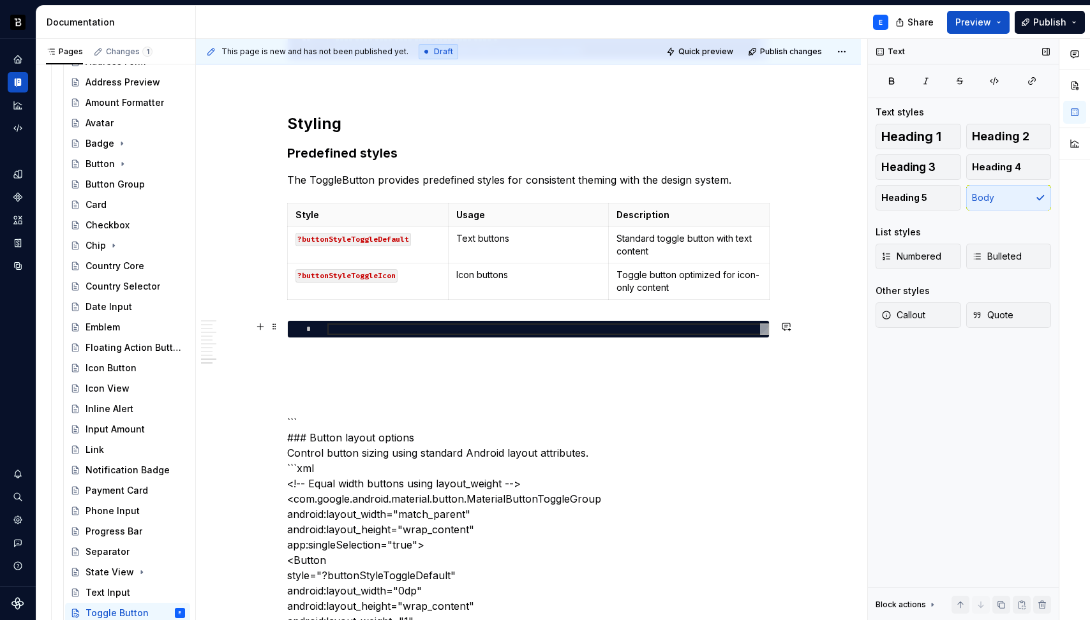
click at [389, 329] on div at bounding box center [547, 328] width 441 height 11
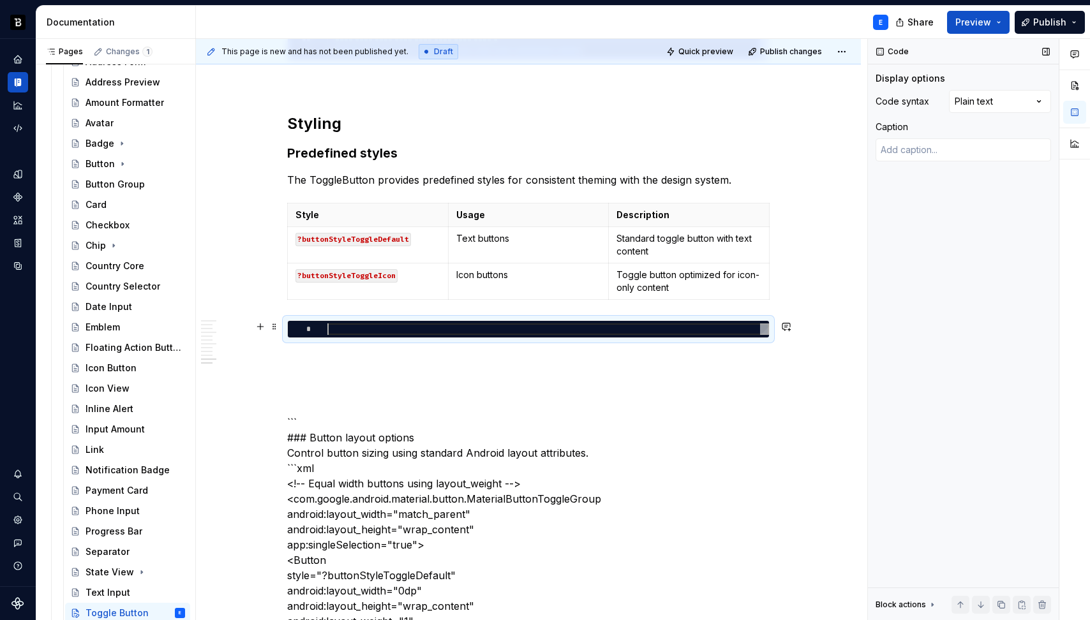
type textarea "*"
type textarea "**********"
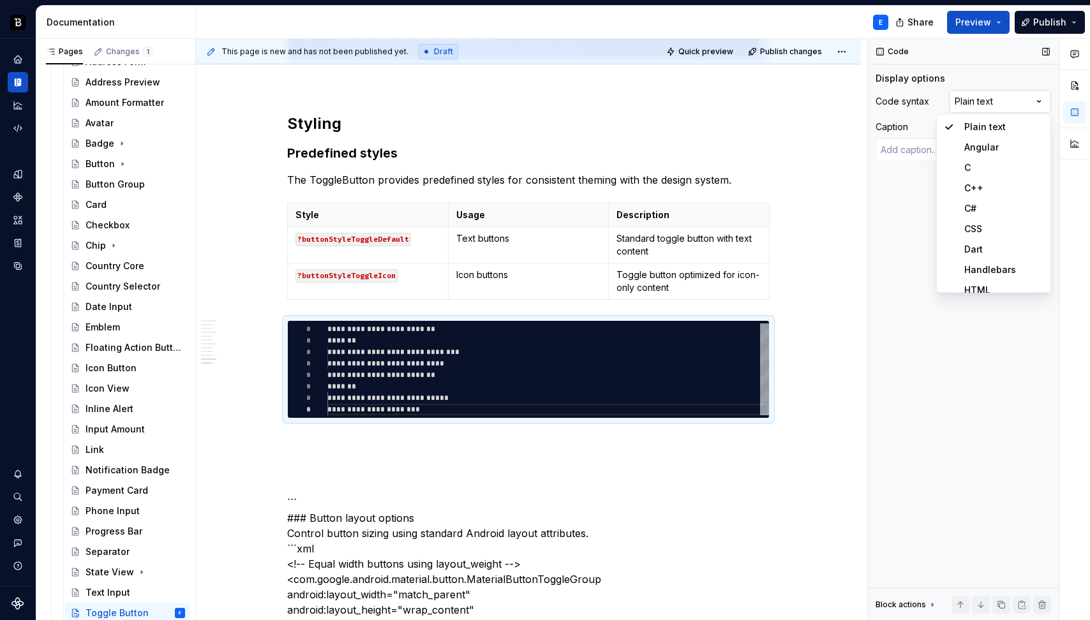
click at [966, 106] on div "Comments Open comments No comments yet Select ‘Comment’ from the block context …" at bounding box center [979, 330] width 222 height 582
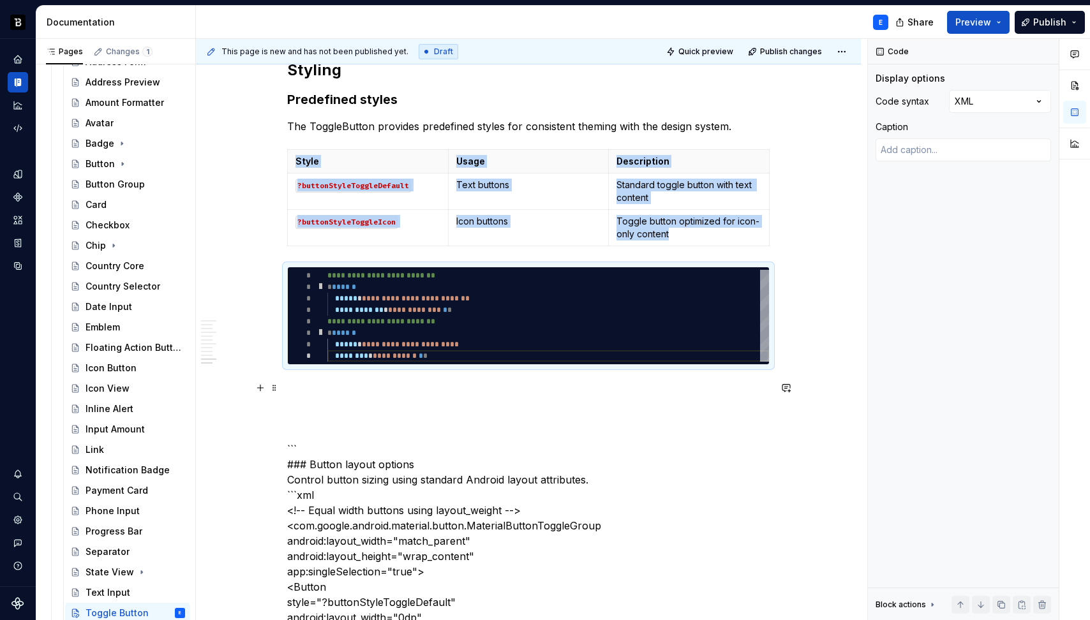
scroll to position [2178, 0]
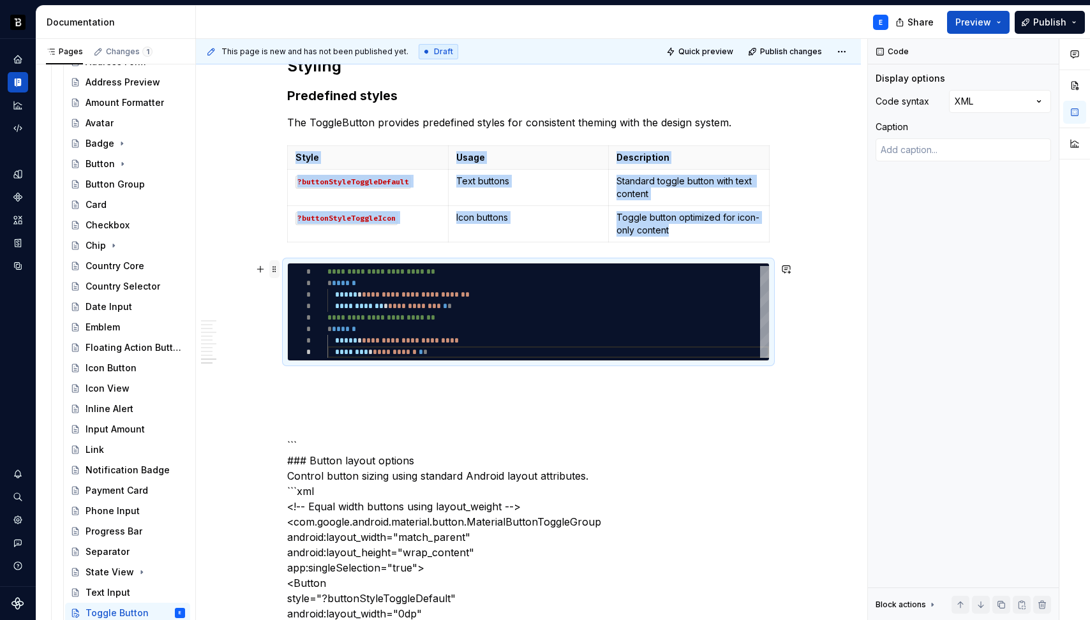
click at [276, 269] on span at bounding box center [274, 269] width 10 height 18
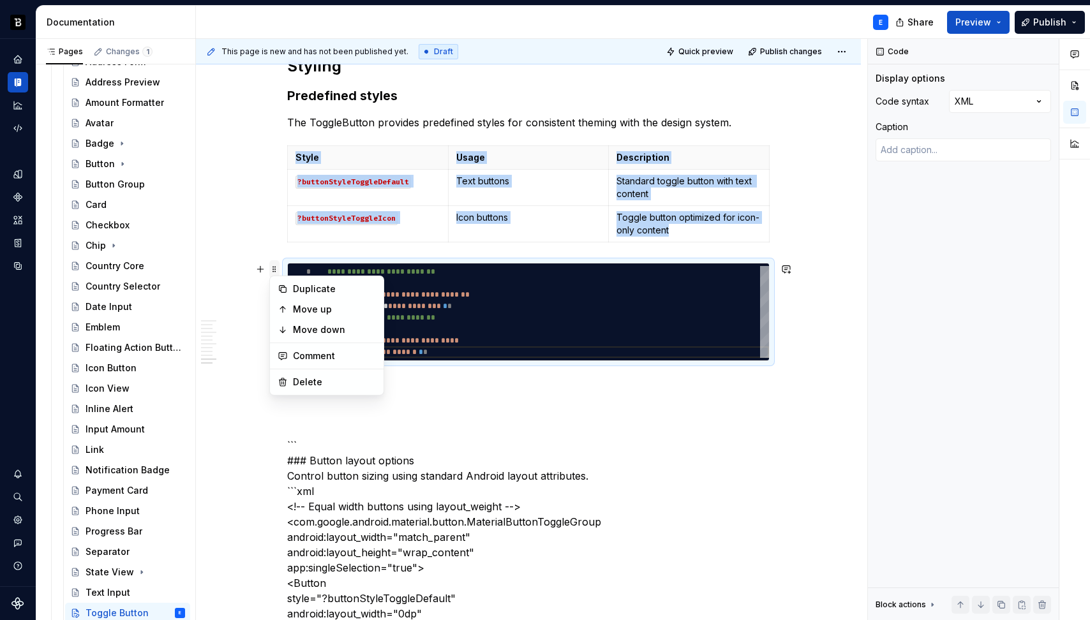
click at [276, 269] on span at bounding box center [274, 269] width 10 height 18
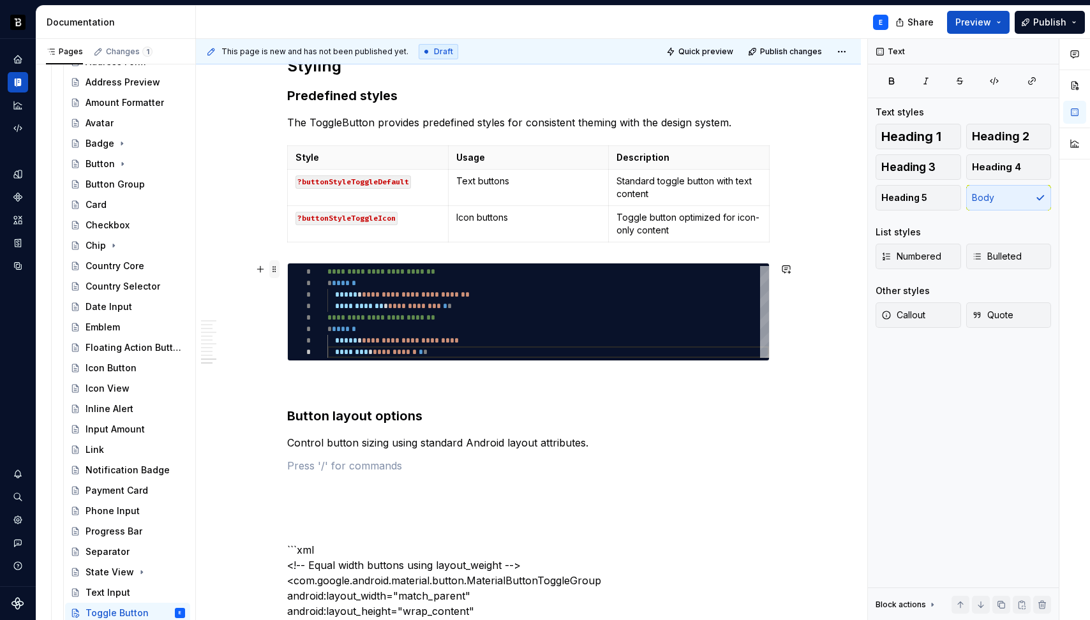
click at [274, 274] on span at bounding box center [274, 269] width 10 height 18
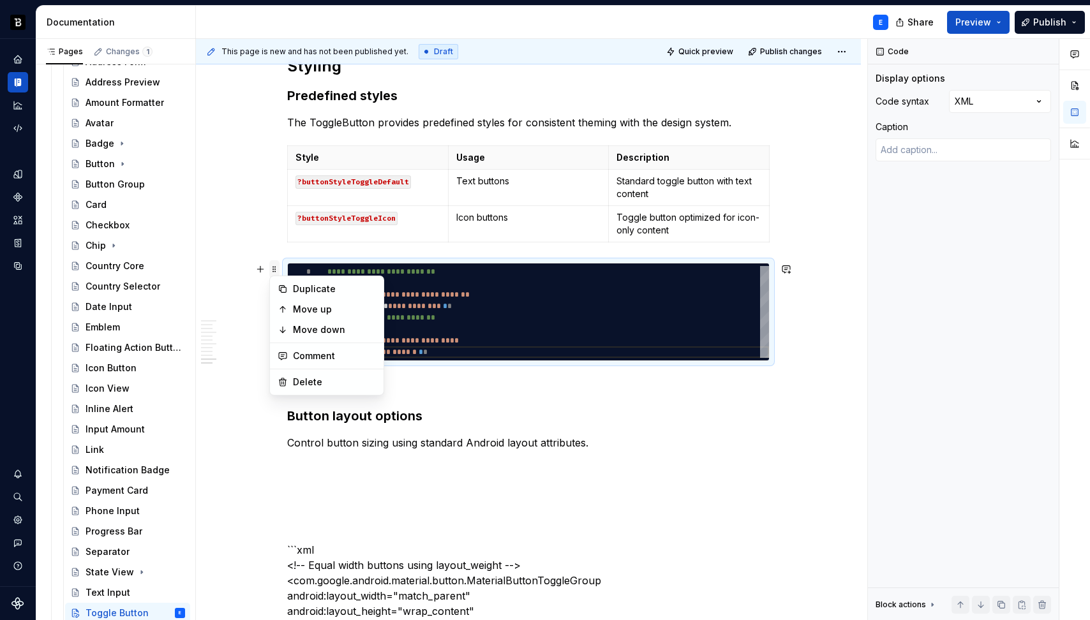
click at [274, 274] on span at bounding box center [274, 269] width 10 height 18
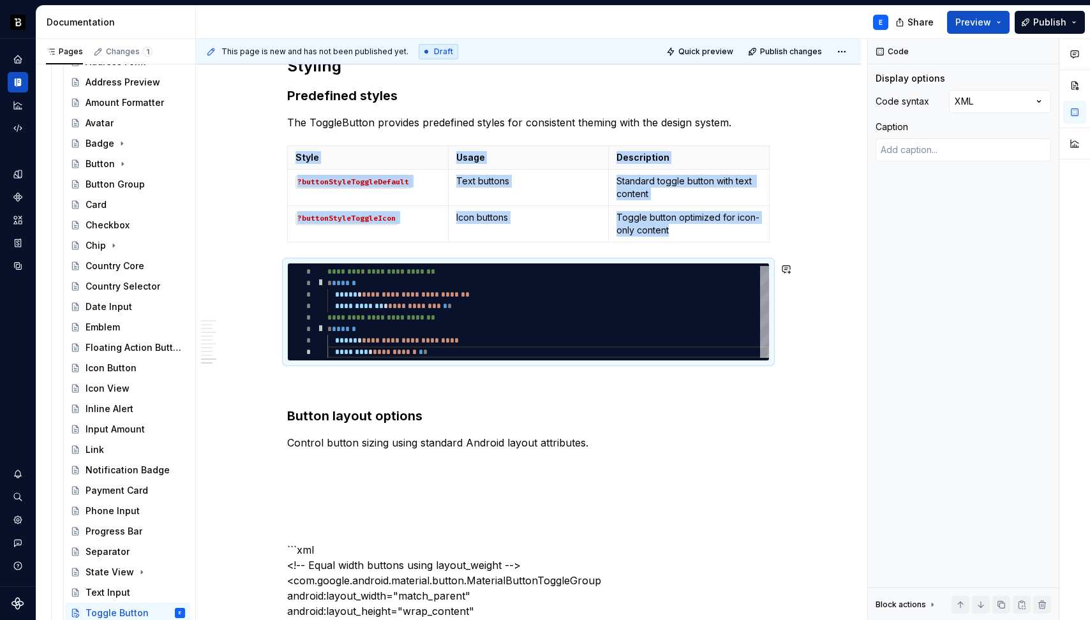
copy div "Style Usage Description ?buttonStyleToggleDefault Text buttons Standard toggle …"
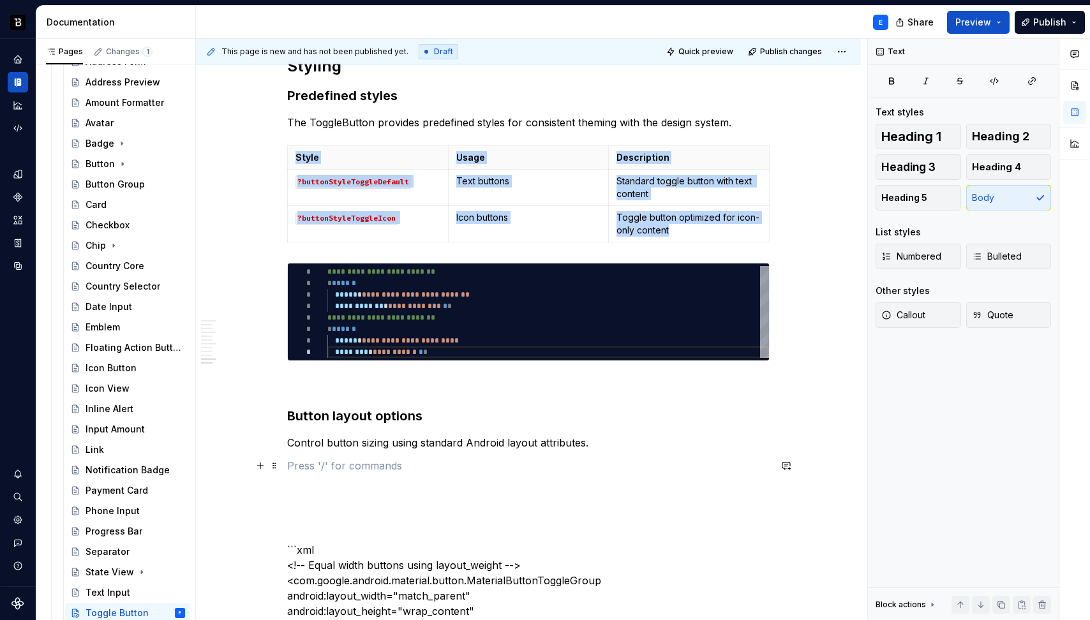
click at [308, 471] on p at bounding box center [528, 465] width 482 height 15
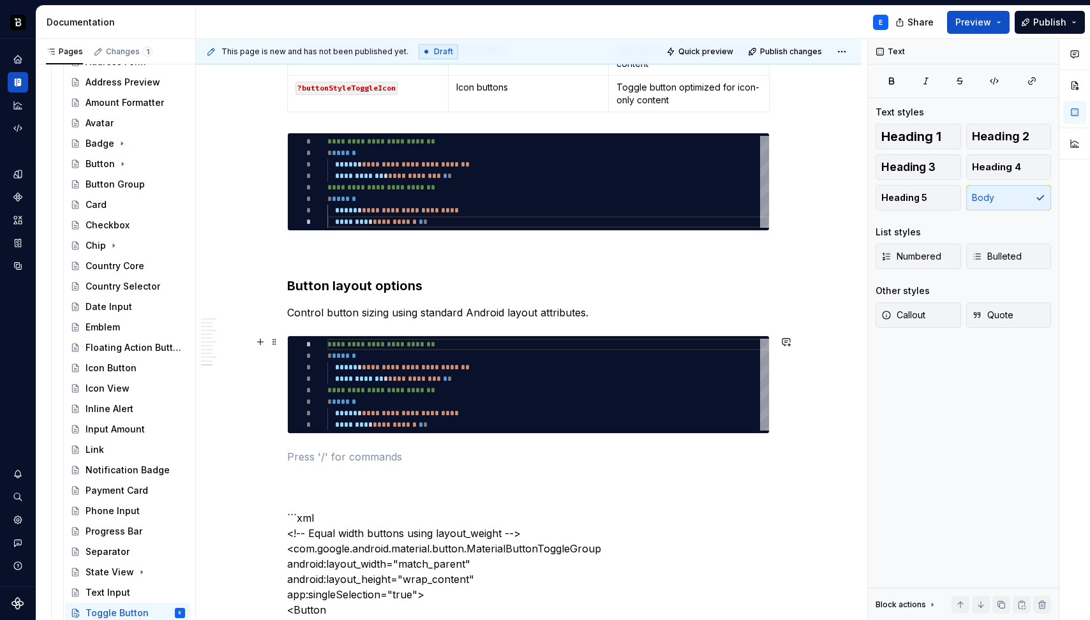
scroll to position [2377, 0]
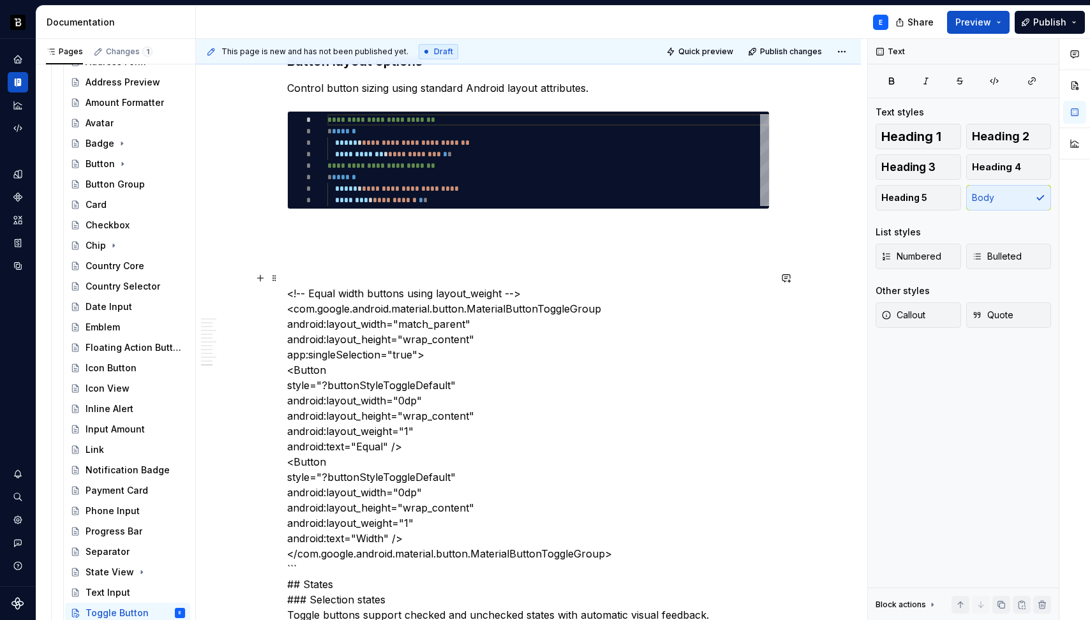
scroll to position [2596, 0]
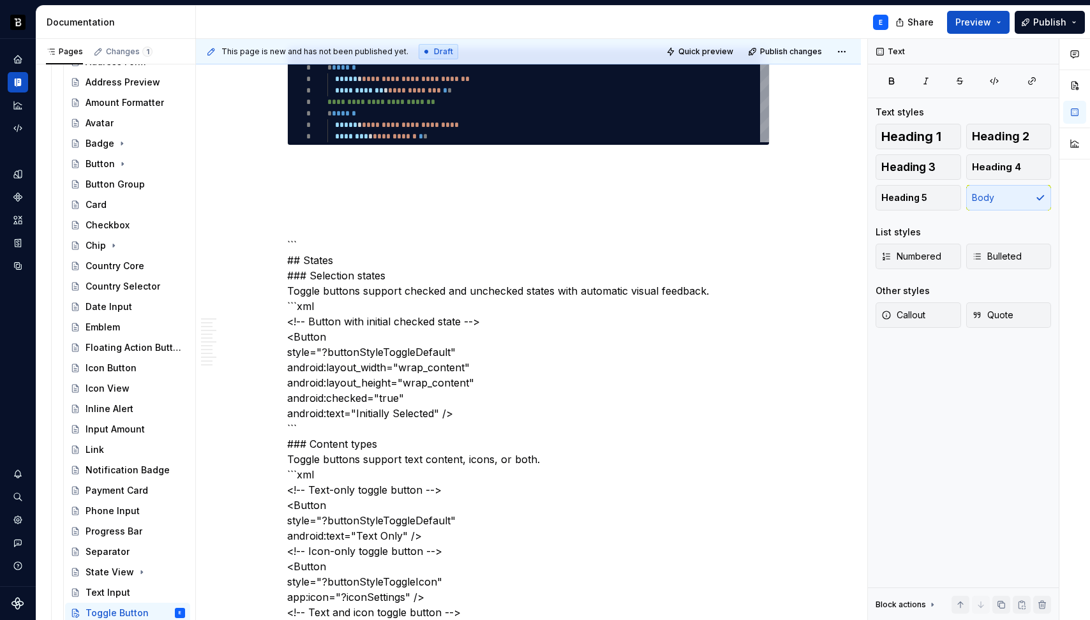
type textarea "*"
type textarea "**********"
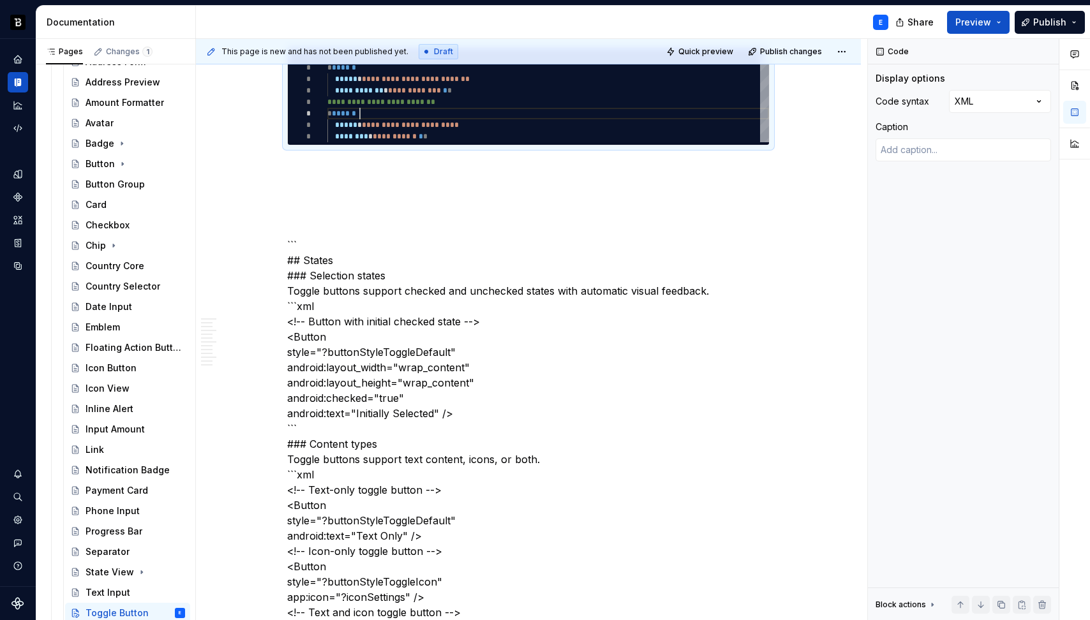
click at [480, 114] on div "**********" at bounding box center [547, 96] width 441 height 92
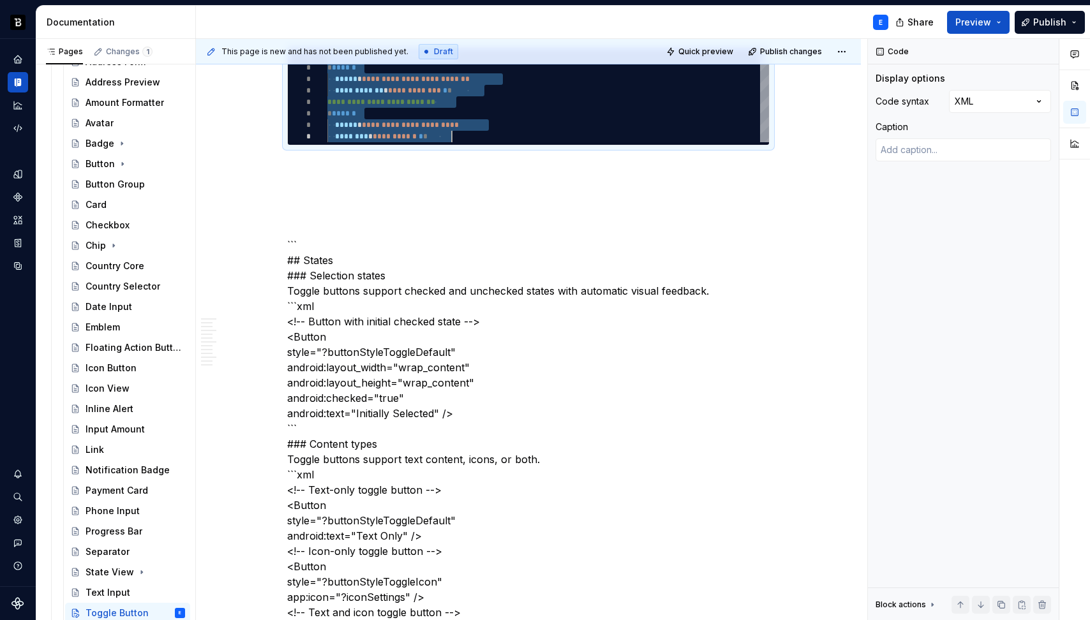
type textarea "*"
type textarea "**********"
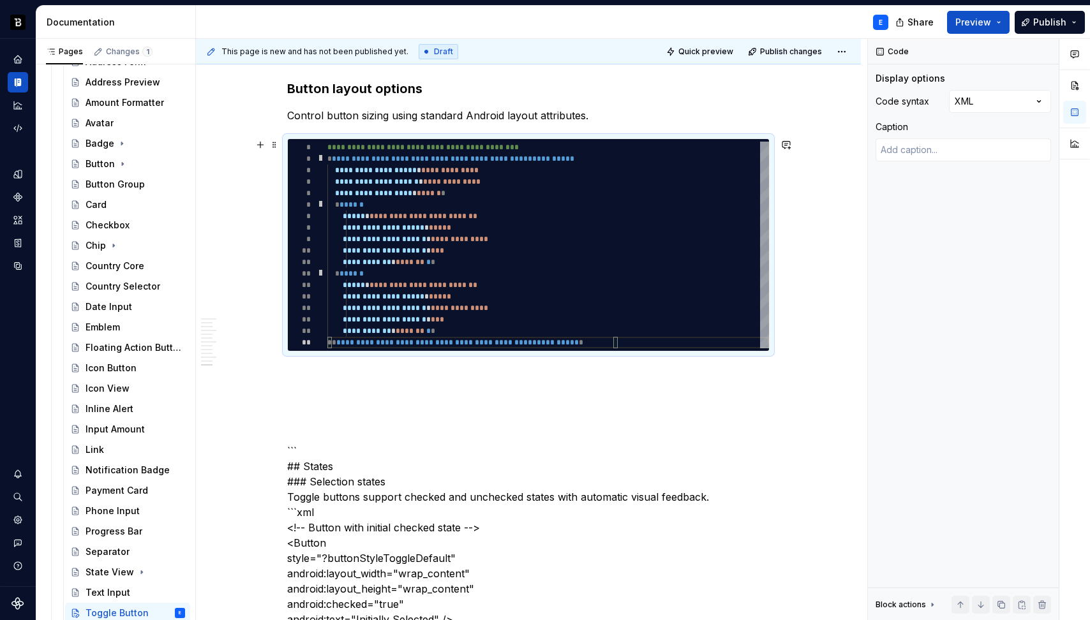
scroll to position [2499, 0]
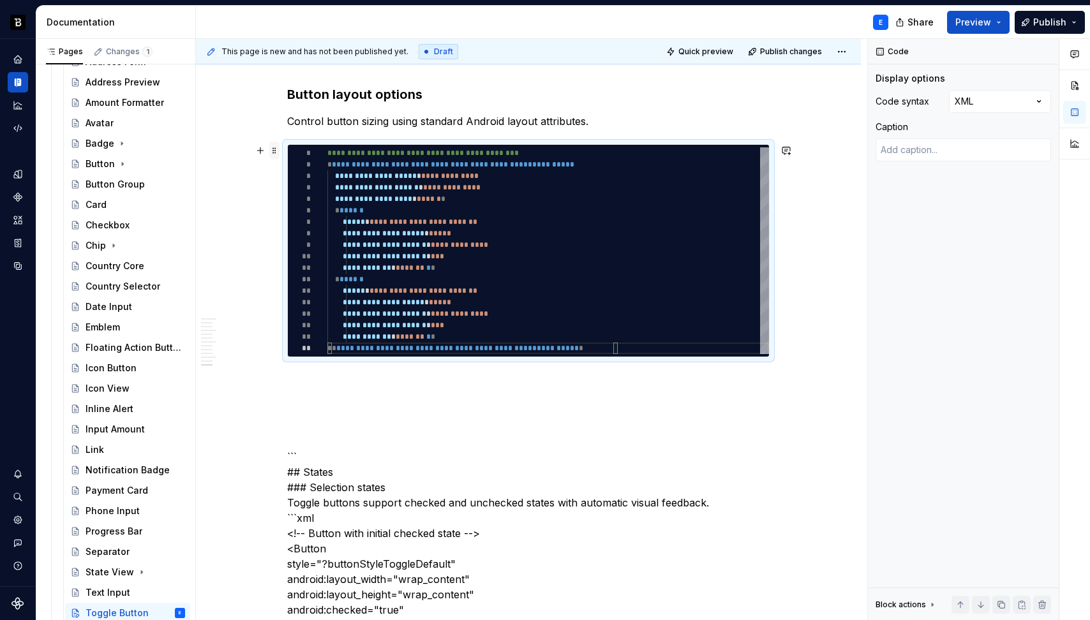
click at [273, 151] on span at bounding box center [274, 151] width 10 height 18
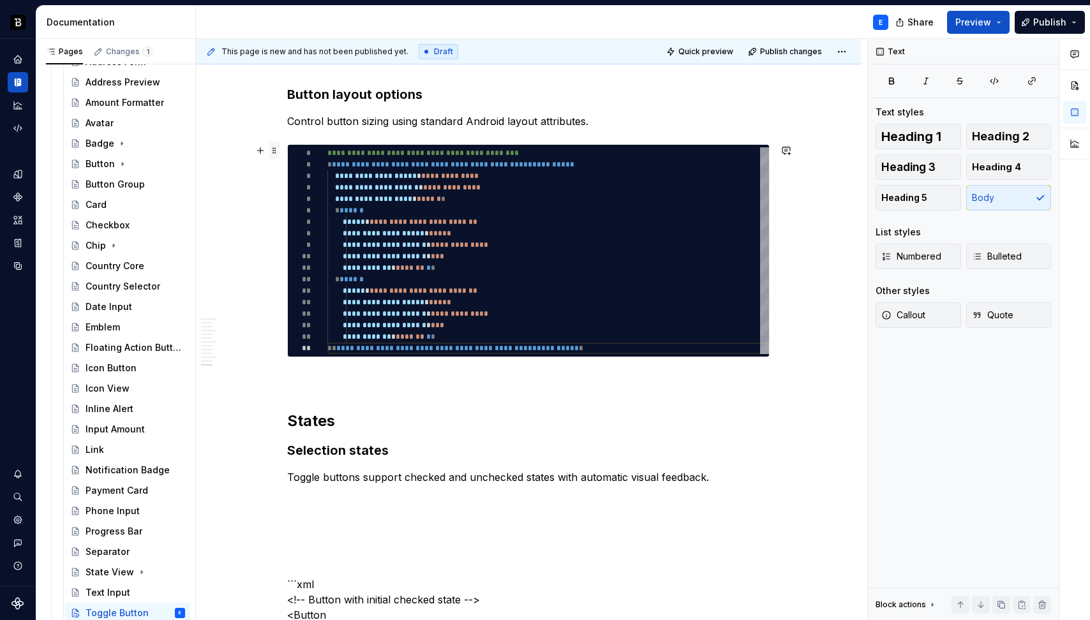
click at [276, 152] on span at bounding box center [274, 151] width 10 height 18
type textarea "*"
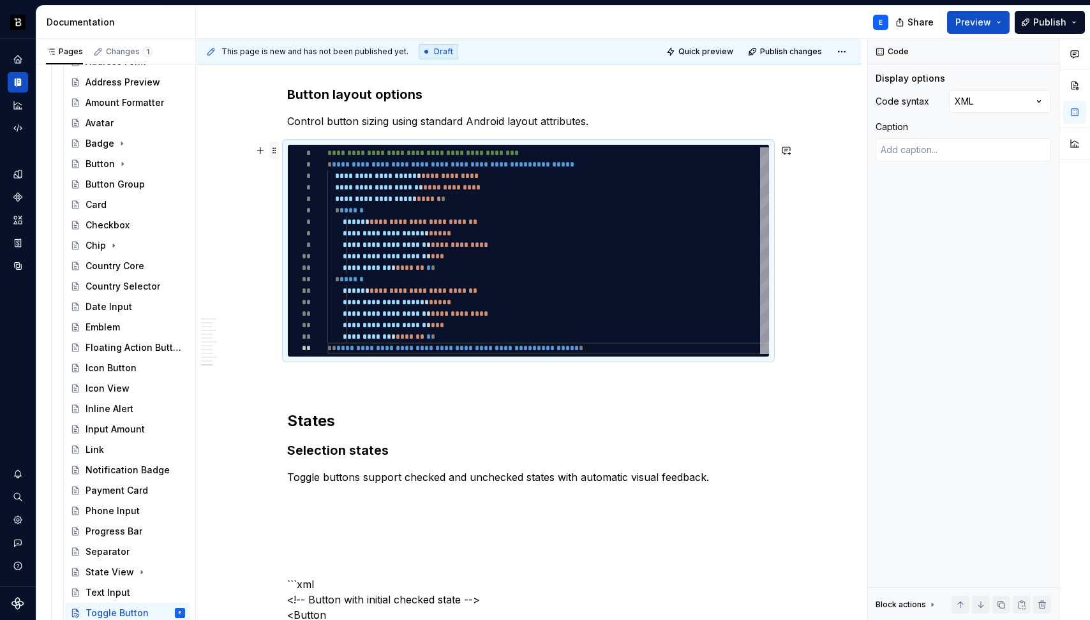
click at [276, 152] on span at bounding box center [274, 151] width 10 height 18
copy p "Control button sizing using standard Android layout attributes."
click at [332, 502] on p at bounding box center [528, 499] width 482 height 15
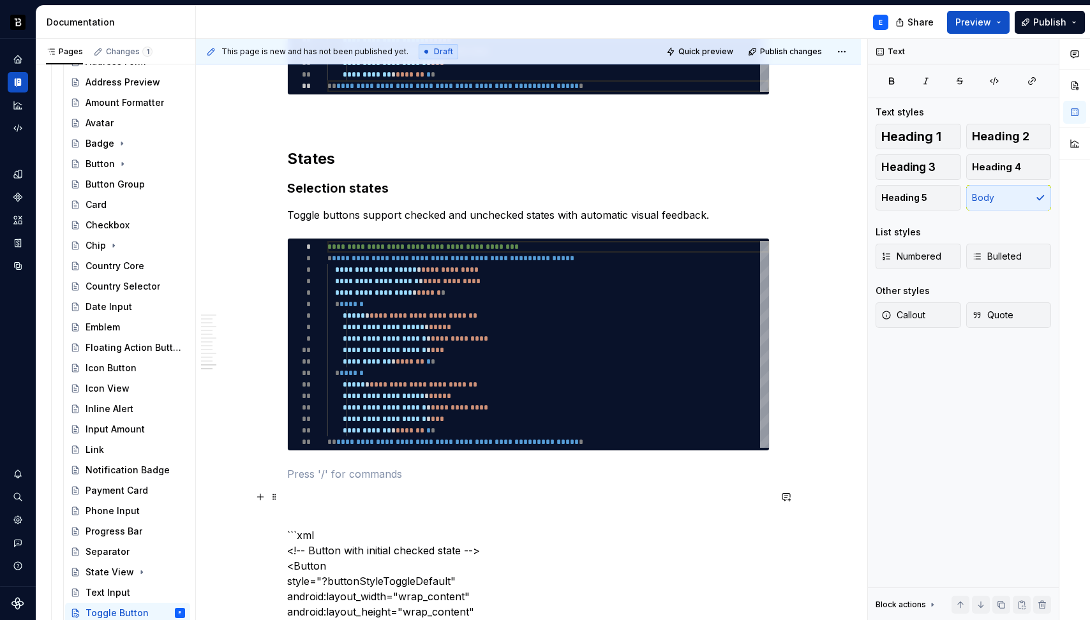
scroll to position [2827, 0]
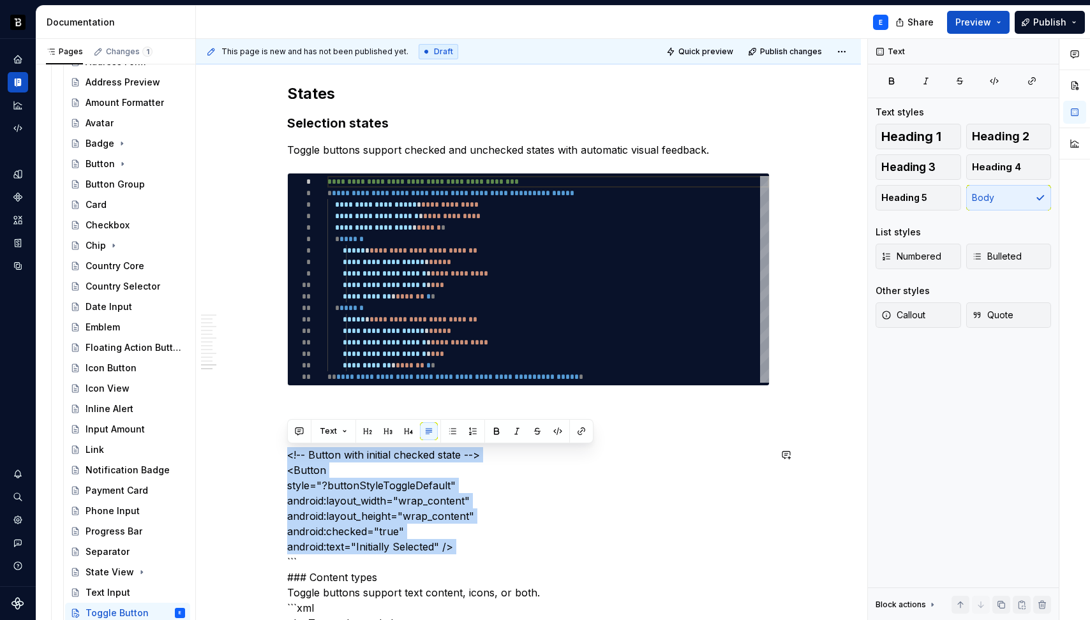
scroll to position [2838, 0]
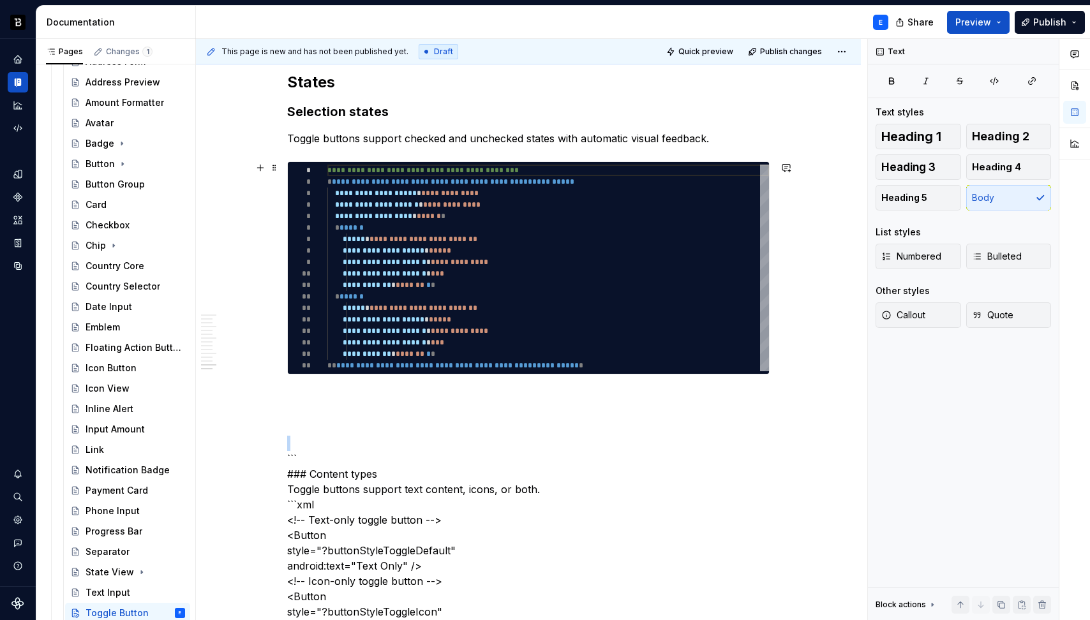
type textarea "**********"
click at [419, 290] on div "**********" at bounding box center [547, 268] width 441 height 207
type textarea "*"
type textarea "**********"
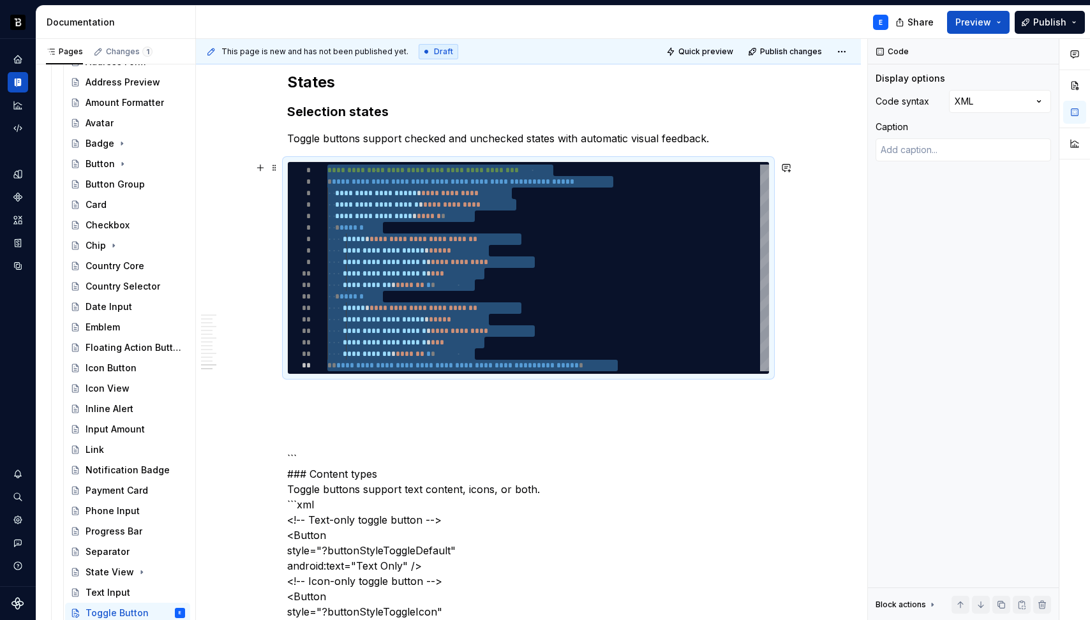
type textarea "*"
type textarea "**********"
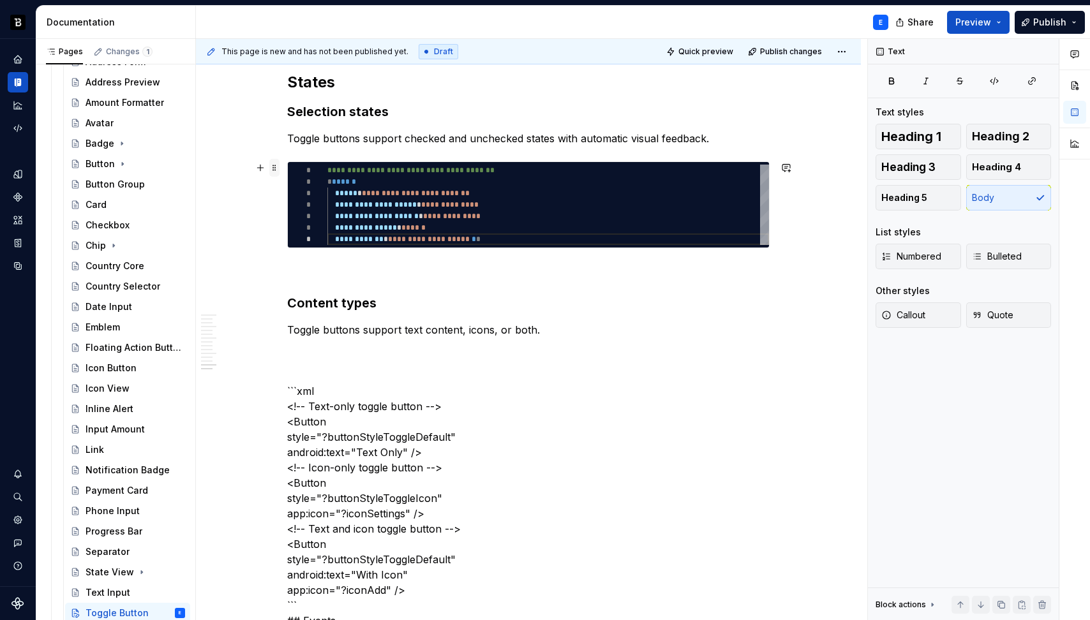
click at [278, 167] on span at bounding box center [274, 168] width 10 height 18
type textarea "*"
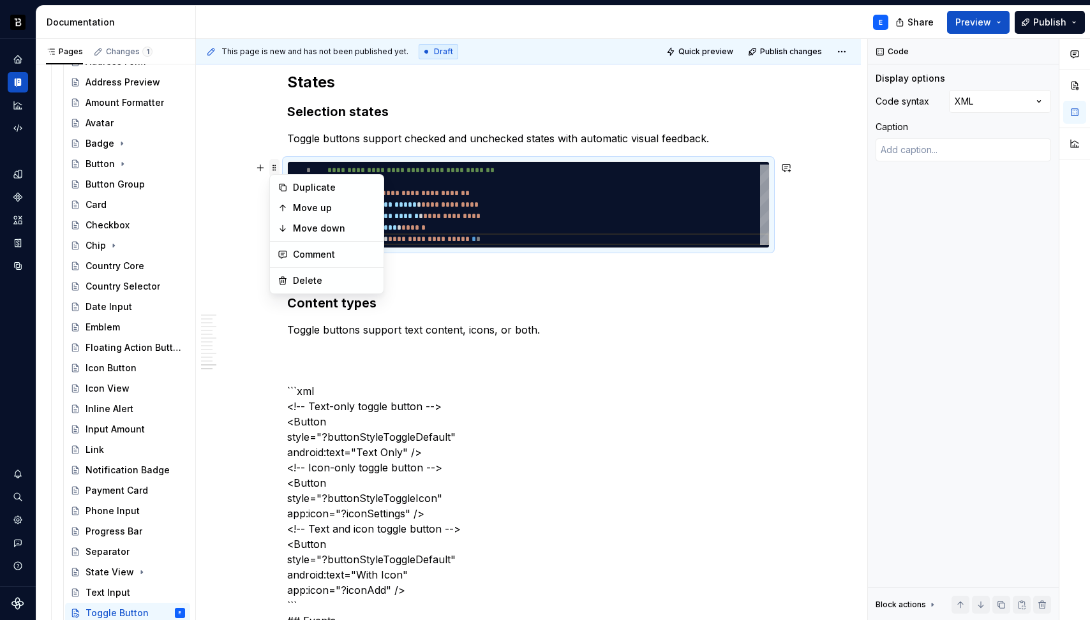
click at [277, 167] on span at bounding box center [274, 168] width 10 height 18
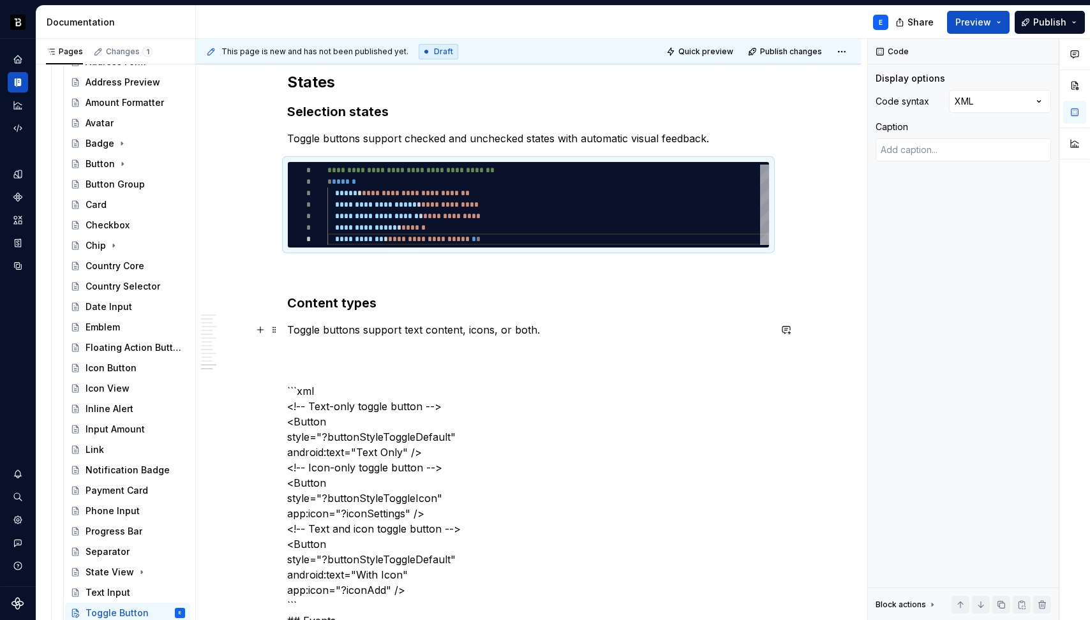
click at [554, 332] on p "Toggle buttons support text content, icons, or both." at bounding box center [528, 329] width 482 height 15
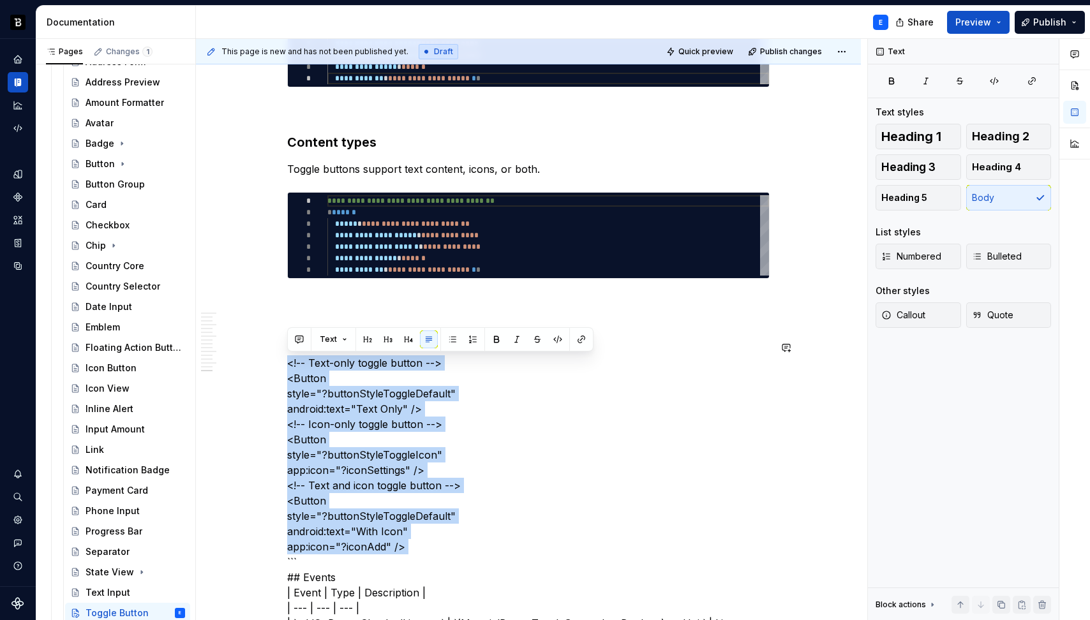
scroll to position [3010, 0]
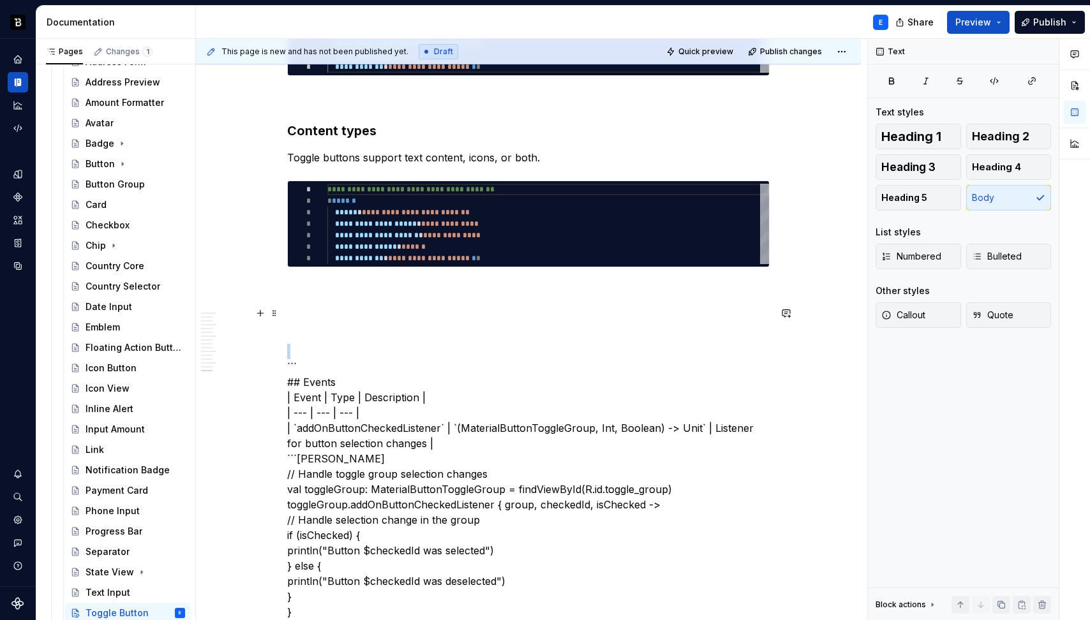
click at [414, 235] on div "**********" at bounding box center [547, 224] width 441 height 80
type textarea "**********"
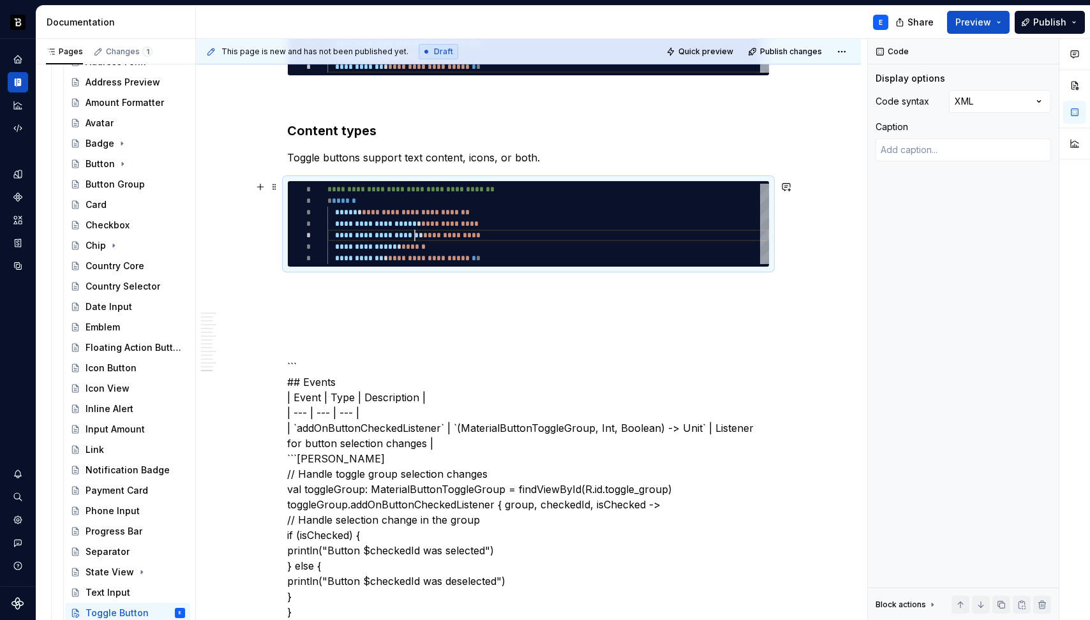
scroll to position [0, 184]
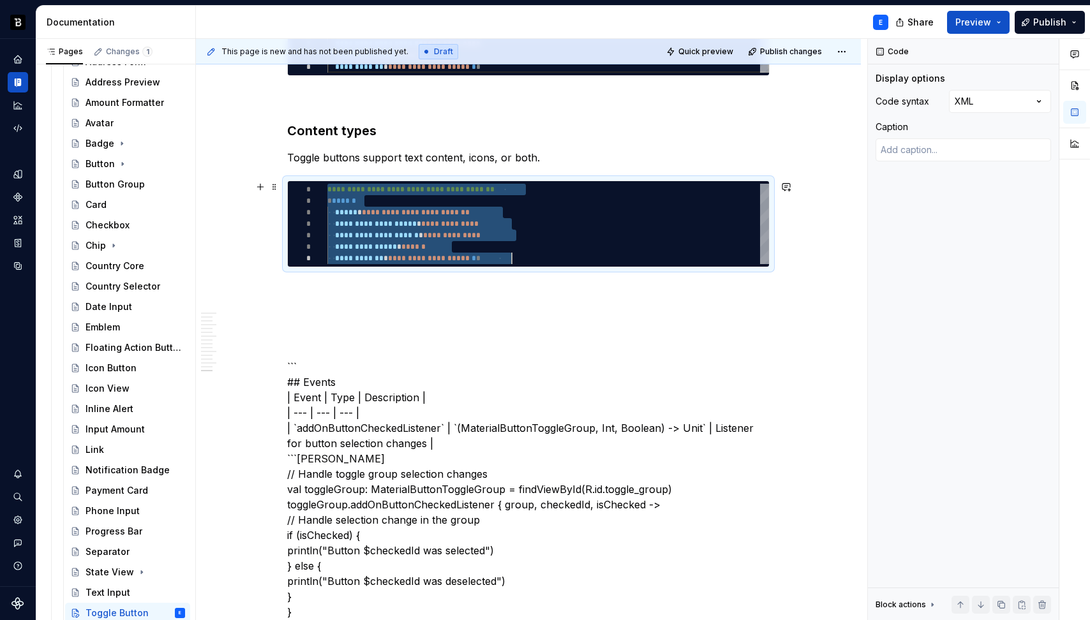
type textarea "*"
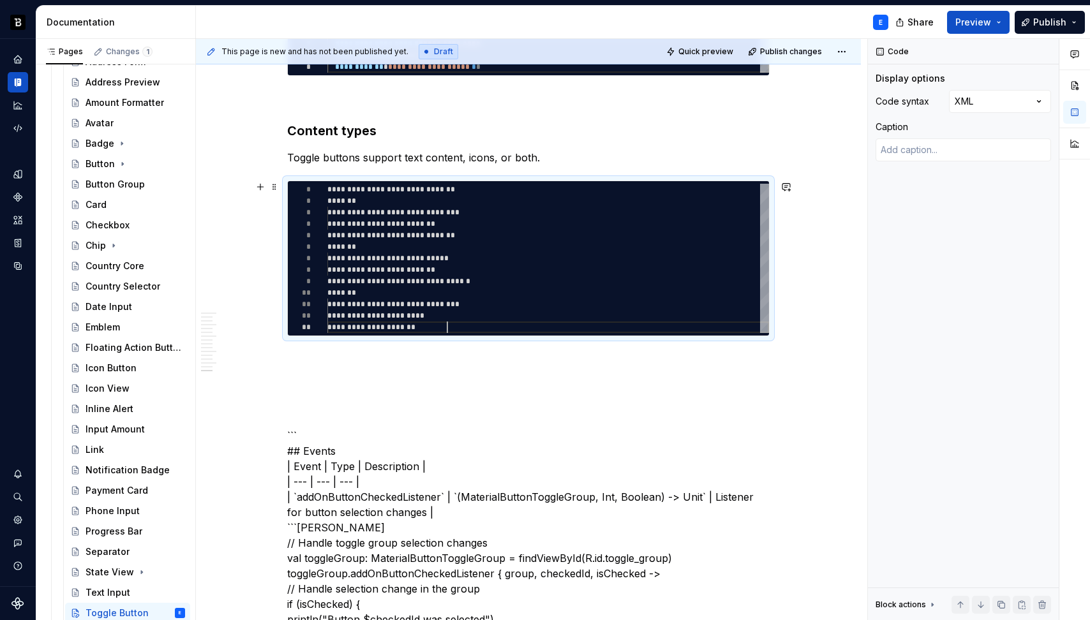
scroll to position [23, 120]
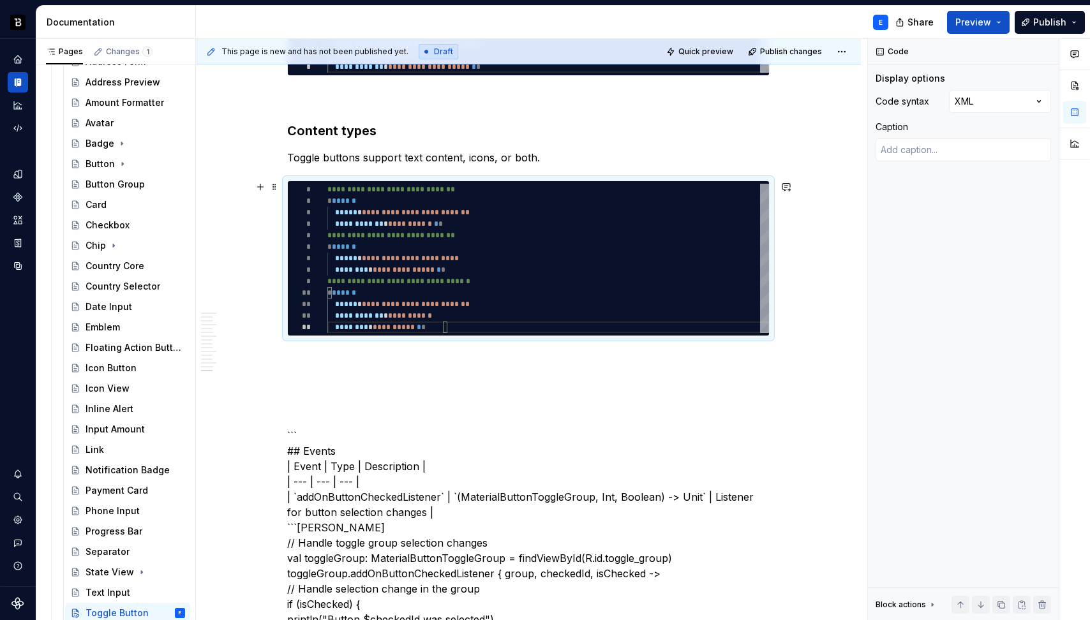
type textarea "**********"
click at [485, 231] on div "**********" at bounding box center [547, 258] width 441 height 149
type textarea "*"
type textarea "**********"
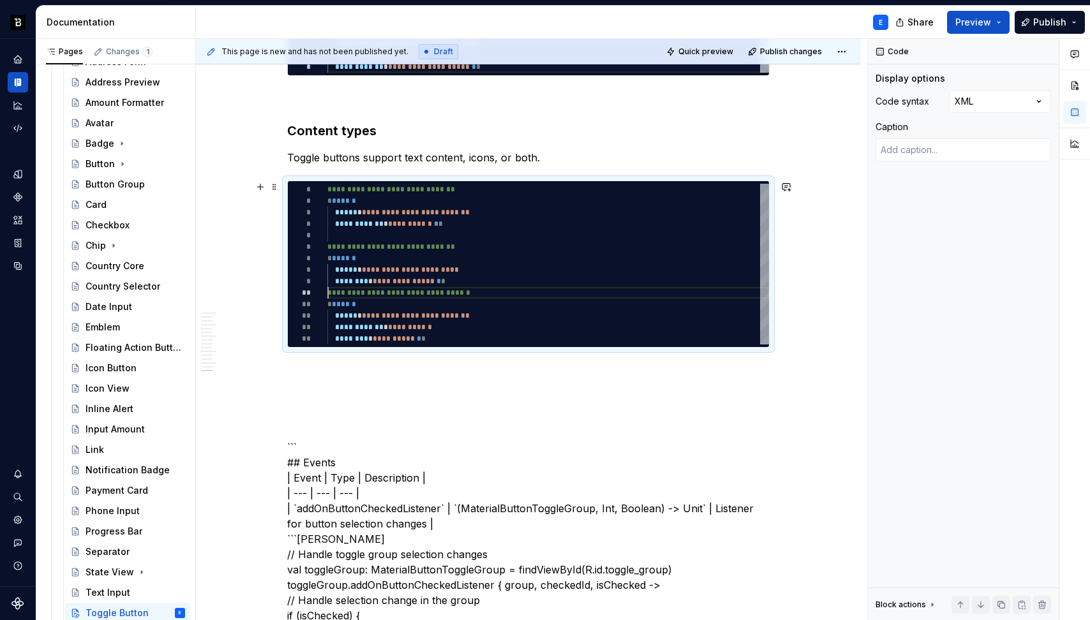
scroll to position [103, 0]
type textarea "*"
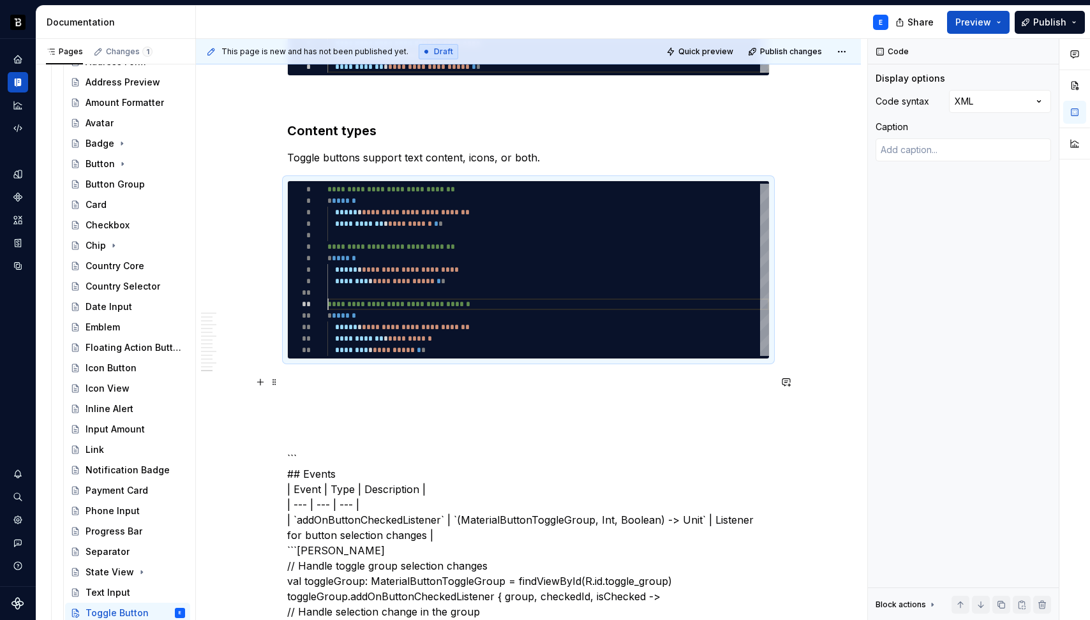
type textarea "**********"
click at [359, 377] on p at bounding box center [528, 381] width 482 height 15
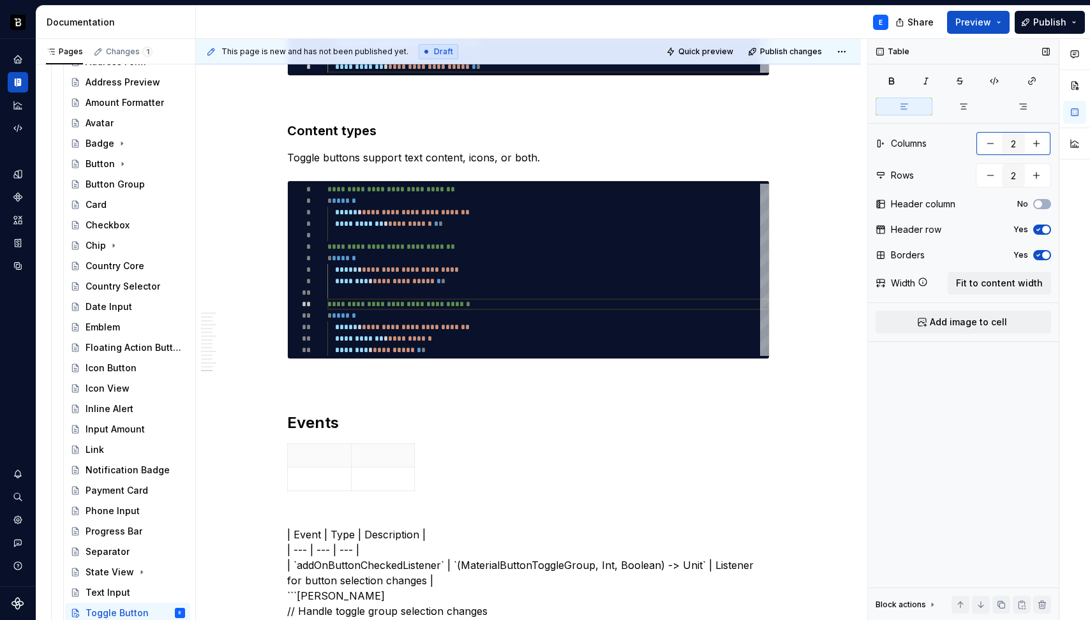
click at [1035, 142] on button "button" at bounding box center [1036, 143] width 23 height 23
type input "3"
click at [1019, 279] on span "Fit to content width" at bounding box center [999, 283] width 87 height 13
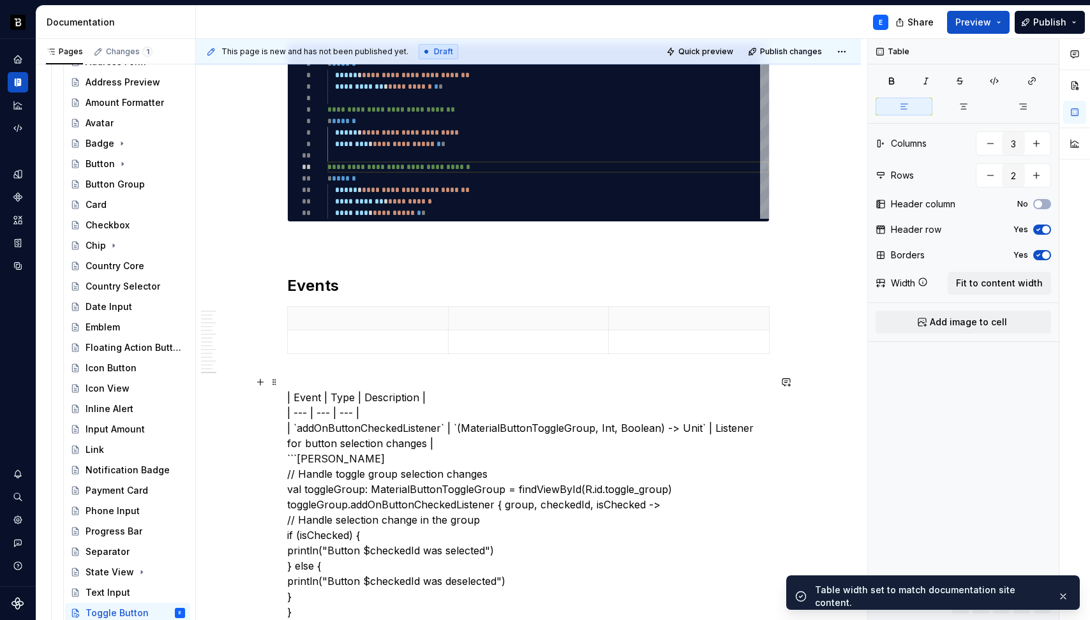
scroll to position [3157, 0]
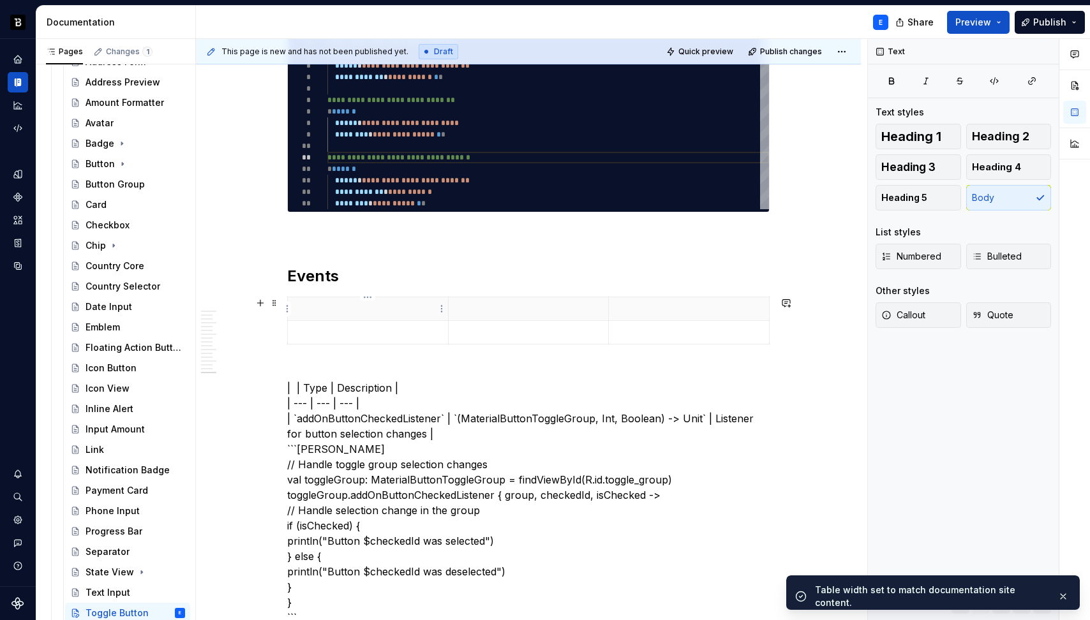
click at [341, 313] on p at bounding box center [367, 308] width 145 height 13
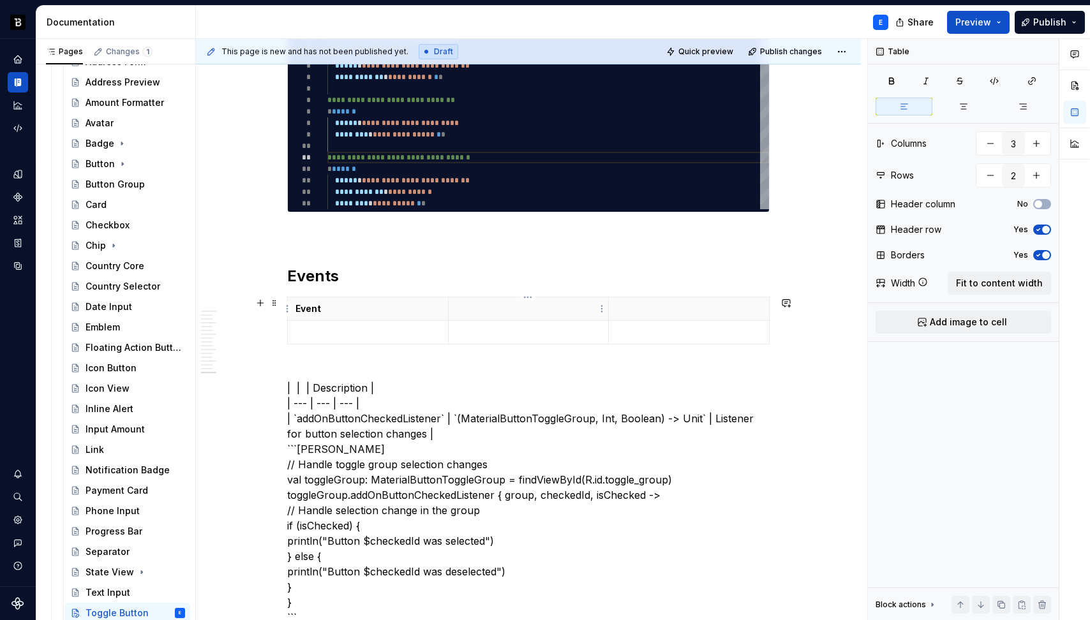
click at [503, 316] on th at bounding box center [528, 309] width 161 height 24
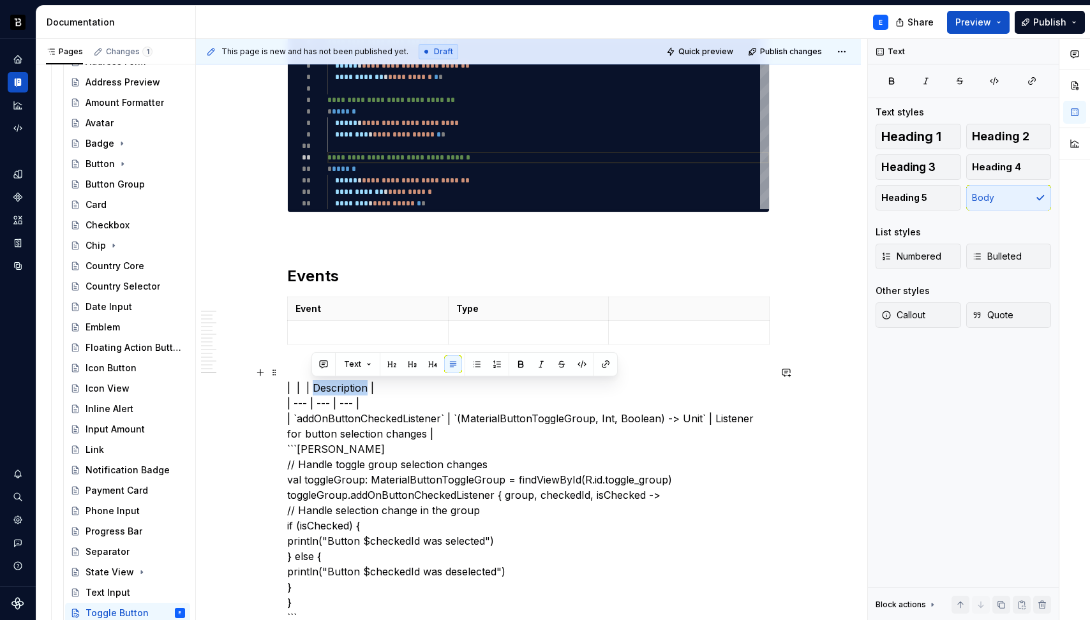
click at [623, 307] on p at bounding box center [688, 308] width 145 height 13
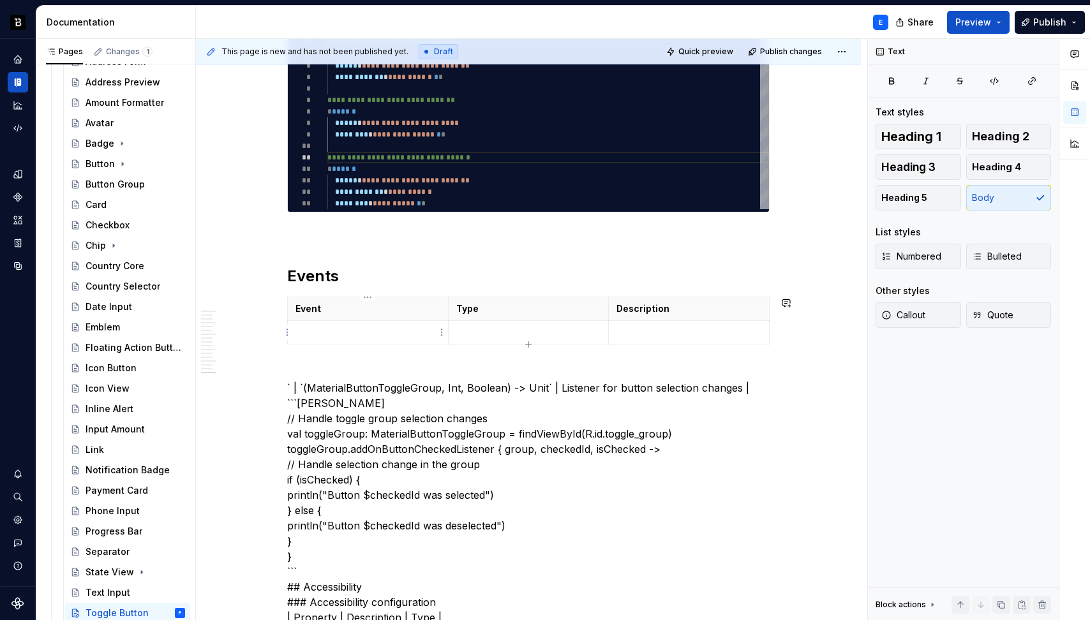
click at [389, 336] on p at bounding box center [367, 332] width 145 height 13
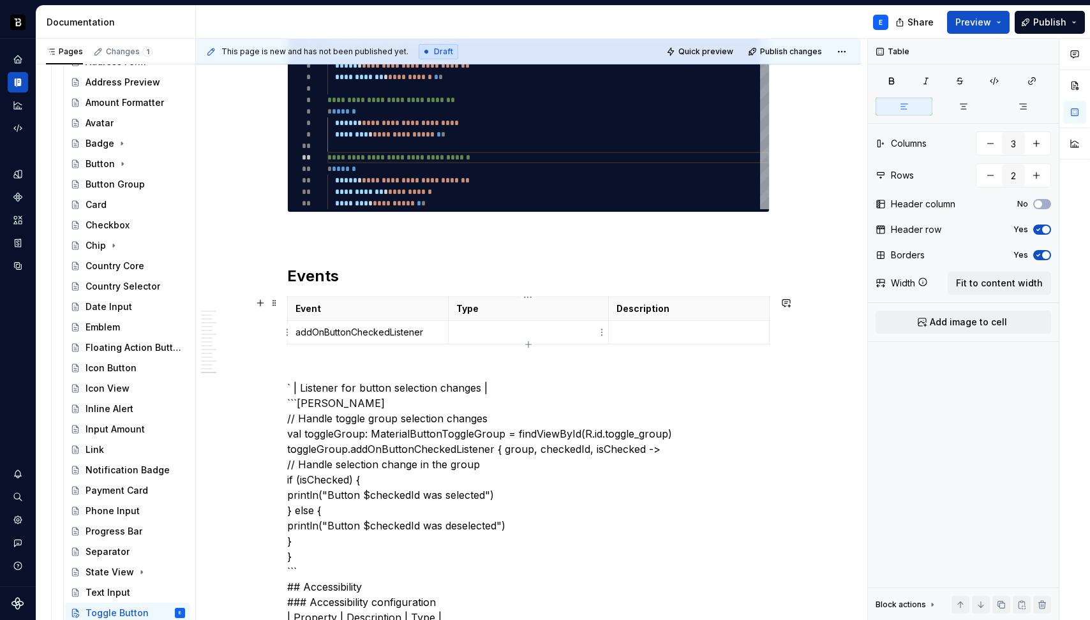
click at [497, 334] on p at bounding box center [528, 332] width 145 height 13
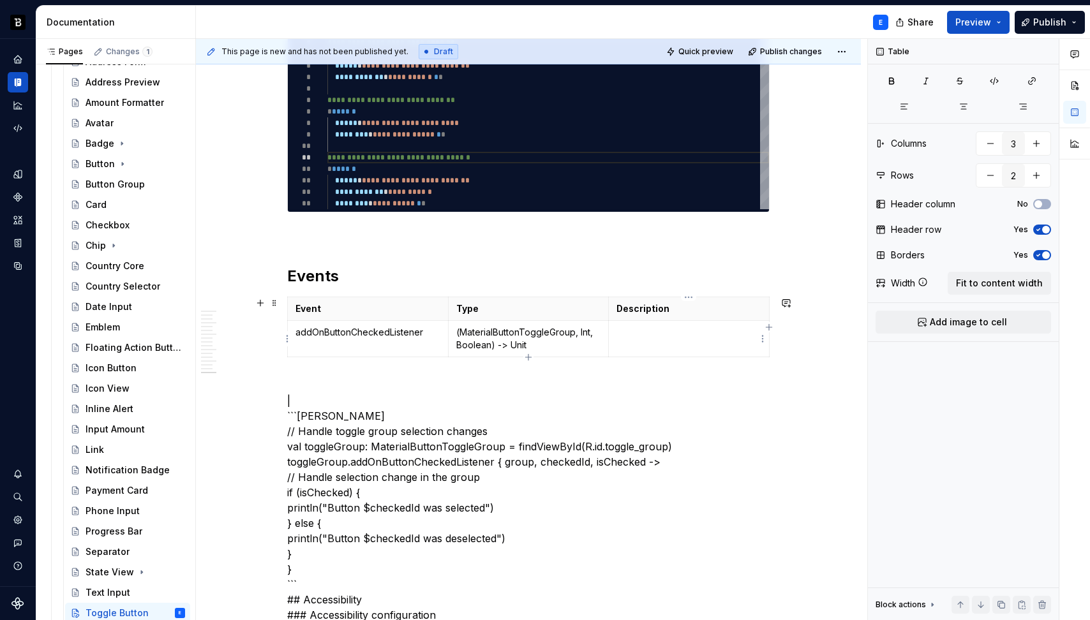
click at [633, 339] on td at bounding box center [689, 339] width 161 height 36
click at [403, 343] on td "addOnButtonCheckedListener" at bounding box center [368, 339] width 161 height 36
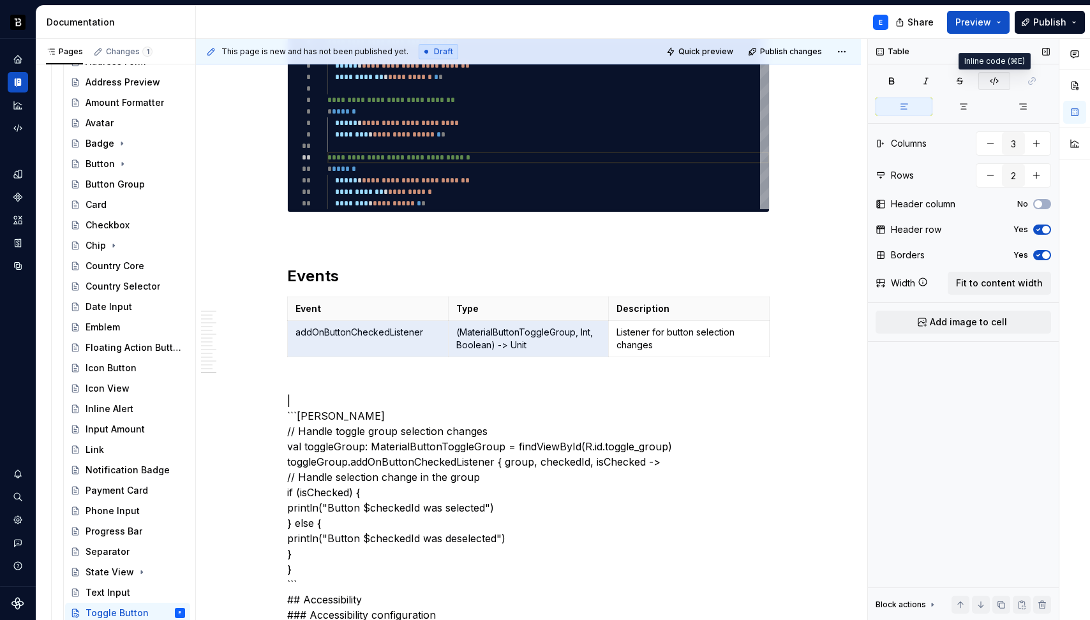
click at [991, 82] on icon "button" at bounding box center [994, 81] width 8 height 7
click at [274, 304] on span at bounding box center [274, 303] width 10 height 18
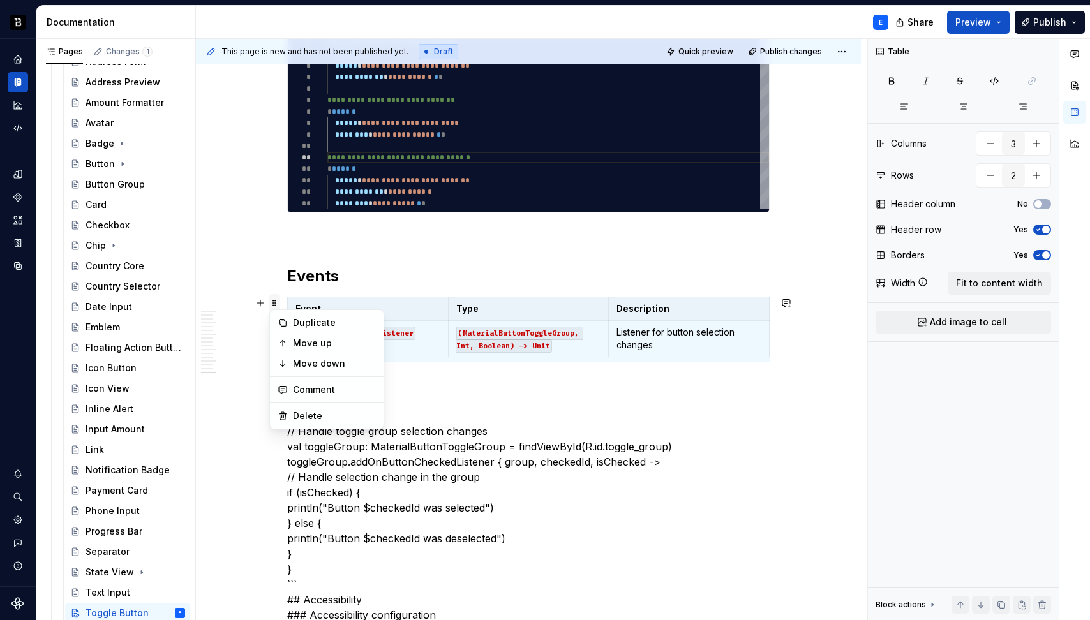
click at [274, 304] on span at bounding box center [274, 303] width 10 height 18
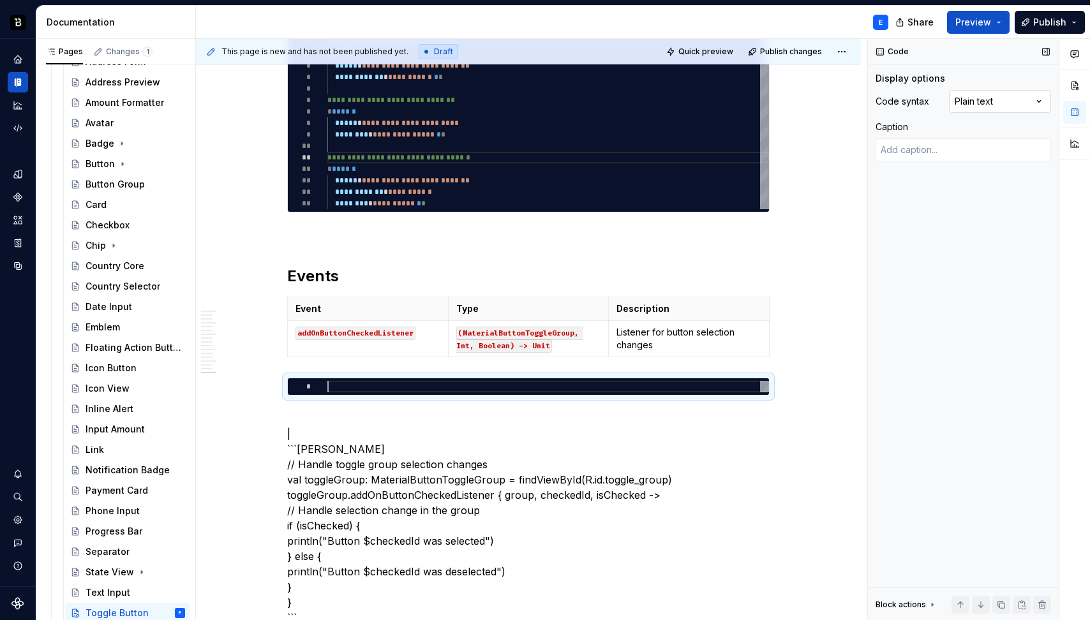
click at [970, 101] on div "Comments Open comments No comments yet Select ‘Comment’ from the block context …" at bounding box center [979, 330] width 222 height 582
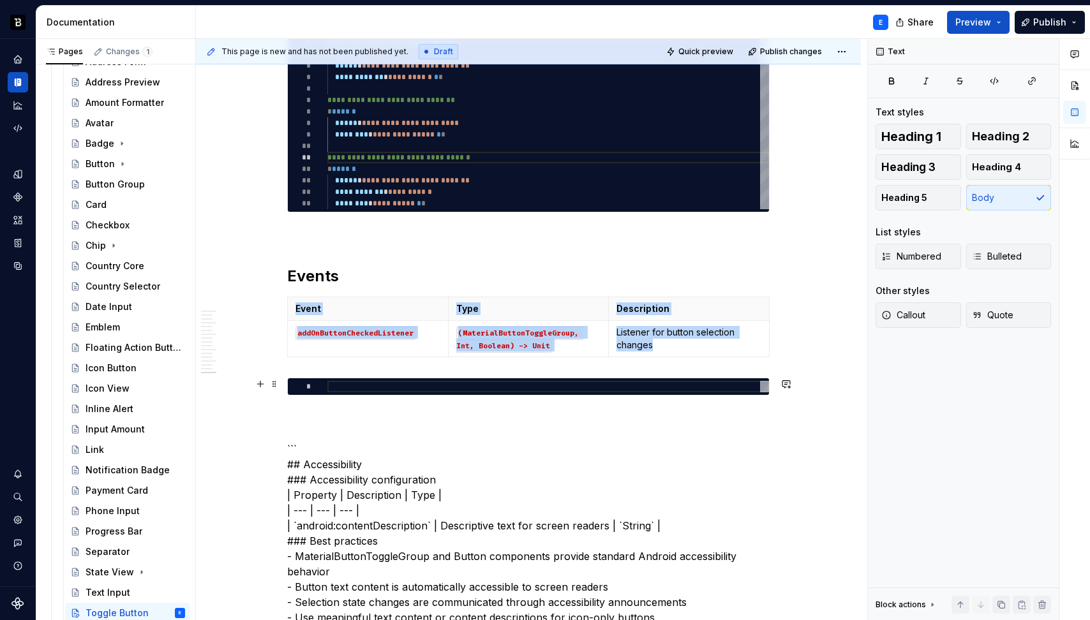
click at [338, 385] on div at bounding box center [547, 386] width 441 height 11
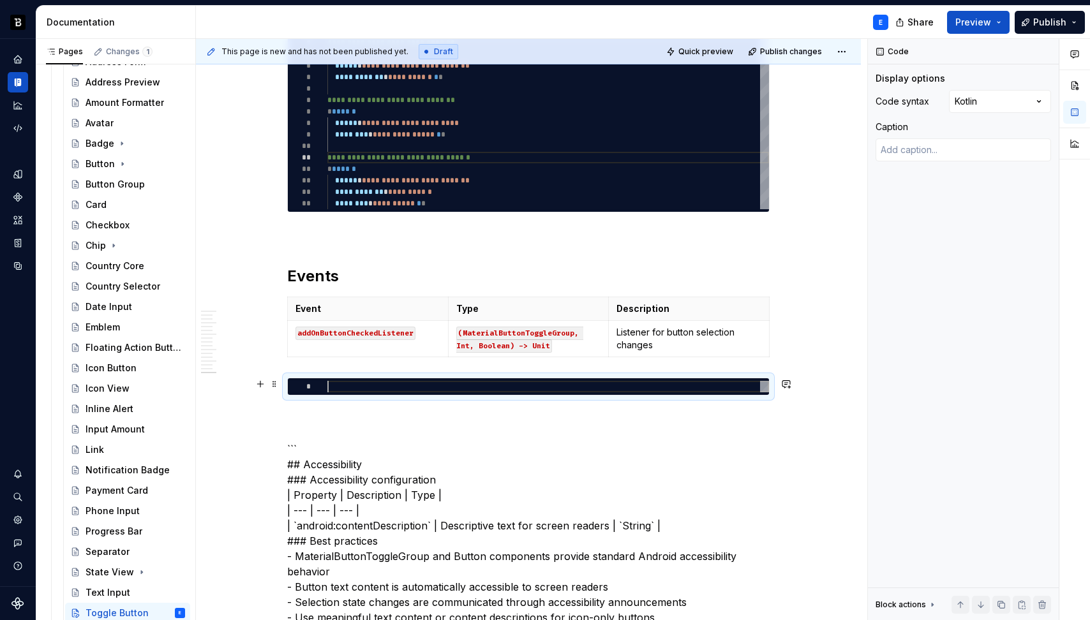
type textarea "*"
type textarea "**********"
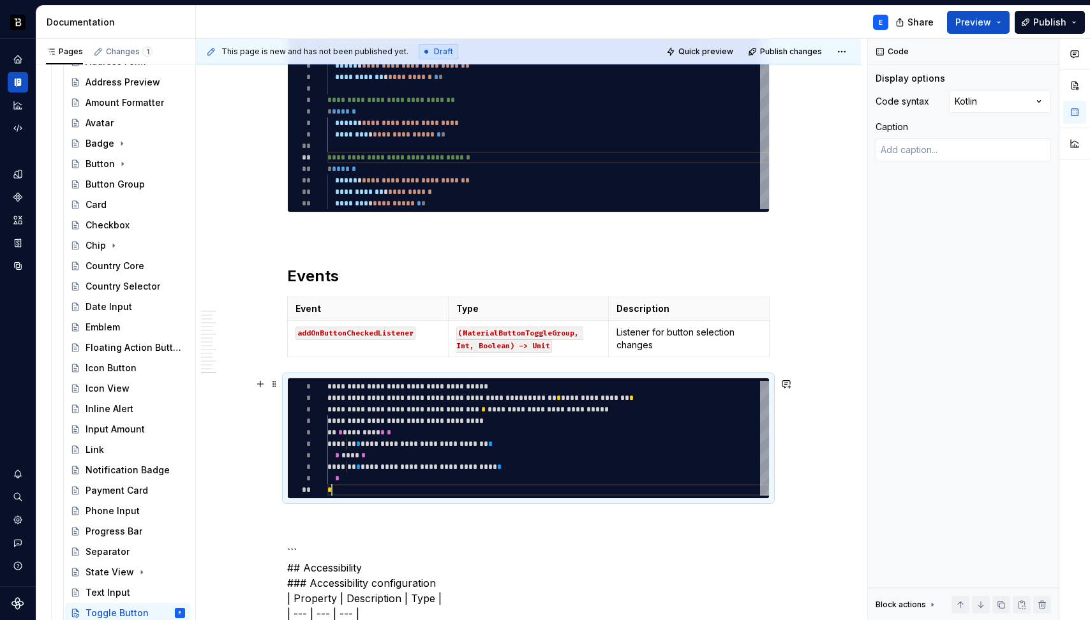
scroll to position [103, 4]
click at [276, 383] on span at bounding box center [274, 384] width 10 height 18
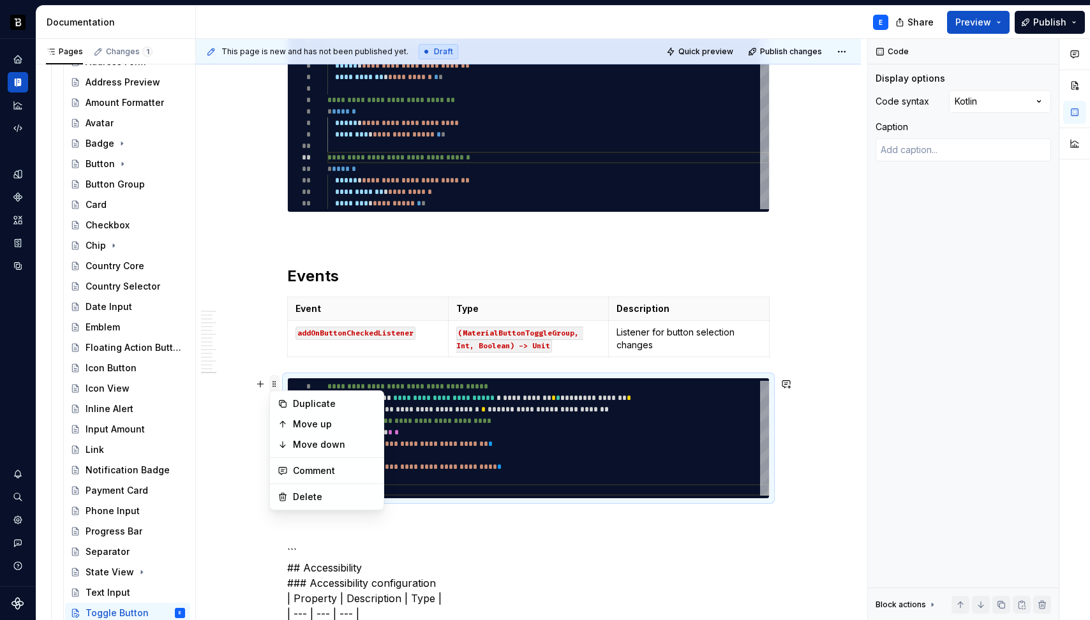
click at [276, 383] on span at bounding box center [274, 384] width 10 height 18
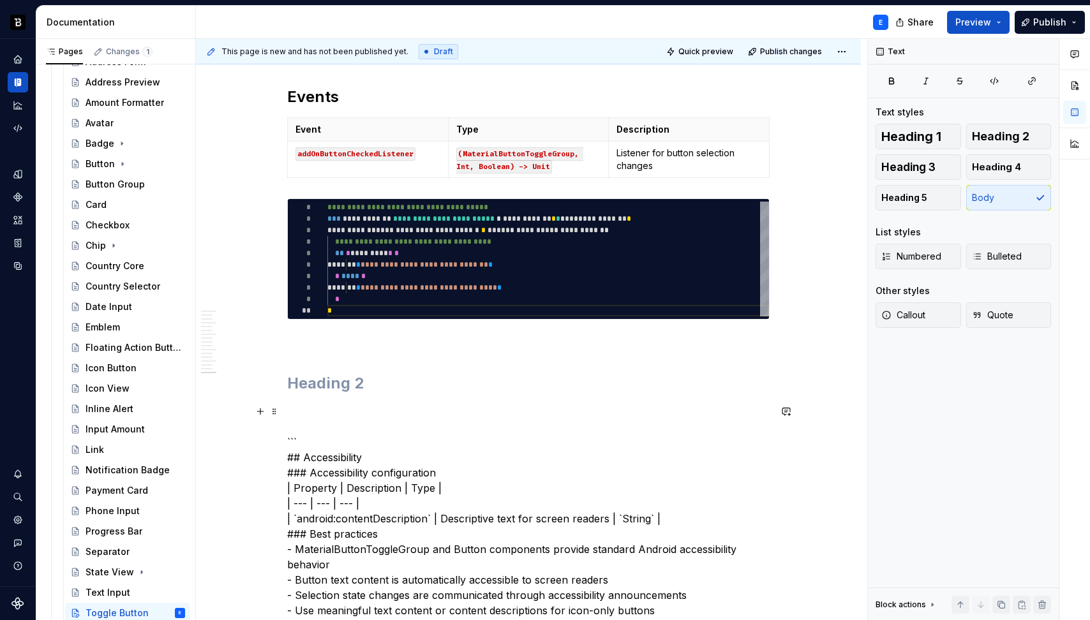
scroll to position [3340, 0]
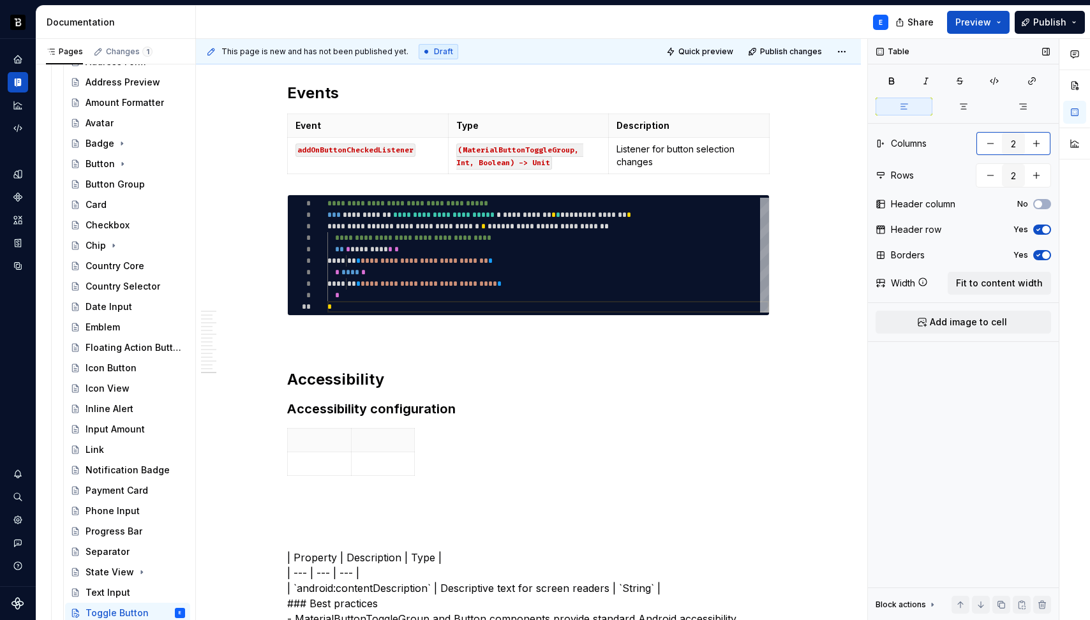
click at [1038, 147] on button "button" at bounding box center [1036, 143] width 23 height 23
type input "3"
click at [997, 286] on span "Fit to content width" at bounding box center [999, 283] width 87 height 13
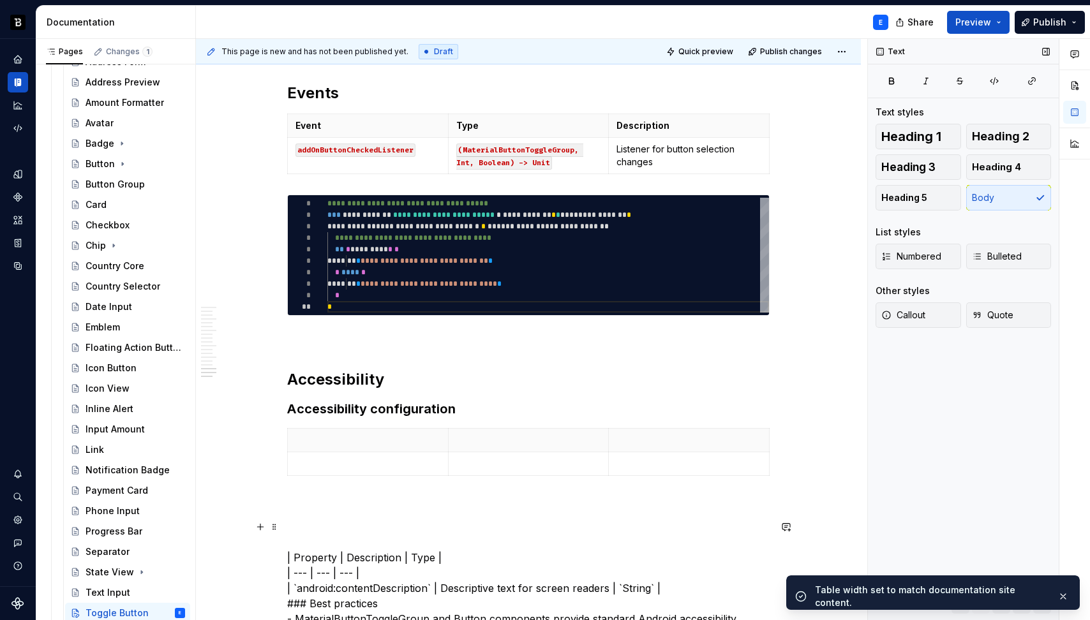
click at [334, 438] on p at bounding box center [367, 440] width 145 height 13
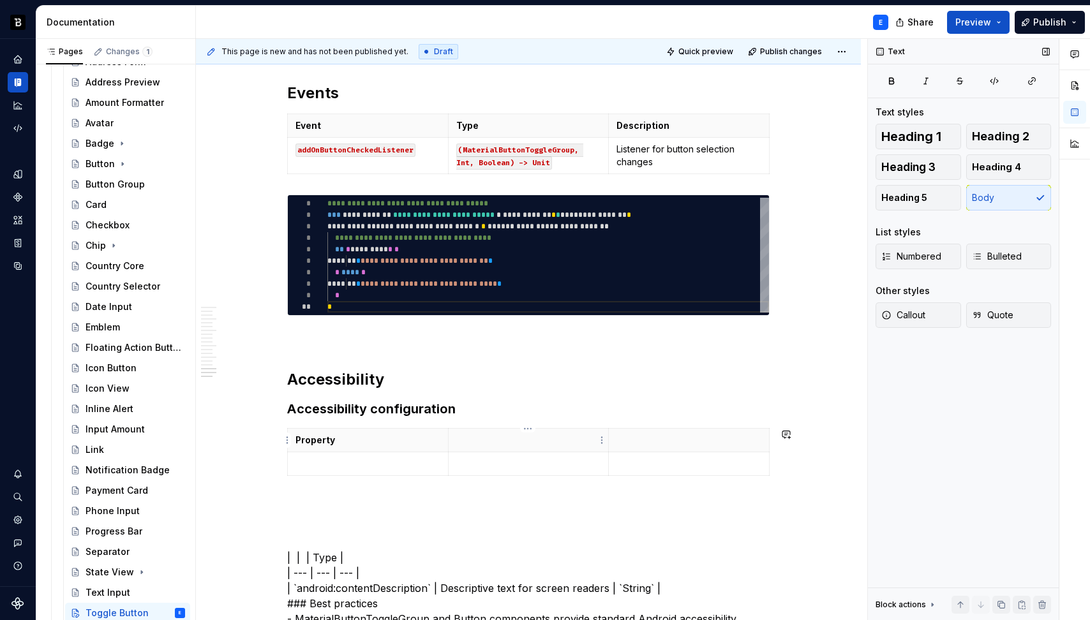
click at [509, 435] on p at bounding box center [528, 440] width 145 height 13
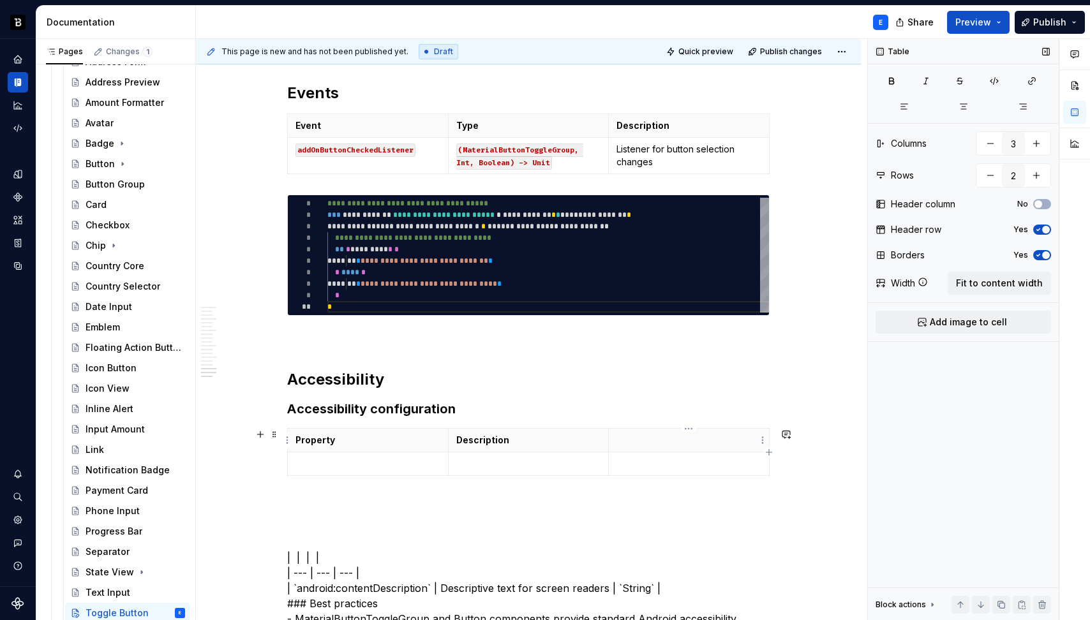
click at [658, 441] on p at bounding box center [688, 440] width 145 height 13
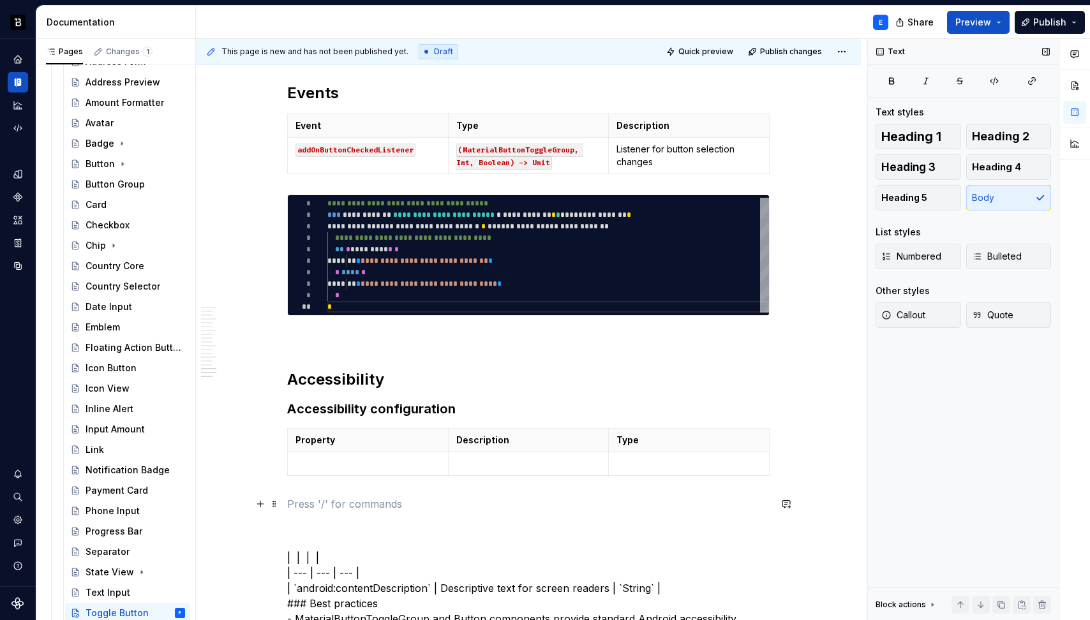
click at [422, 509] on p at bounding box center [528, 503] width 482 height 15
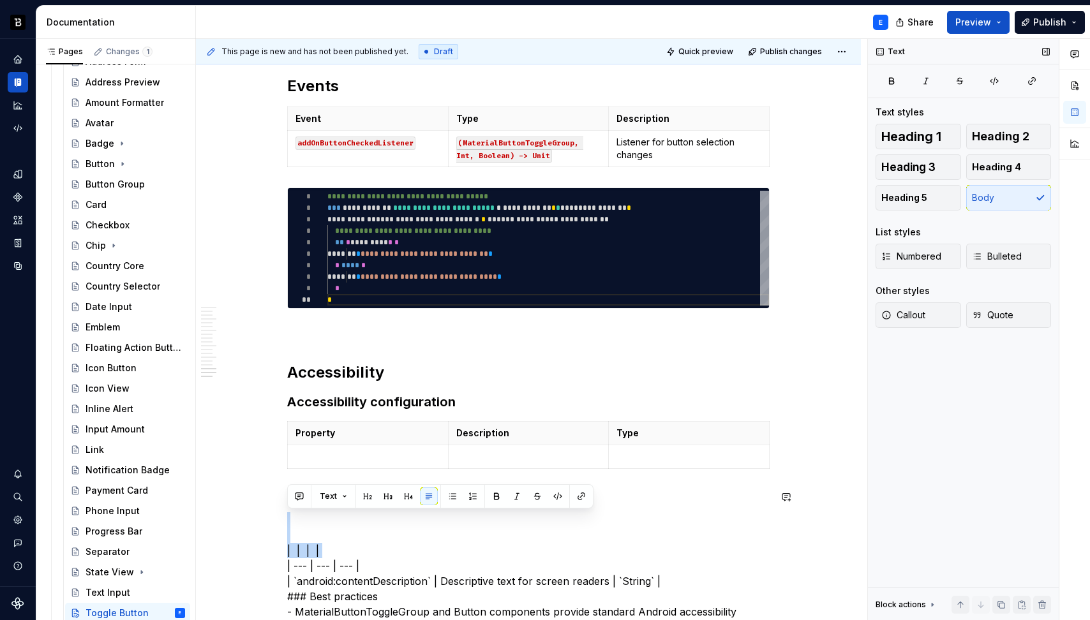
scroll to position [3583, 0]
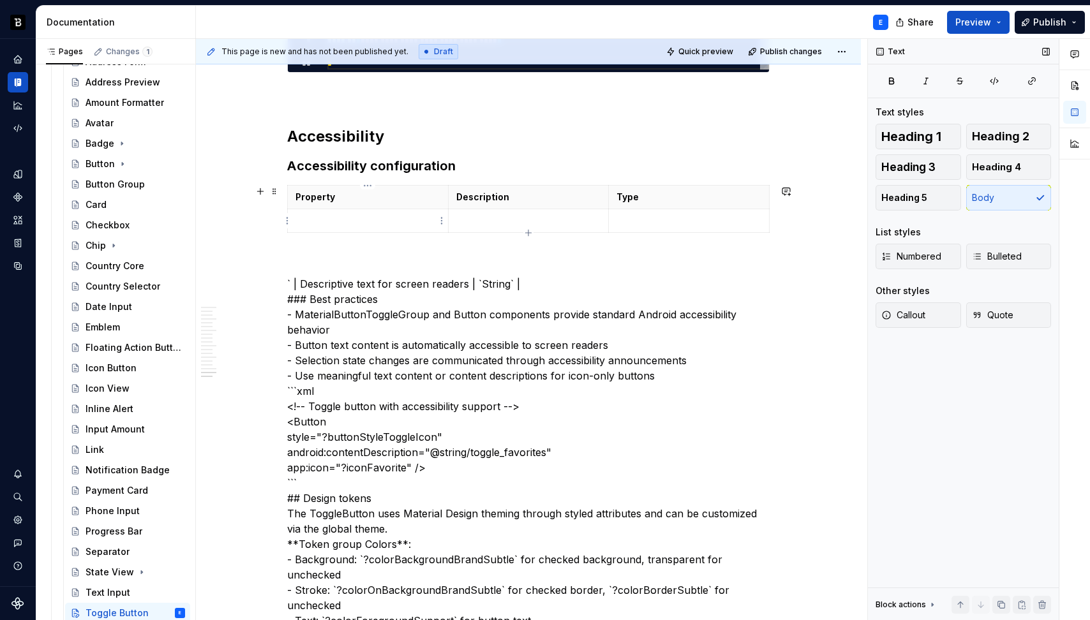
click at [376, 222] on p at bounding box center [367, 220] width 145 height 13
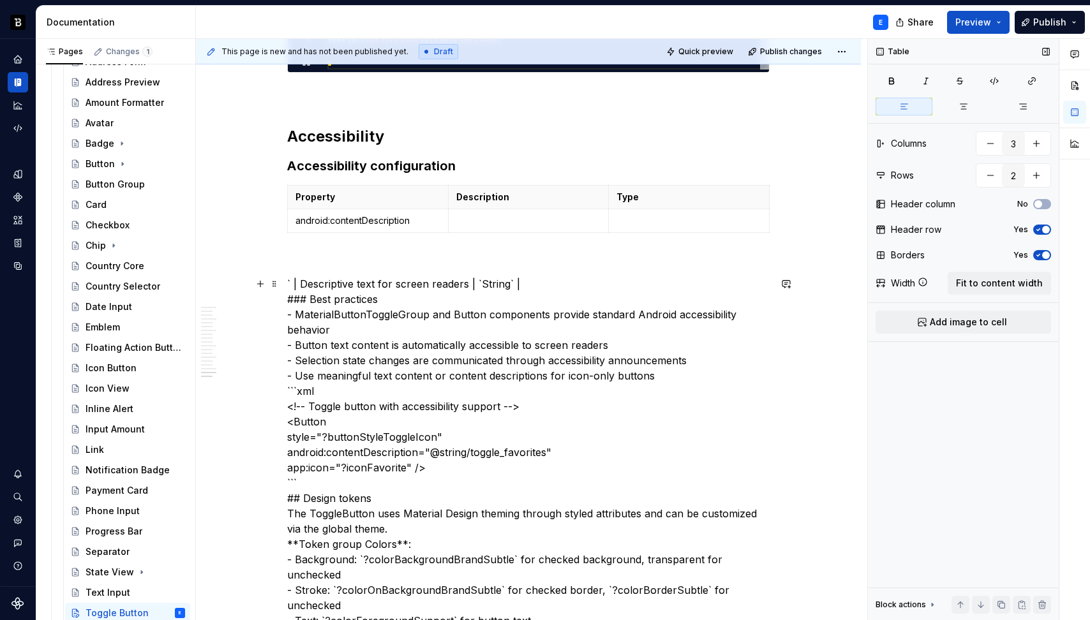
click at [300, 281] on p "` | Descriptive text for screen readers | `String` | ### Best practices - Mater…" at bounding box center [528, 490] width 482 height 429
click at [475, 216] on p at bounding box center [528, 220] width 145 height 13
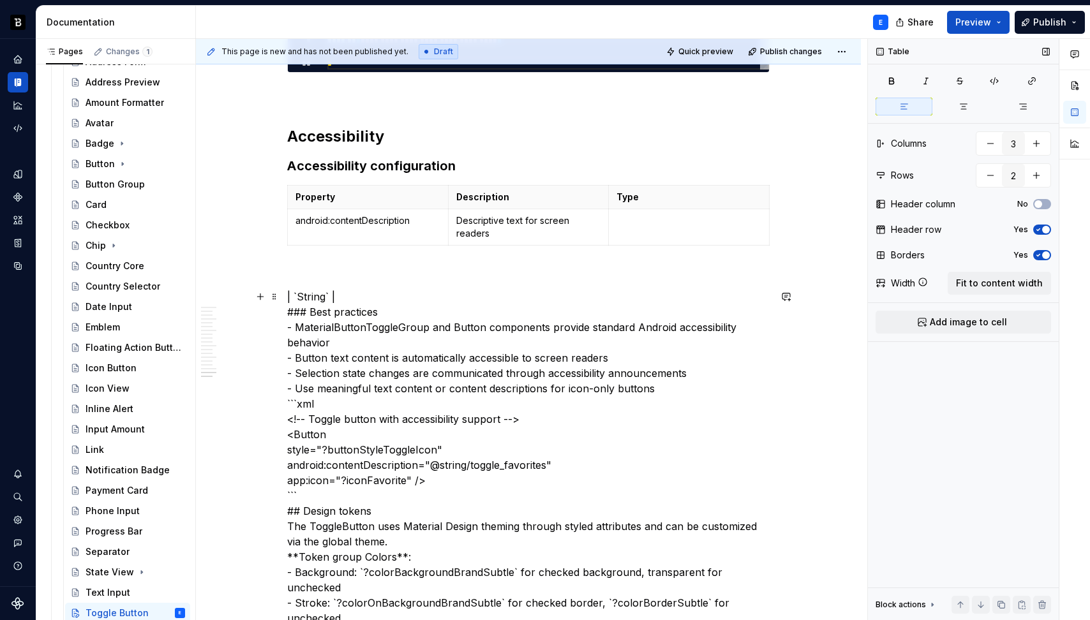
click at [311, 294] on p "| `String` | ### Best practices - MaterialButtonToggleGroup and Button componen…" at bounding box center [528, 503] width 482 height 429
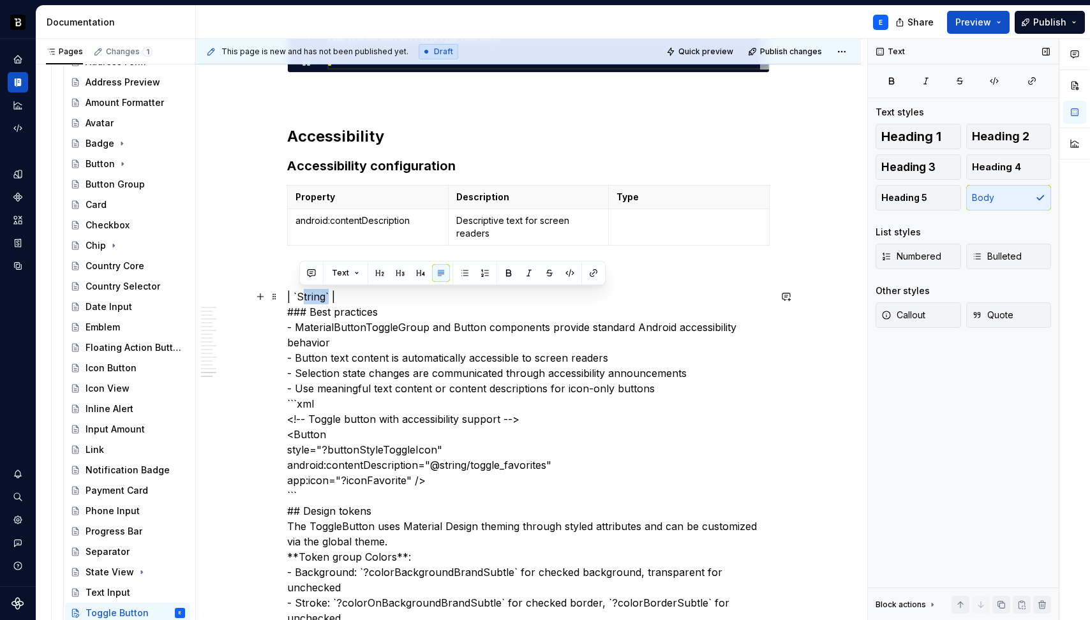
click at [311, 294] on p "| `String` | ### Best practices - MaterialButtonToggleGroup and Button componen…" at bounding box center [528, 503] width 482 height 429
click at [679, 231] on td at bounding box center [689, 227] width 161 height 36
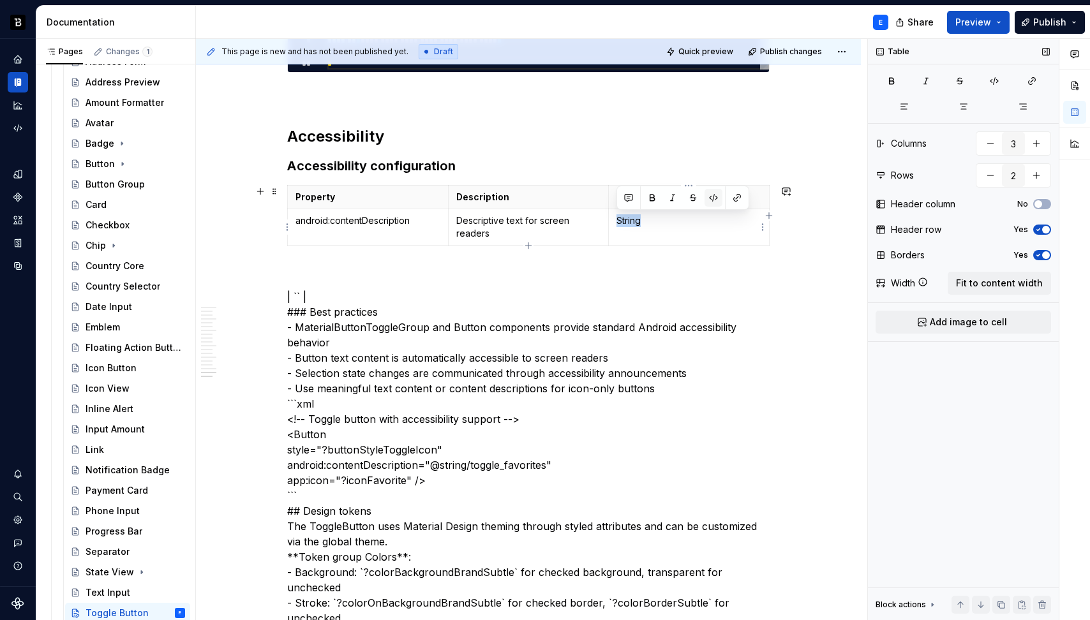
click at [711, 197] on button "button" at bounding box center [713, 198] width 18 height 18
click at [404, 222] on p "android:contentDescription" at bounding box center [367, 220] width 145 height 13
click at [391, 200] on button "button" at bounding box center [392, 198] width 18 height 18
click at [274, 193] on span at bounding box center [274, 191] width 10 height 18
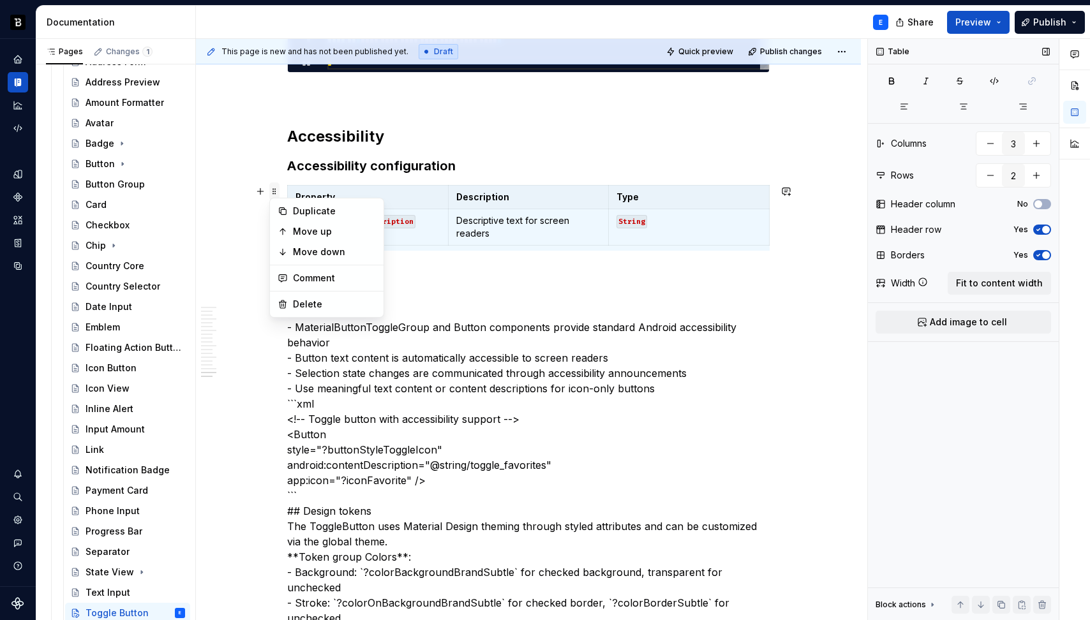
click at [274, 193] on span at bounding box center [274, 191] width 10 height 18
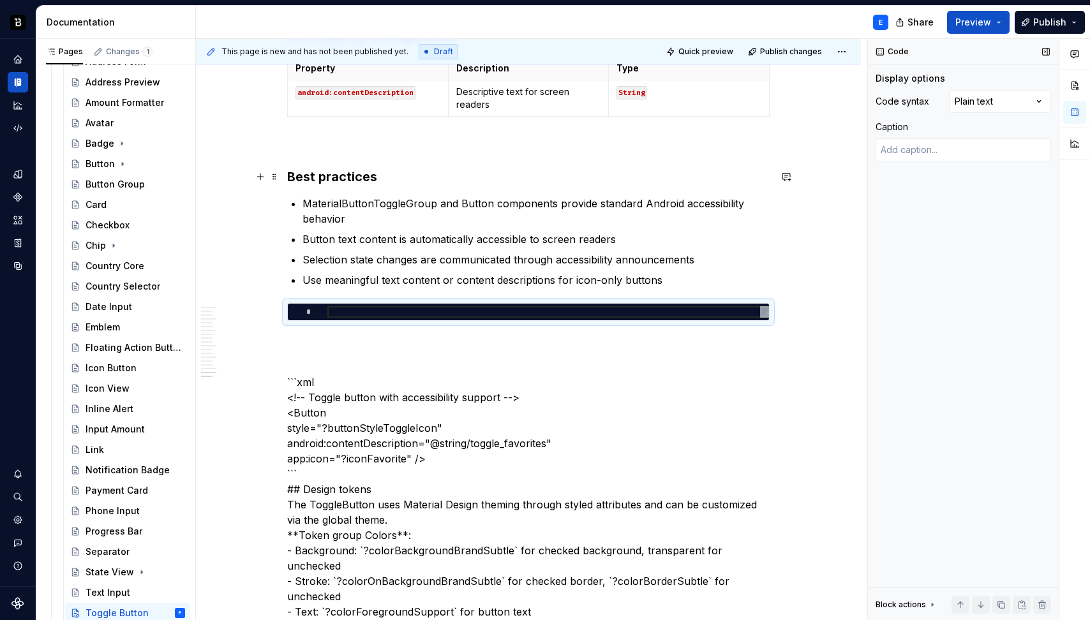
scroll to position [3770, 0]
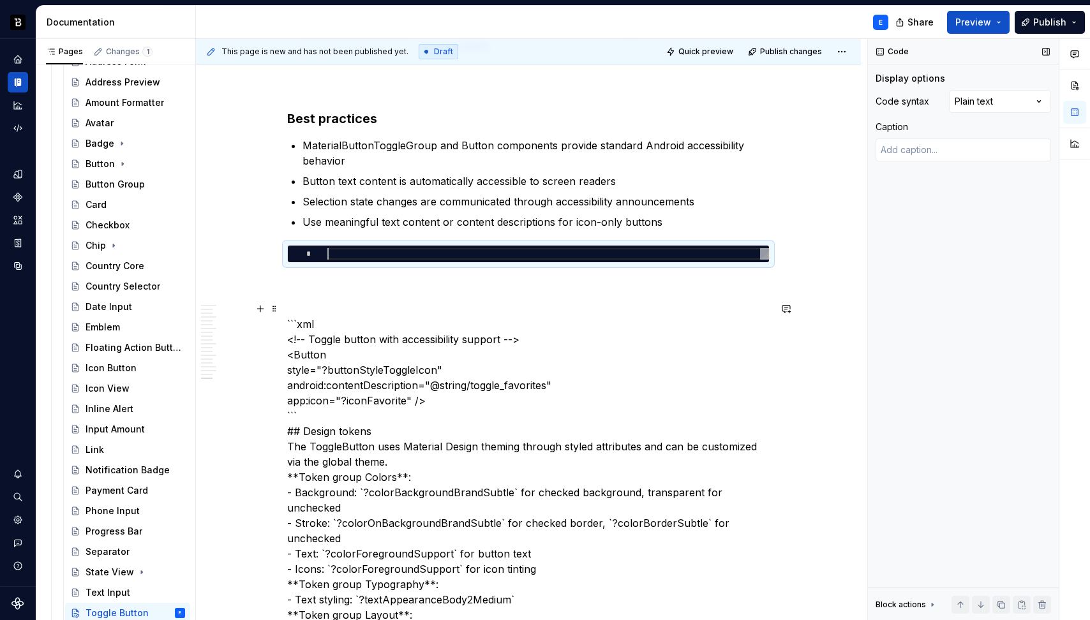
click at [296, 321] on p "```xml <!-- Toggle button with accessibility support --> <Button style="?button…" at bounding box center [528, 469] width 482 height 337
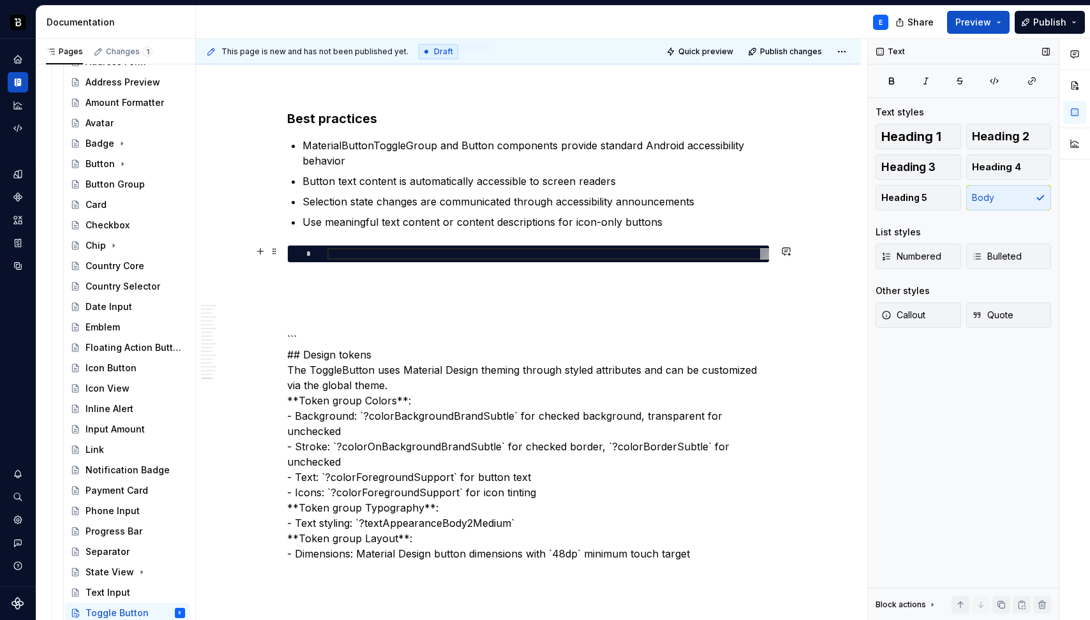
click at [354, 255] on div at bounding box center [547, 253] width 441 height 11
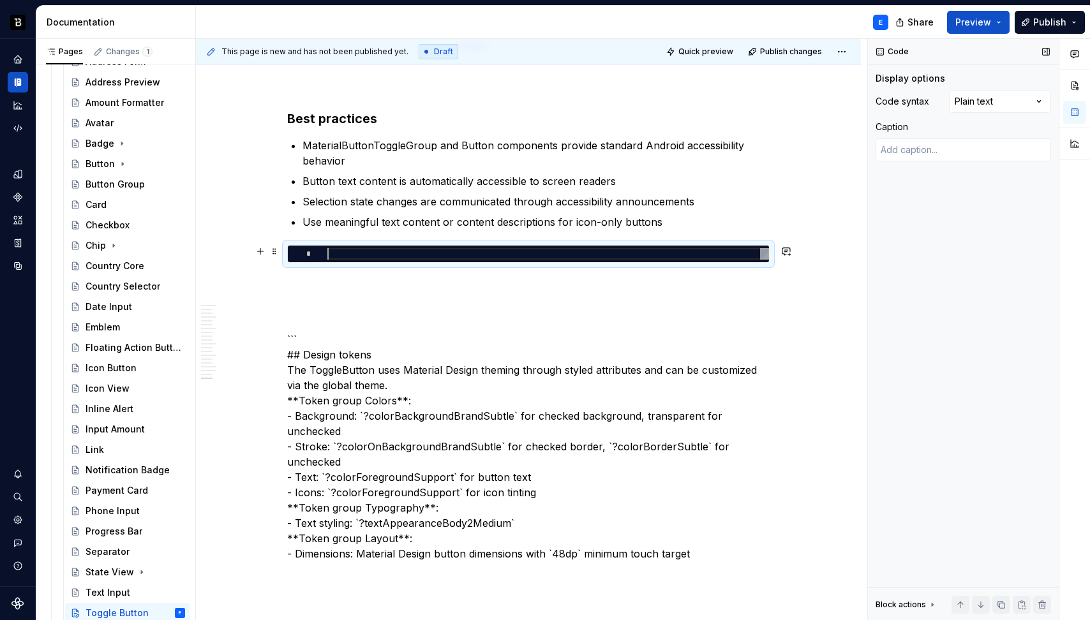
type textarea "*"
type textarea "**********"
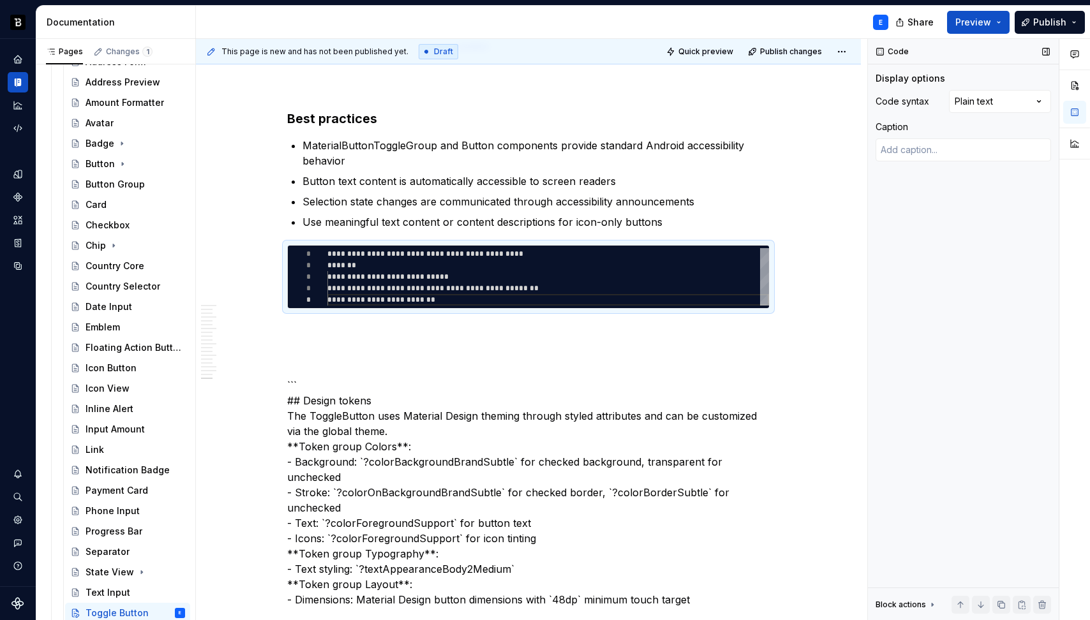
click at [1007, 100] on div "Comments Open comments No comments yet Select ‘Comment’ from the block context …" at bounding box center [979, 330] width 222 height 582
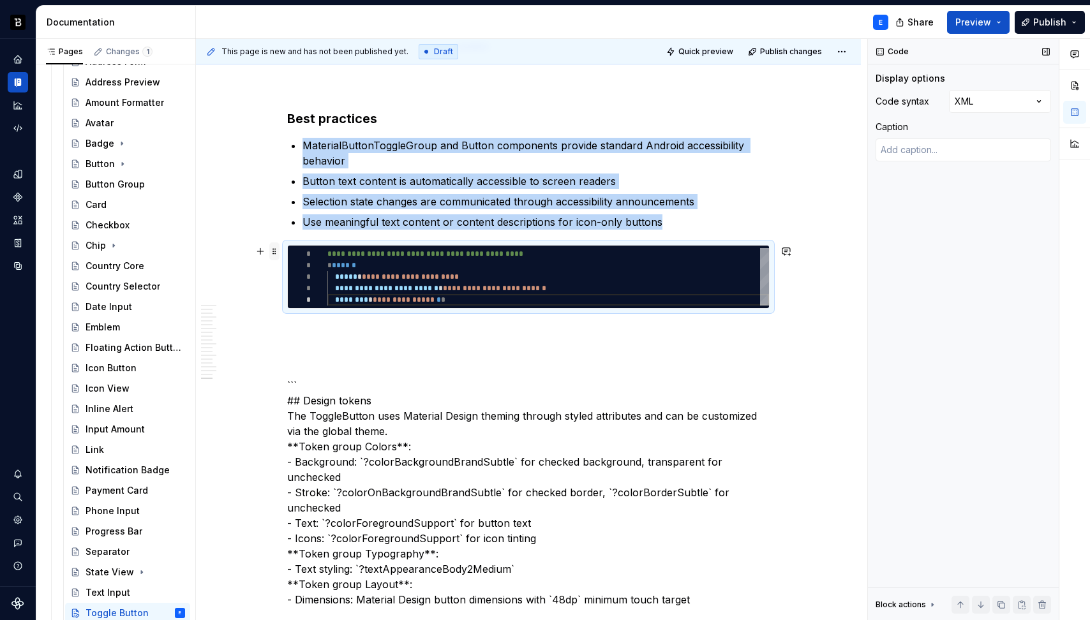
click at [271, 251] on span at bounding box center [274, 251] width 10 height 18
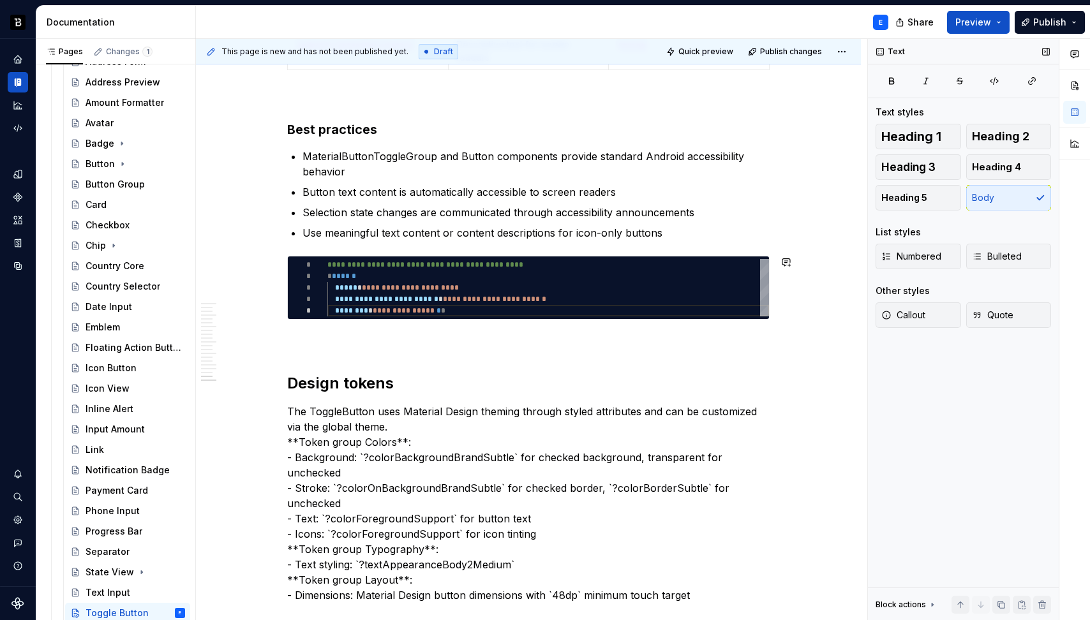
scroll to position [3928, 0]
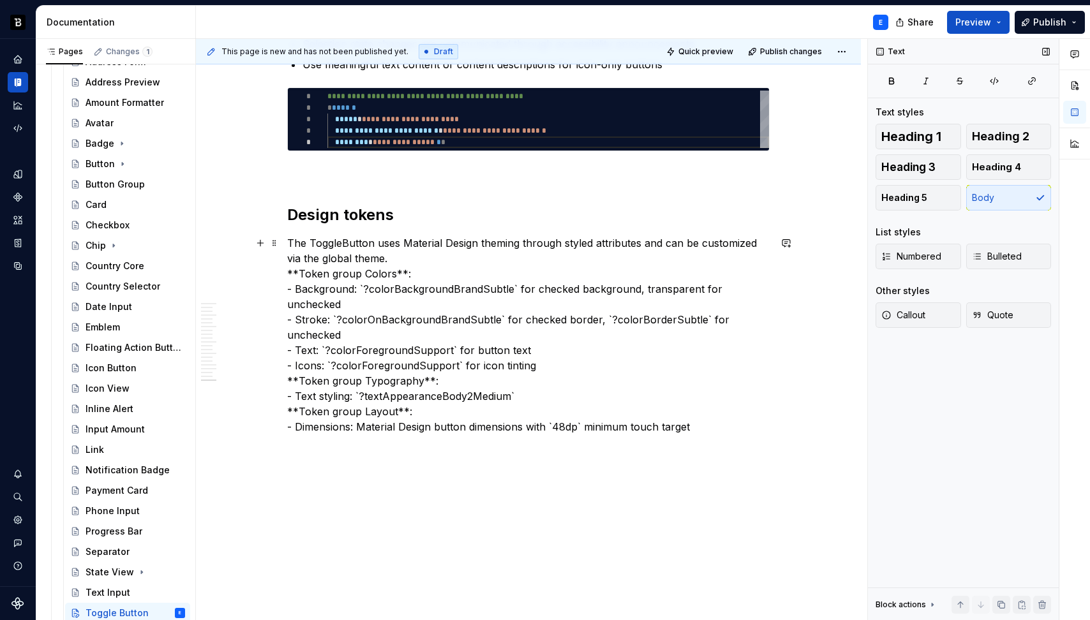
click at [397, 262] on p "The ToggleButton uses Material Design theming through styled attributes and can…" at bounding box center [528, 334] width 482 height 199
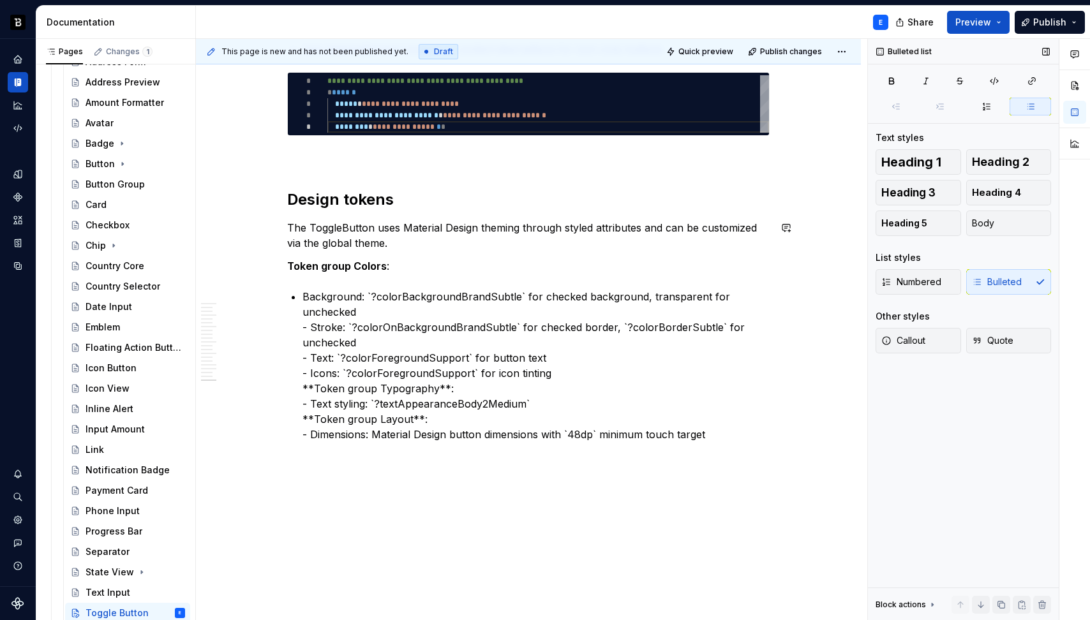
scroll to position [3966, 0]
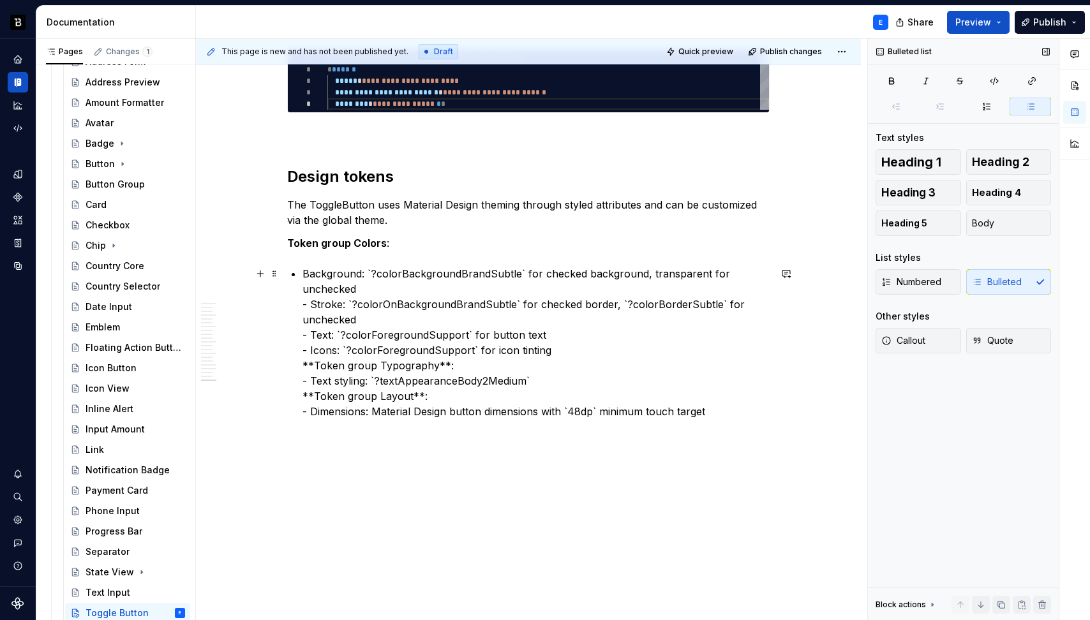
click at [517, 274] on p "Background: `?colorBackgroundBrandSubtle` for checked background, transparent f…" at bounding box center [535, 342] width 467 height 153
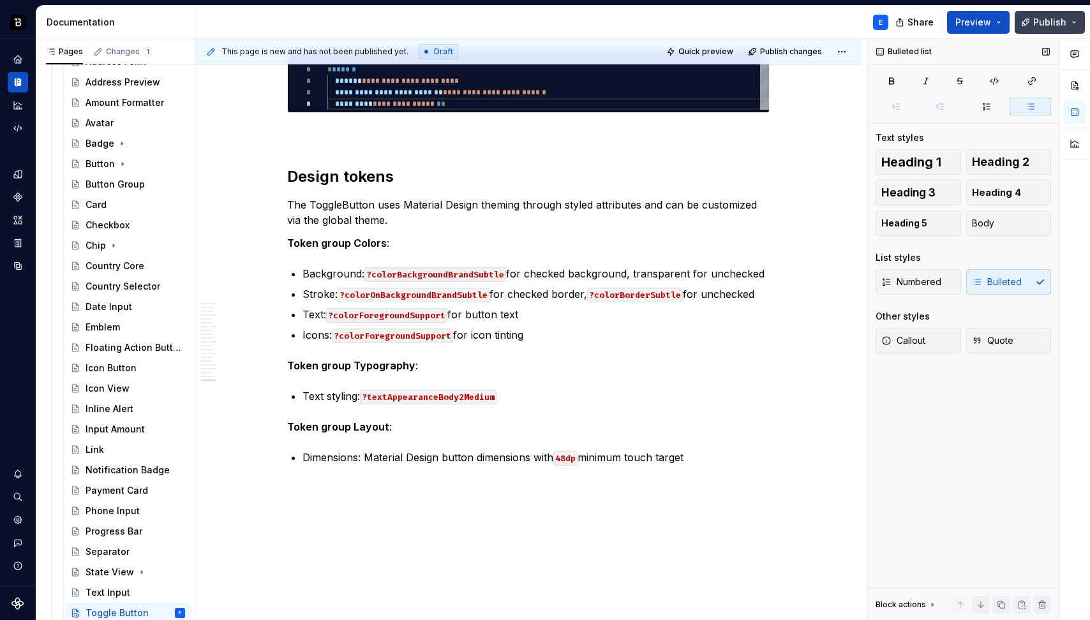
click at [1049, 22] on span "Publish" at bounding box center [1049, 22] width 33 height 13
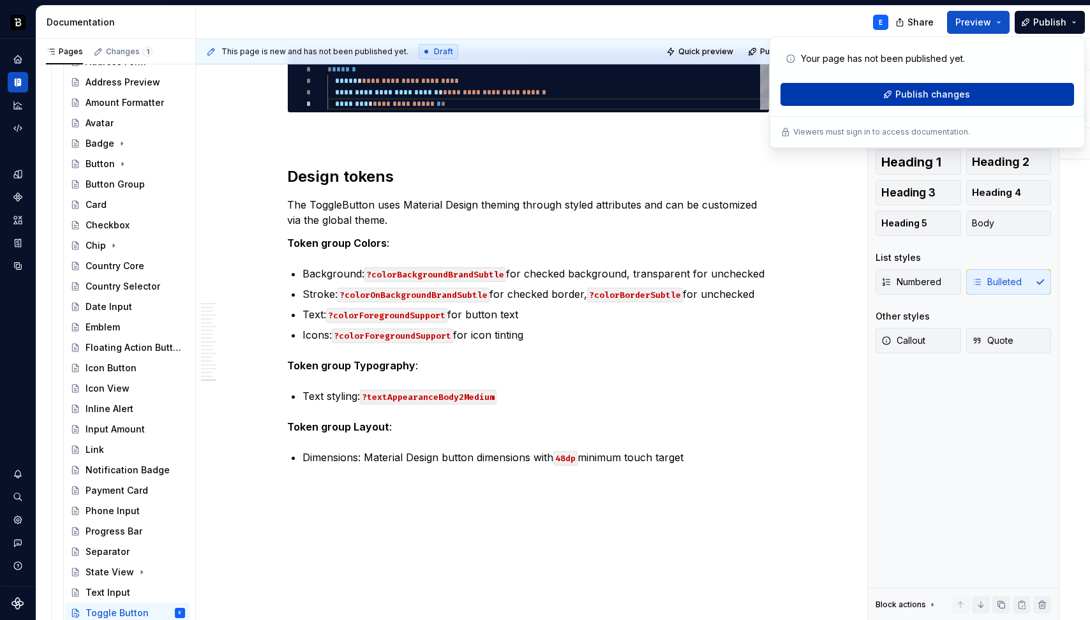
click at [962, 98] on span "Publish changes" at bounding box center [932, 94] width 75 height 13
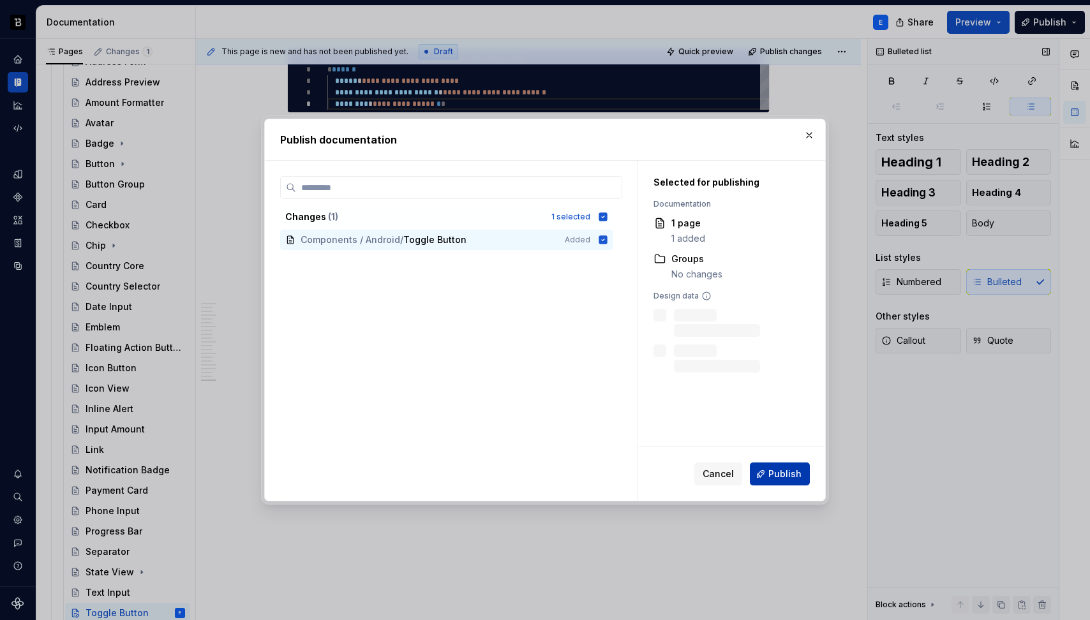
click at [785, 468] on span "Publish" at bounding box center [784, 474] width 33 height 13
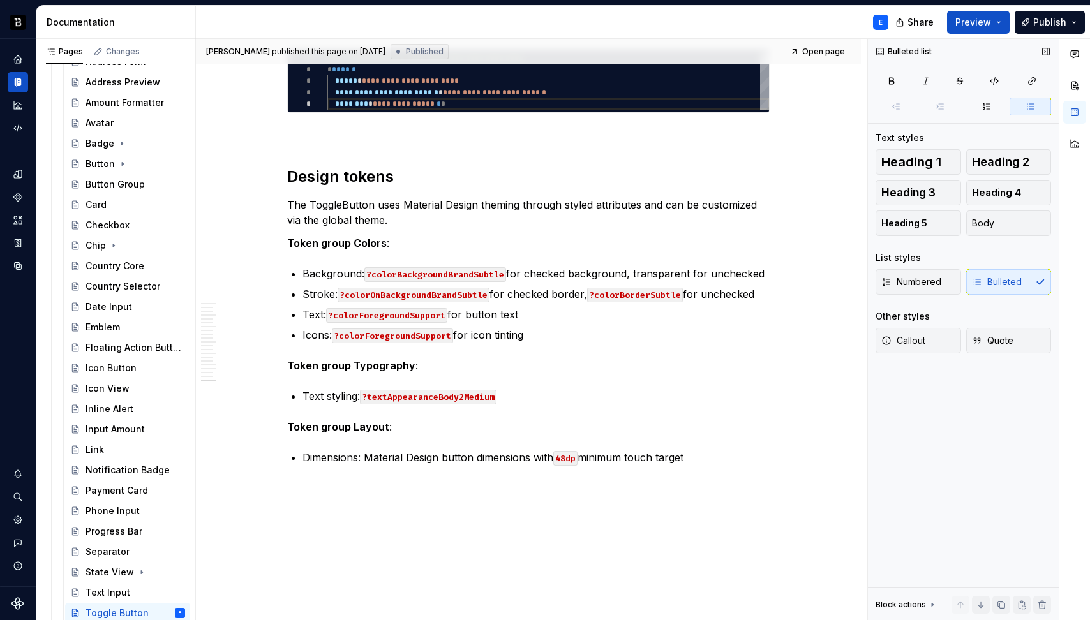
scroll to position [0, 0]
type textarea "*"
click at [829, 51] on span "Open page" at bounding box center [823, 52] width 43 height 10
